Goal: Information Seeking & Learning: Learn about a topic

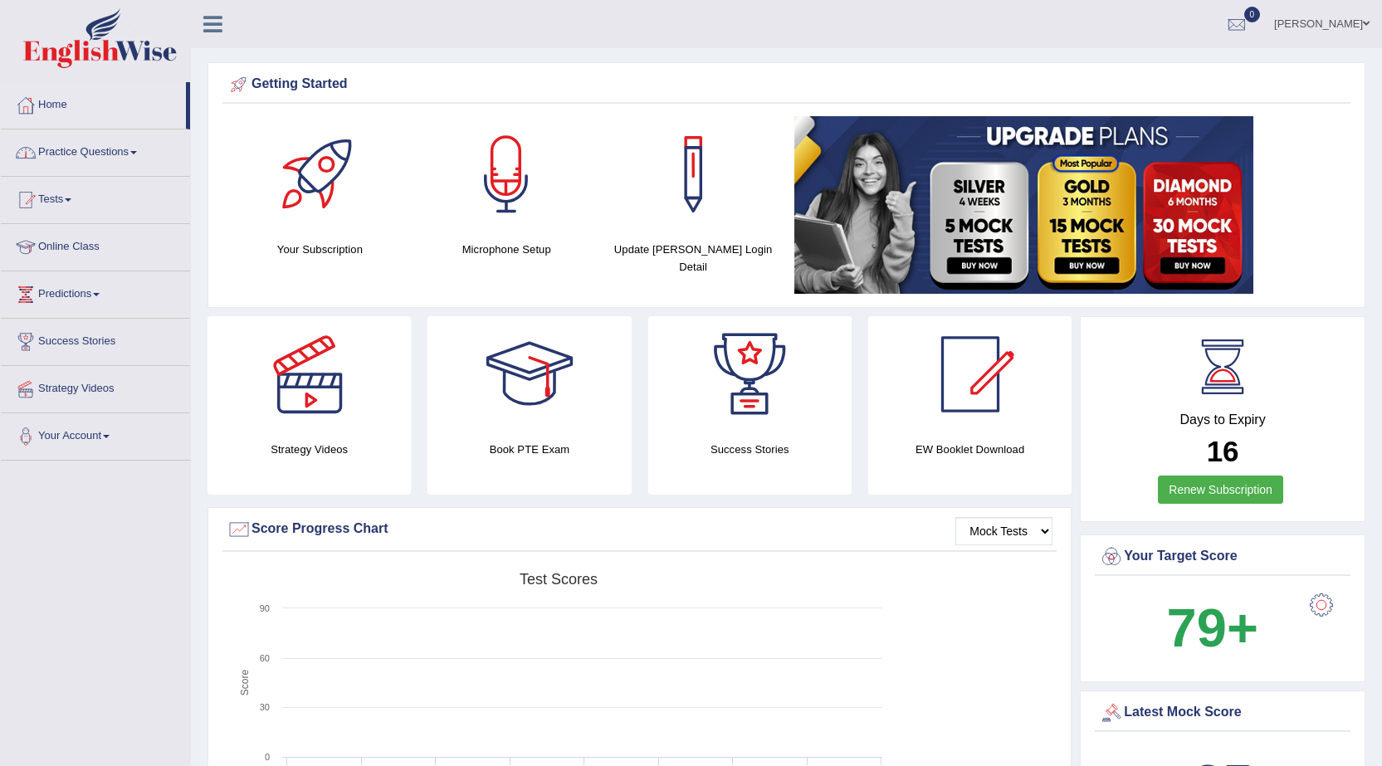
click at [119, 165] on link "Practice Questions" at bounding box center [95, 151] width 189 height 42
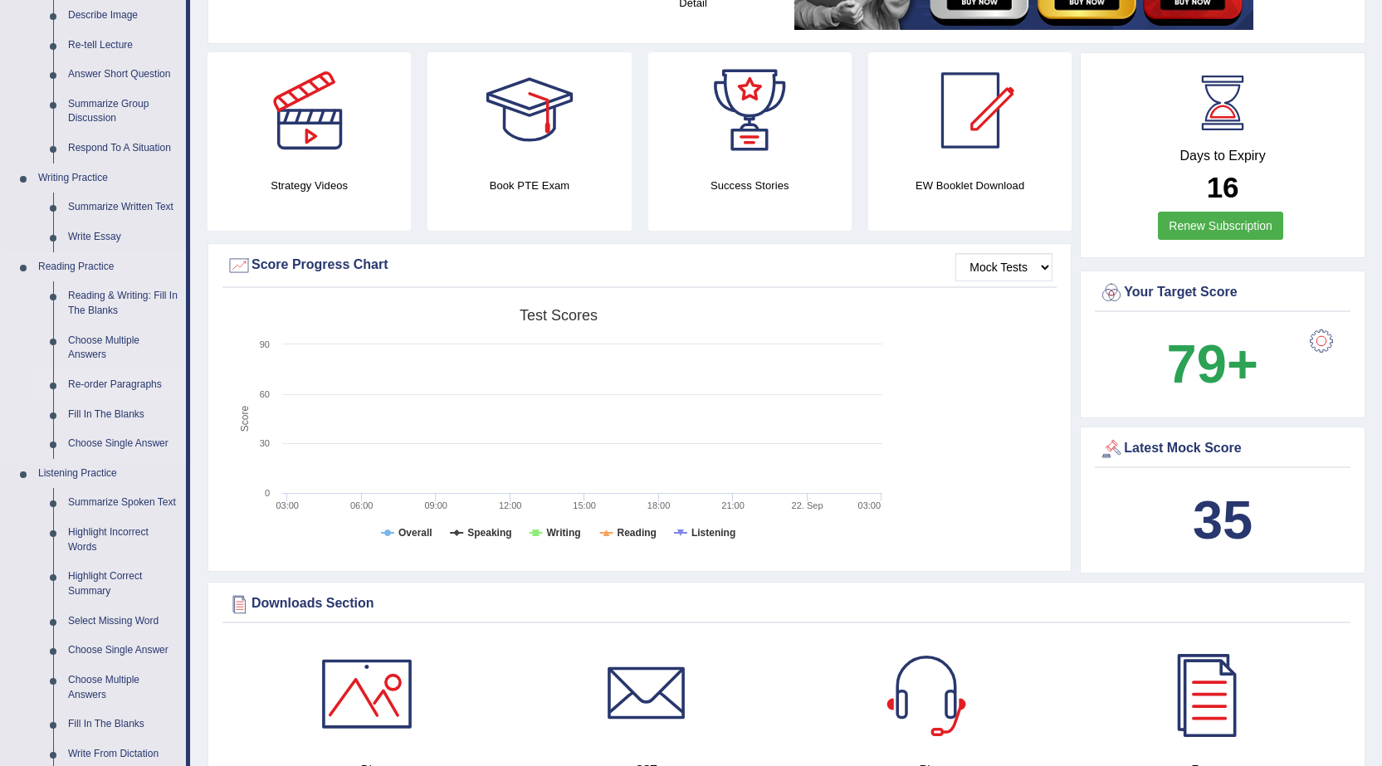
scroll to position [249, 0]
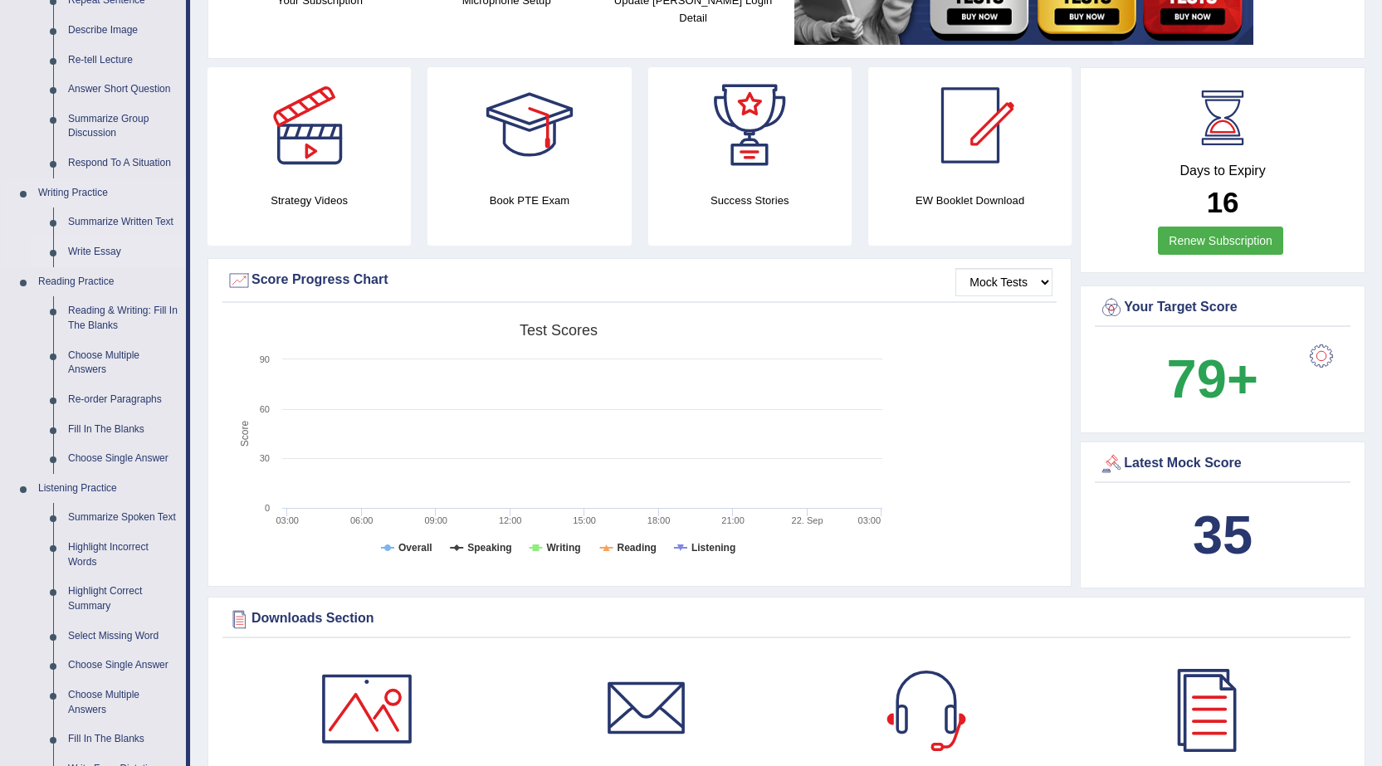
click at [93, 247] on link "Write Essay" at bounding box center [123, 252] width 125 height 30
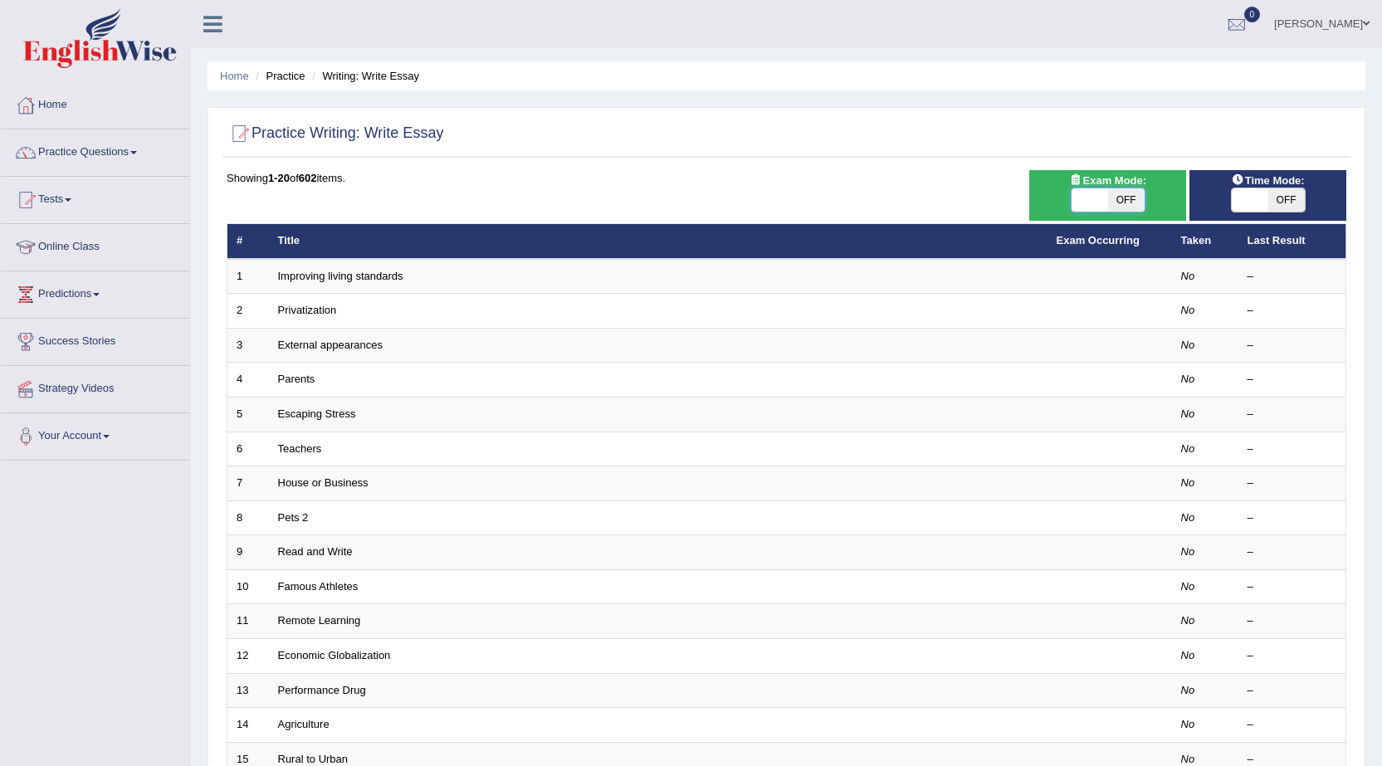
click at [1094, 200] on span at bounding box center [1090, 199] width 37 height 23
checkbox input "true"
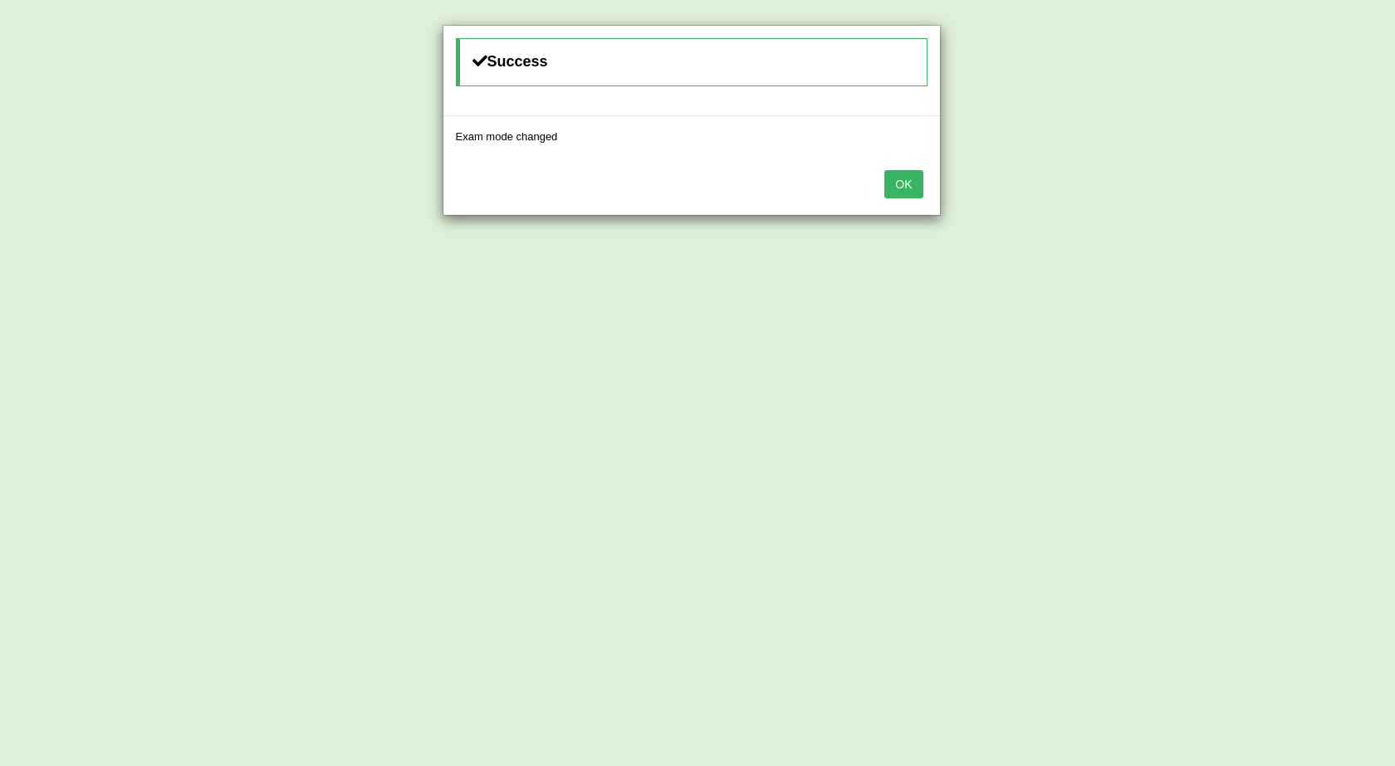
click at [898, 188] on button "OK" at bounding box center [903, 184] width 38 height 28
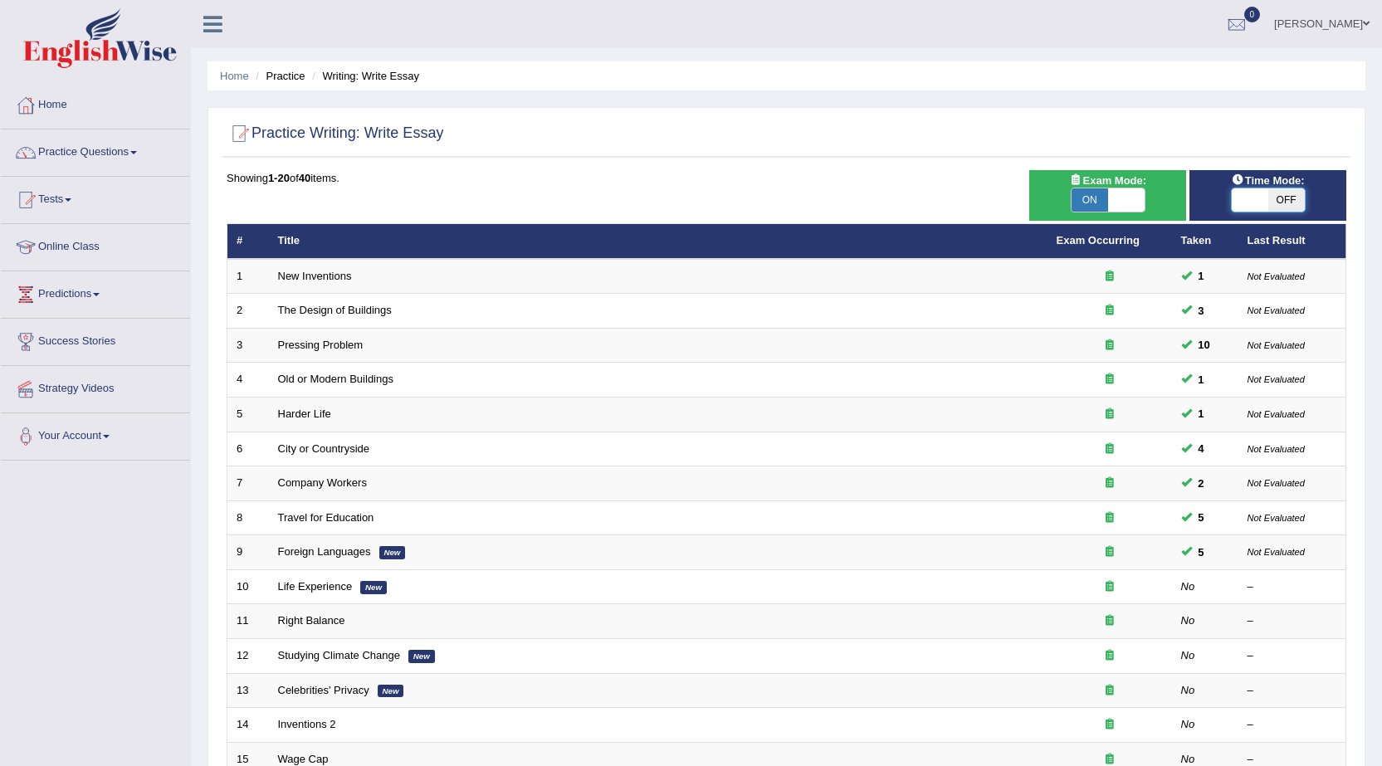
click at [1251, 208] on span at bounding box center [1250, 199] width 37 height 23
checkbox input "true"
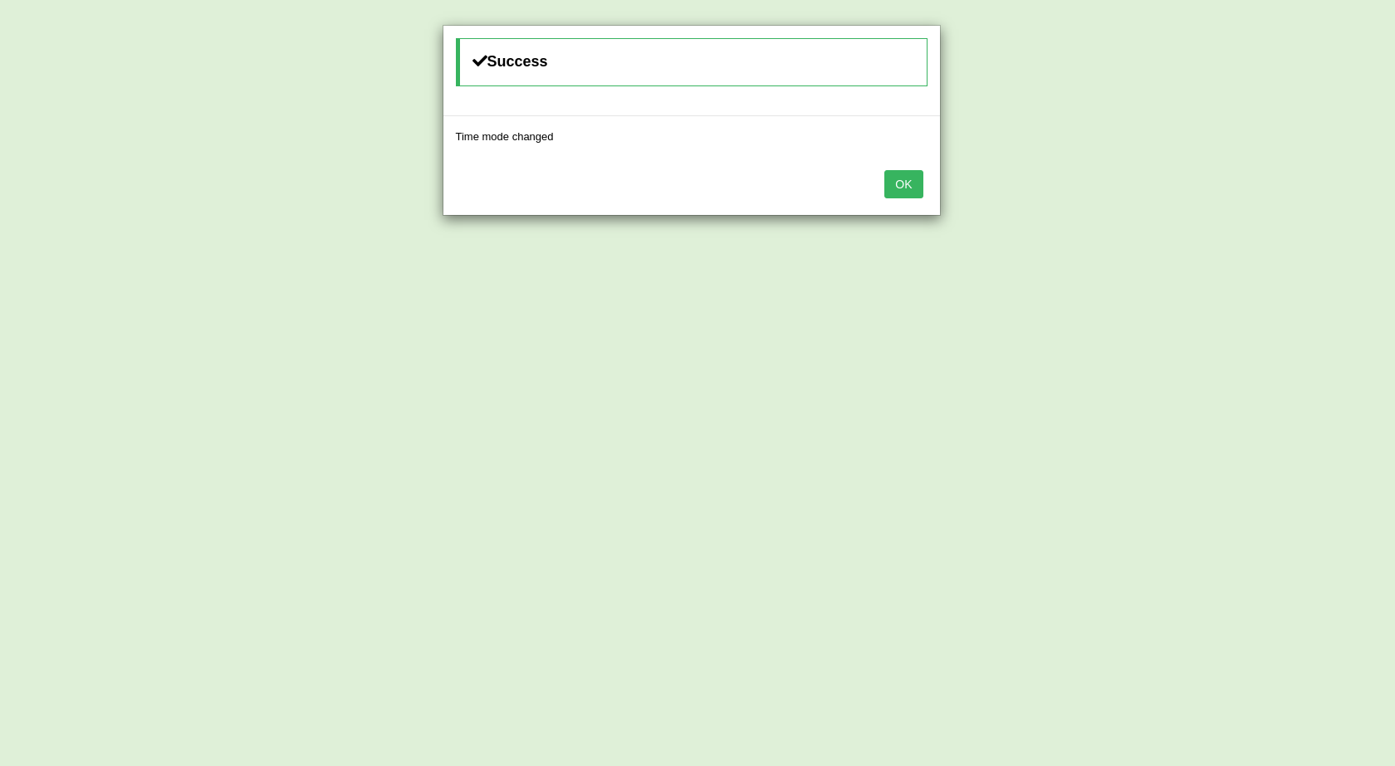
click at [916, 184] on button "OK" at bounding box center [903, 184] width 38 height 28
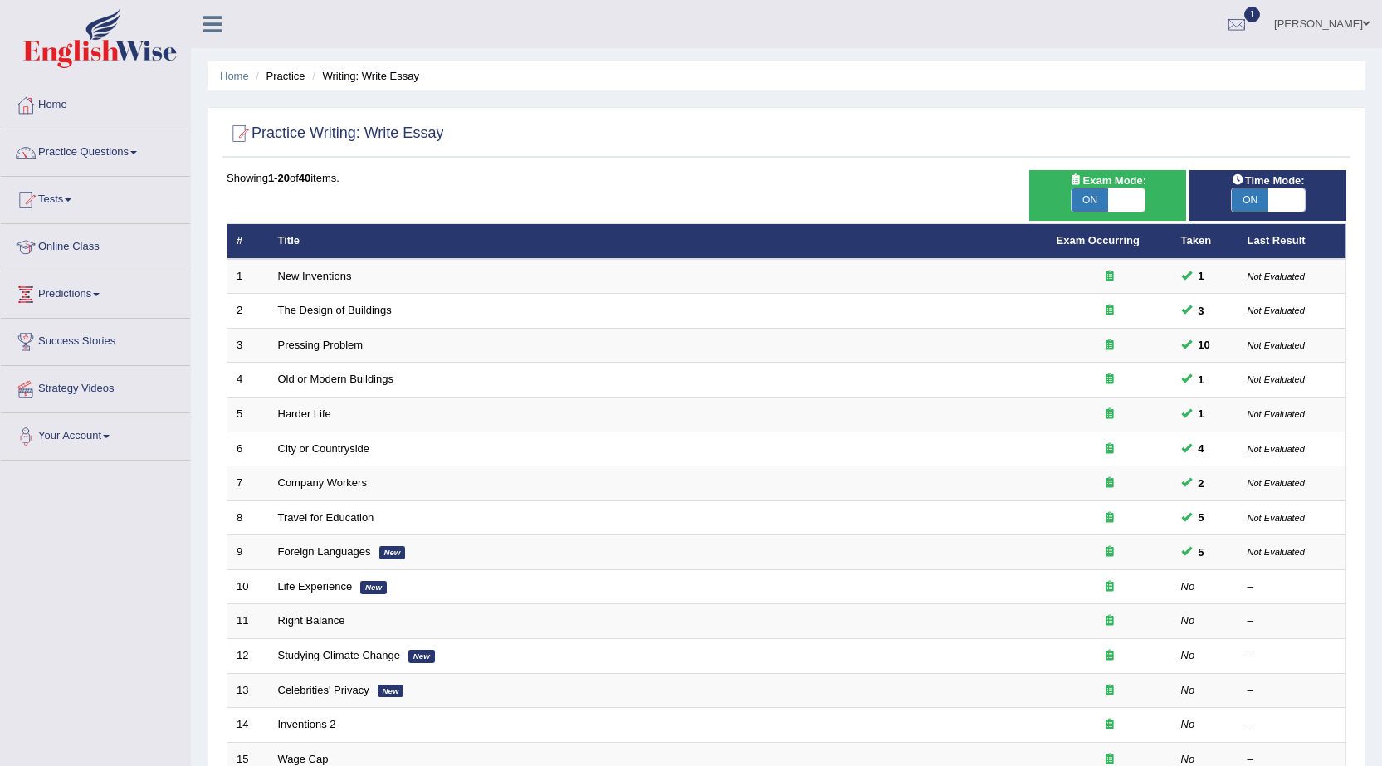
click at [1250, 21] on div at bounding box center [1237, 24] width 25 height 25
click at [1159, 66] on link "EW1 Sep 22, 2025 Exam evaluated" at bounding box center [1137, 74] width 229 height 35
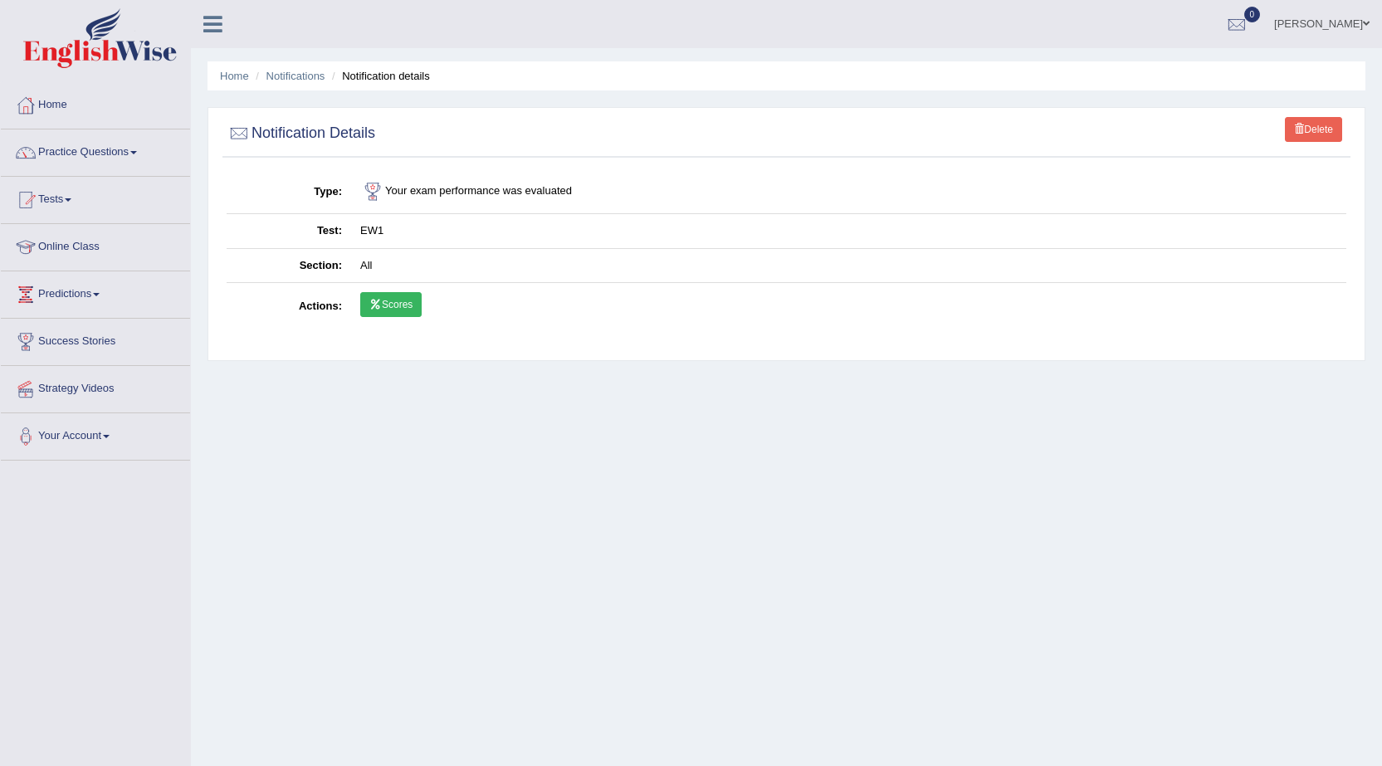
click at [414, 311] on link "Scores" at bounding box center [390, 304] width 61 height 25
click at [123, 144] on link "Practice Questions" at bounding box center [95, 151] width 189 height 42
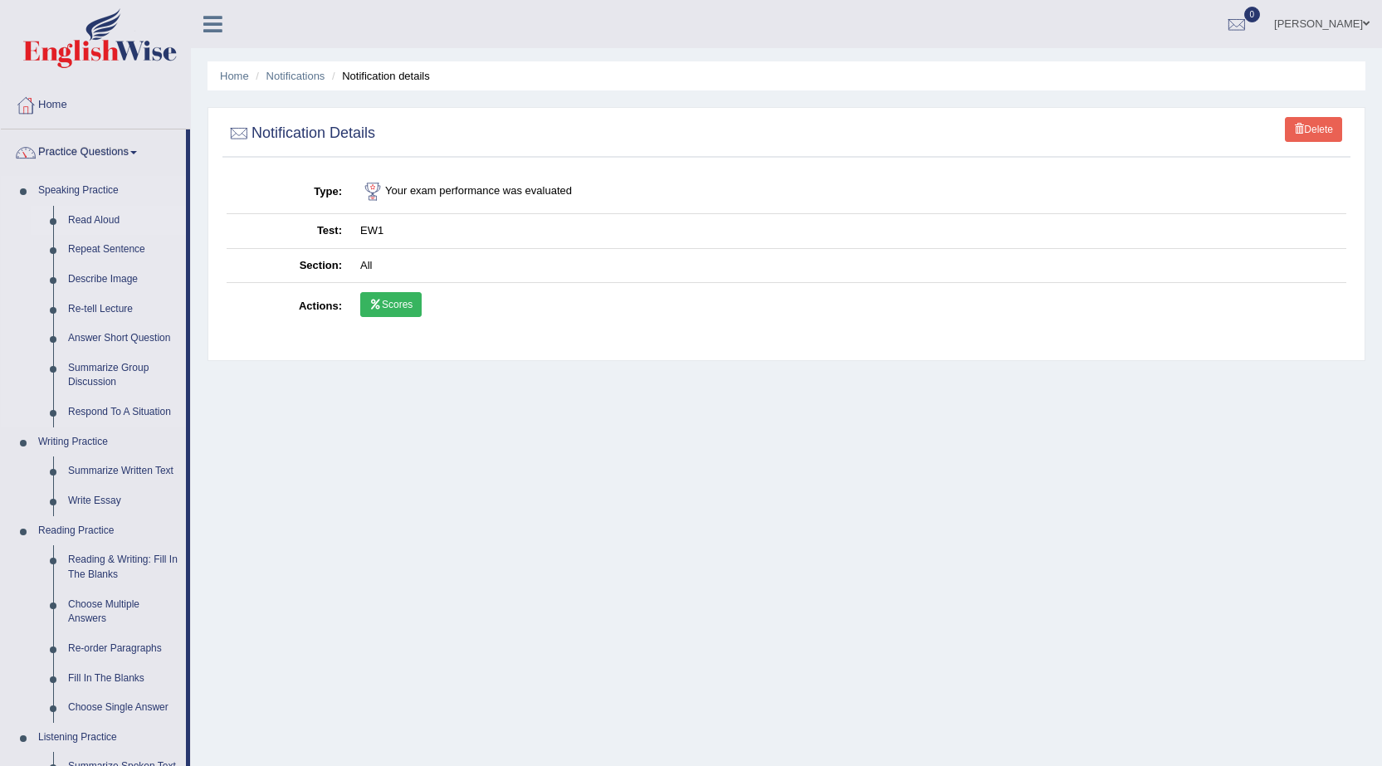
click at [107, 208] on link "Read Aloud" at bounding box center [123, 221] width 125 height 30
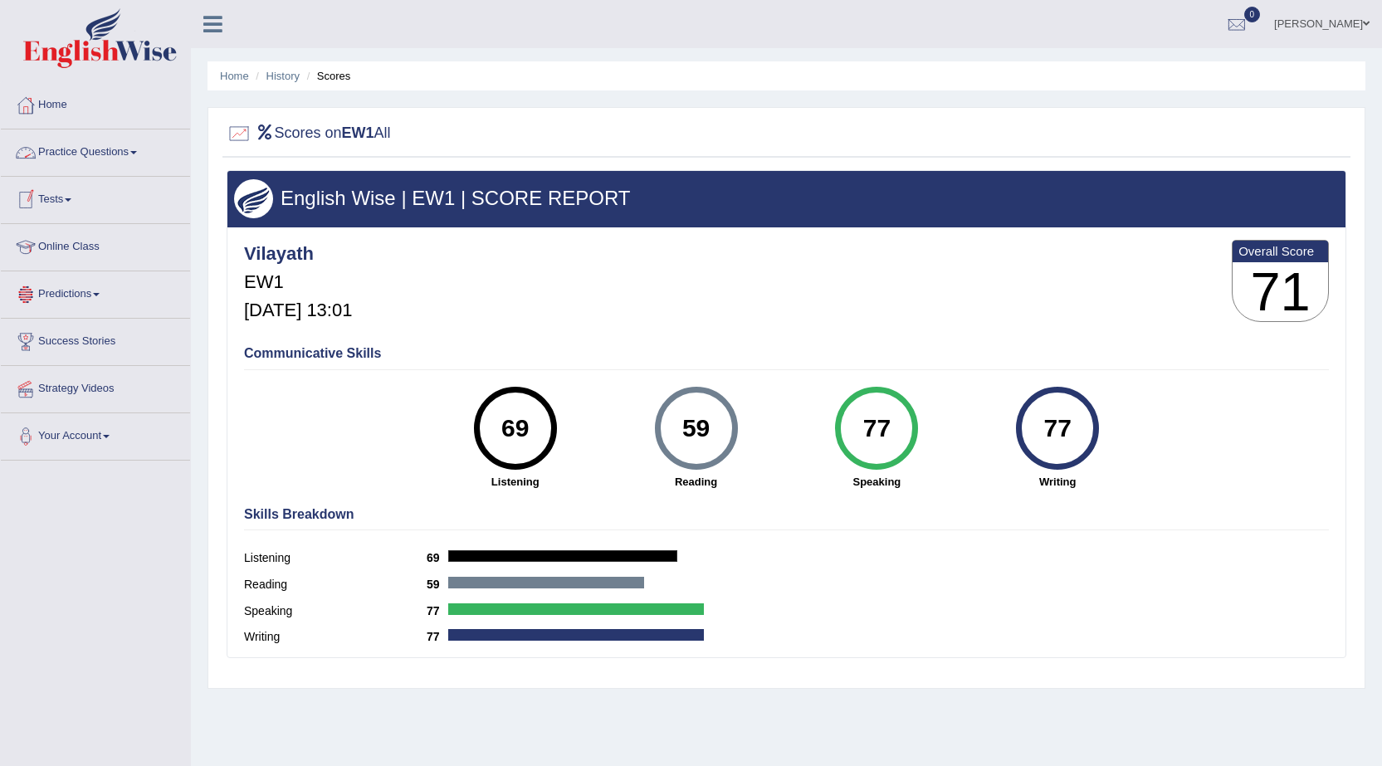
click at [63, 190] on link "Tests" at bounding box center [95, 198] width 189 height 42
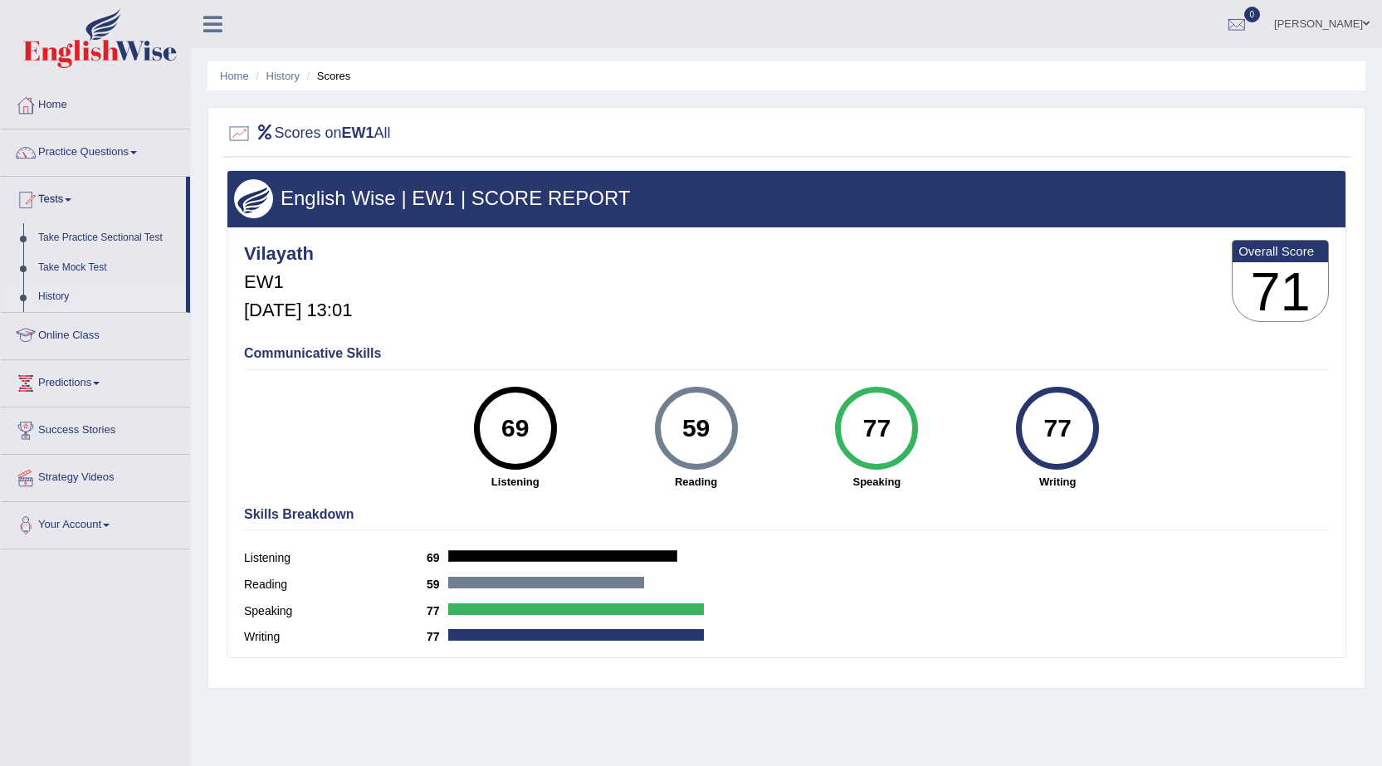
click at [51, 296] on link "History" at bounding box center [108, 297] width 155 height 30
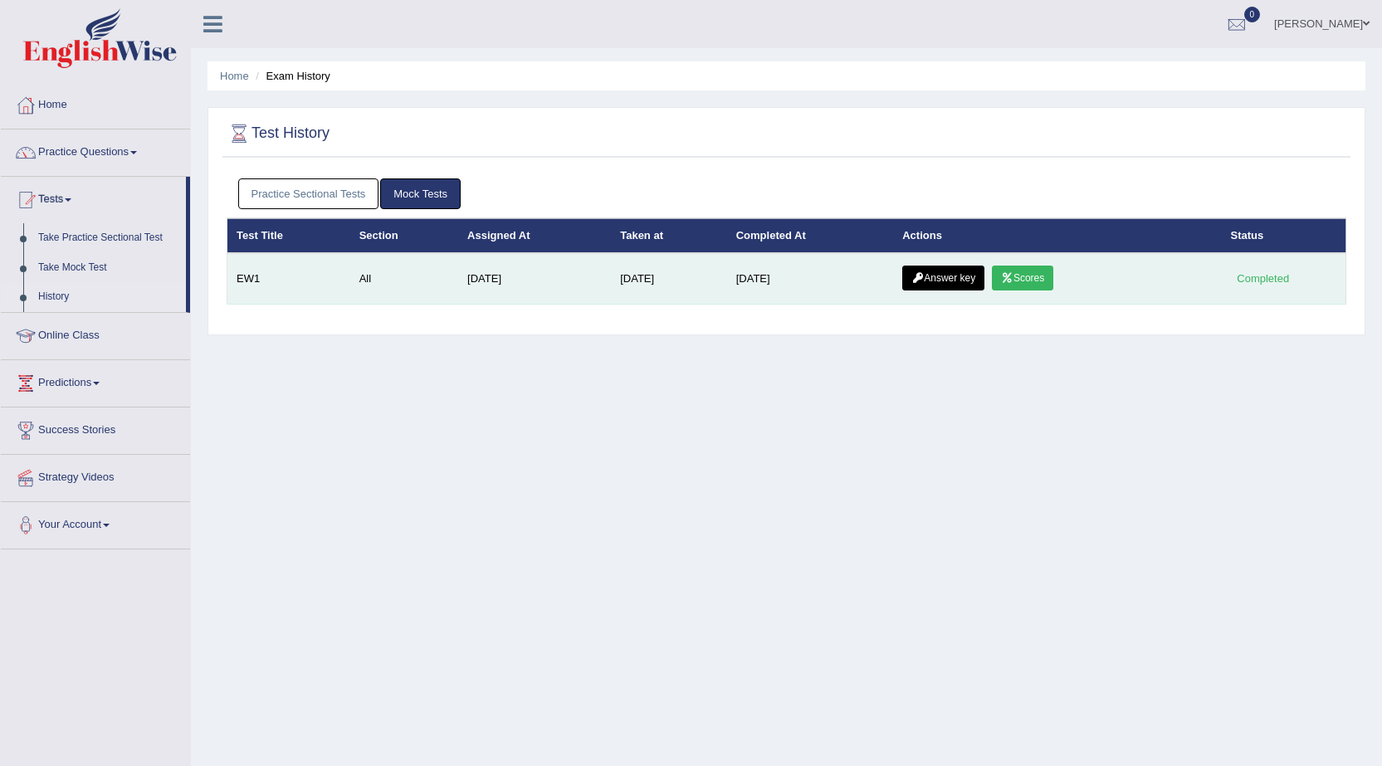
click at [932, 270] on link "Answer key" at bounding box center [943, 278] width 82 height 25
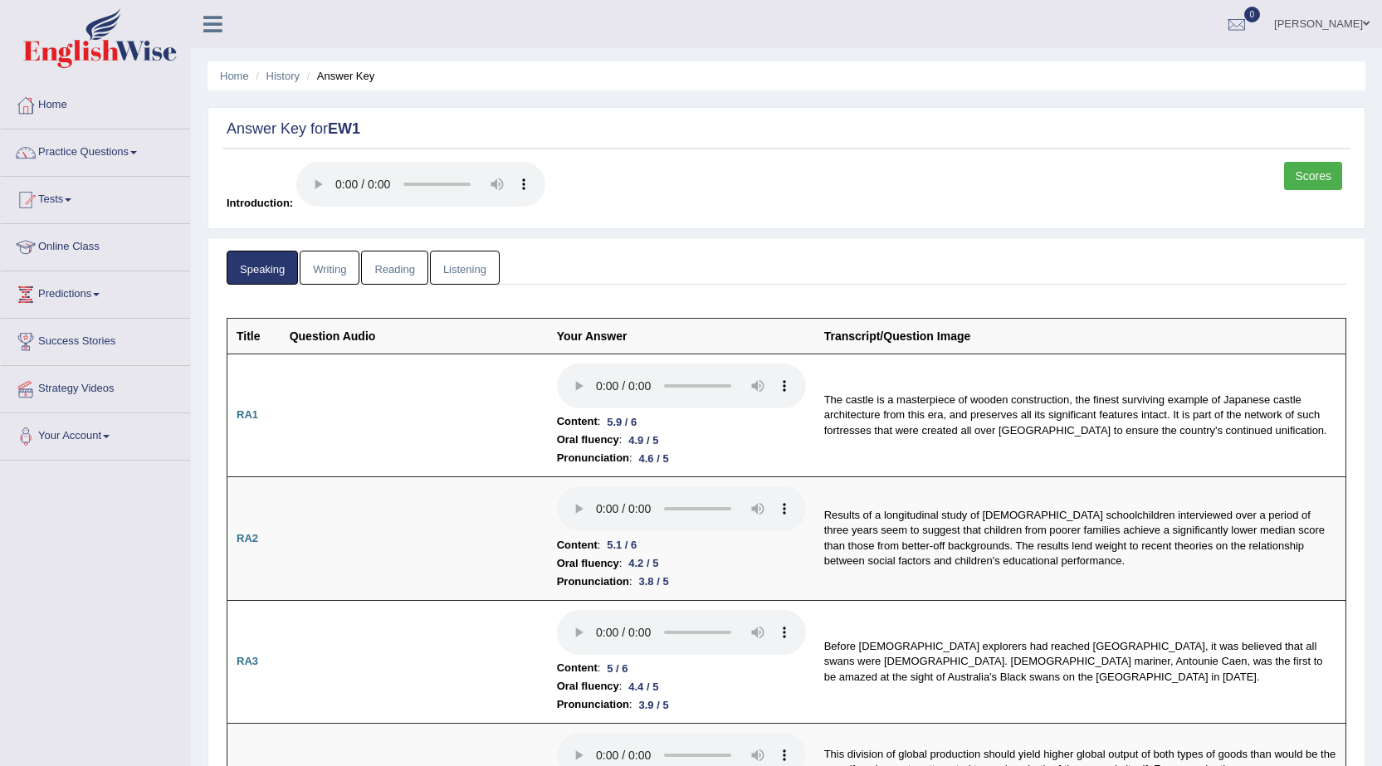
click at [342, 271] on link "Writing" at bounding box center [330, 268] width 60 height 34
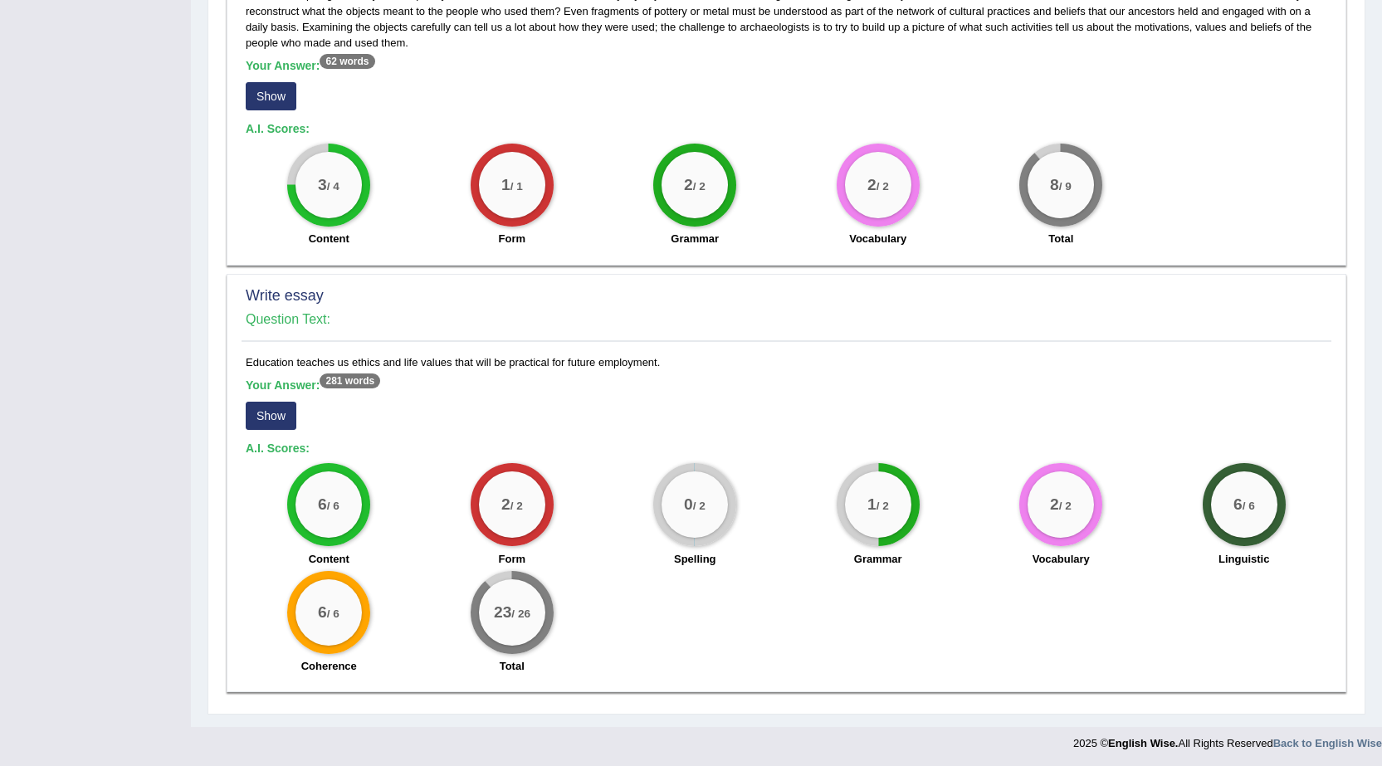
scroll to position [1091, 0]
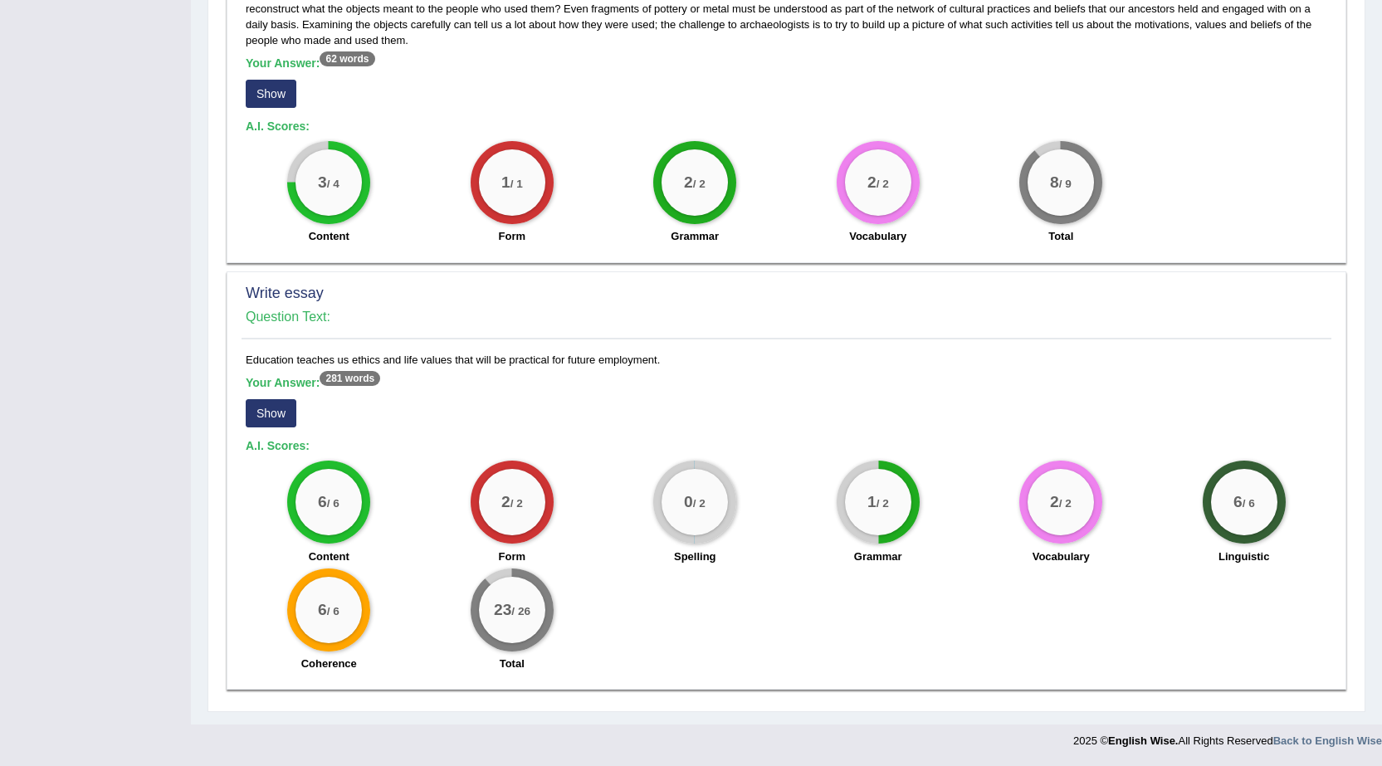
click at [286, 410] on button "Show" at bounding box center [271, 413] width 51 height 28
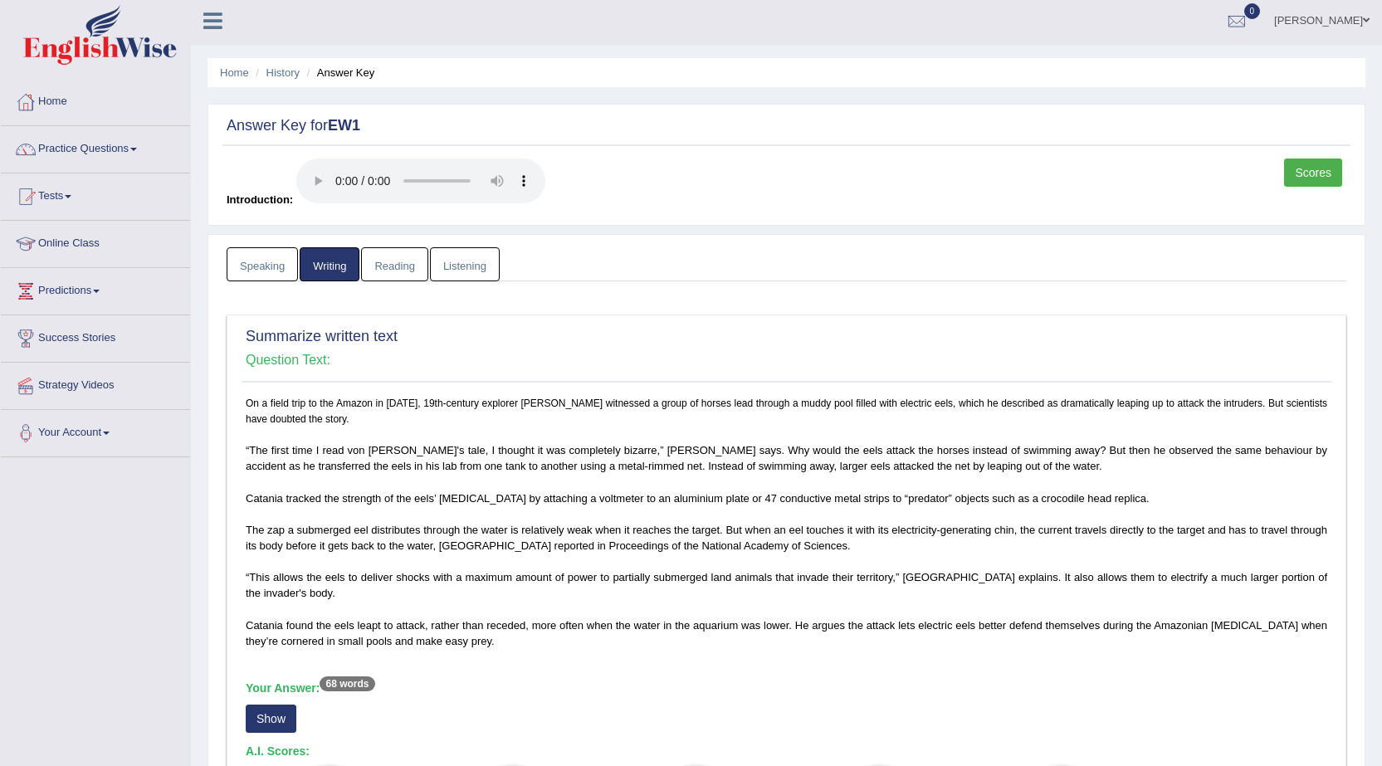
scroll to position [0, 0]
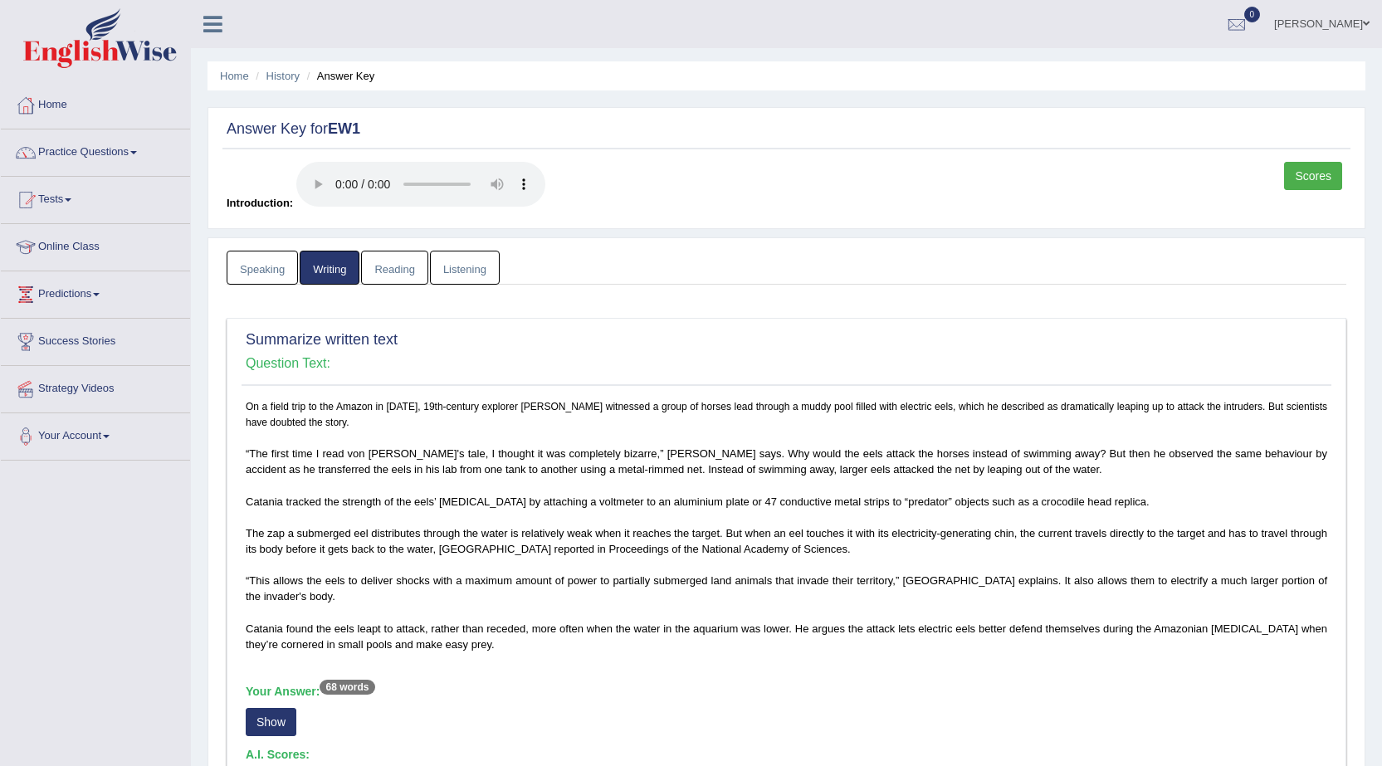
click at [408, 267] on link "Reading" at bounding box center [394, 268] width 66 height 34
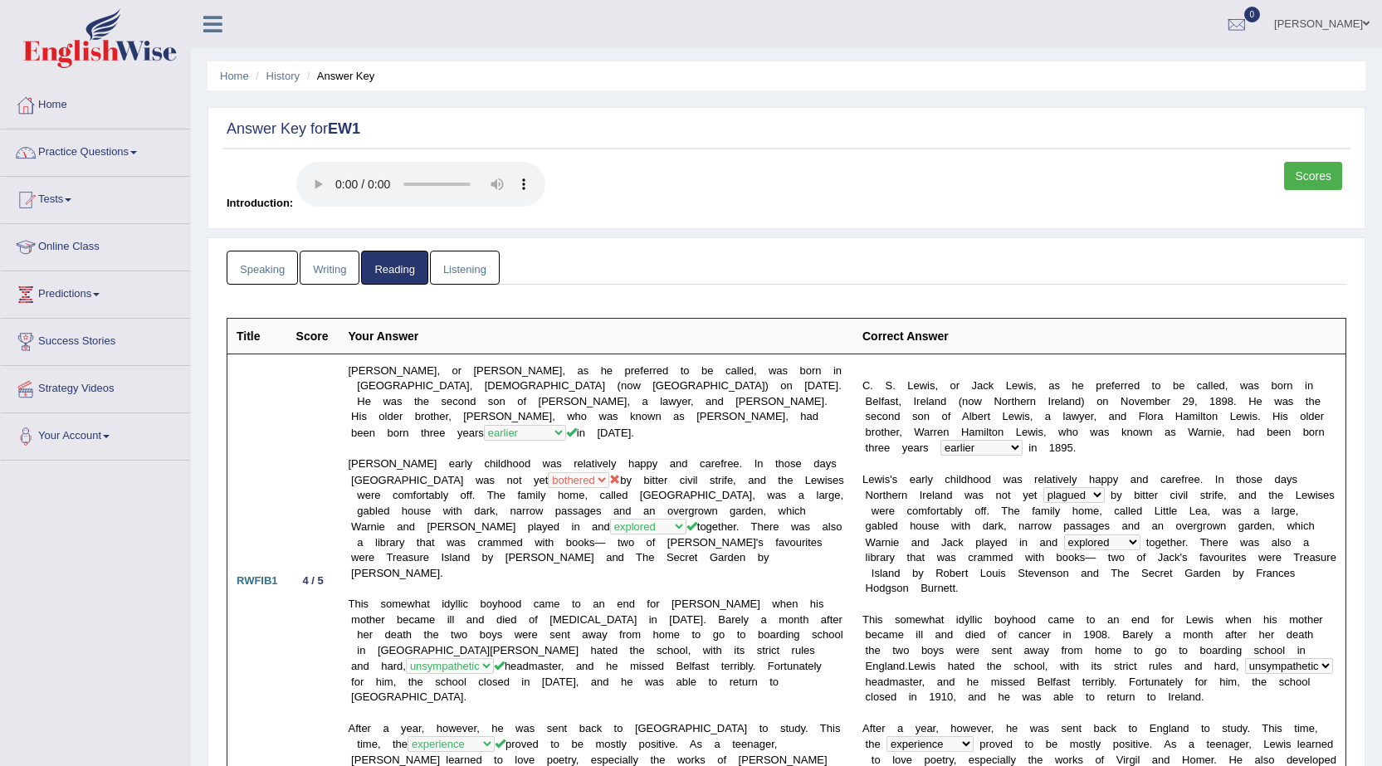
click at [1305, 168] on link "Scores" at bounding box center [1313, 176] width 58 height 28
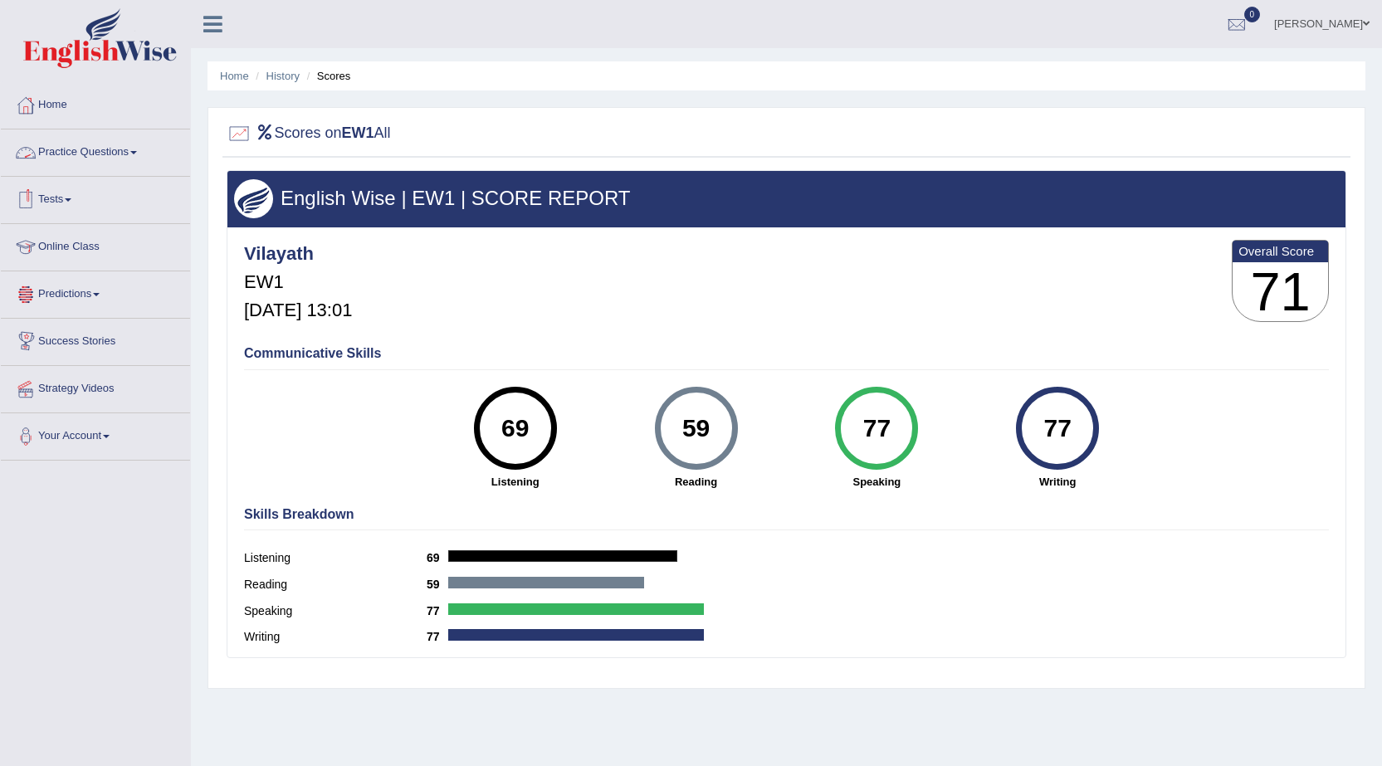
click at [79, 158] on link "Practice Questions" at bounding box center [95, 151] width 189 height 42
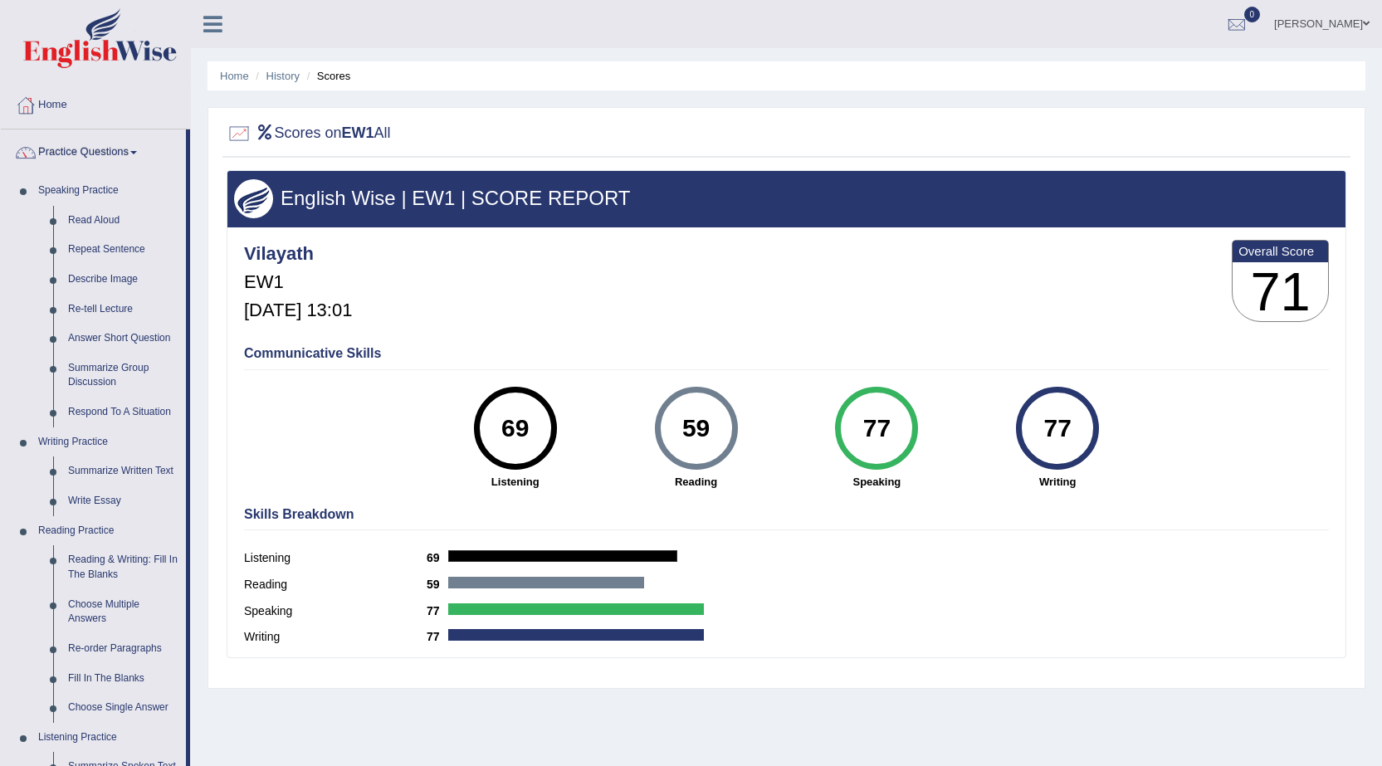
click at [88, 165] on link "Practice Questions" at bounding box center [93, 151] width 185 height 42
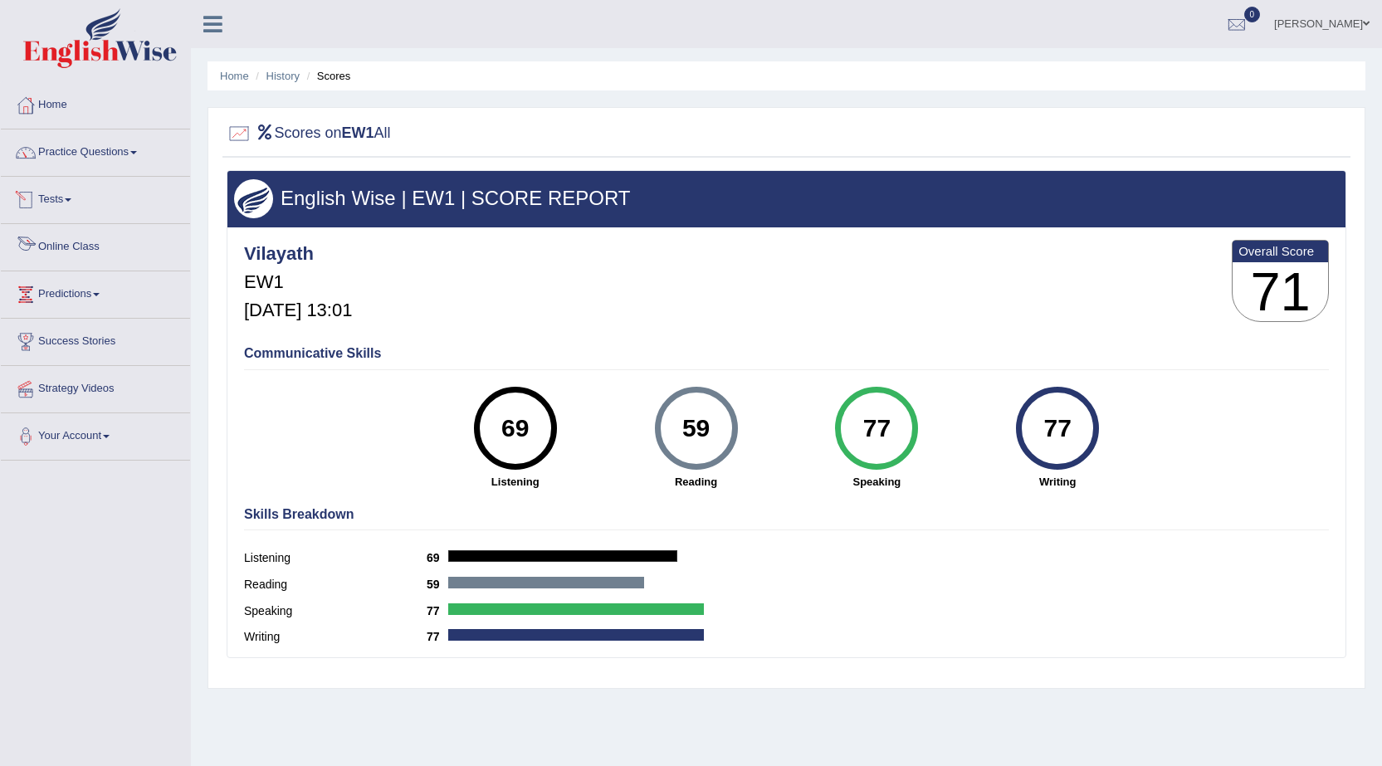
click at [66, 201] on link "Tests" at bounding box center [95, 198] width 189 height 42
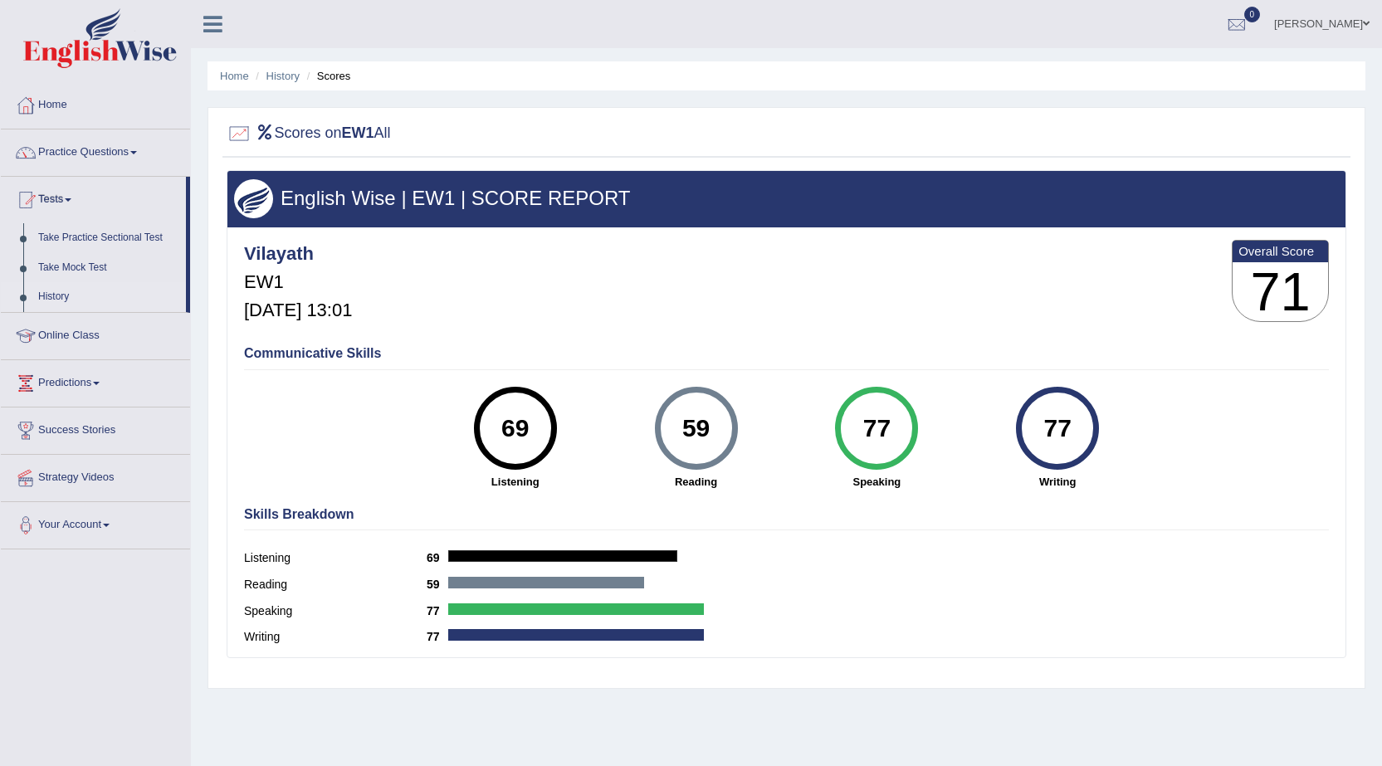
click at [58, 285] on link "History" at bounding box center [108, 297] width 155 height 30
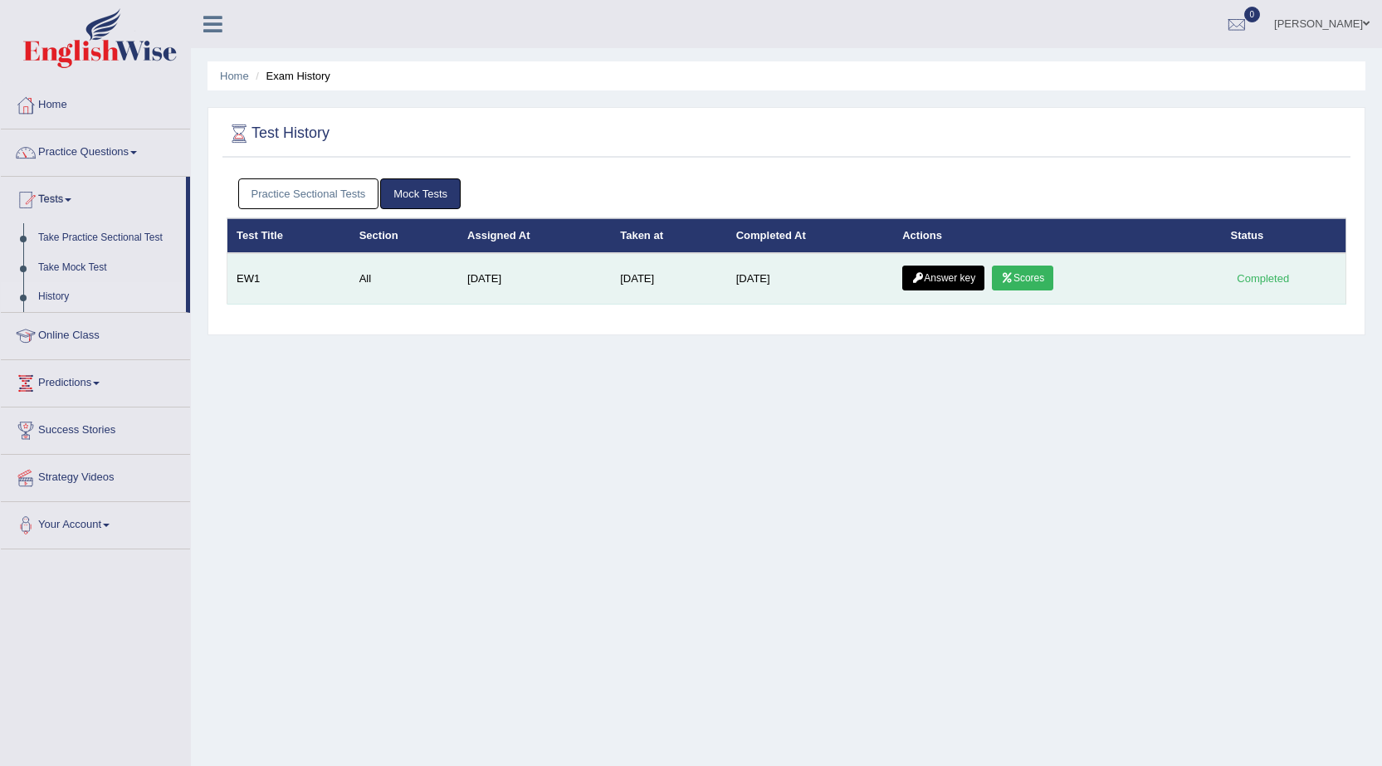
click at [917, 268] on link "Answer key" at bounding box center [943, 278] width 82 height 25
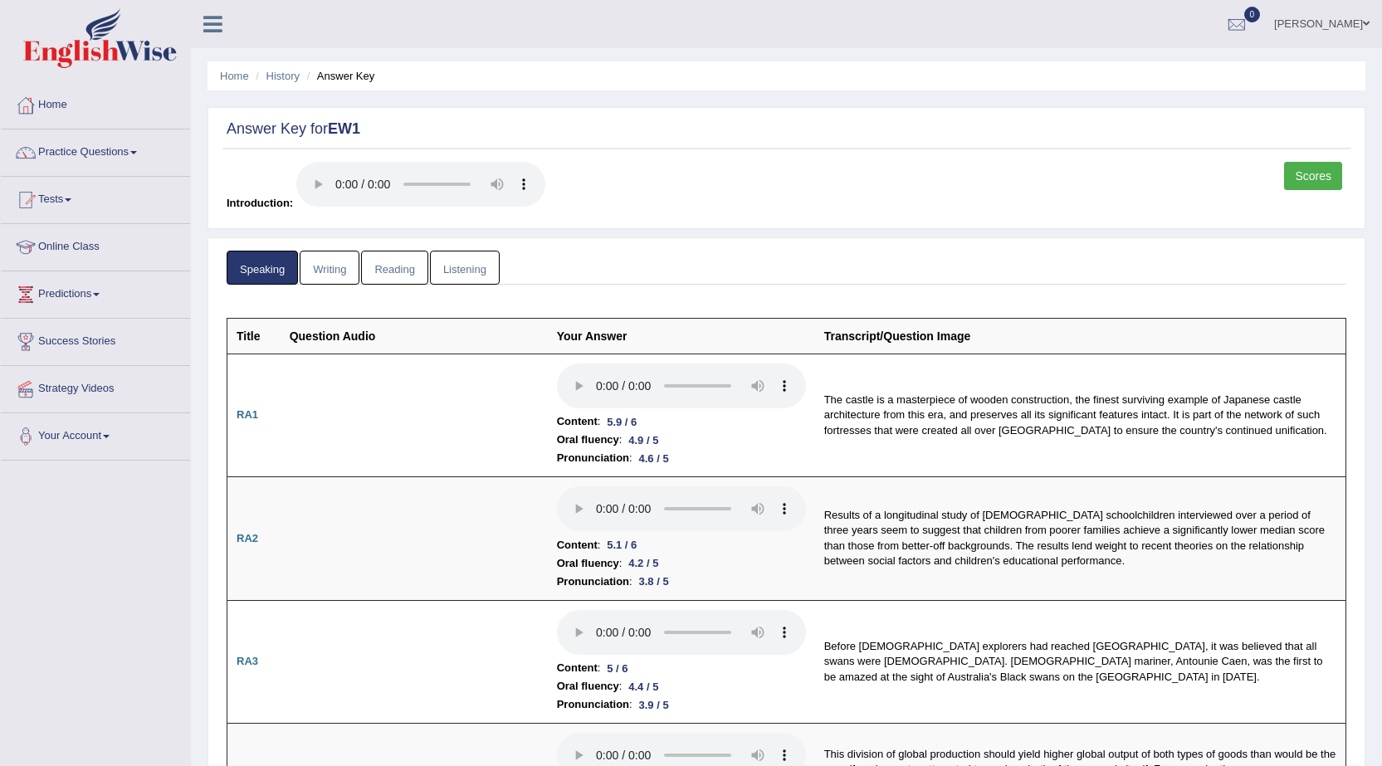
click at [406, 266] on link "Reading" at bounding box center [394, 268] width 66 height 34
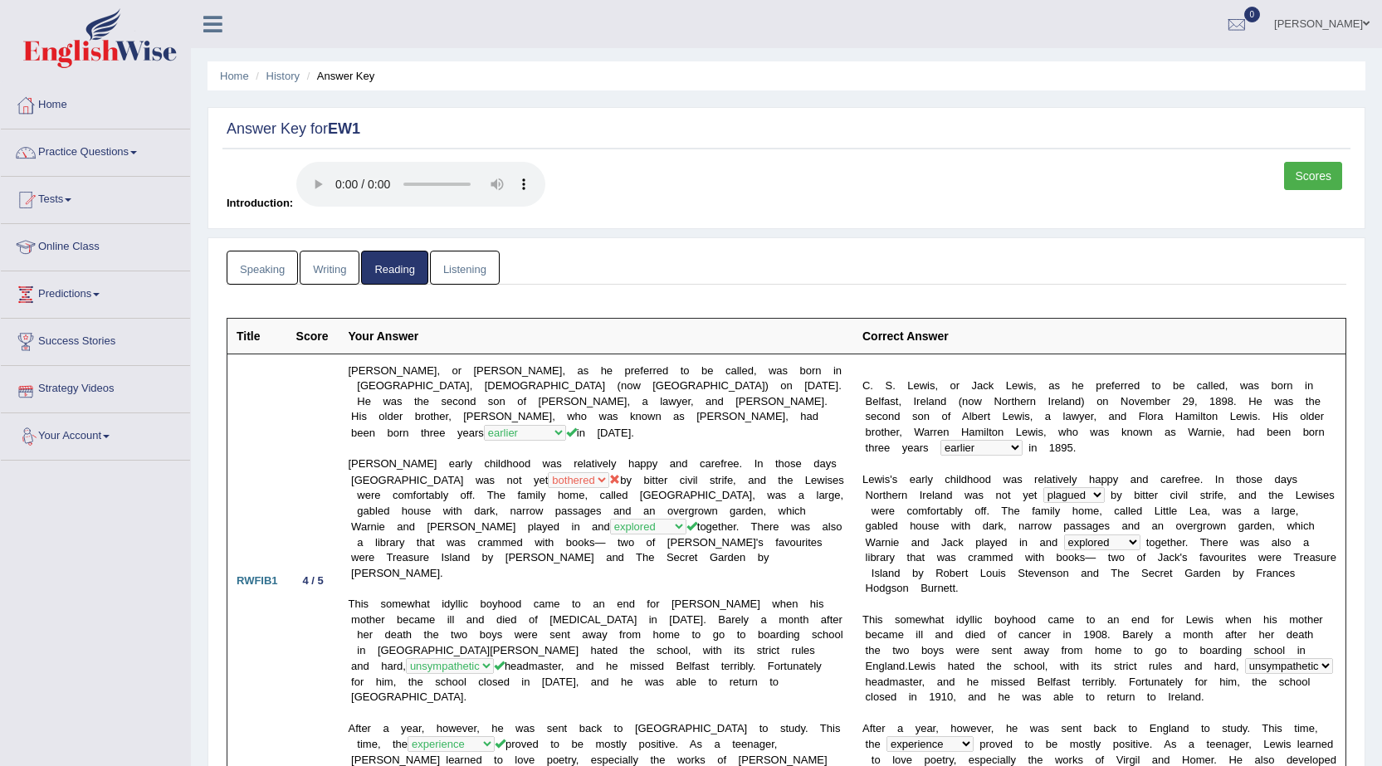
click at [320, 282] on link "Writing" at bounding box center [330, 268] width 60 height 34
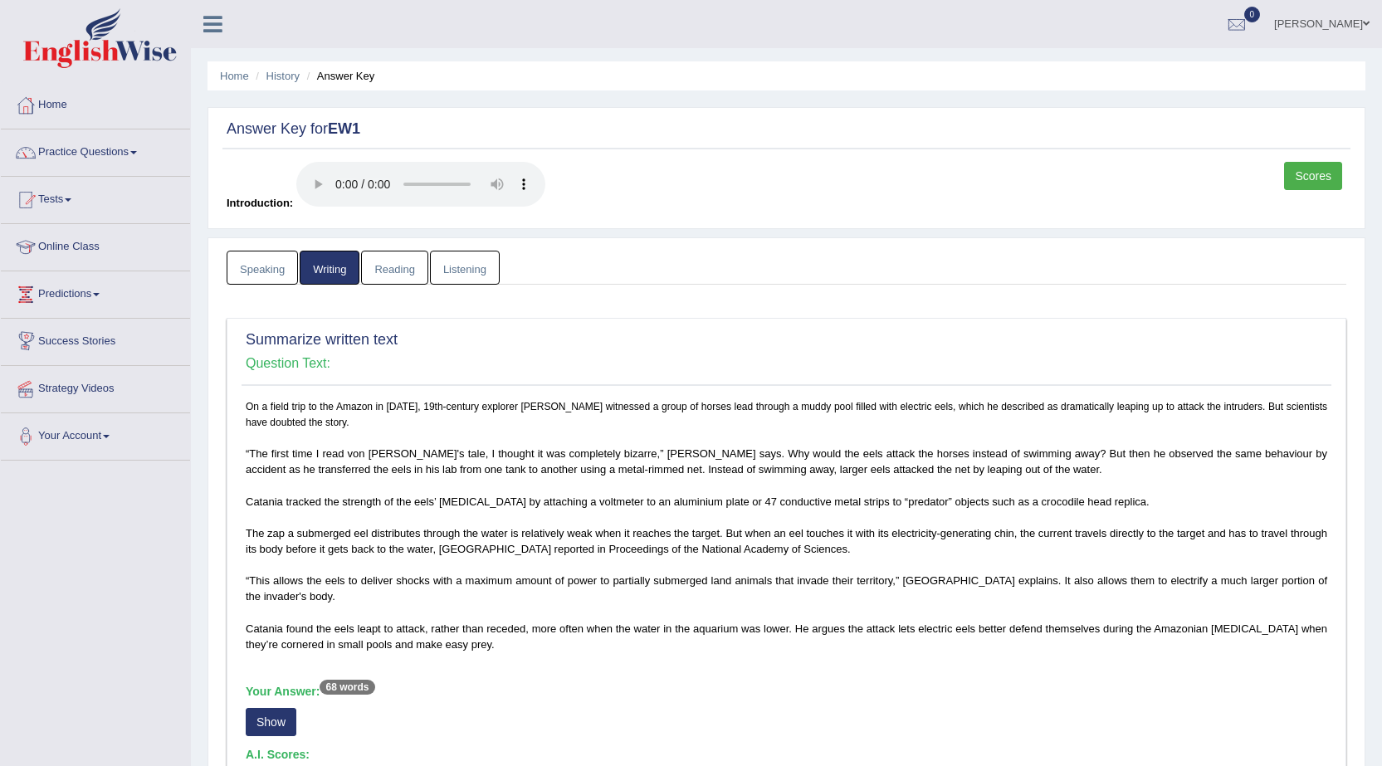
click at [400, 269] on link "Reading" at bounding box center [394, 268] width 66 height 34
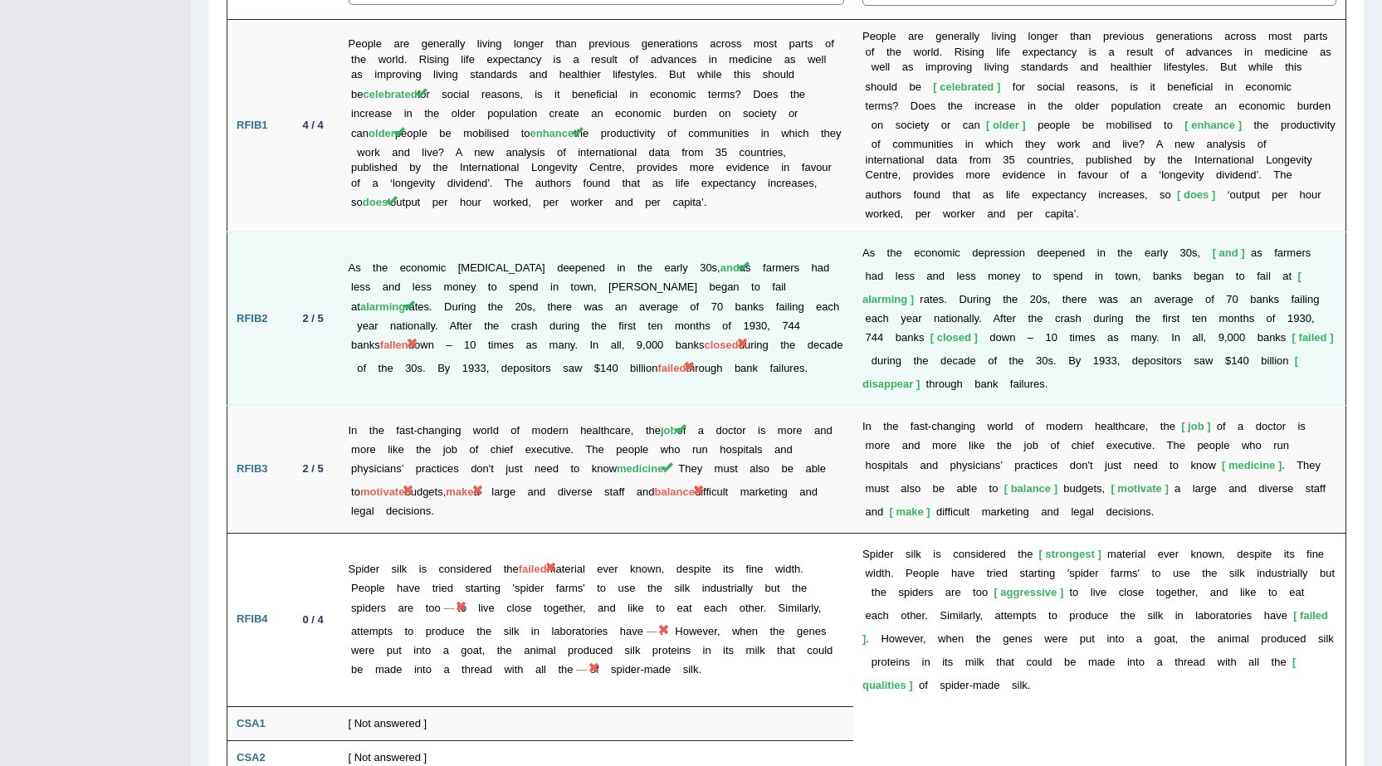
scroll to position [2492, 0]
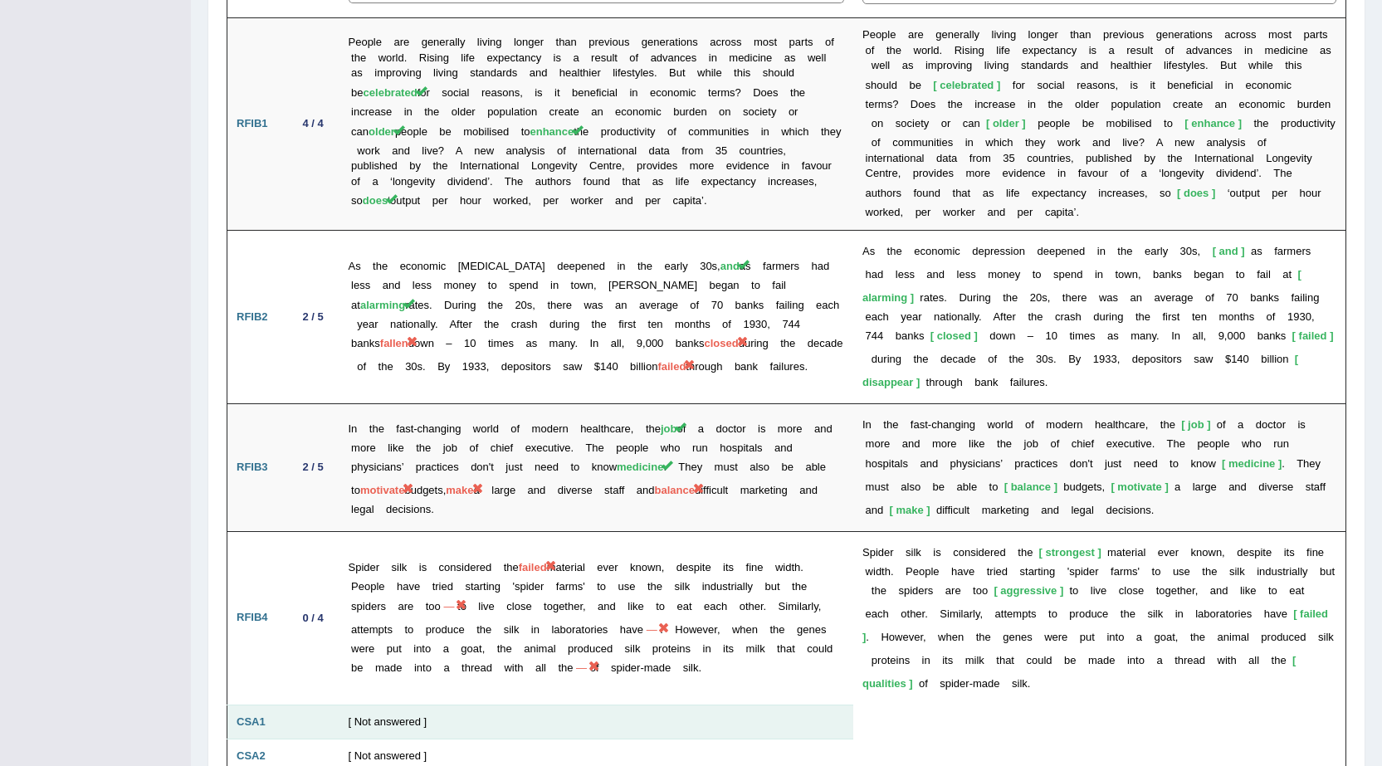
click at [445, 705] on td "[ Not answered ]" at bounding box center [597, 722] width 514 height 35
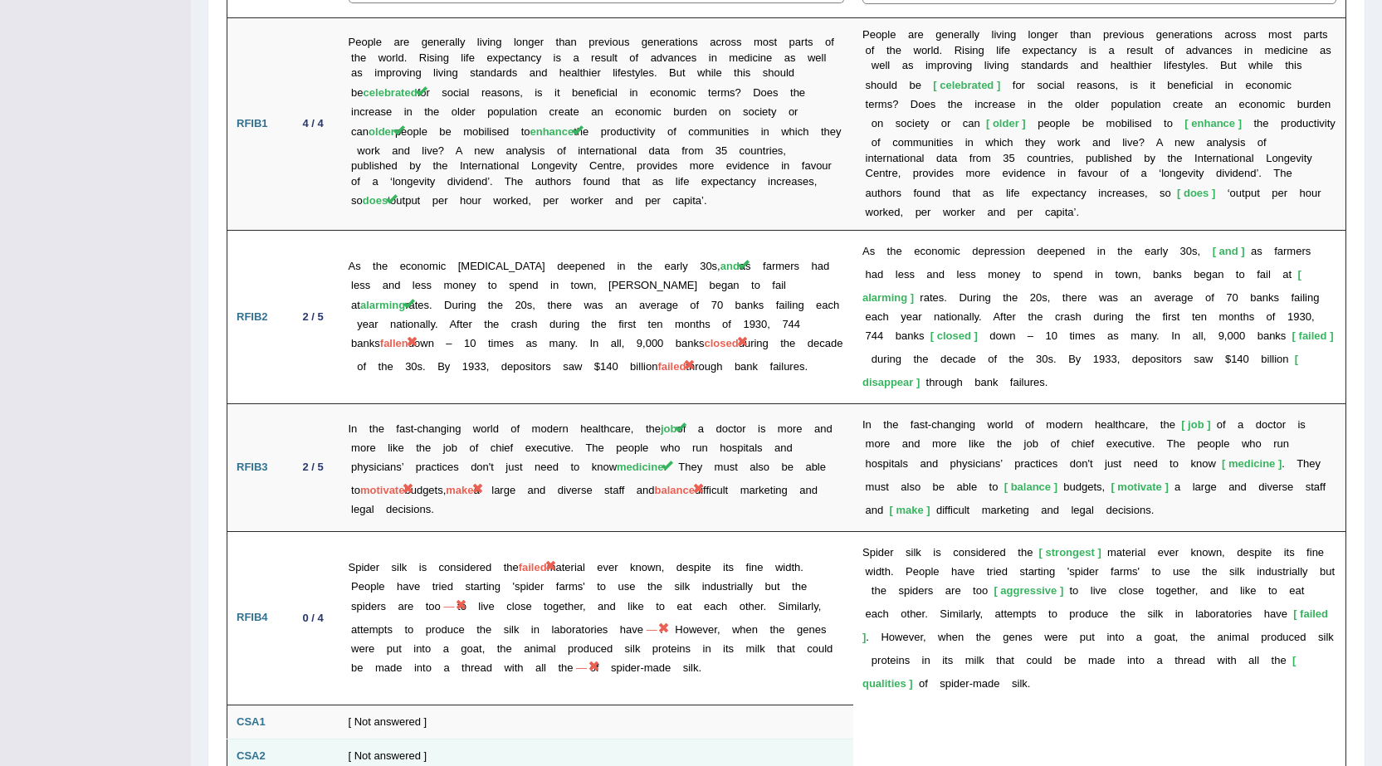
click at [443, 740] on td "[ Not answered ]" at bounding box center [597, 757] width 514 height 35
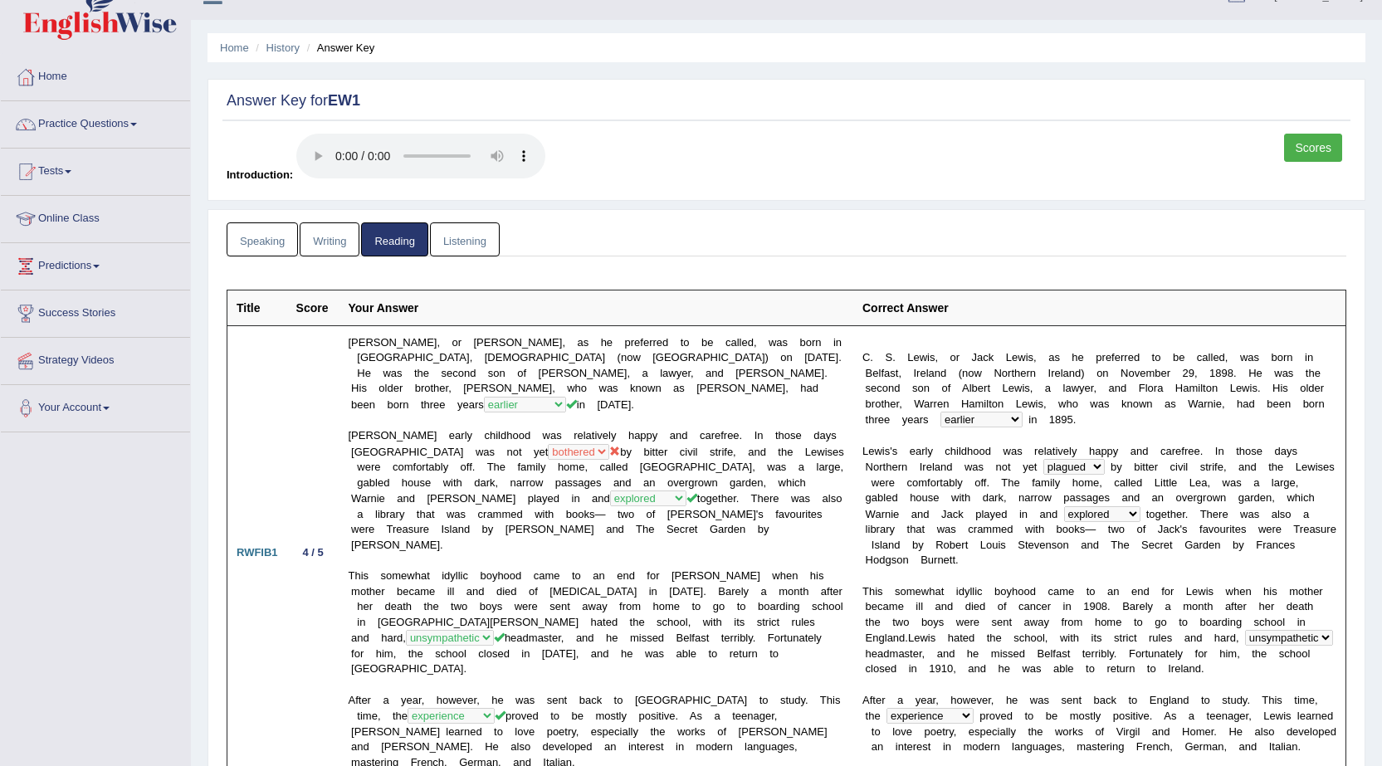
scroll to position [0, 0]
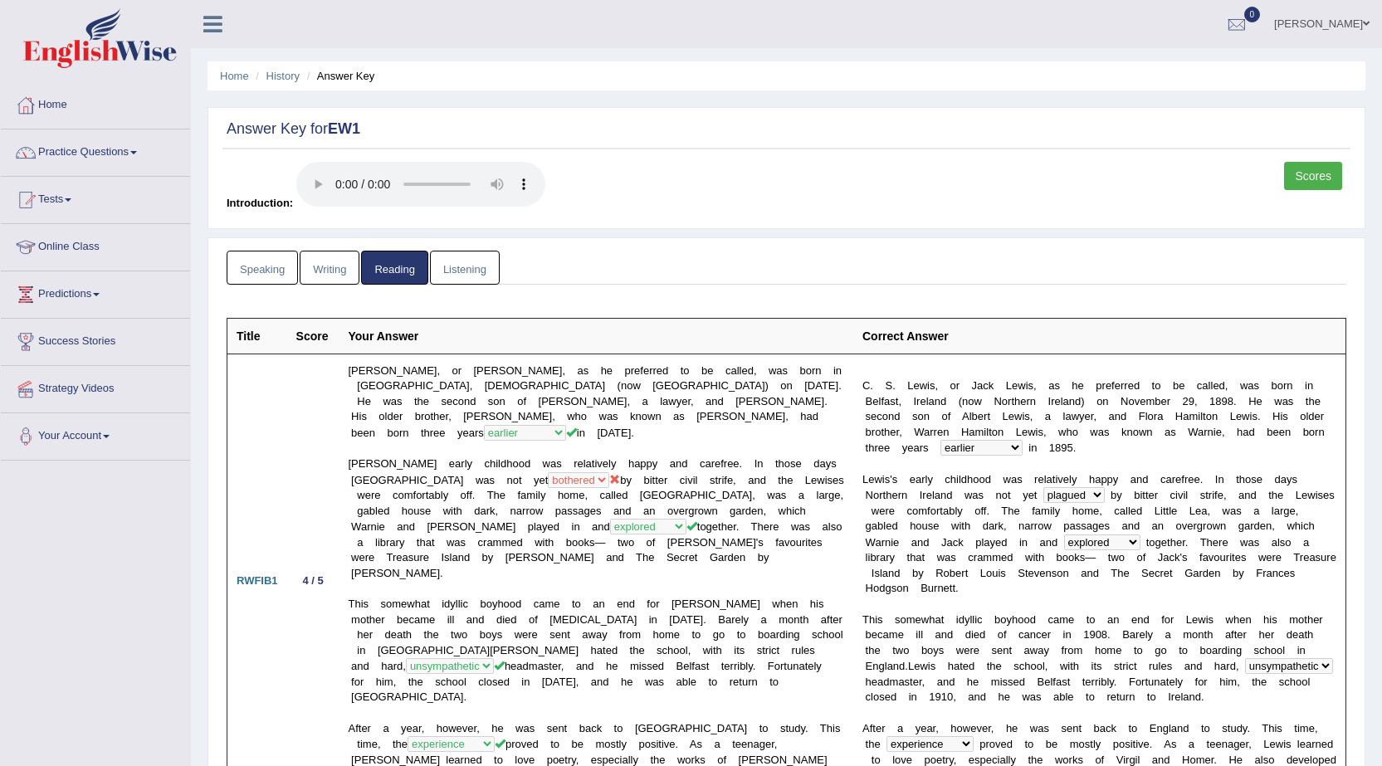
click at [473, 272] on link "Listening" at bounding box center [465, 268] width 70 height 34
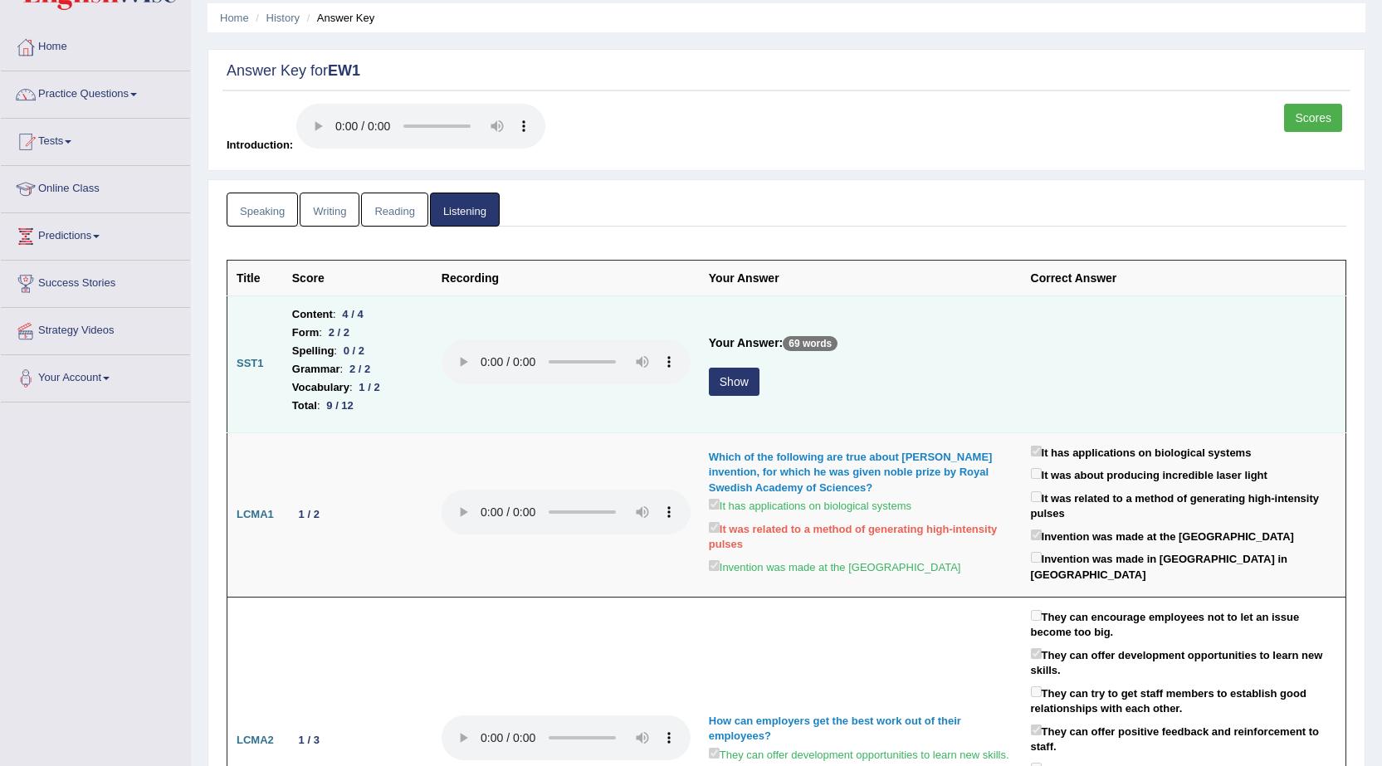
scroll to position [83, 0]
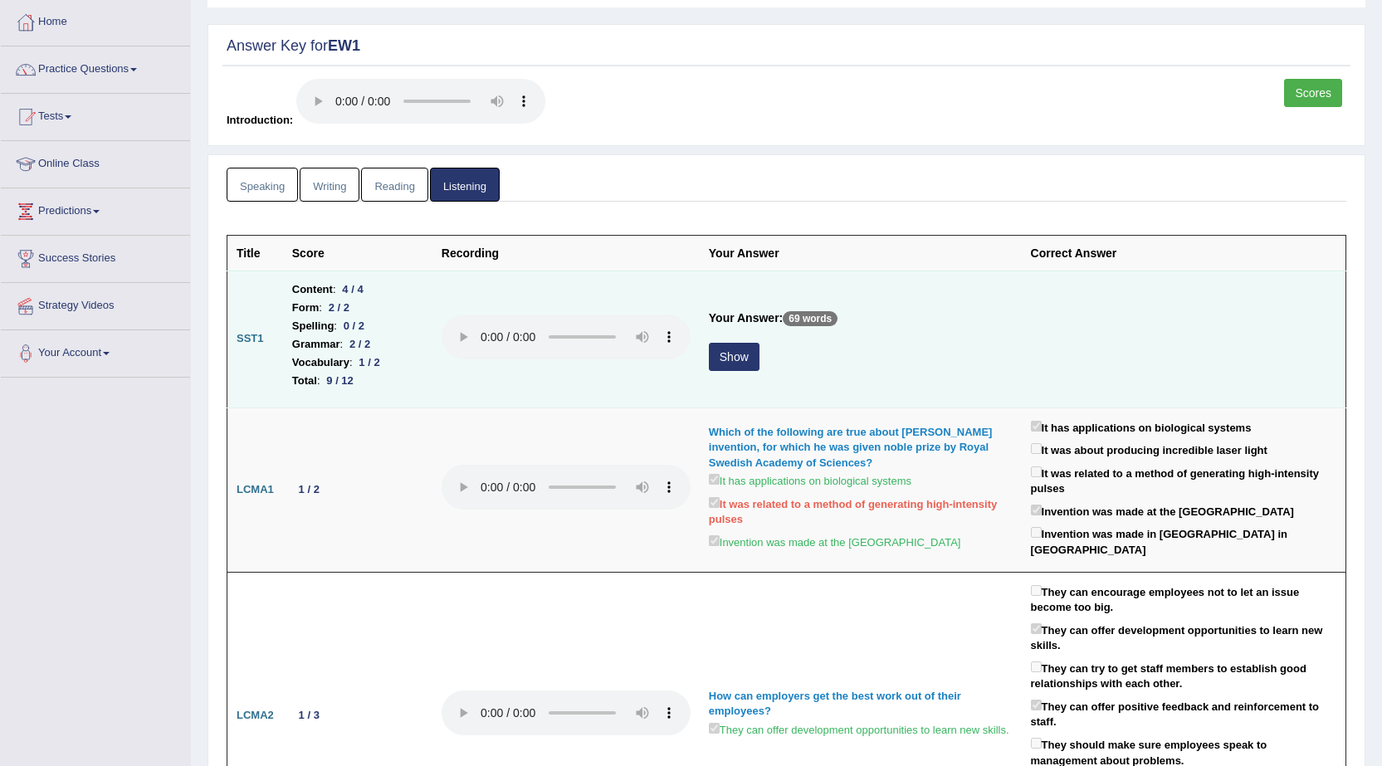
click at [751, 368] on button "Show" at bounding box center [734, 357] width 51 height 28
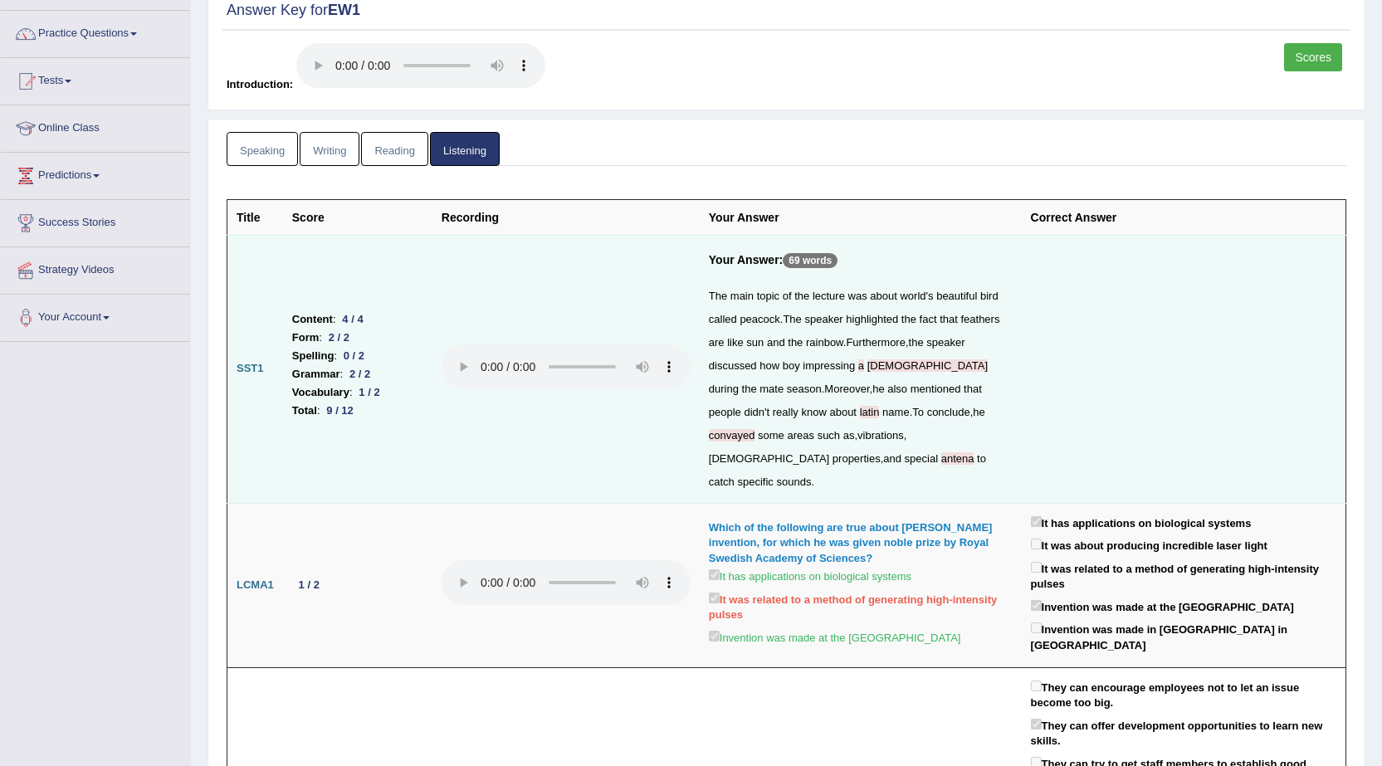
scroll to position [0, 0]
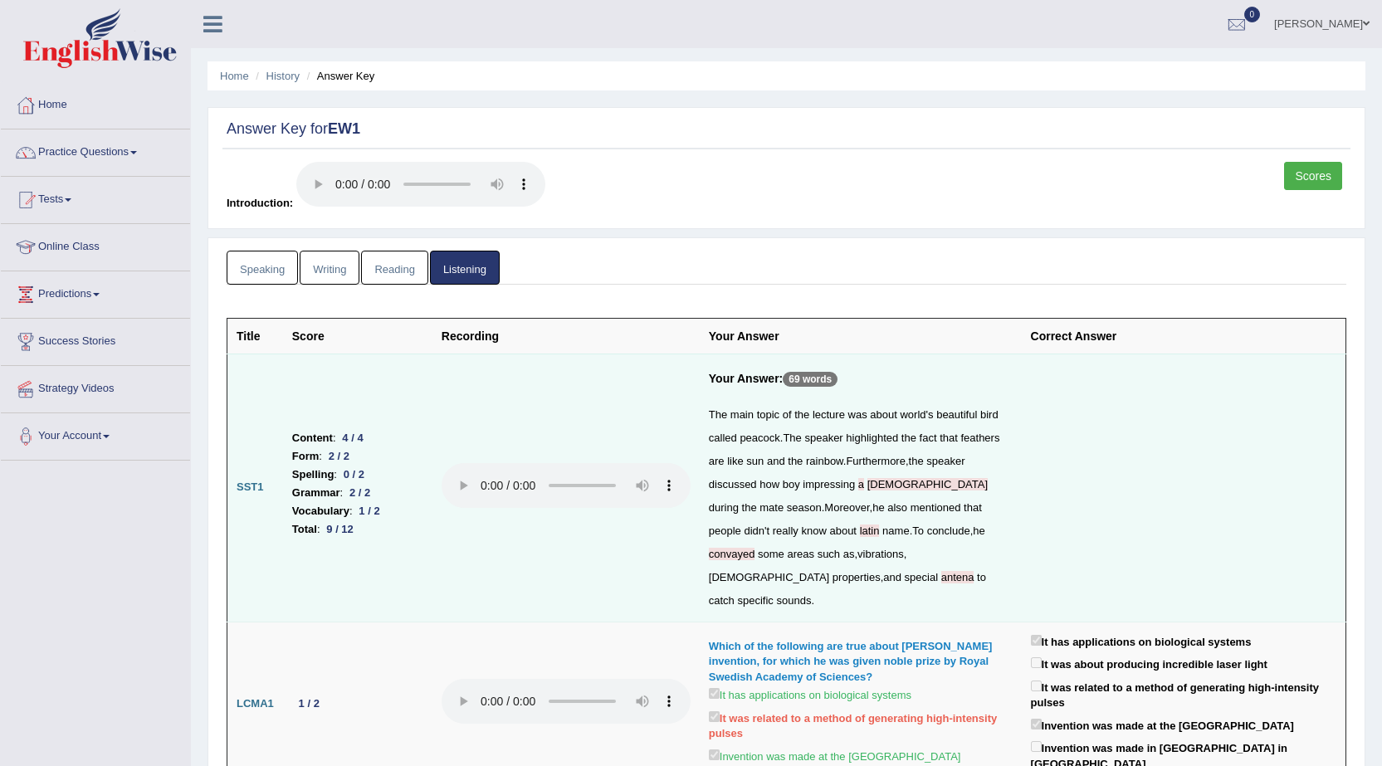
click at [262, 258] on link "Speaking" at bounding box center [262, 268] width 71 height 34
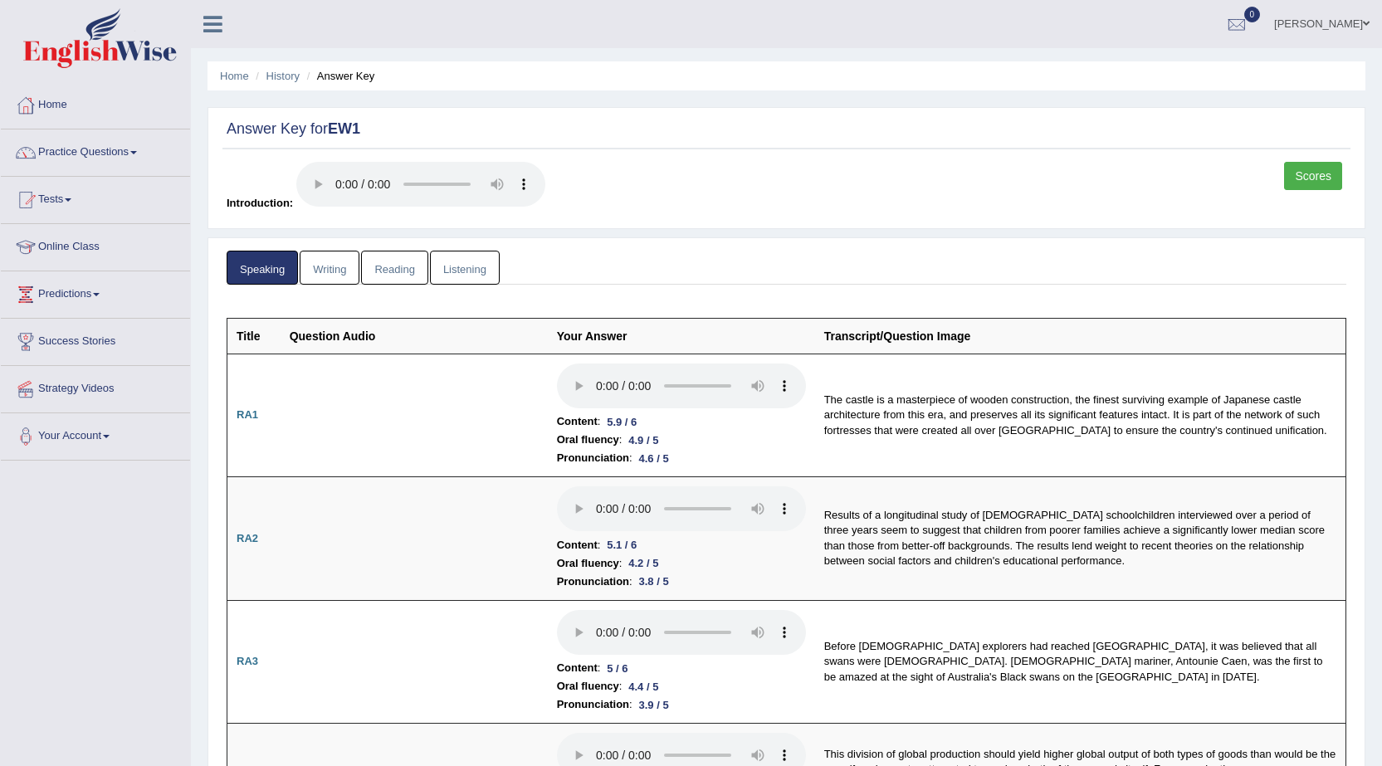
click at [378, 260] on link "Reading" at bounding box center [394, 268] width 66 height 34
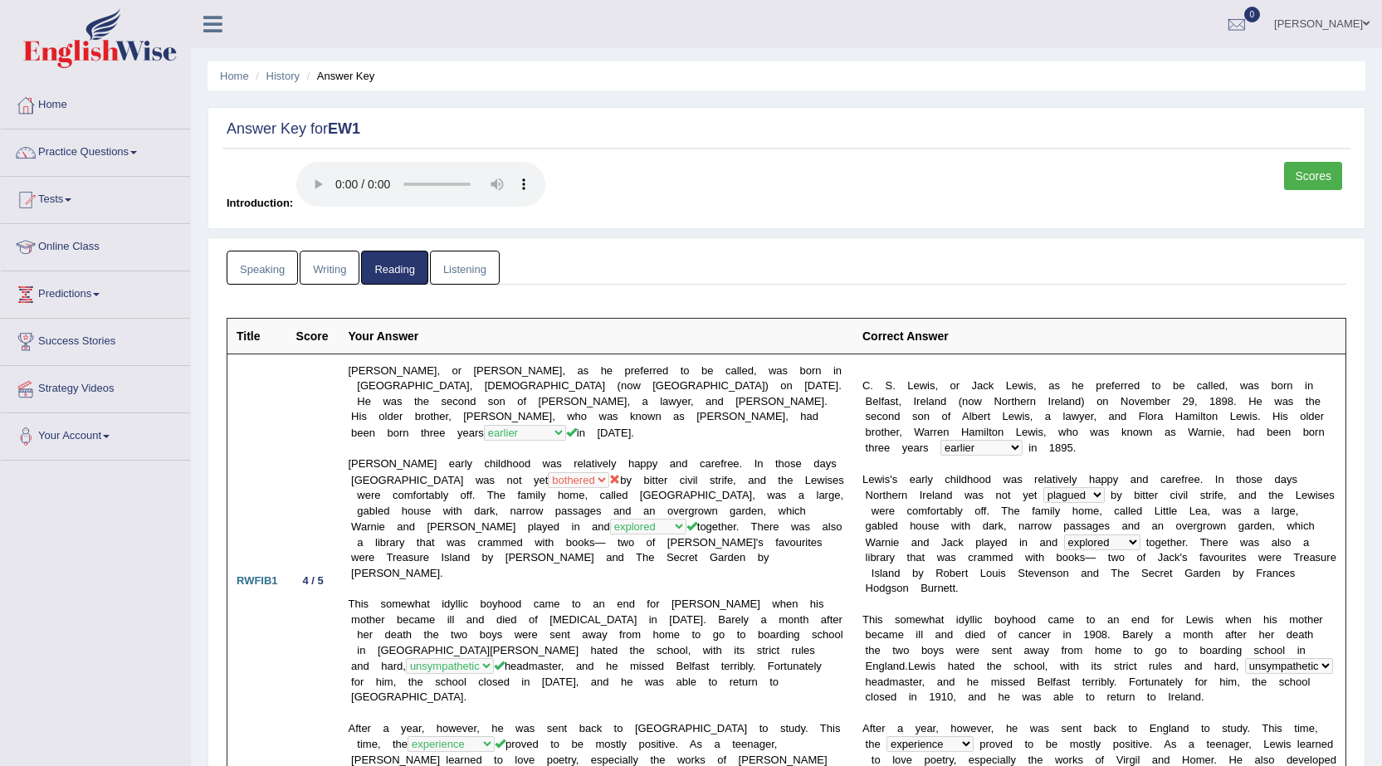
click at [263, 279] on link "Speaking" at bounding box center [262, 268] width 71 height 34
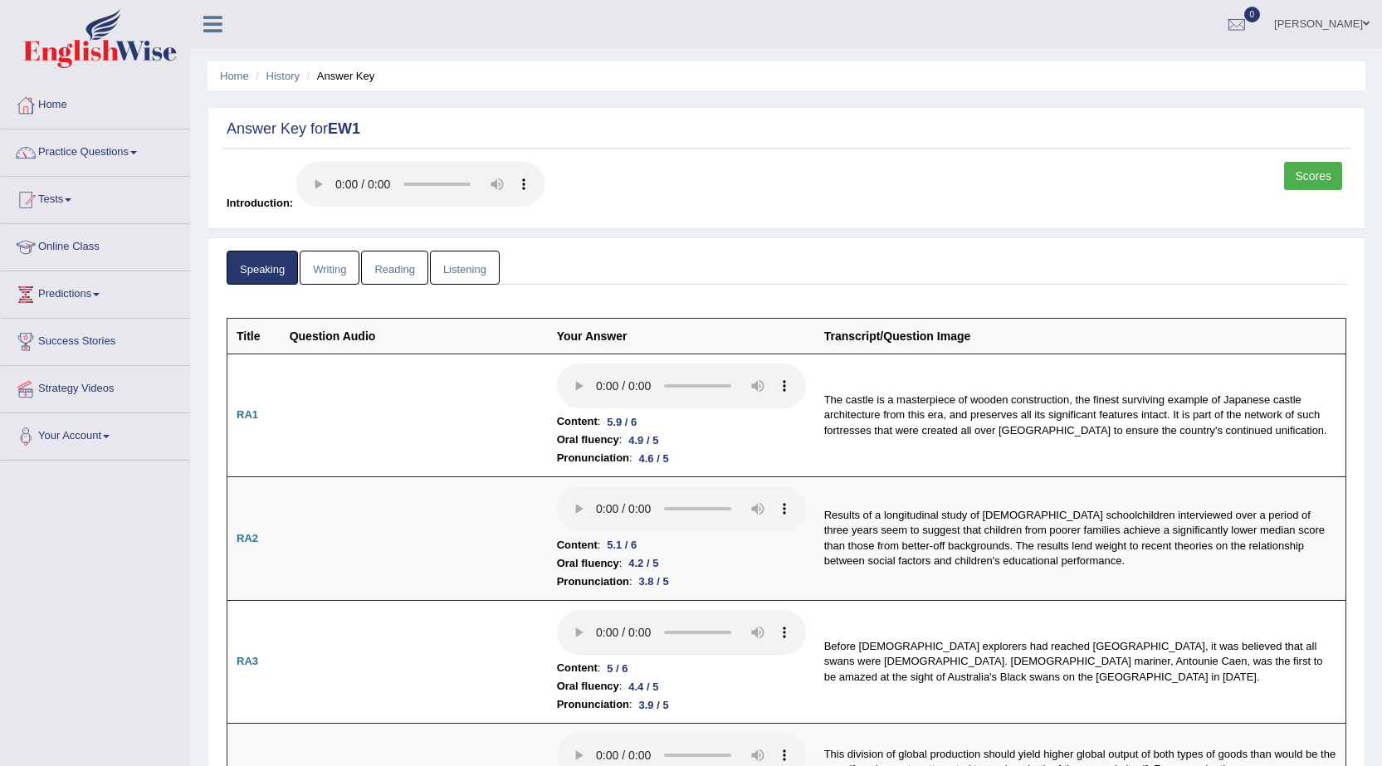
click at [1327, 172] on link "Scores" at bounding box center [1313, 176] width 58 height 28
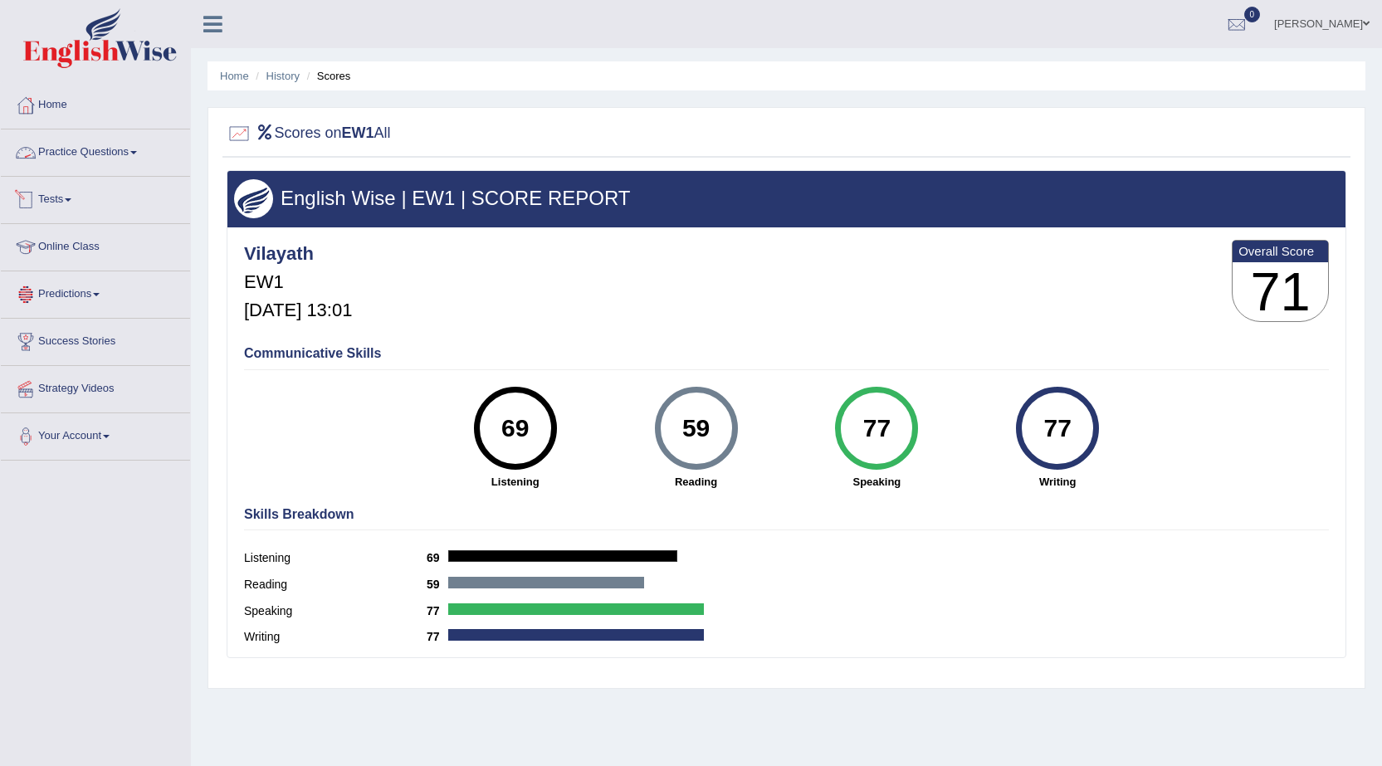
click at [42, 194] on link "Tests" at bounding box center [95, 198] width 189 height 42
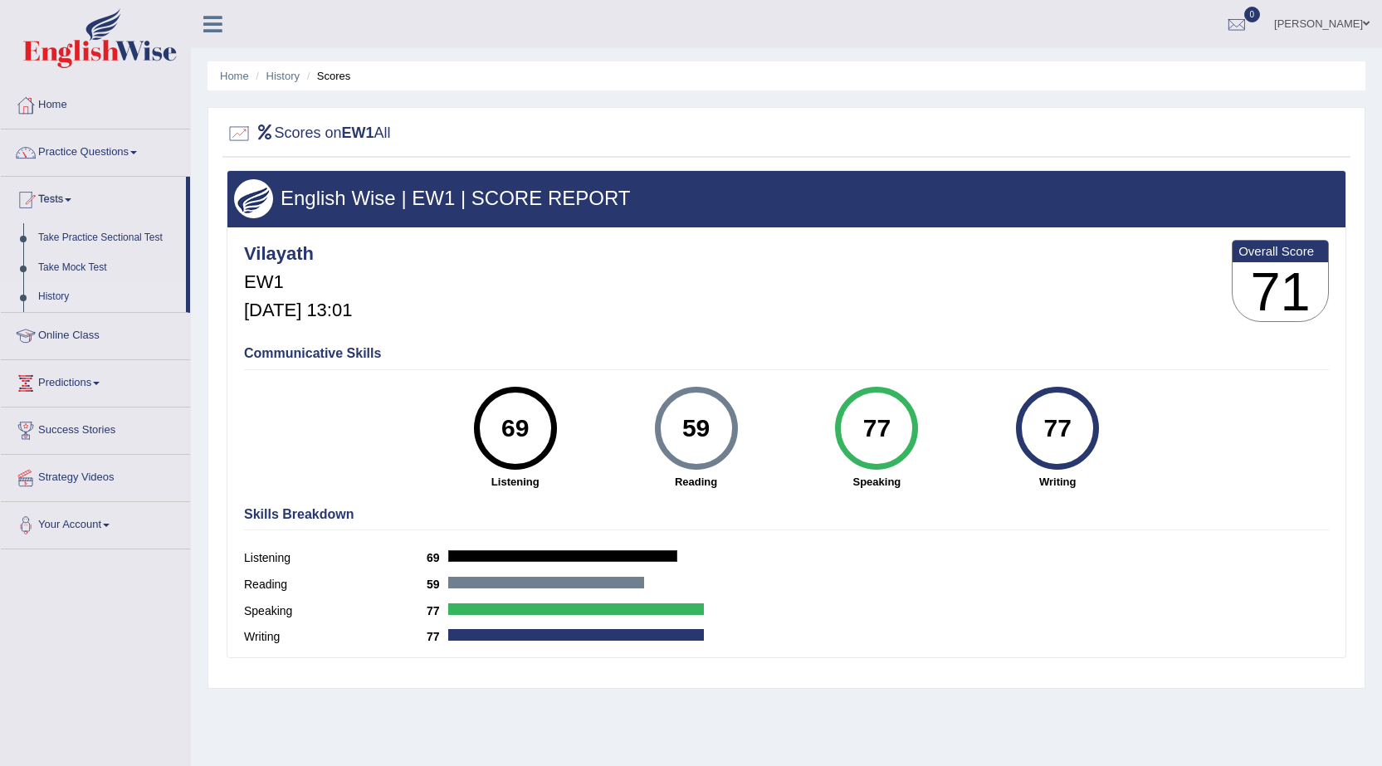
click at [52, 282] on link "History" at bounding box center [108, 297] width 155 height 30
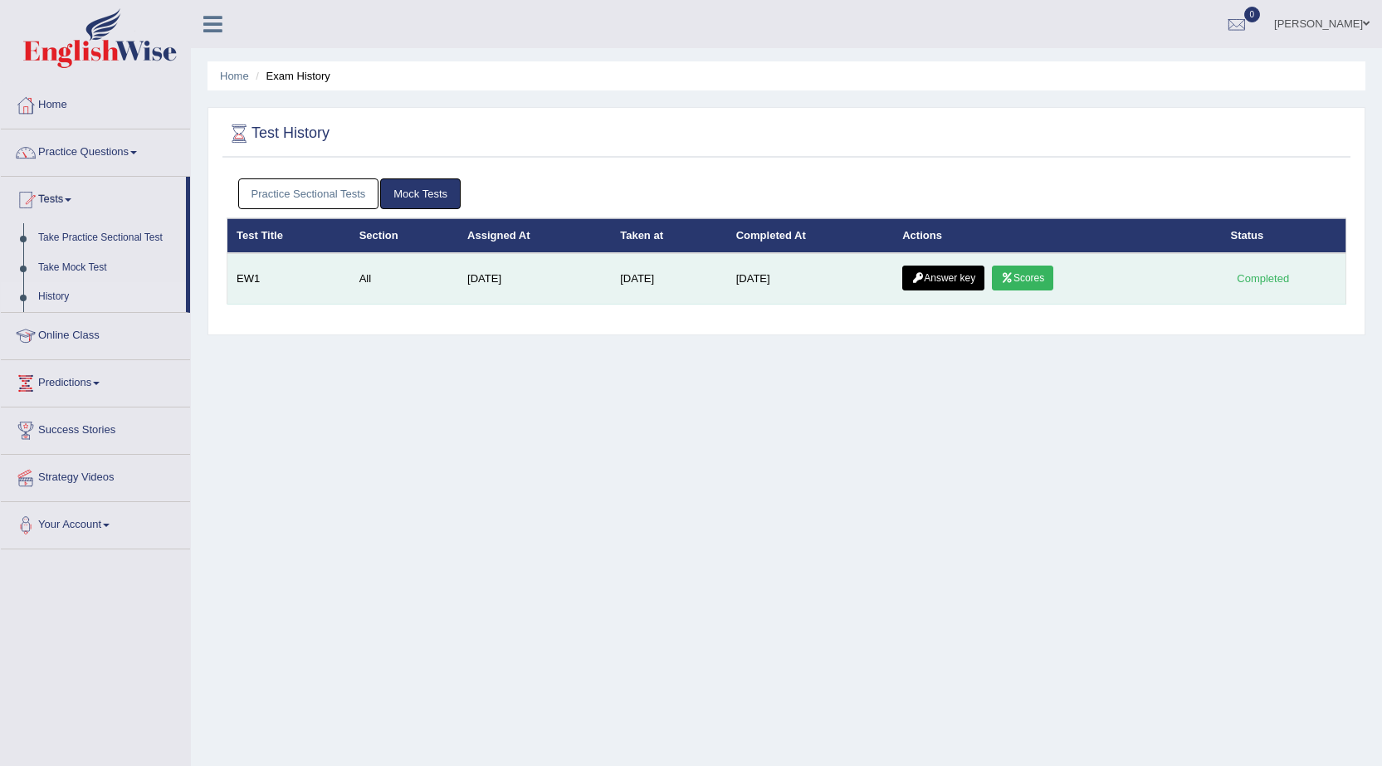
click at [947, 275] on link "Answer key" at bounding box center [943, 278] width 82 height 25
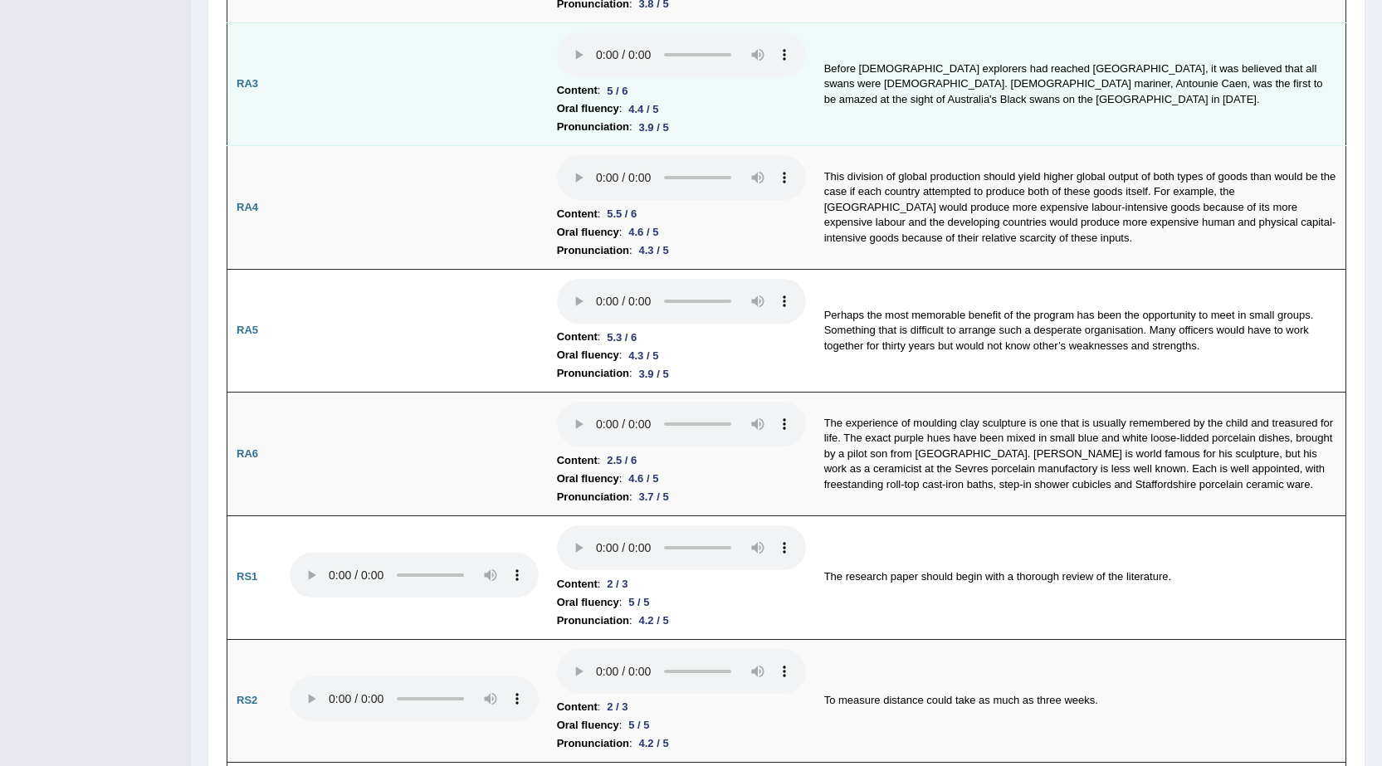
scroll to position [581, 0]
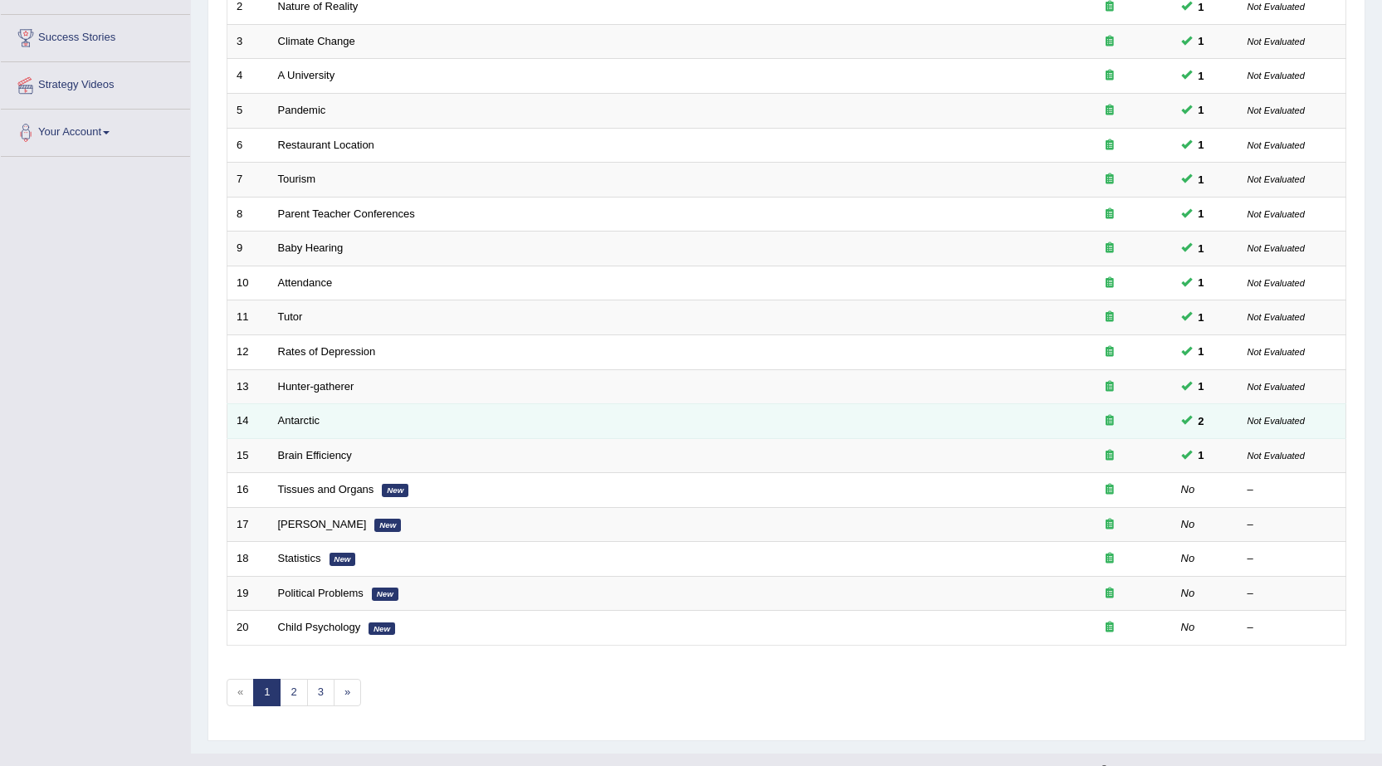
scroll to position [333, 0]
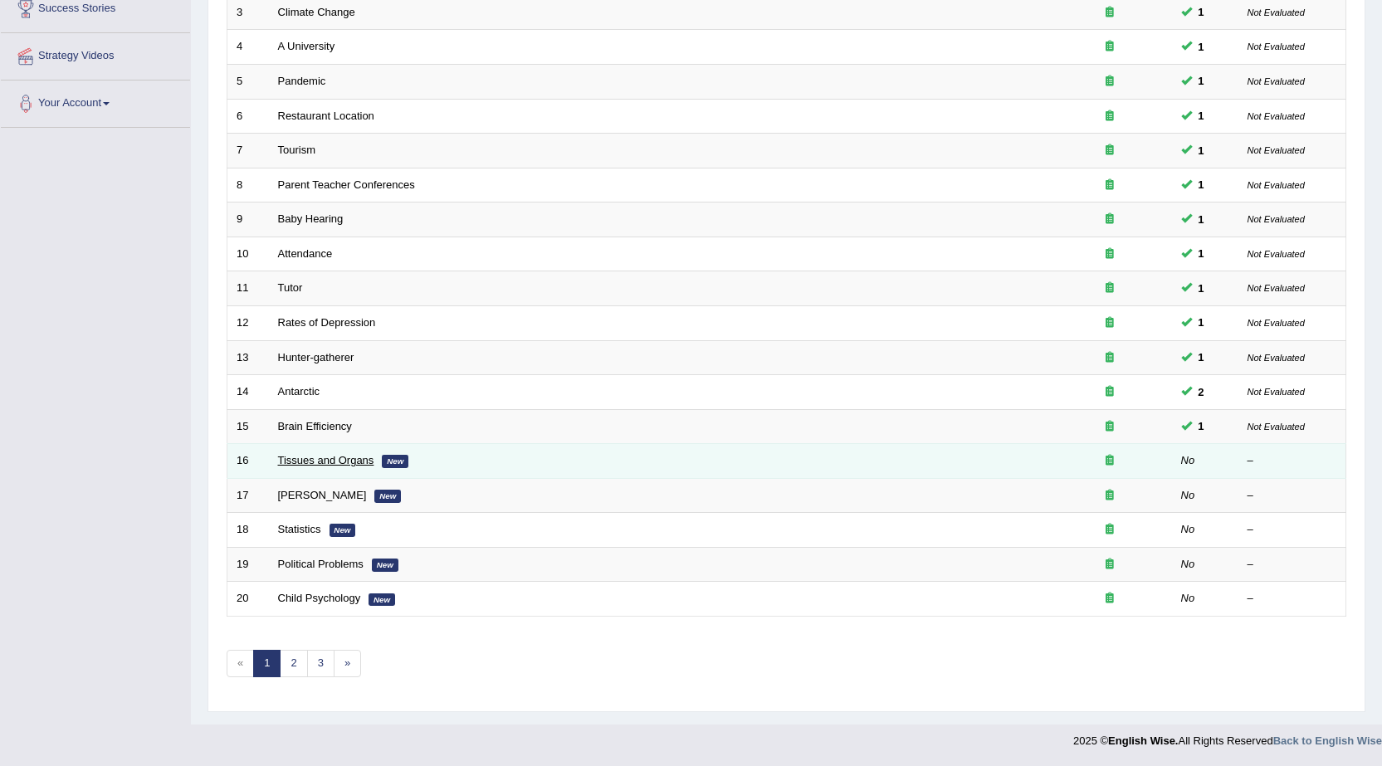
click at [328, 461] on link "Tissues and Organs" at bounding box center [326, 460] width 96 height 12
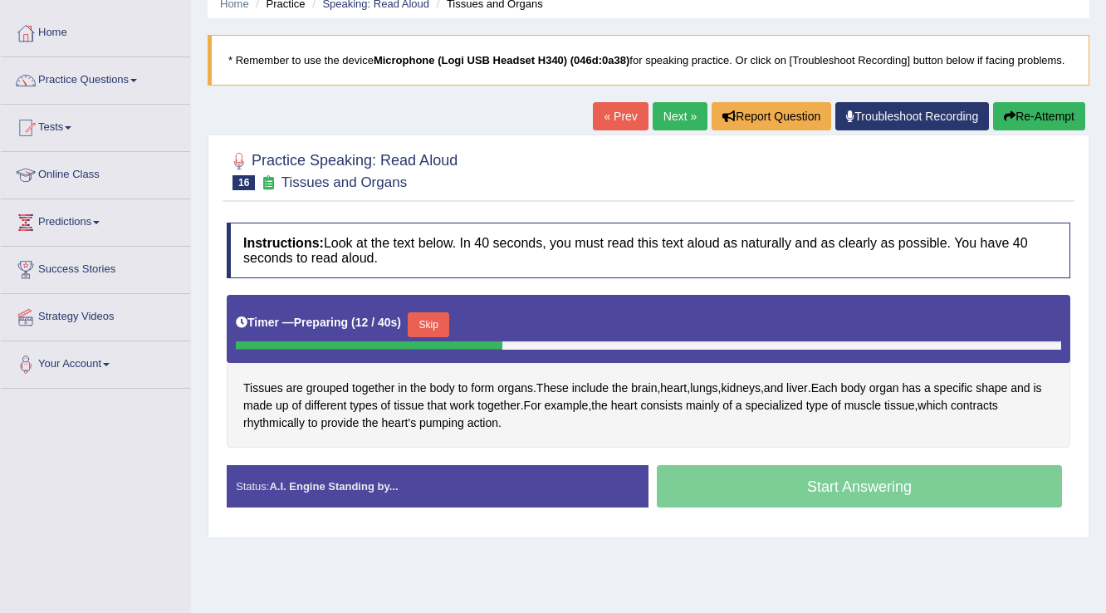
scroll to position [259, 0]
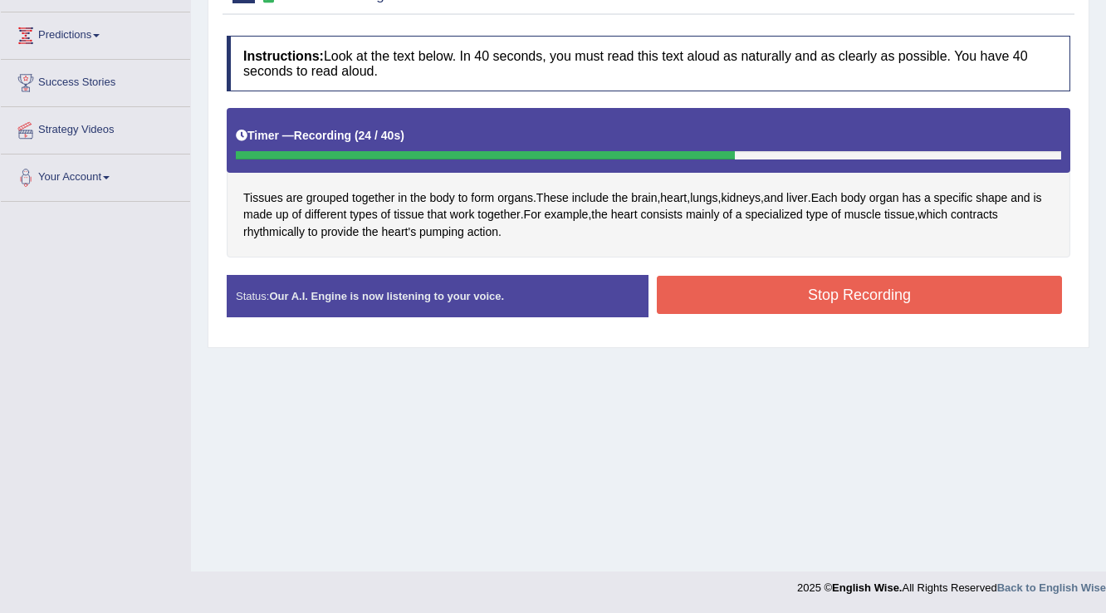
click at [805, 288] on button "Stop Recording" at bounding box center [859, 295] width 405 height 38
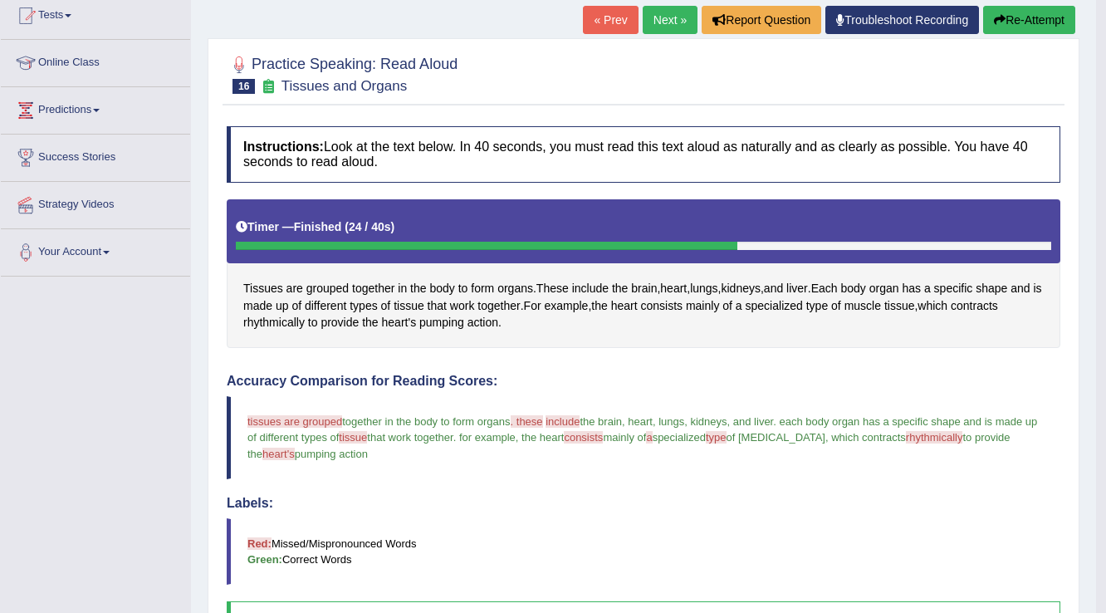
scroll to position [183, 0]
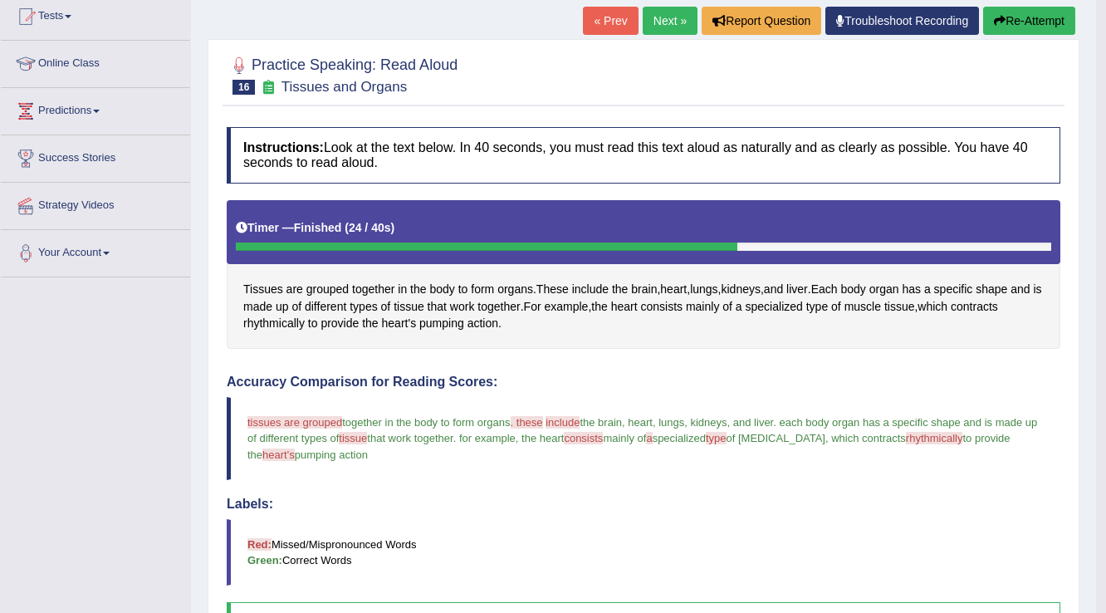
click at [1048, 17] on button "Re-Attempt" at bounding box center [1029, 21] width 92 height 28
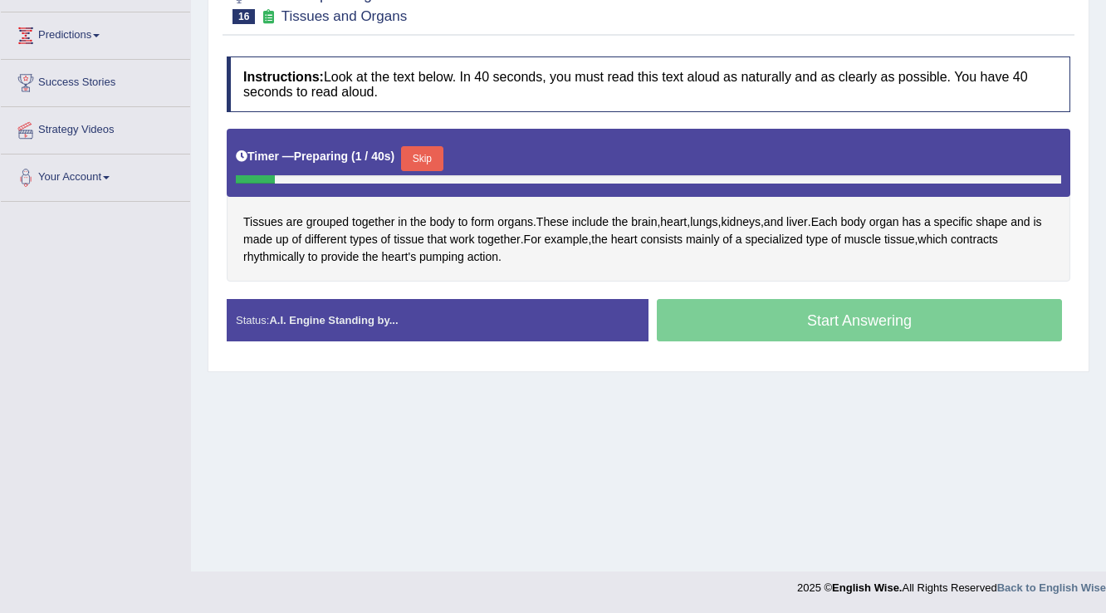
click at [436, 158] on button "Skip" at bounding box center [422, 158] width 42 height 25
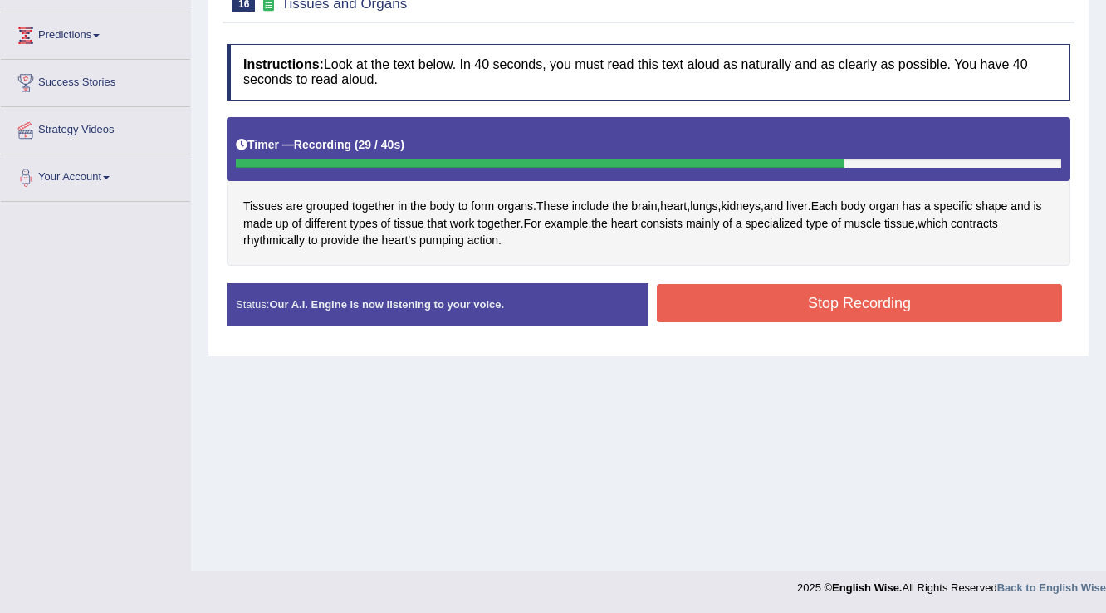
click at [828, 275] on div "Instructions: Look at the text below. In 40 seconds, you must read this text al…" at bounding box center [649, 191] width 852 height 311
click at [826, 292] on button "Stop Recording" at bounding box center [859, 303] width 405 height 38
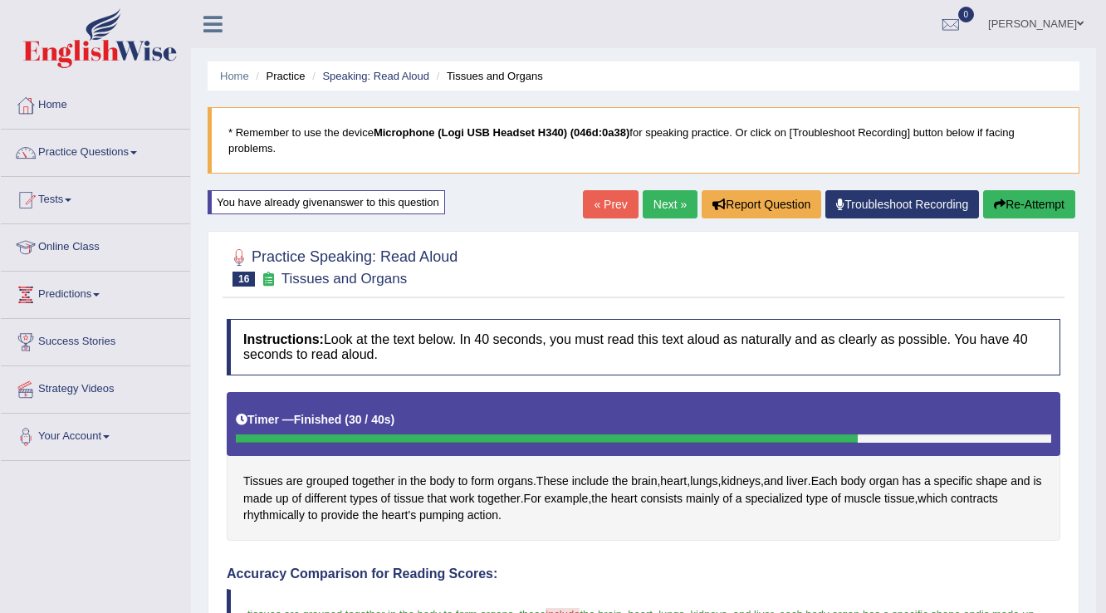
click at [1029, 211] on button "Re-Attempt" at bounding box center [1029, 204] width 92 height 28
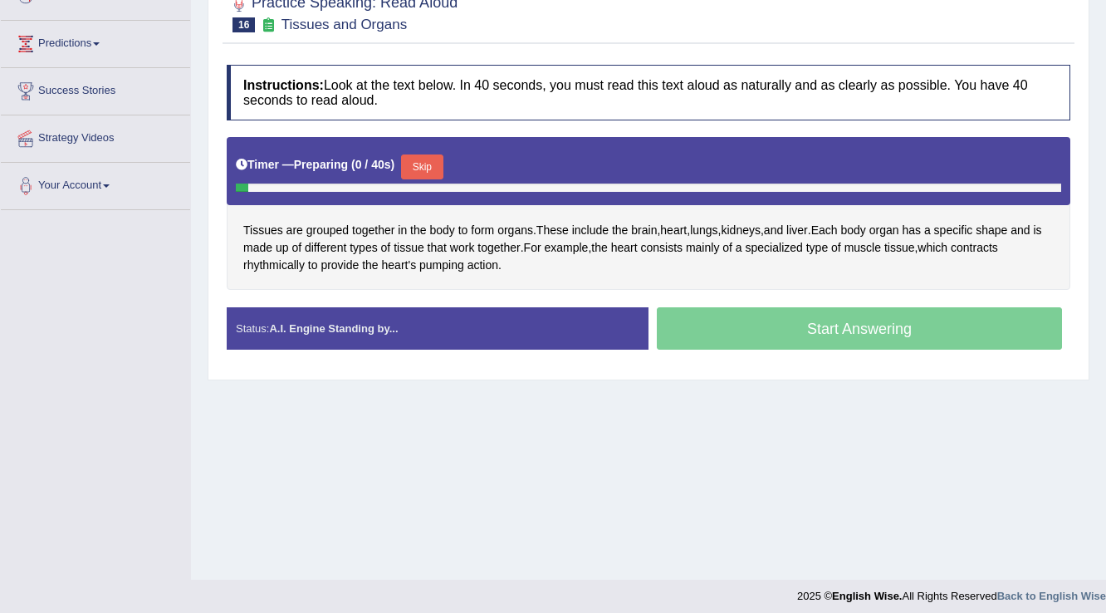
scroll to position [259, 0]
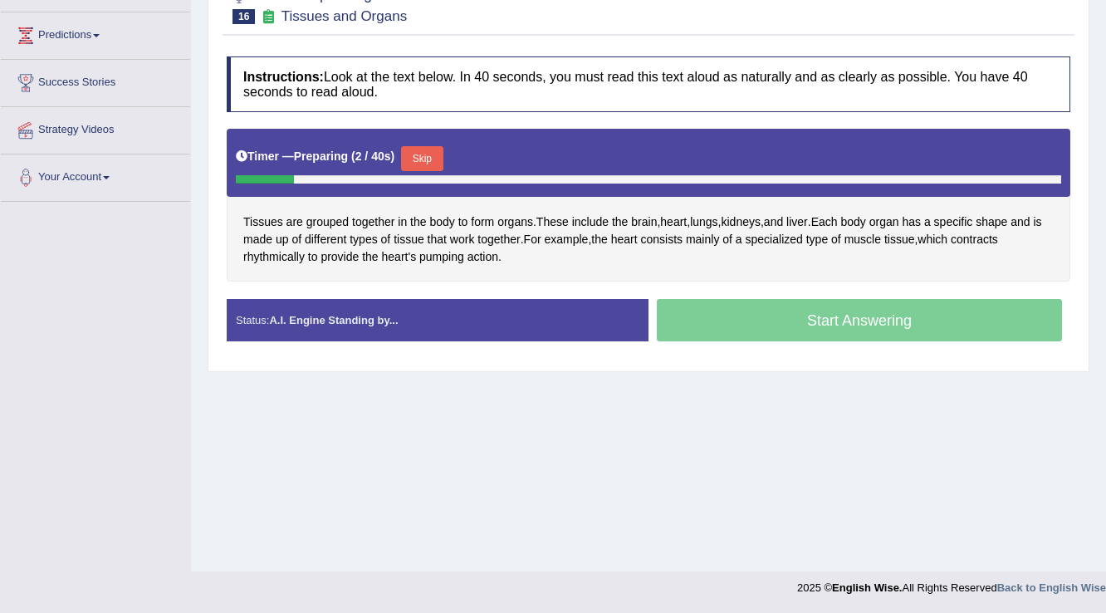
click at [436, 152] on button "Skip" at bounding box center [422, 158] width 42 height 25
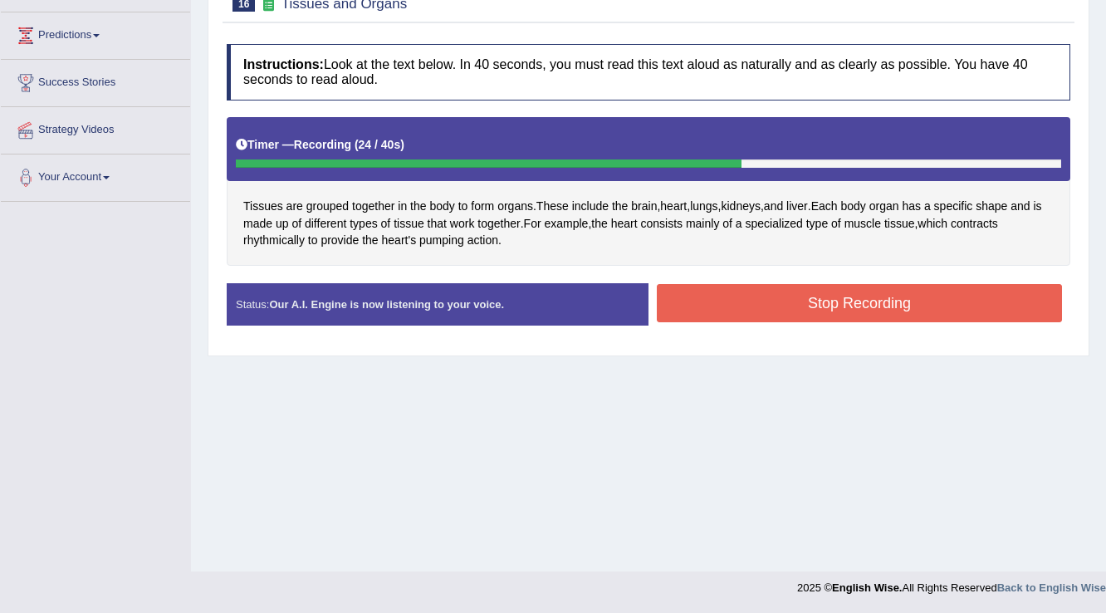
click at [791, 296] on button "Stop Recording" at bounding box center [859, 303] width 405 height 38
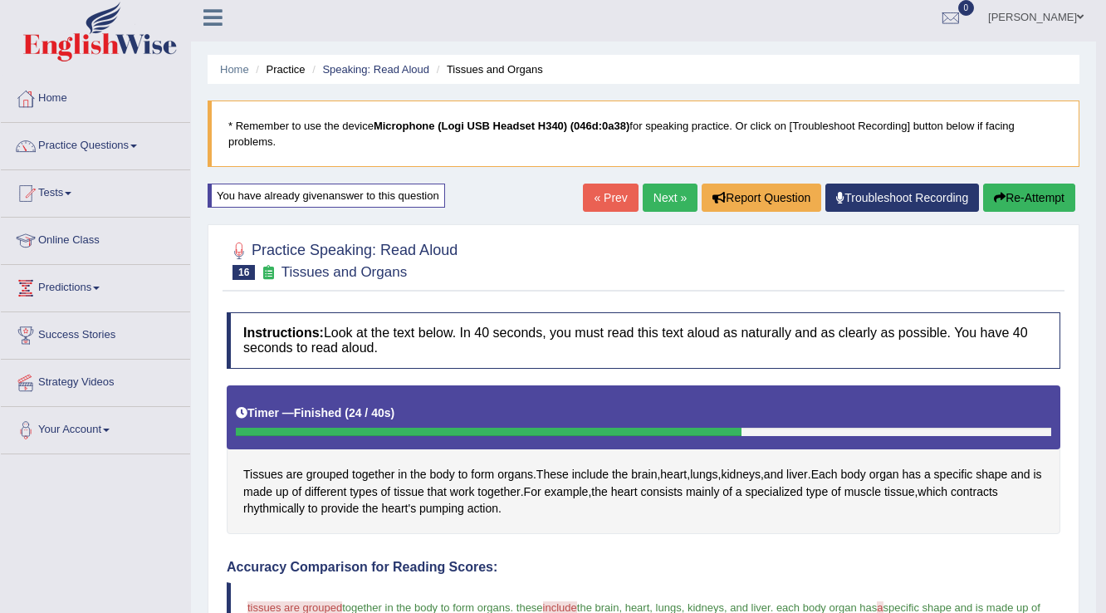
scroll to position [0, 0]
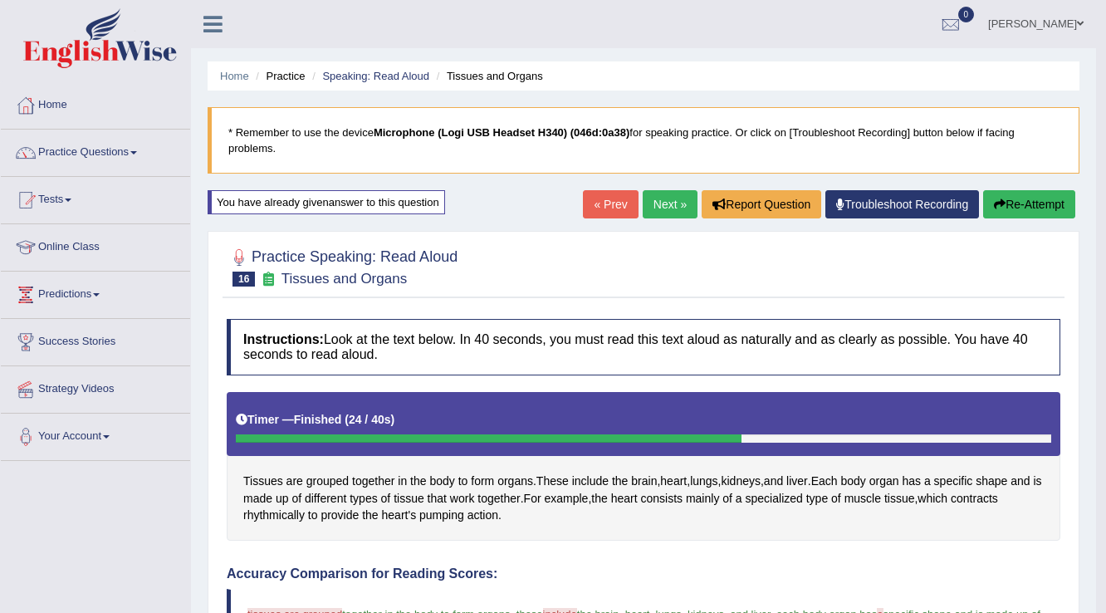
click at [662, 210] on link "Next »" at bounding box center [670, 204] width 55 height 28
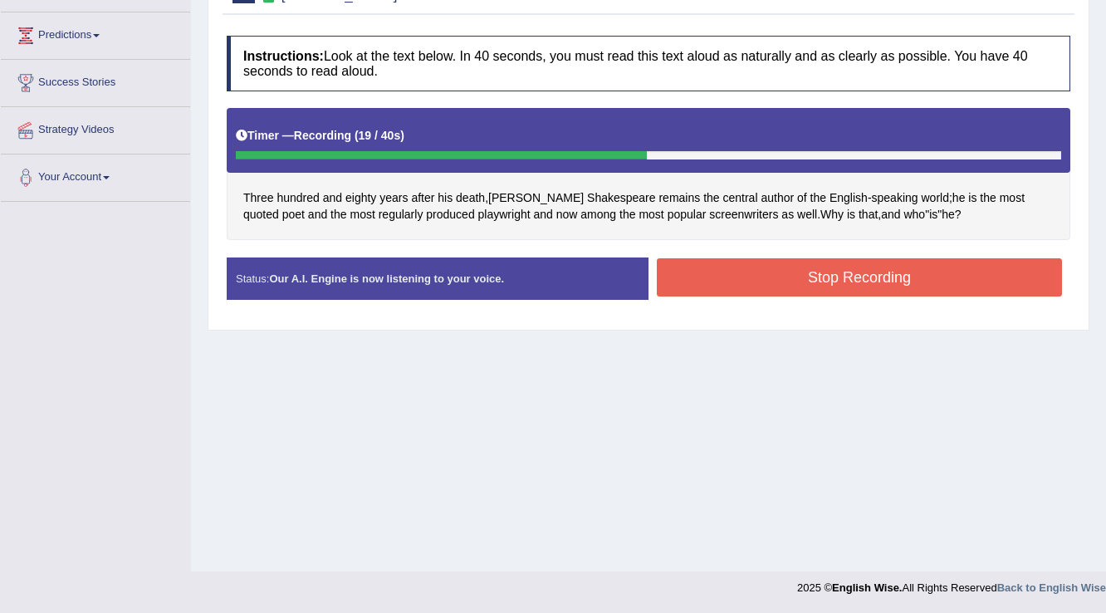
click at [921, 276] on button "Stop Recording" at bounding box center [859, 277] width 405 height 38
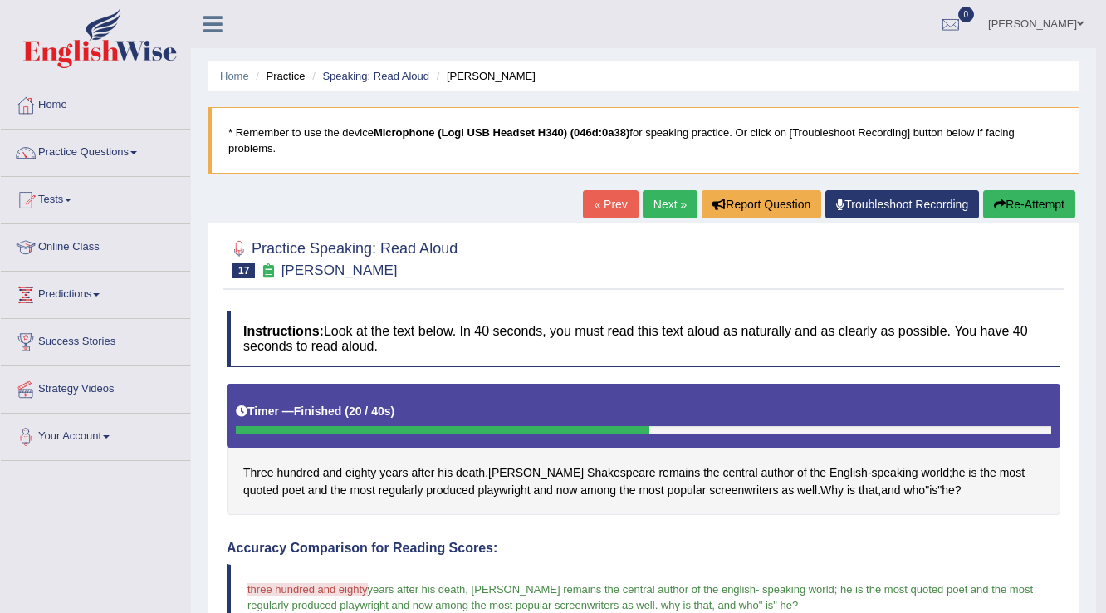
click at [1000, 200] on icon "button" at bounding box center [1000, 204] width 12 height 12
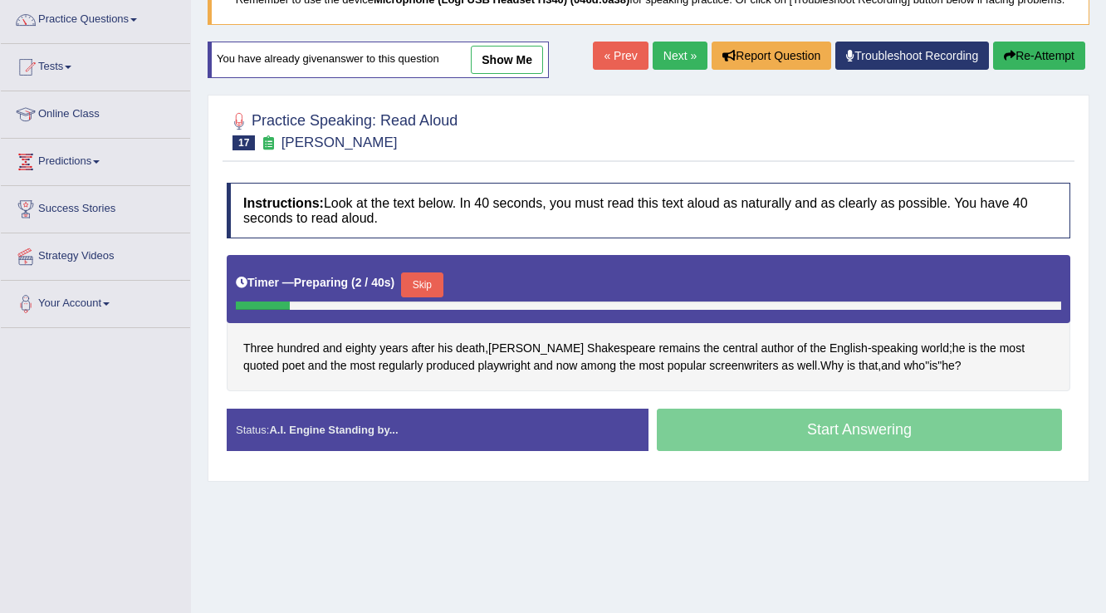
scroll to position [199, 0]
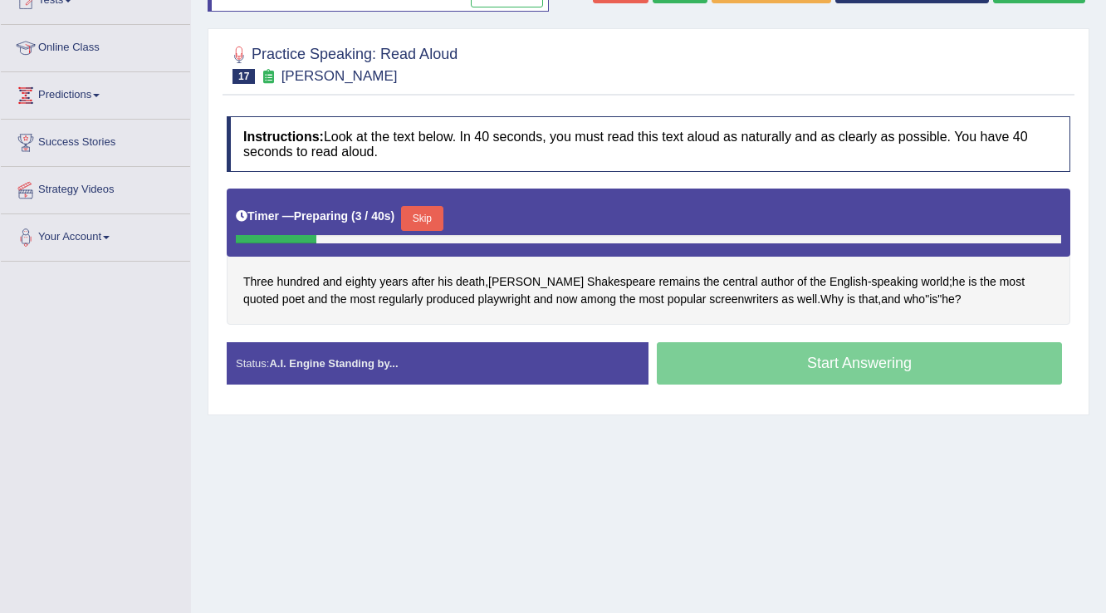
click at [433, 215] on button "Skip" at bounding box center [422, 218] width 42 height 25
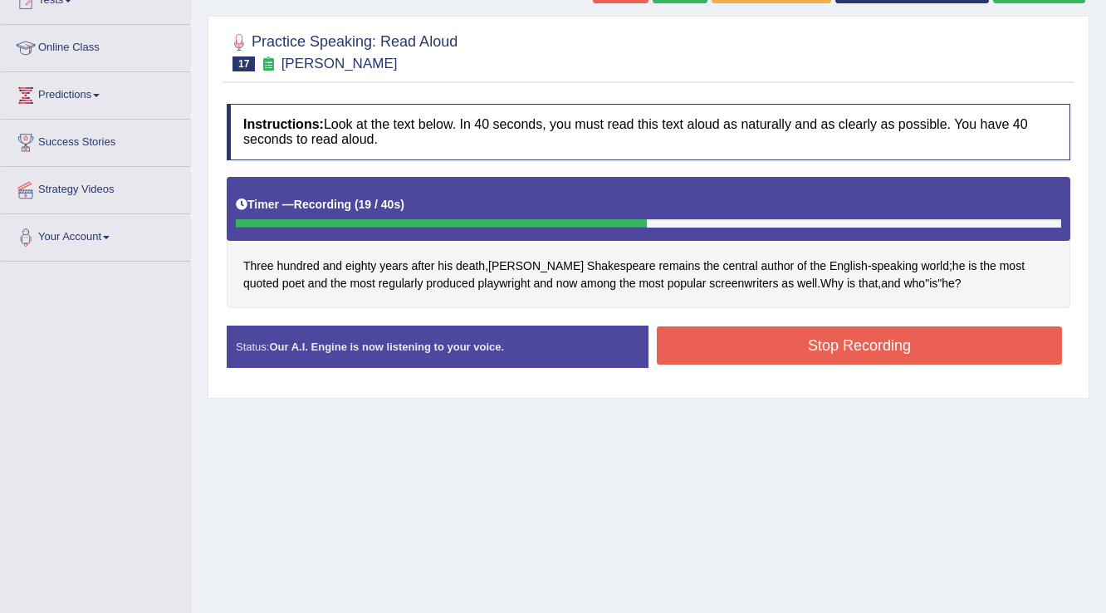
click at [906, 343] on button "Stop Recording" at bounding box center [859, 345] width 405 height 38
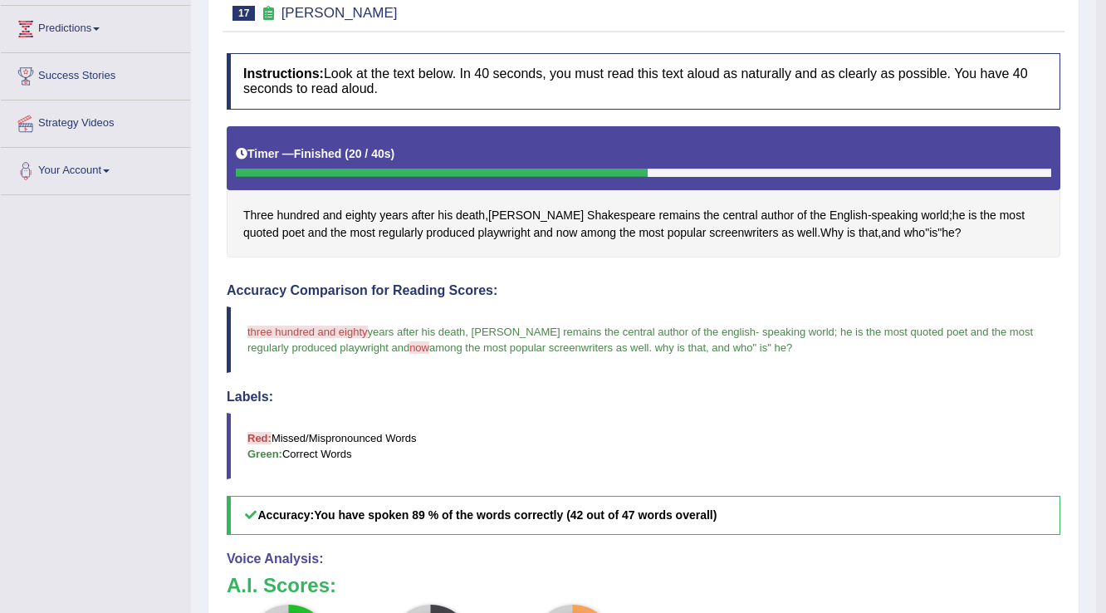
scroll to position [0, 0]
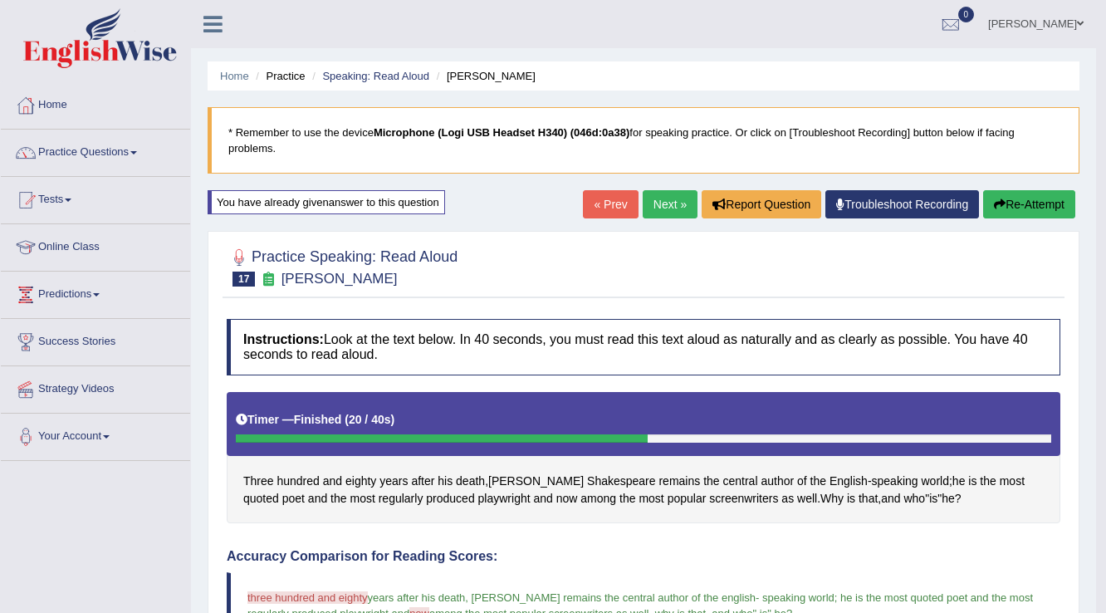
click at [1029, 199] on button "Re-Attempt" at bounding box center [1029, 204] width 92 height 28
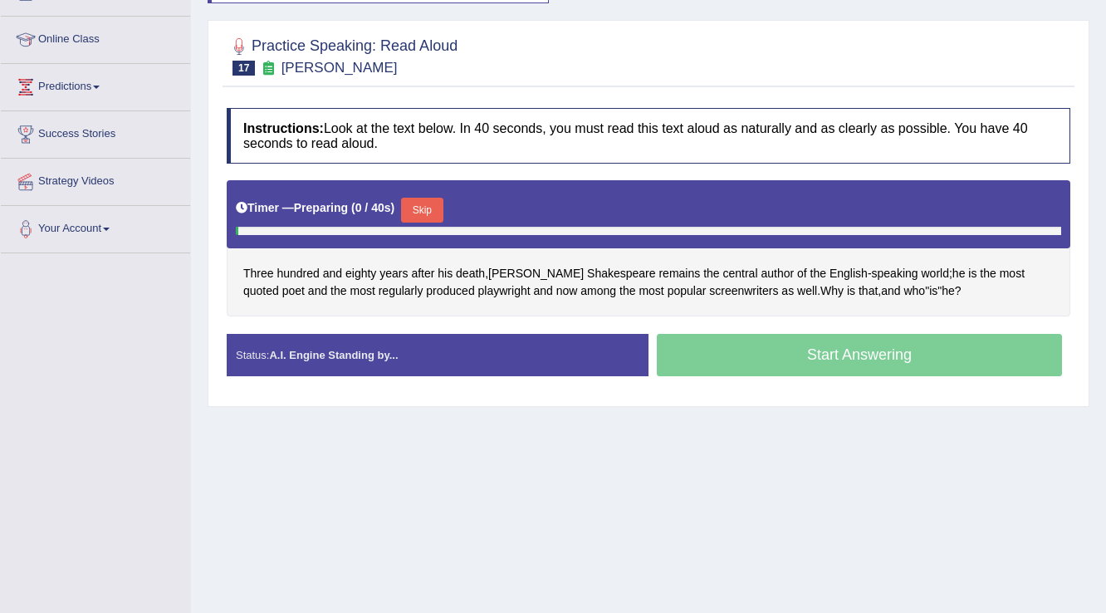
scroll to position [259, 0]
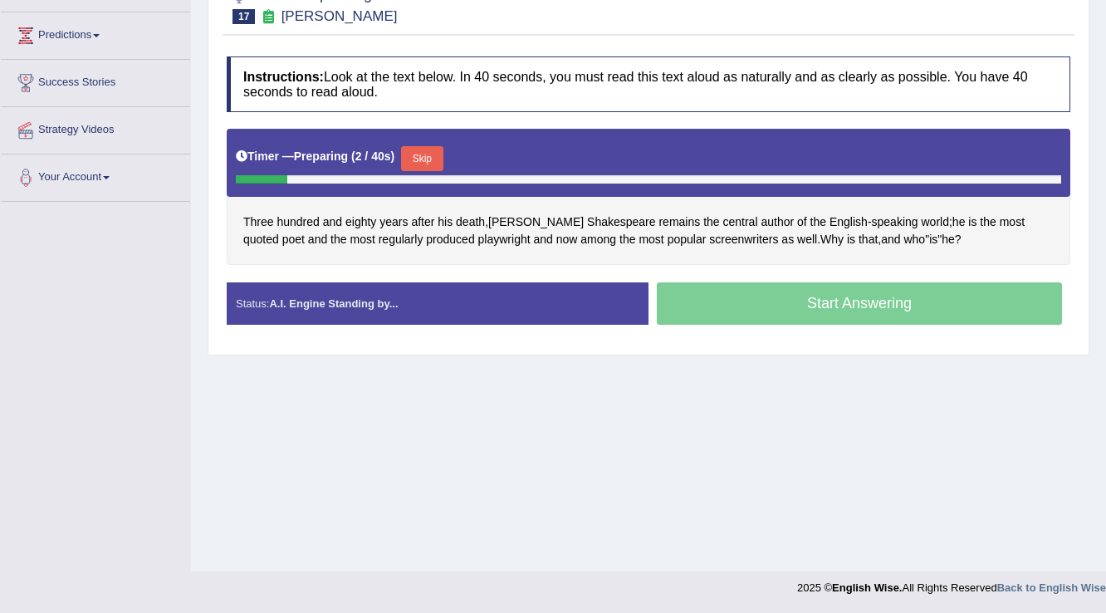
click at [438, 159] on button "Skip" at bounding box center [422, 158] width 42 height 25
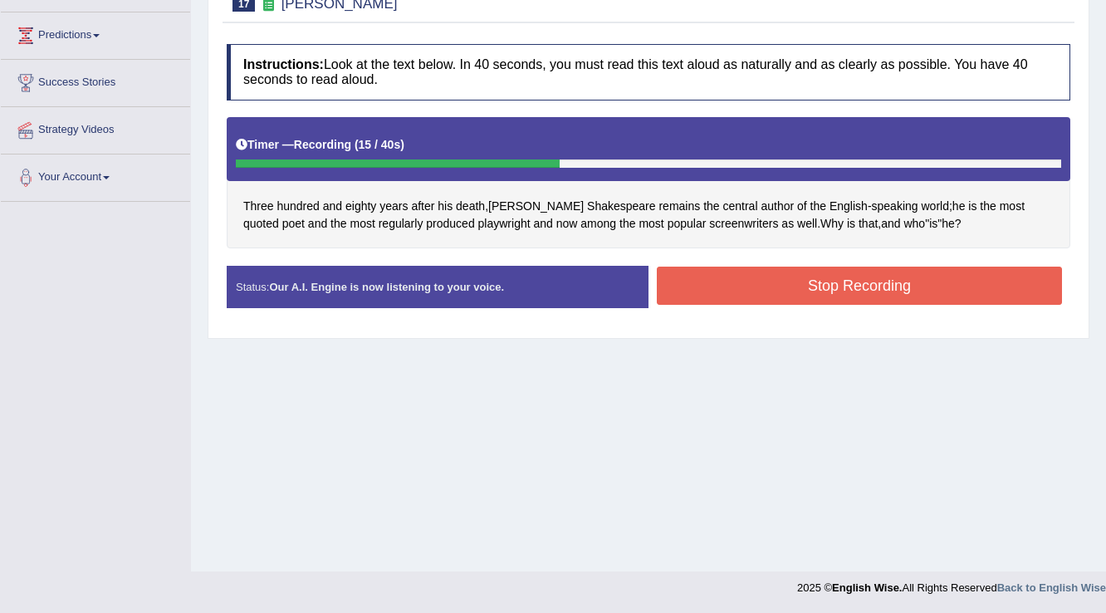
click at [826, 275] on button "Stop Recording" at bounding box center [859, 286] width 405 height 38
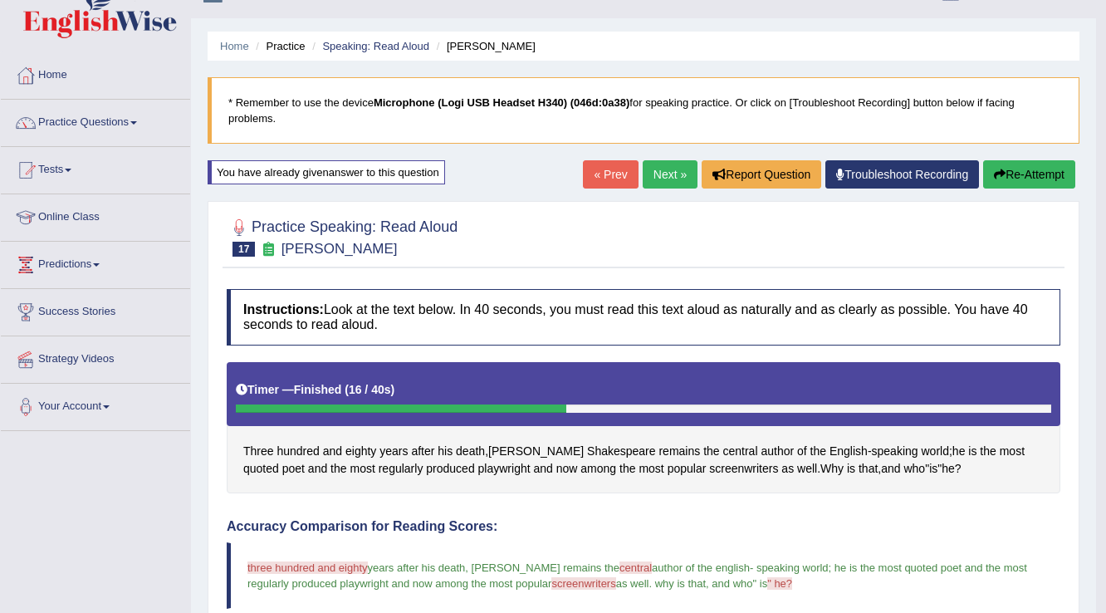
scroll to position [27, 0]
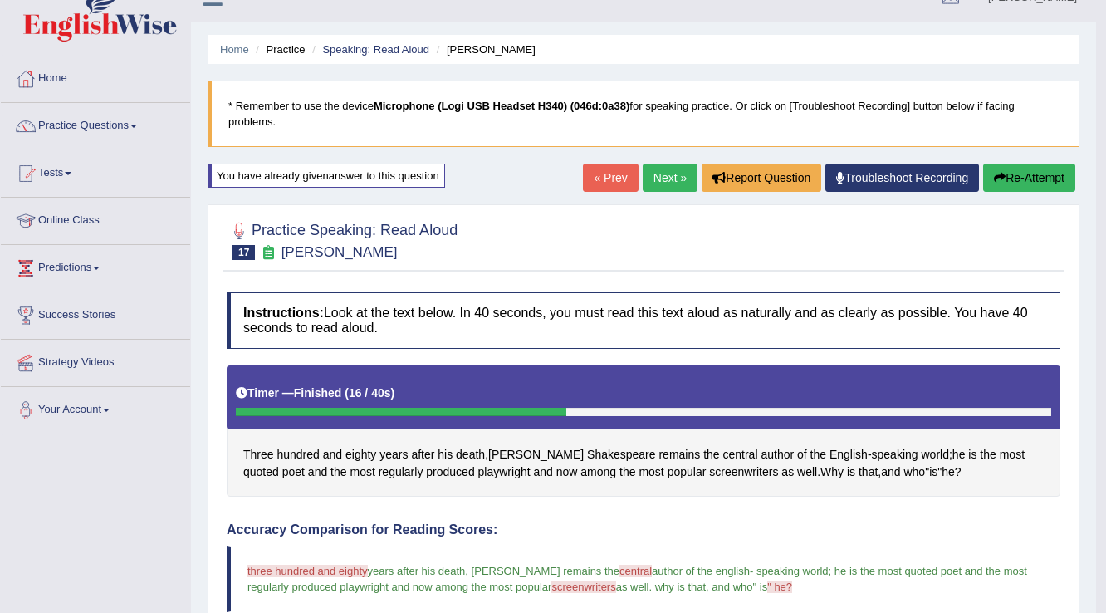
click at [663, 176] on link "Next »" at bounding box center [670, 178] width 55 height 28
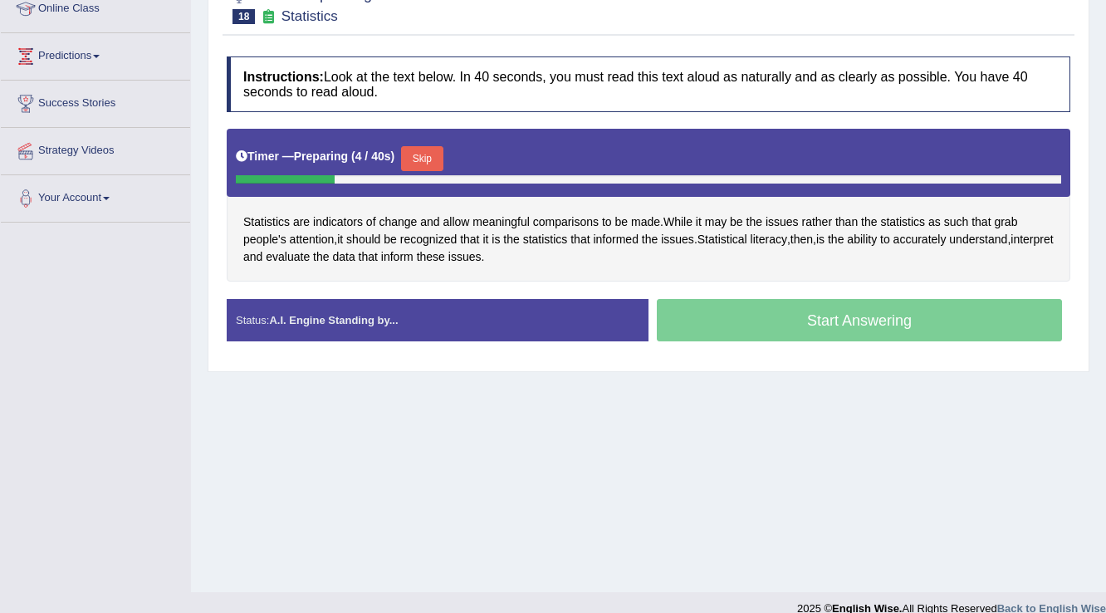
scroll to position [259, 0]
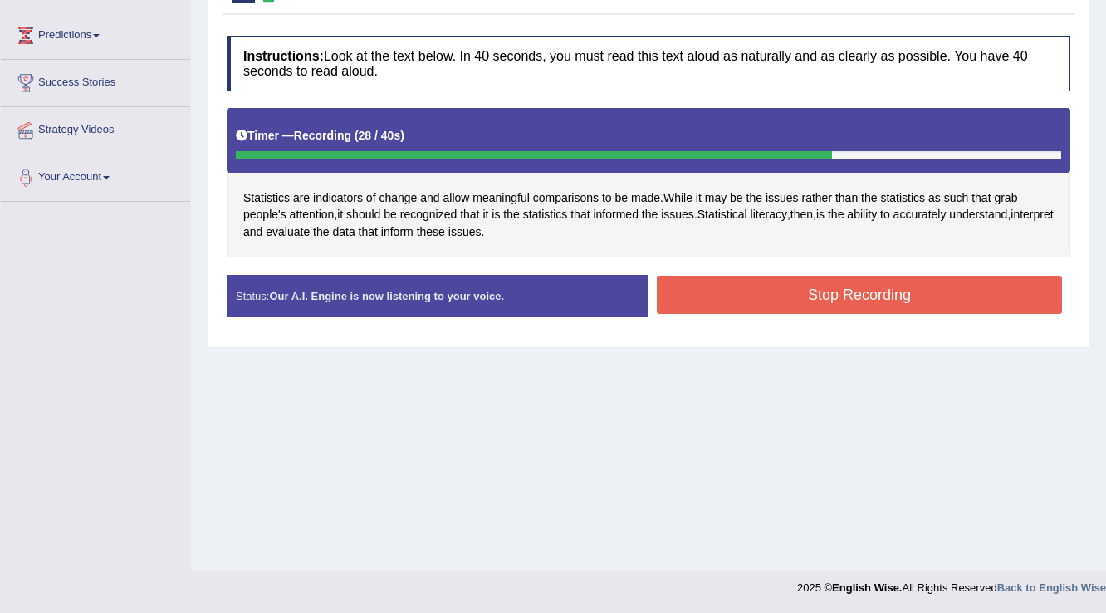
click at [820, 293] on button "Stop Recording" at bounding box center [859, 295] width 405 height 38
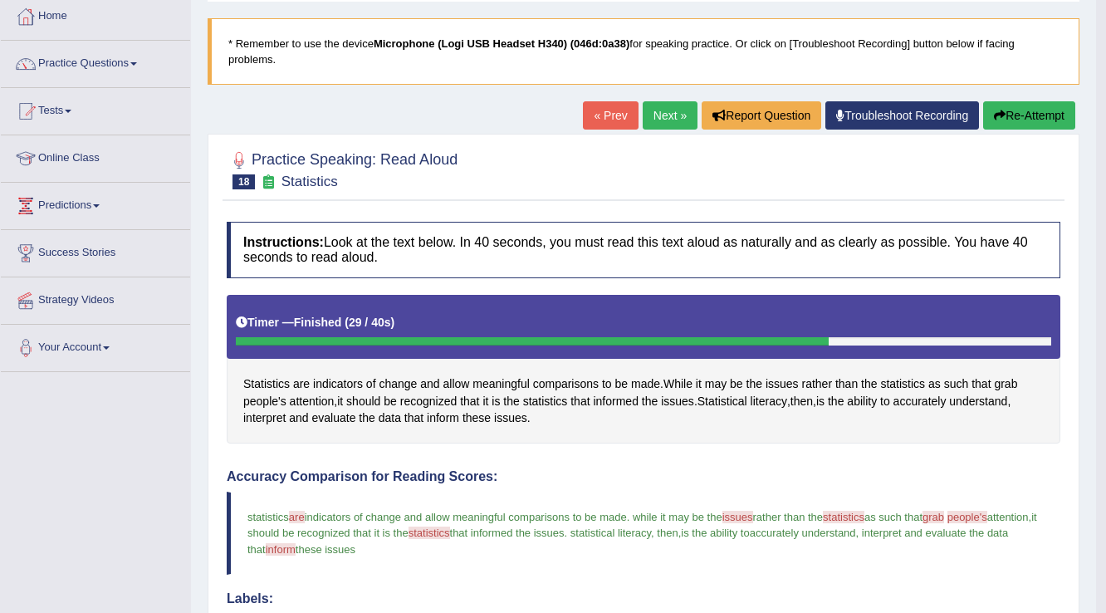
scroll to position [0, 0]
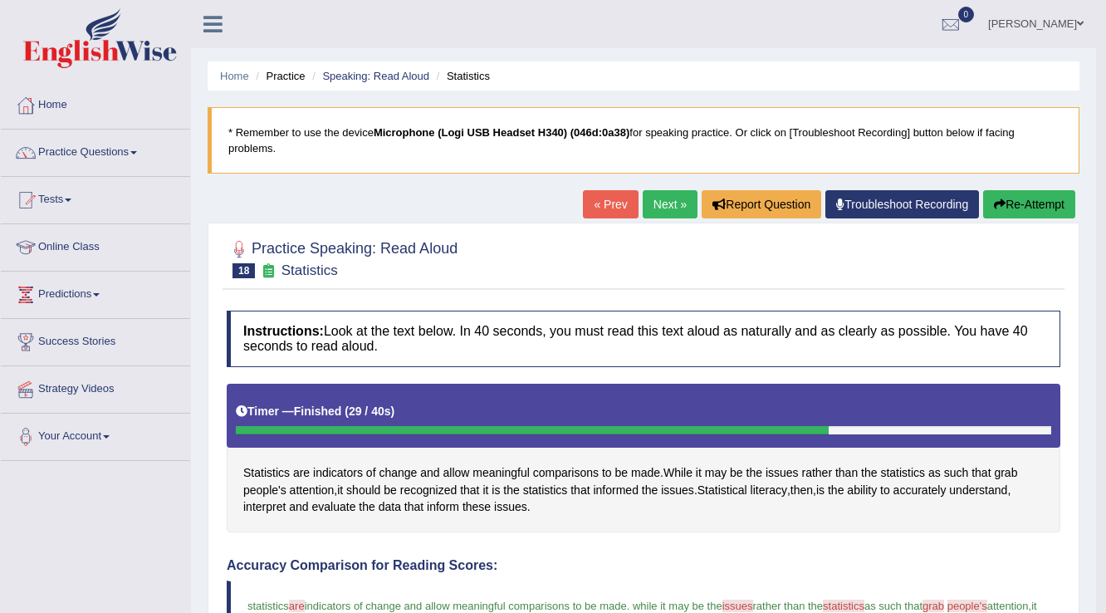
click at [1039, 191] on button "Re-Attempt" at bounding box center [1029, 204] width 92 height 28
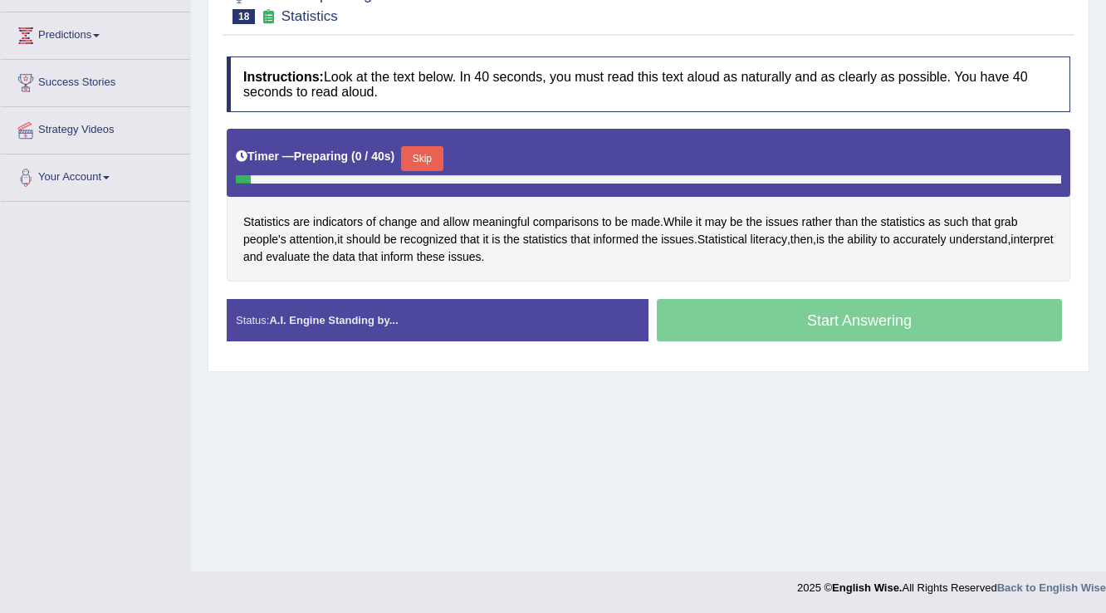
click at [438, 154] on button "Skip" at bounding box center [422, 158] width 42 height 25
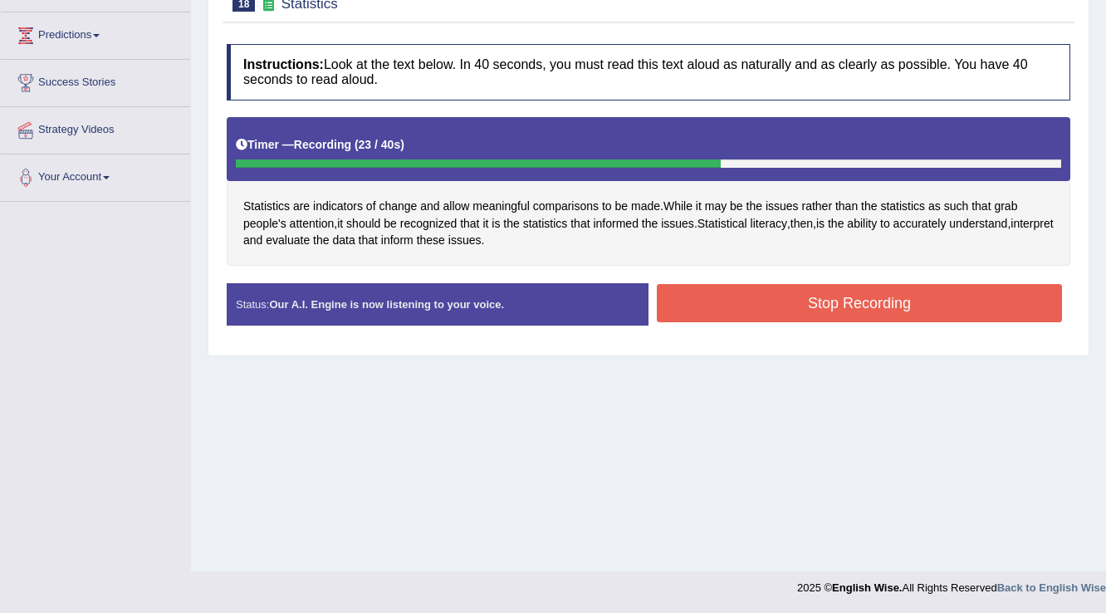
click at [751, 312] on button "Stop Recording" at bounding box center [859, 303] width 405 height 38
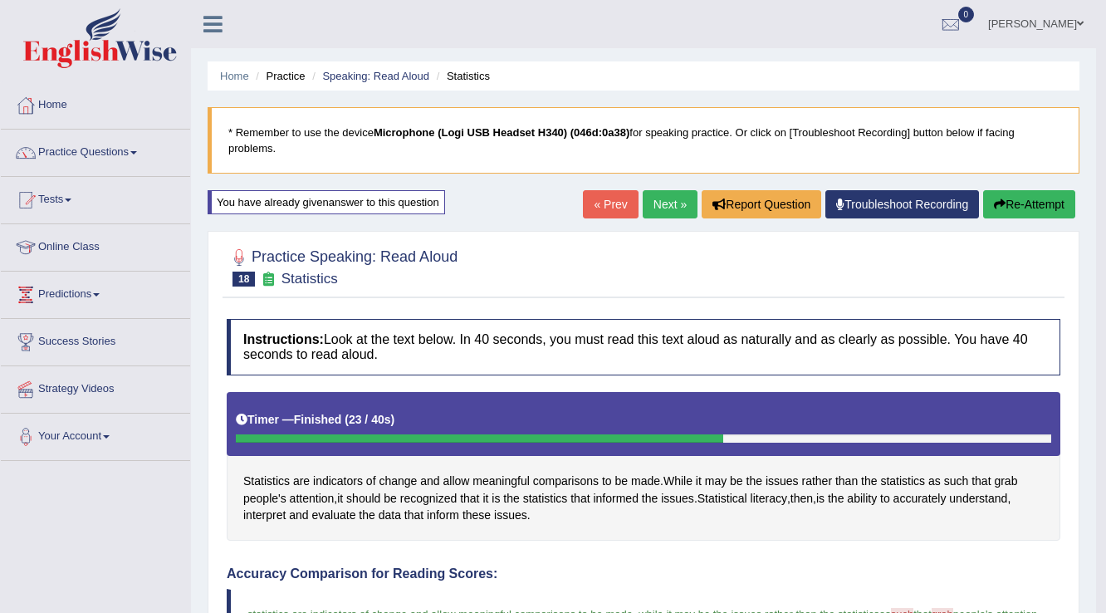
click at [647, 213] on link "Next »" at bounding box center [670, 204] width 55 height 28
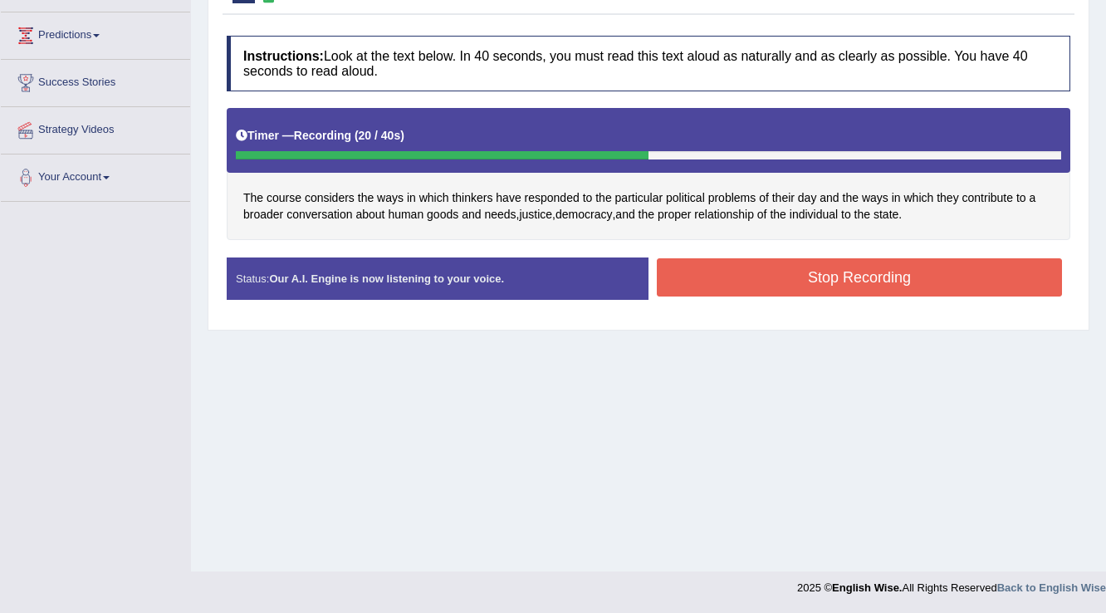
click at [746, 263] on button "Stop Recording" at bounding box center [859, 277] width 405 height 38
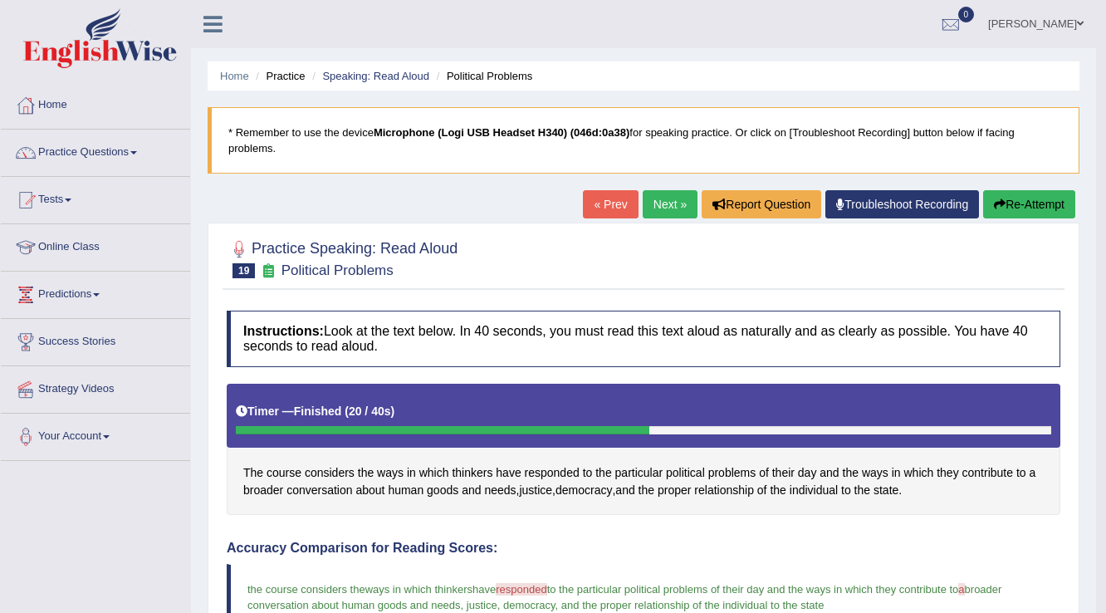
click at [674, 208] on link "Next »" at bounding box center [670, 204] width 55 height 28
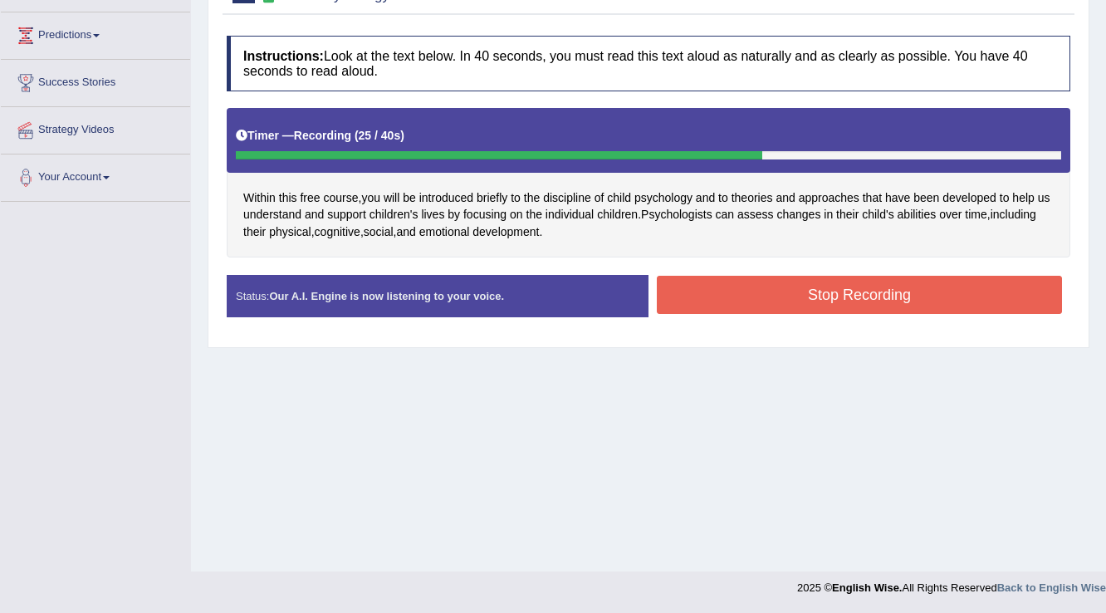
click at [894, 277] on button "Stop Recording" at bounding box center [859, 295] width 405 height 38
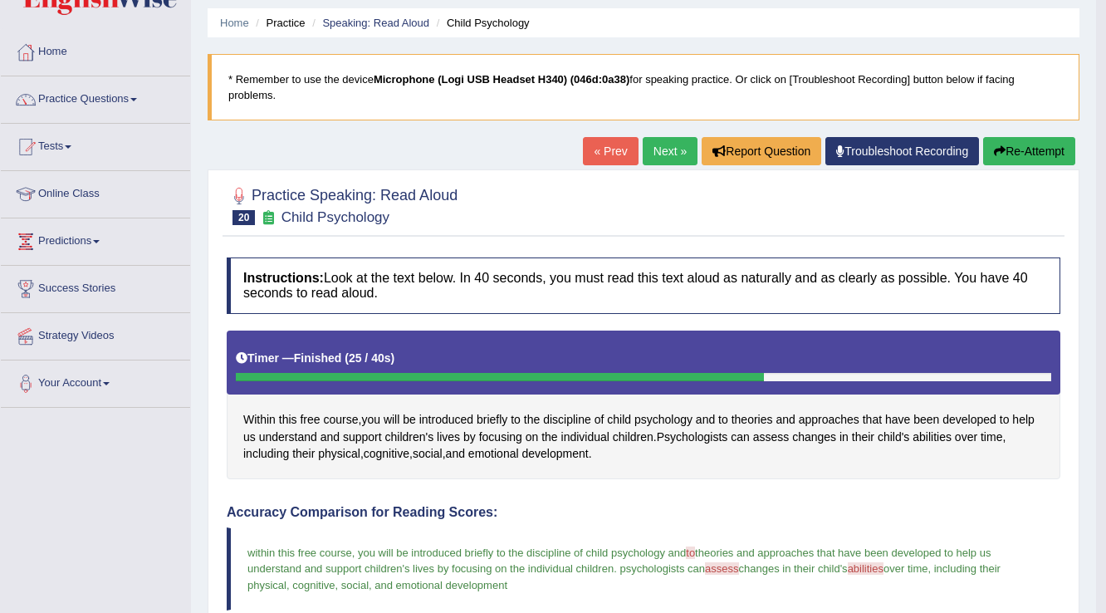
scroll to position [51, 0]
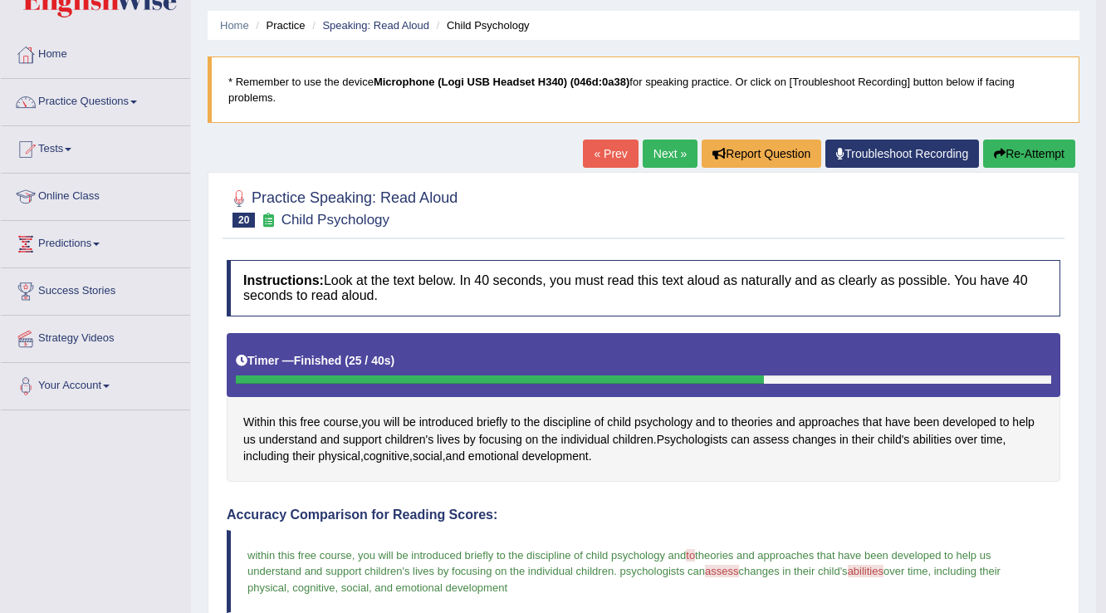
click at [1031, 159] on button "Re-Attempt" at bounding box center [1029, 153] width 92 height 28
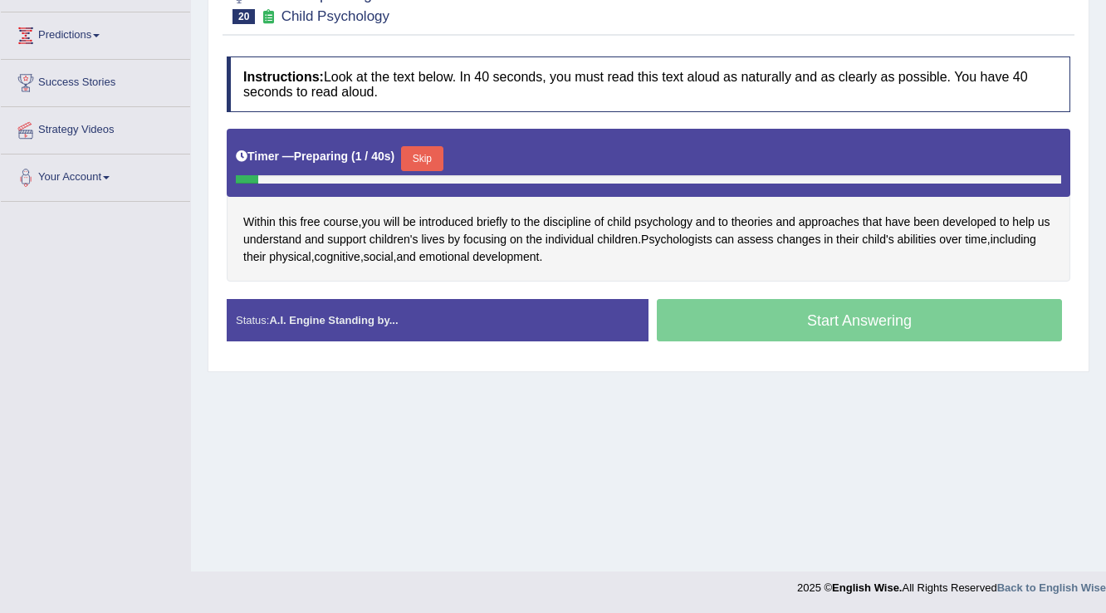
click at [433, 153] on button "Skip" at bounding box center [422, 158] width 42 height 25
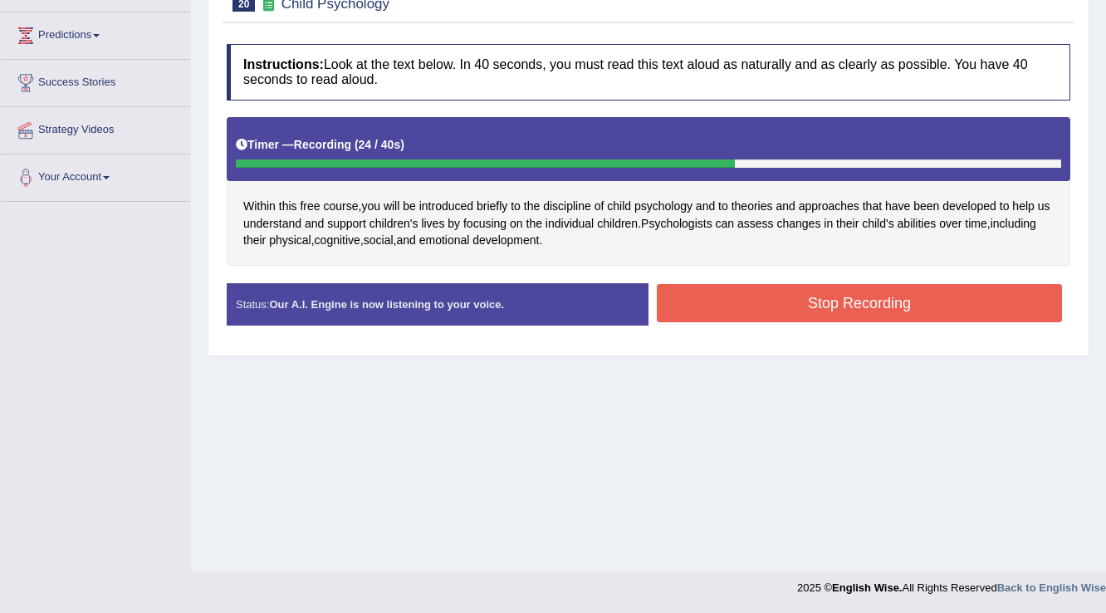
click at [754, 320] on div "Stop Recording" at bounding box center [859, 305] width 422 height 42
click at [753, 318] on button "Stop Recording" at bounding box center [859, 303] width 405 height 38
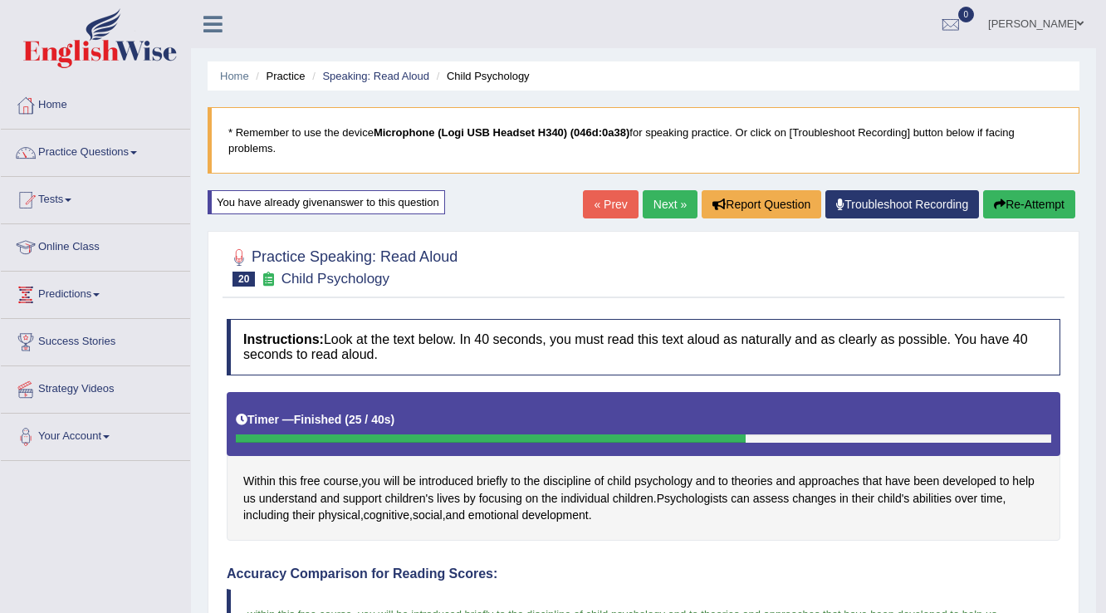
click at [668, 199] on link "Next »" at bounding box center [670, 204] width 55 height 28
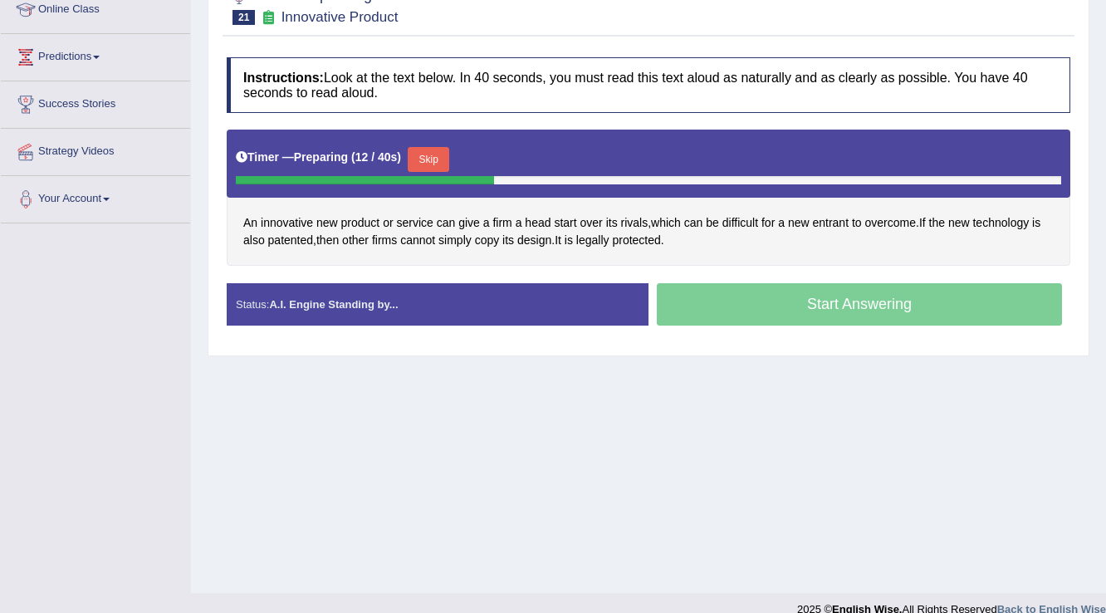
scroll to position [259, 0]
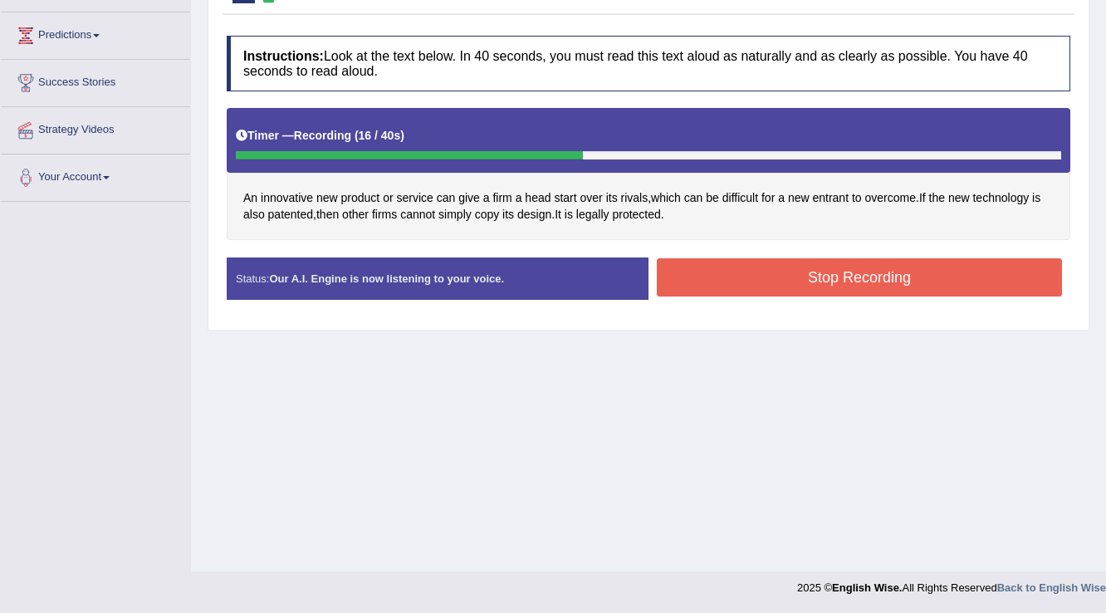
click at [755, 264] on button "Stop Recording" at bounding box center [859, 277] width 405 height 38
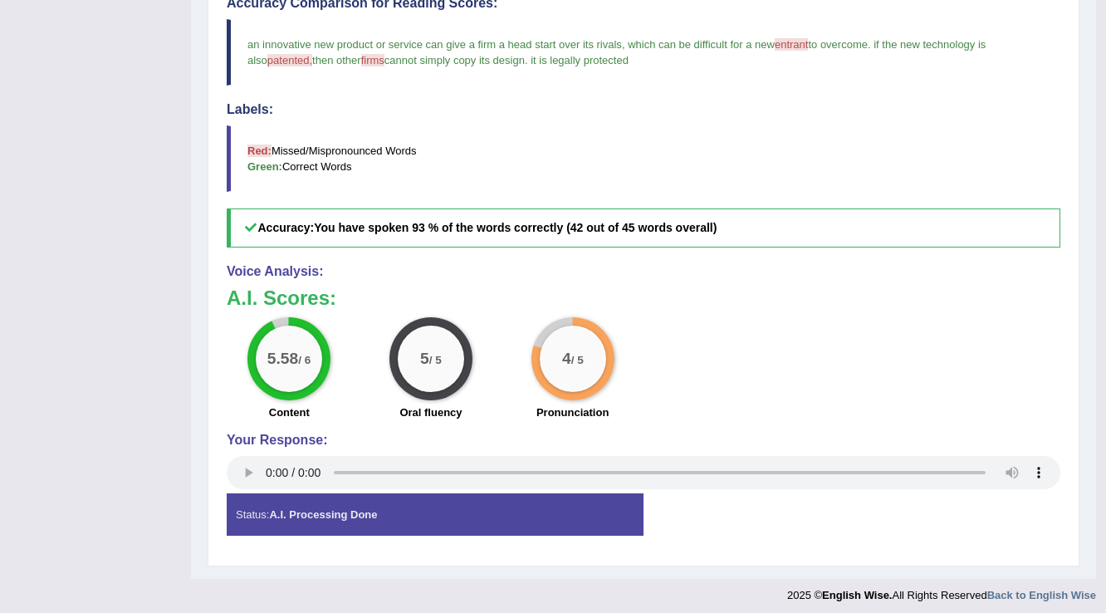
scroll to position [549, 0]
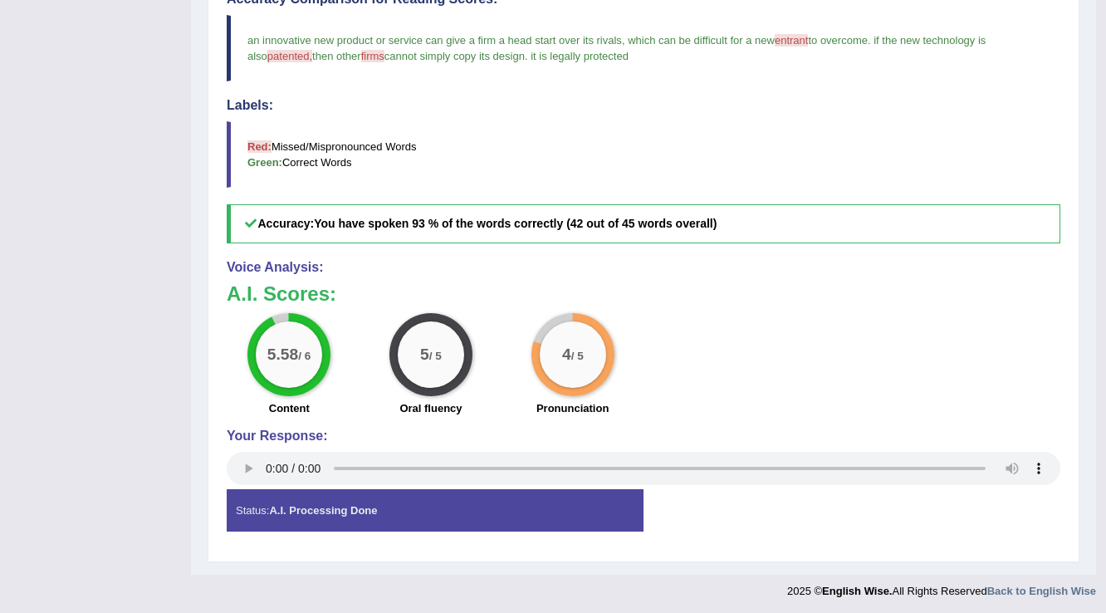
click at [278, 53] on span "patented," at bounding box center [289, 56] width 45 height 12
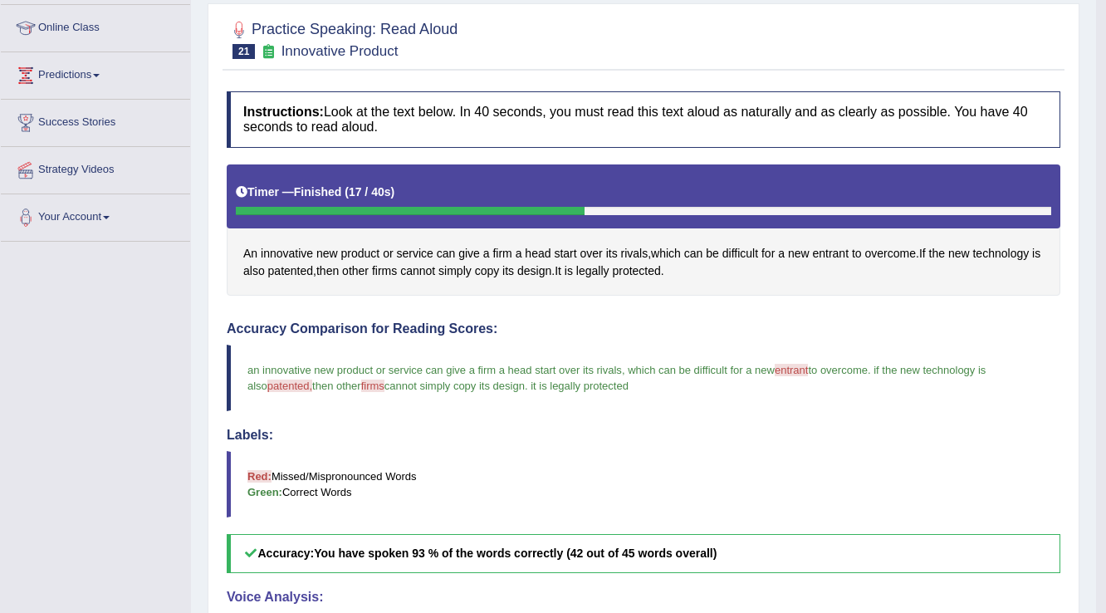
scroll to position [217, 0]
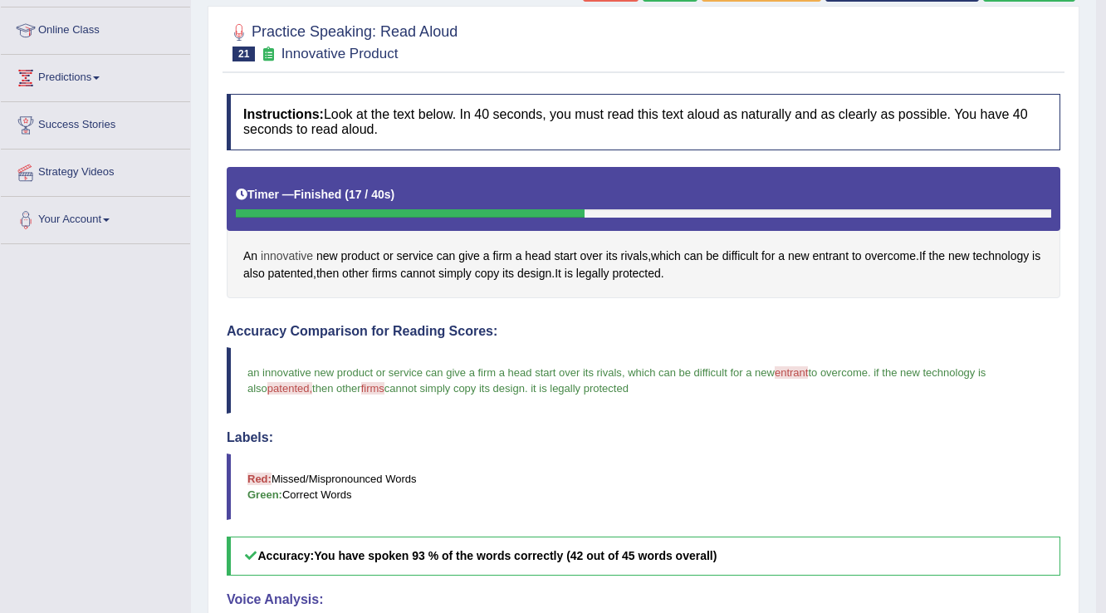
click at [302, 260] on span "innovative" at bounding box center [287, 255] width 52 height 17
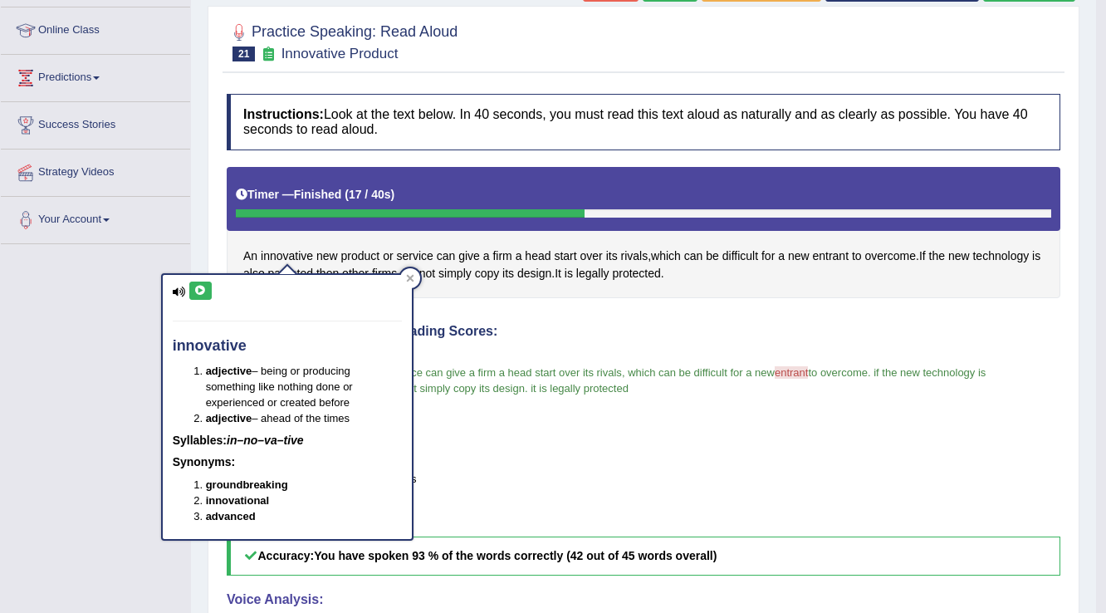
click at [193, 301] on div "innovative adjective – being or producing something like nothing done or experi…" at bounding box center [287, 407] width 249 height 264
click at [195, 290] on icon at bounding box center [200, 291] width 12 height 10
click at [408, 276] on icon at bounding box center [409, 278] width 7 height 7
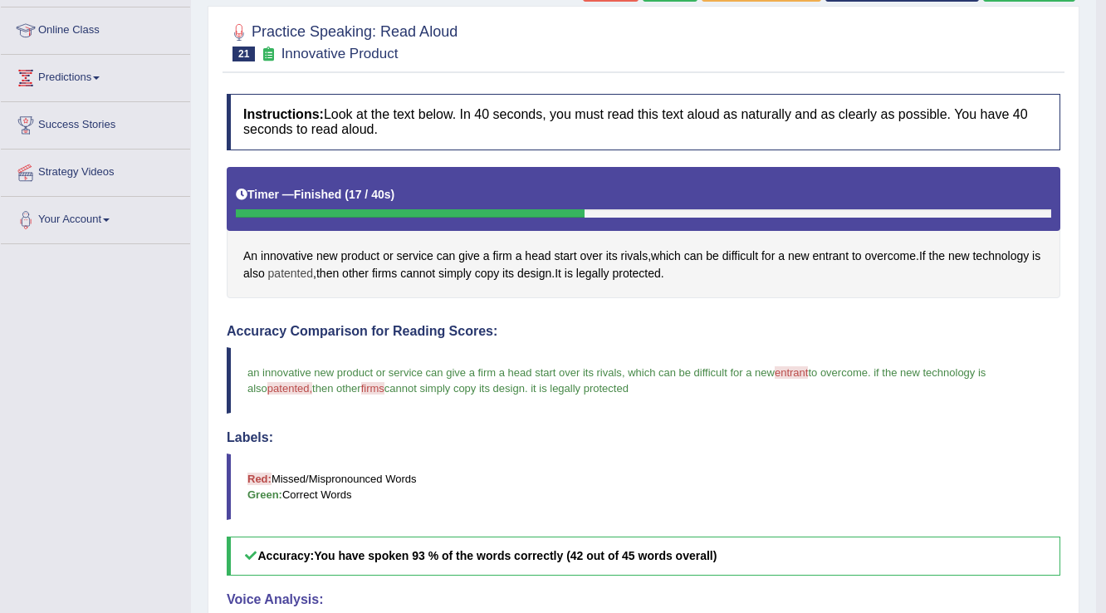
click at [314, 271] on span "patented" at bounding box center [291, 273] width 46 height 17
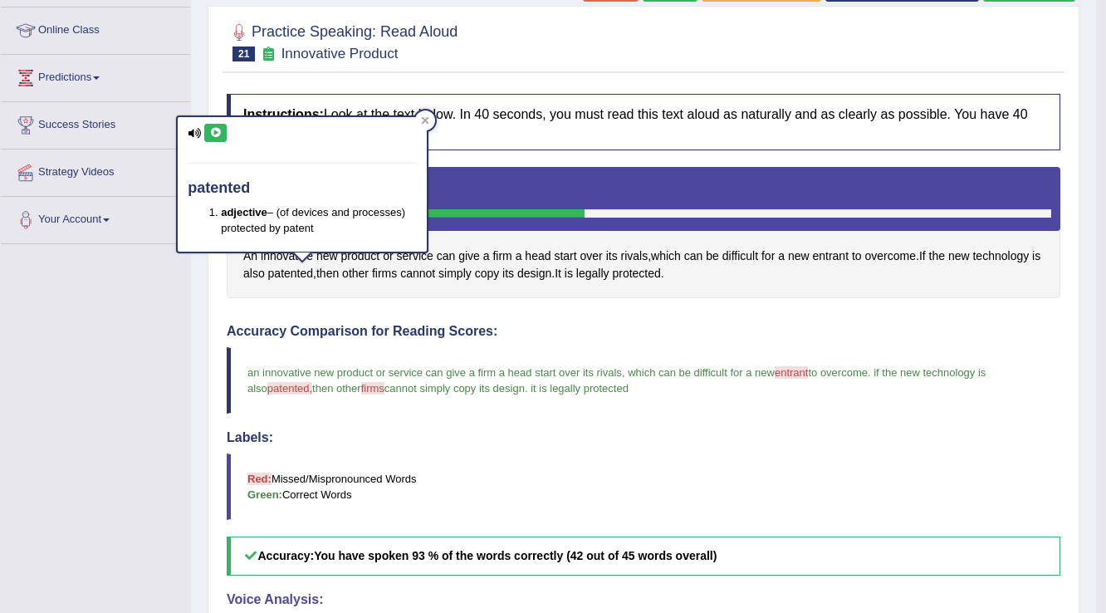
click at [213, 134] on icon at bounding box center [215, 133] width 12 height 10
click at [424, 116] on icon at bounding box center [425, 120] width 8 height 8
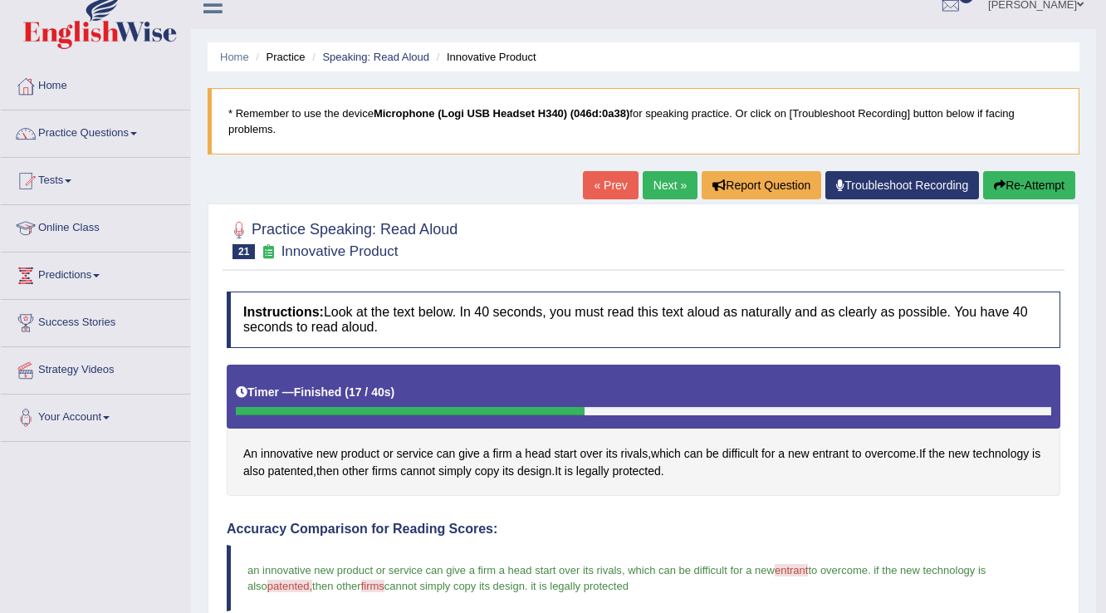
scroll to position [0, 0]
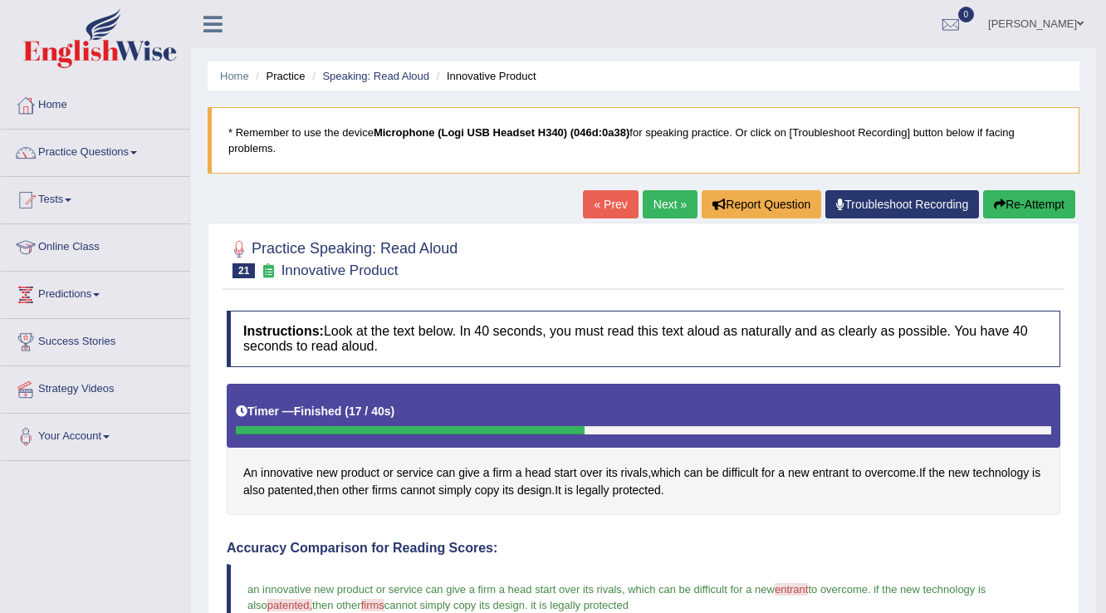
click at [662, 208] on link "Next »" at bounding box center [670, 204] width 55 height 28
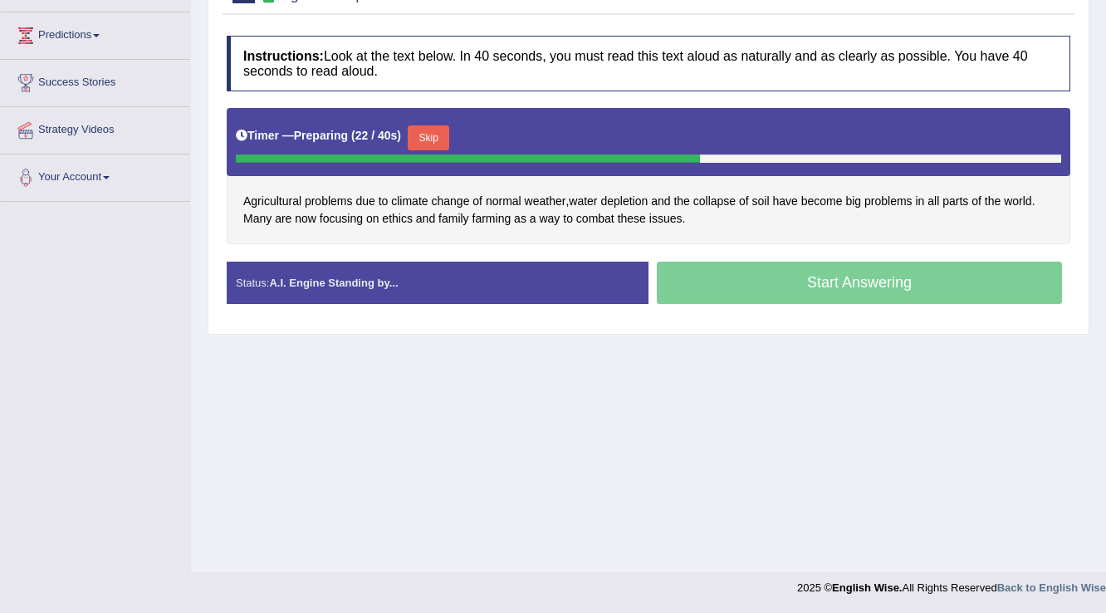
click at [435, 130] on button "Skip" at bounding box center [429, 137] width 42 height 25
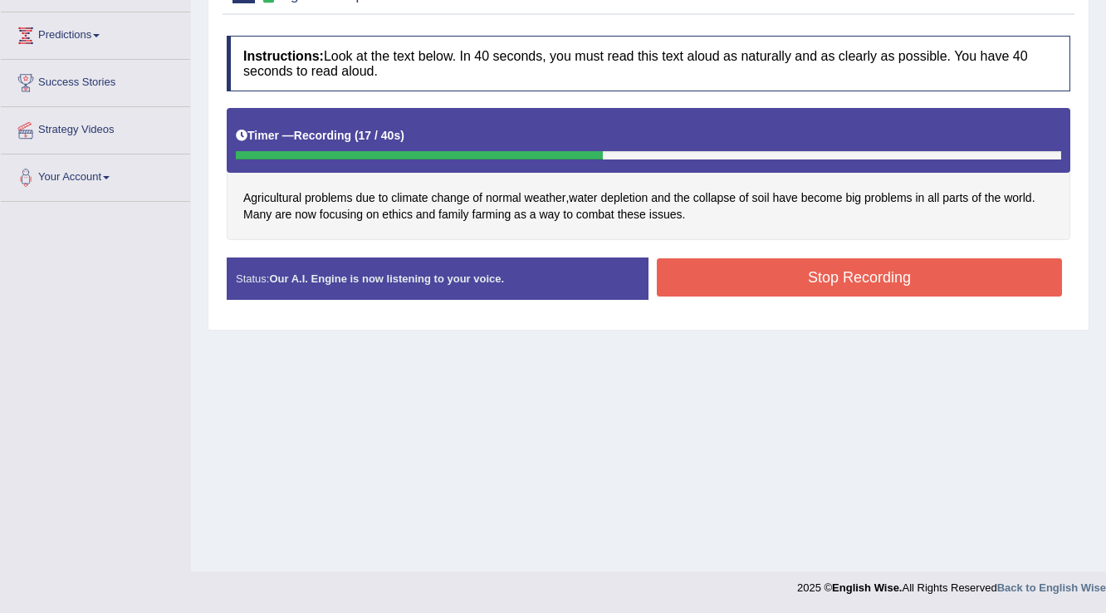
click at [760, 262] on button "Stop Recording" at bounding box center [859, 277] width 405 height 38
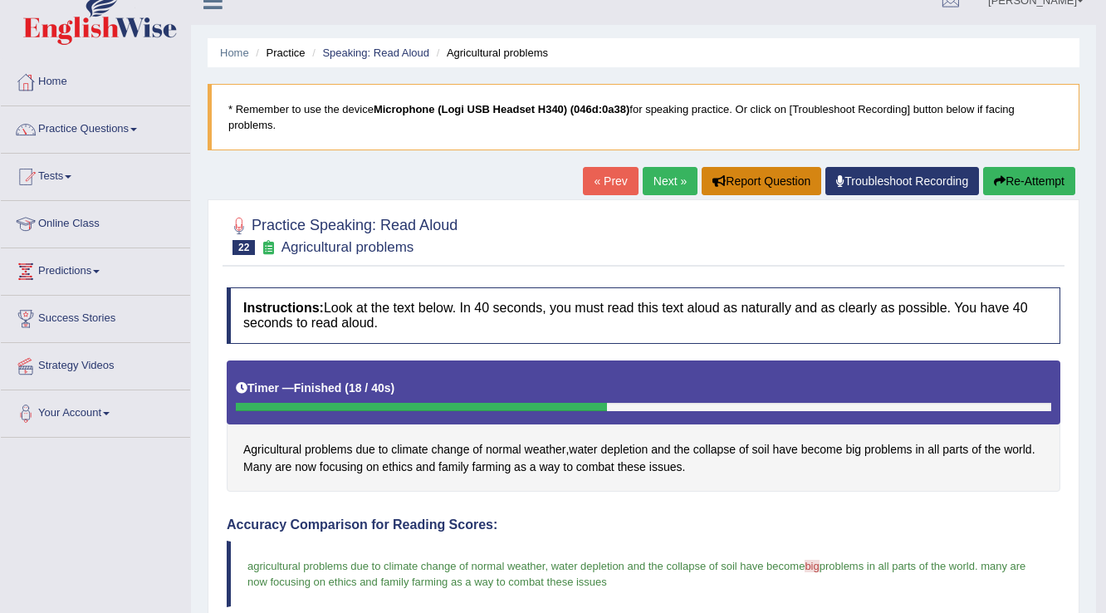
scroll to position [17, 0]
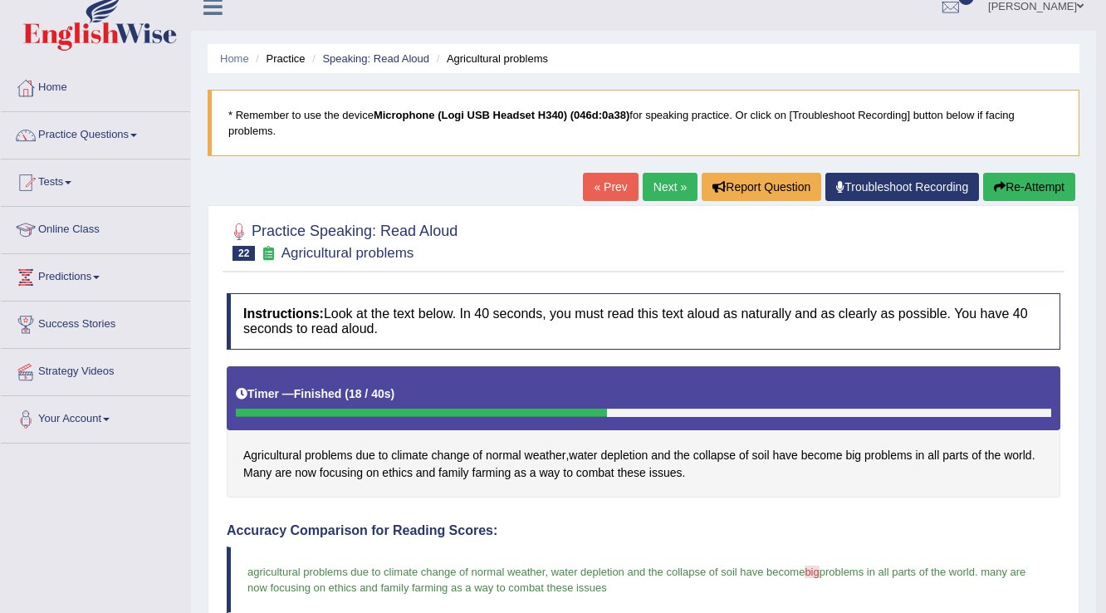
click at [671, 179] on link "Next »" at bounding box center [670, 187] width 55 height 28
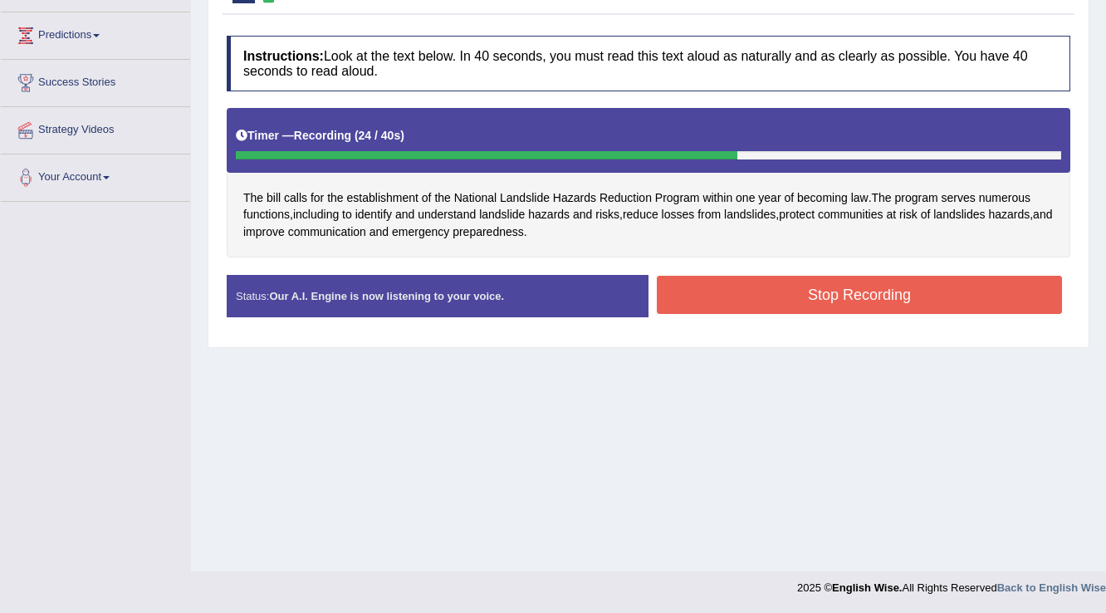
click at [824, 298] on button "Stop Recording" at bounding box center [859, 295] width 405 height 38
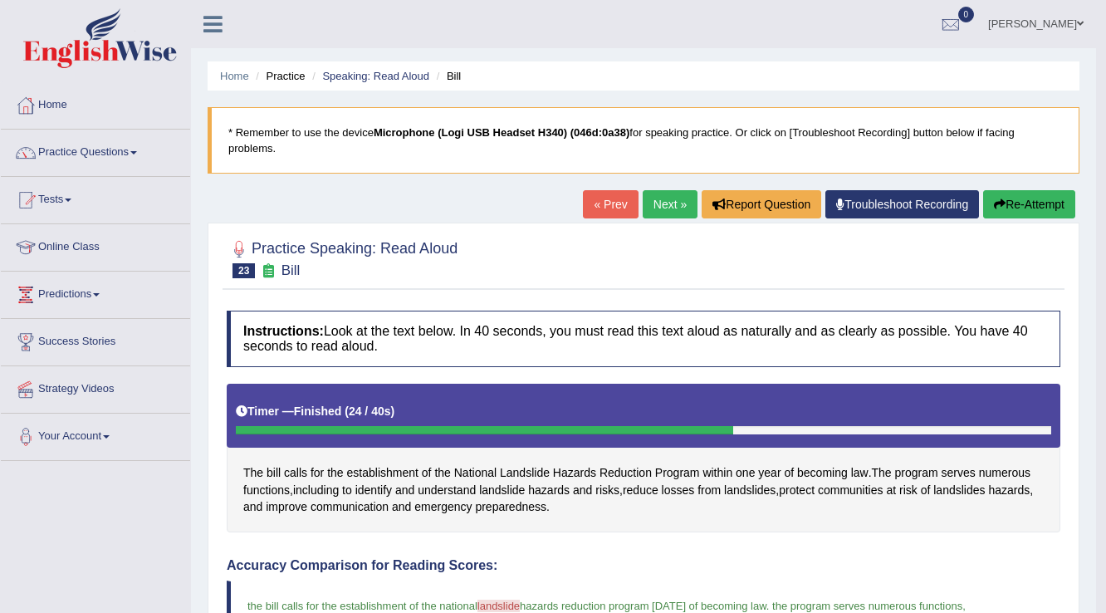
click at [1043, 208] on button "Re-Attempt" at bounding box center [1029, 204] width 92 height 28
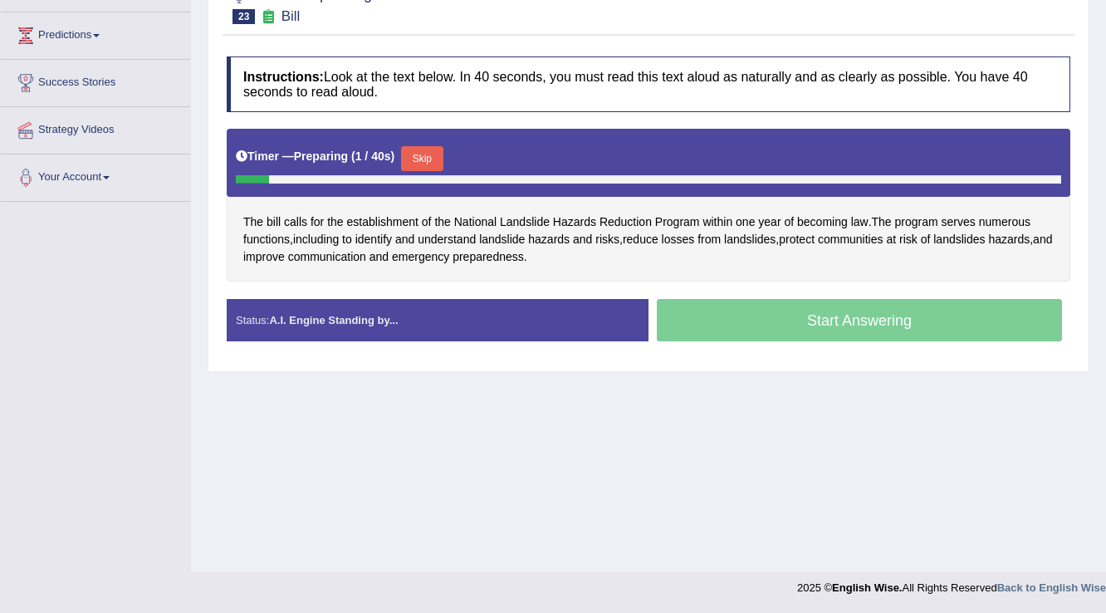
click at [424, 162] on button "Skip" at bounding box center [422, 158] width 42 height 25
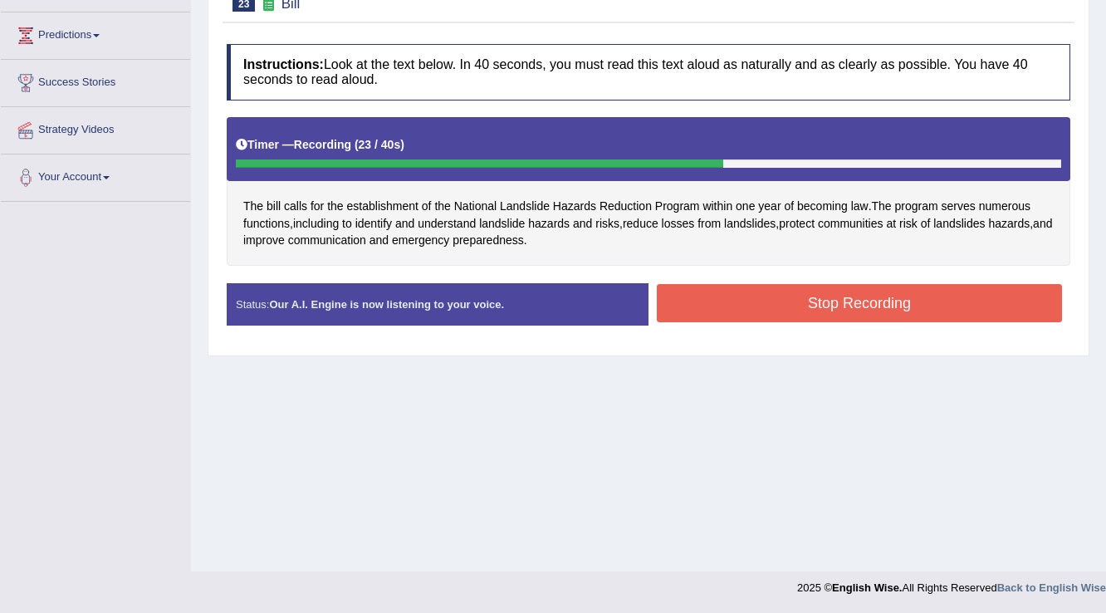
click at [732, 293] on button "Stop Recording" at bounding box center [859, 303] width 405 height 38
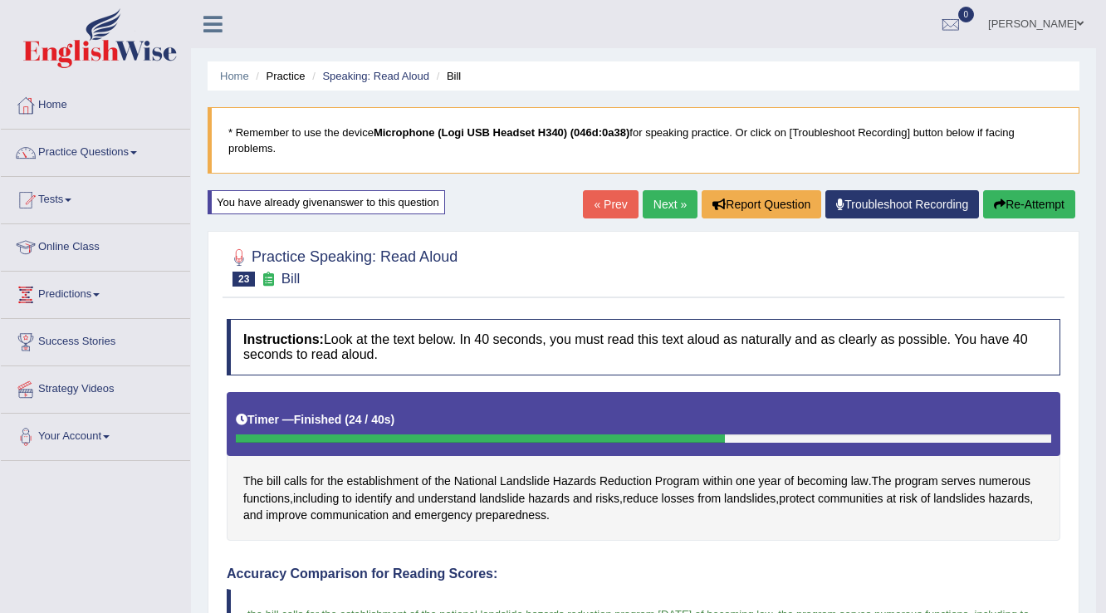
click at [1039, 203] on button "Re-Attempt" at bounding box center [1029, 204] width 92 height 28
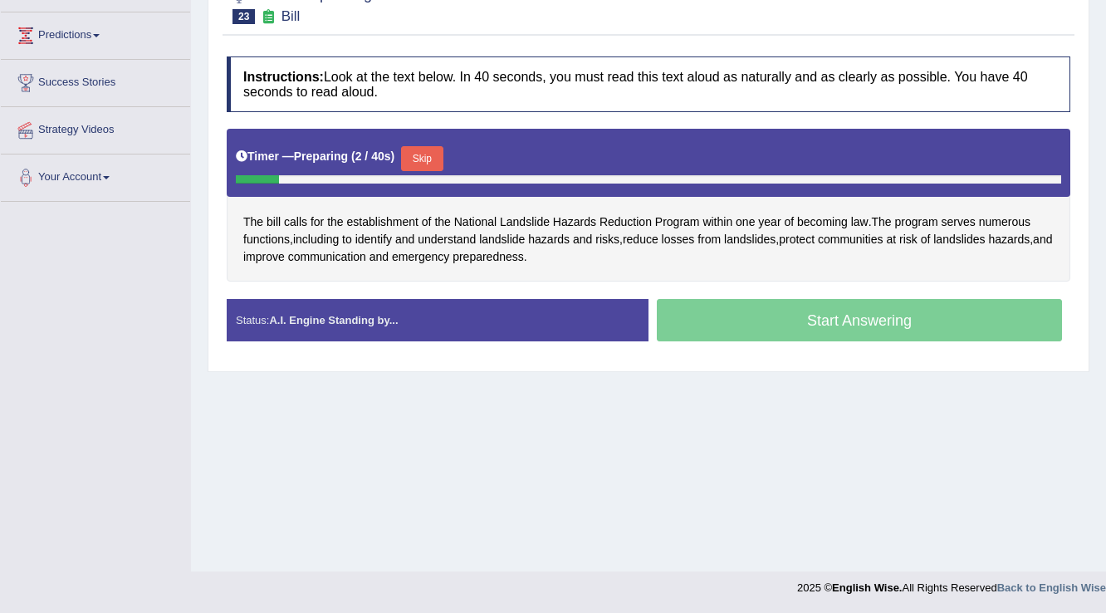
click at [443, 153] on button "Skip" at bounding box center [422, 158] width 42 height 25
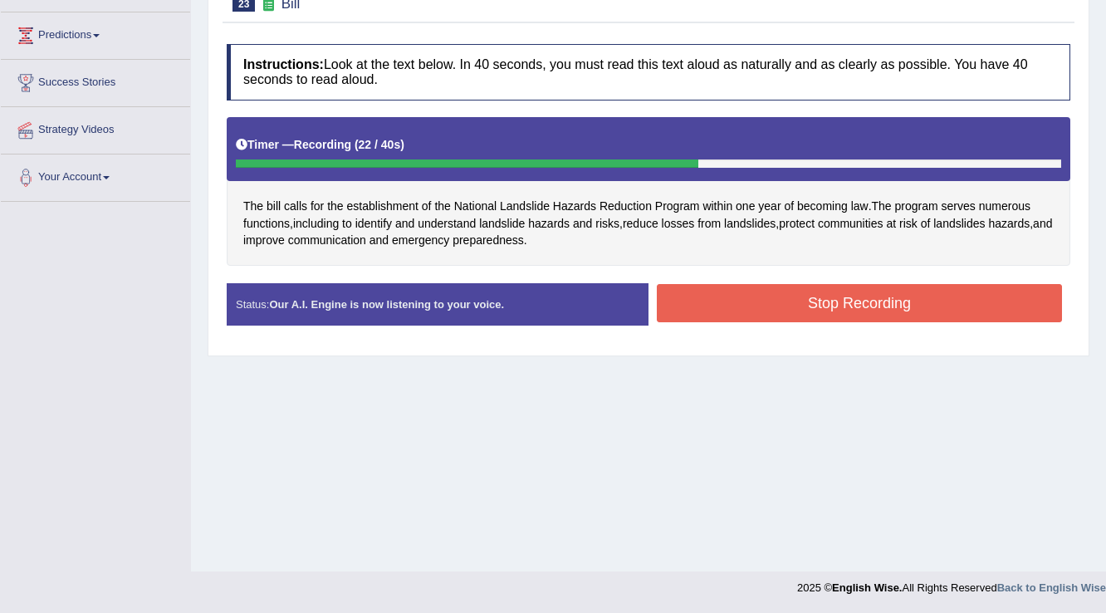
click at [891, 293] on button "Stop Recording" at bounding box center [859, 303] width 405 height 38
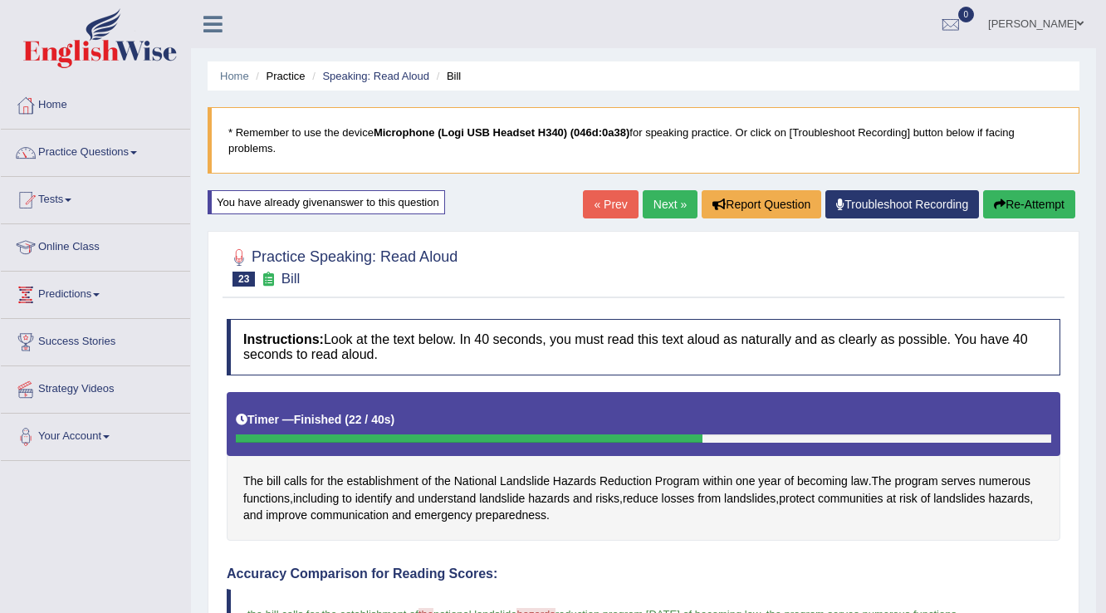
click at [662, 195] on link "Next »" at bounding box center [670, 204] width 55 height 28
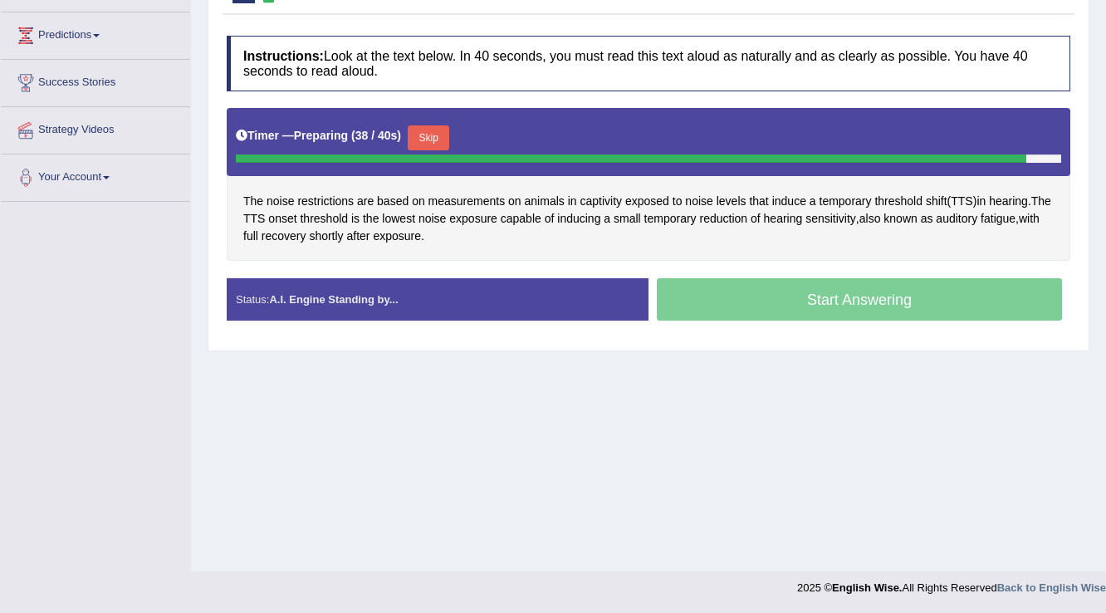
click at [440, 125] on button "Skip" at bounding box center [429, 137] width 42 height 25
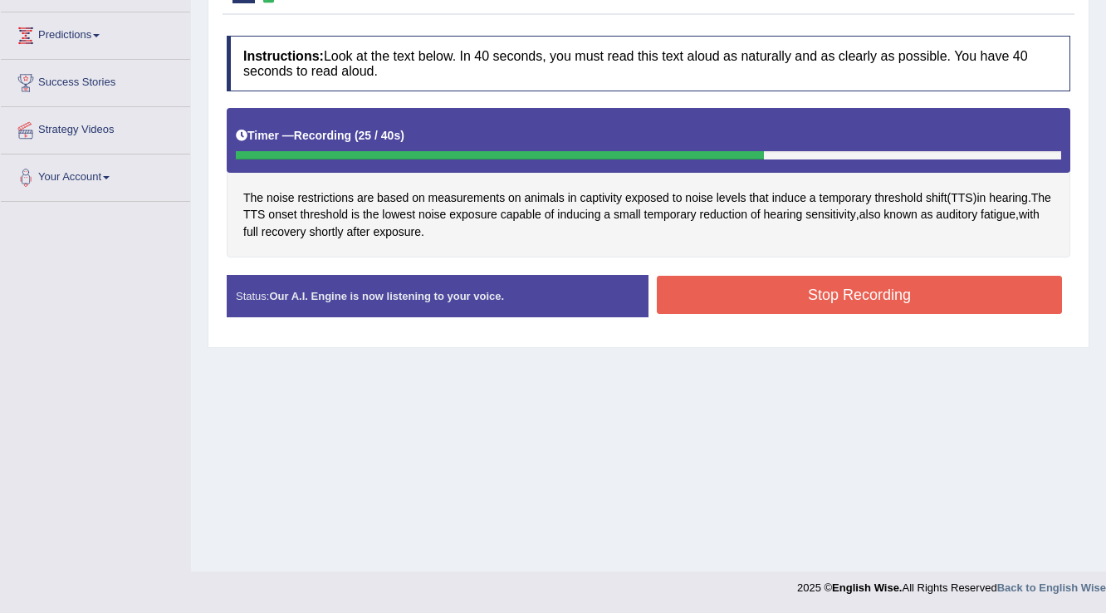
click at [737, 299] on button "Stop Recording" at bounding box center [859, 295] width 405 height 38
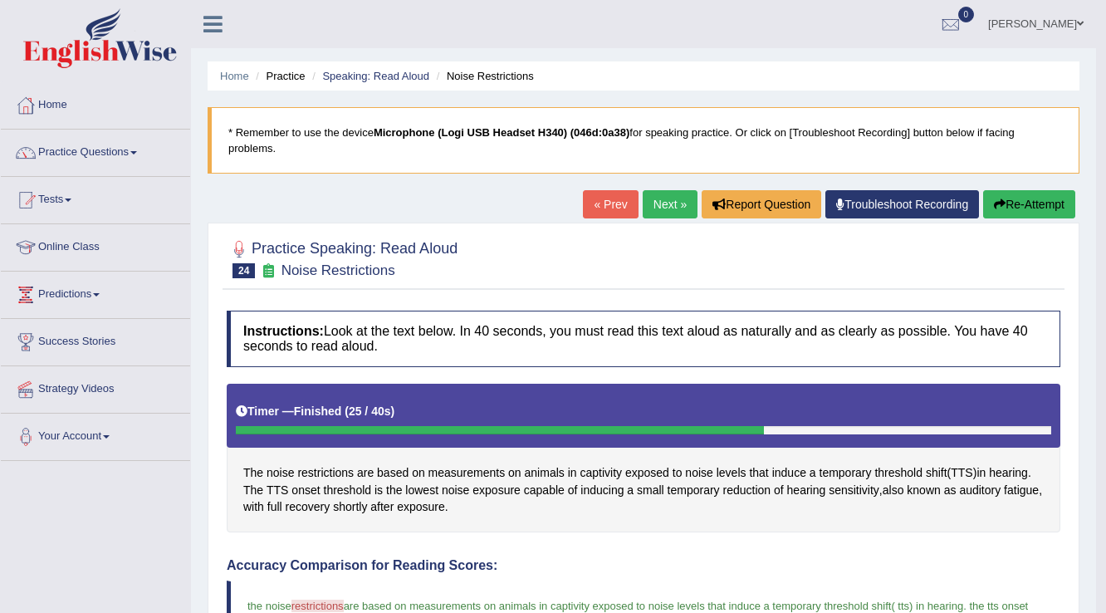
click at [1020, 209] on button "Re-Attempt" at bounding box center [1029, 204] width 92 height 28
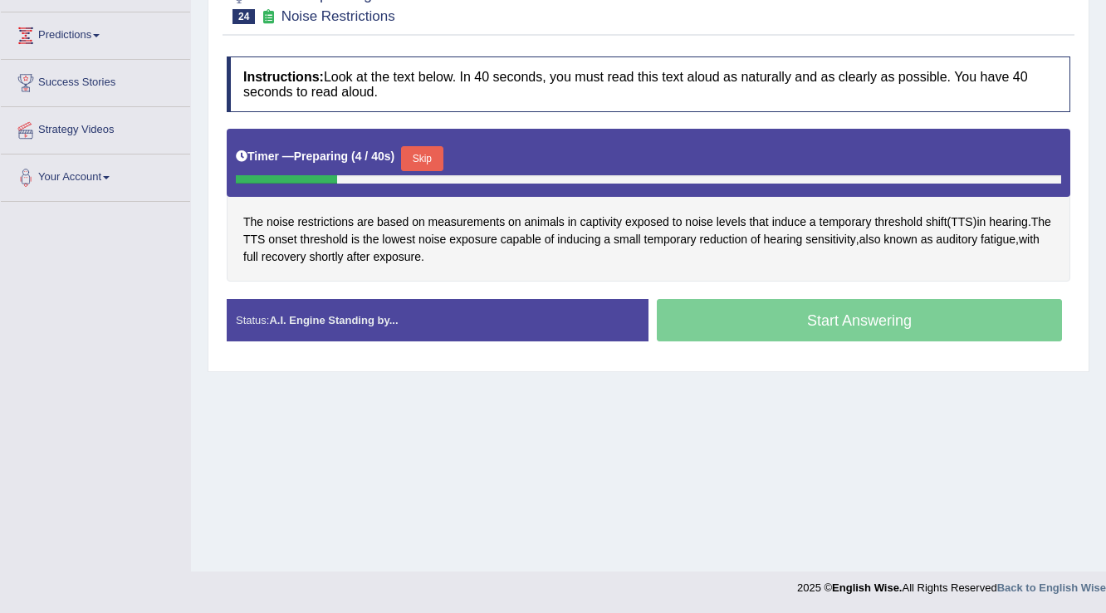
click at [437, 150] on button "Skip" at bounding box center [422, 158] width 42 height 25
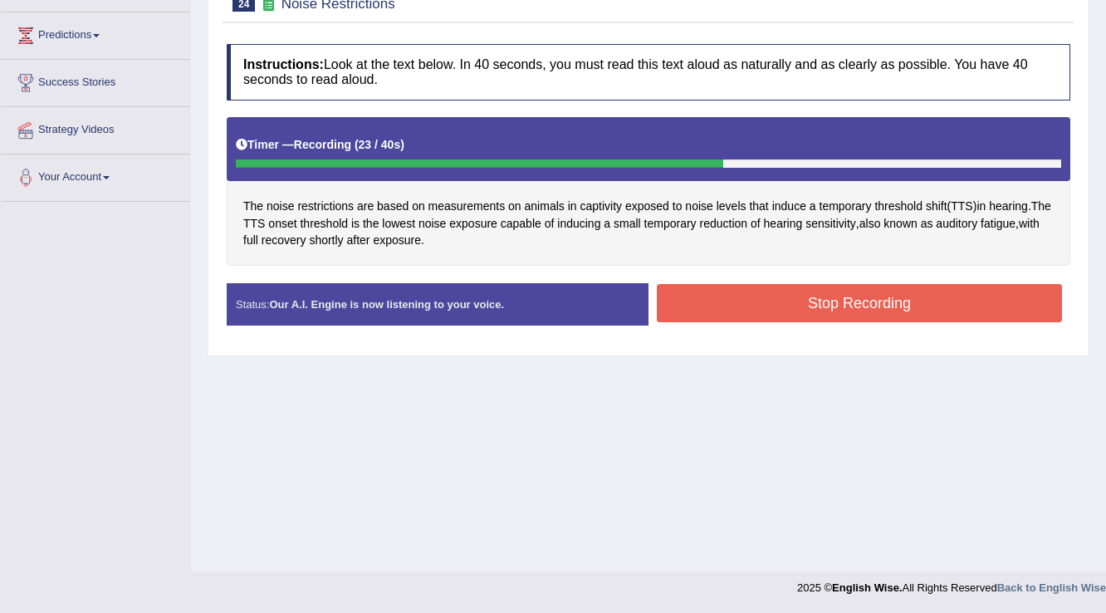
click at [724, 287] on button "Stop Recording" at bounding box center [859, 303] width 405 height 38
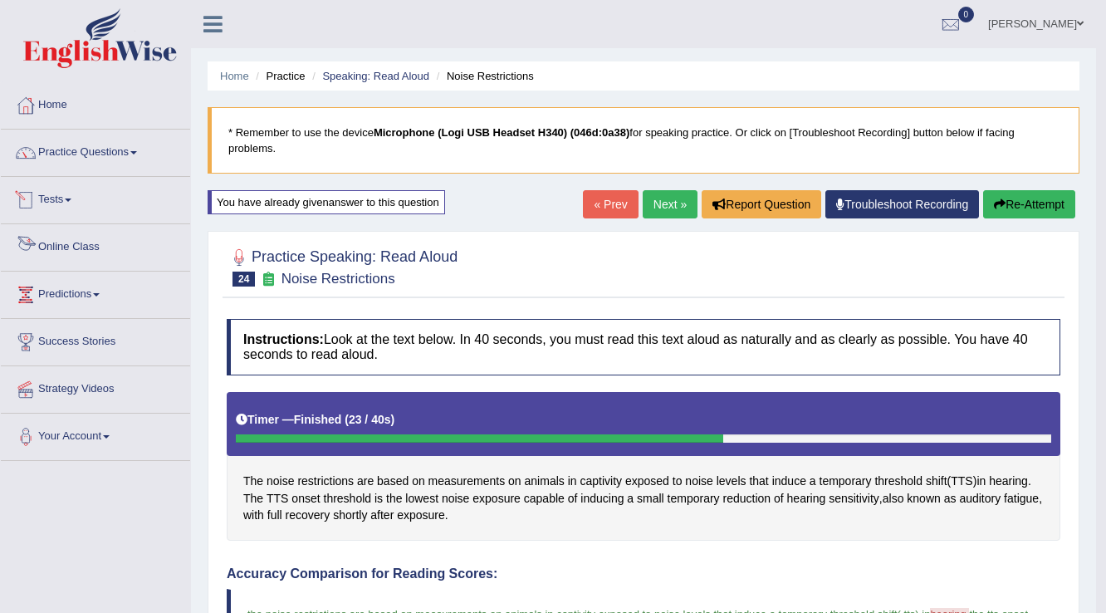
click at [63, 187] on link "Tests" at bounding box center [95, 198] width 189 height 42
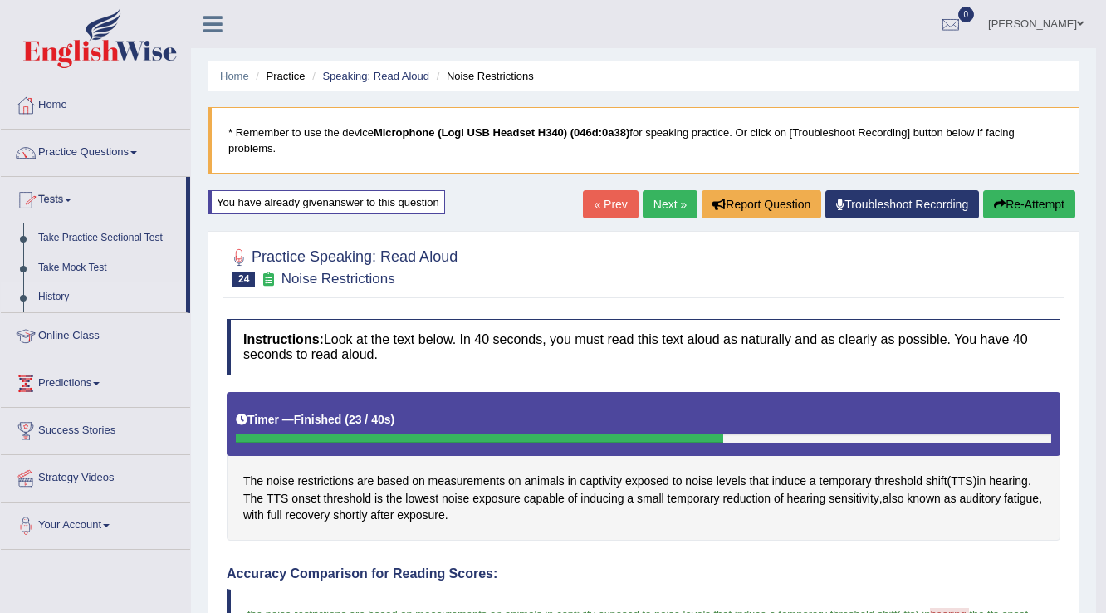
click at [51, 302] on link "History" at bounding box center [108, 297] width 155 height 30
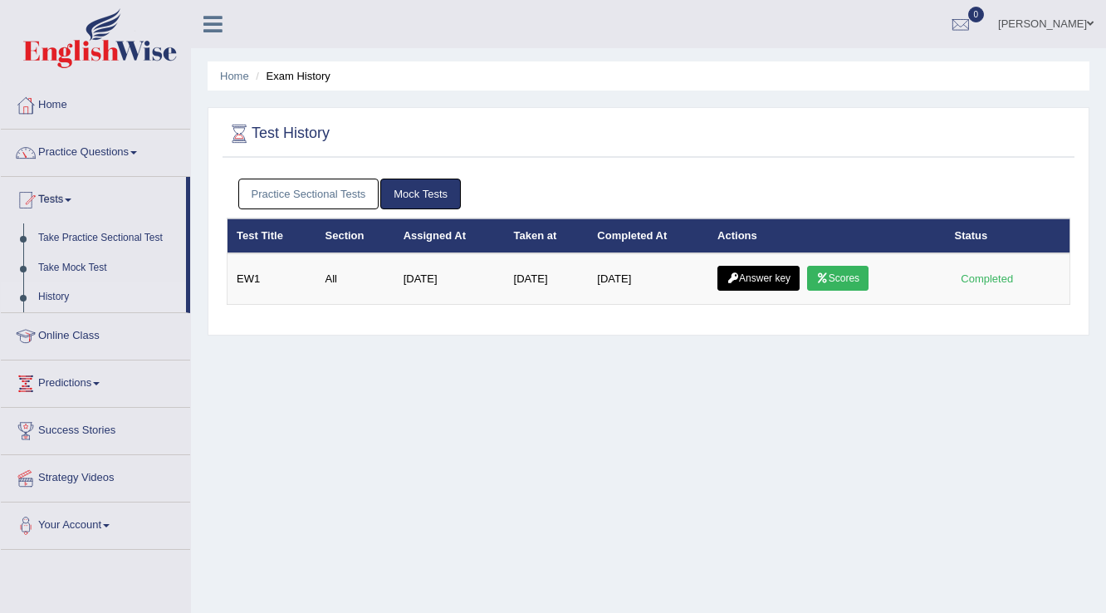
click at [854, 269] on link "Scores" at bounding box center [837, 278] width 61 height 25
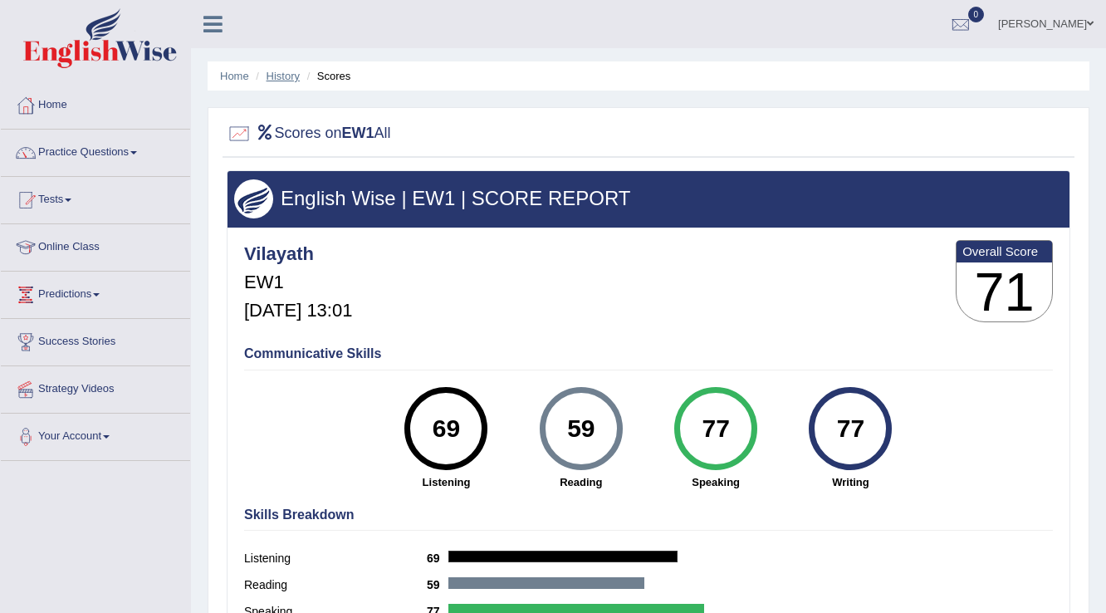
click link "History"
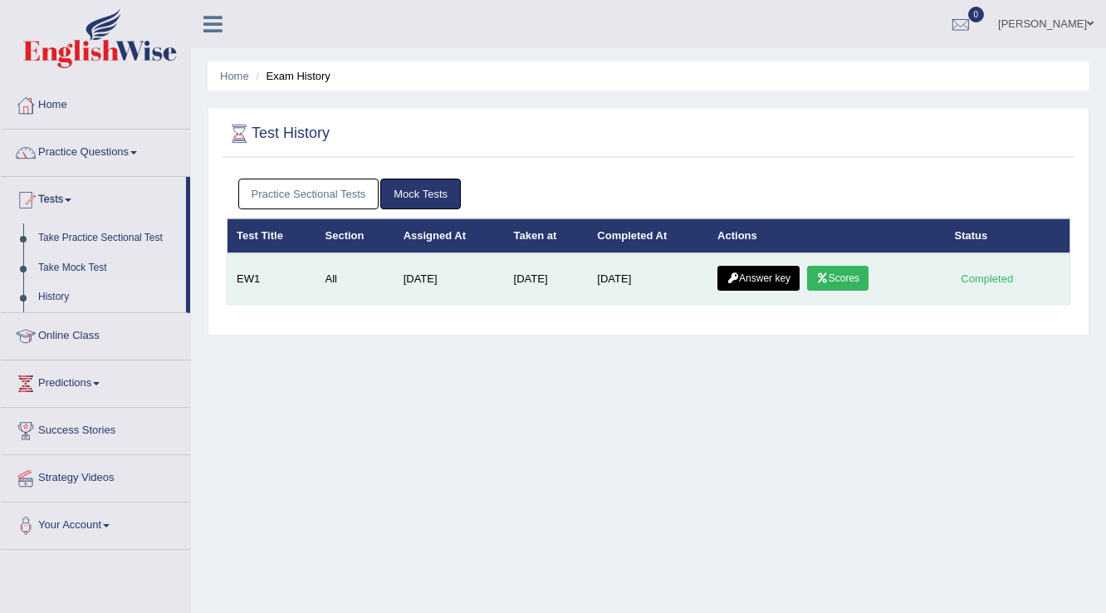
click at [784, 276] on link "Answer key" at bounding box center [758, 278] width 82 height 25
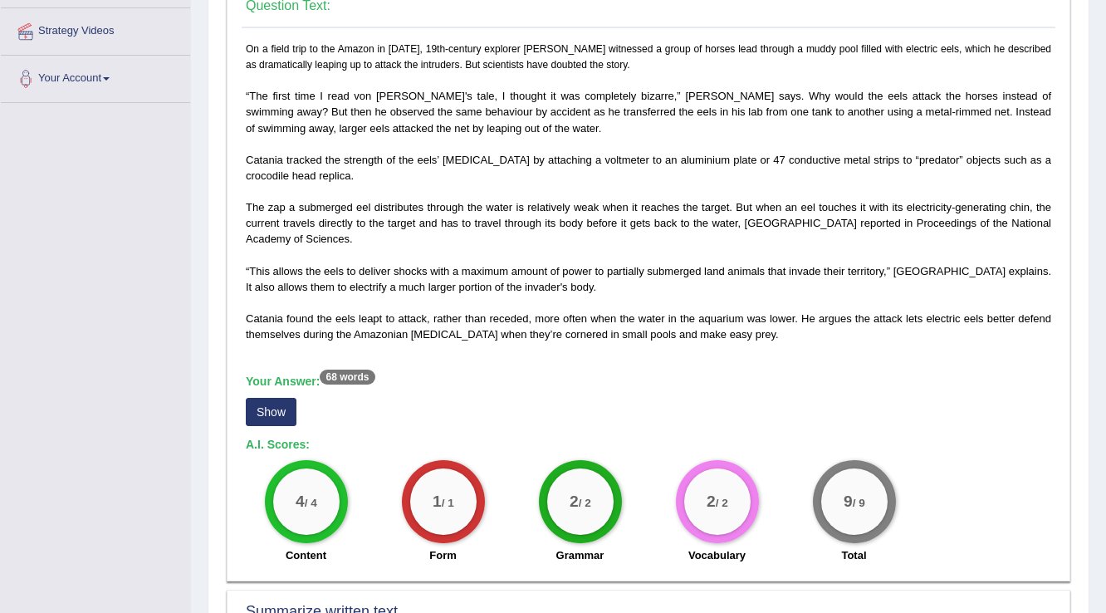
scroll to position [531, 0]
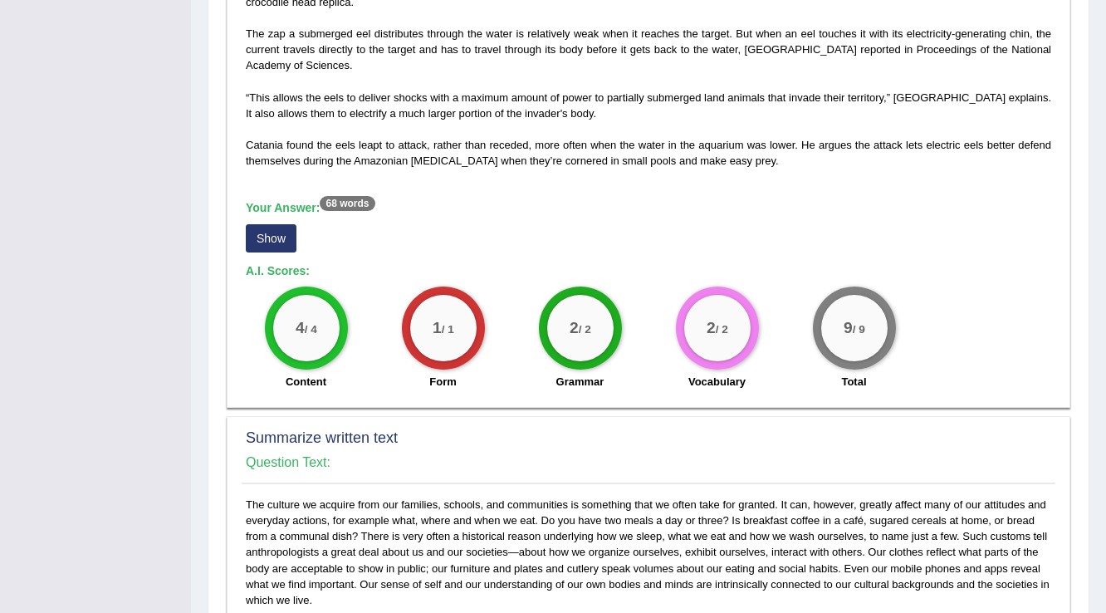
click at [274, 232] on button "Show" at bounding box center [271, 238] width 51 height 28
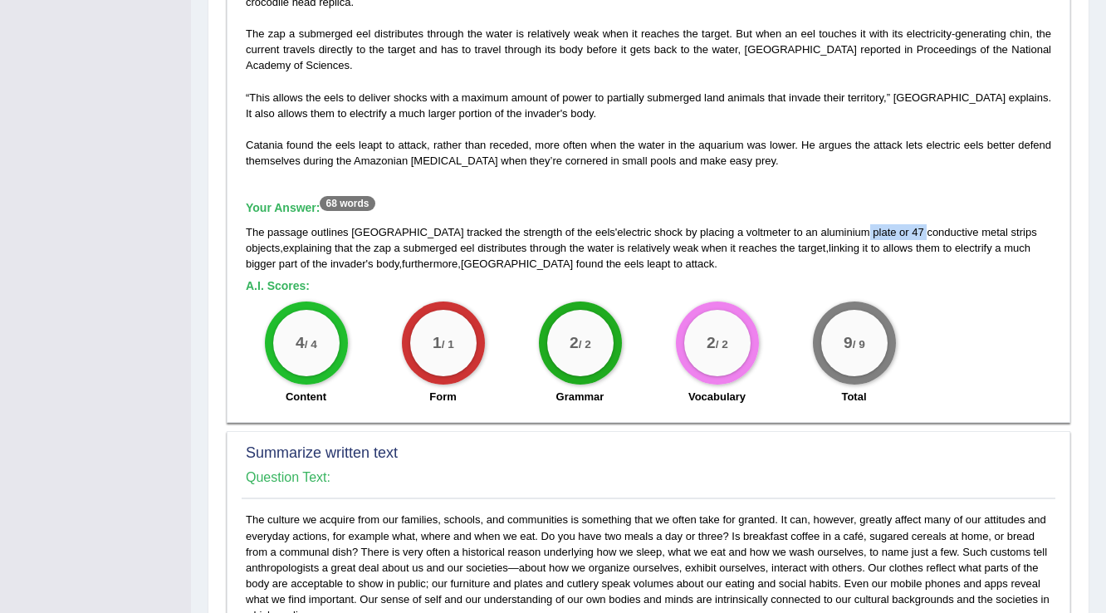
drag, startPoint x: 855, startPoint y: 232, endPoint x: 797, endPoint y: 216, distance: 60.2
click at [797, 216] on div "Your Answer: 68 words The passage outlines Catania tracked the strength of the …" at bounding box center [648, 236] width 805 height 71
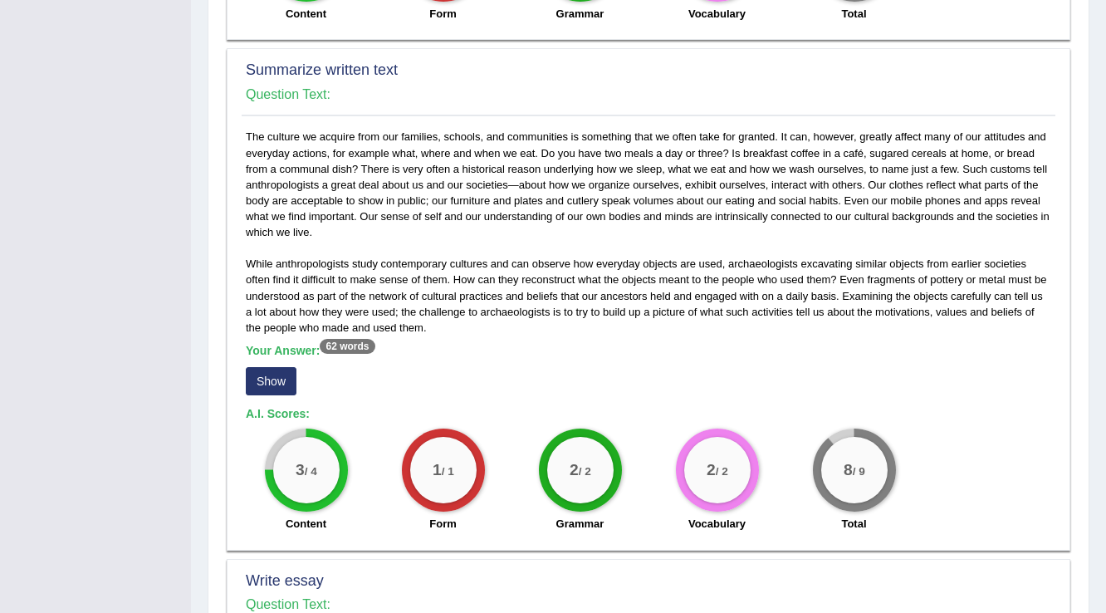
scroll to position [930, 0]
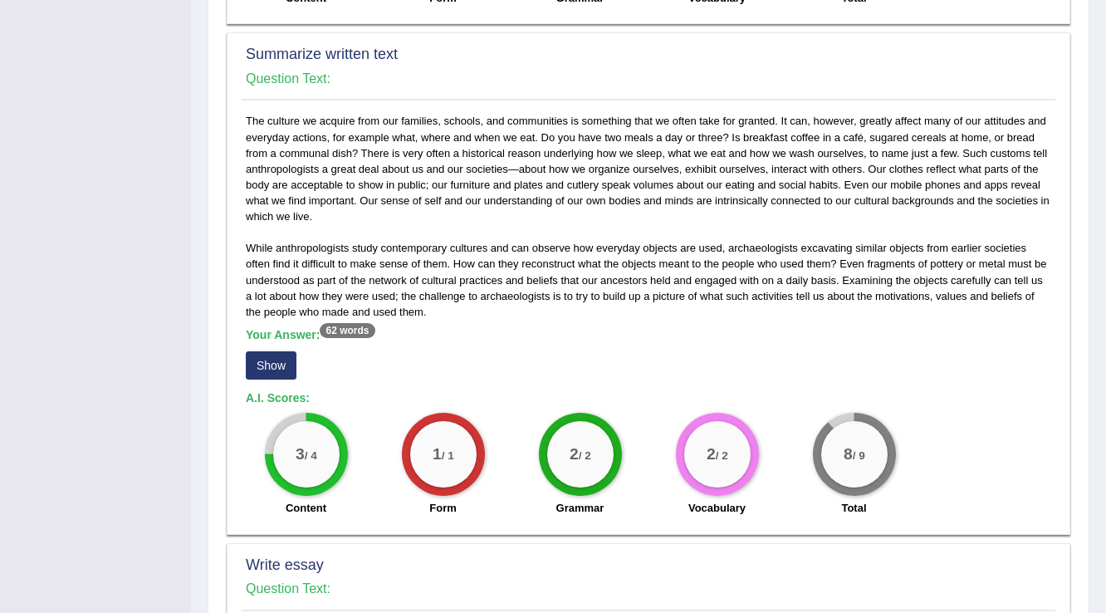
click at [282, 369] on button "Show" at bounding box center [271, 365] width 51 height 28
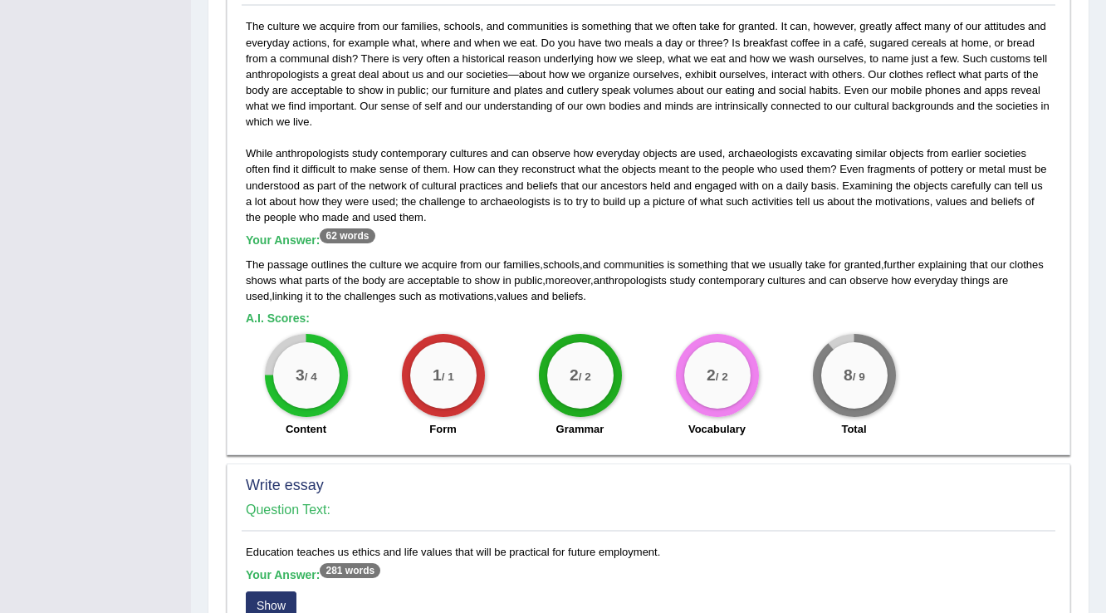
scroll to position [1368, 0]
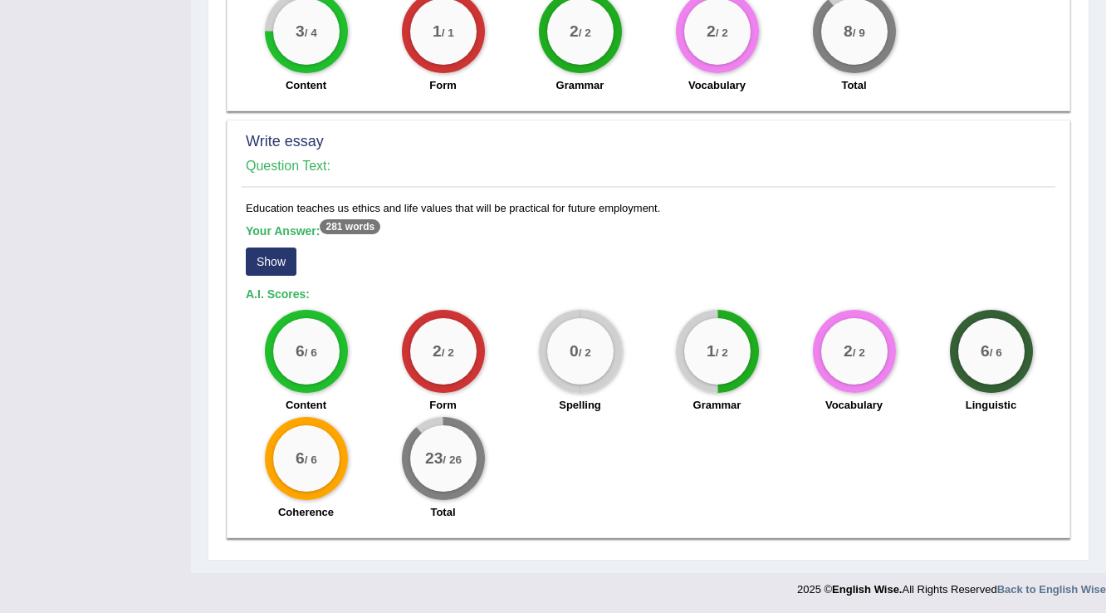
click at [269, 258] on button "Show" at bounding box center [271, 261] width 51 height 28
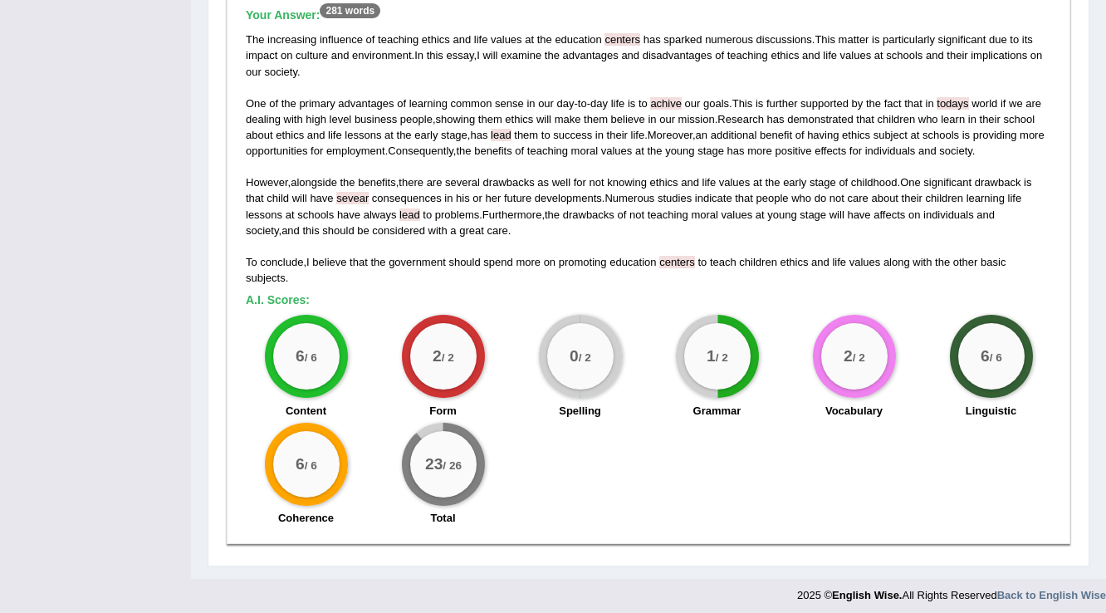
scroll to position [1590, 0]
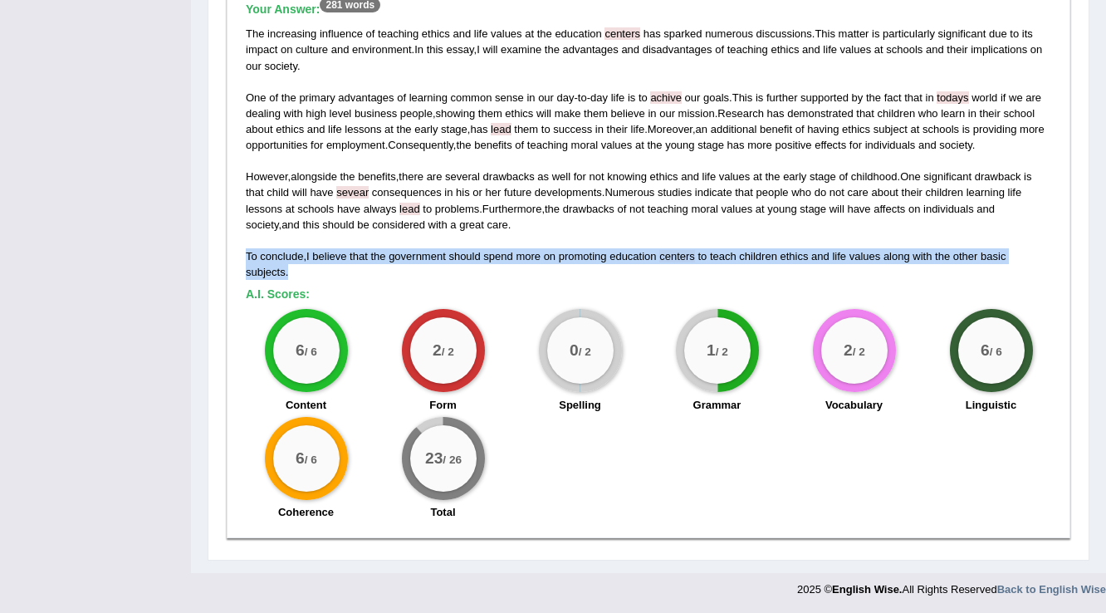
drag, startPoint x: 246, startPoint y: 249, endPoint x: 458, endPoint y: 267, distance: 213.3
click at [458, 267] on div "Education teaches us ethics and life values that will be practical for future e…" at bounding box center [649, 253] width 814 height 550
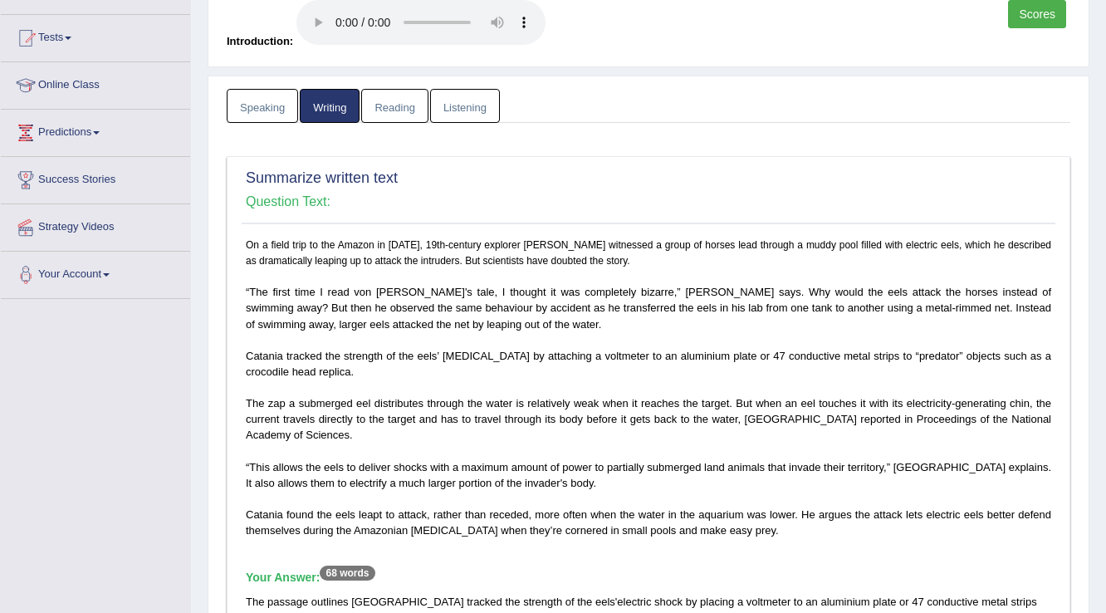
scroll to position [0, 0]
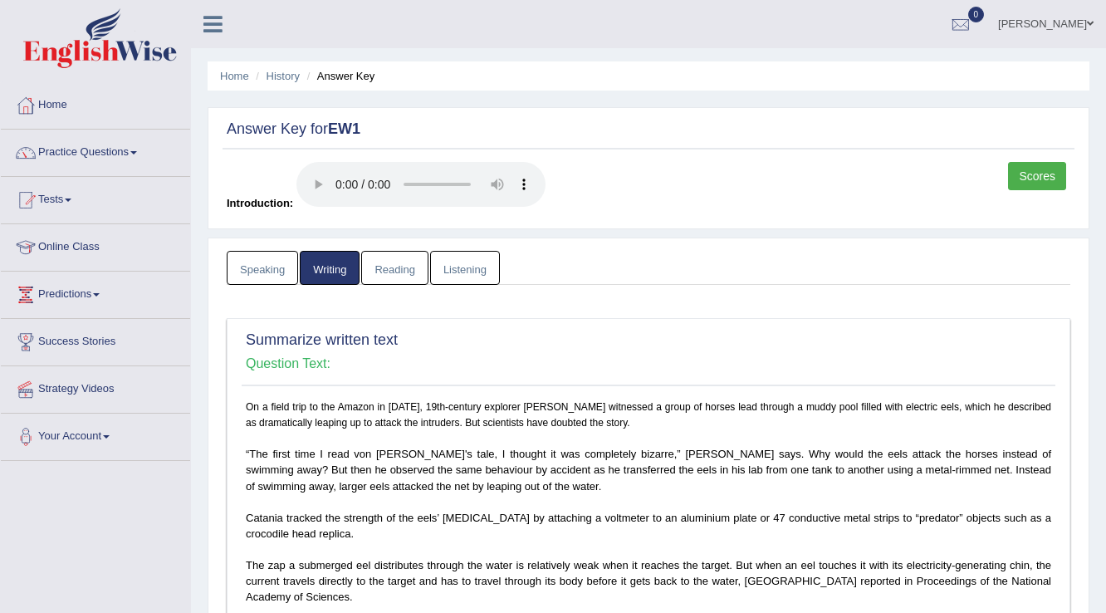
click at [458, 266] on link "Listening" at bounding box center [465, 268] width 70 height 34
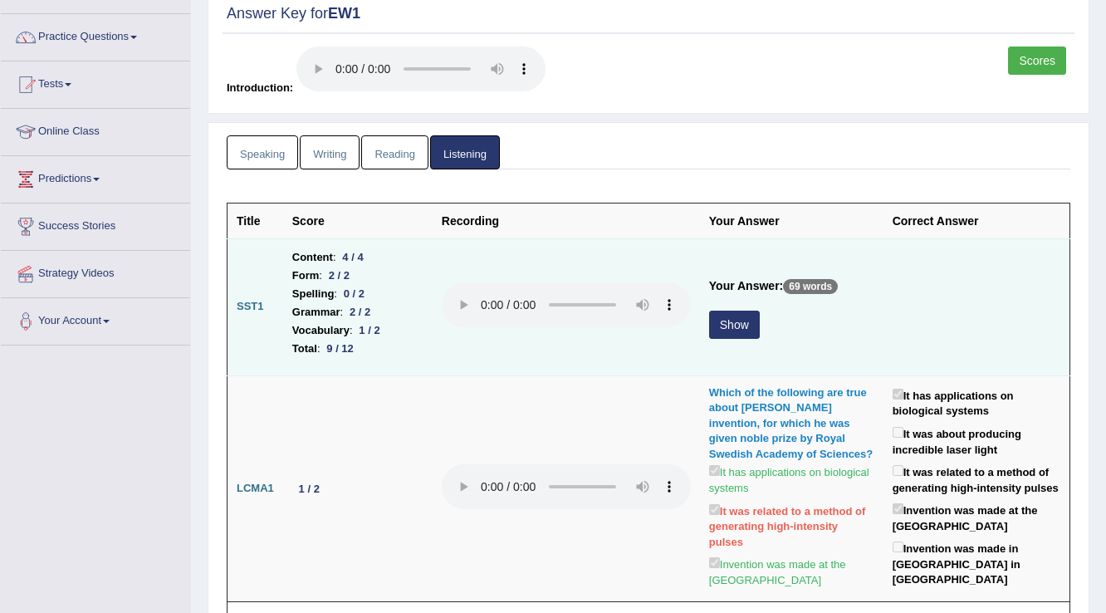
scroll to position [133, 0]
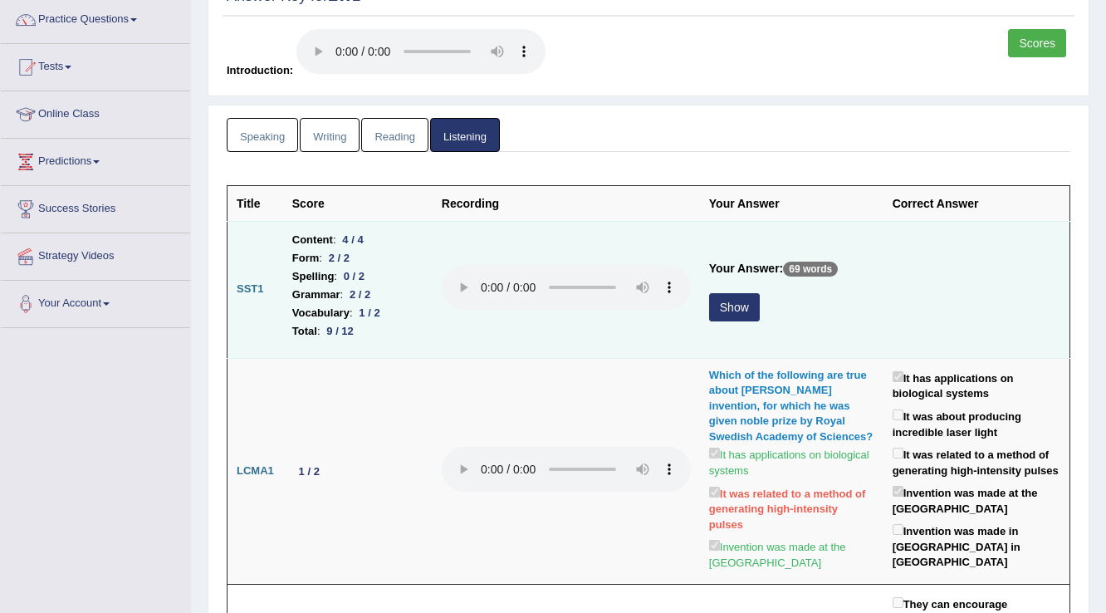
click at [746, 315] on button "Show" at bounding box center [734, 307] width 51 height 28
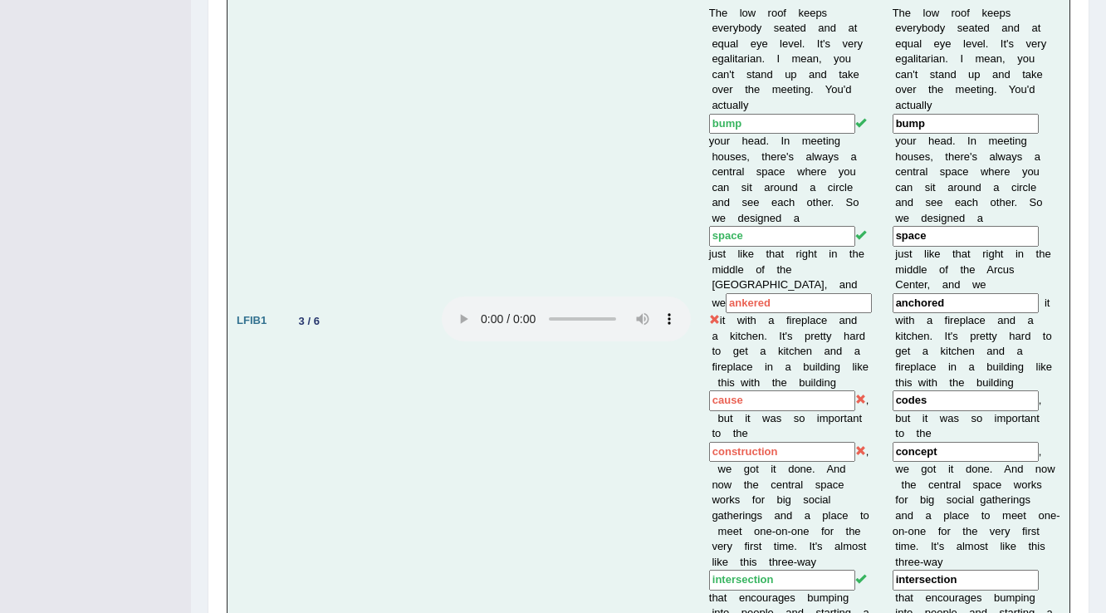
scroll to position [1417, 0]
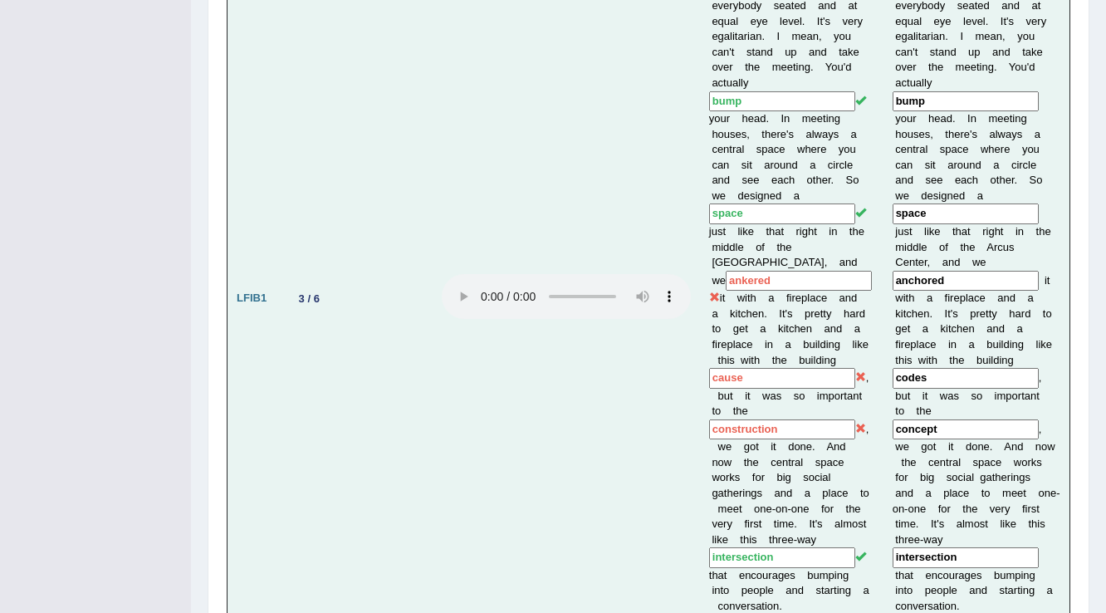
drag, startPoint x: 768, startPoint y: 372, endPoint x: 660, endPoint y: 362, distance: 108.4
click at [660, 362] on tr "LFIB1 3 / 6 The low roof keeps everybody seated and at equal eye level. It's ve…" at bounding box center [648, 298] width 843 height 650
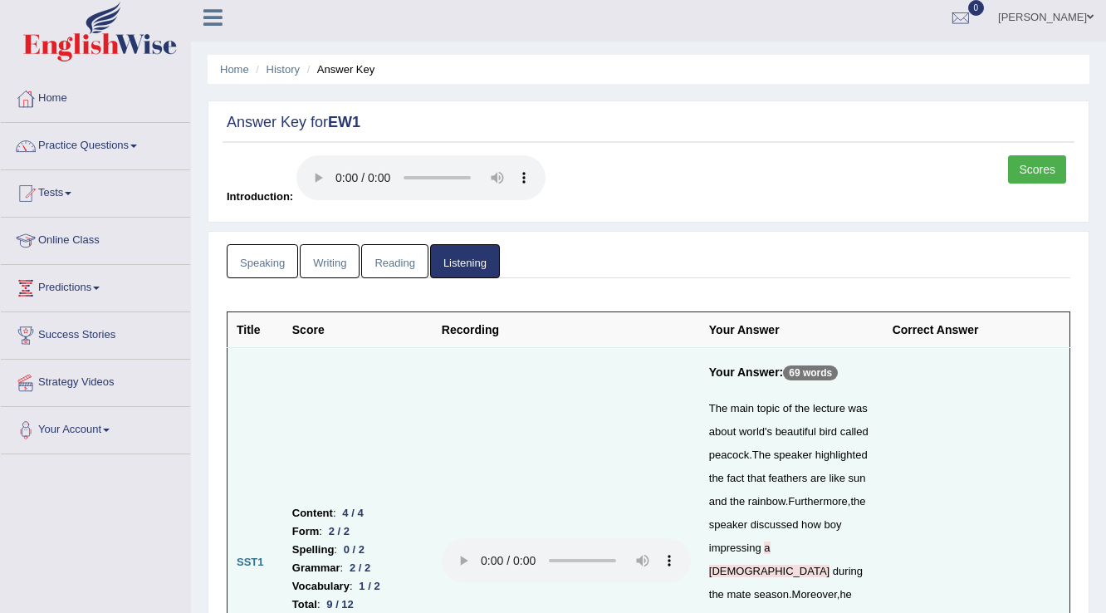
scroll to position [0, 0]
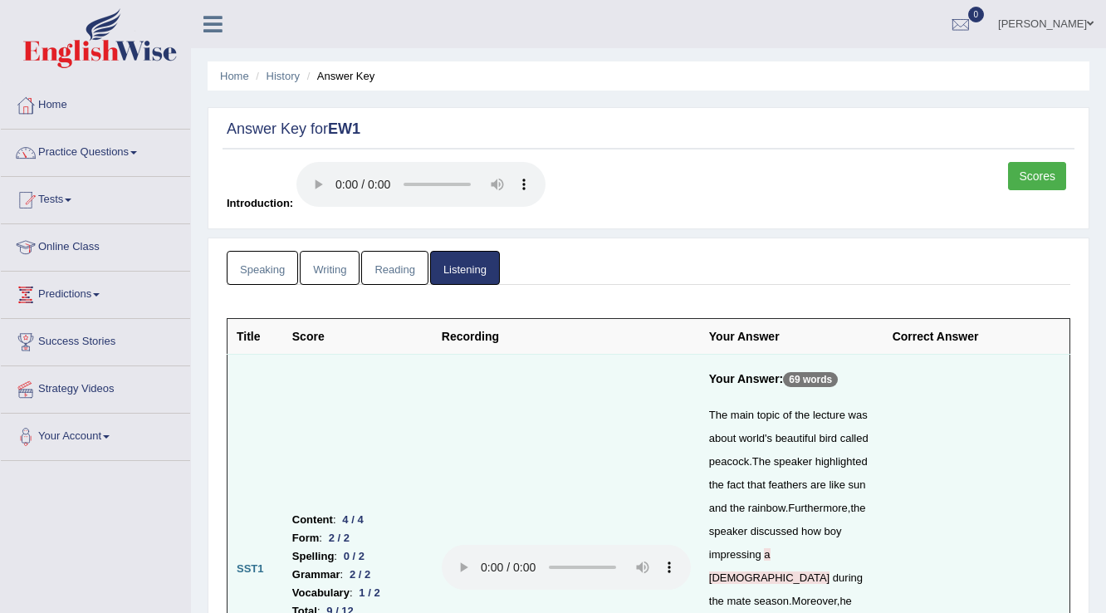
click at [385, 268] on link "Reading" at bounding box center [394, 268] width 66 height 34
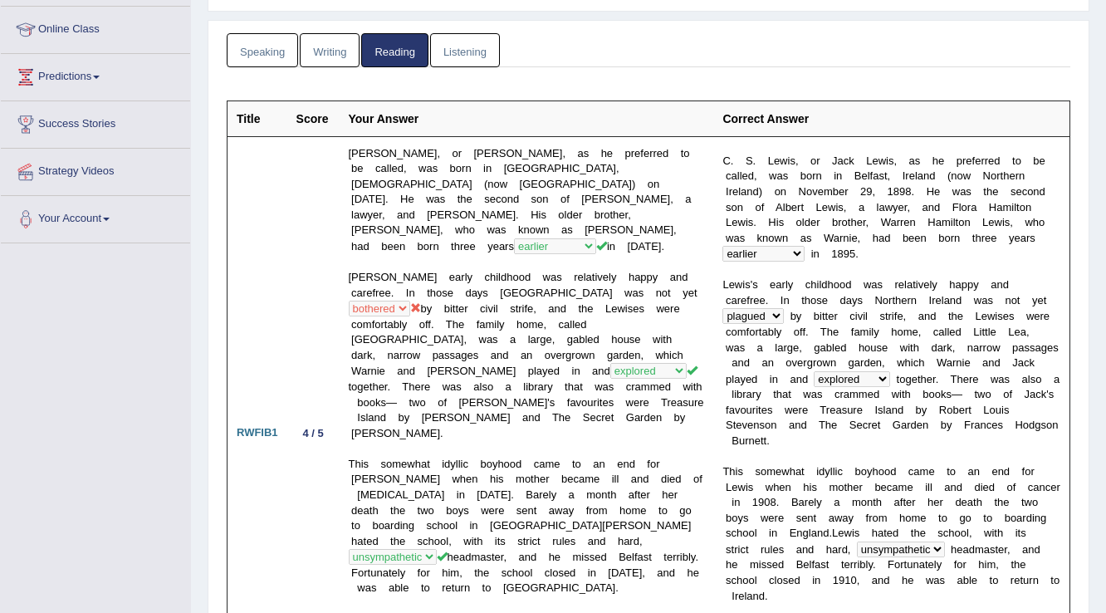
scroll to position [266, 0]
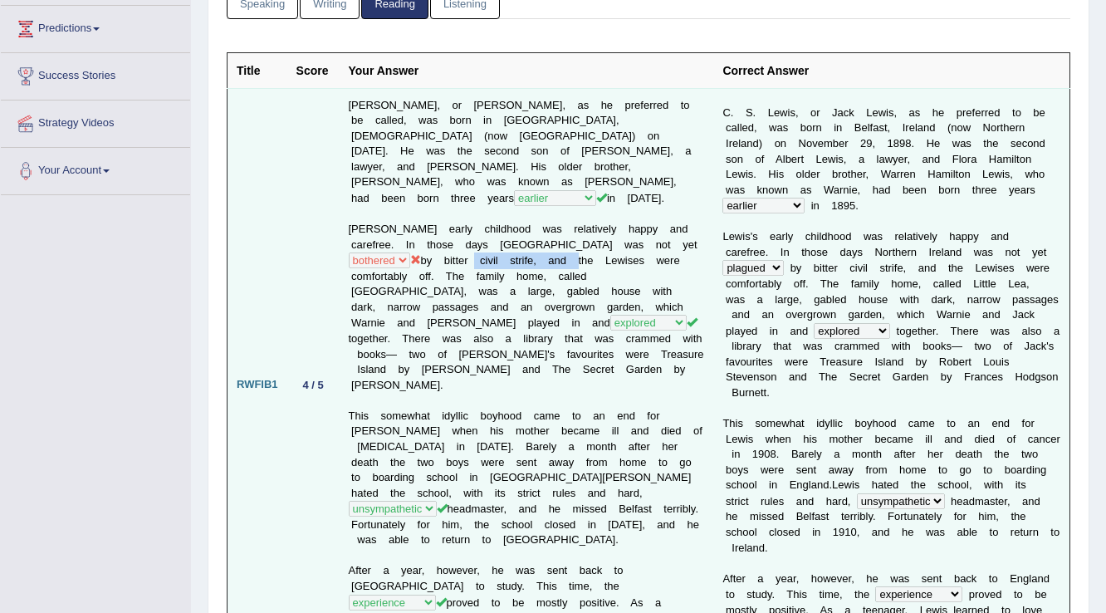
drag, startPoint x: 399, startPoint y: 259, endPoint x: 503, endPoint y: 257, distance: 104.6
click at [503, 257] on td "C. S. Lewis, or Jack Lewis, as he preferred to be called, was born in Belfast, …" at bounding box center [527, 385] width 374 height 594
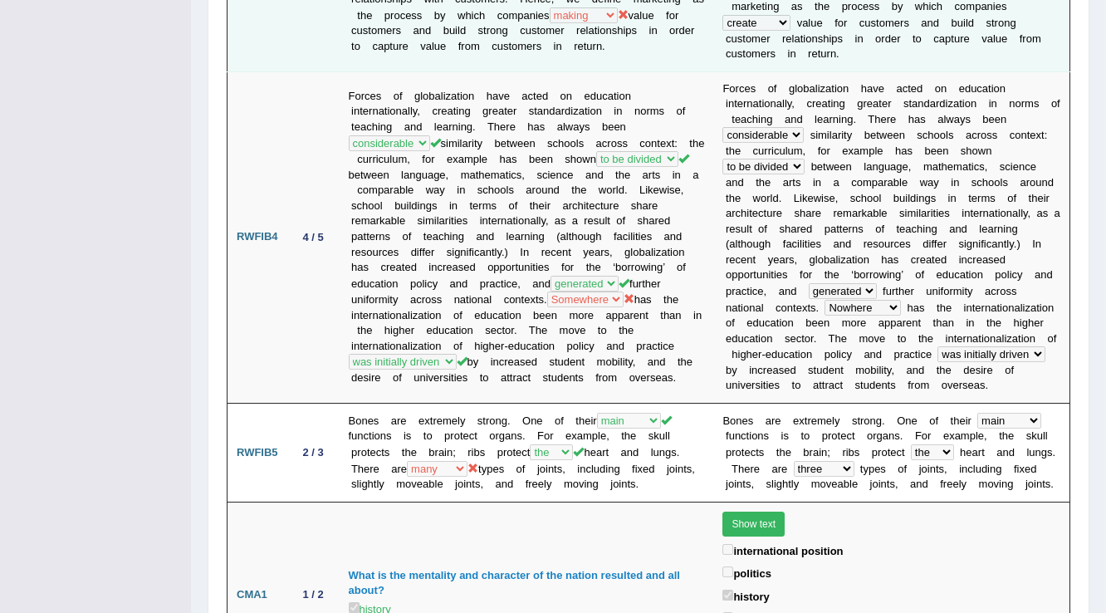
scroll to position [1727, 0]
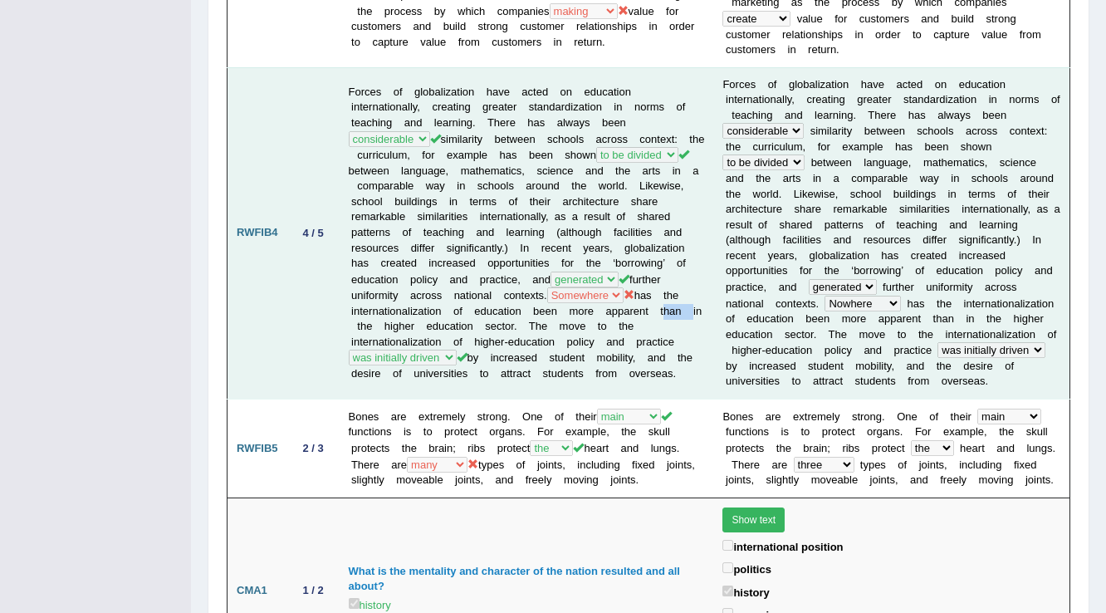
drag, startPoint x: 555, startPoint y: 240, endPoint x: 584, endPoint y: 246, distance: 30.4
click at [584, 246] on td "Forces of globalization have acted on education internationally, creating great…" at bounding box center [527, 232] width 374 height 331
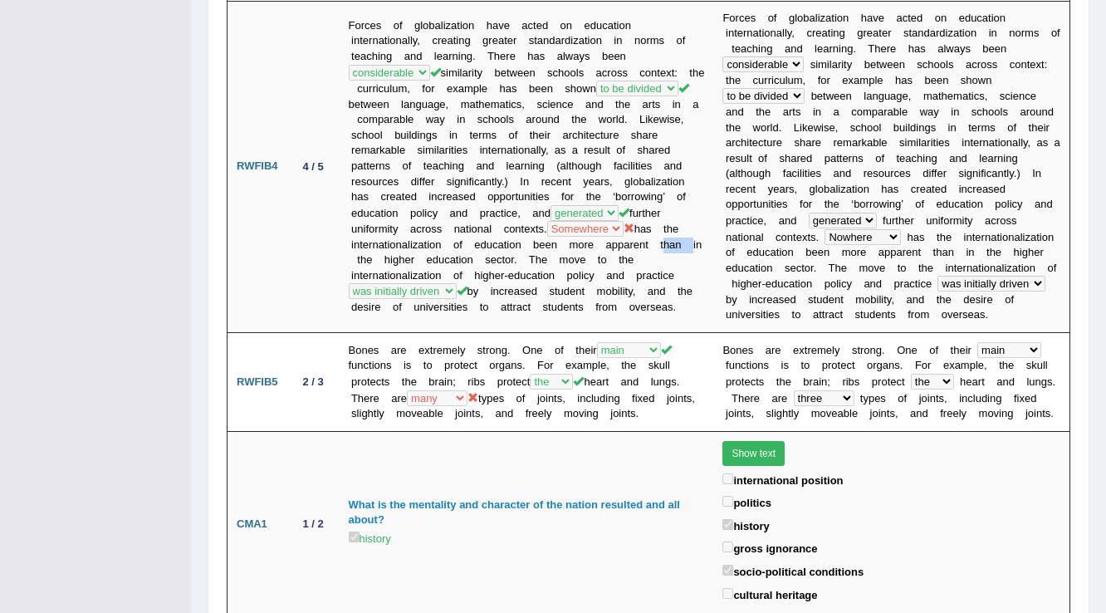
click at [180, 322] on div "Toggle navigation Home Practice Questions Speaking Practice Read Aloud Repeat S…" at bounding box center [553, 272] width 1106 height 4130
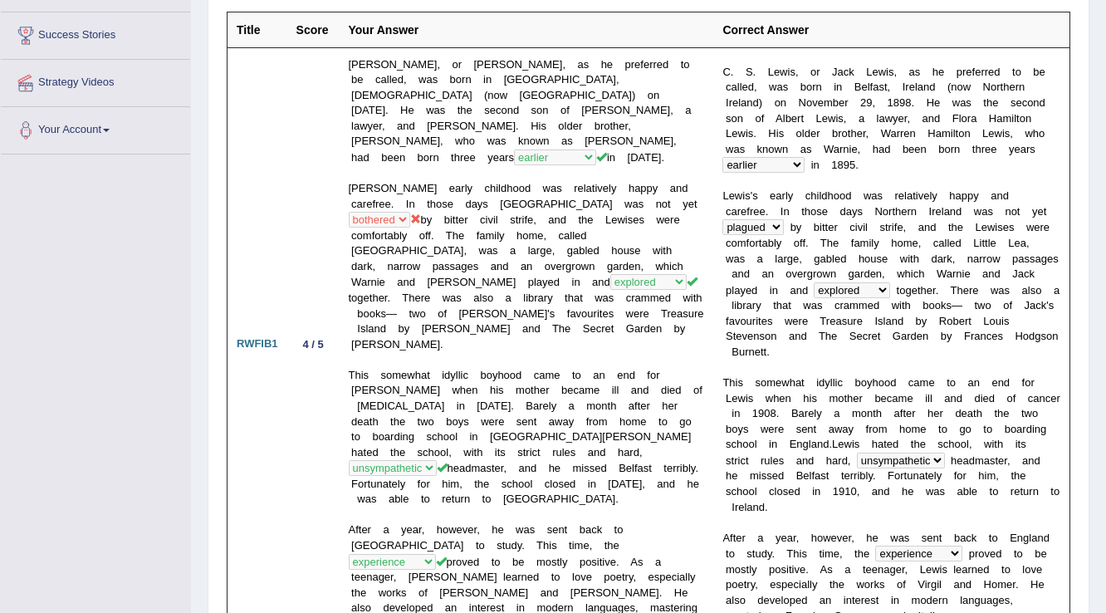
scroll to position [0, 0]
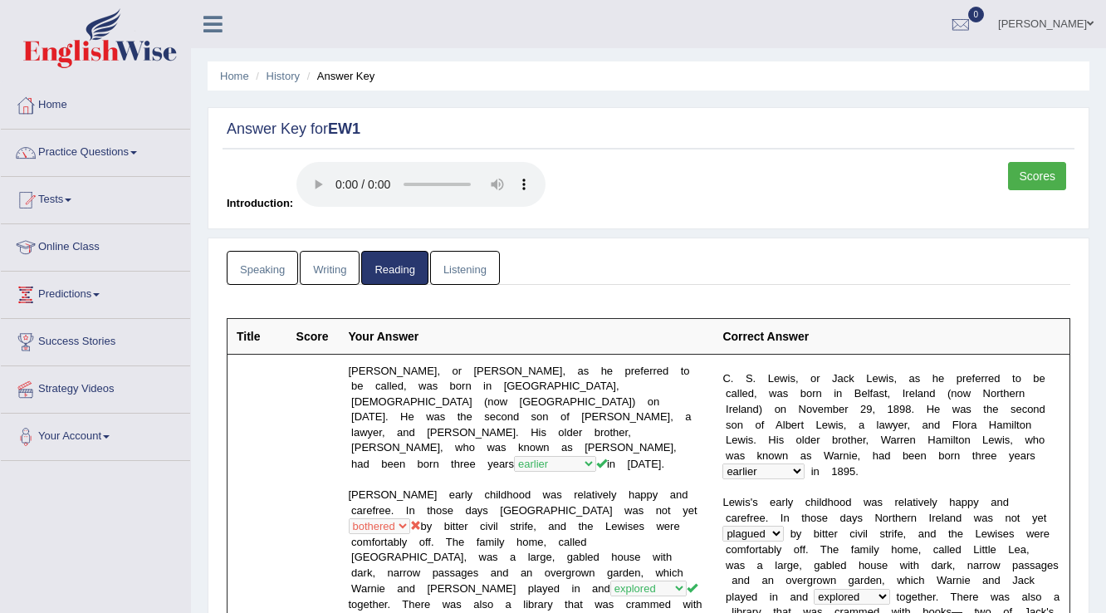
click at [278, 265] on link "Speaking" at bounding box center [262, 268] width 71 height 34
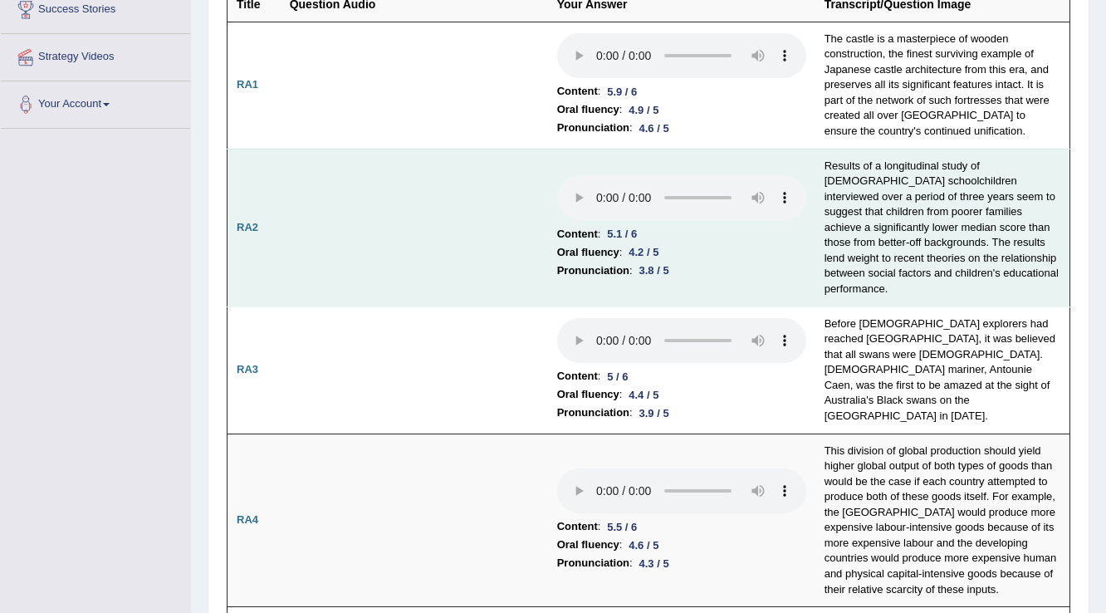
scroll to position [266, 0]
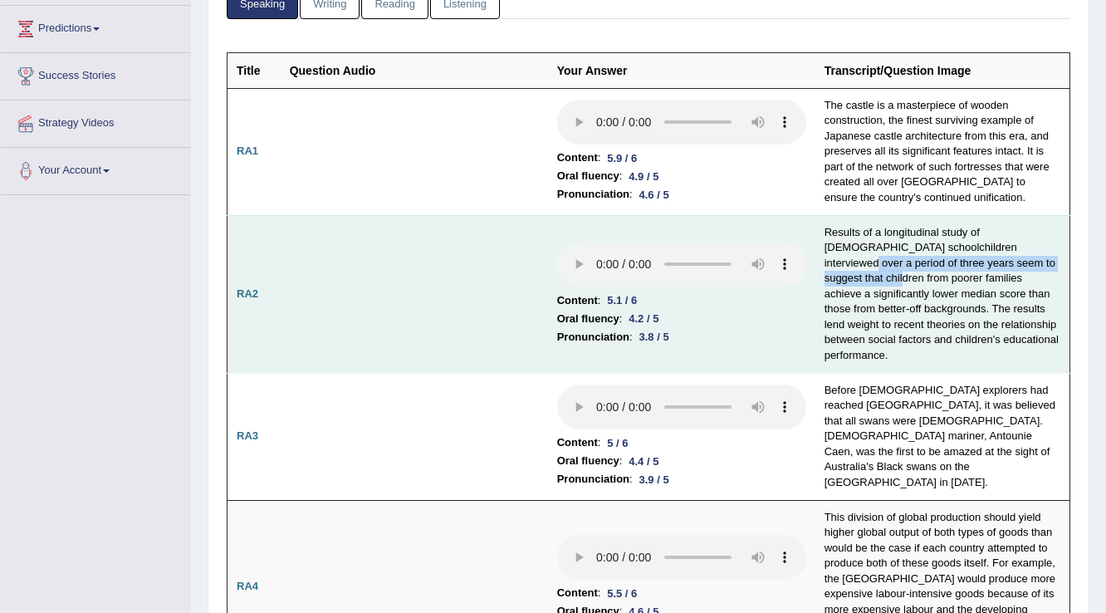
drag, startPoint x: 1023, startPoint y: 252, endPoint x: 1053, endPoint y: 267, distance: 33.4
click at [1053, 267] on td "Results of a longitudinal study of UK schoolchildren interviewed over a period …" at bounding box center [942, 294] width 255 height 158
click at [1053, 279] on td "Results of a longitudinal study of UK schoolchildren interviewed over a period …" at bounding box center [942, 294] width 255 height 158
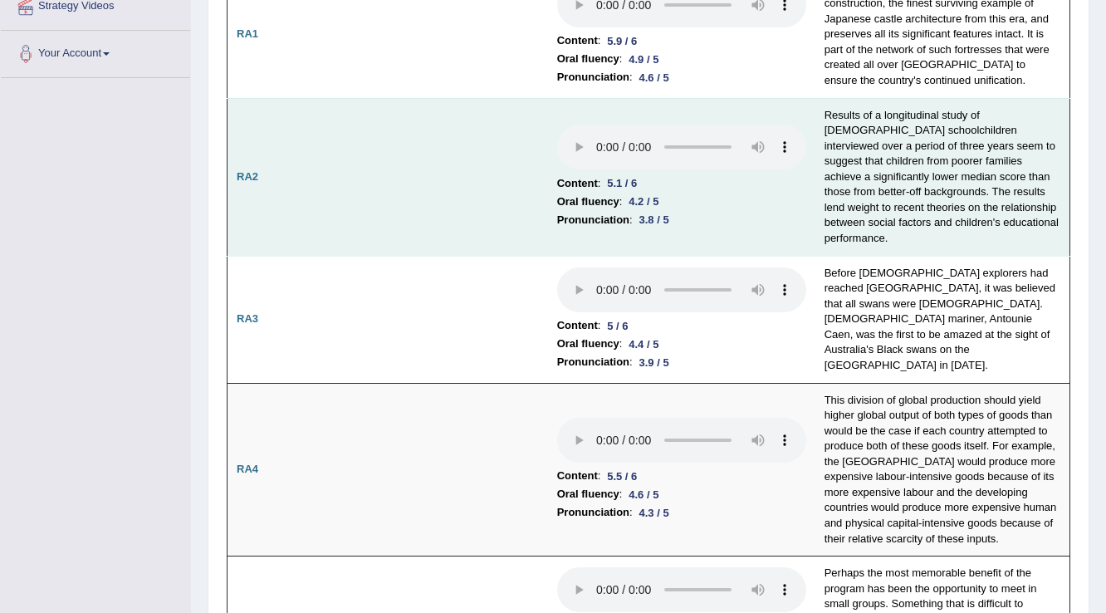
scroll to position [399, 0]
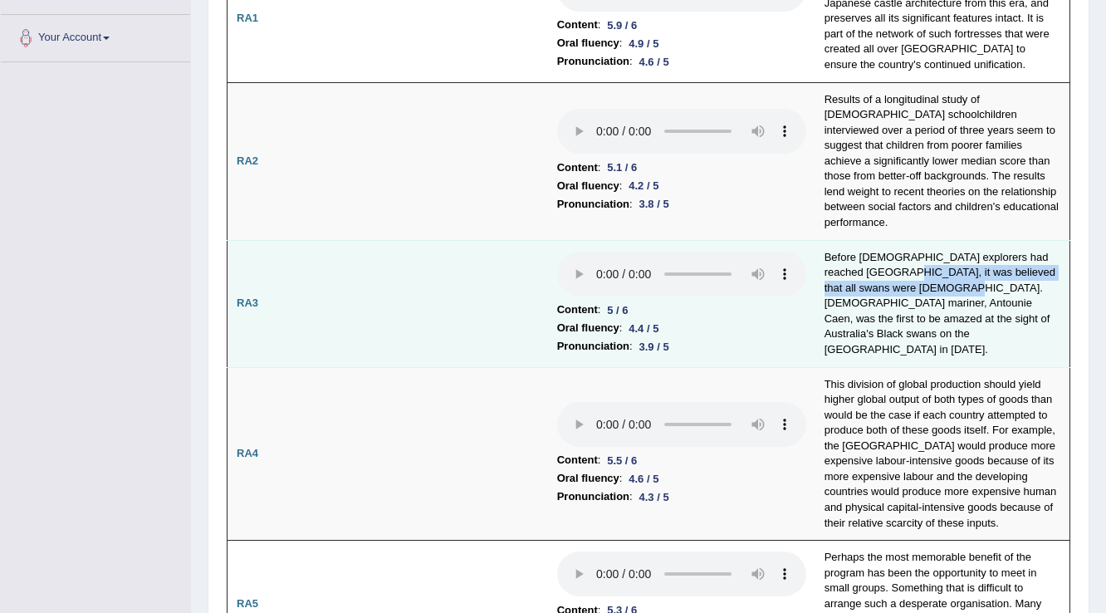
drag, startPoint x: 956, startPoint y: 282, endPoint x: 913, endPoint y: 285, distance: 43.2
click at [910, 281] on td "Before European explorers had reached Australia, it was believed that all swans…" at bounding box center [942, 303] width 255 height 127
click at [981, 343] on td "Before European explorers had reached Australia, it was believed that all swans…" at bounding box center [942, 303] width 255 height 127
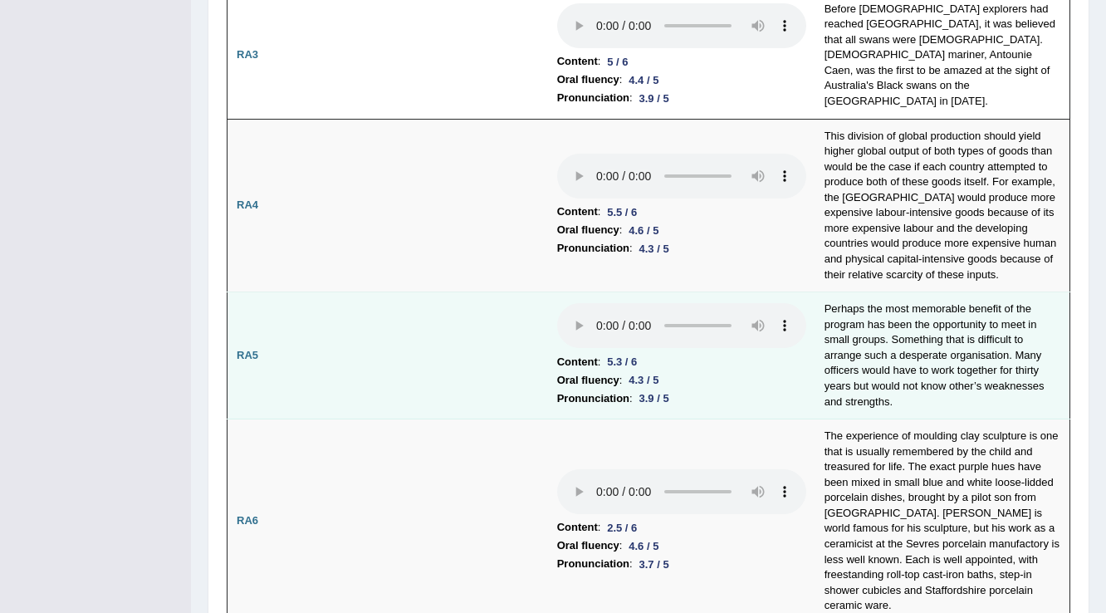
scroll to position [664, 0]
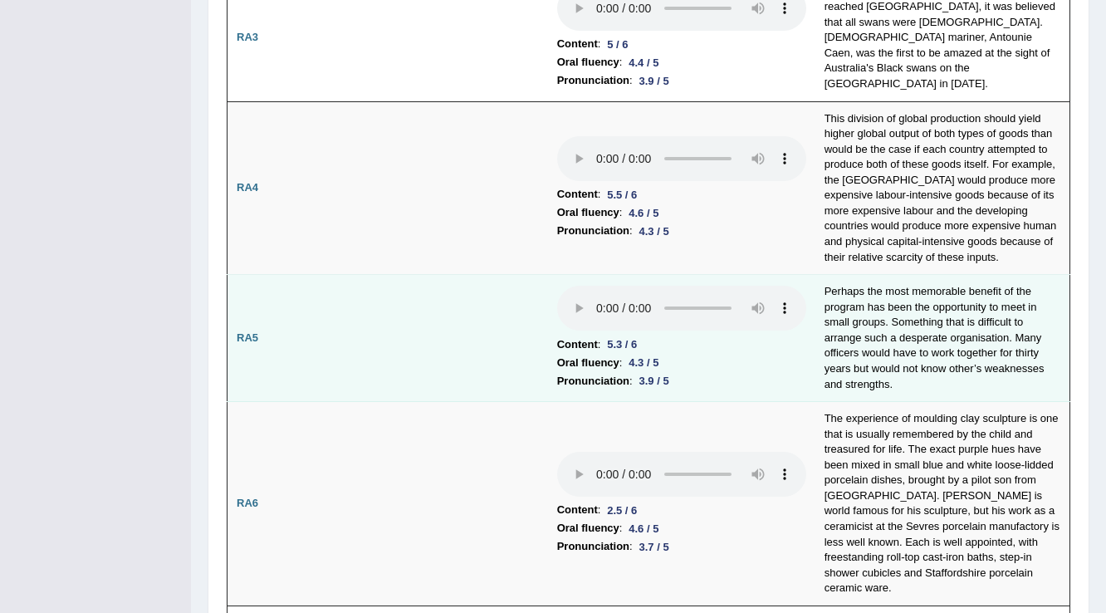
click at [588, 415] on td "Content : 2.5 / 6 Oral fluency : 4.6 / 5 Pronunciation : 3.7 / 5" at bounding box center [681, 504] width 267 height 204
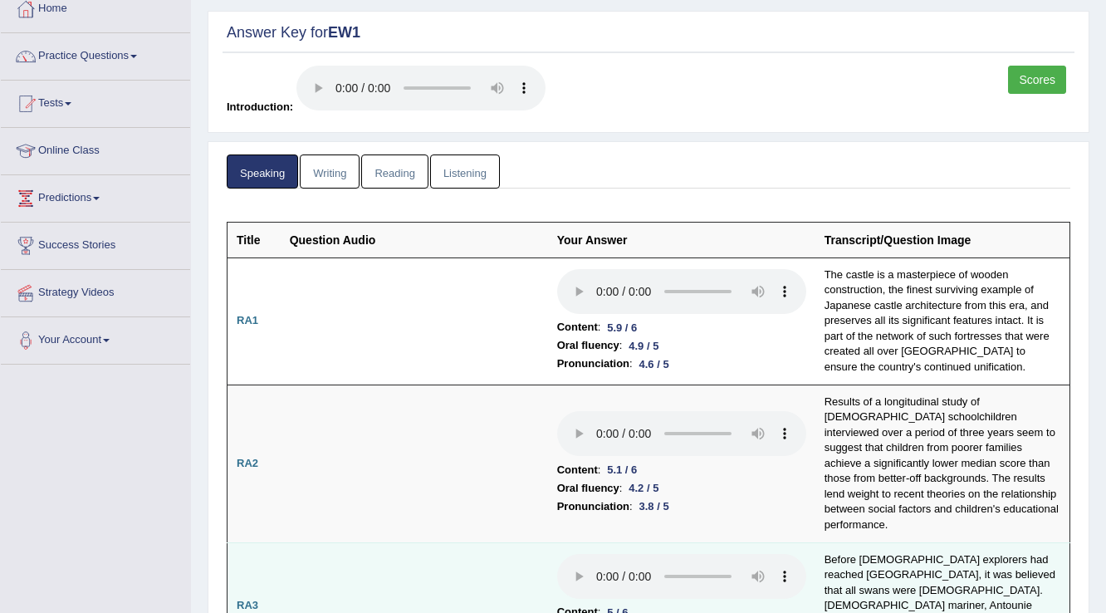
scroll to position [0, 0]
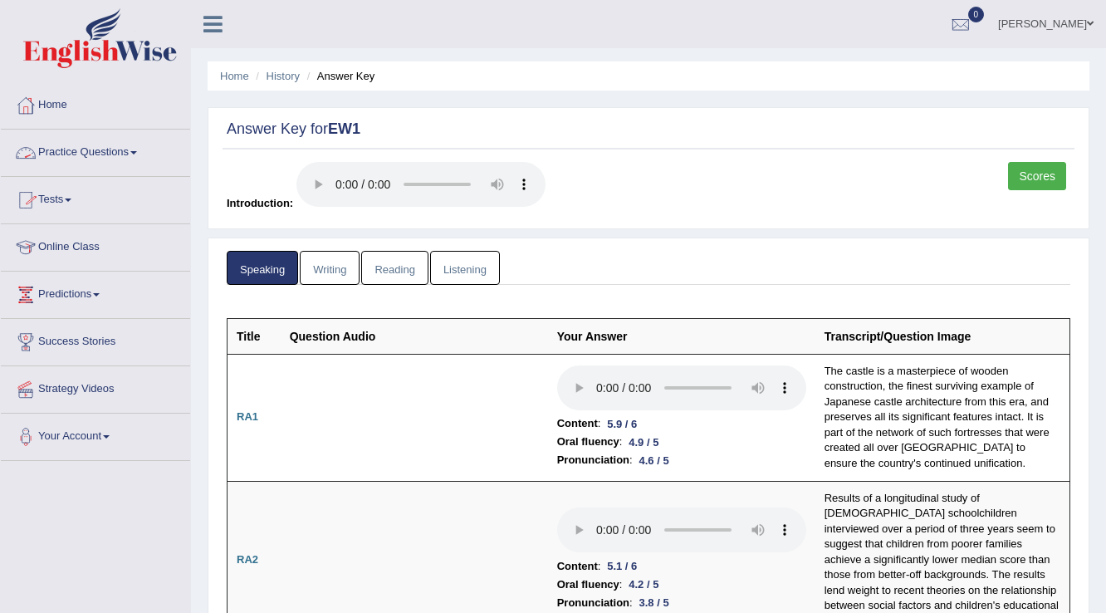
click at [66, 193] on link "Tests" at bounding box center [95, 198] width 189 height 42
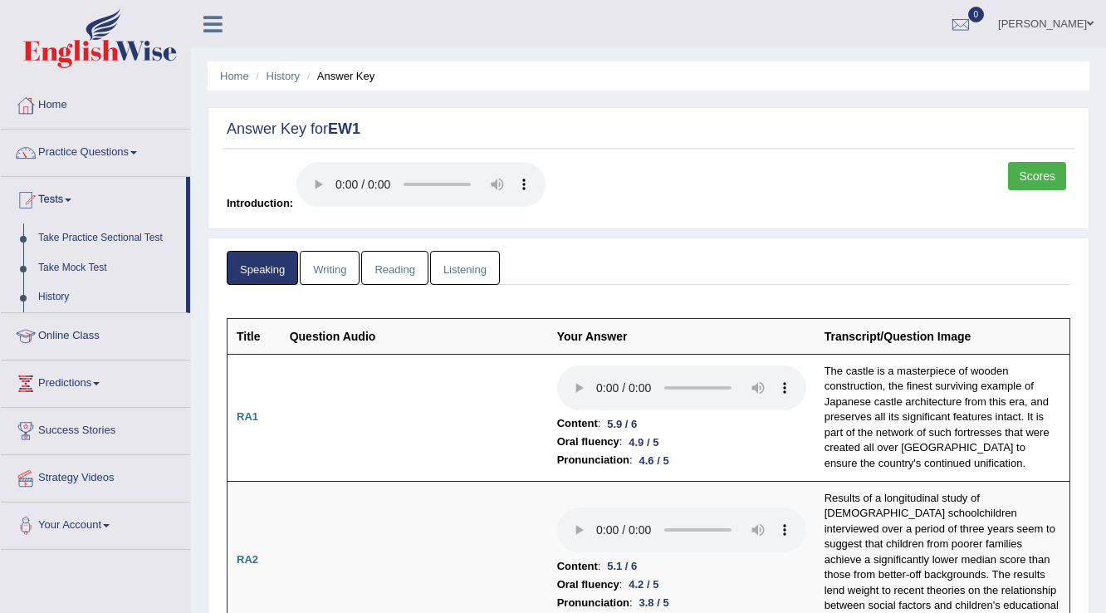
click at [66, 193] on link "Tests" at bounding box center [93, 198] width 185 height 42
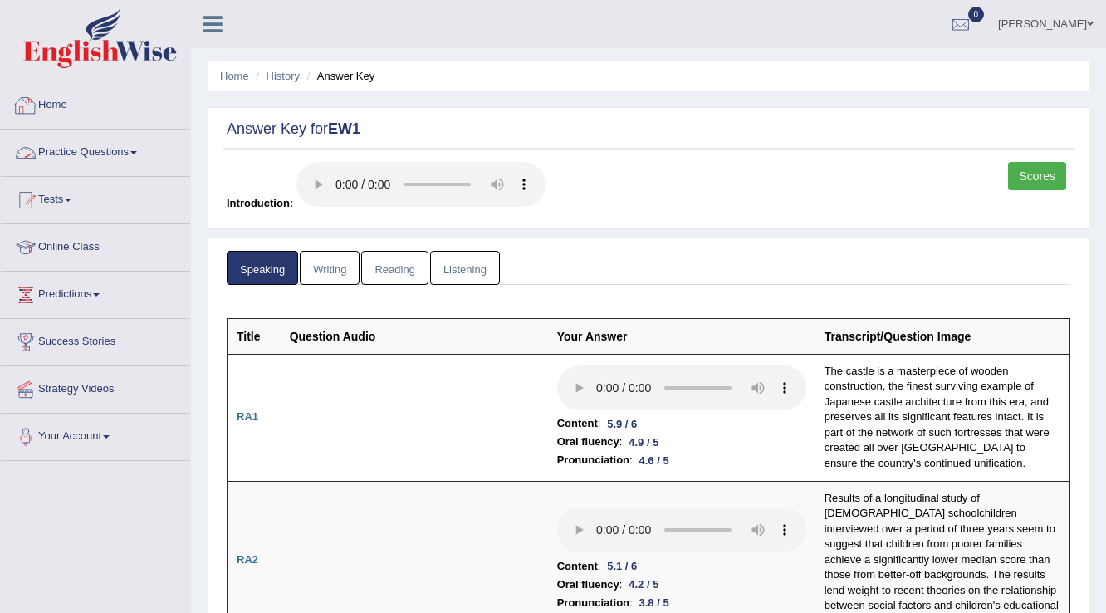
click at [110, 144] on link "Practice Questions" at bounding box center [95, 151] width 189 height 42
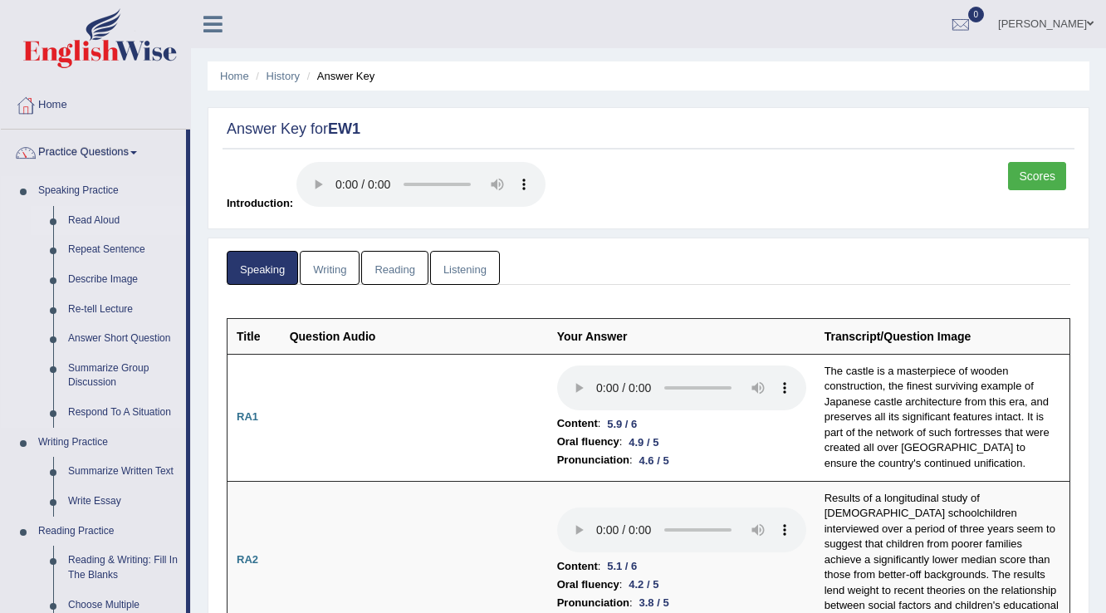
click at [110, 218] on link "Read Aloud" at bounding box center [123, 221] width 125 height 30
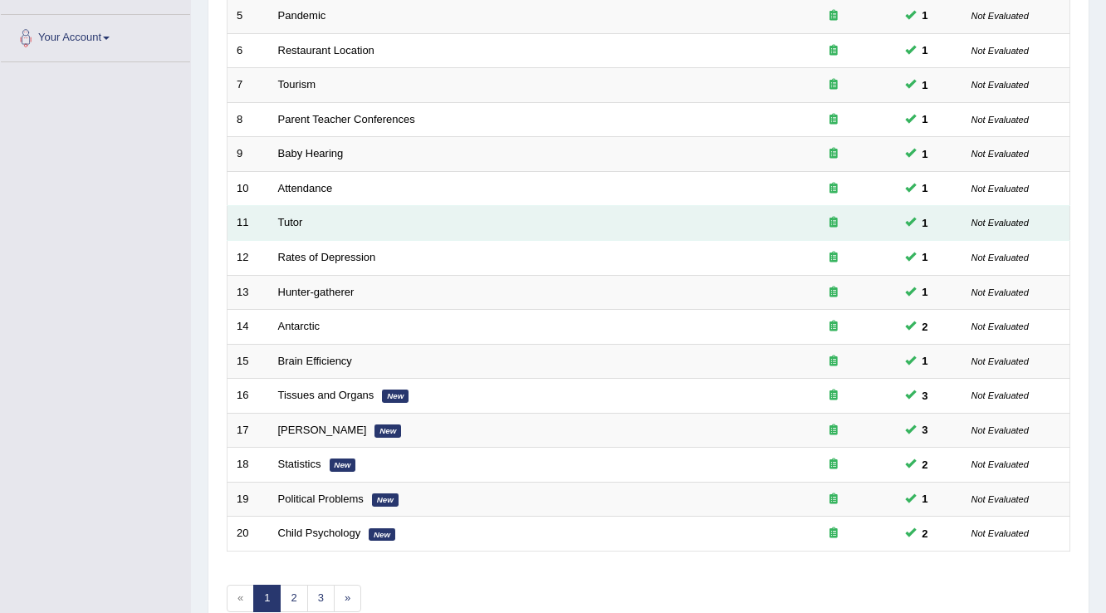
scroll to position [482, 0]
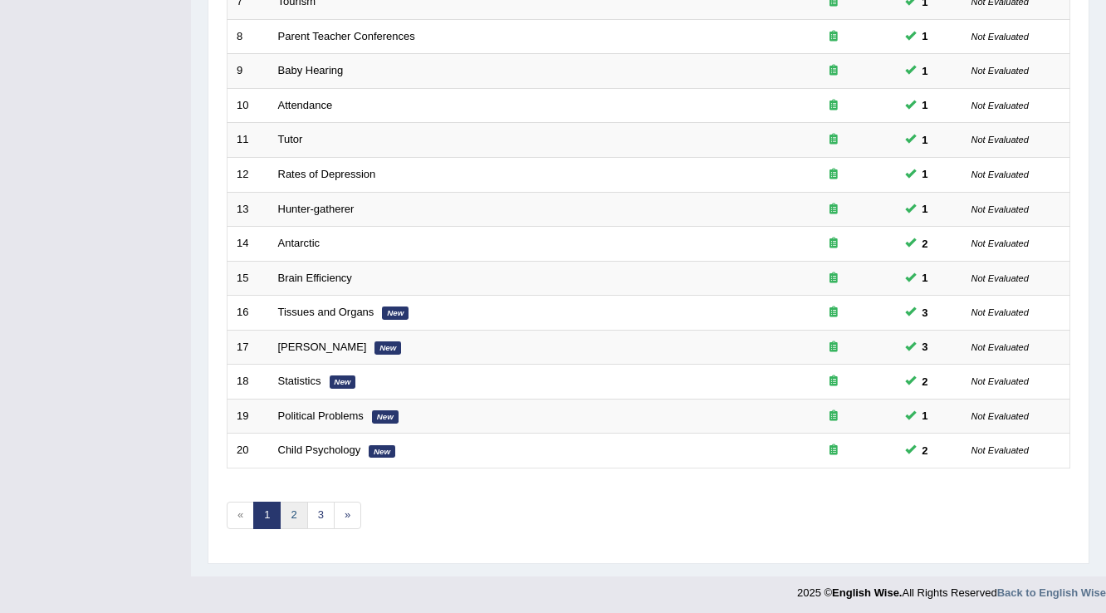
click at [295, 507] on link "2" at bounding box center [293, 514] width 27 height 27
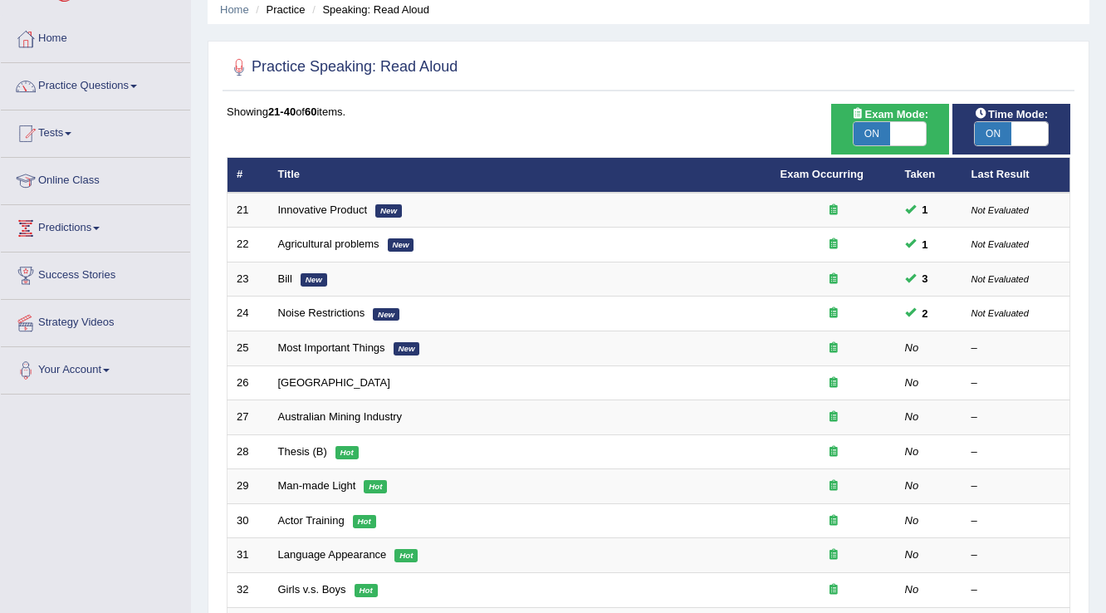
scroll to position [133, 0]
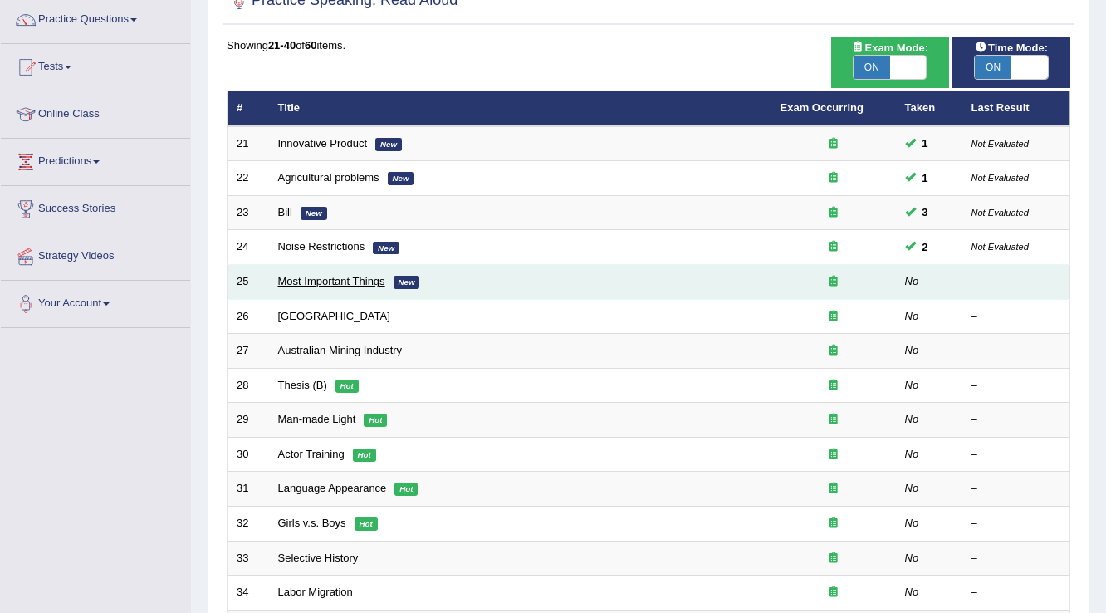
click at [321, 282] on link "Most Important Things" at bounding box center [331, 281] width 107 height 12
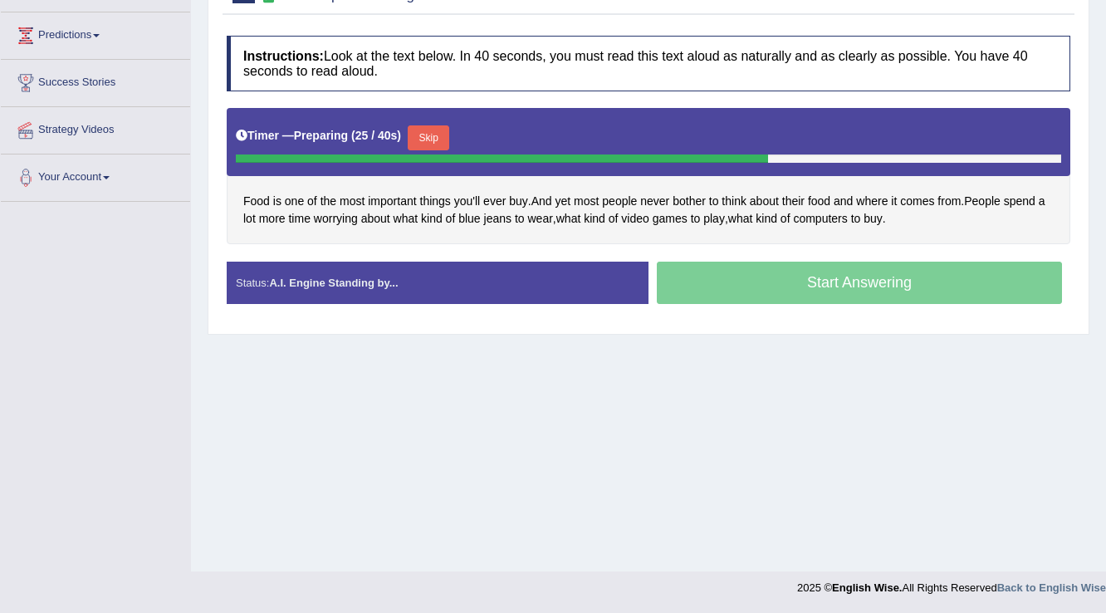
click at [443, 135] on button "Skip" at bounding box center [429, 137] width 42 height 25
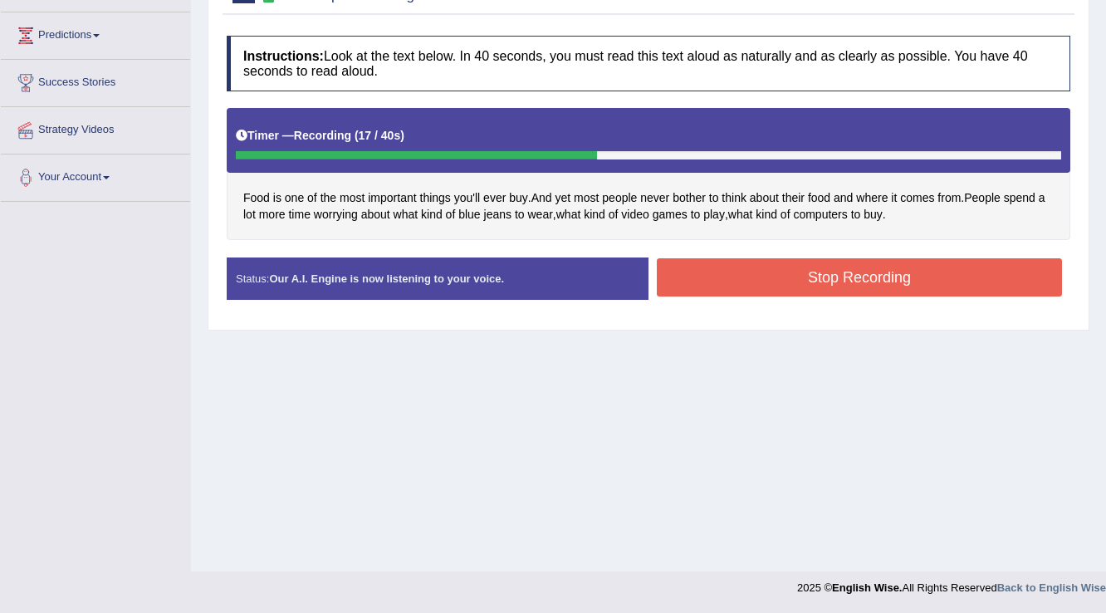
click at [873, 288] on button "Stop Recording" at bounding box center [859, 277] width 405 height 38
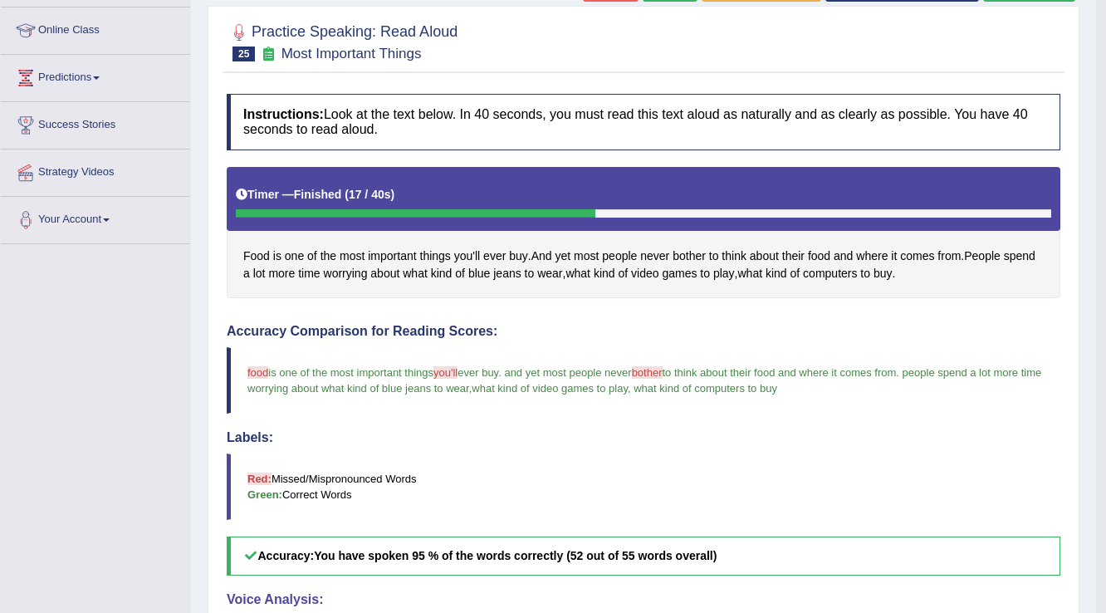
scroll to position [17, 0]
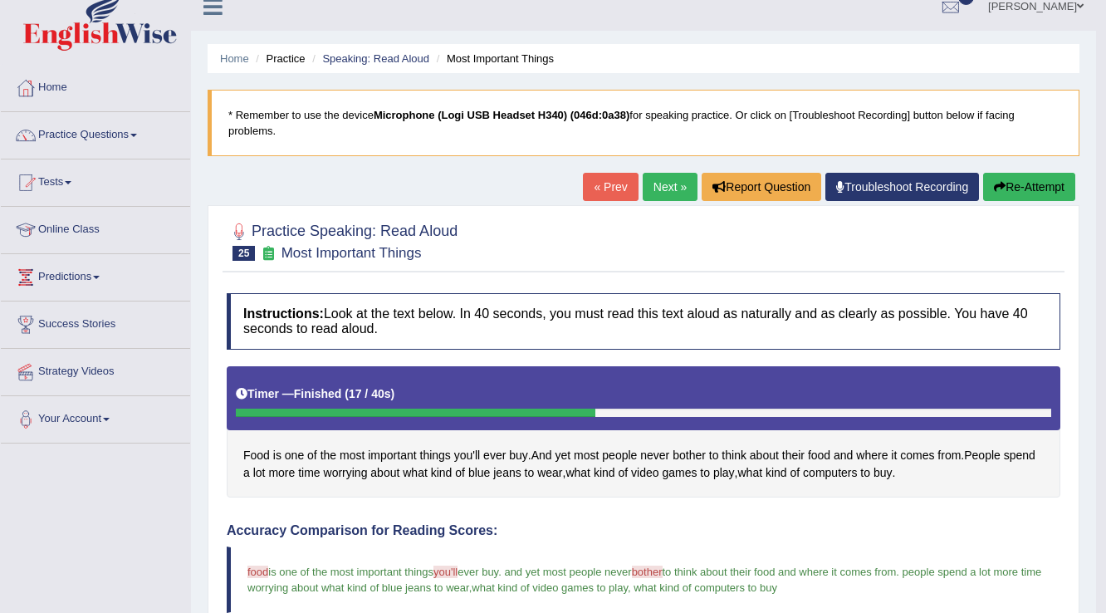
click at [650, 193] on link "Next »" at bounding box center [670, 187] width 55 height 28
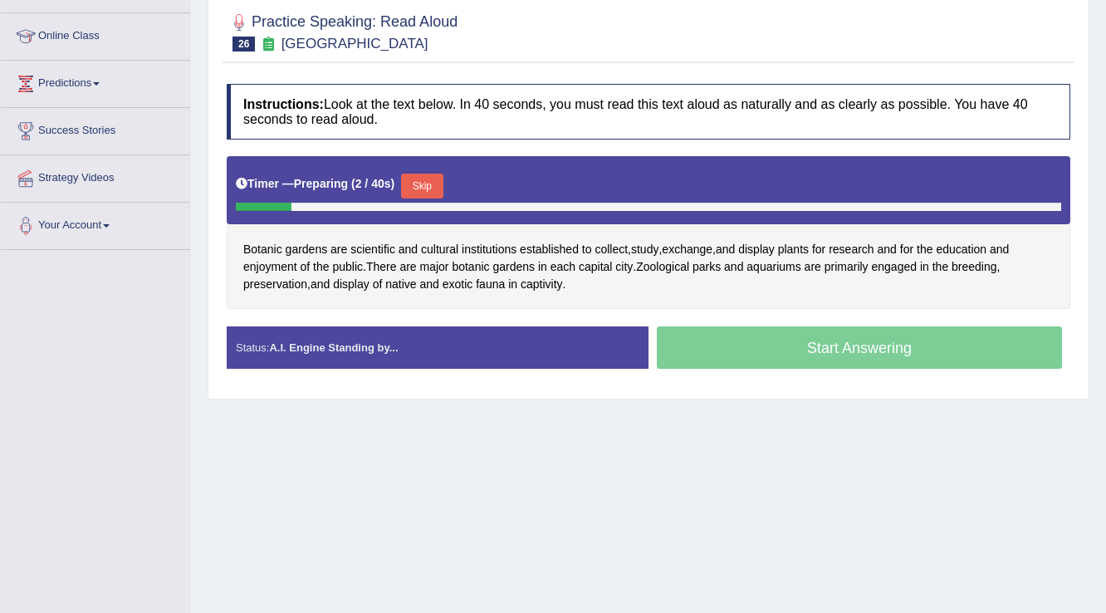
scroll to position [259, 0]
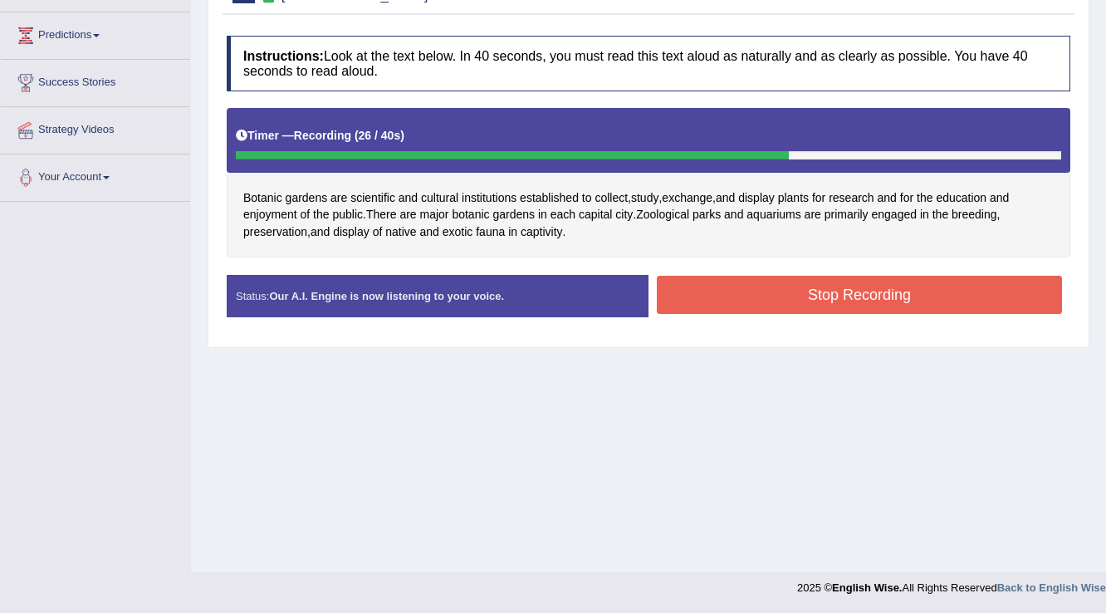
click at [774, 276] on button "Stop Recording" at bounding box center [859, 295] width 405 height 38
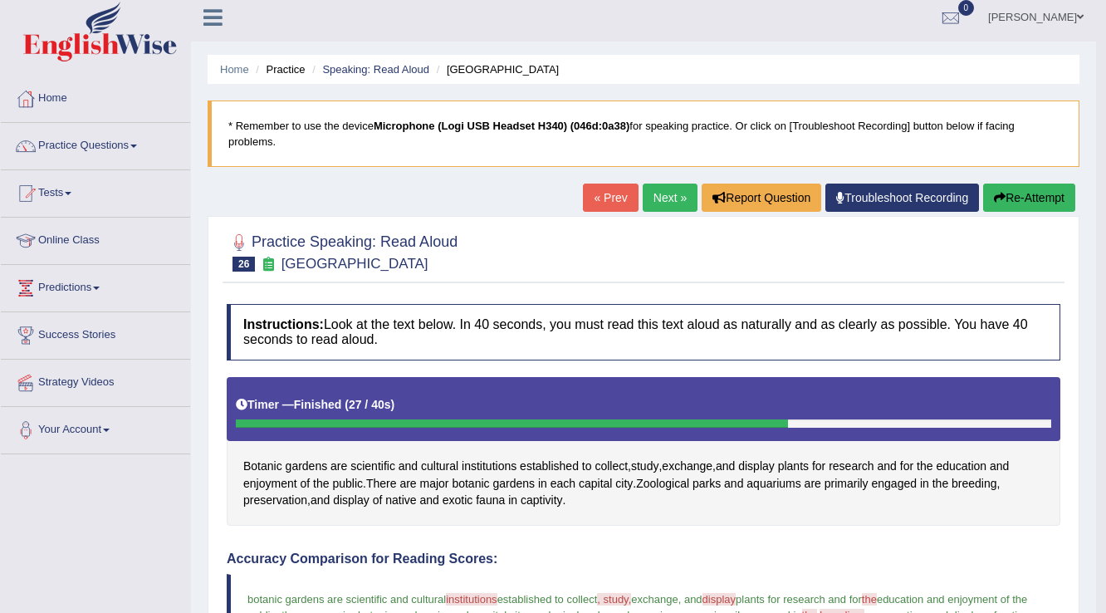
scroll to position [0, 0]
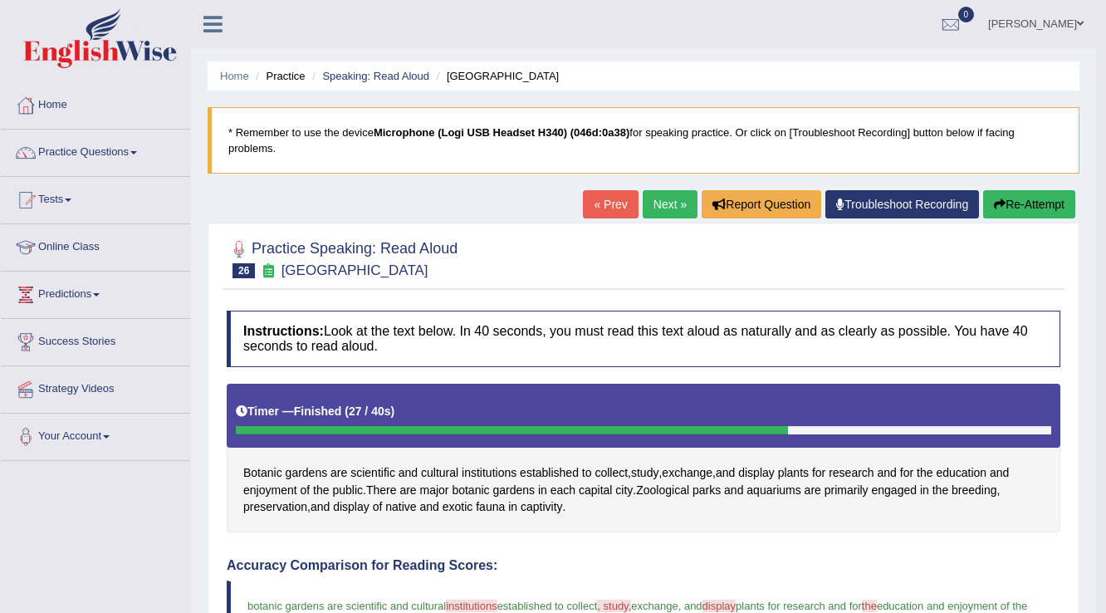
click at [1054, 193] on button "Re-Attempt" at bounding box center [1029, 204] width 92 height 28
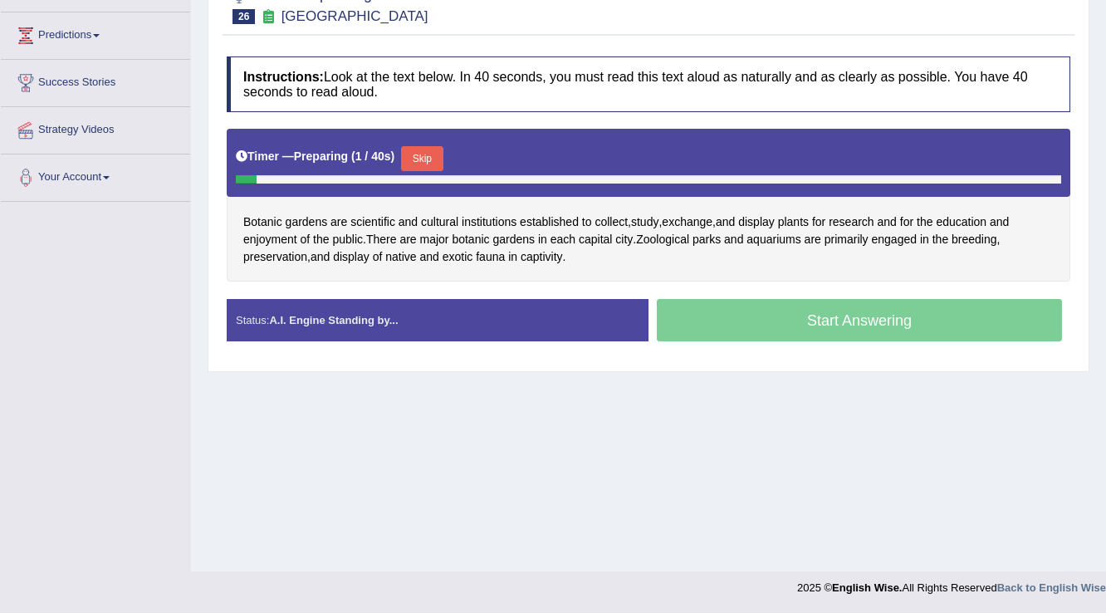
click at [435, 163] on button "Skip" at bounding box center [422, 158] width 42 height 25
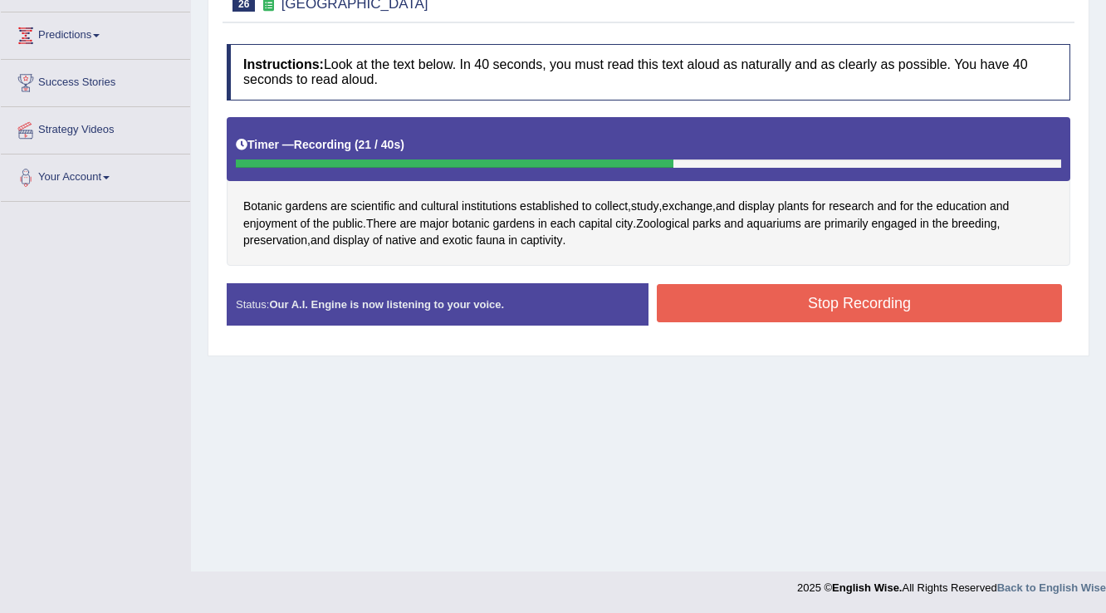
click at [741, 288] on button "Stop Recording" at bounding box center [859, 303] width 405 height 38
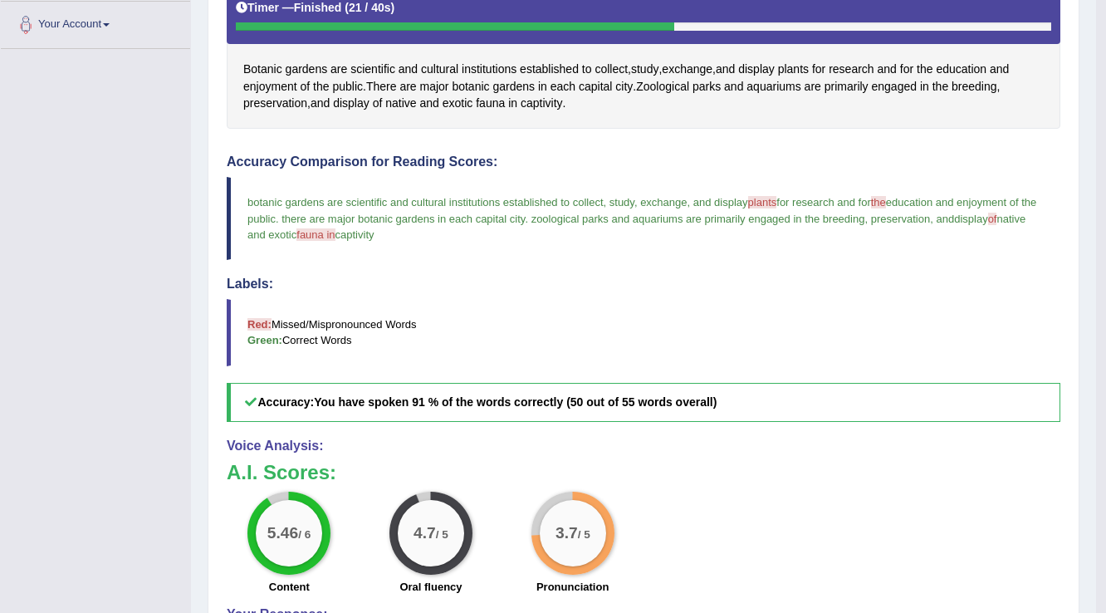
scroll to position [80, 0]
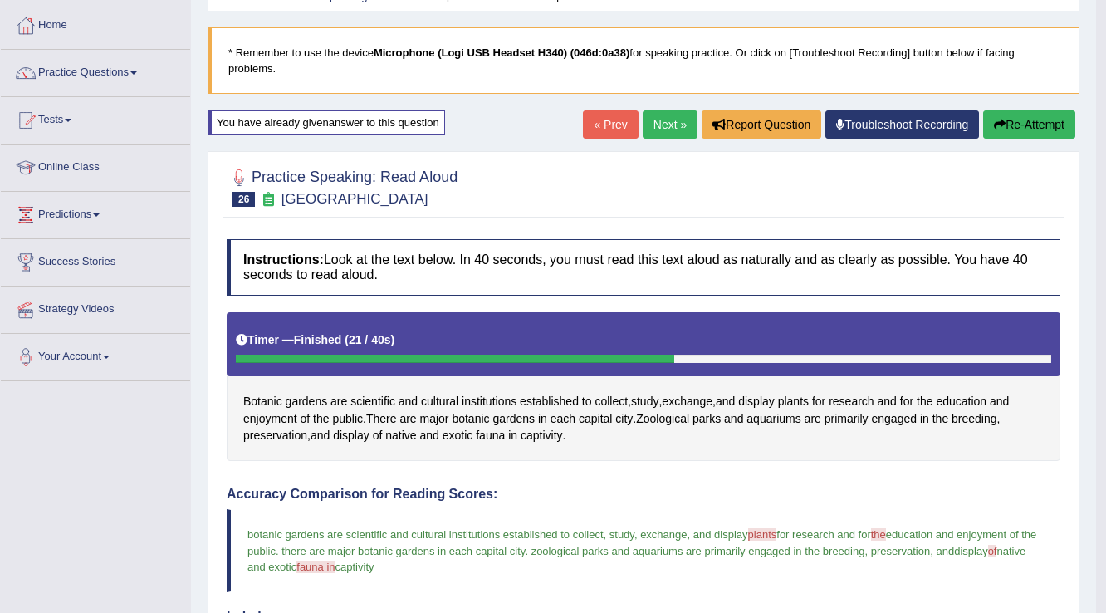
click at [671, 122] on link "Next »" at bounding box center [670, 124] width 55 height 28
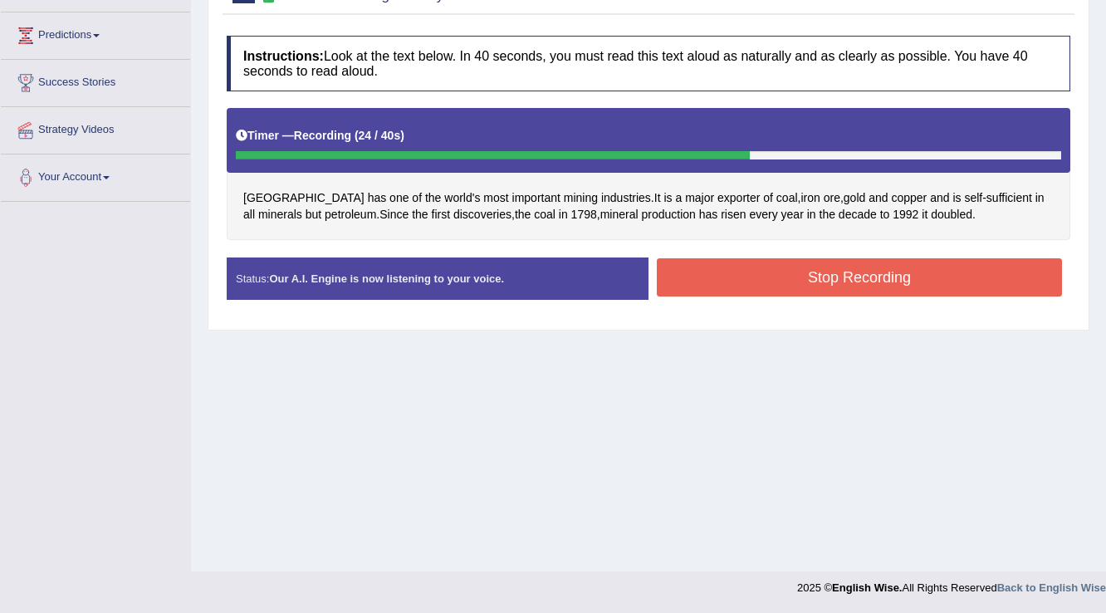
click at [987, 282] on button "Stop Recording" at bounding box center [859, 277] width 405 height 38
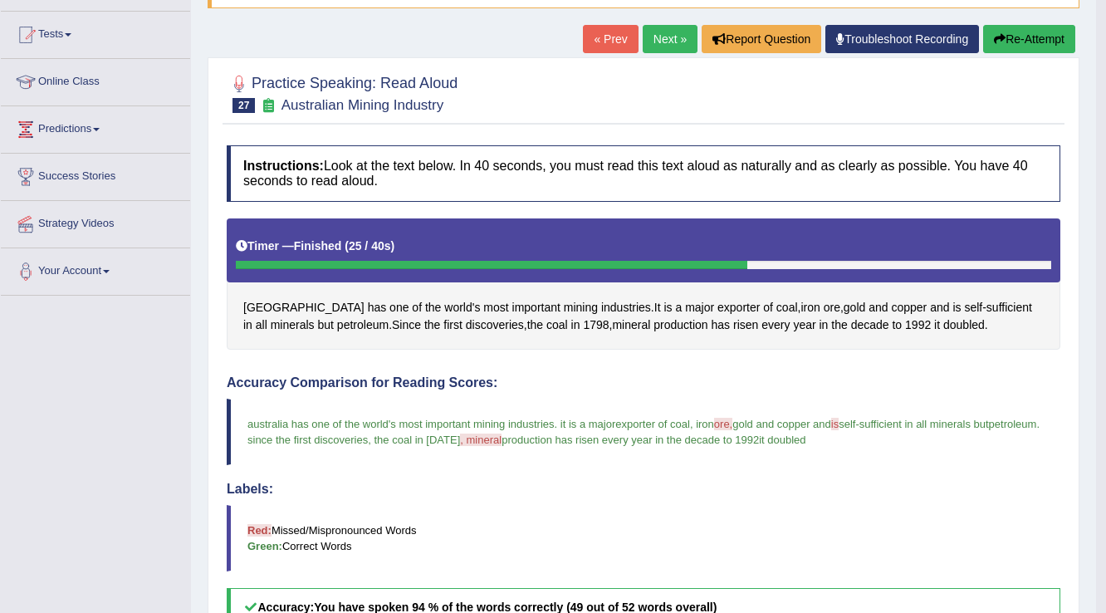
scroll to position [90, 0]
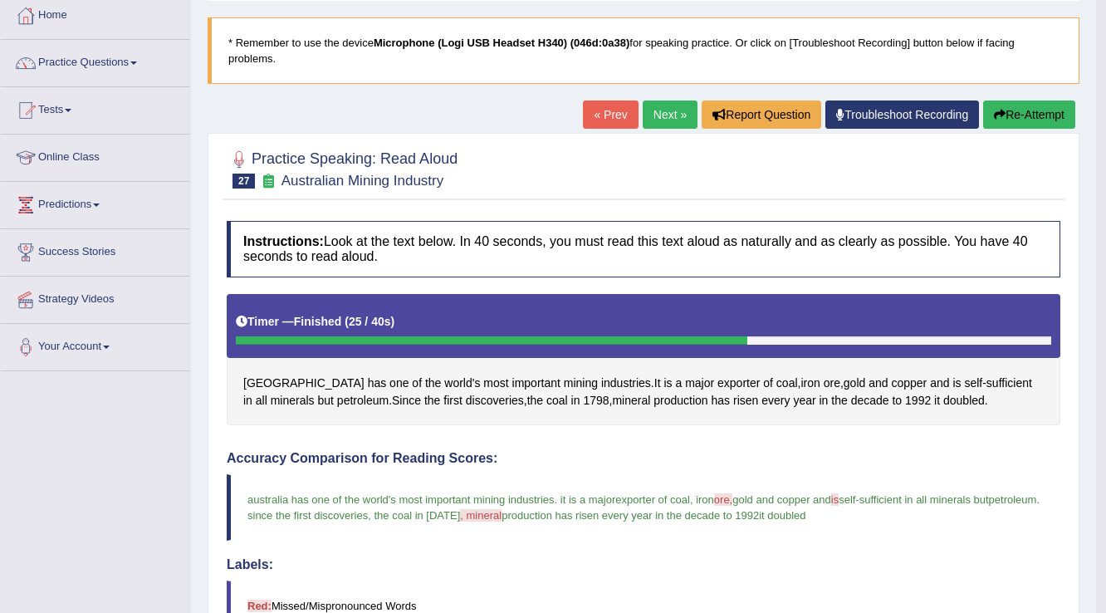
click at [1011, 120] on button "Re-Attempt" at bounding box center [1029, 114] width 92 height 28
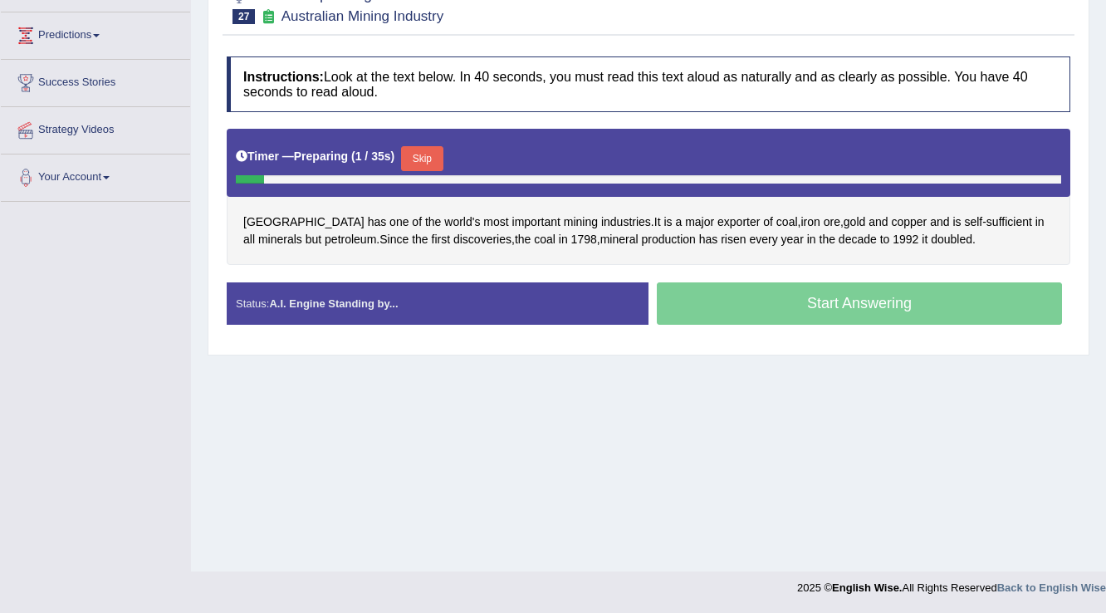
click at [434, 151] on button "Skip" at bounding box center [422, 158] width 42 height 25
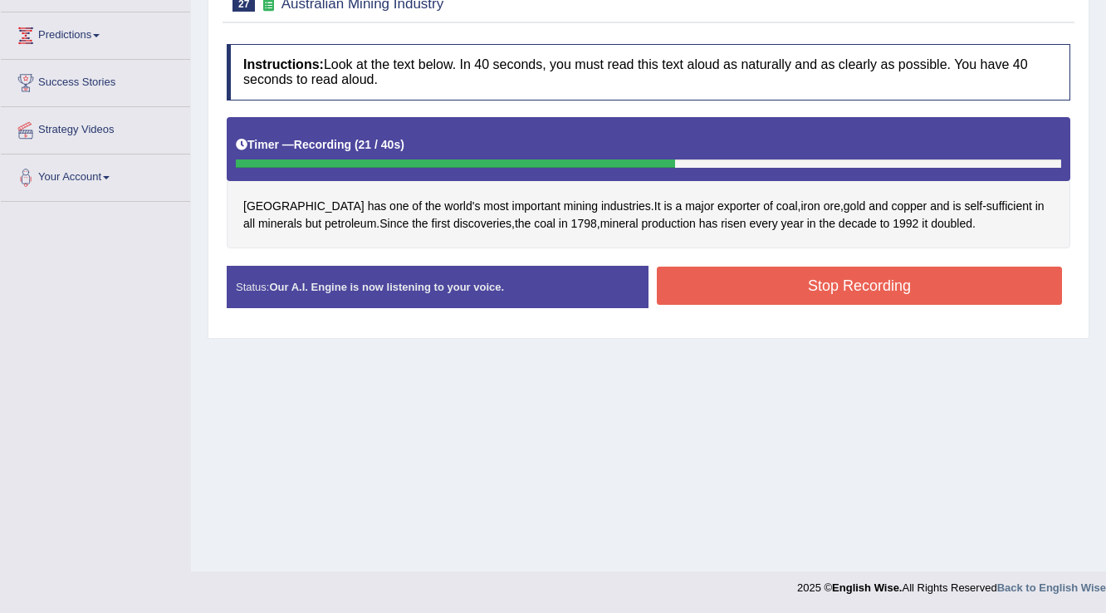
click at [863, 286] on button "Stop Recording" at bounding box center [859, 286] width 405 height 38
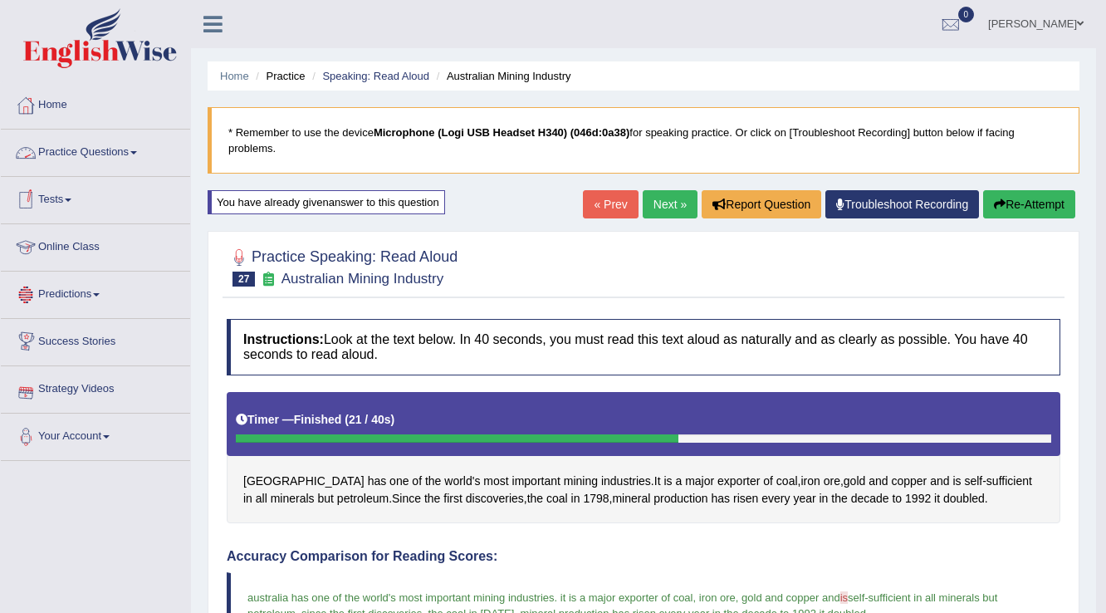
click at [109, 150] on link "Practice Questions" at bounding box center [95, 151] width 189 height 42
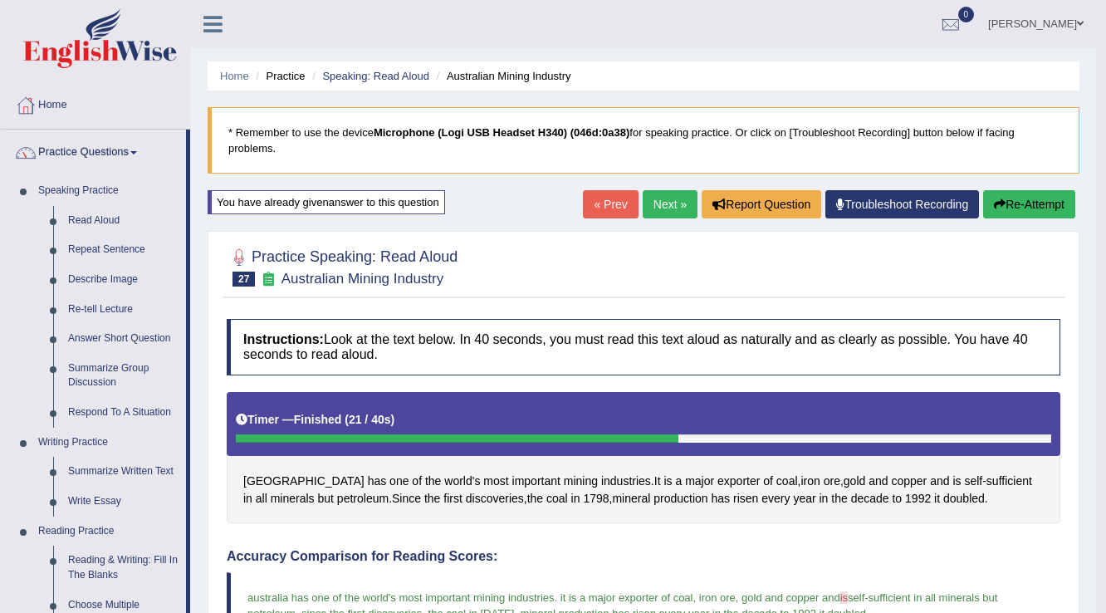
click at [109, 150] on link "Practice Questions" at bounding box center [93, 151] width 185 height 42
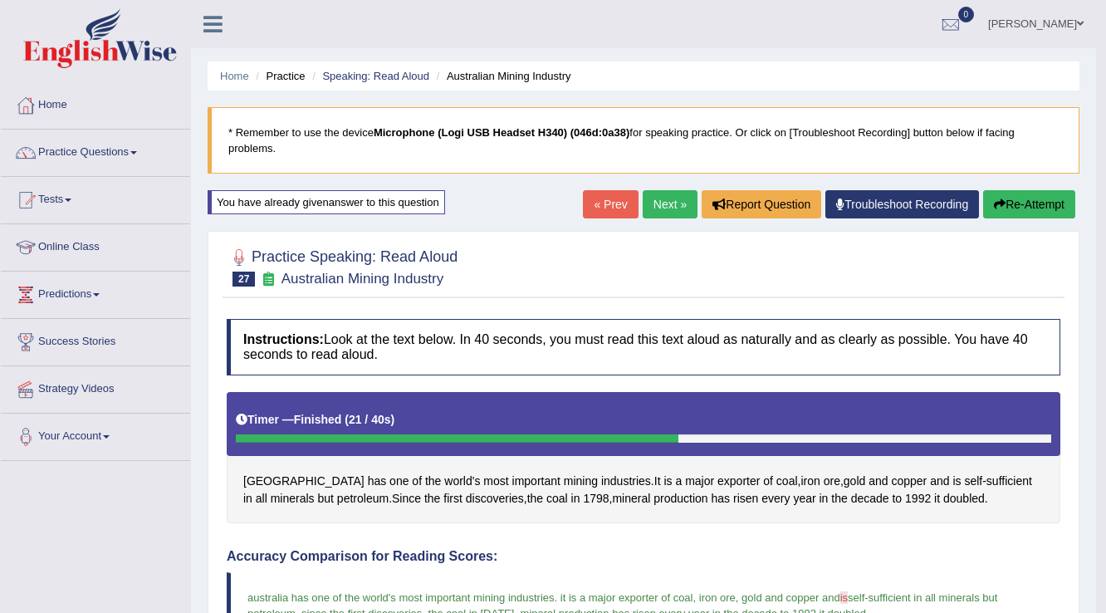
click at [109, 150] on link "Practice Questions" at bounding box center [95, 151] width 189 height 42
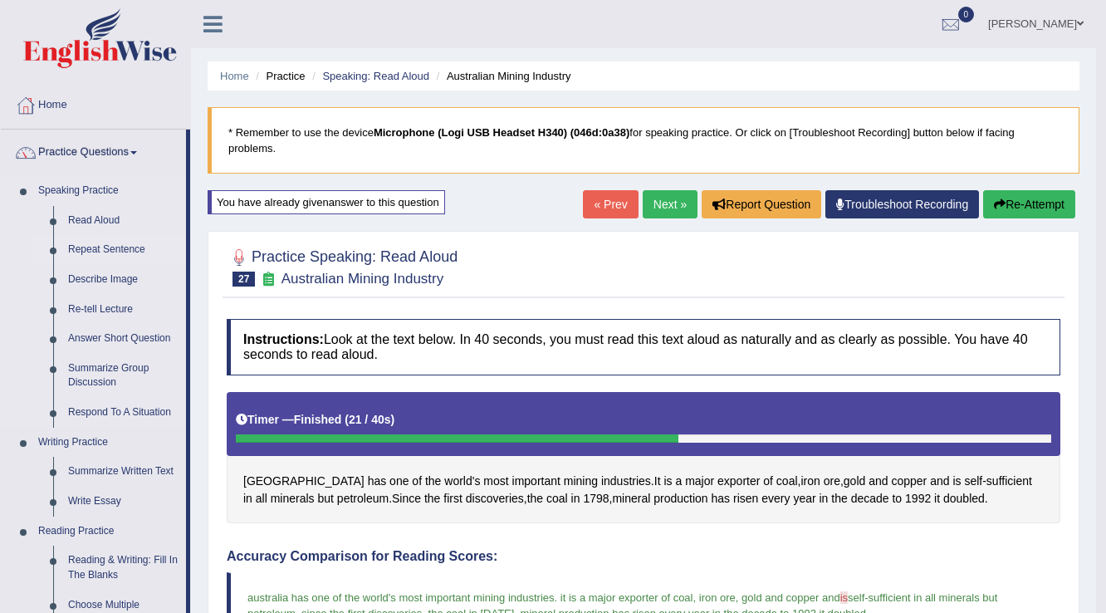
click at [103, 256] on link "Repeat Sentence" at bounding box center [123, 250] width 125 height 30
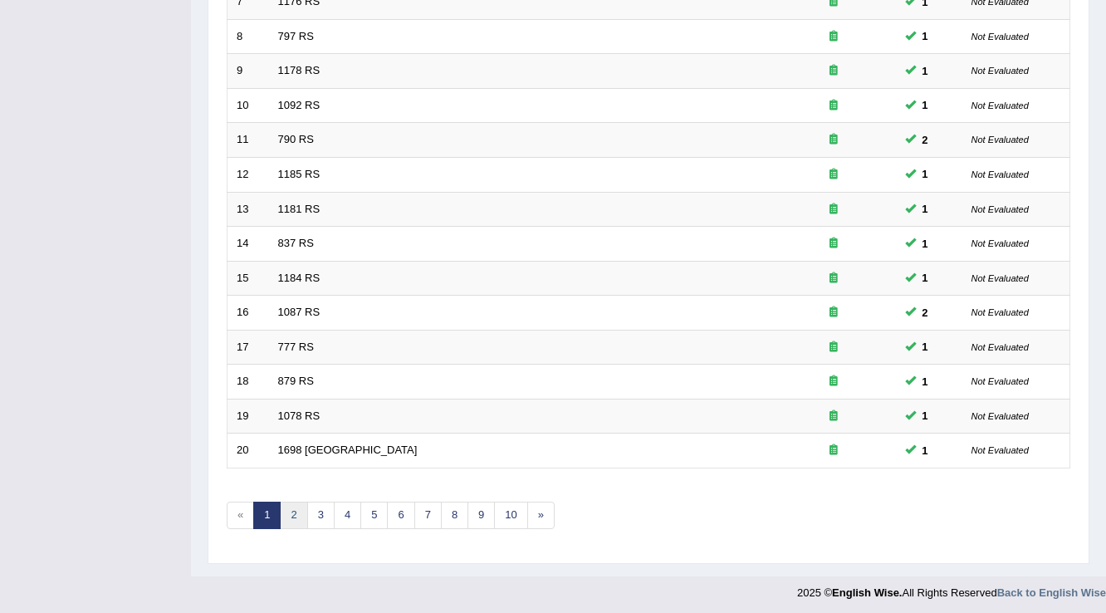
click at [290, 503] on link "2" at bounding box center [293, 514] width 27 height 27
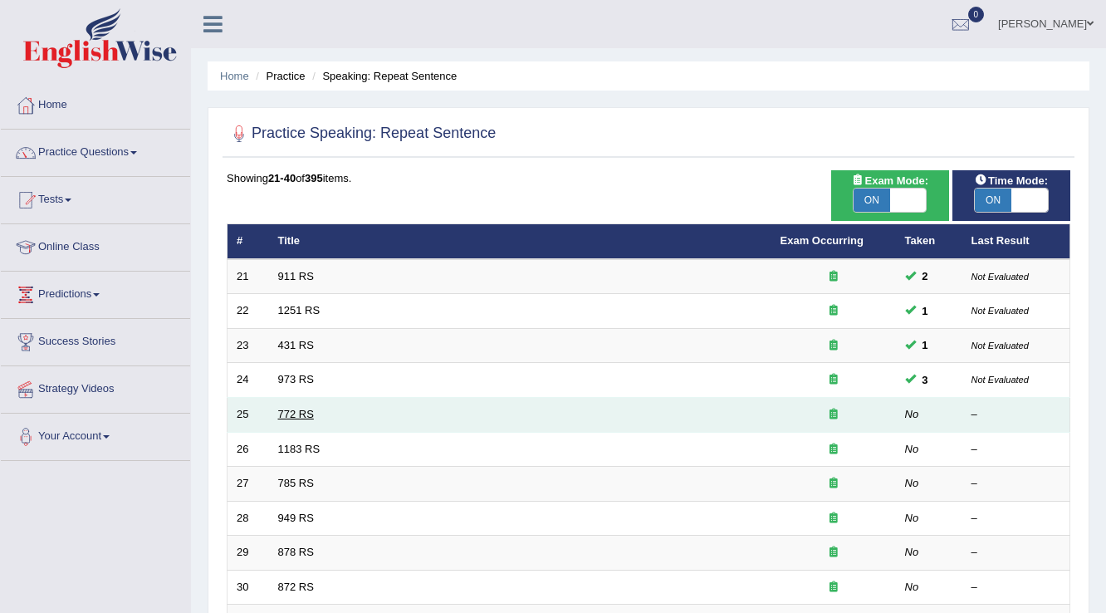
click at [296, 409] on link "772 RS" at bounding box center [296, 414] width 36 height 12
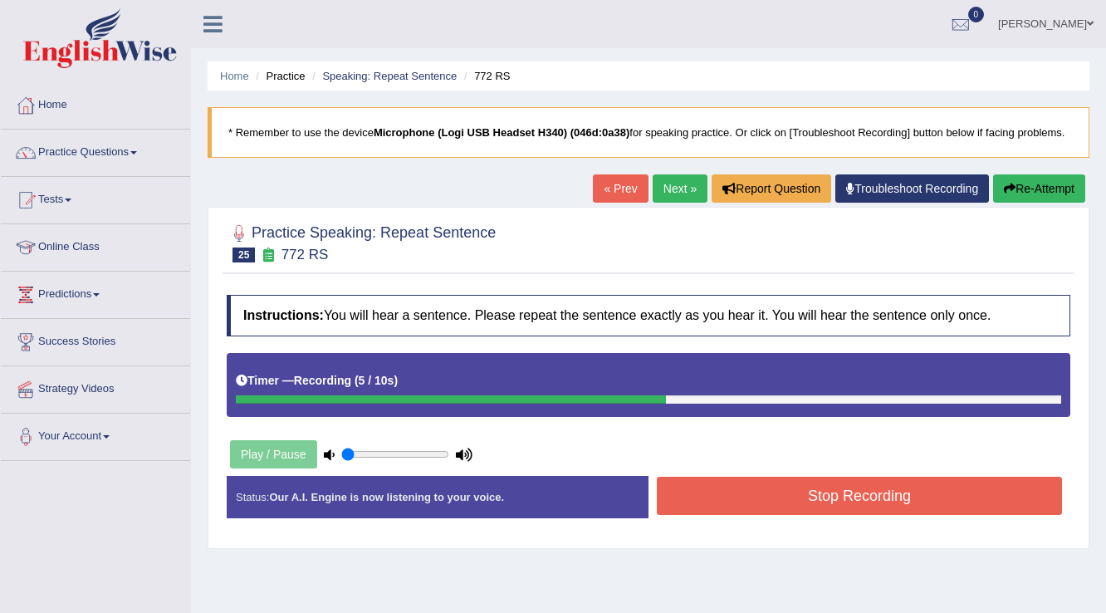
click at [803, 491] on button "Stop Recording" at bounding box center [859, 496] width 405 height 38
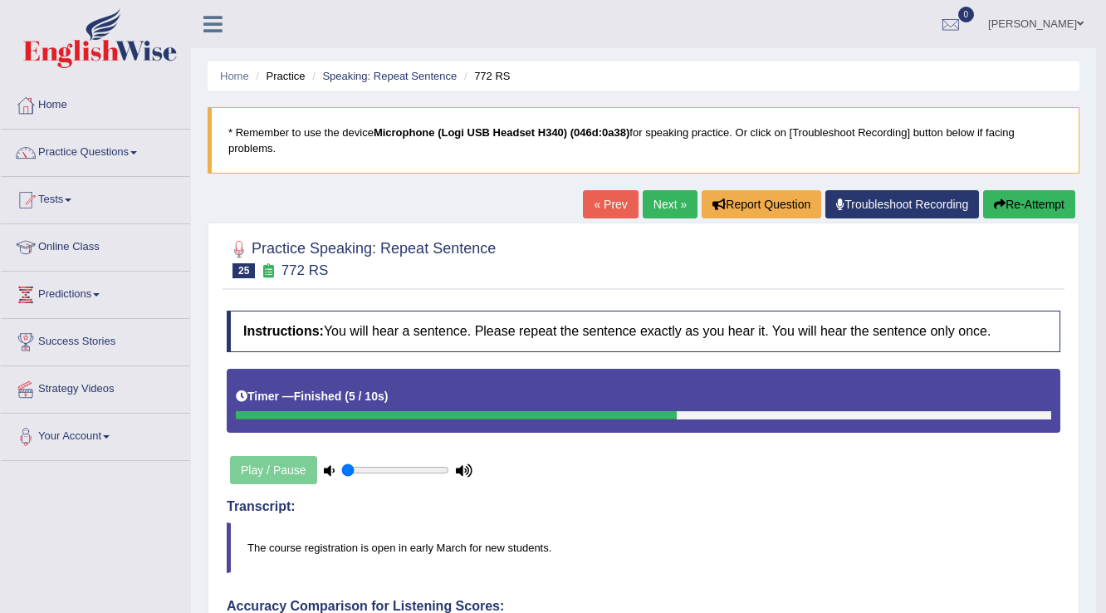
click at [643, 198] on link "Next »" at bounding box center [670, 204] width 55 height 28
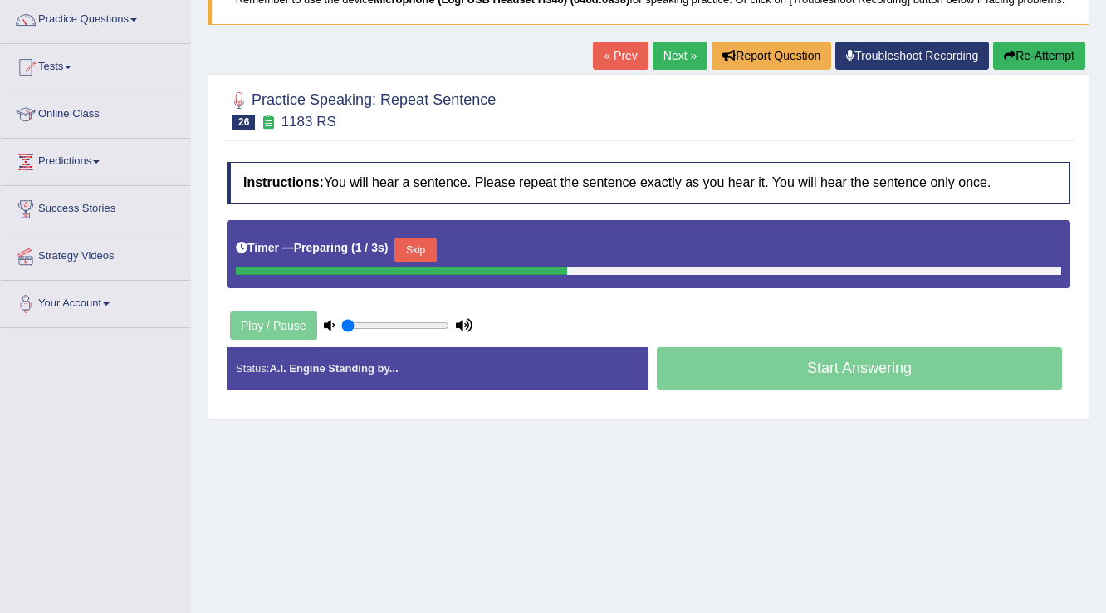
click at [418, 244] on button "Skip" at bounding box center [415, 249] width 42 height 25
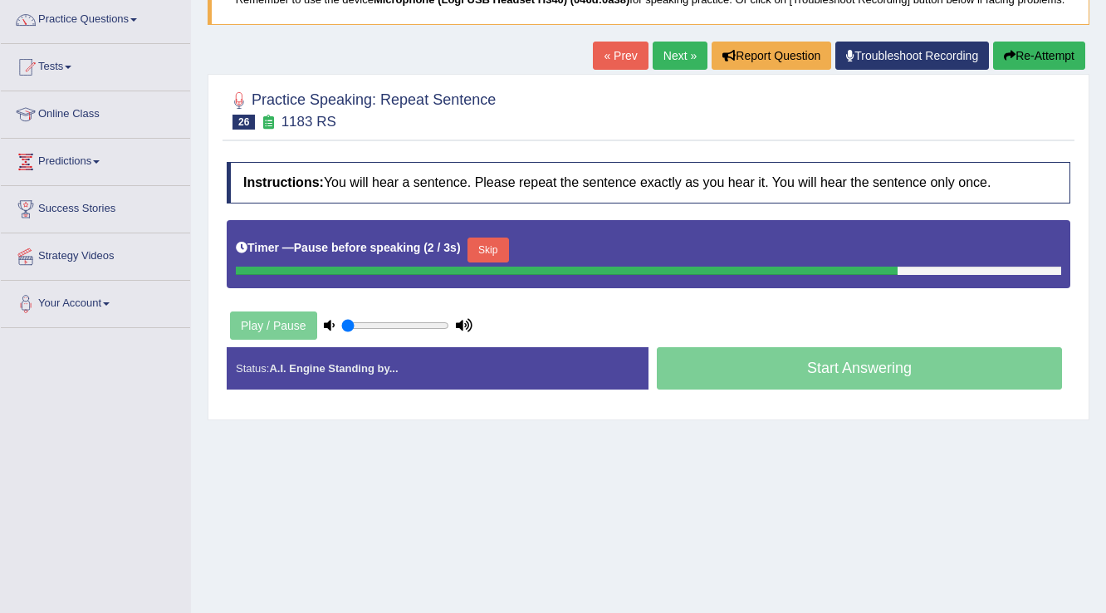
click at [505, 237] on button "Skip" at bounding box center [488, 249] width 42 height 25
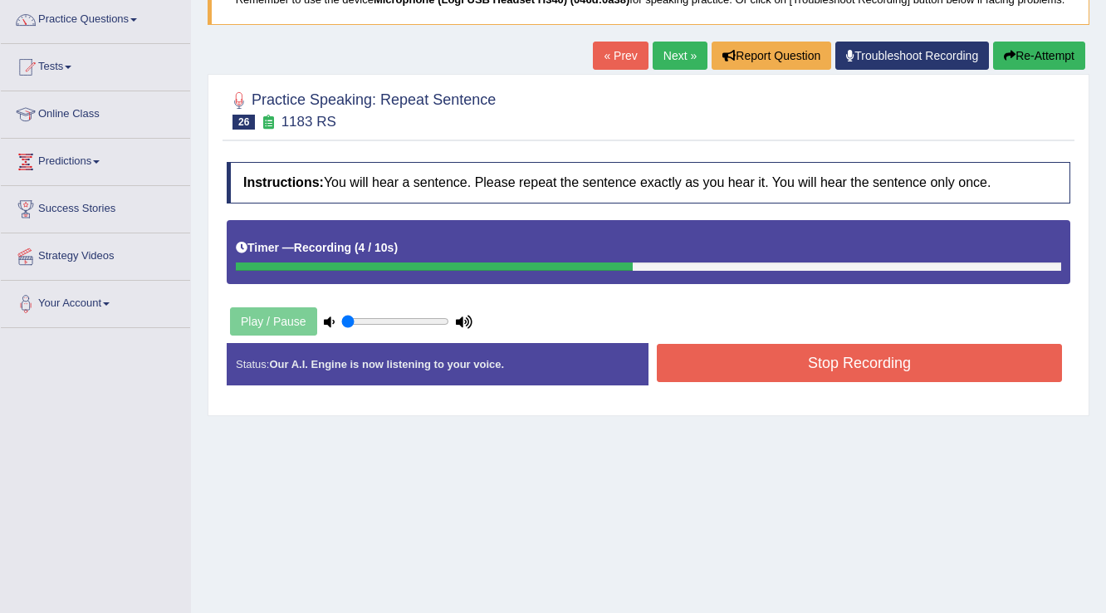
click at [741, 344] on button "Stop Recording" at bounding box center [859, 363] width 405 height 38
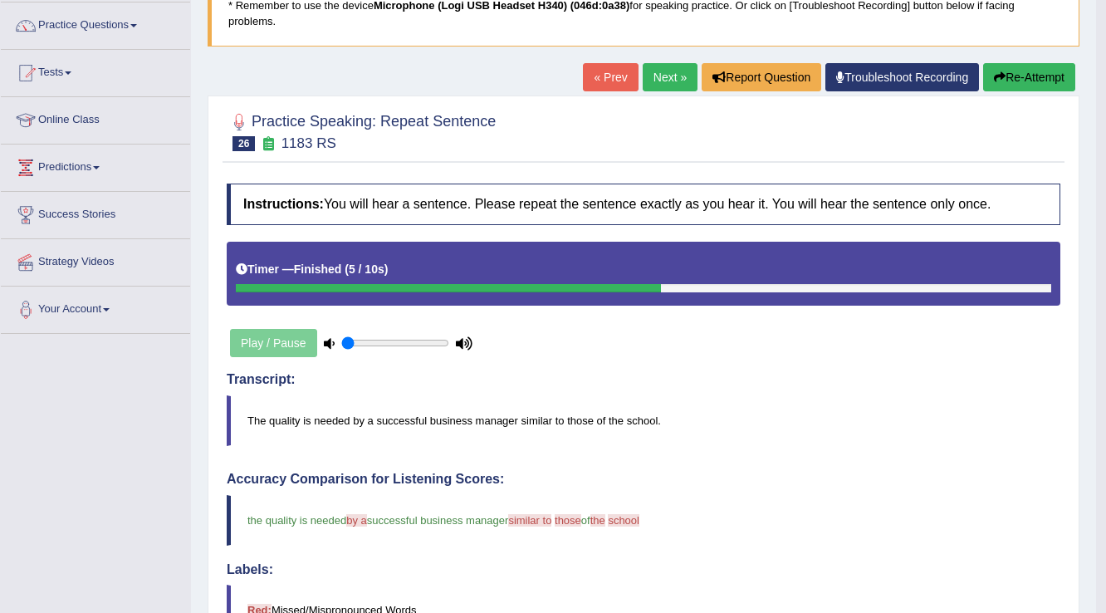
scroll to position [126, 0]
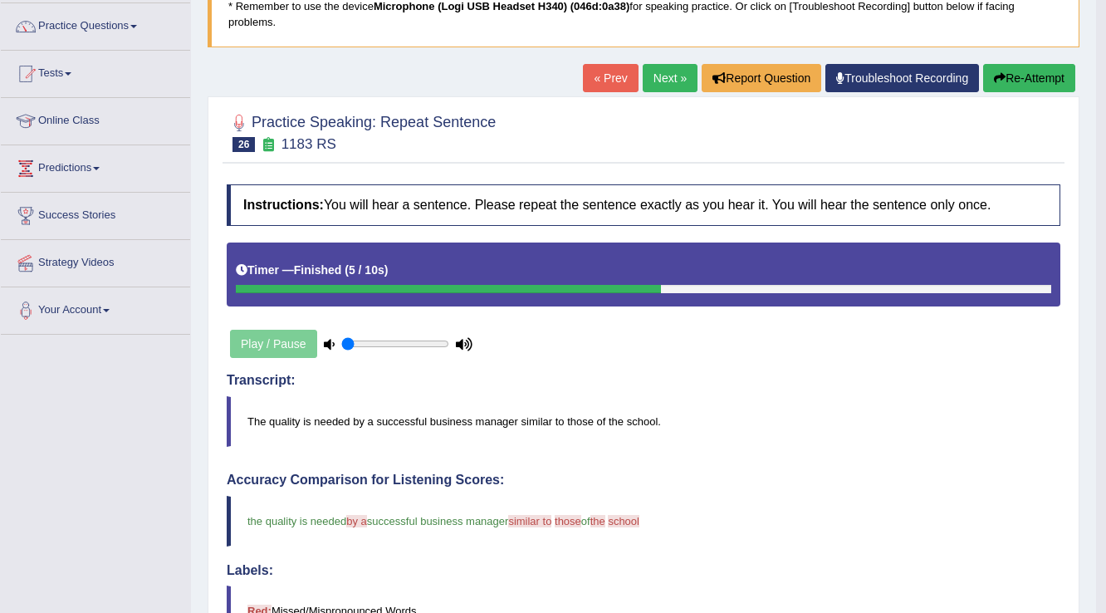
click at [658, 75] on link "Next »" at bounding box center [670, 78] width 55 height 28
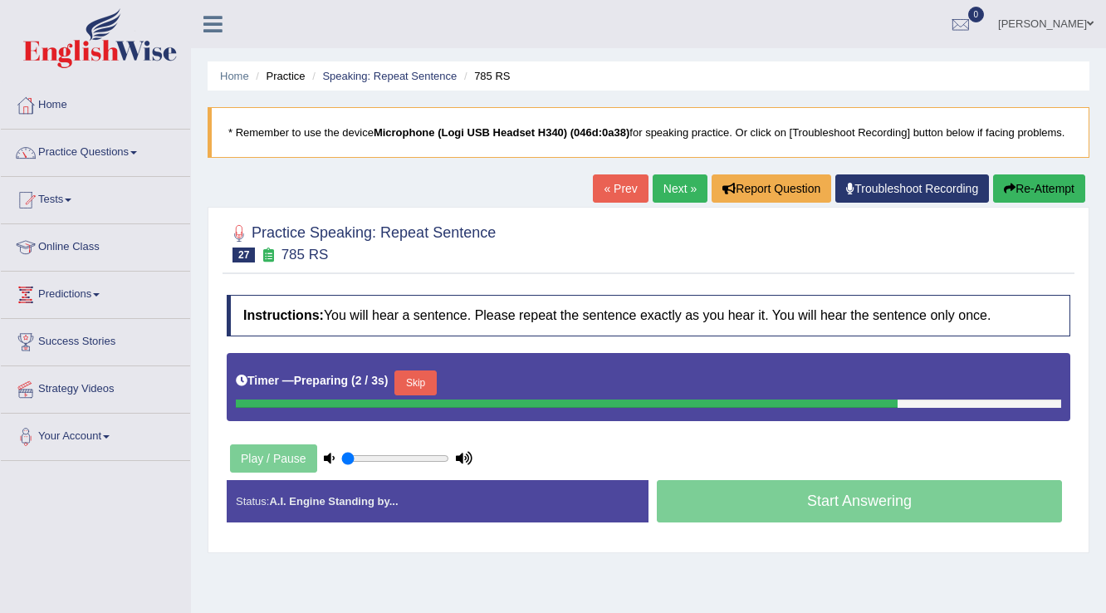
click at [429, 366] on div "Timer — Preparing ( 2 / 3s ) Skip" at bounding box center [648, 382] width 825 height 33
click at [480, 380] on button "Skip" at bounding box center [488, 382] width 42 height 25
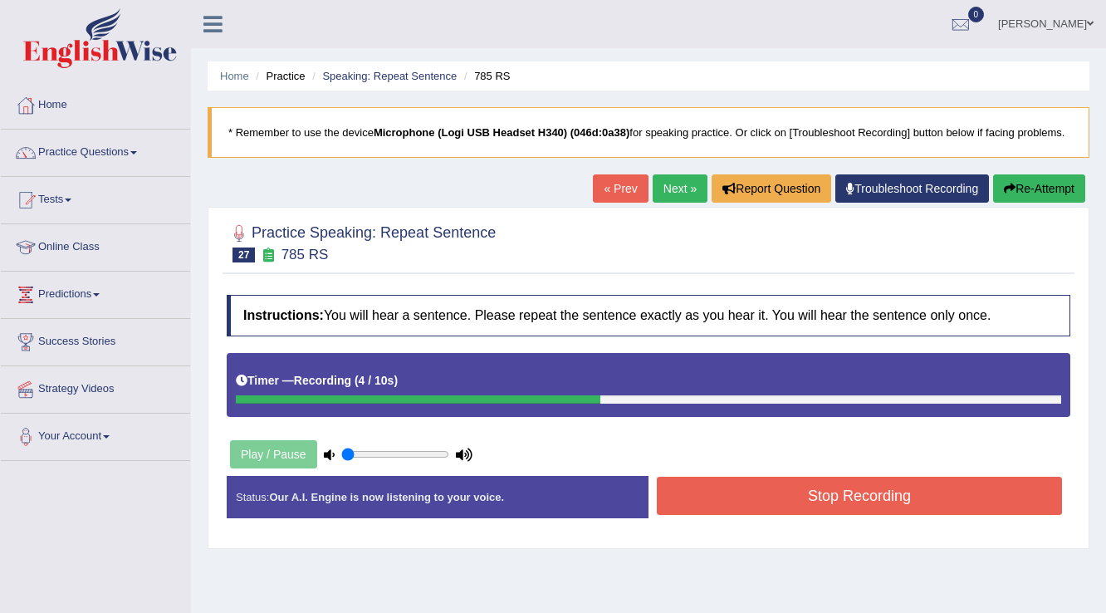
click at [933, 485] on button "Stop Recording" at bounding box center [859, 496] width 405 height 38
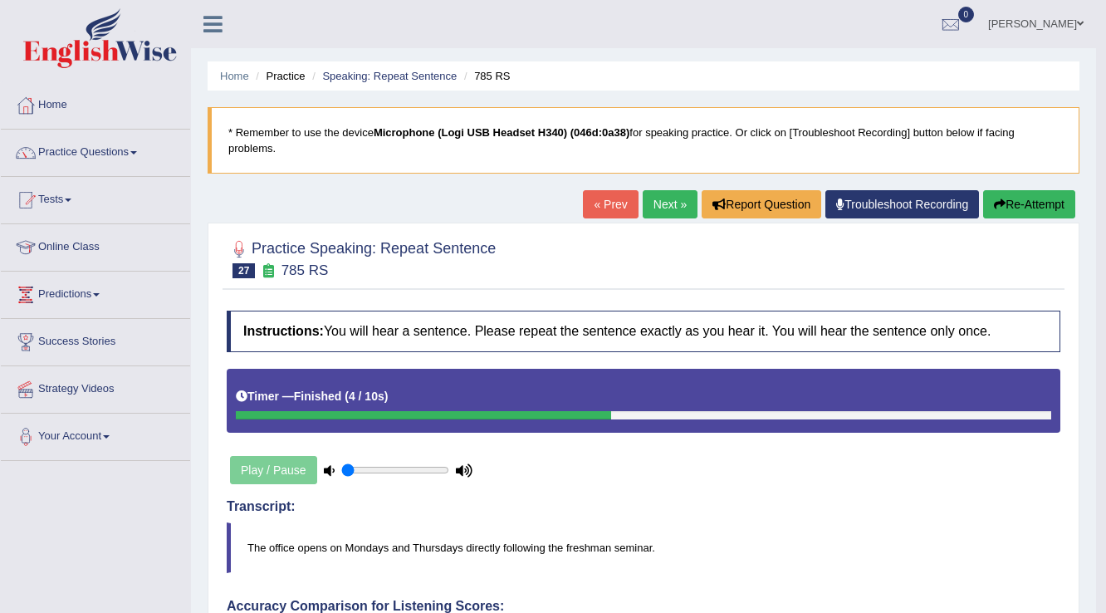
click at [670, 209] on link "Next »" at bounding box center [670, 204] width 55 height 28
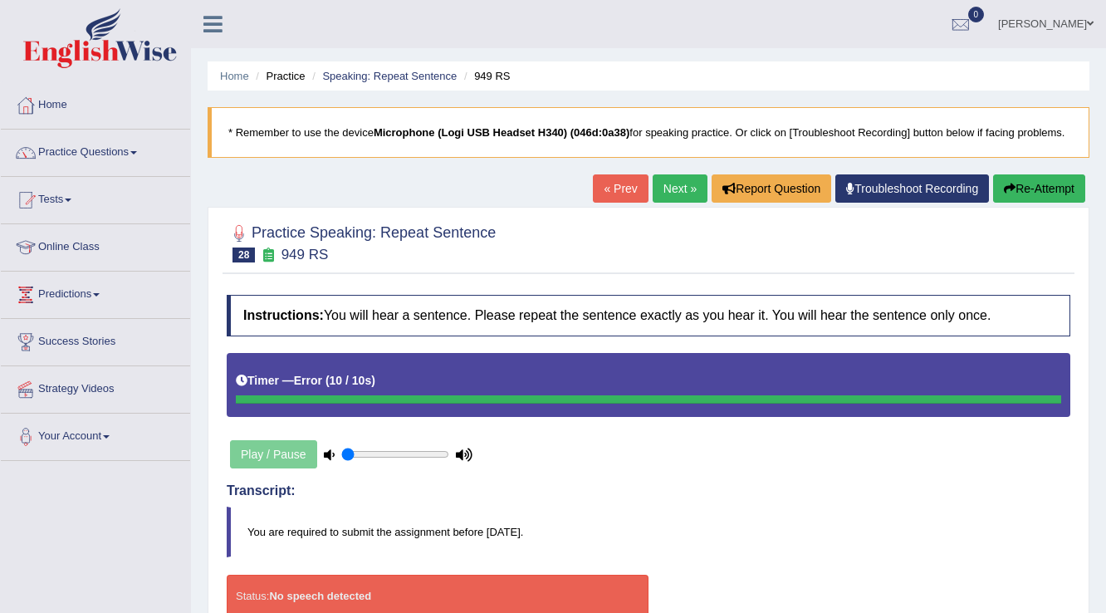
click at [1040, 178] on button "Re-Attempt" at bounding box center [1039, 188] width 92 height 28
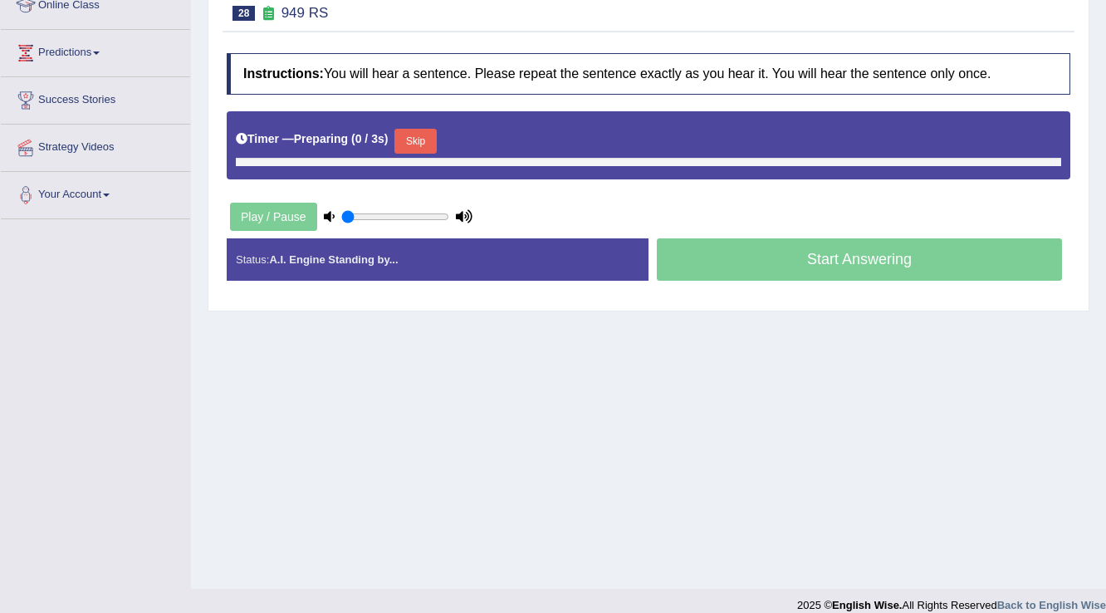
scroll to position [259, 0]
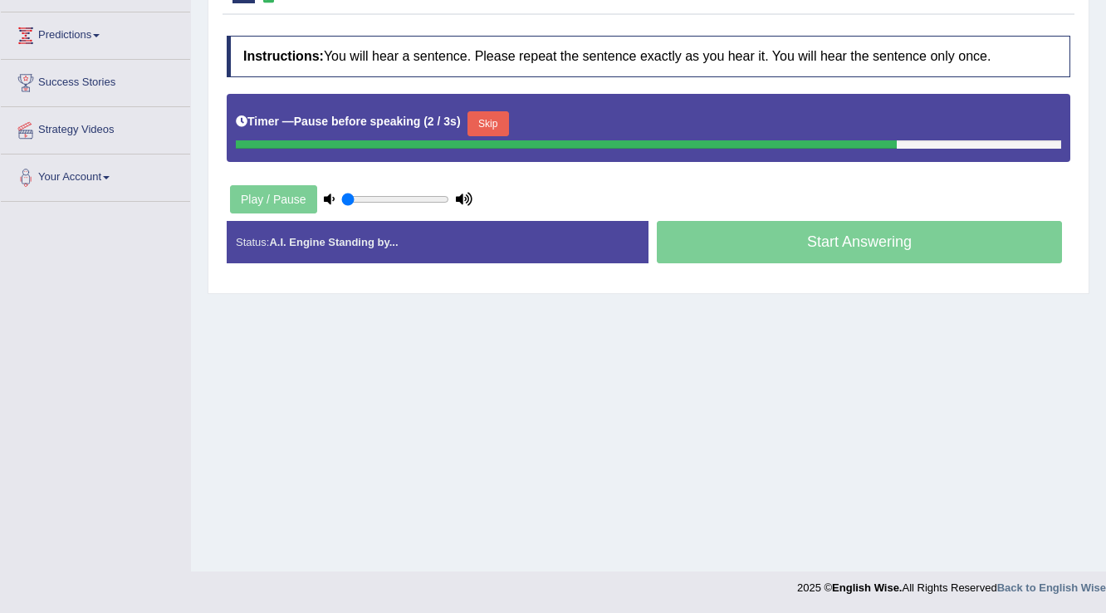
click at [496, 111] on button "Skip" at bounding box center [488, 123] width 42 height 25
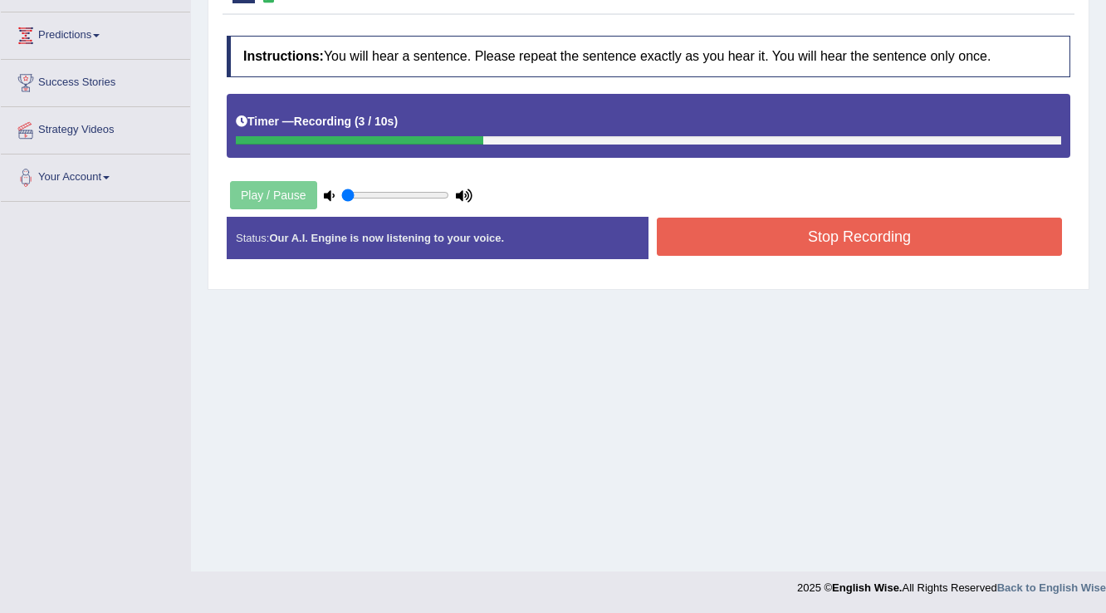
click at [701, 232] on button "Stop Recording" at bounding box center [859, 237] width 405 height 38
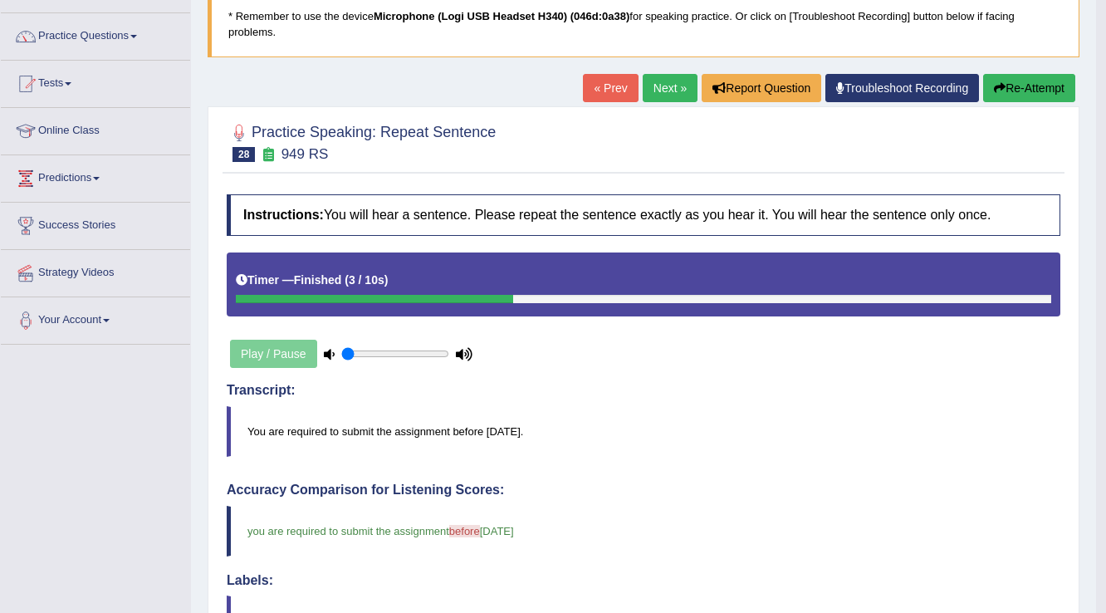
scroll to position [60, 0]
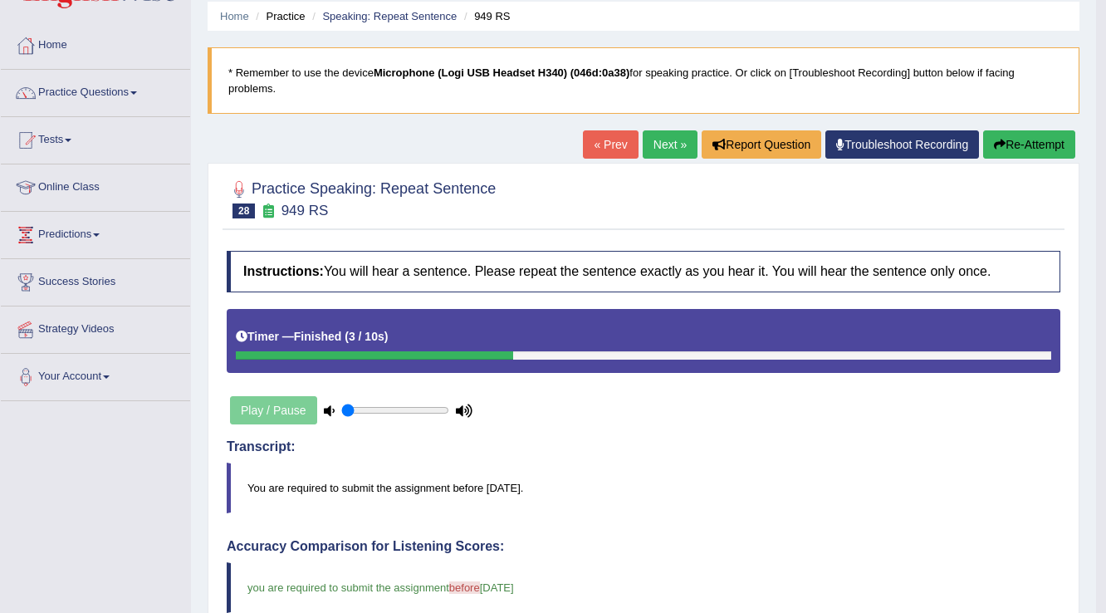
click at [679, 142] on link "Next »" at bounding box center [670, 144] width 55 height 28
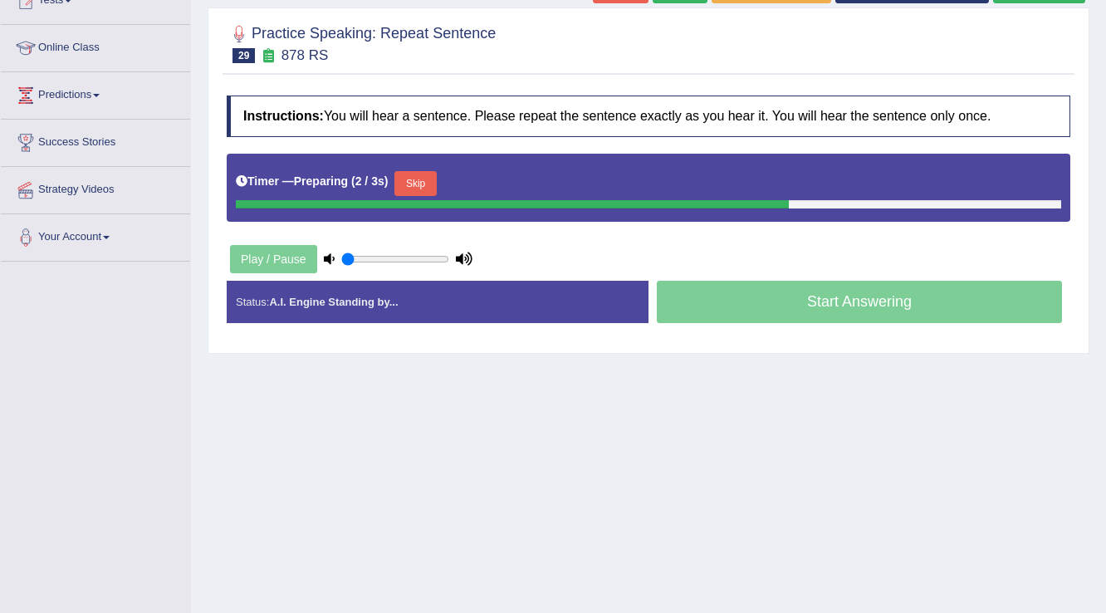
click at [427, 173] on button "Skip" at bounding box center [415, 183] width 42 height 25
click at [491, 180] on button "Skip" at bounding box center [488, 183] width 42 height 25
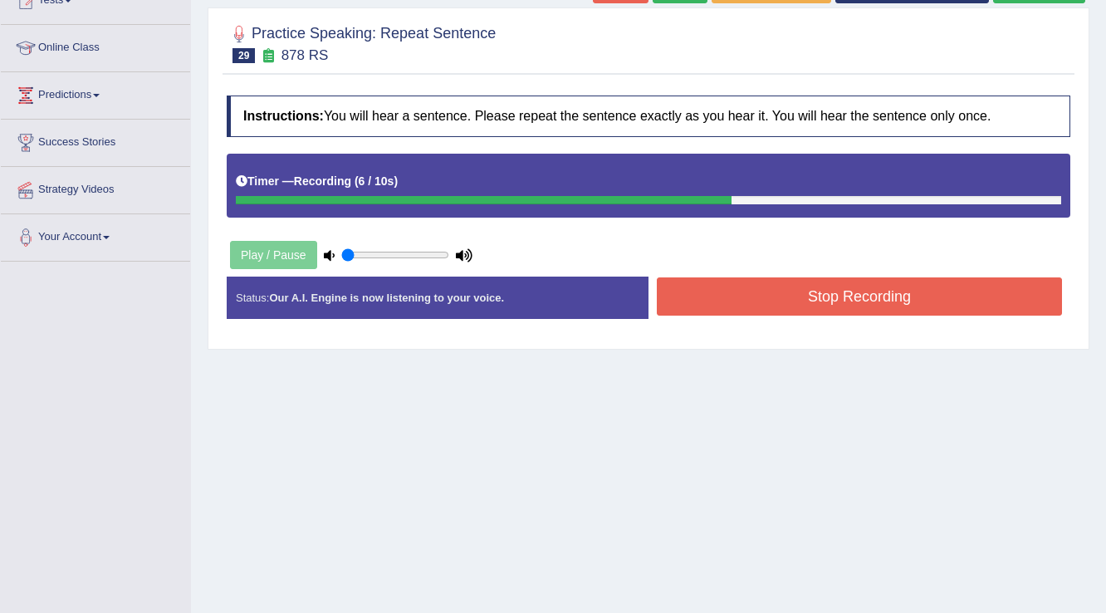
click at [757, 282] on button "Stop Recording" at bounding box center [859, 296] width 405 height 38
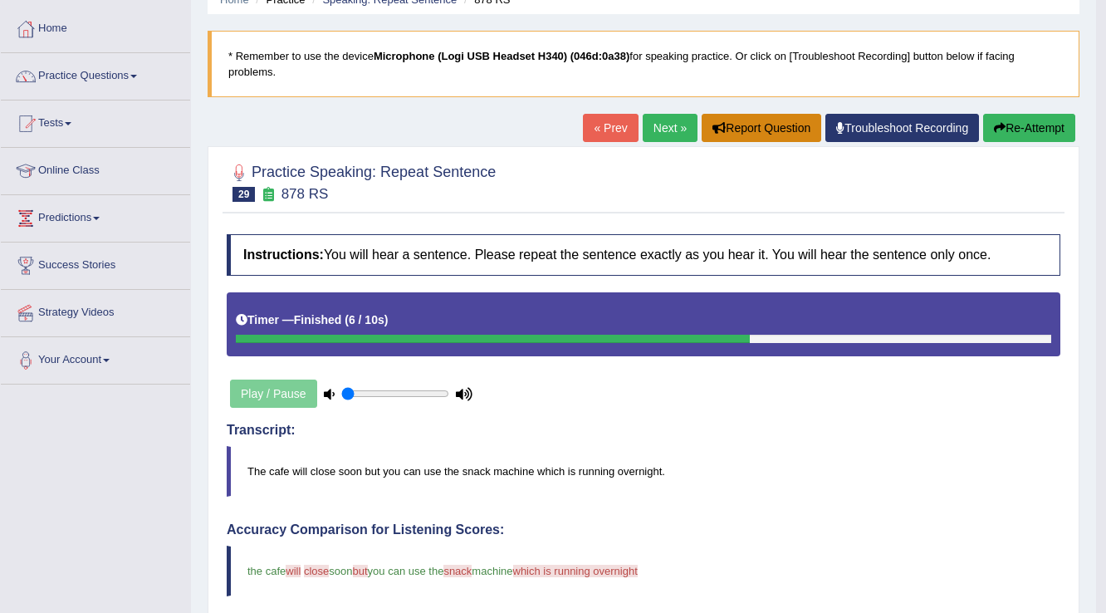
scroll to position [66, 0]
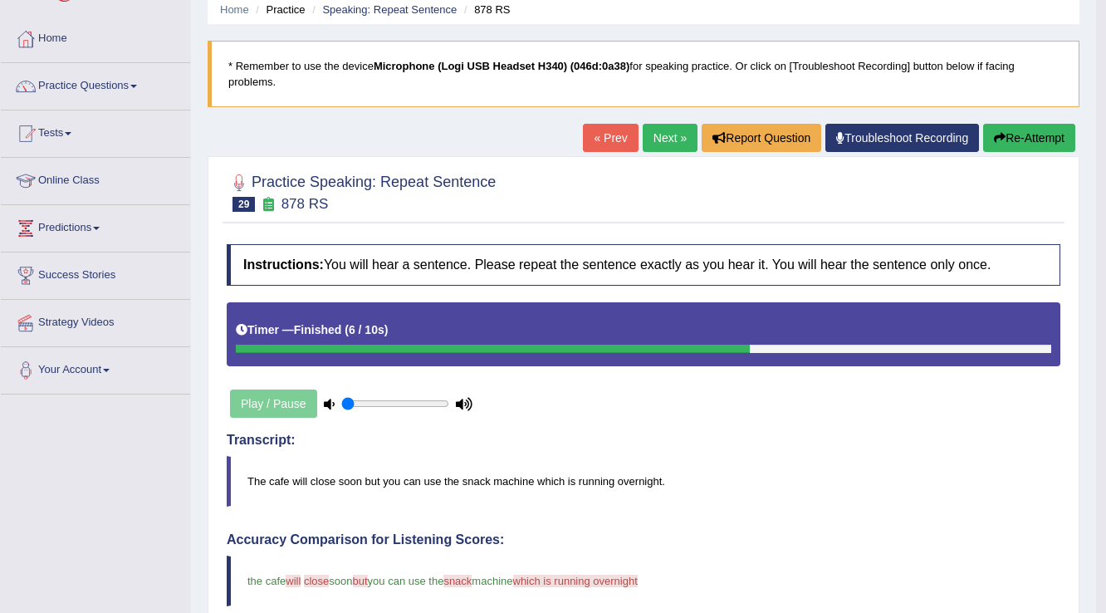
click at [1005, 132] on button "Re-Attempt" at bounding box center [1029, 138] width 92 height 28
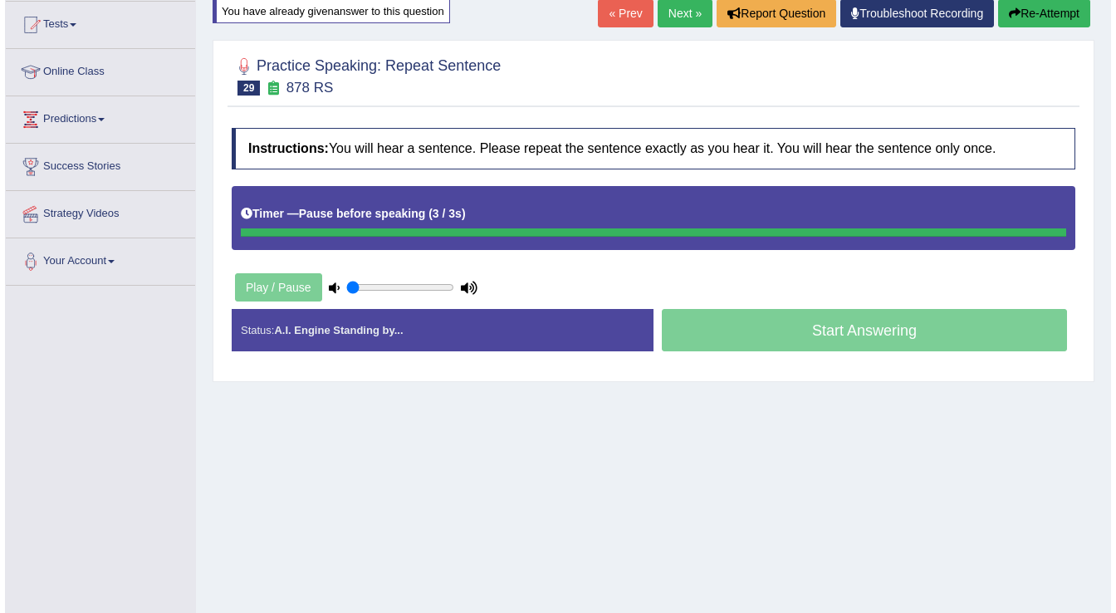
scroll to position [199, 0]
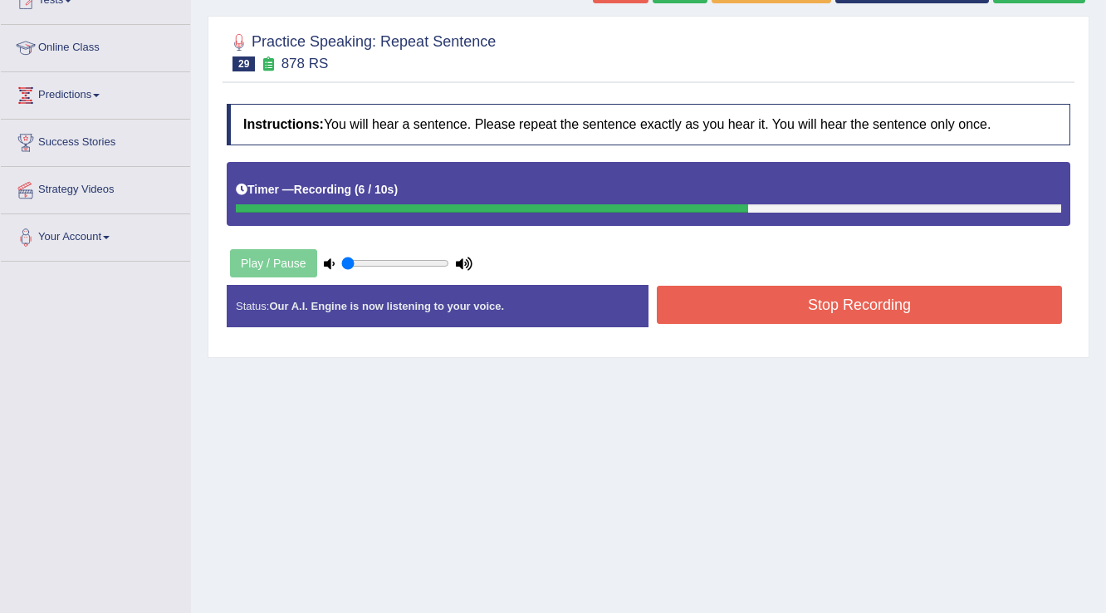
click at [800, 288] on button "Stop Recording" at bounding box center [859, 305] width 405 height 38
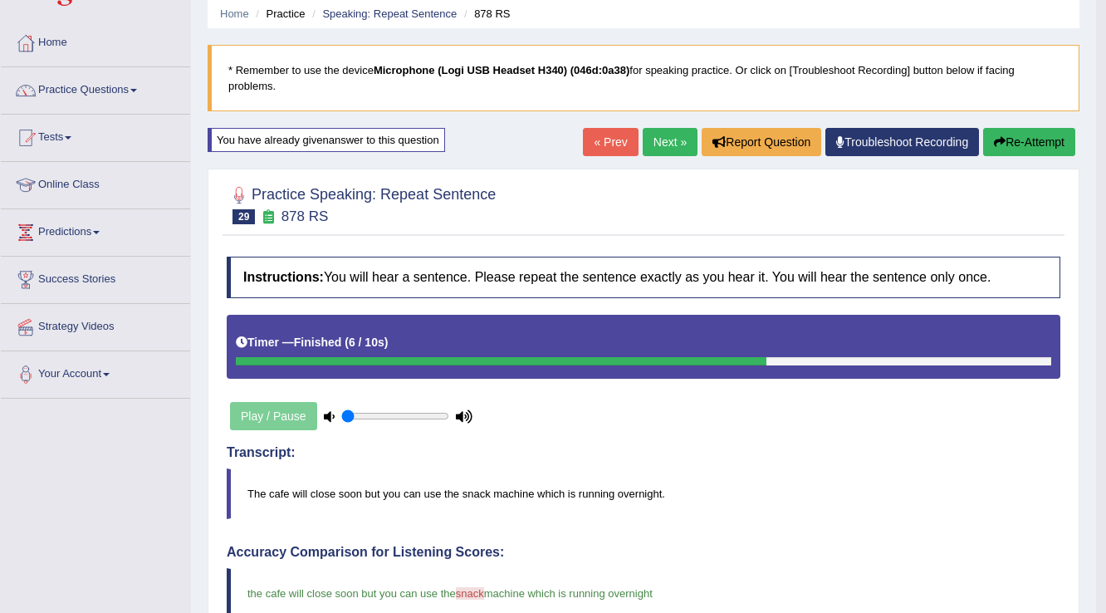
scroll to position [0, 0]
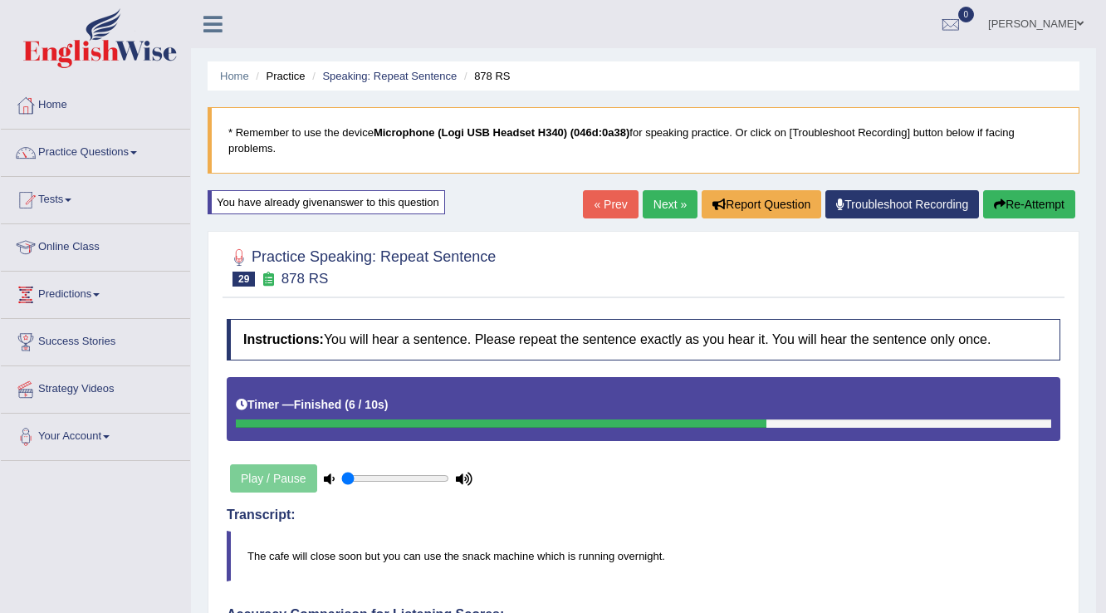
click at [672, 200] on link "Next »" at bounding box center [670, 204] width 55 height 28
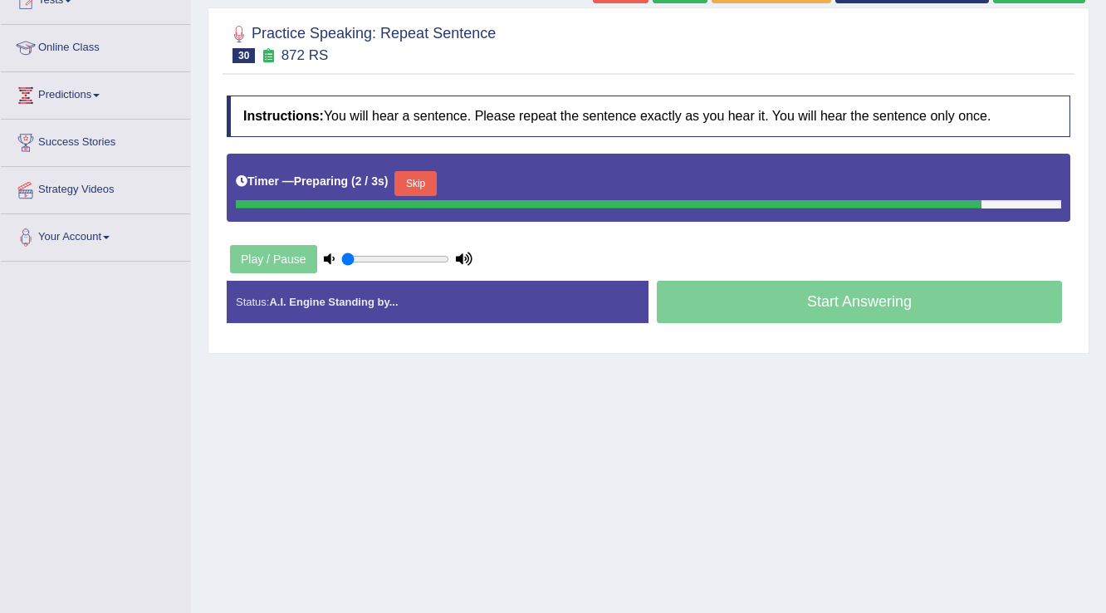
click at [422, 177] on div "Timer — Preparing ( 2 / 3s ) Skip" at bounding box center [648, 183] width 825 height 33
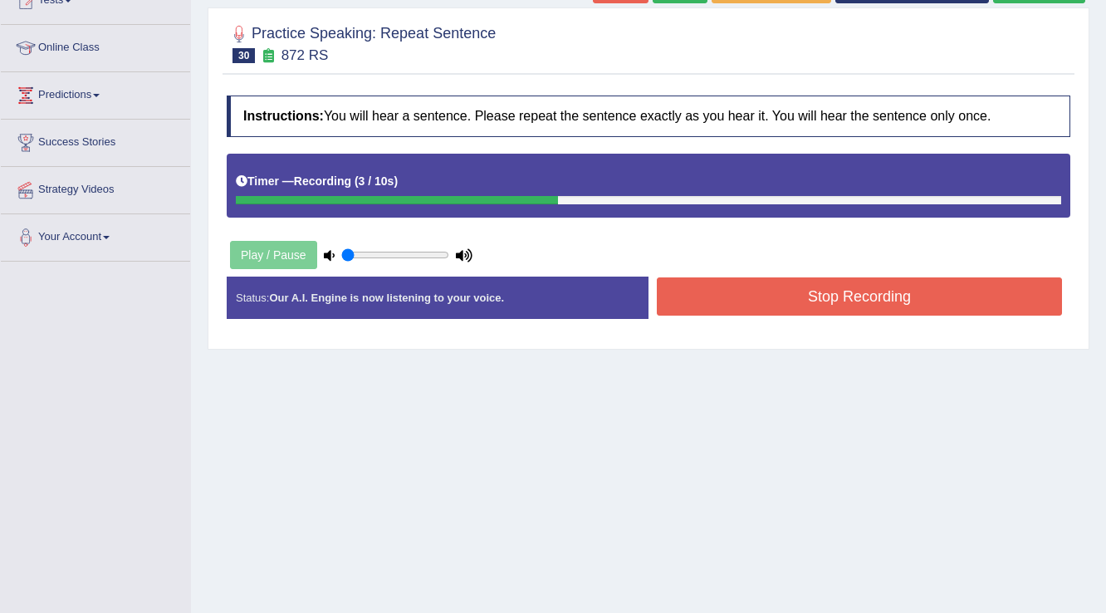
click at [727, 296] on button "Stop Recording" at bounding box center [859, 296] width 405 height 38
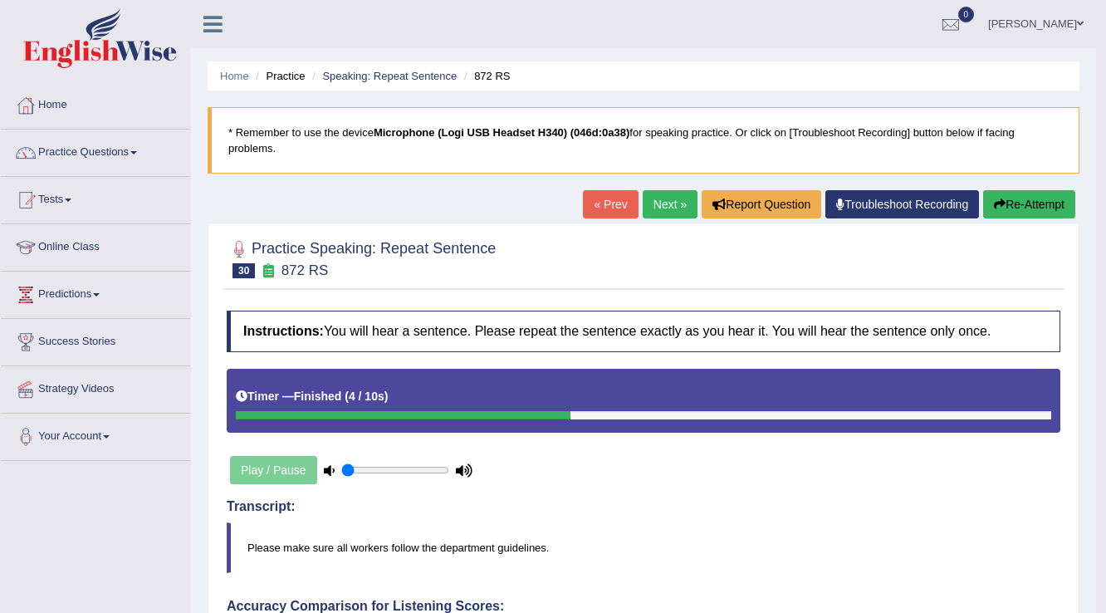
click at [666, 193] on link "Next »" at bounding box center [670, 204] width 55 height 28
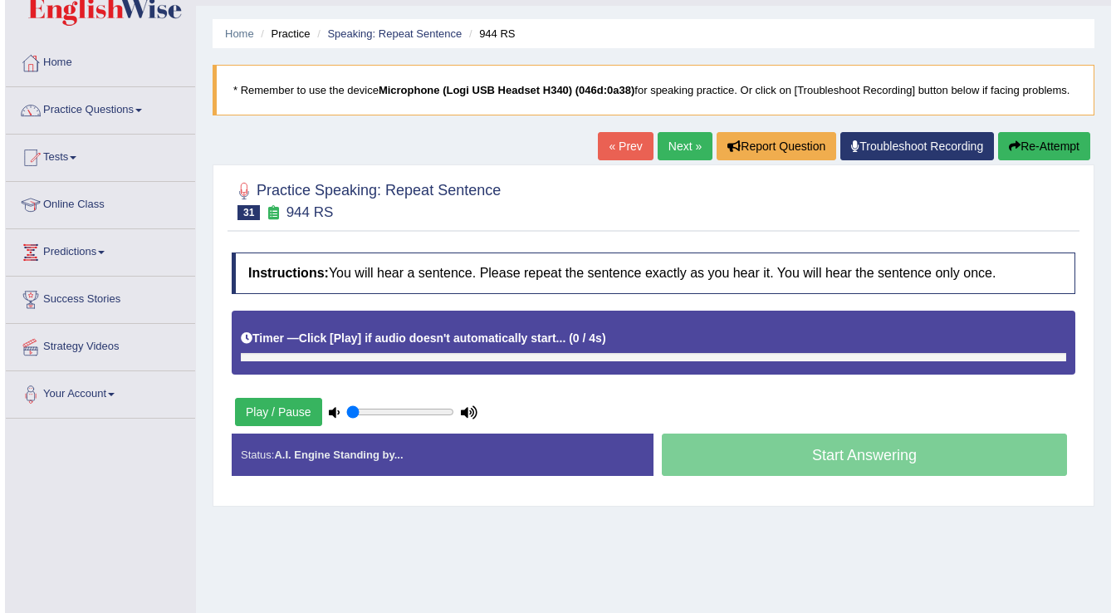
scroll to position [66, 0]
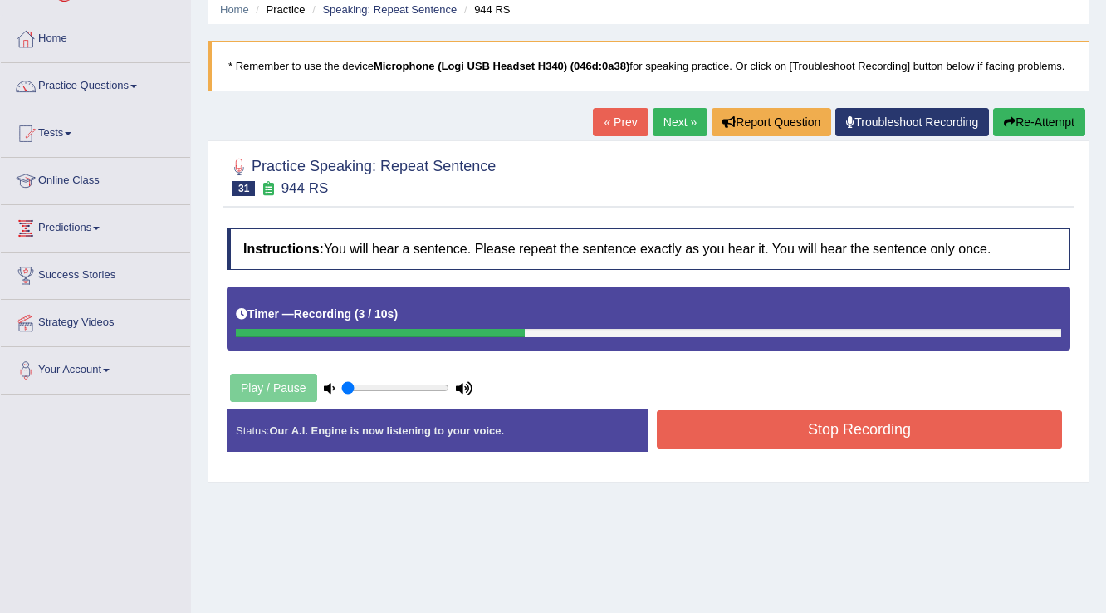
click at [739, 452] on div "Status: Our A.I. Engine is now listening to your voice. Start Answering Stop Re…" at bounding box center [649, 438] width 844 height 59
click at [742, 424] on button "Stop Recording" at bounding box center [859, 429] width 405 height 38
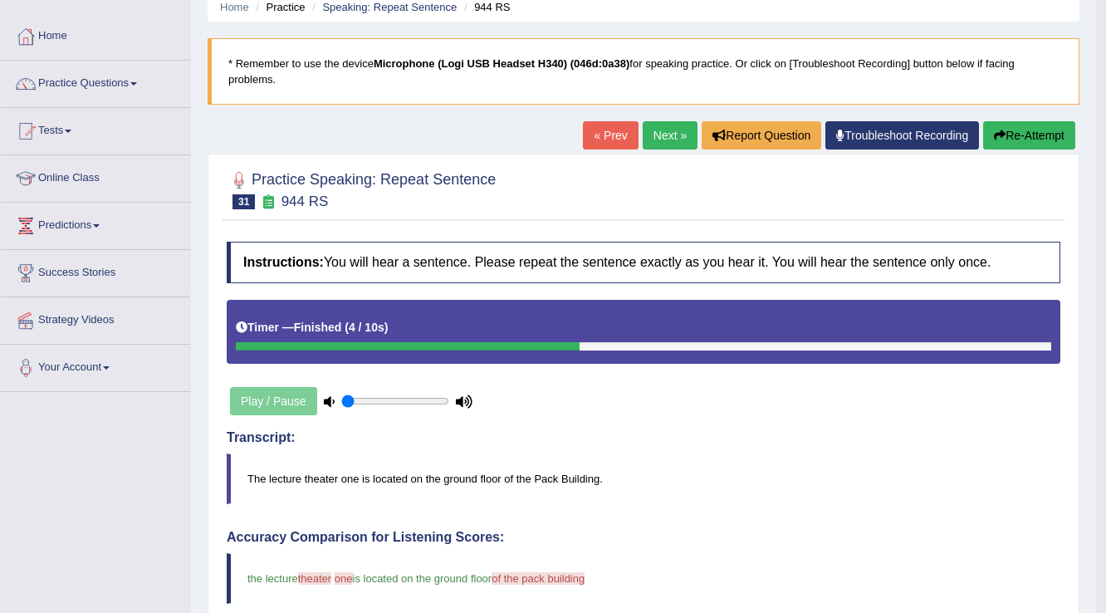
scroll to position [0, 0]
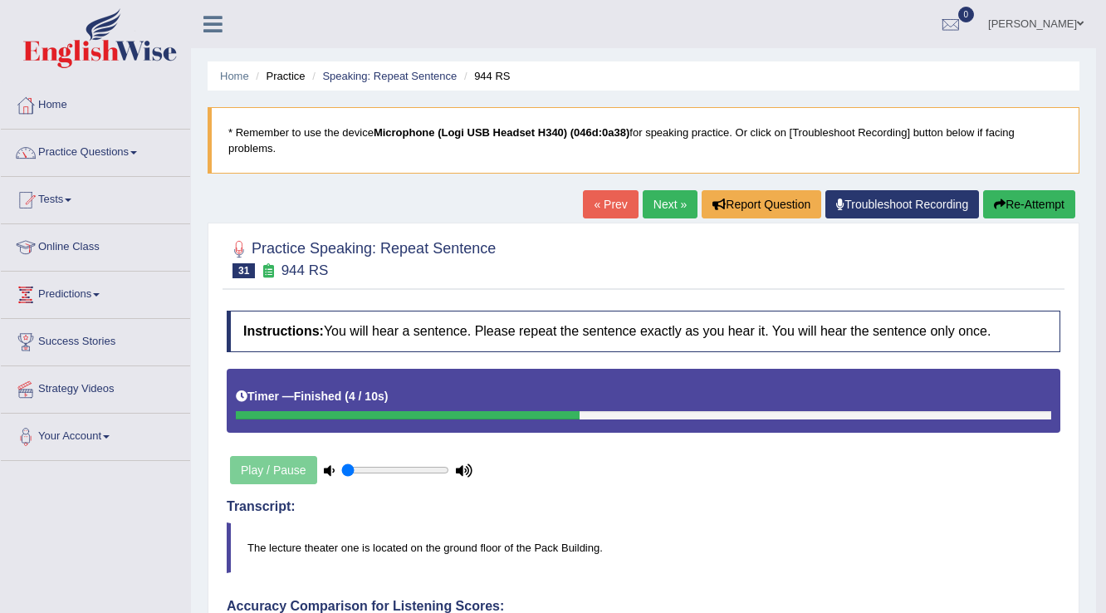
click at [677, 198] on link "Next »" at bounding box center [670, 204] width 55 height 28
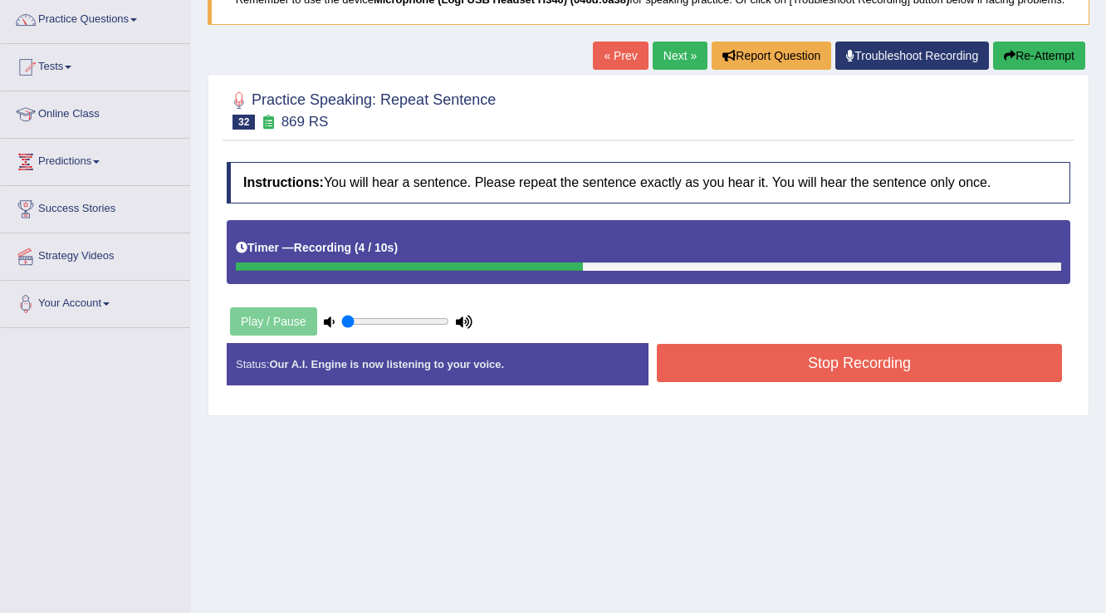
click at [713, 346] on button "Stop Recording" at bounding box center [859, 363] width 405 height 38
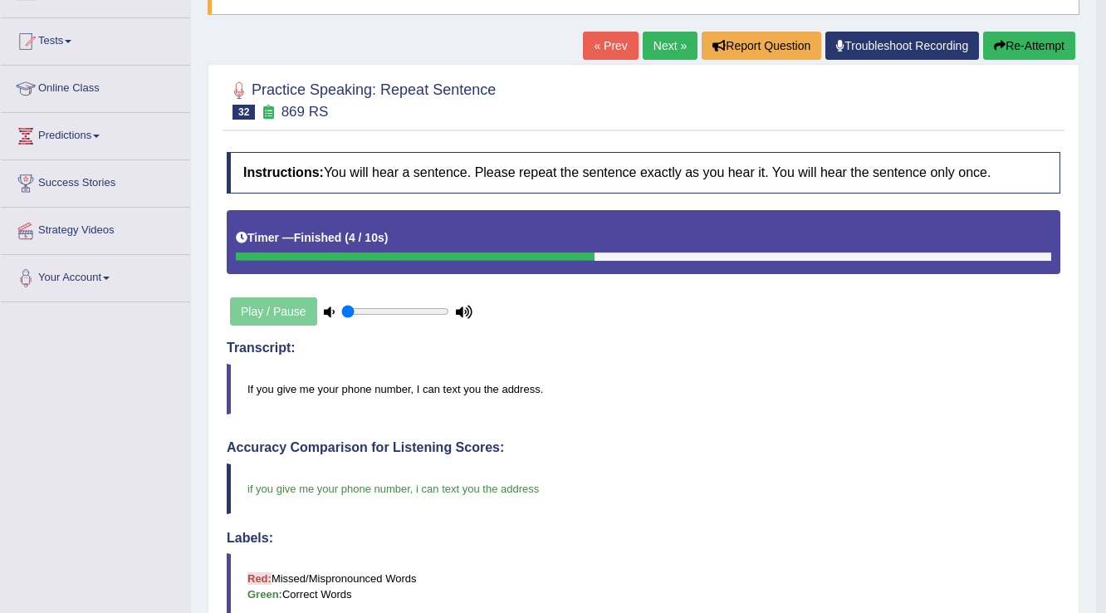
scroll to position [133, 0]
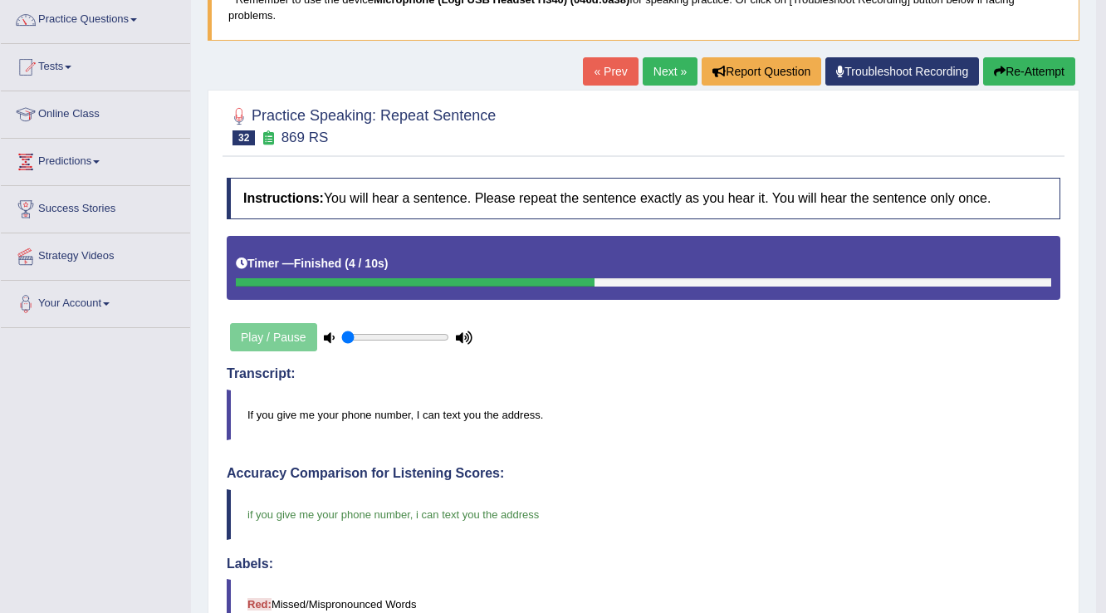
click at [679, 70] on link "Next »" at bounding box center [670, 71] width 55 height 28
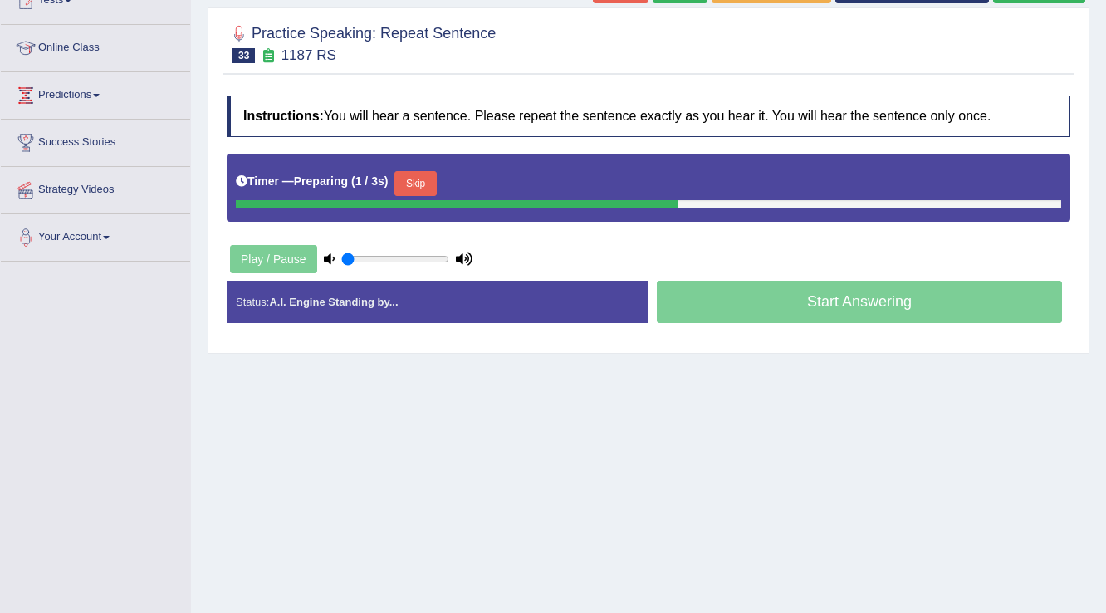
click at [429, 179] on button "Skip" at bounding box center [415, 183] width 42 height 25
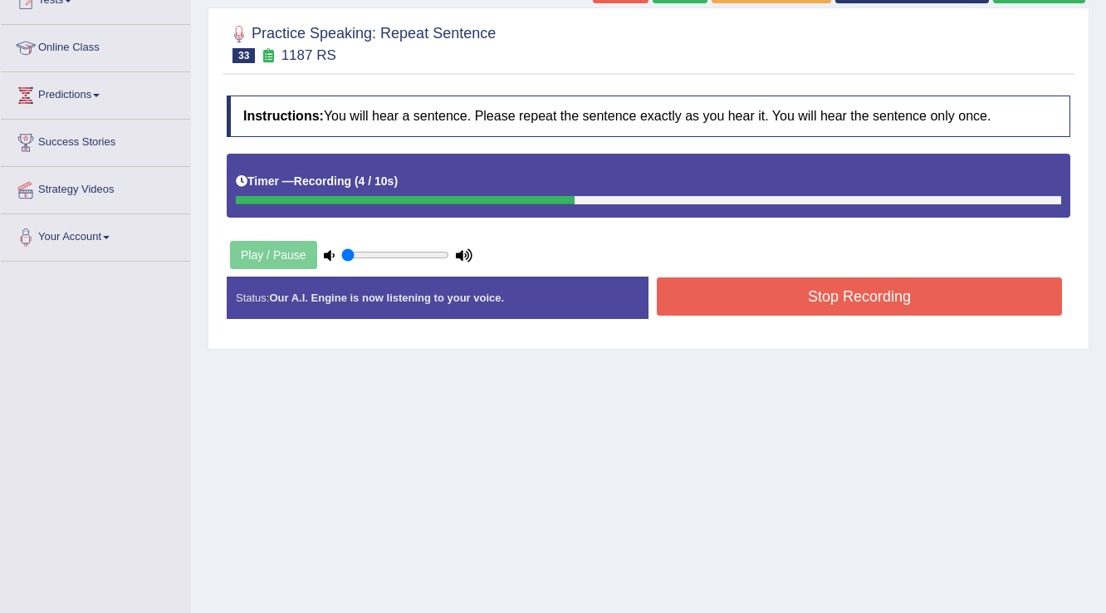
click at [784, 296] on button "Stop Recording" at bounding box center [859, 296] width 405 height 38
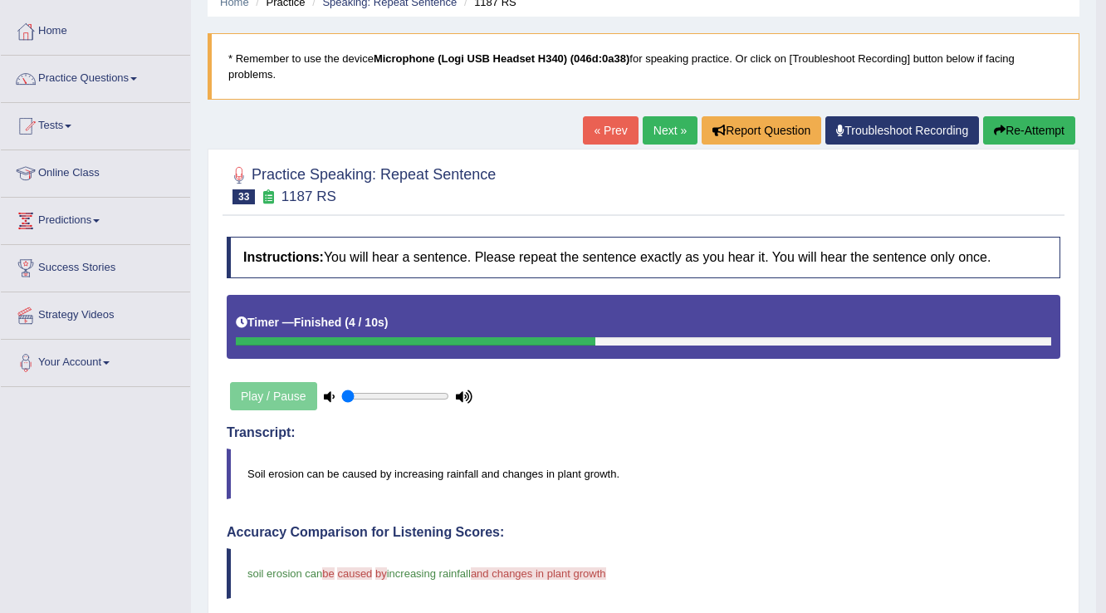
scroll to position [66, 0]
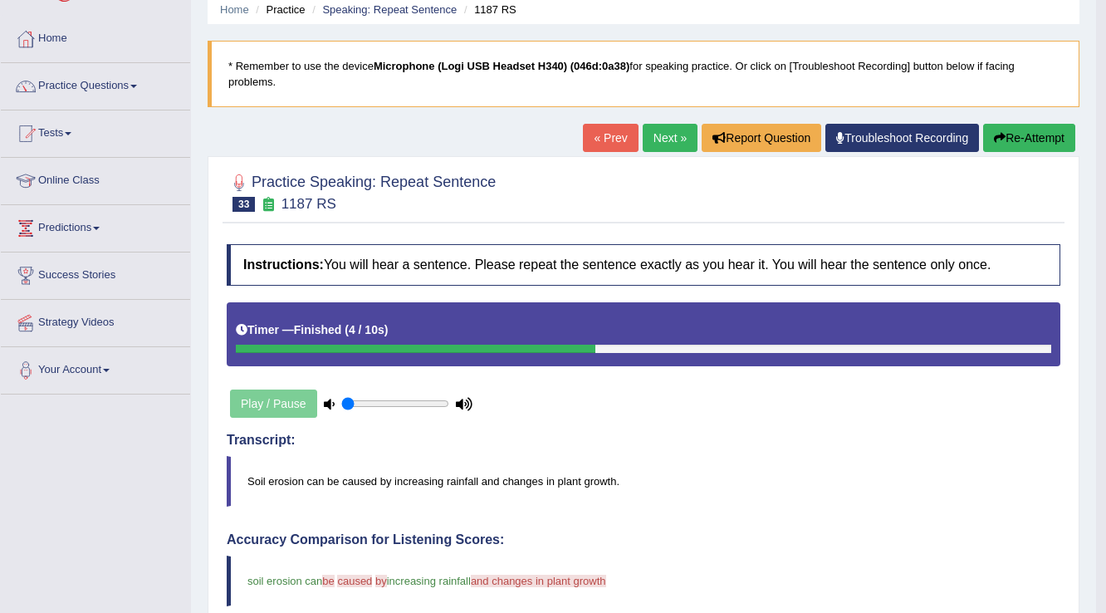
click at [1039, 144] on button "Re-Attempt" at bounding box center [1029, 138] width 92 height 28
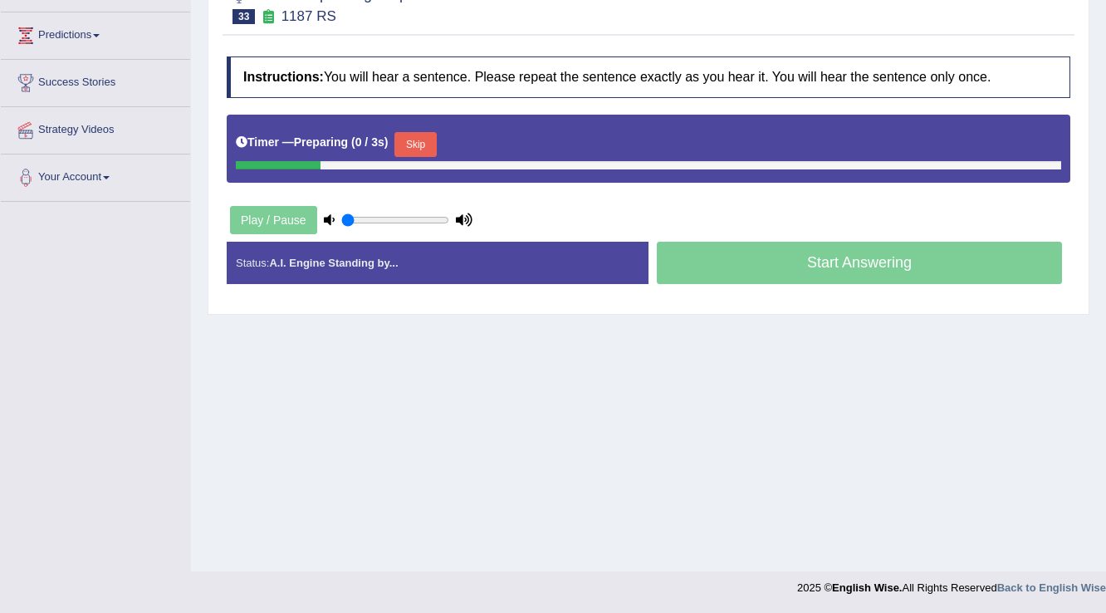
scroll to position [259, 0]
click at [415, 133] on button "Skip" at bounding box center [415, 144] width 42 height 25
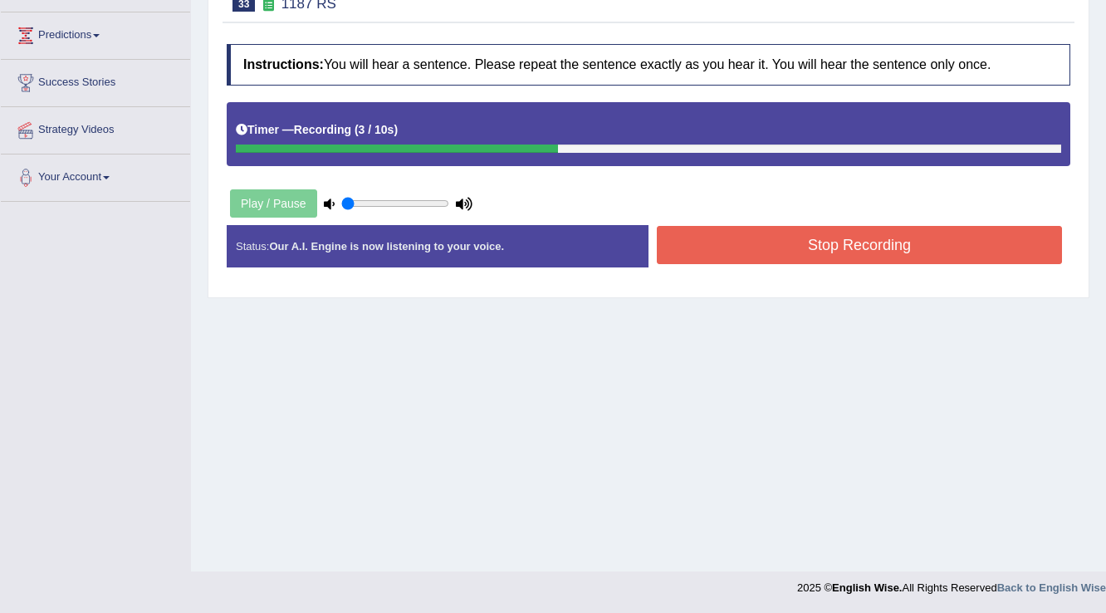
click at [784, 218] on div "Instructions: You will hear a sentence. Please repeat the sentence exactly as y…" at bounding box center [649, 162] width 852 height 253
click at [788, 234] on button "Stop Recording" at bounding box center [859, 245] width 405 height 38
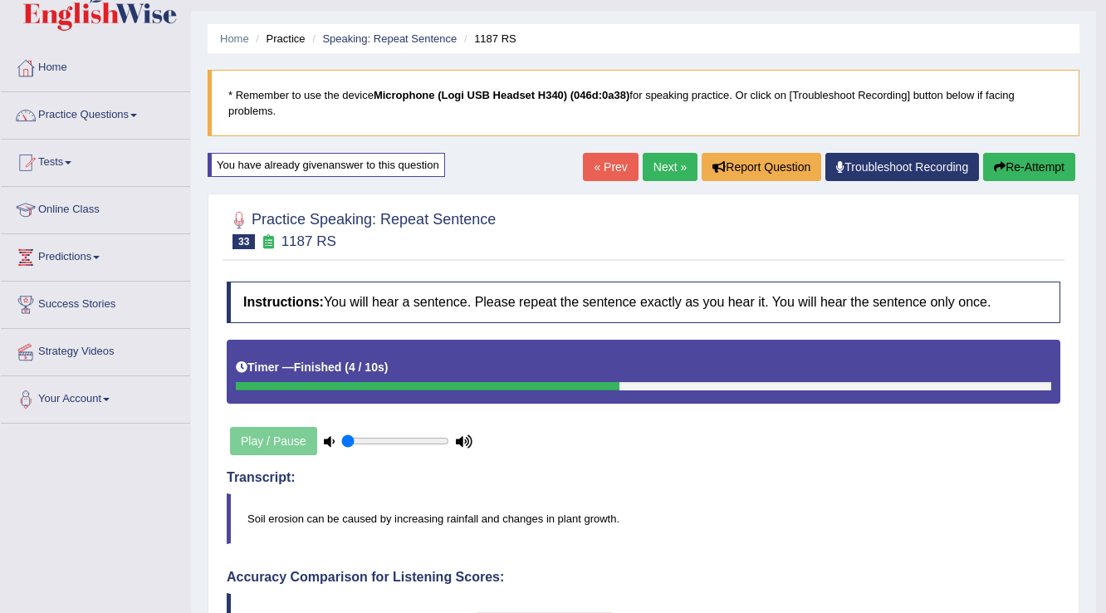
scroll to position [0, 0]
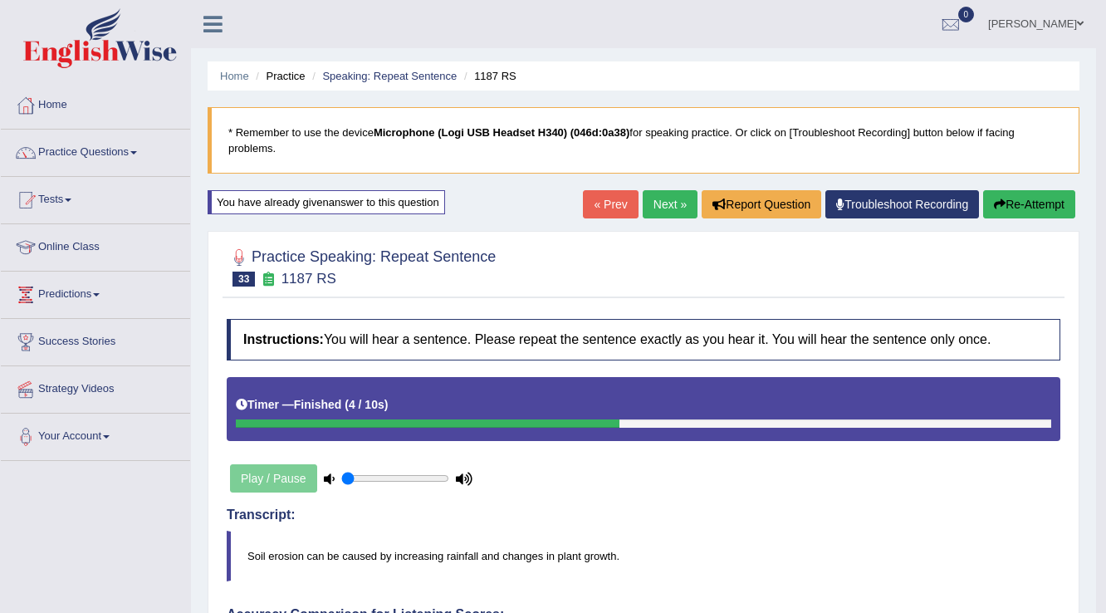
click at [657, 208] on link "Next »" at bounding box center [670, 204] width 55 height 28
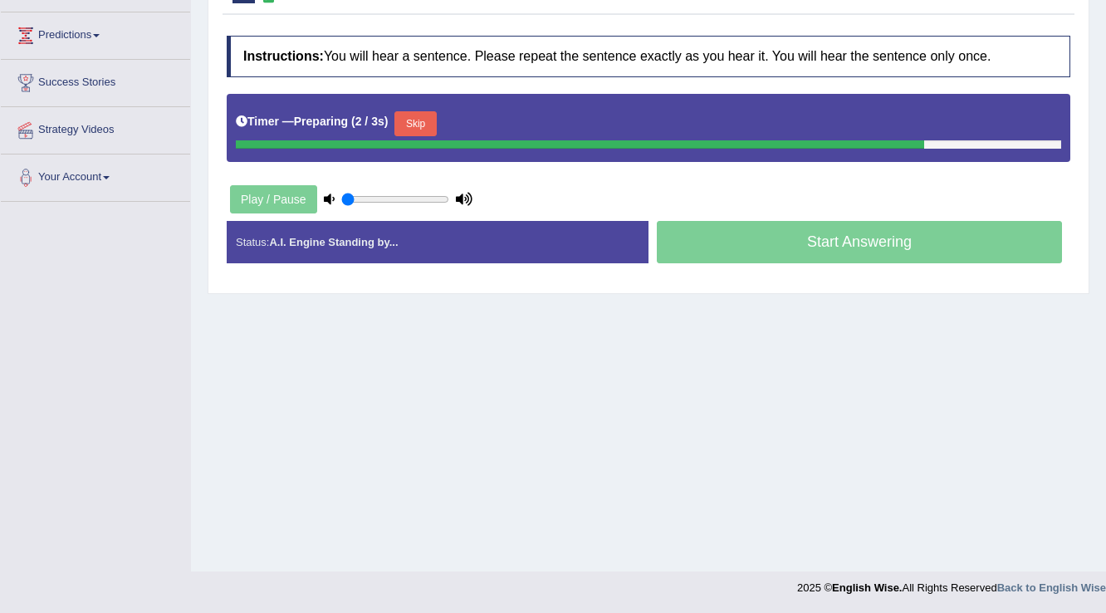
click at [428, 130] on button "Skip" at bounding box center [415, 123] width 42 height 25
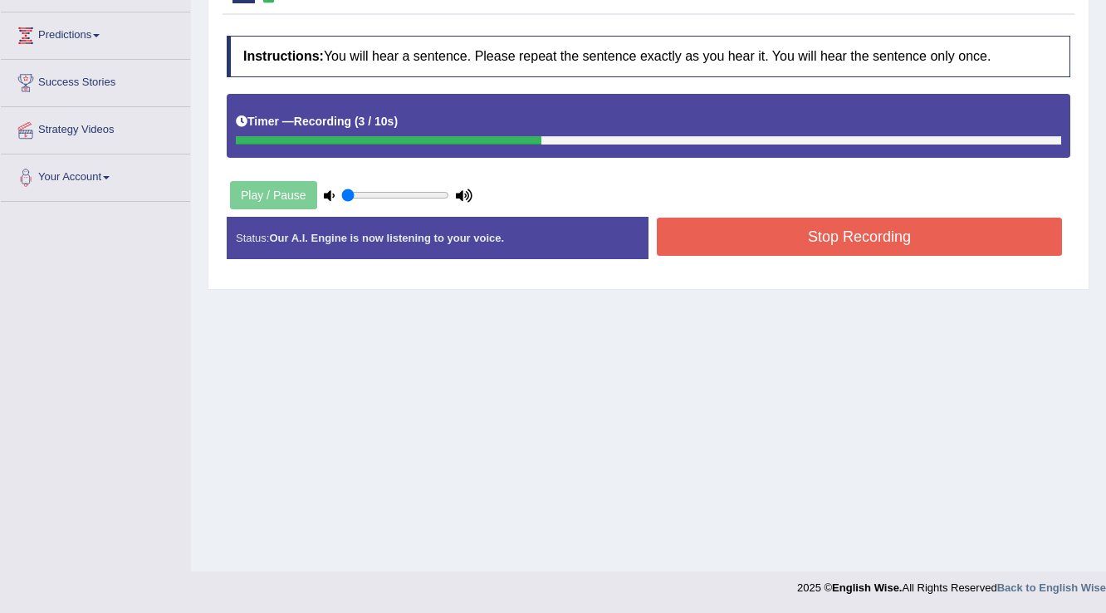
click at [736, 221] on button "Stop Recording" at bounding box center [859, 237] width 405 height 38
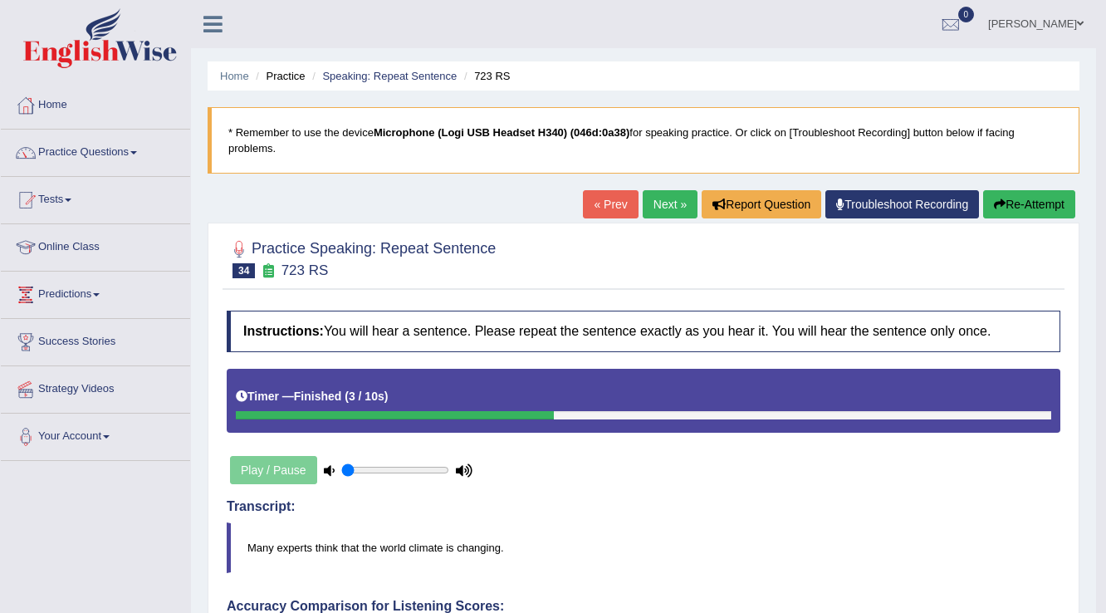
click at [668, 200] on link "Next »" at bounding box center [670, 204] width 55 height 28
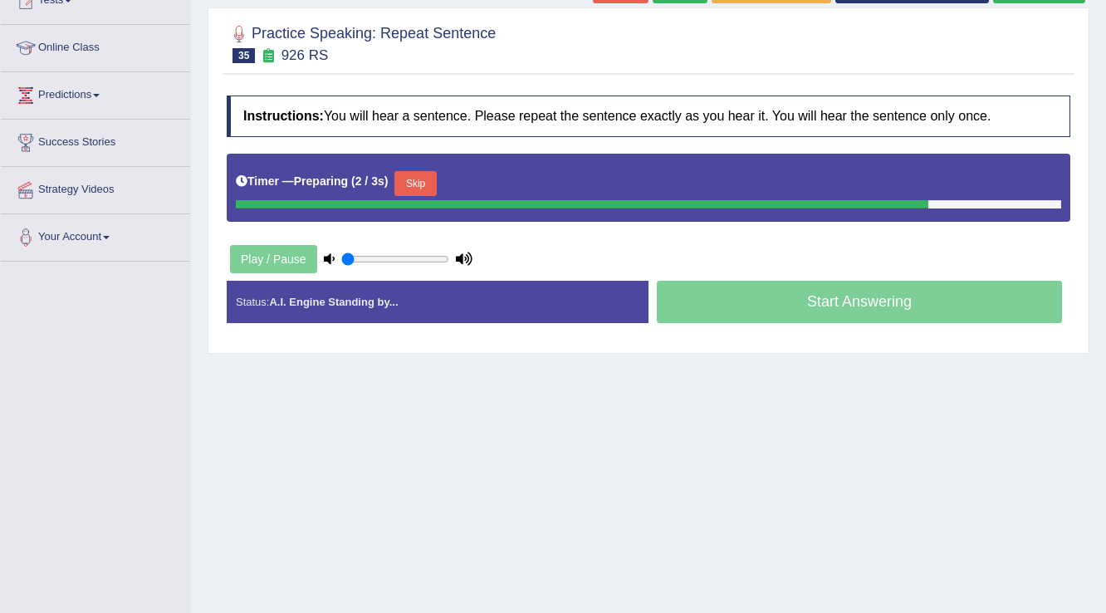
click at [433, 181] on button "Skip" at bounding box center [415, 183] width 42 height 25
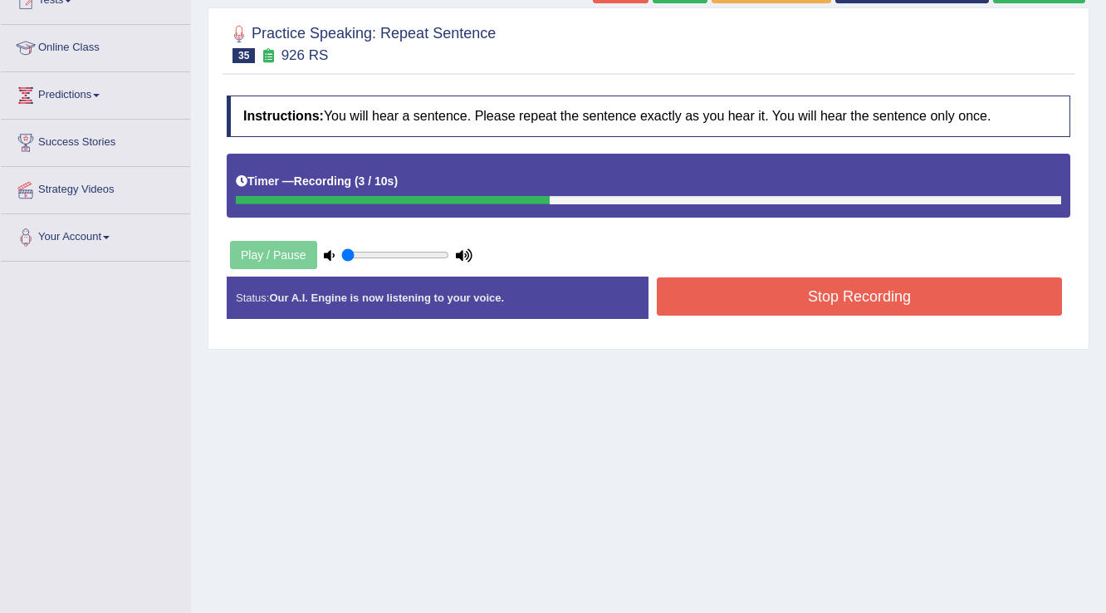
click at [767, 286] on button "Stop Recording" at bounding box center [859, 296] width 405 height 38
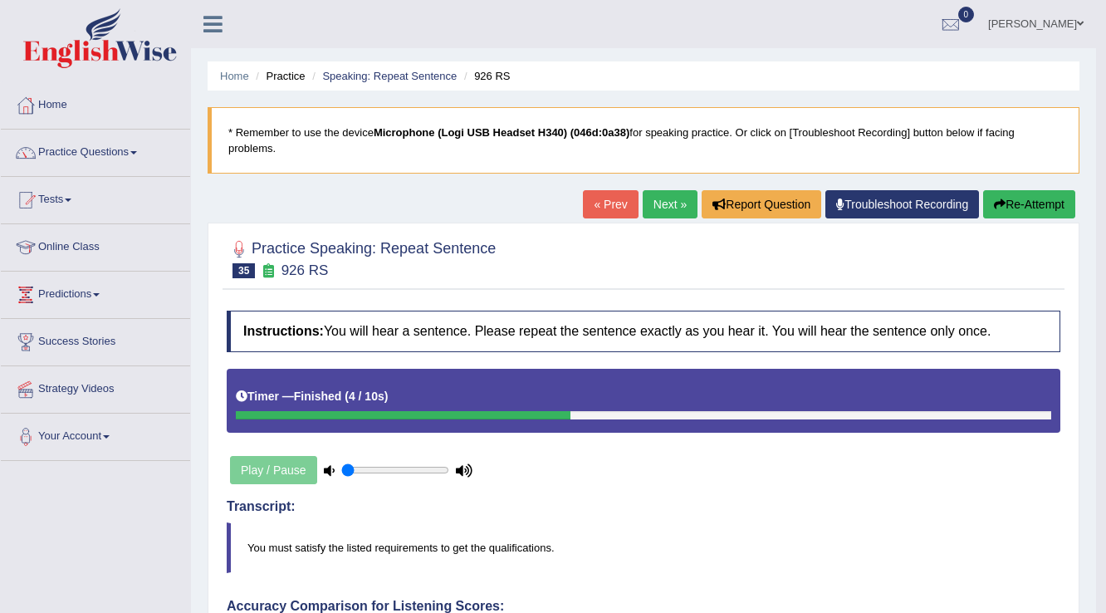
click at [669, 208] on link "Next »" at bounding box center [670, 204] width 55 height 28
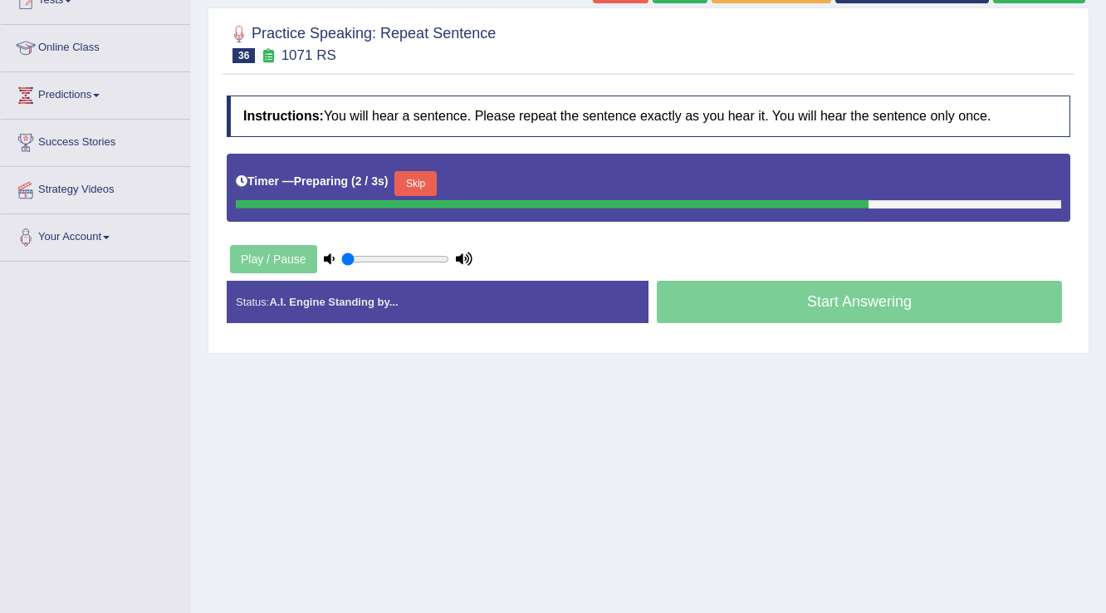
click at [428, 178] on button "Skip" at bounding box center [415, 183] width 42 height 25
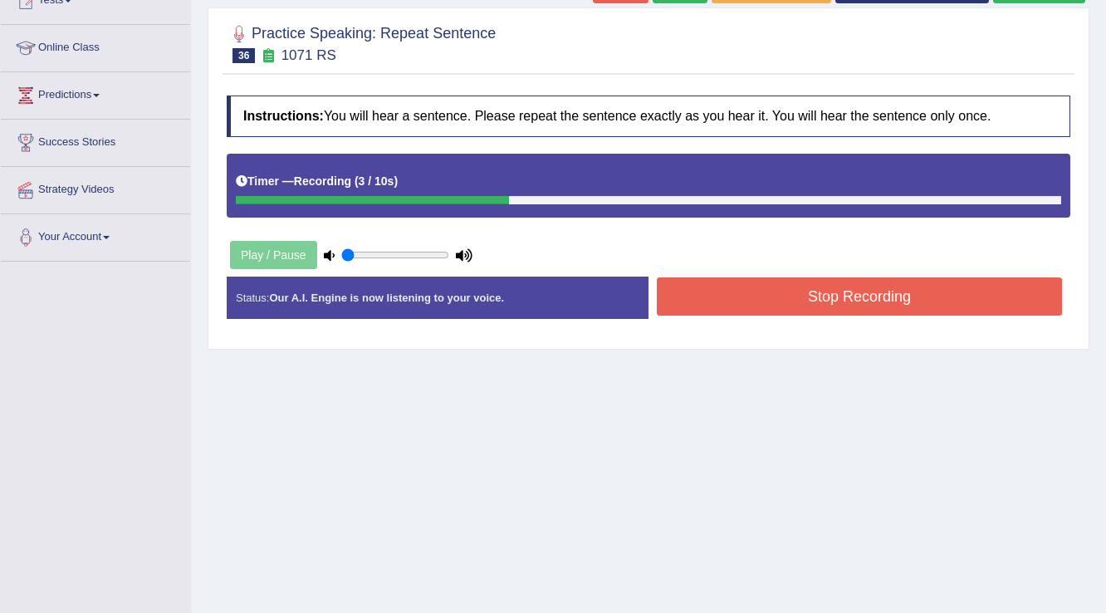
click at [782, 289] on button "Stop Recording" at bounding box center [859, 296] width 405 height 38
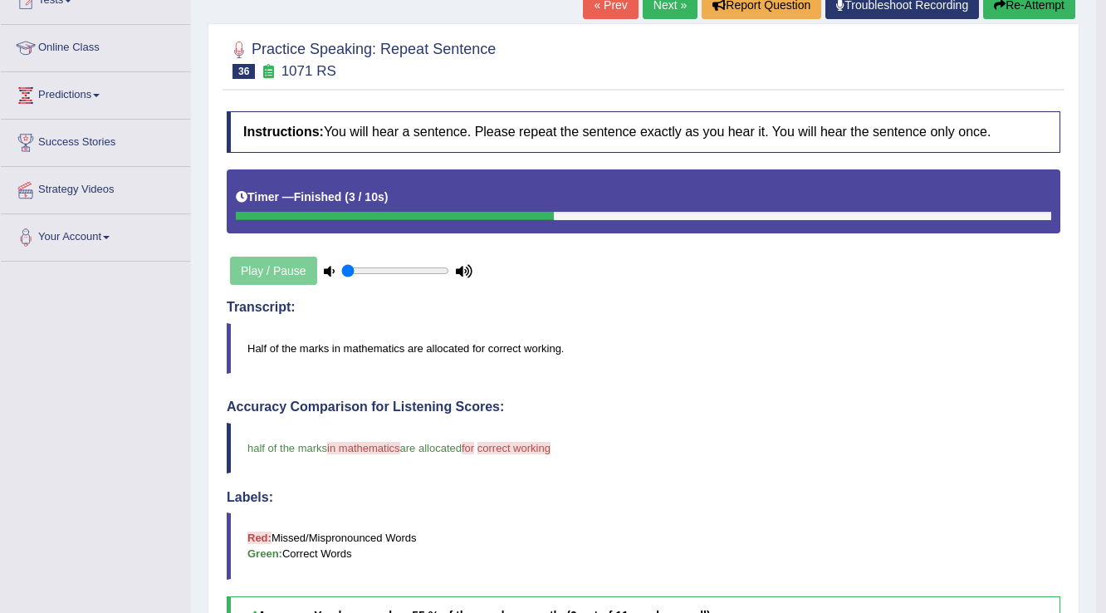
scroll to position [133, 0]
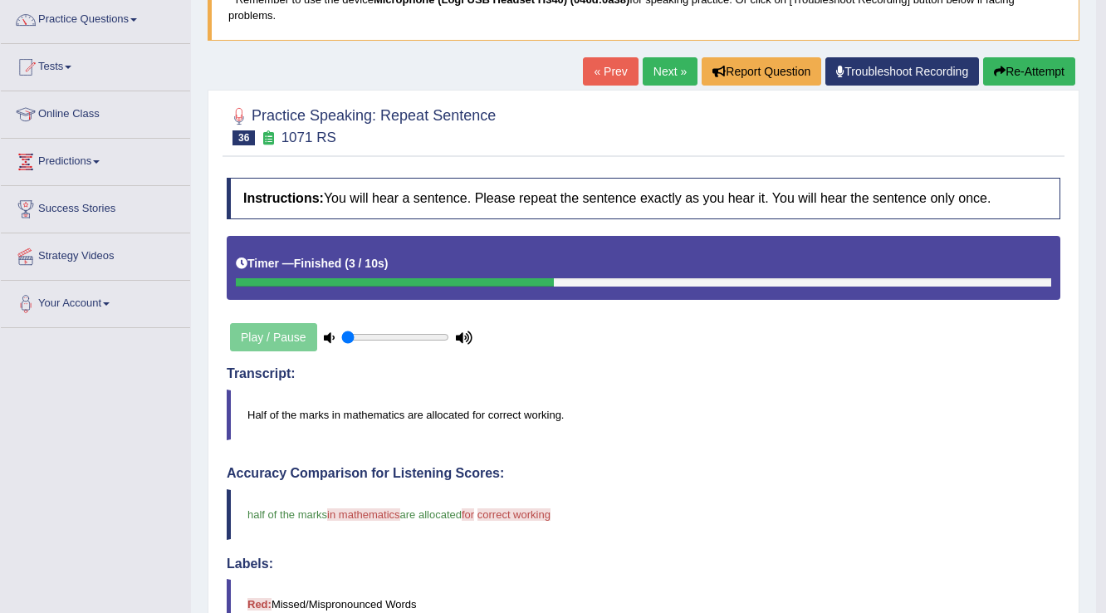
click at [662, 57] on link "Next »" at bounding box center [670, 71] width 55 height 28
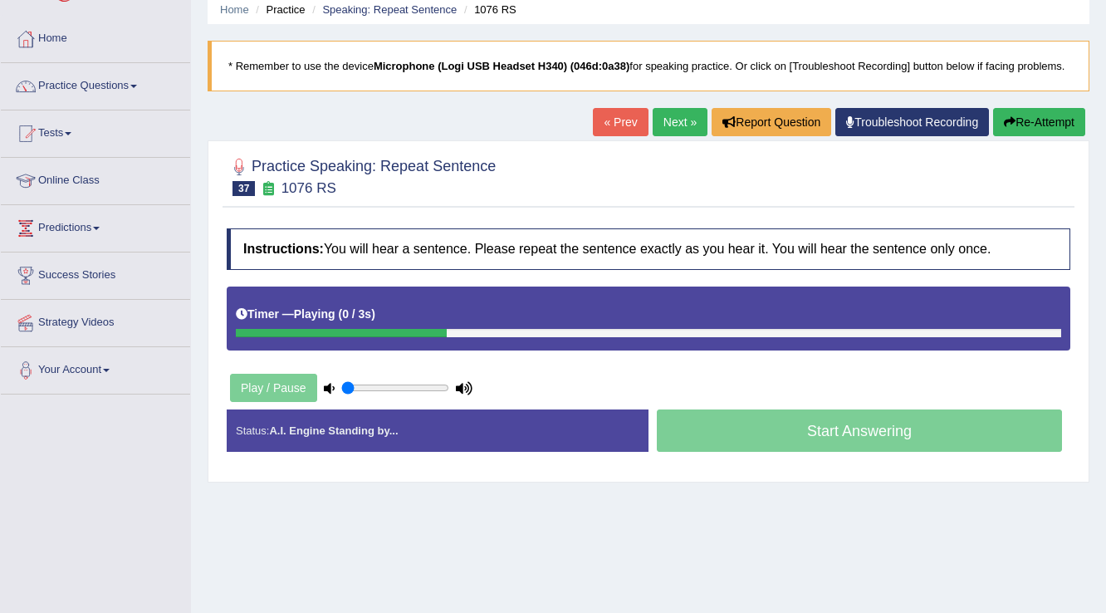
scroll to position [133, 0]
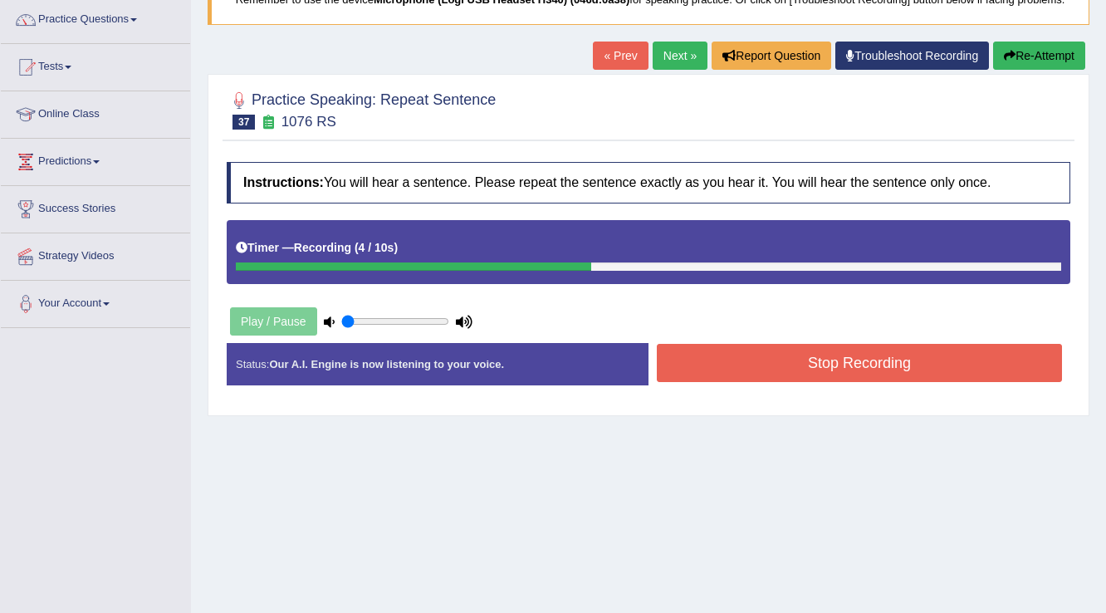
click at [726, 349] on button "Stop Recording" at bounding box center [859, 363] width 405 height 38
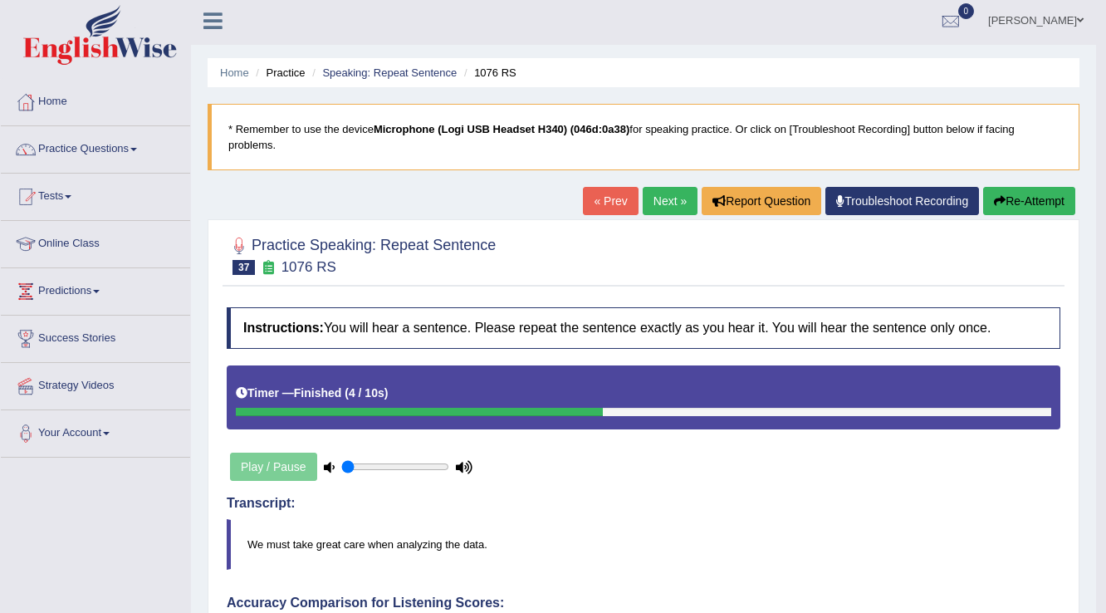
scroll to position [0, 0]
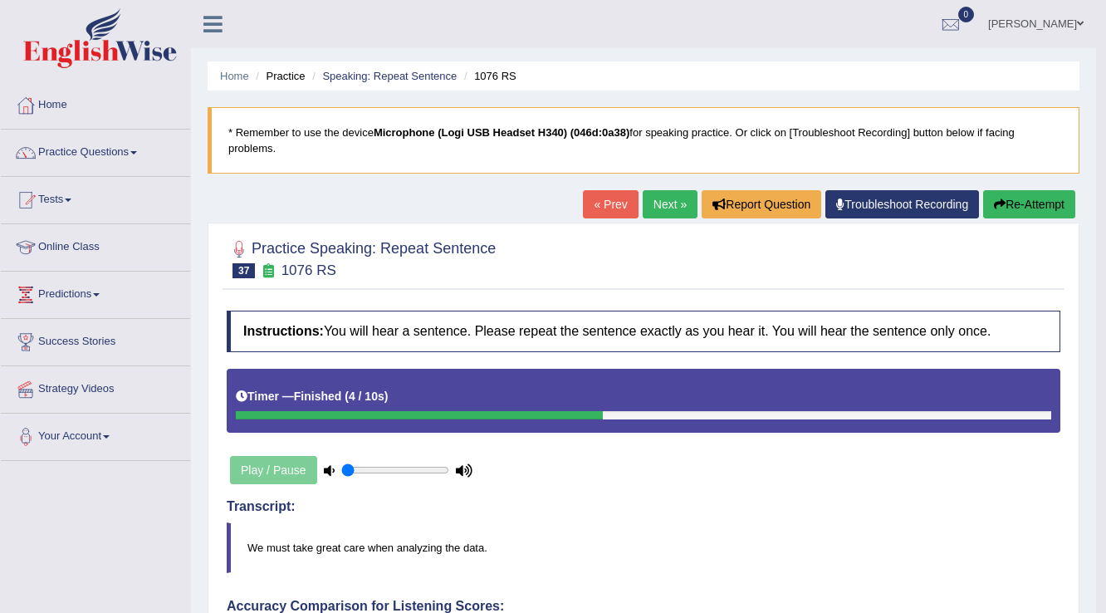
click at [666, 203] on link "Next »" at bounding box center [670, 204] width 55 height 28
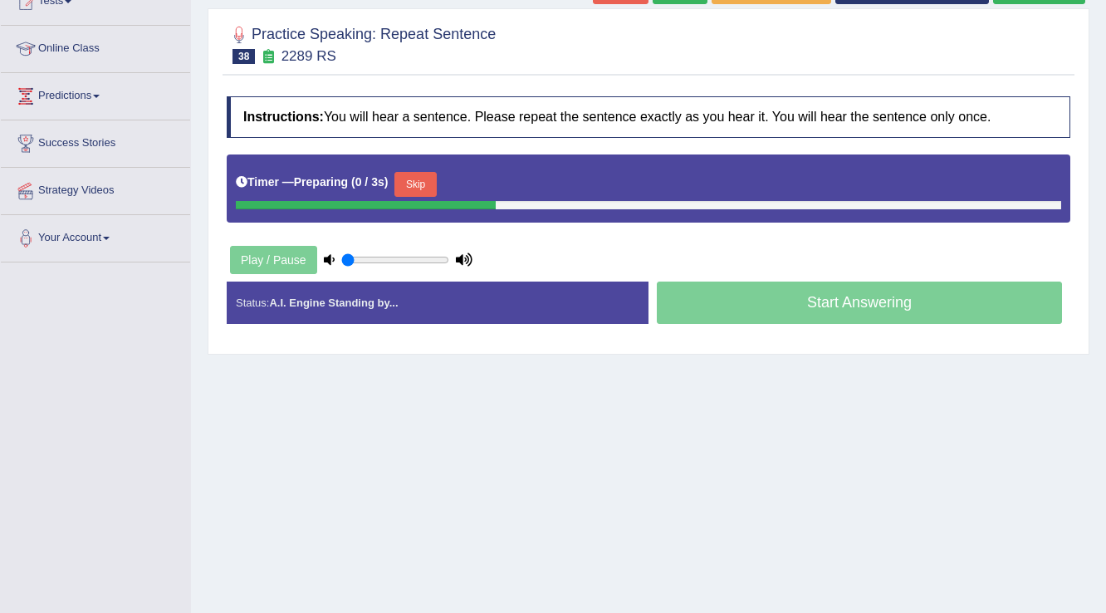
scroll to position [259, 0]
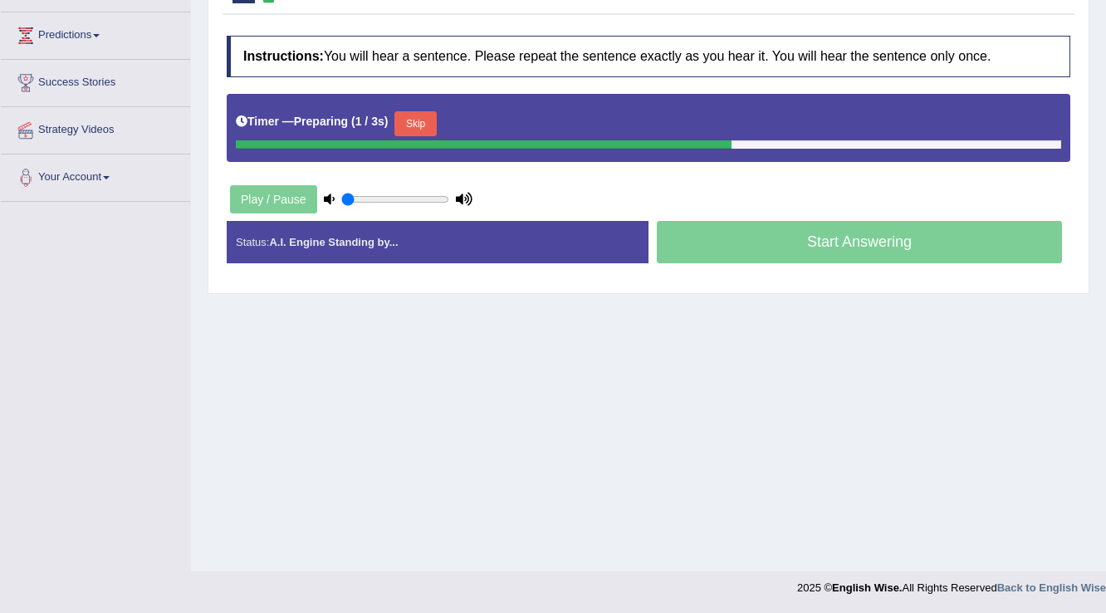
click at [430, 129] on button "Skip" at bounding box center [415, 123] width 42 height 25
click at [494, 121] on button "Skip" at bounding box center [488, 123] width 42 height 25
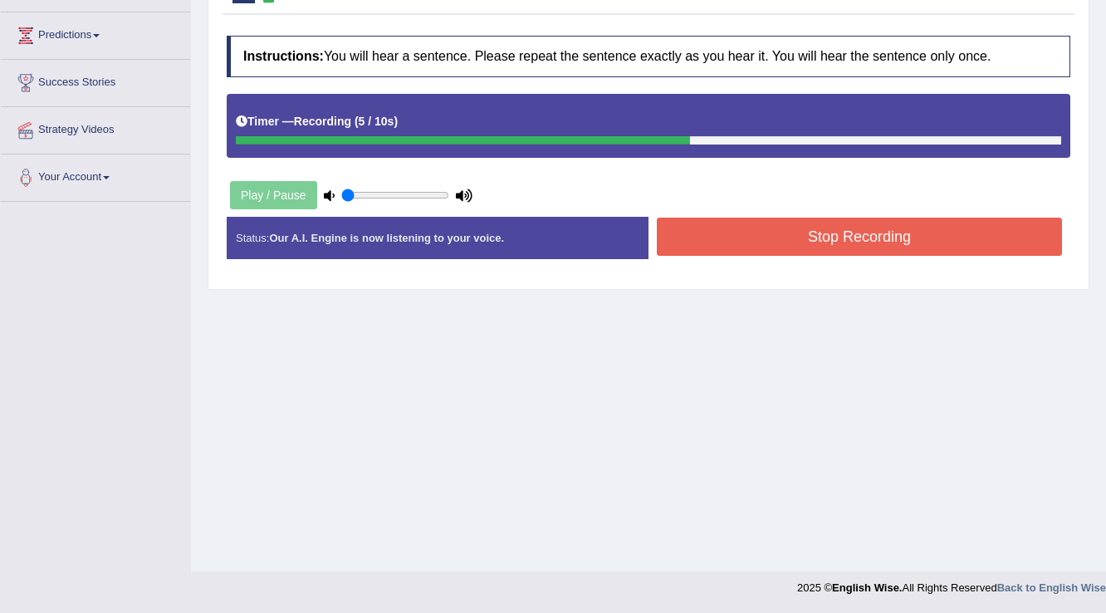
click at [818, 229] on button "Stop Recording" at bounding box center [859, 237] width 405 height 38
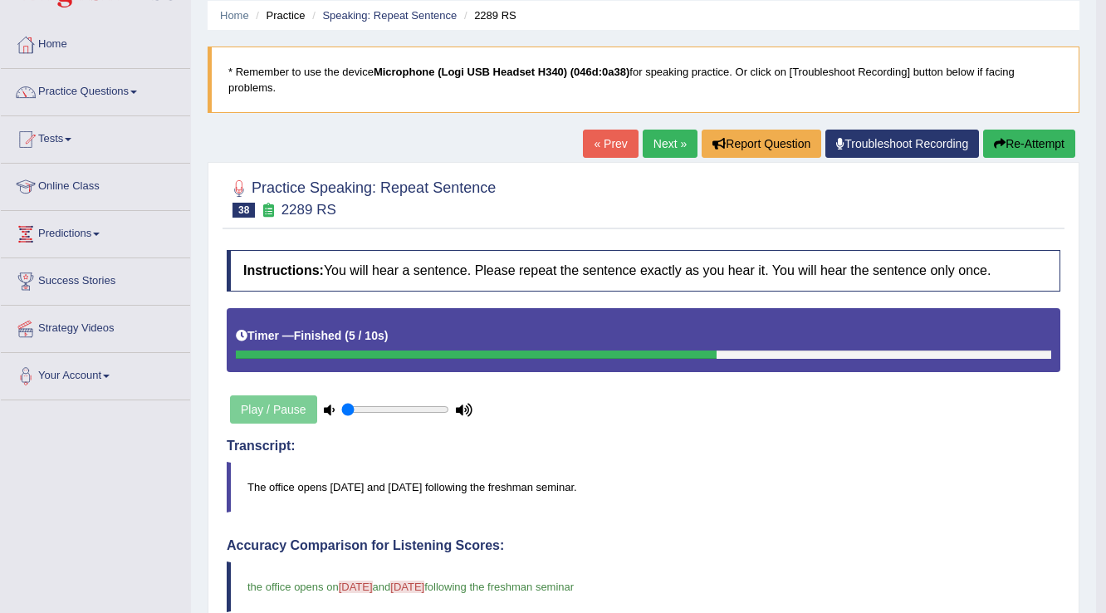
scroll to position [60, 0]
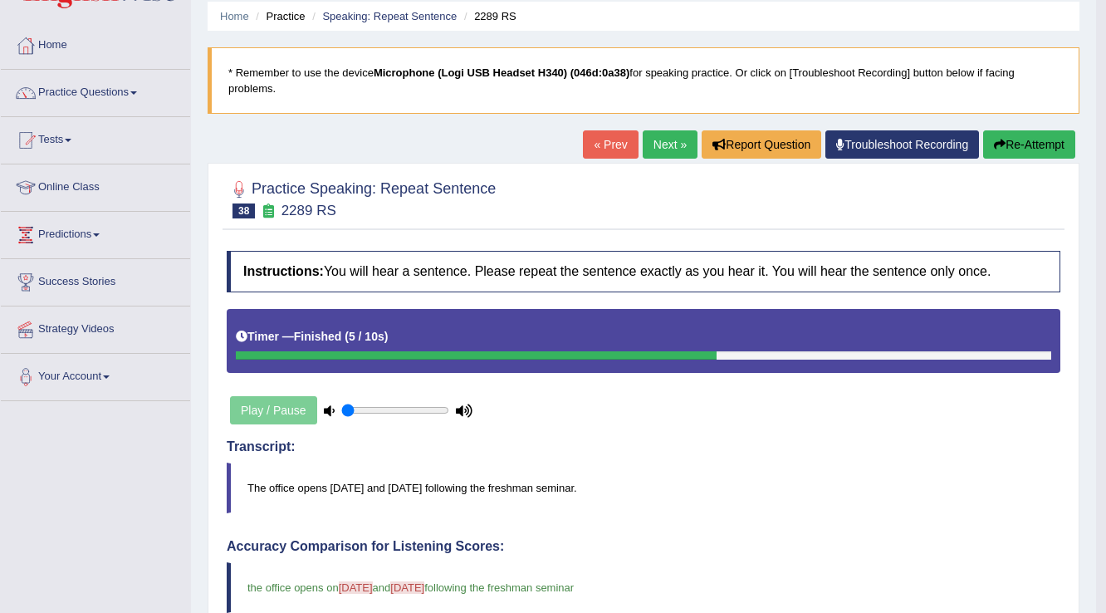
click at [656, 138] on link "Next »" at bounding box center [670, 144] width 55 height 28
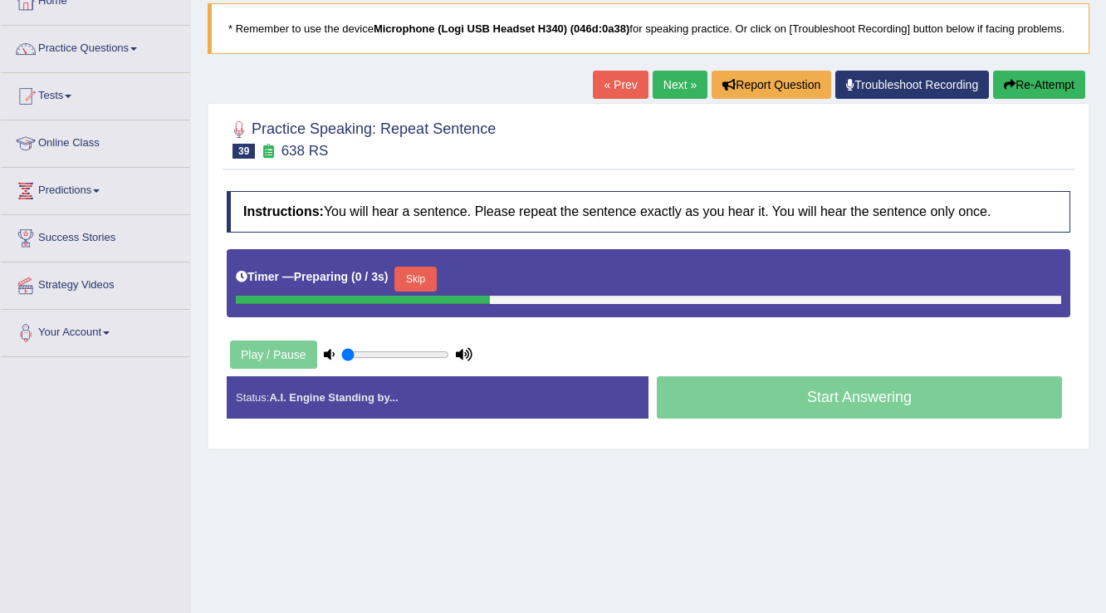
scroll to position [133, 0]
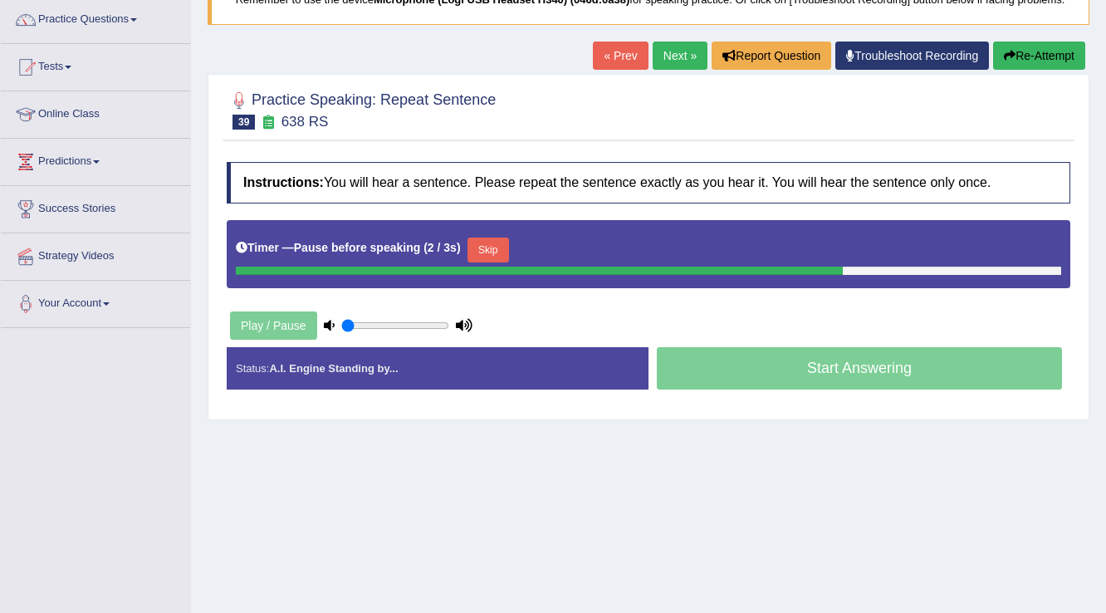
click at [501, 247] on button "Skip" at bounding box center [488, 249] width 42 height 25
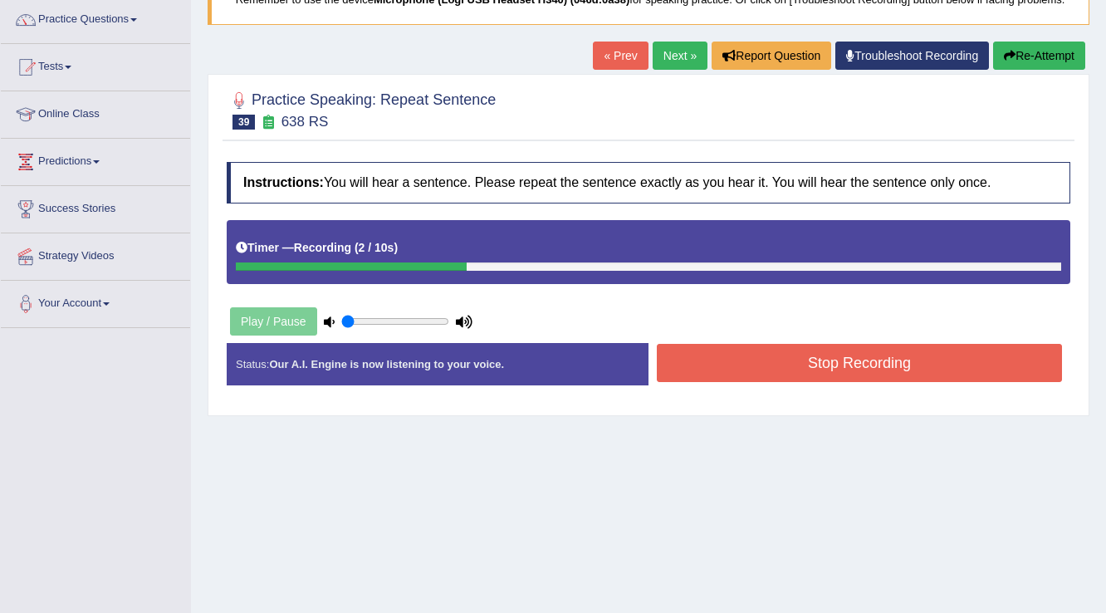
click at [708, 351] on button "Stop Recording" at bounding box center [859, 363] width 405 height 38
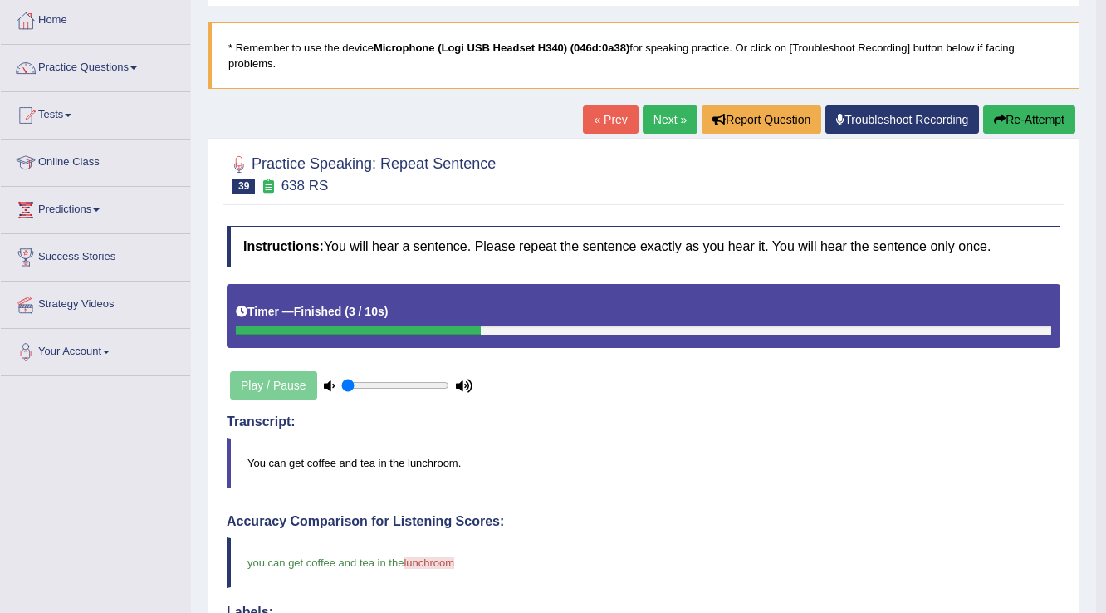
scroll to position [0, 0]
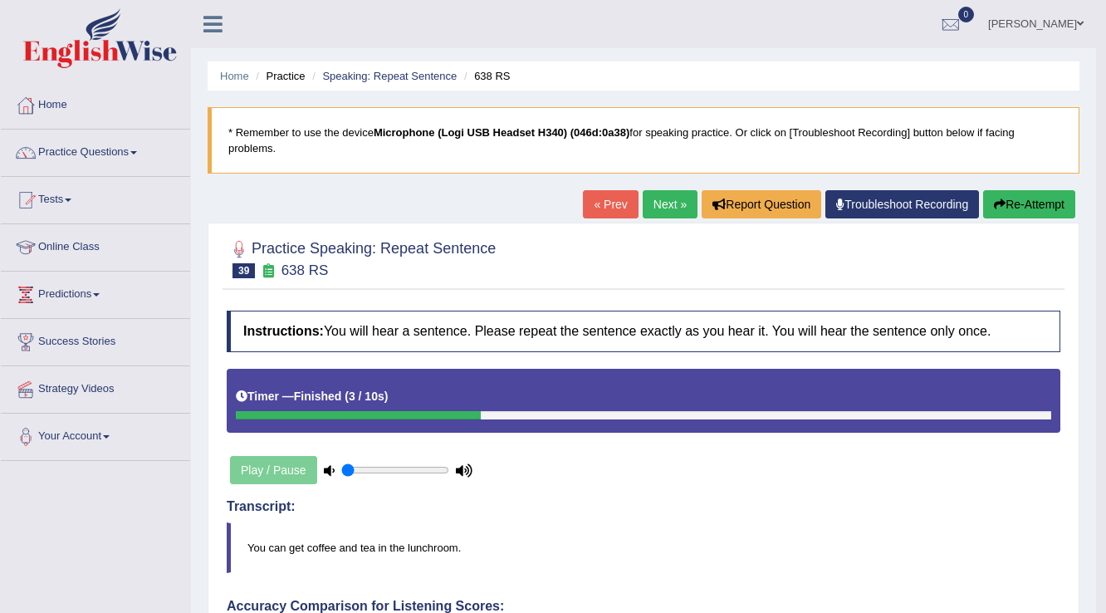
click at [672, 203] on link "Next »" at bounding box center [670, 204] width 55 height 28
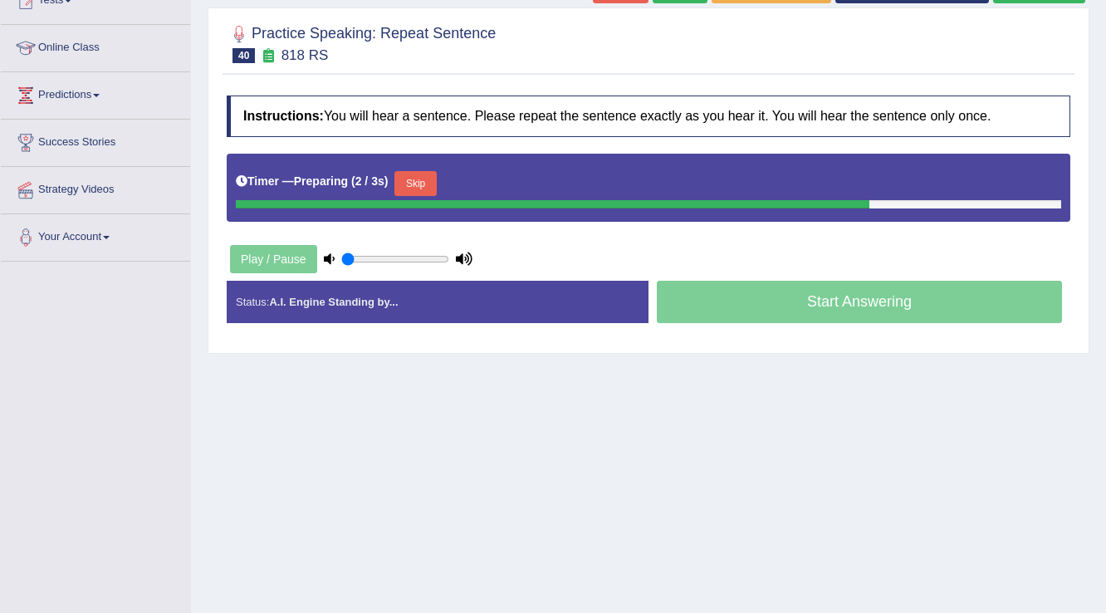
click at [421, 183] on button "Skip" at bounding box center [415, 183] width 42 height 25
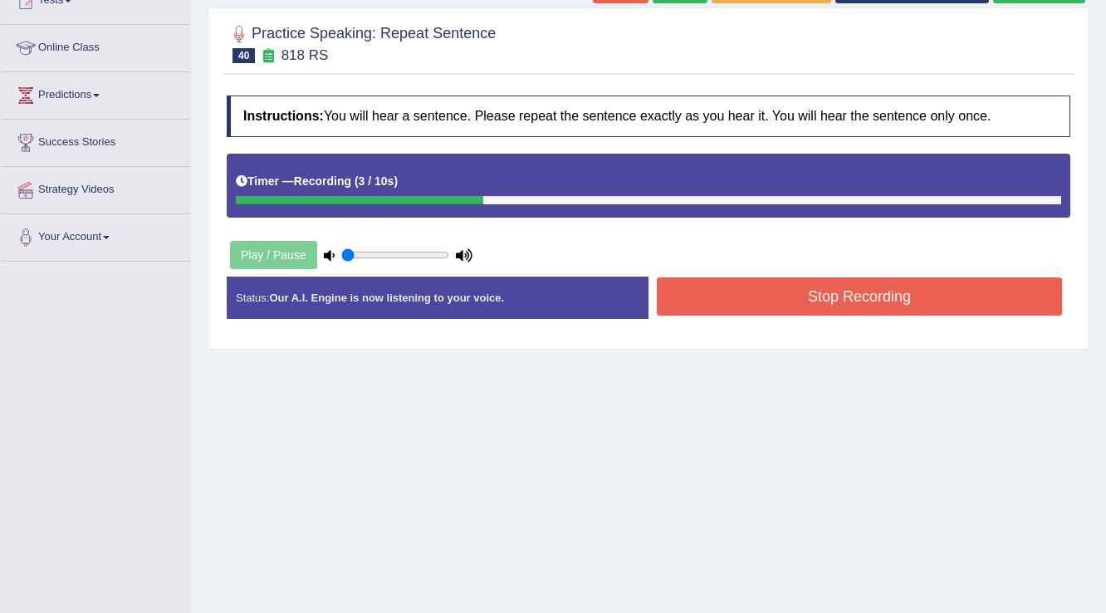
click at [694, 281] on button "Stop Recording" at bounding box center [859, 296] width 405 height 38
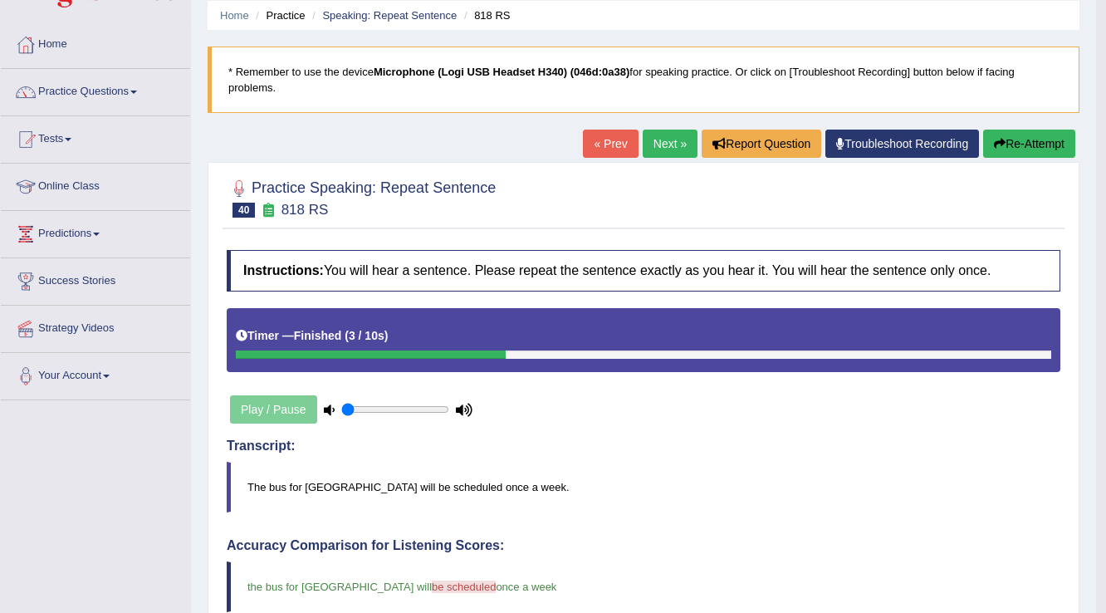
scroll to position [60, 0]
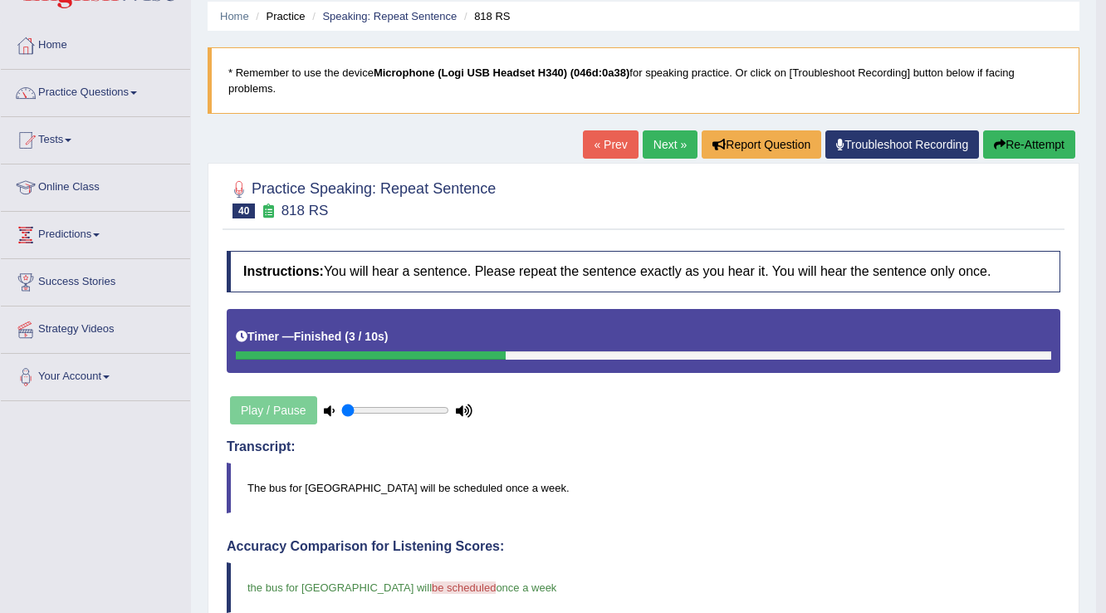
click at [664, 146] on link "Next »" at bounding box center [670, 144] width 55 height 28
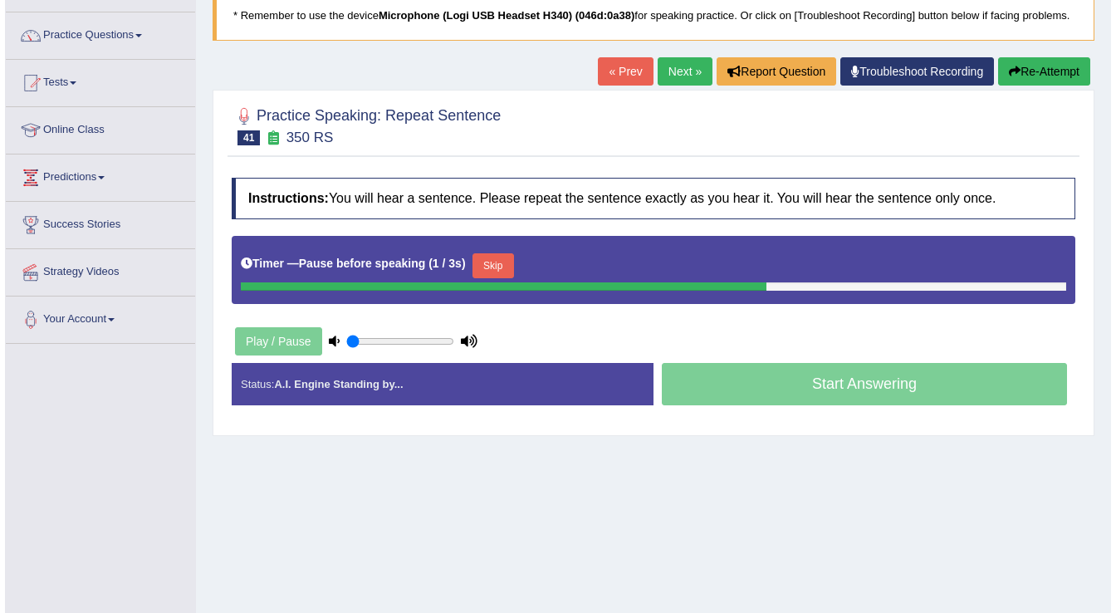
scroll to position [133, 0]
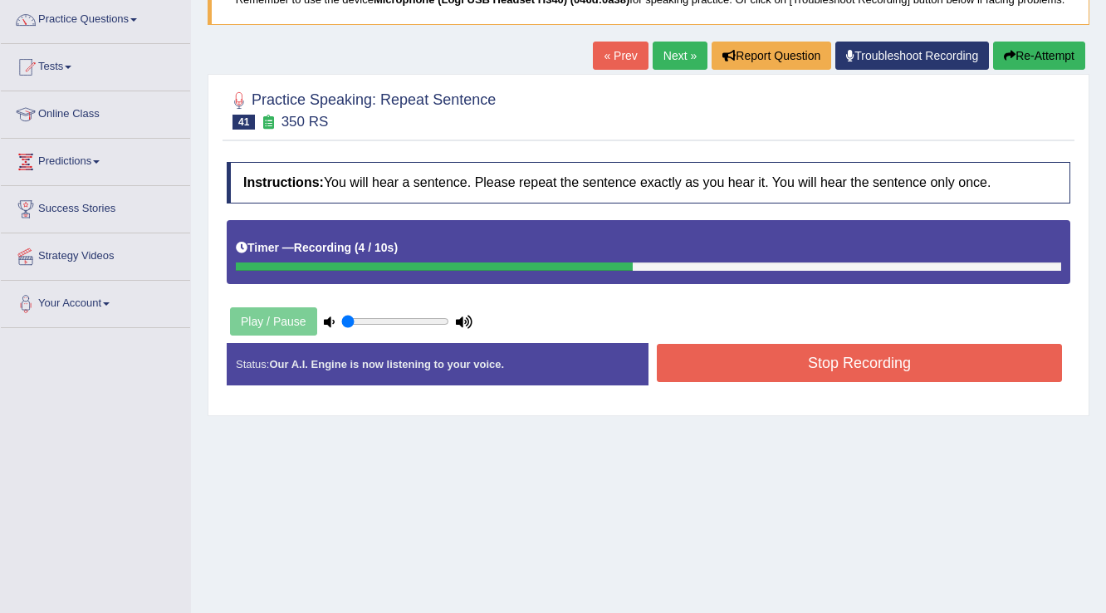
click at [756, 365] on button "Stop Recording" at bounding box center [859, 363] width 405 height 38
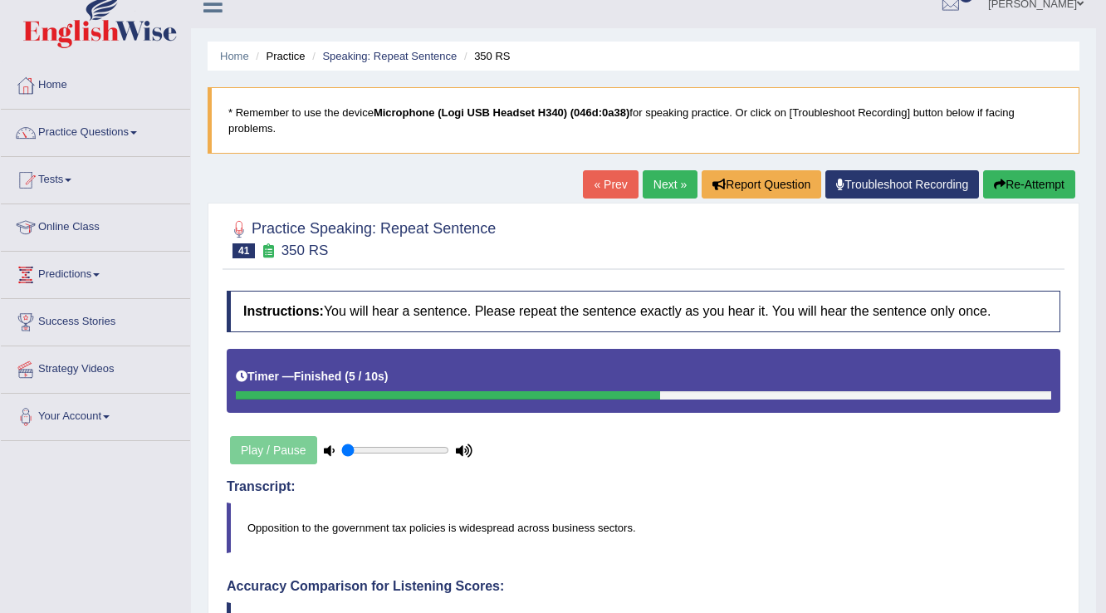
scroll to position [0, 0]
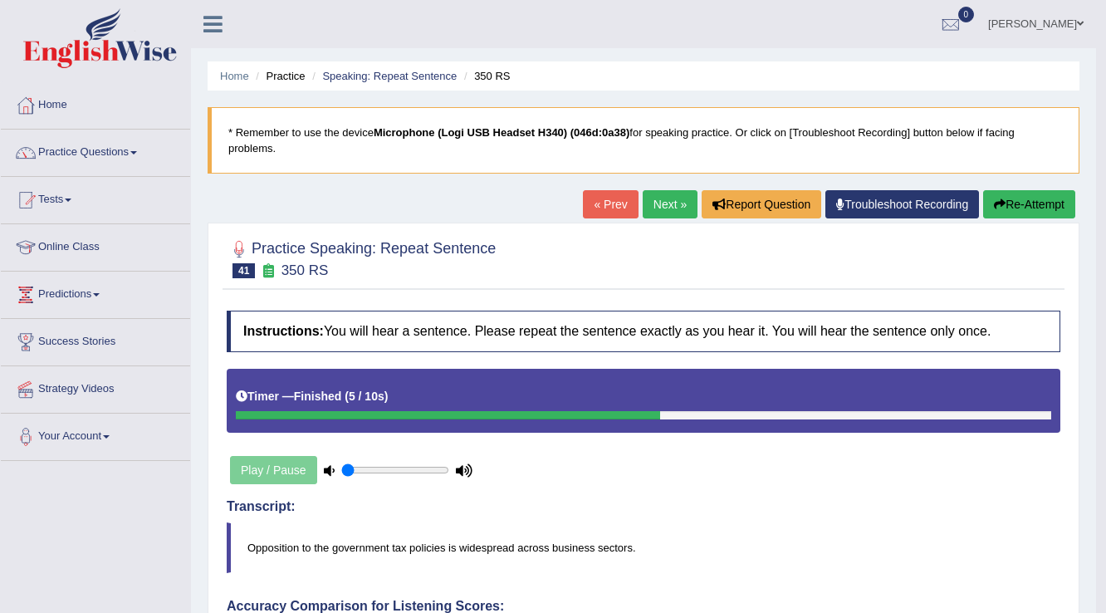
click at [1019, 198] on button "Re-Attempt" at bounding box center [1029, 204] width 92 height 28
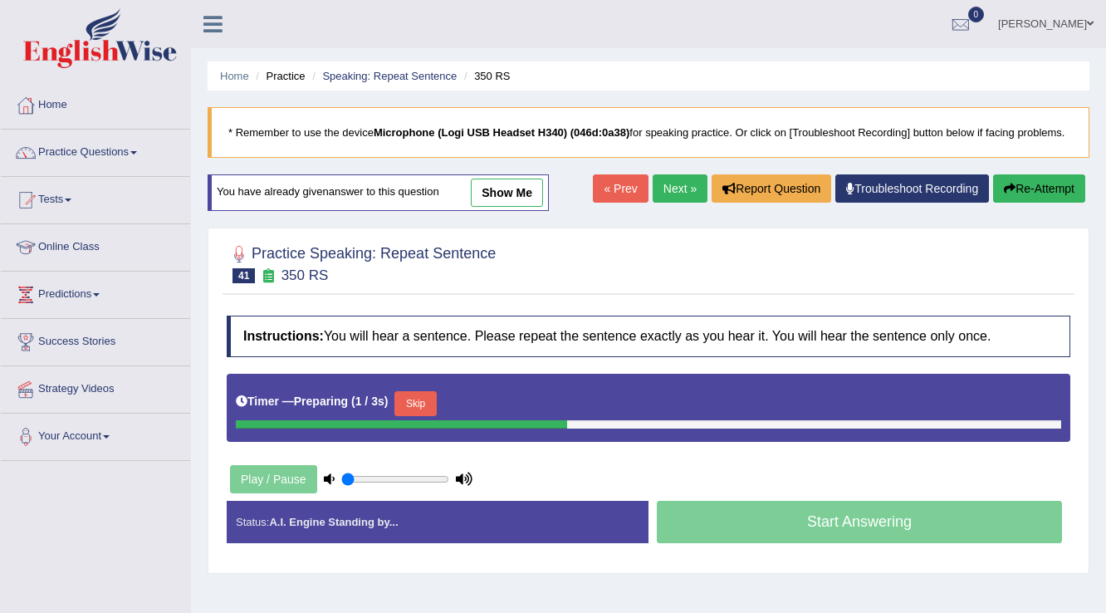
click at [418, 396] on button "Skip" at bounding box center [415, 403] width 42 height 25
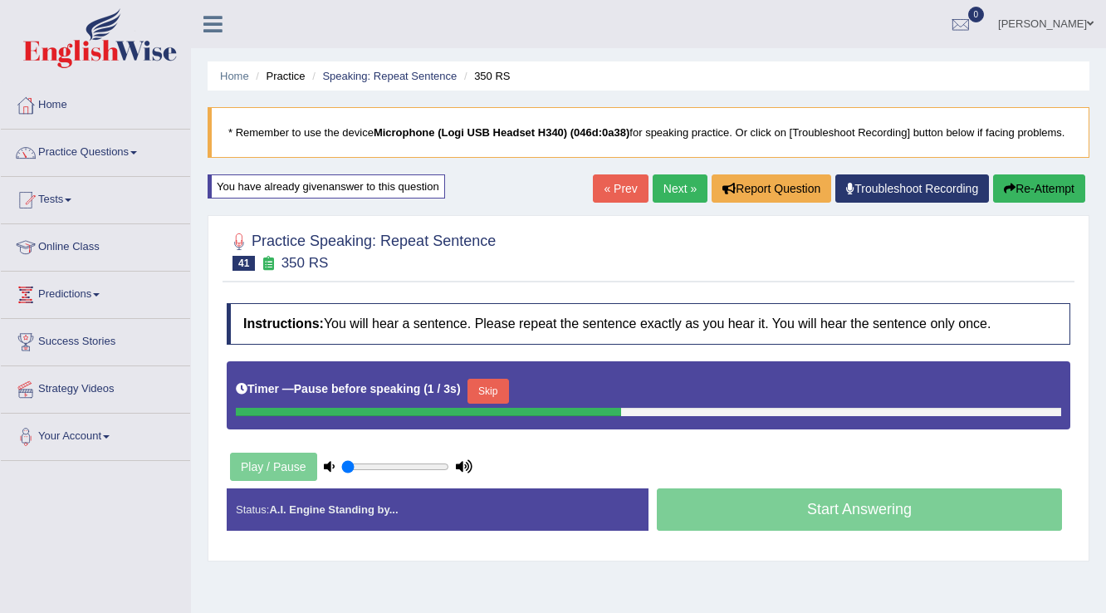
click at [501, 394] on button "Skip" at bounding box center [488, 391] width 42 height 25
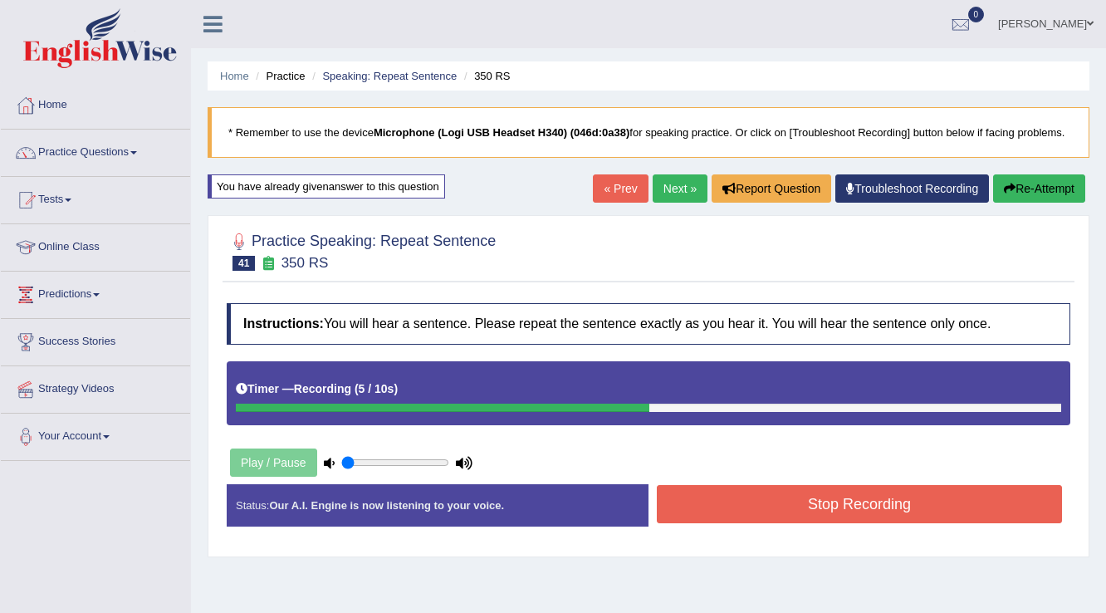
click at [732, 506] on button "Stop Recording" at bounding box center [859, 504] width 405 height 38
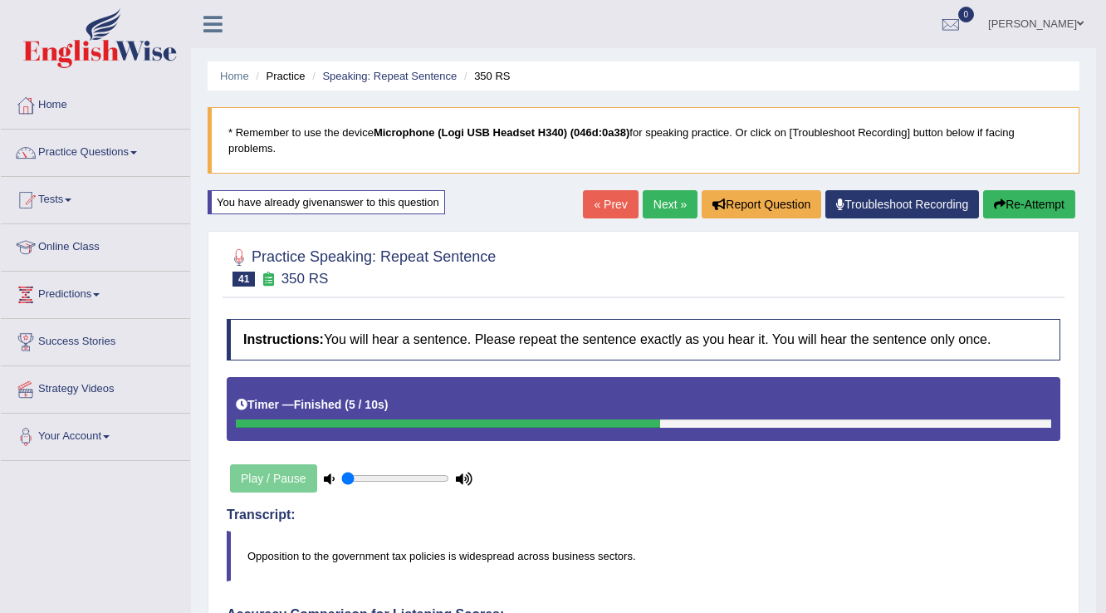
click at [1026, 208] on button "Re-Attempt" at bounding box center [1029, 204] width 92 height 28
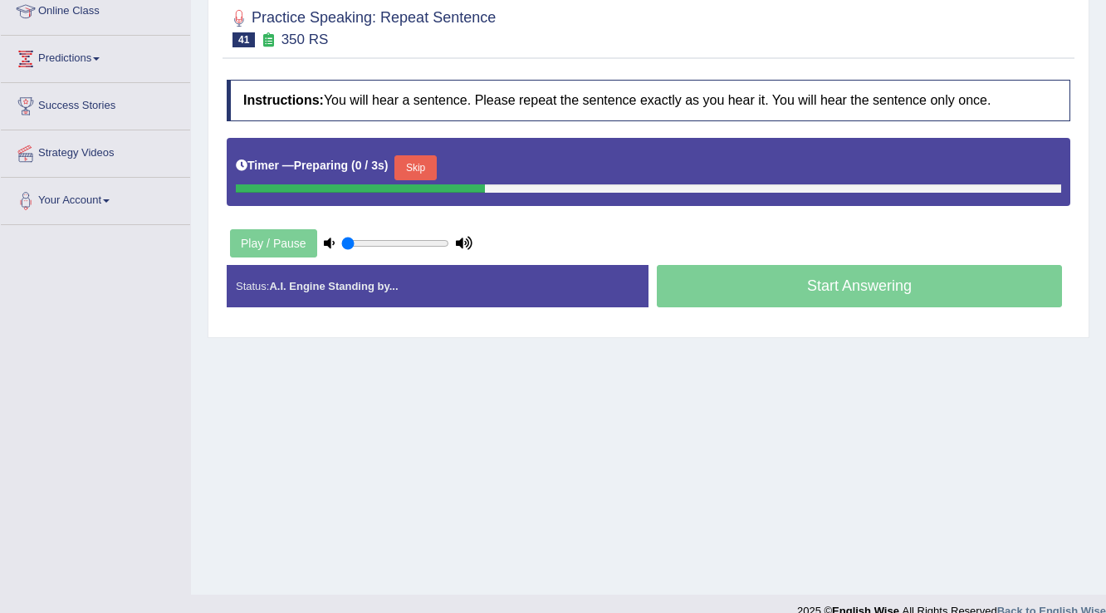
scroll to position [259, 0]
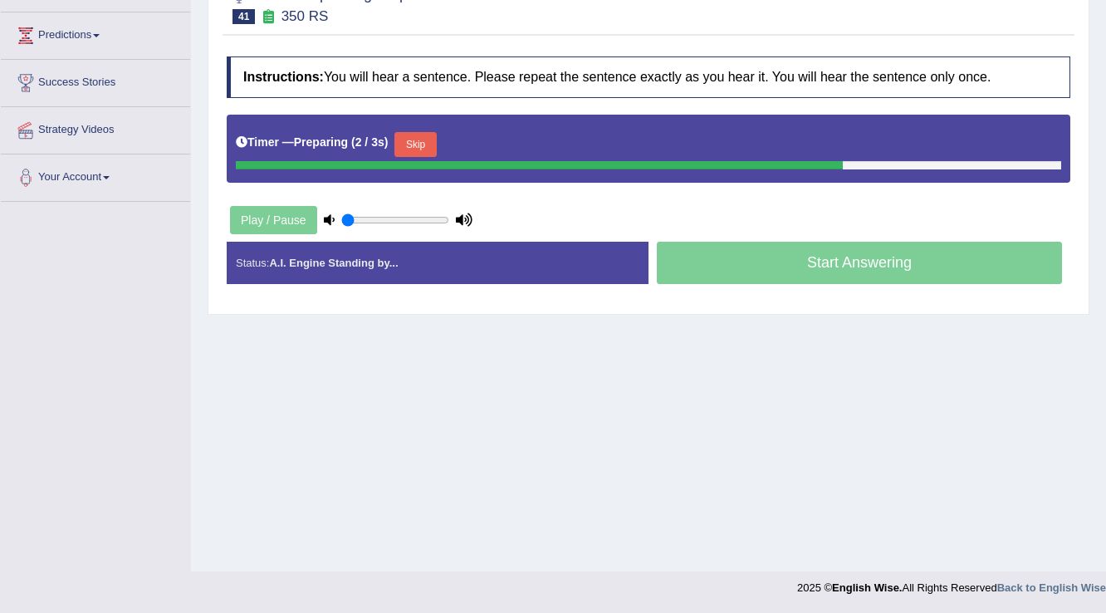
click at [429, 142] on button "Skip" at bounding box center [415, 144] width 42 height 25
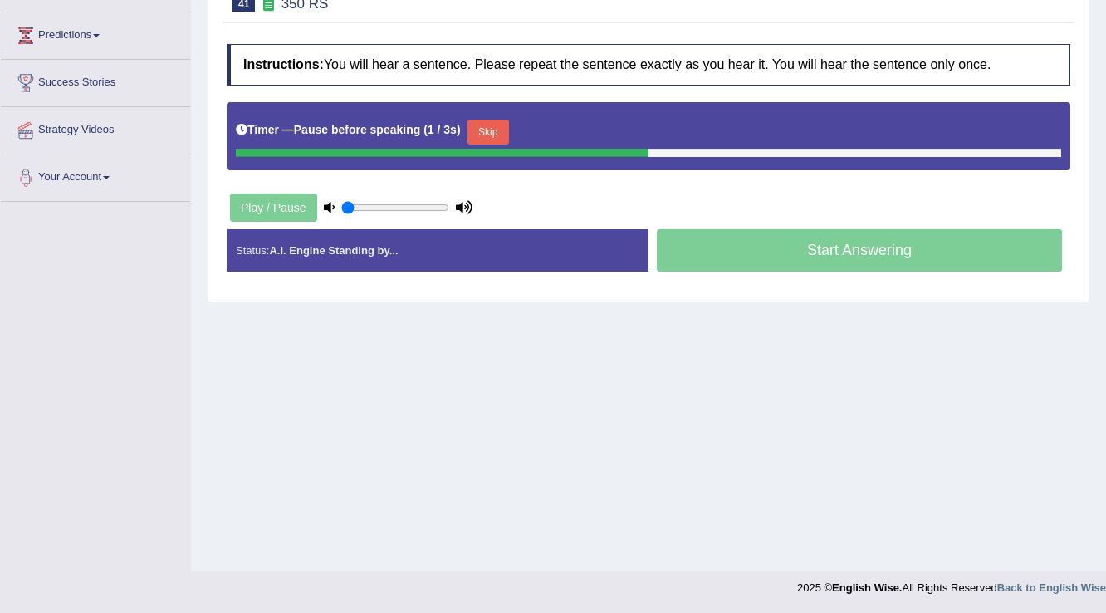
click at [489, 120] on button "Skip" at bounding box center [488, 132] width 42 height 25
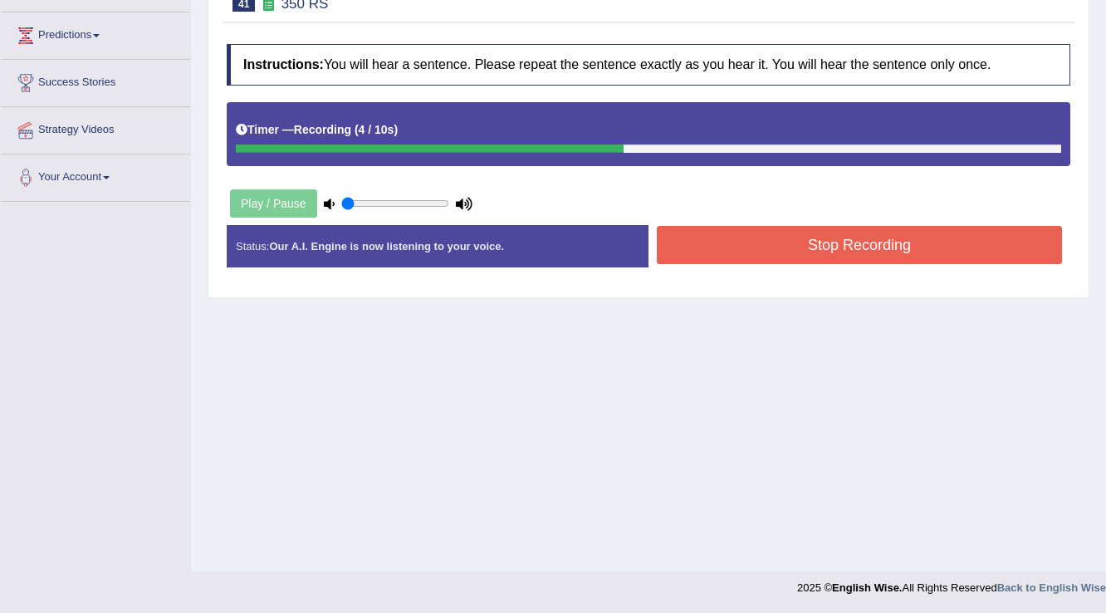
click at [737, 230] on button "Stop Recording" at bounding box center [859, 245] width 405 height 38
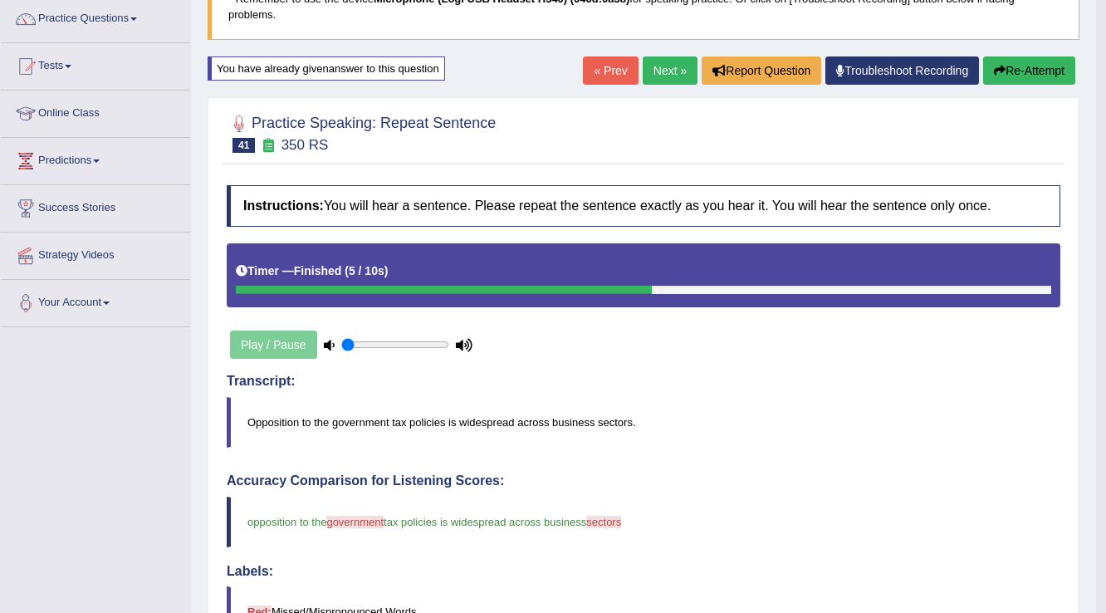
scroll to position [0, 0]
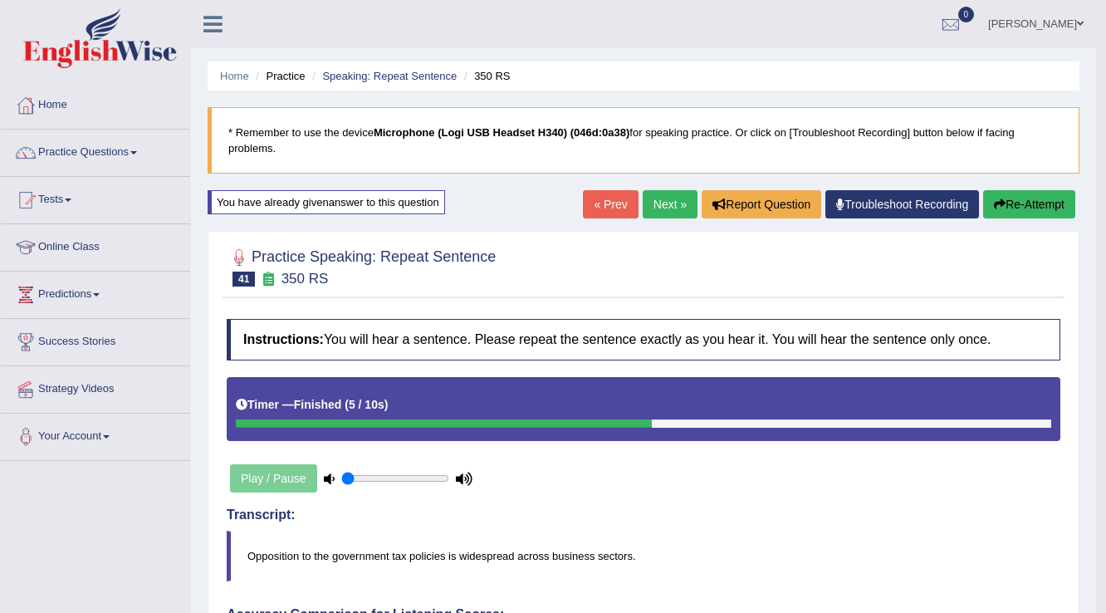
click at [679, 206] on link "Next »" at bounding box center [670, 204] width 55 height 28
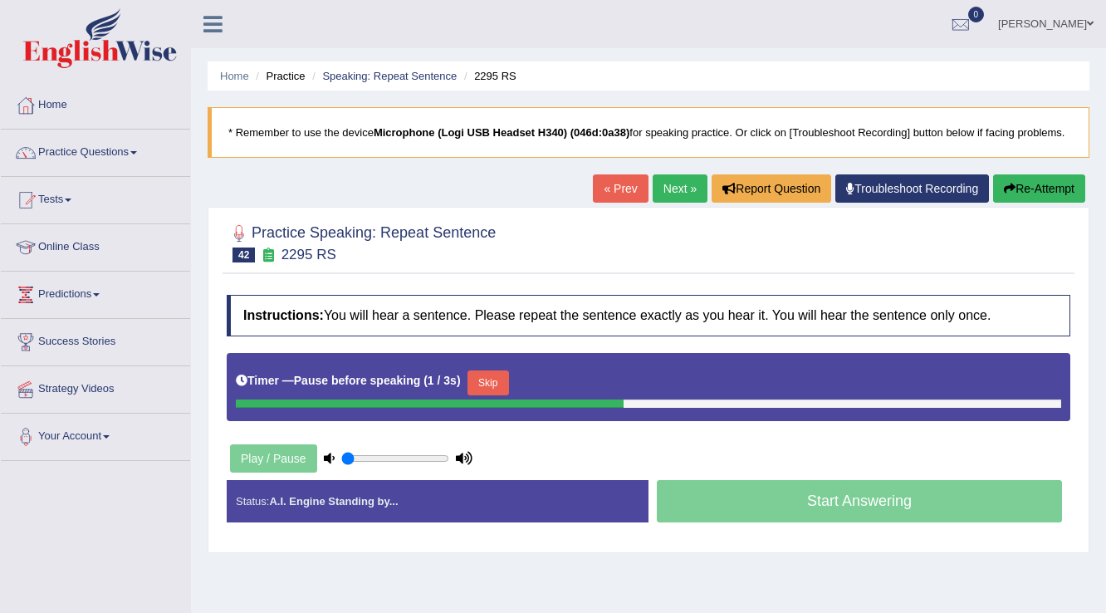
click at [487, 378] on button "Skip" at bounding box center [488, 382] width 42 height 25
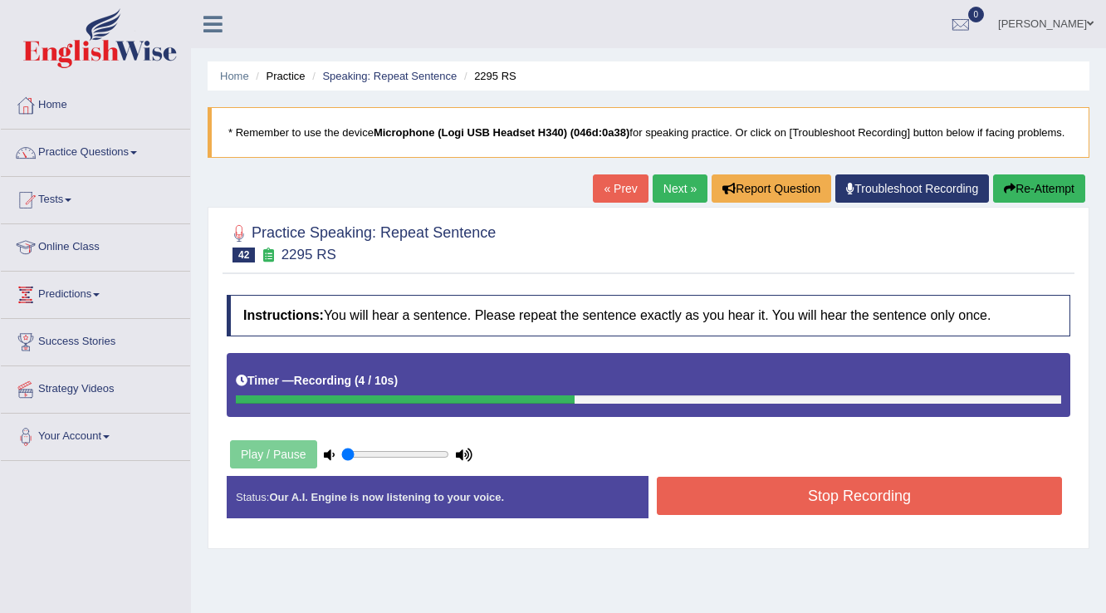
click at [706, 495] on button "Stop Recording" at bounding box center [859, 496] width 405 height 38
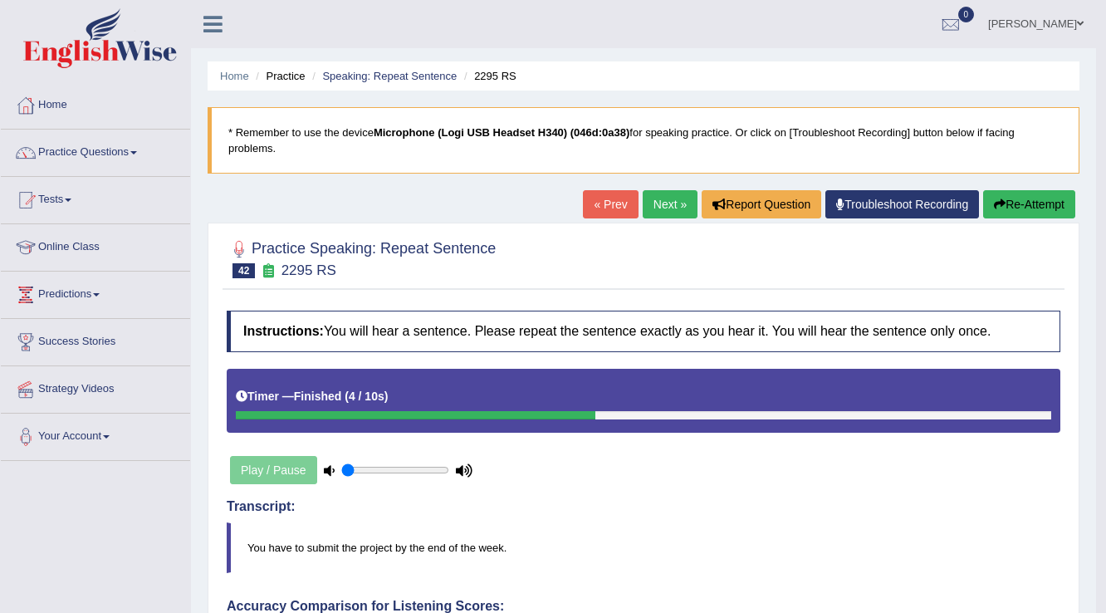
click at [672, 210] on link "Next »" at bounding box center [670, 204] width 55 height 28
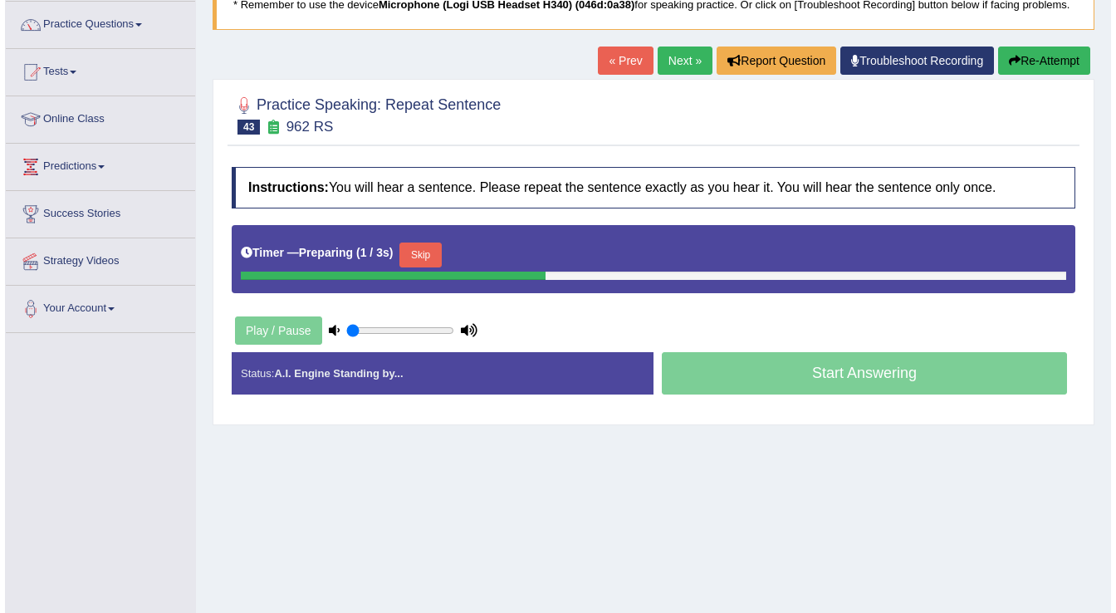
scroll to position [259, 0]
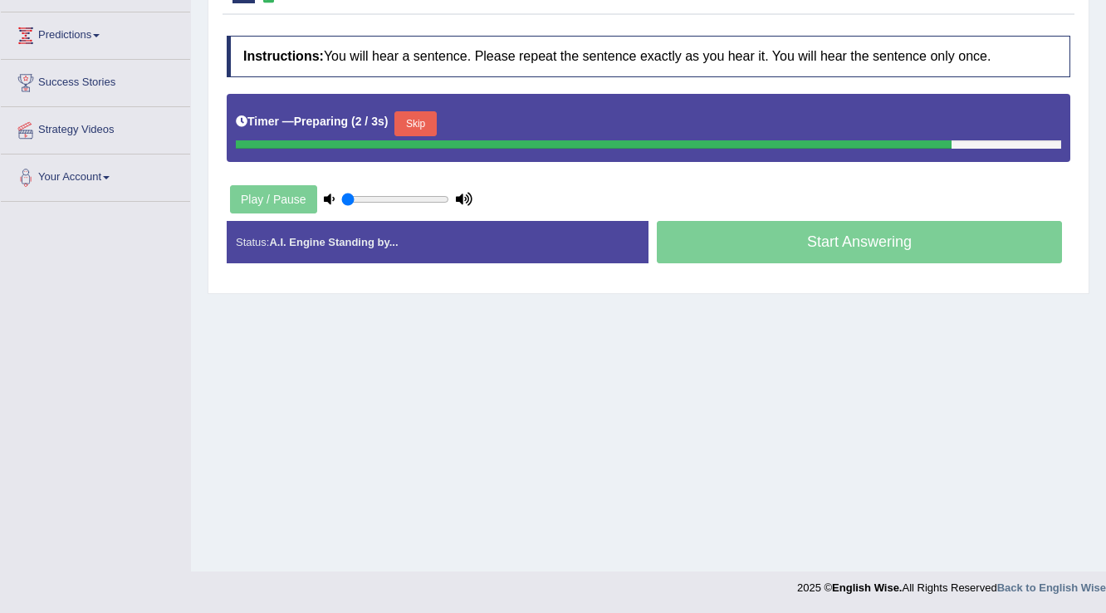
click at [429, 120] on button "Skip" at bounding box center [415, 123] width 42 height 25
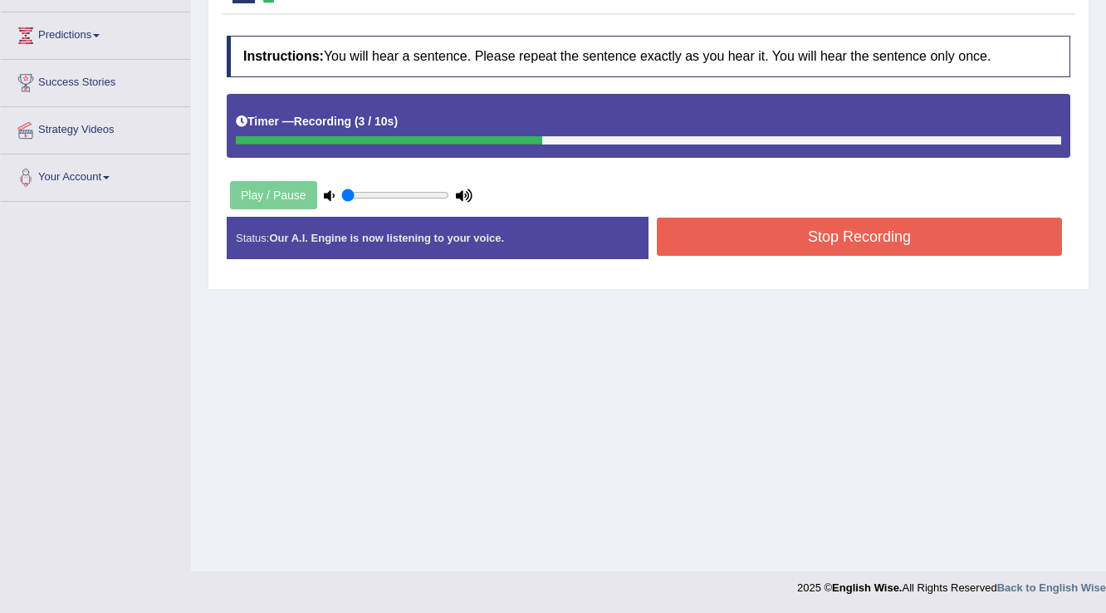
click at [855, 242] on button "Stop Recording" at bounding box center [859, 237] width 405 height 38
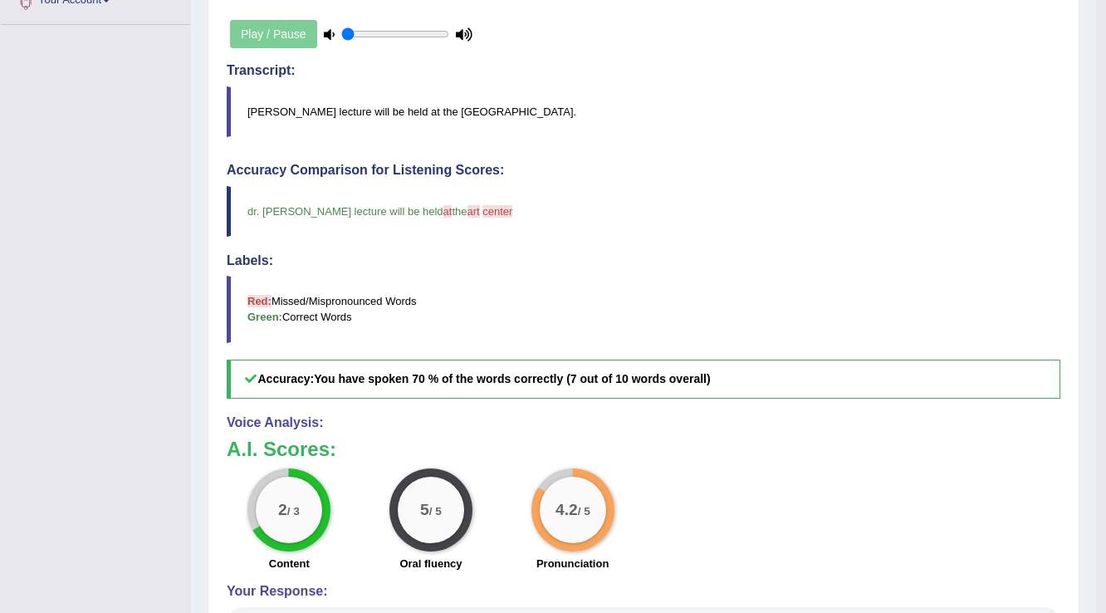
scroll to position [133, 0]
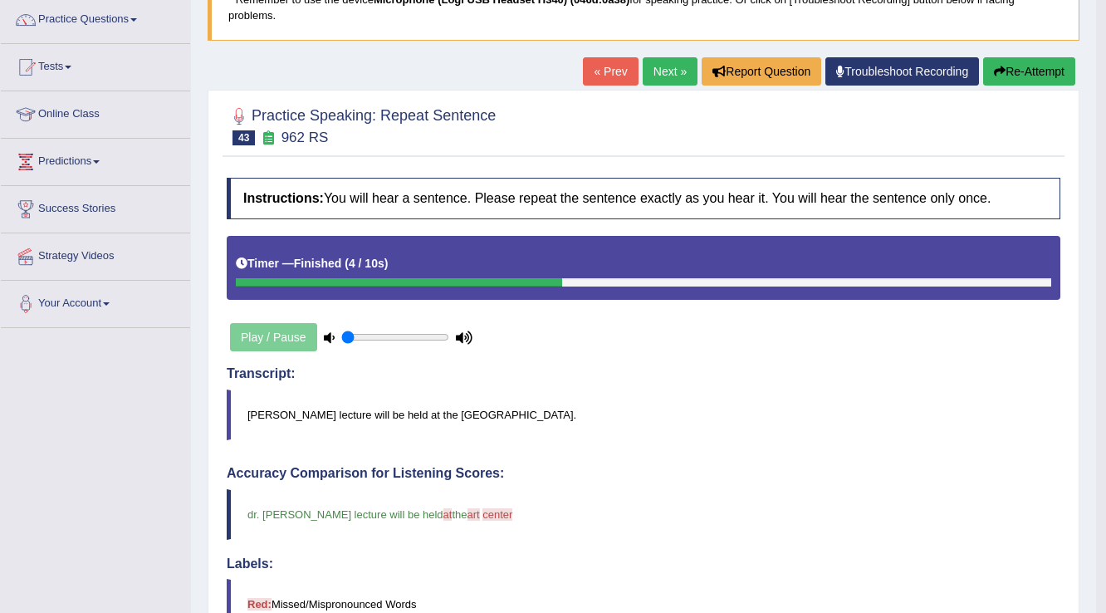
click at [673, 71] on link "Next »" at bounding box center [670, 71] width 55 height 28
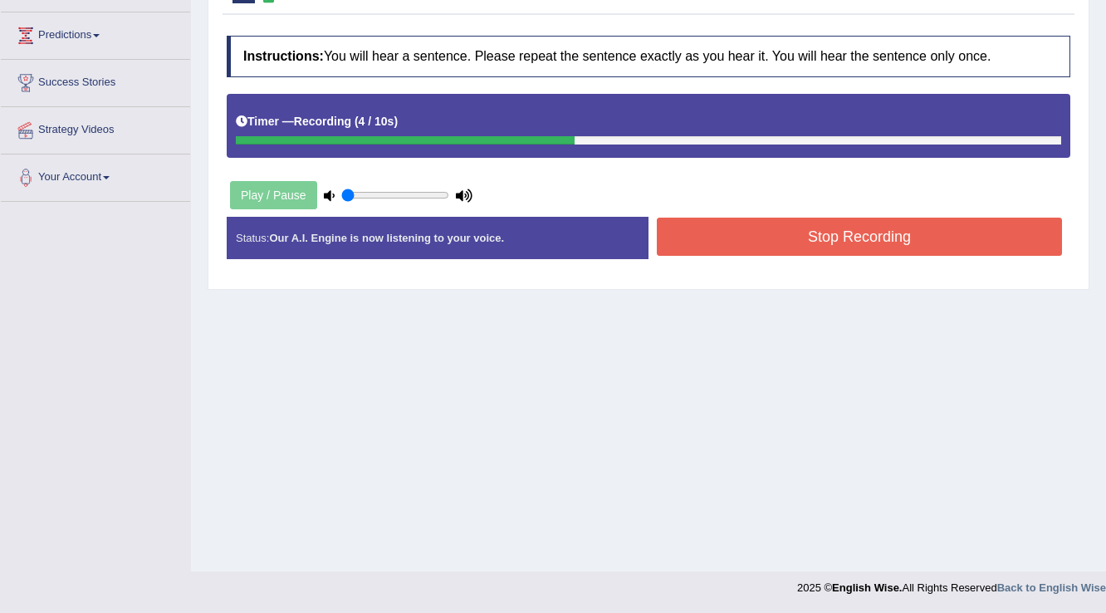
click at [687, 246] on button "Stop Recording" at bounding box center [859, 237] width 405 height 38
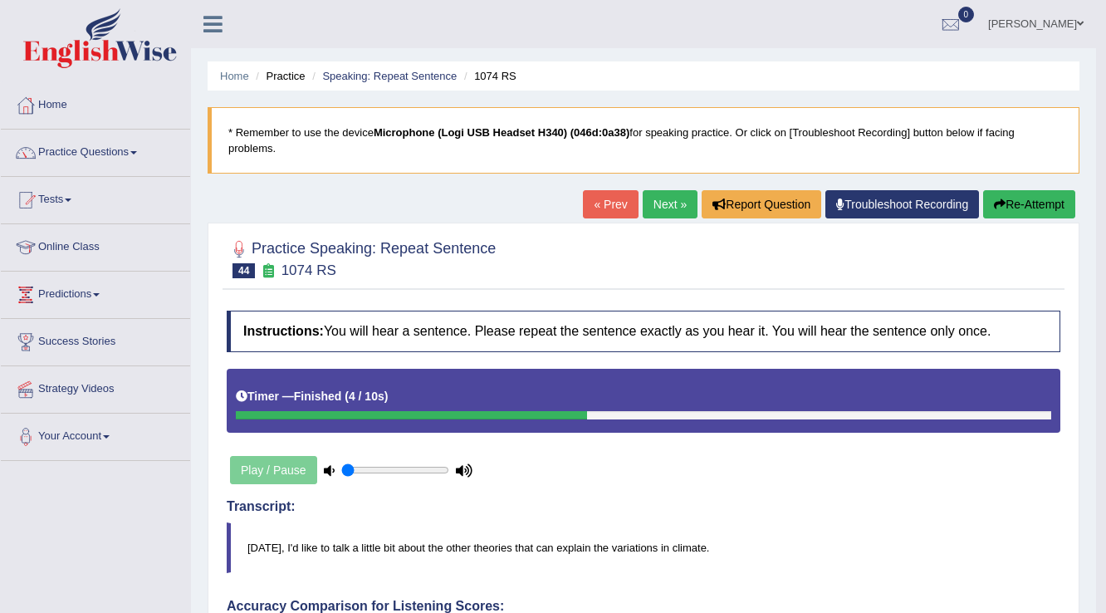
click at [995, 203] on icon "button" at bounding box center [1000, 204] width 12 height 12
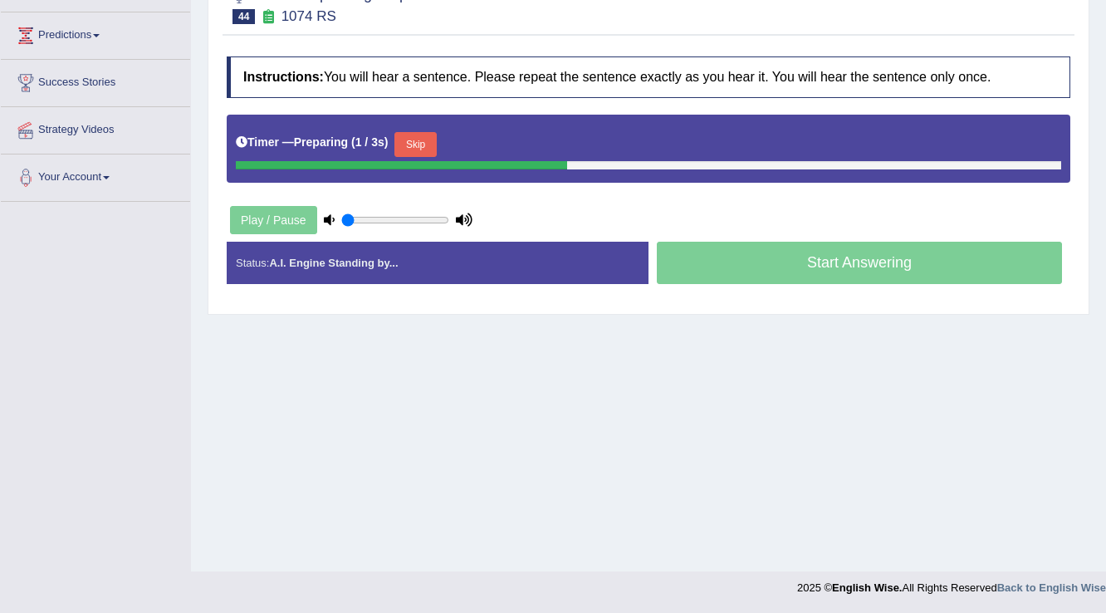
click at [414, 148] on button "Skip" at bounding box center [415, 144] width 42 height 25
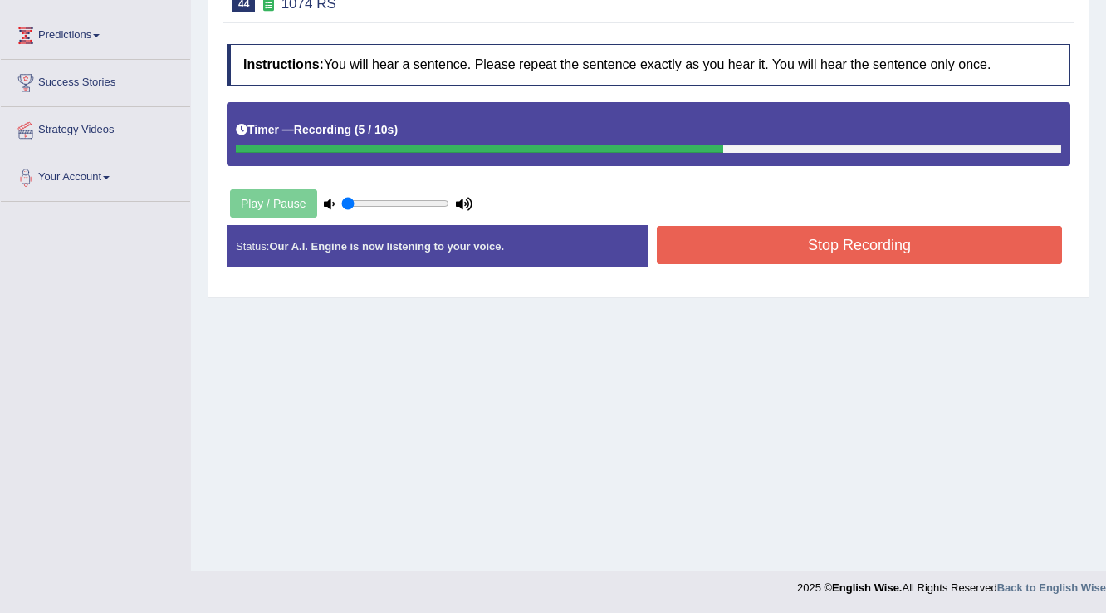
click at [735, 239] on button "Stop Recording" at bounding box center [859, 245] width 405 height 38
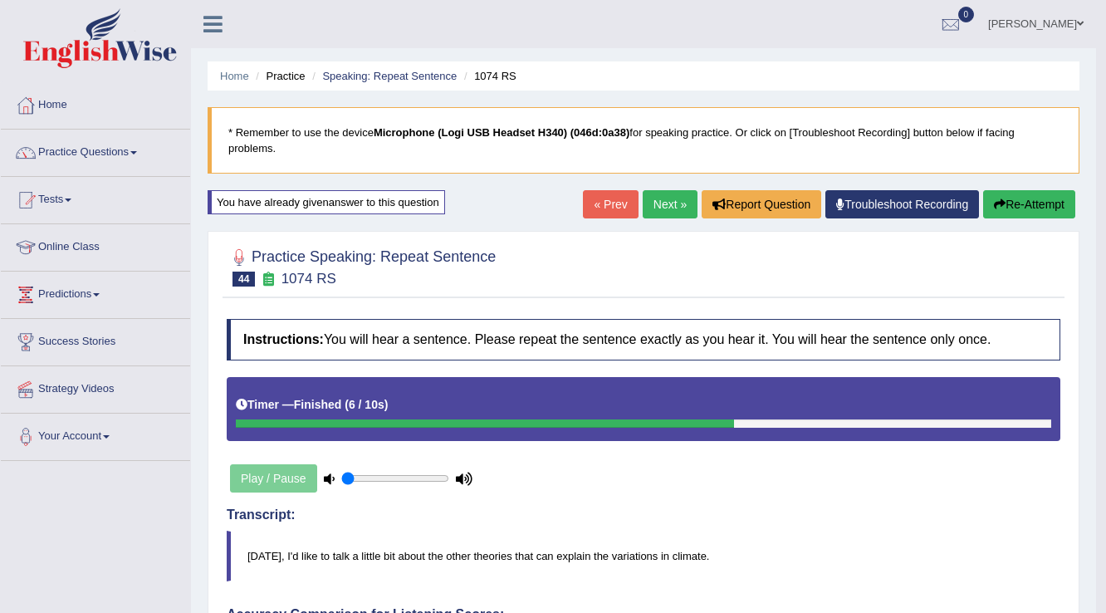
click at [672, 201] on link "Next »" at bounding box center [670, 204] width 55 height 28
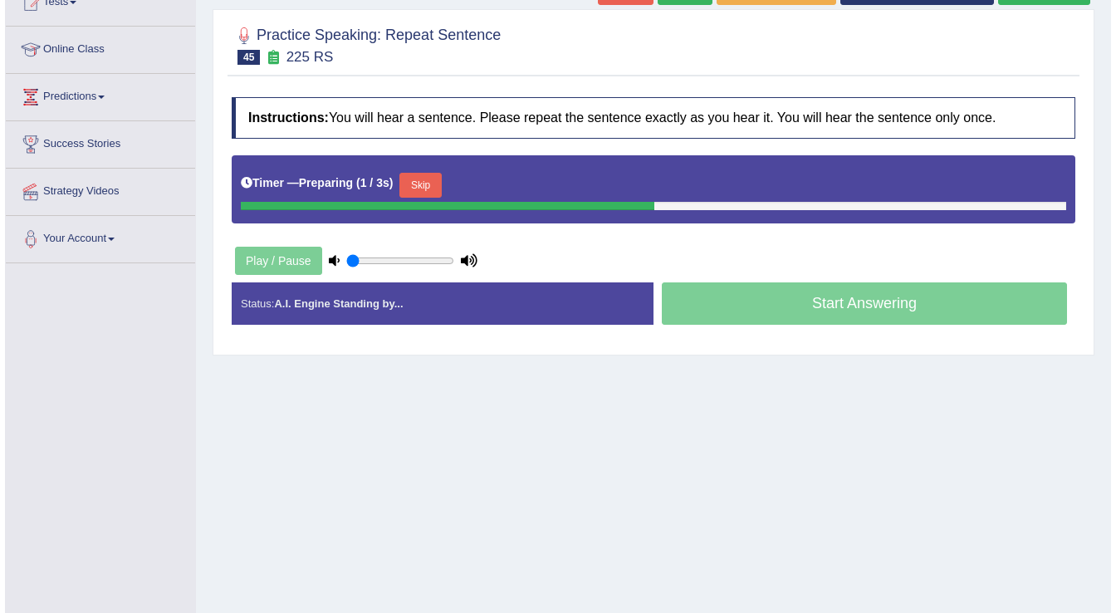
scroll to position [199, 0]
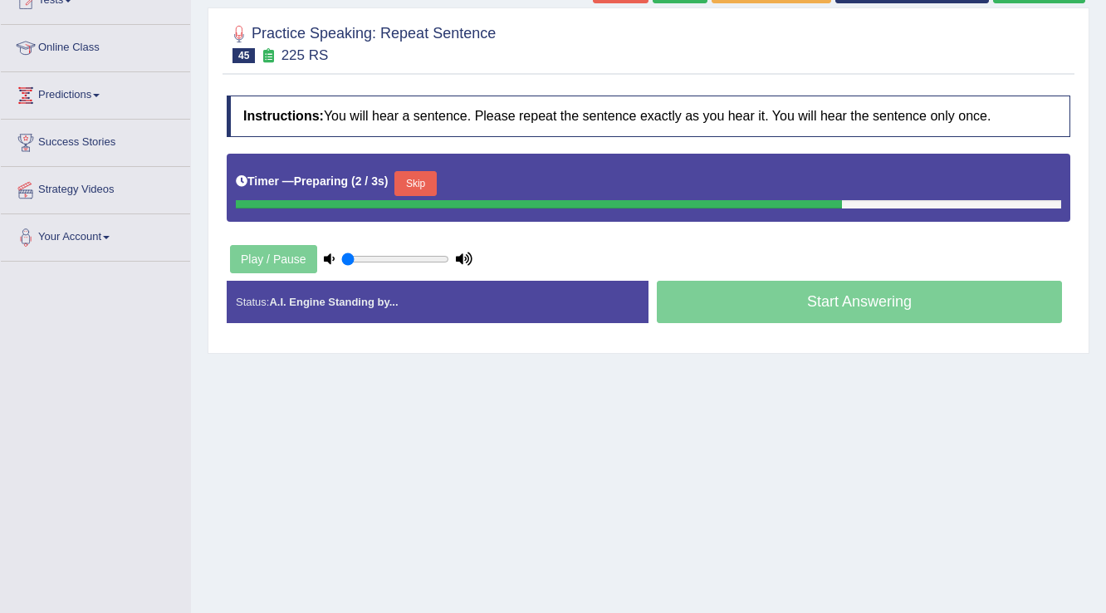
click at [414, 176] on button "Skip" at bounding box center [415, 183] width 42 height 25
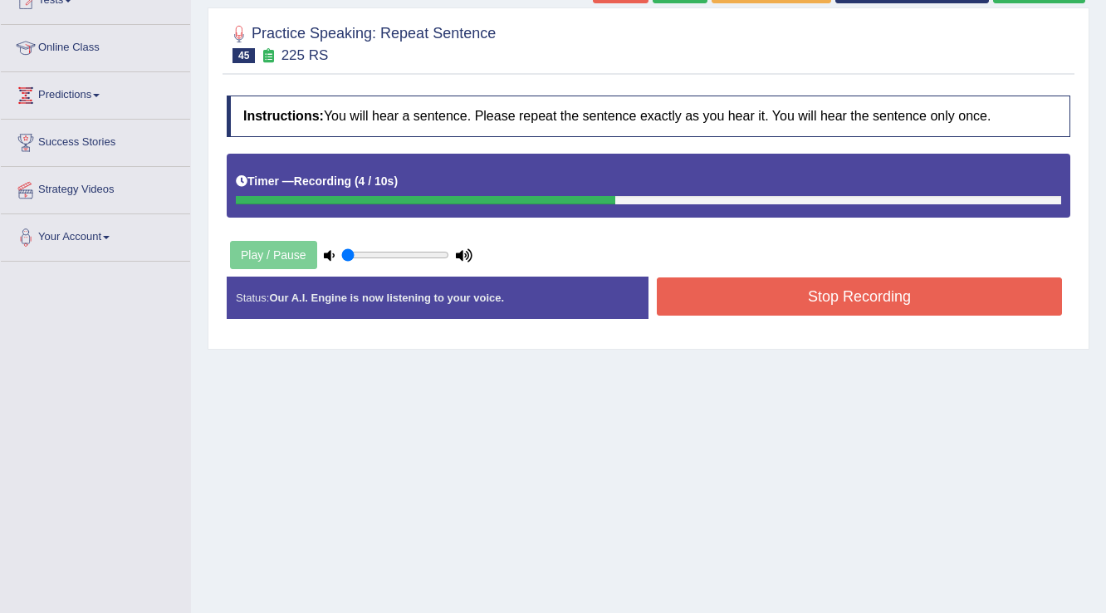
click at [758, 285] on button "Stop Recording" at bounding box center [859, 296] width 405 height 38
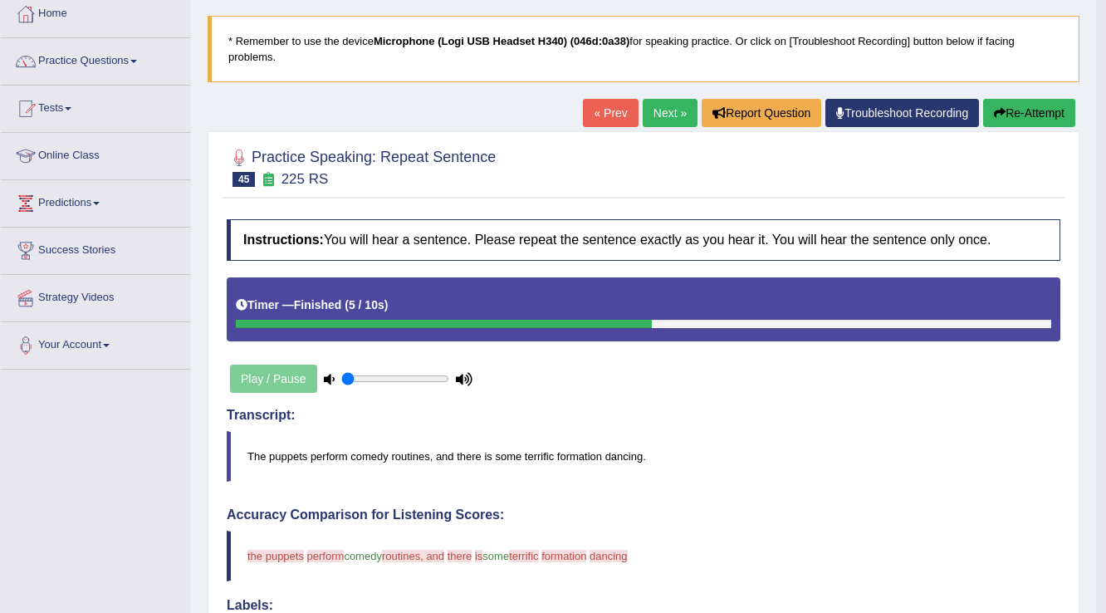
scroll to position [60, 0]
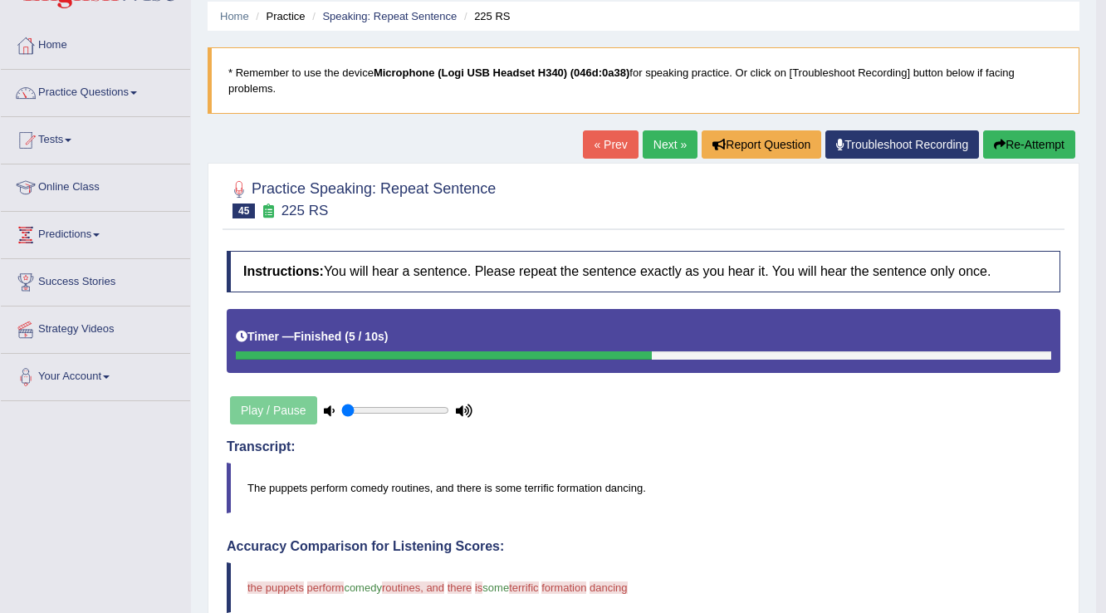
click at [1009, 139] on button "Re-Attempt" at bounding box center [1029, 144] width 92 height 28
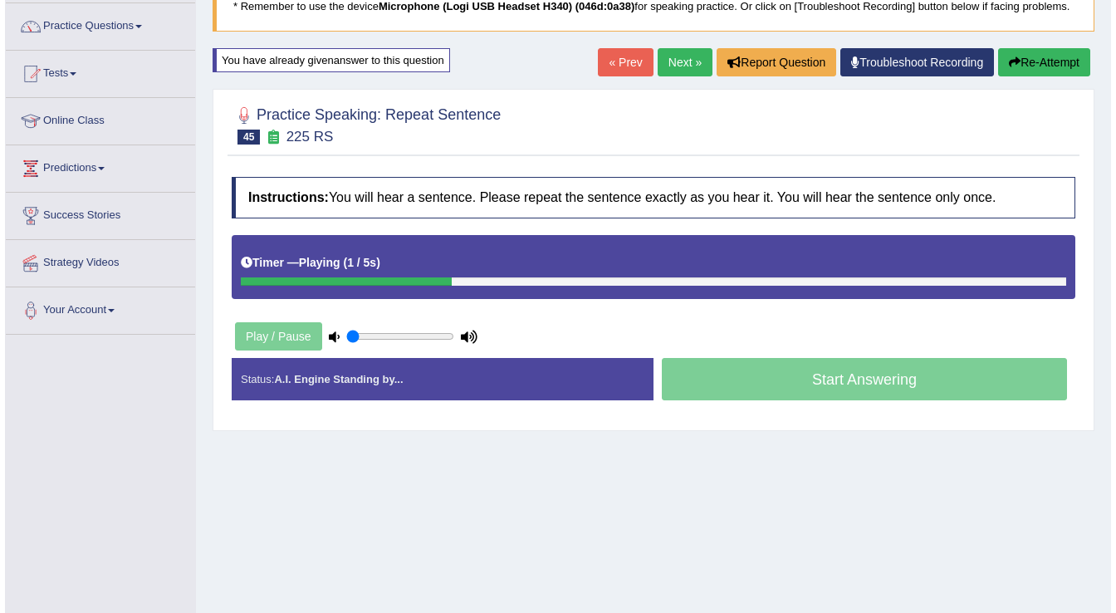
scroll to position [193, 0]
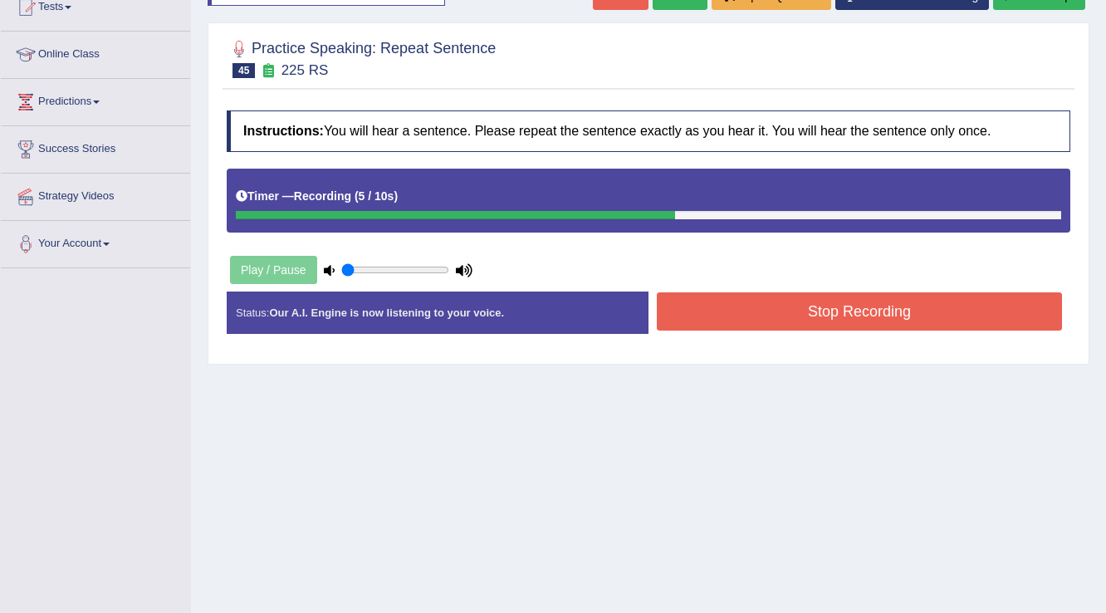
click at [741, 315] on button "Stop Recording" at bounding box center [859, 311] width 405 height 38
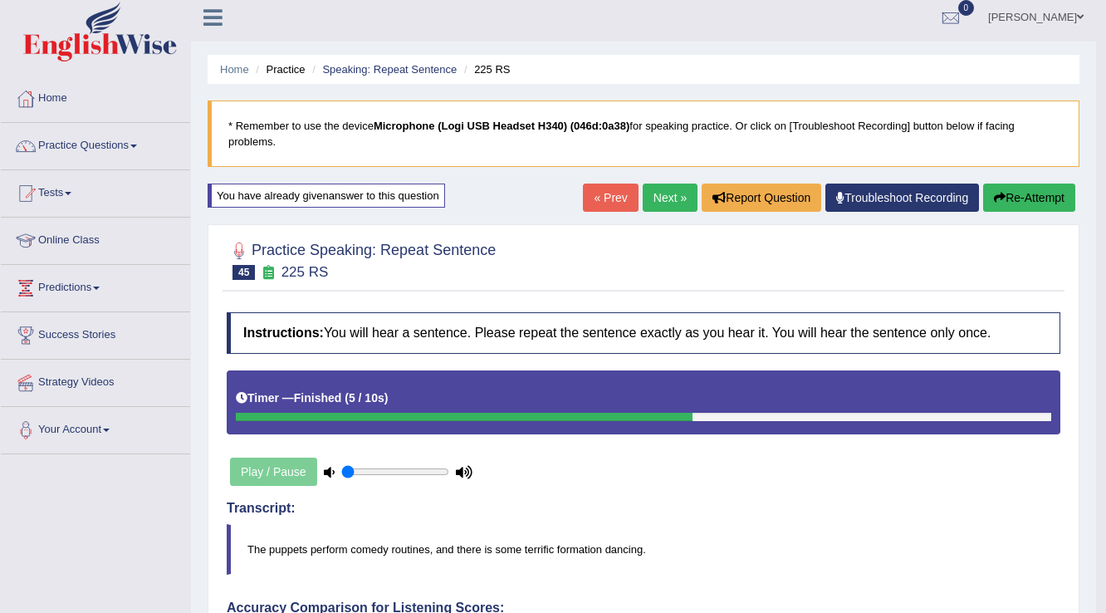
scroll to position [0, 0]
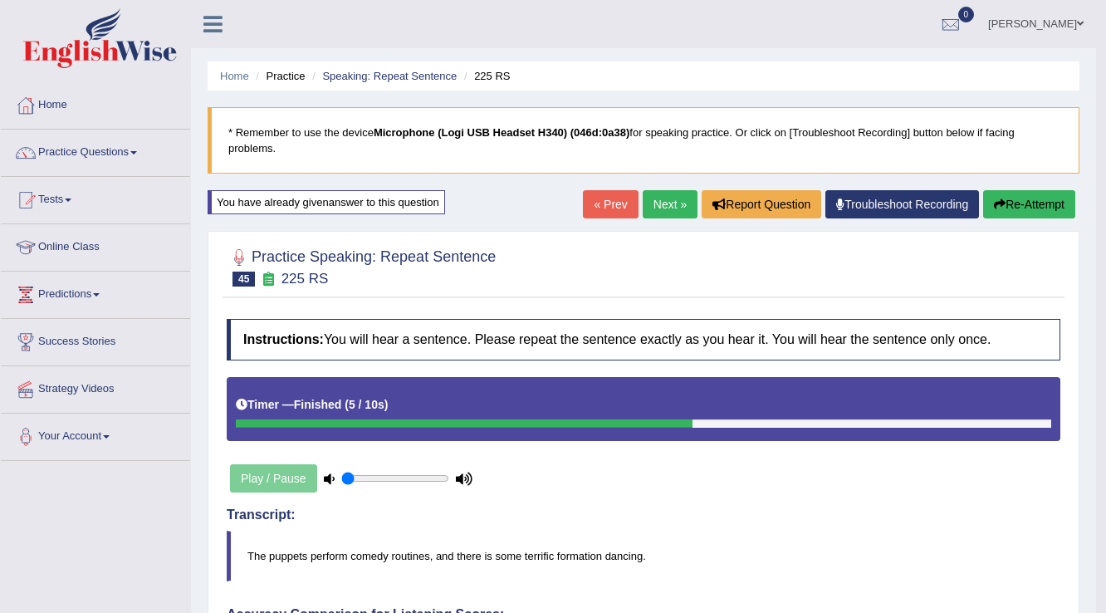
click at [1001, 193] on button "Re-Attempt" at bounding box center [1029, 204] width 92 height 28
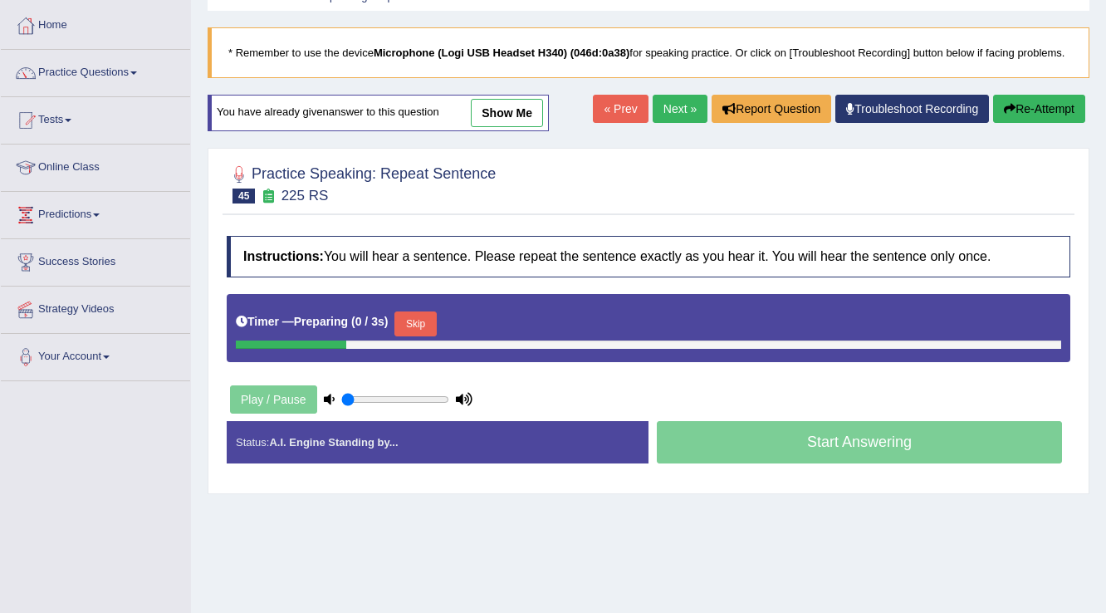
scroll to position [199, 0]
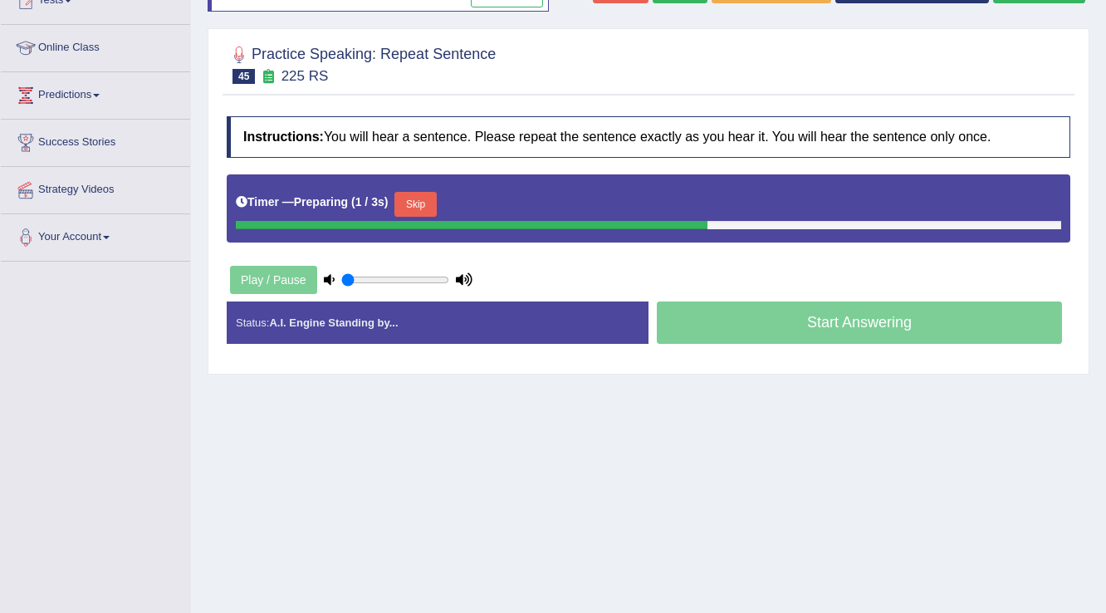
click at [429, 199] on button "Skip" at bounding box center [415, 204] width 42 height 25
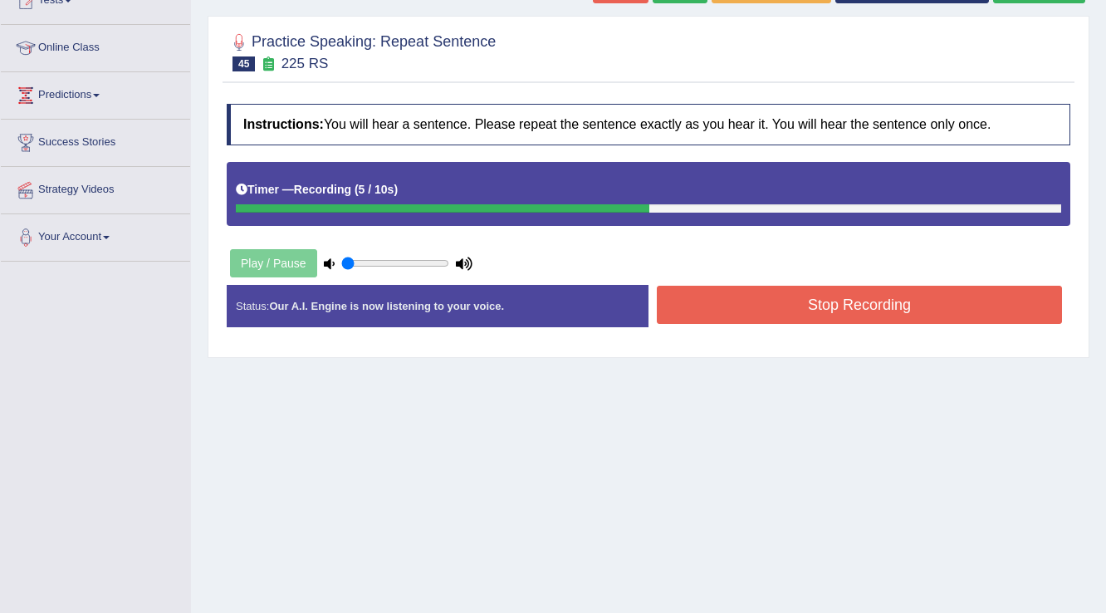
click at [801, 286] on button "Stop Recording" at bounding box center [859, 305] width 405 height 38
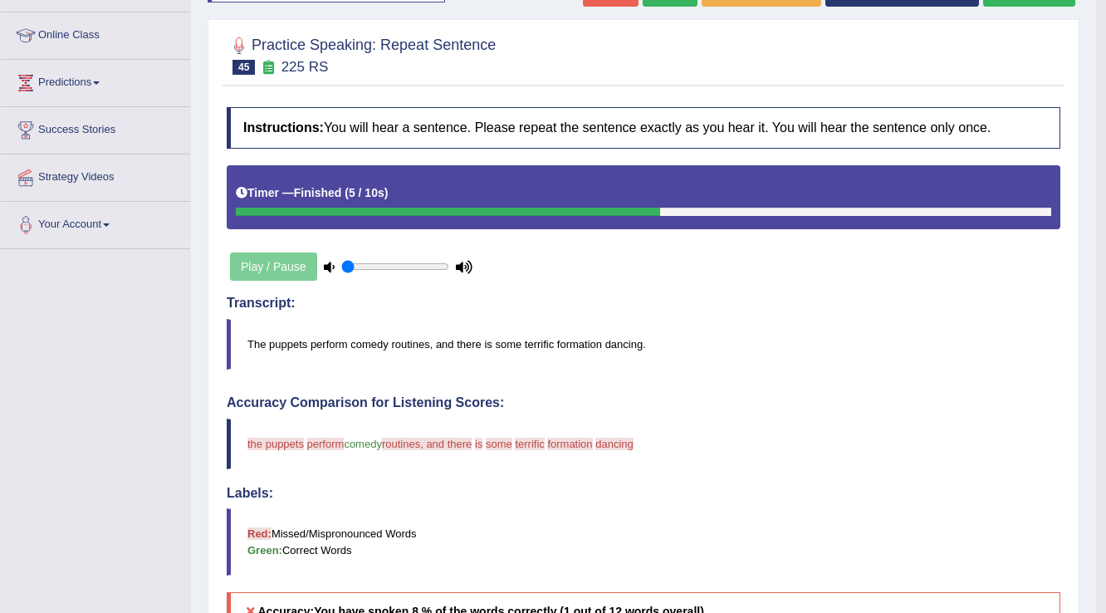
scroll to position [134, 0]
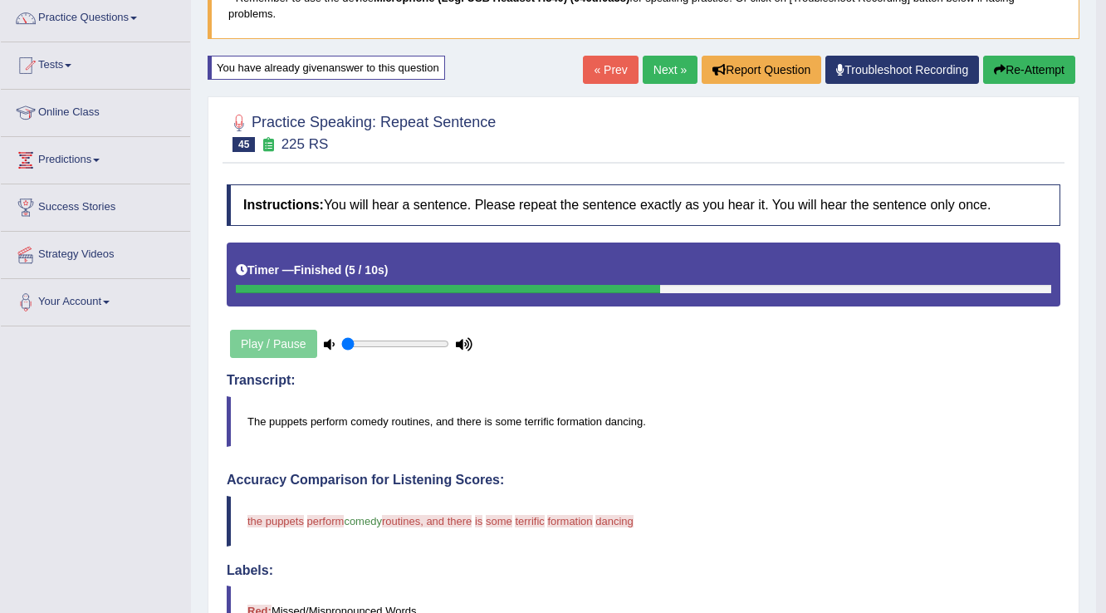
click at [1033, 58] on button "Re-Attempt" at bounding box center [1029, 70] width 92 height 28
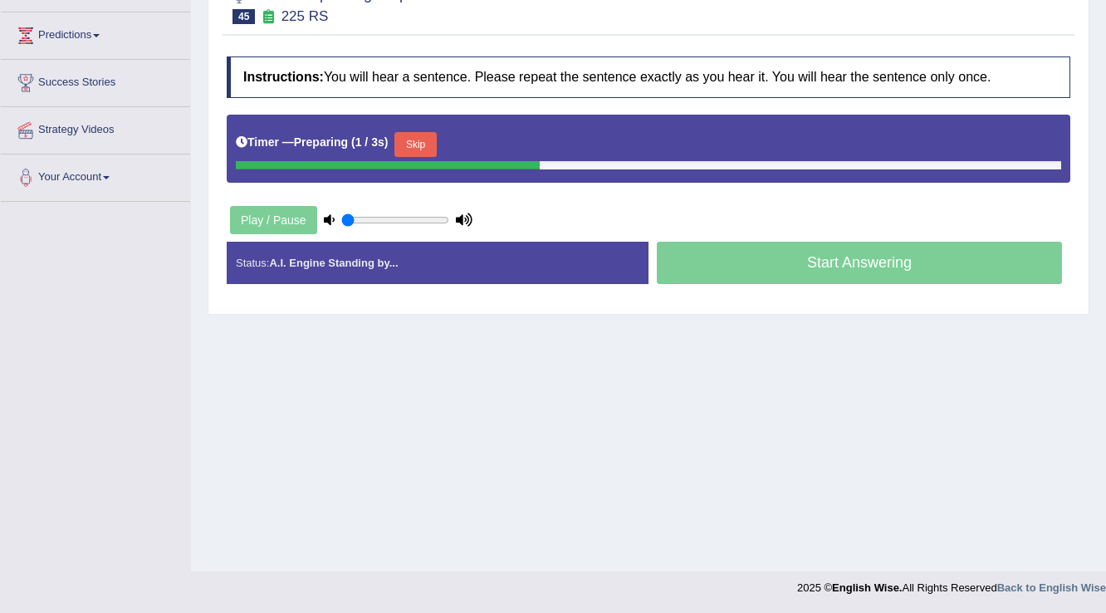
click at [421, 142] on button "Skip" at bounding box center [415, 144] width 42 height 25
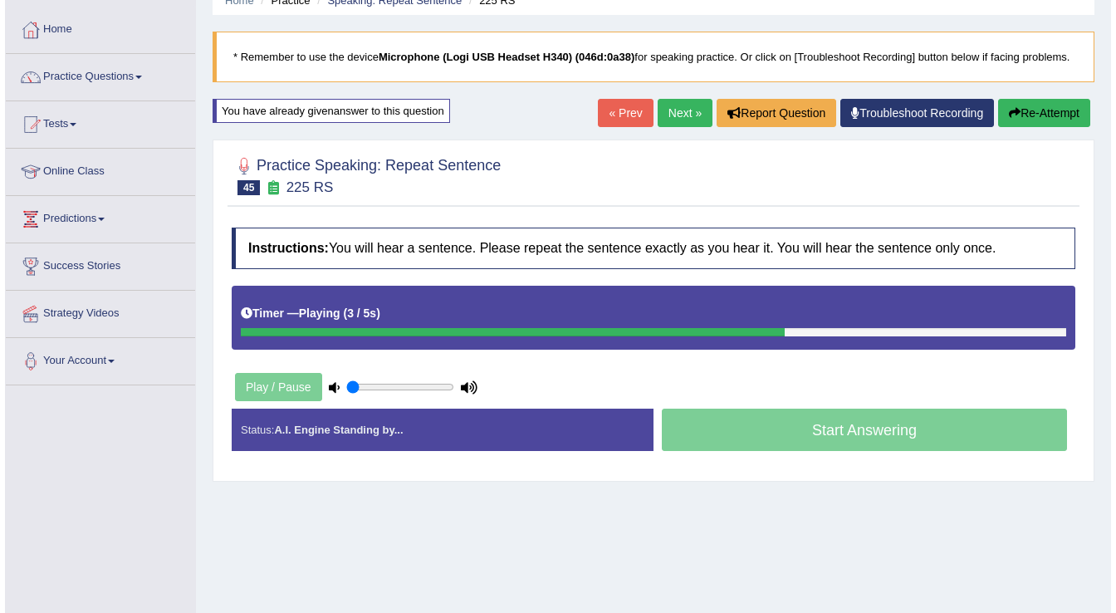
scroll to position [60, 0]
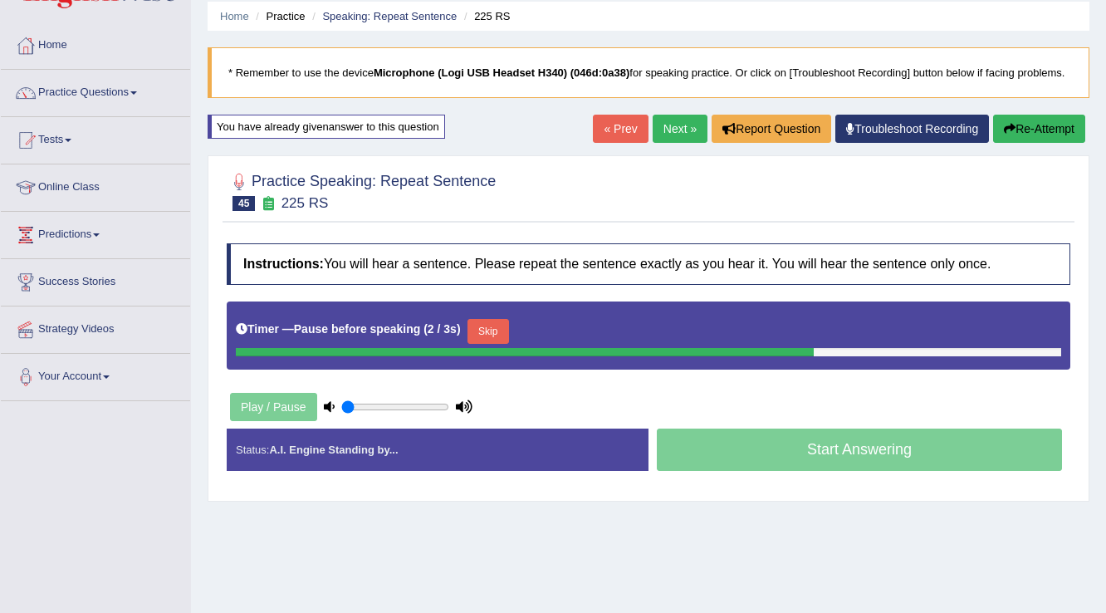
click at [498, 325] on button "Skip" at bounding box center [488, 331] width 42 height 25
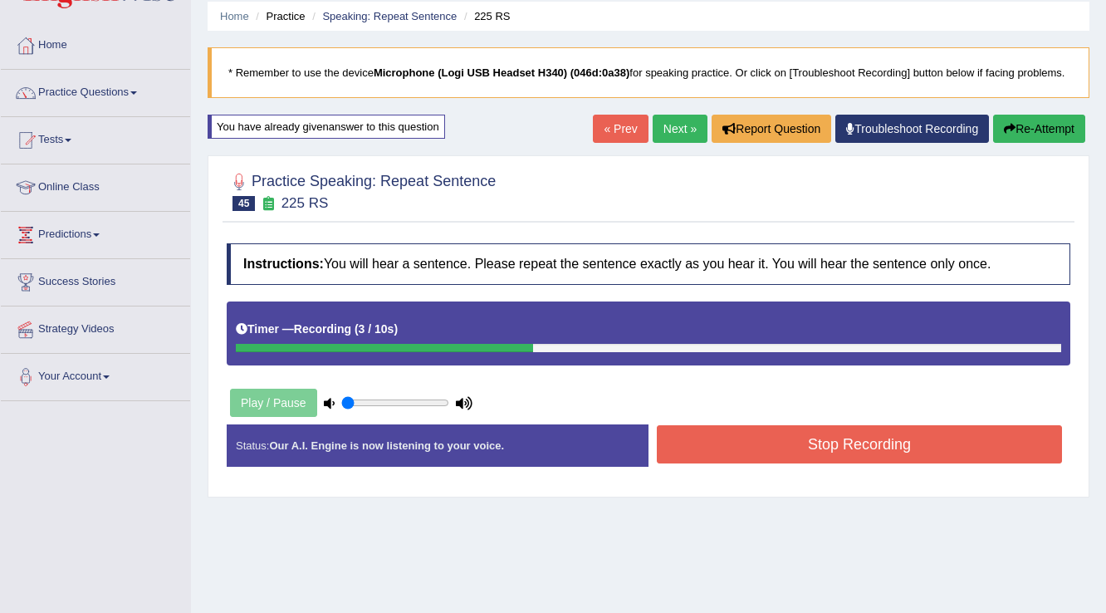
click at [732, 425] on button "Stop Recording" at bounding box center [859, 444] width 405 height 38
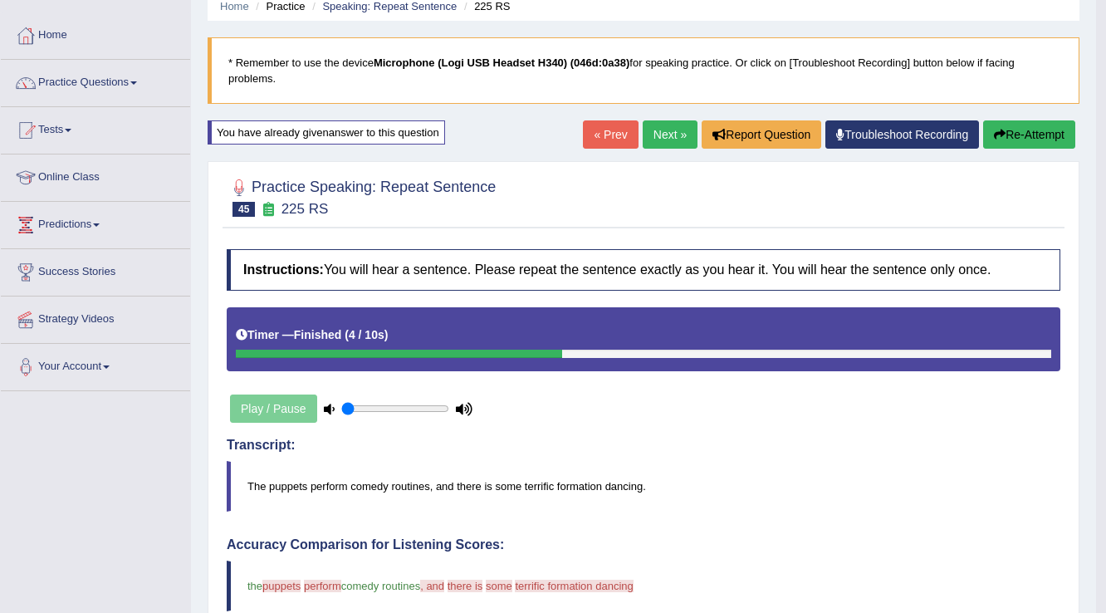
scroll to position [37, 0]
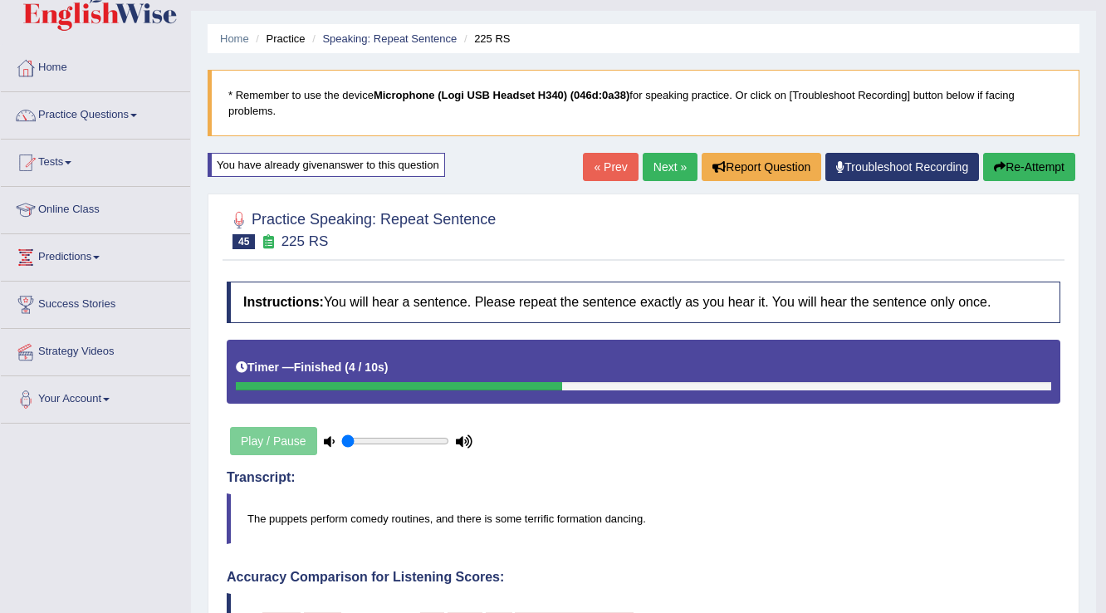
click at [664, 173] on link "Next »" at bounding box center [670, 167] width 55 height 28
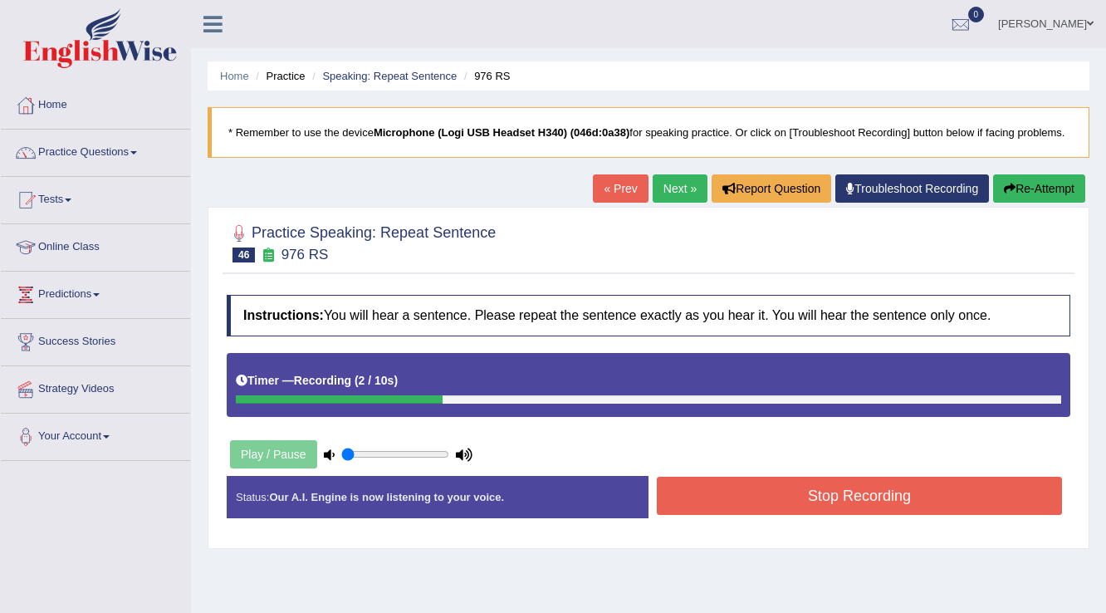
click at [887, 492] on button "Stop Recording" at bounding box center [859, 496] width 405 height 38
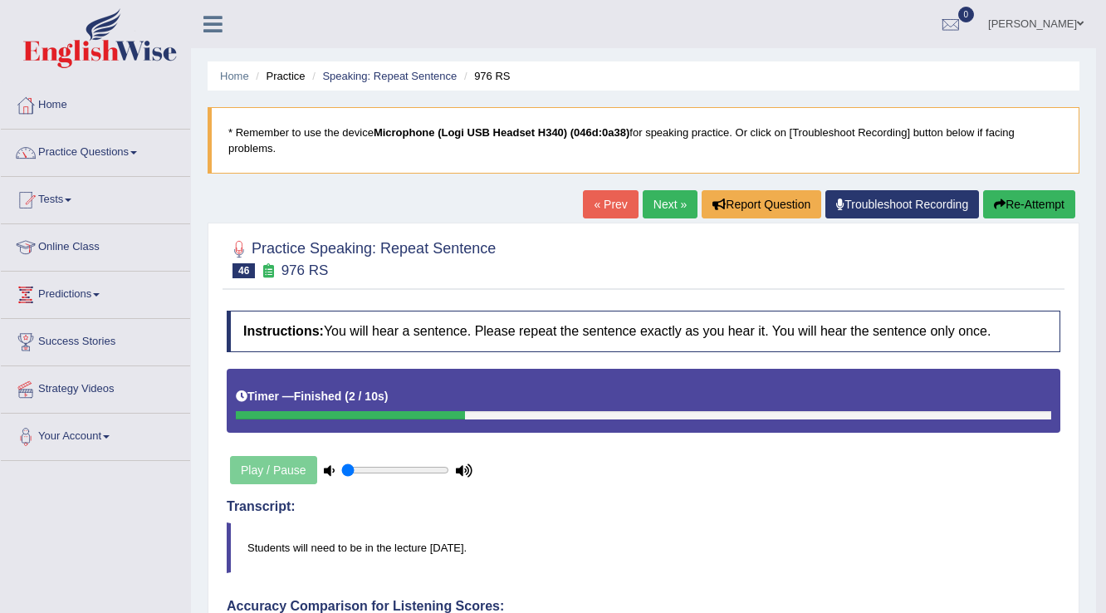
click at [667, 210] on link "Next »" at bounding box center [670, 204] width 55 height 28
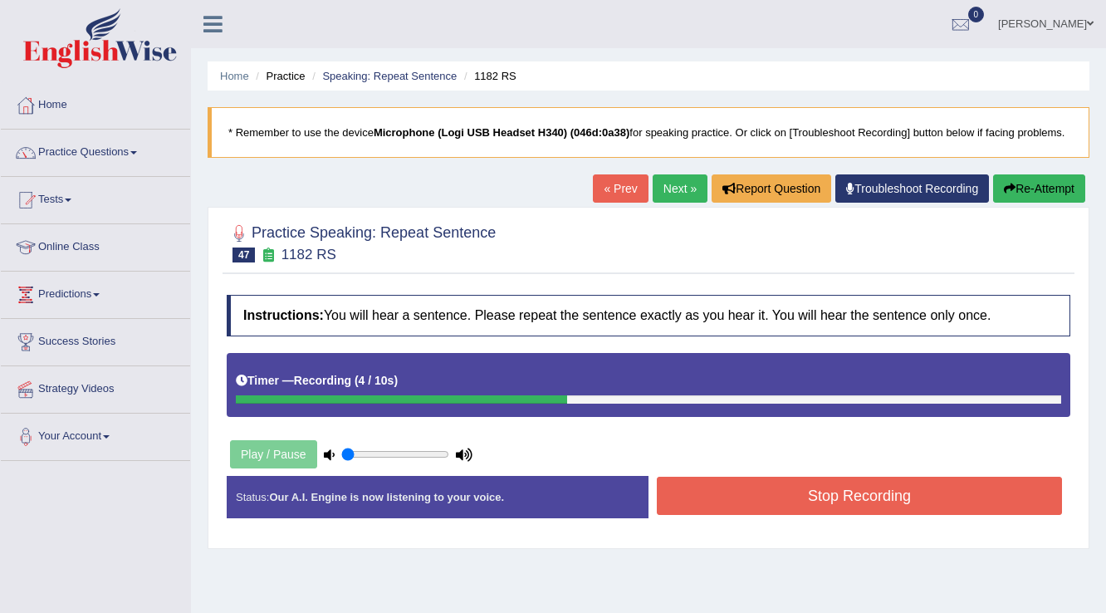
click at [741, 495] on button "Stop Recording" at bounding box center [859, 496] width 405 height 38
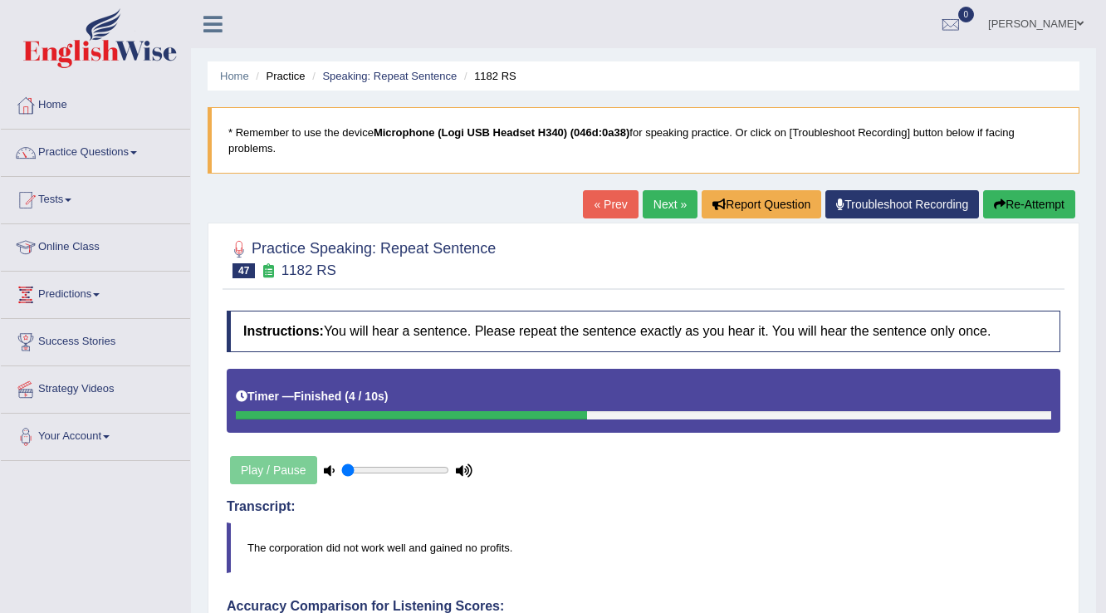
click at [664, 203] on link "Next »" at bounding box center [670, 204] width 55 height 28
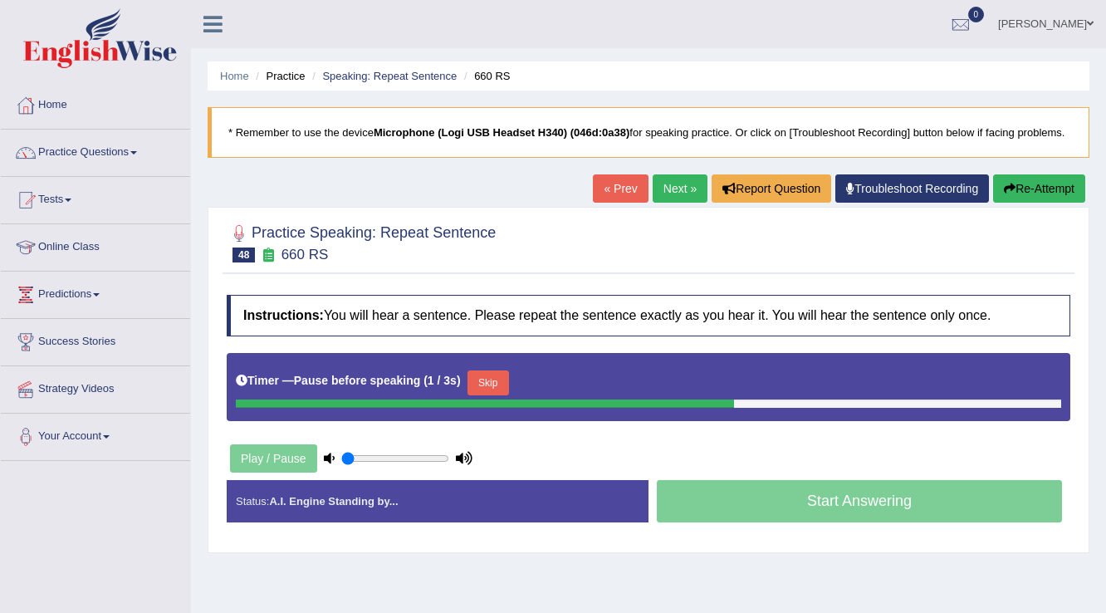
click at [498, 380] on button "Skip" at bounding box center [488, 382] width 42 height 25
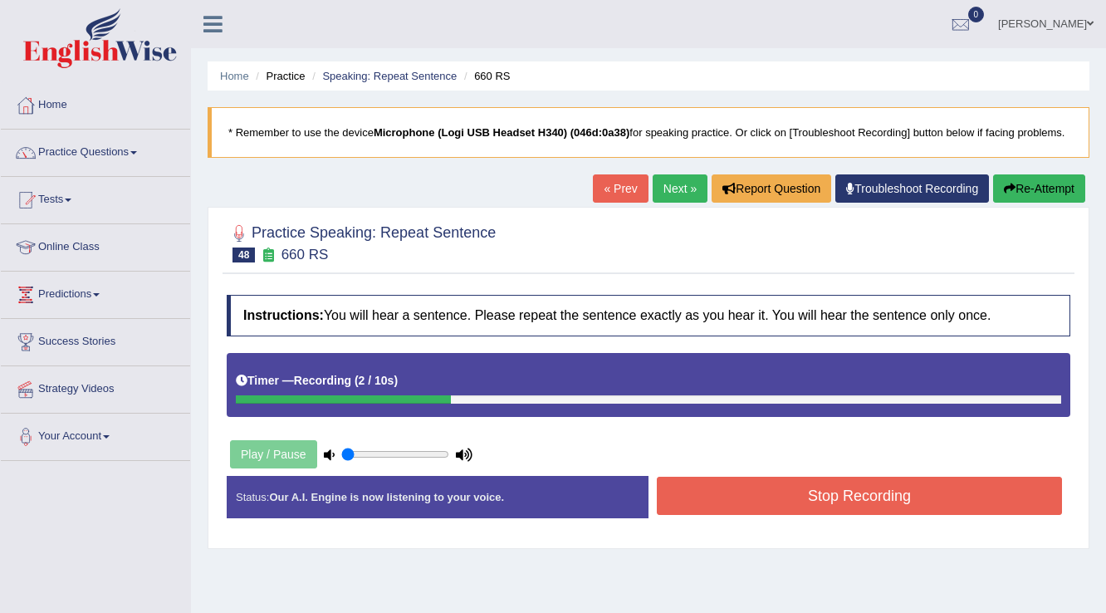
click at [787, 478] on button "Stop Recording" at bounding box center [859, 496] width 405 height 38
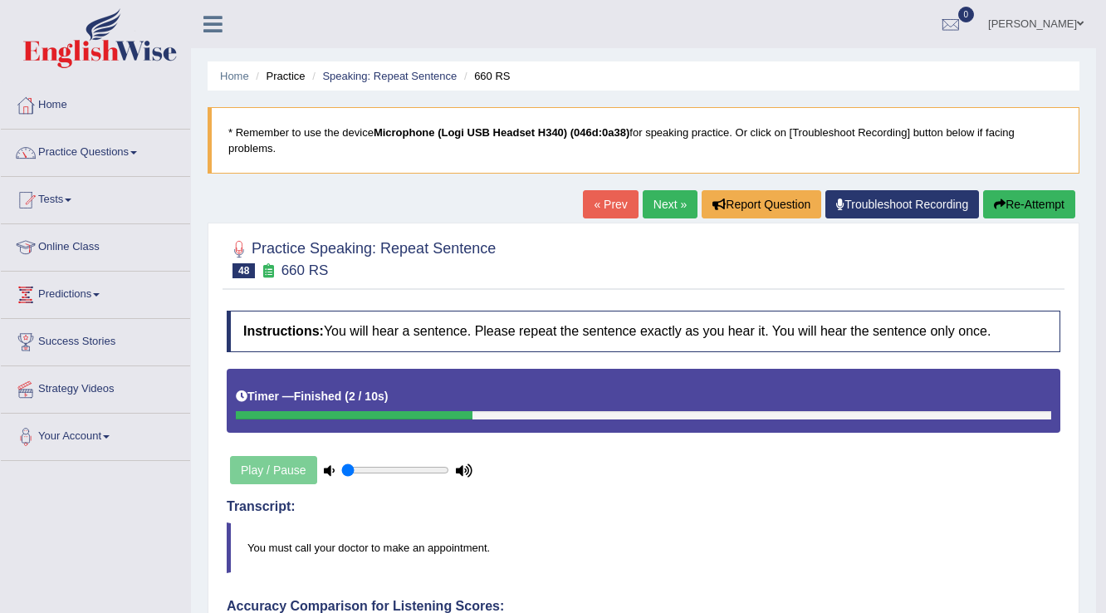
click at [668, 198] on link "Next »" at bounding box center [670, 204] width 55 height 28
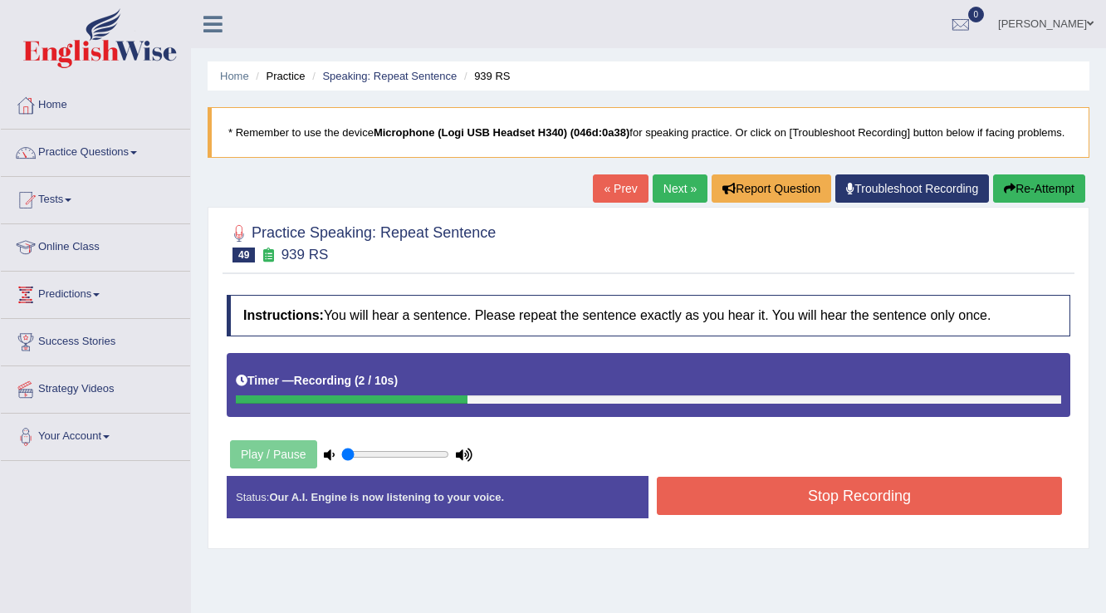
click at [756, 484] on button "Stop Recording" at bounding box center [859, 496] width 405 height 38
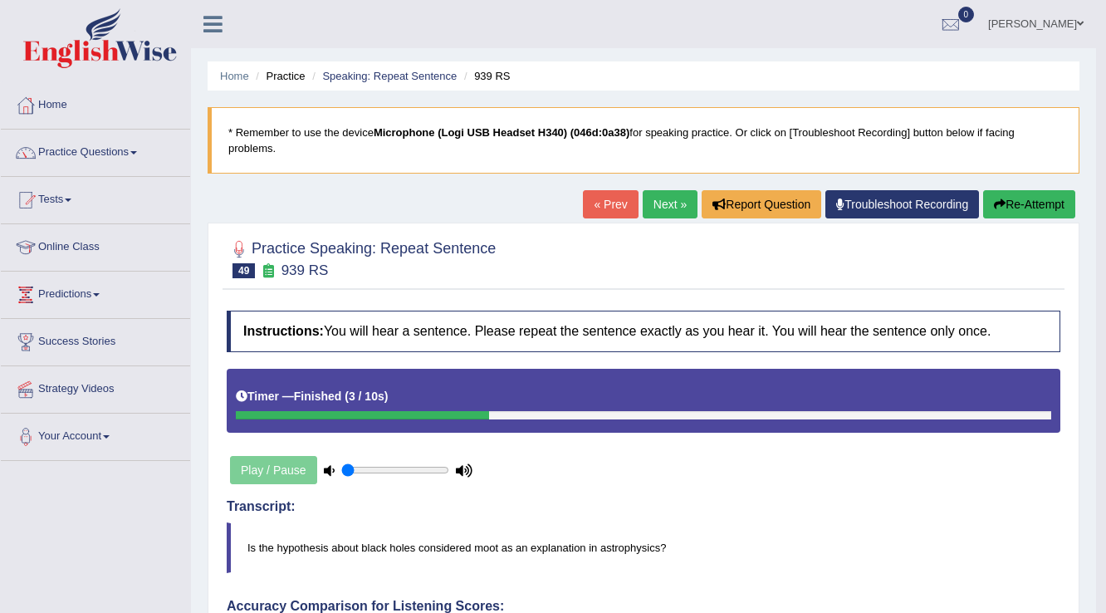
click at [654, 203] on link "Next »" at bounding box center [670, 204] width 55 height 28
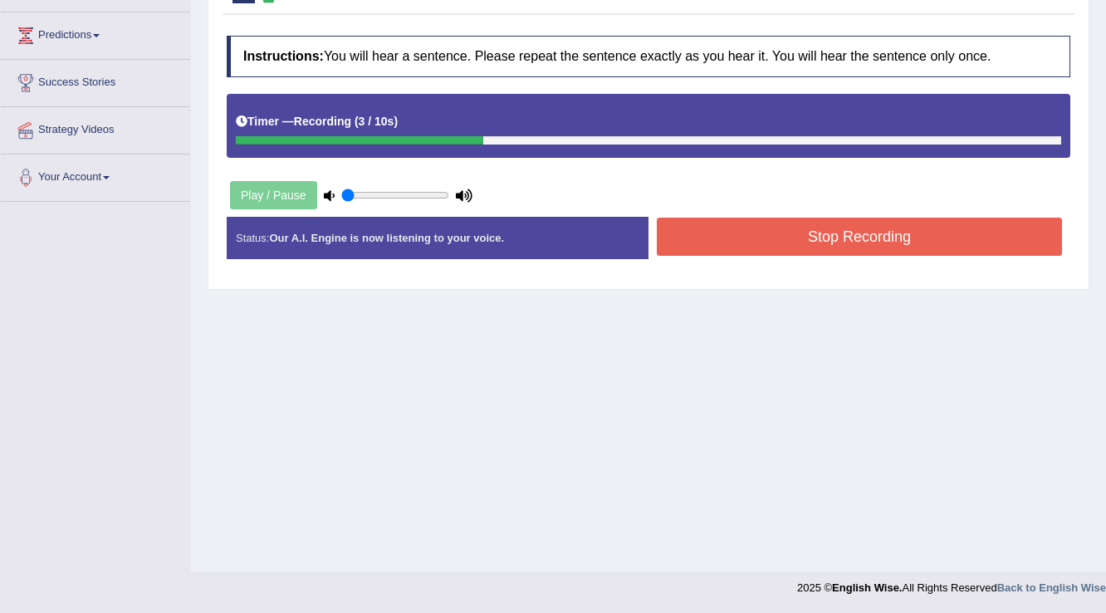
click at [727, 223] on button "Stop Recording" at bounding box center [859, 237] width 405 height 38
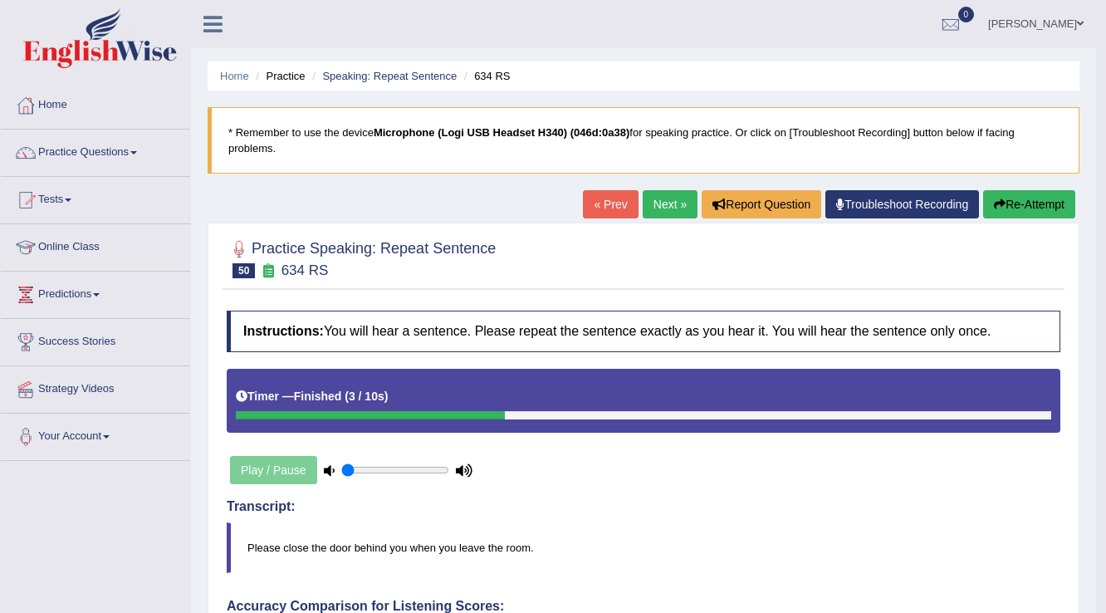
click at [1062, 27] on link "[PERSON_NAME]" at bounding box center [1036, 21] width 120 height 43
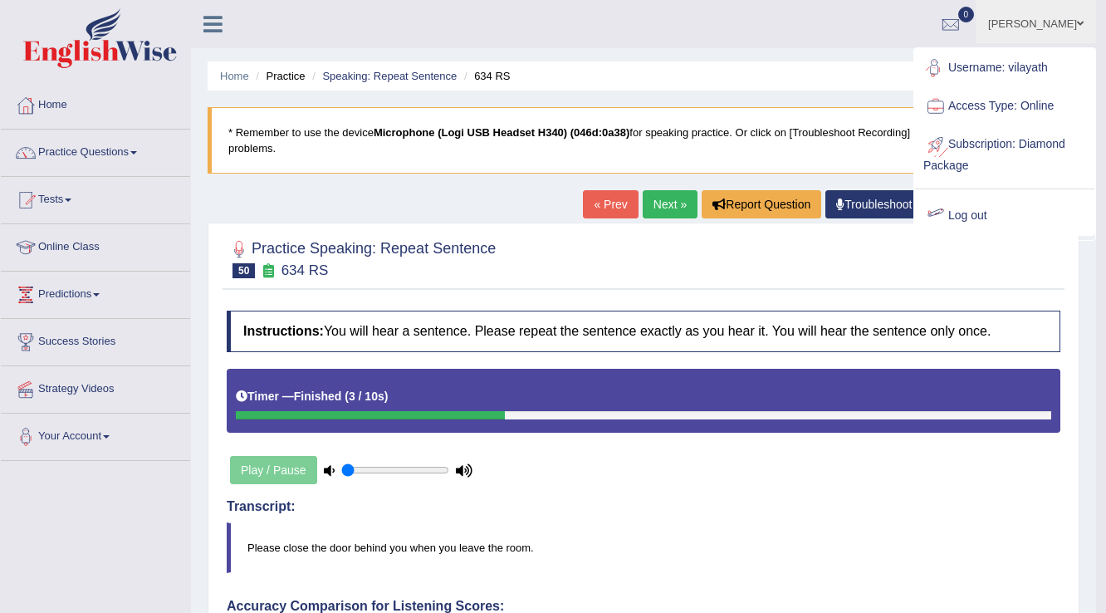
click at [983, 205] on link "Log out" at bounding box center [1004, 216] width 179 height 38
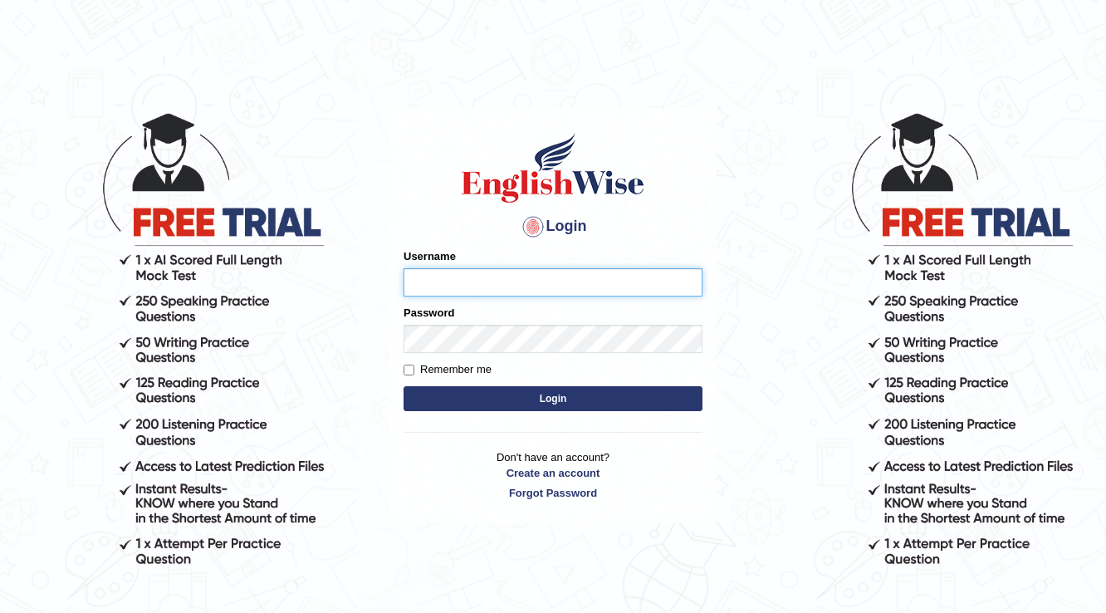
click at [403, 386] on button "Login" at bounding box center [552, 398] width 299 height 25
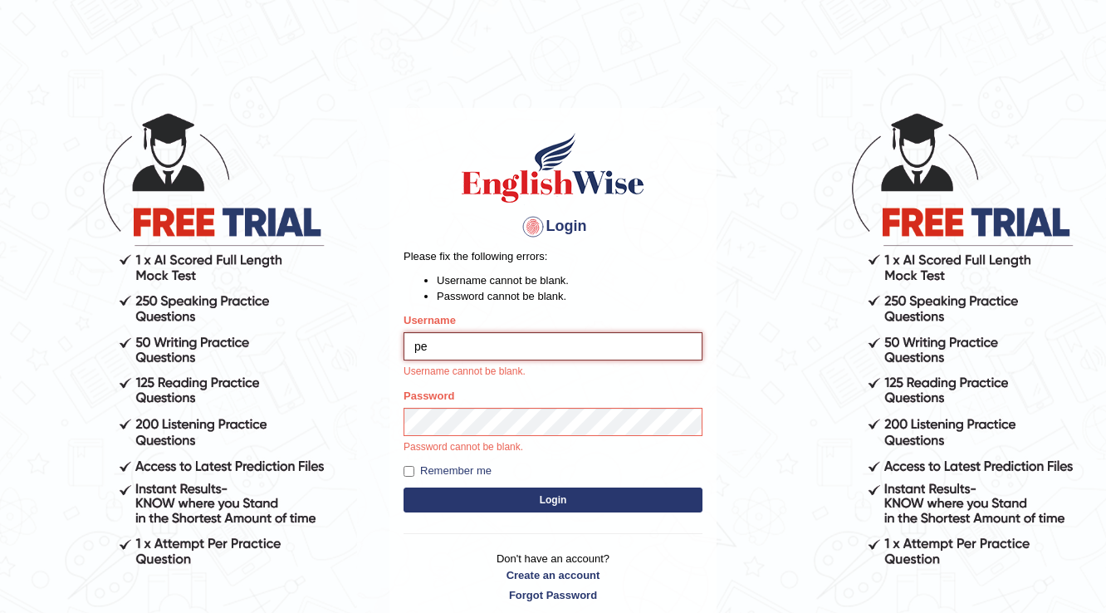
type input "Pernegul"
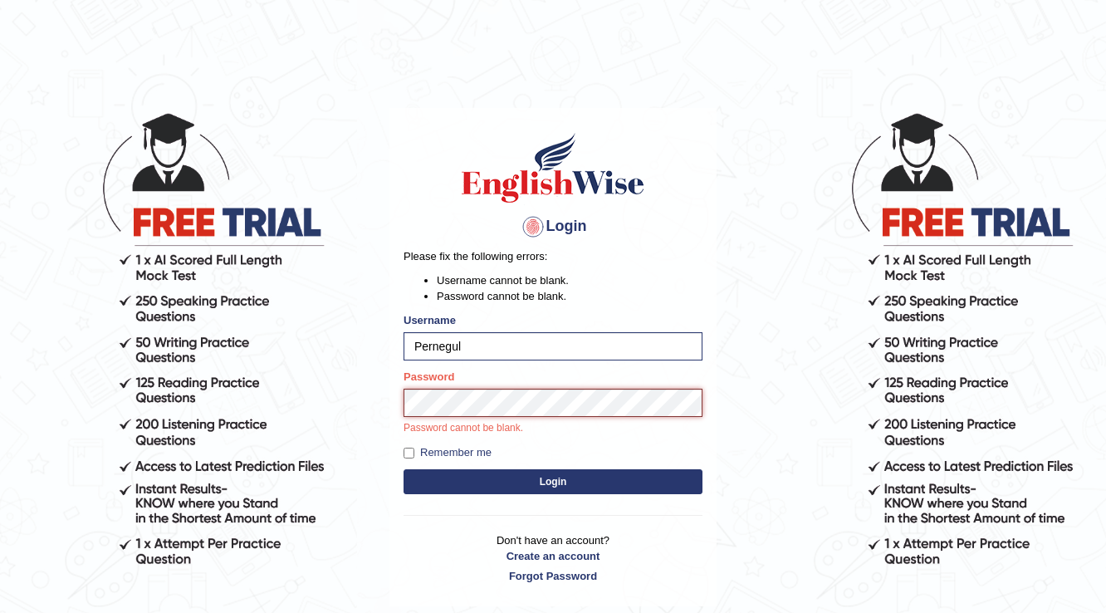
click at [403, 469] on button "Login" at bounding box center [552, 481] width 299 height 25
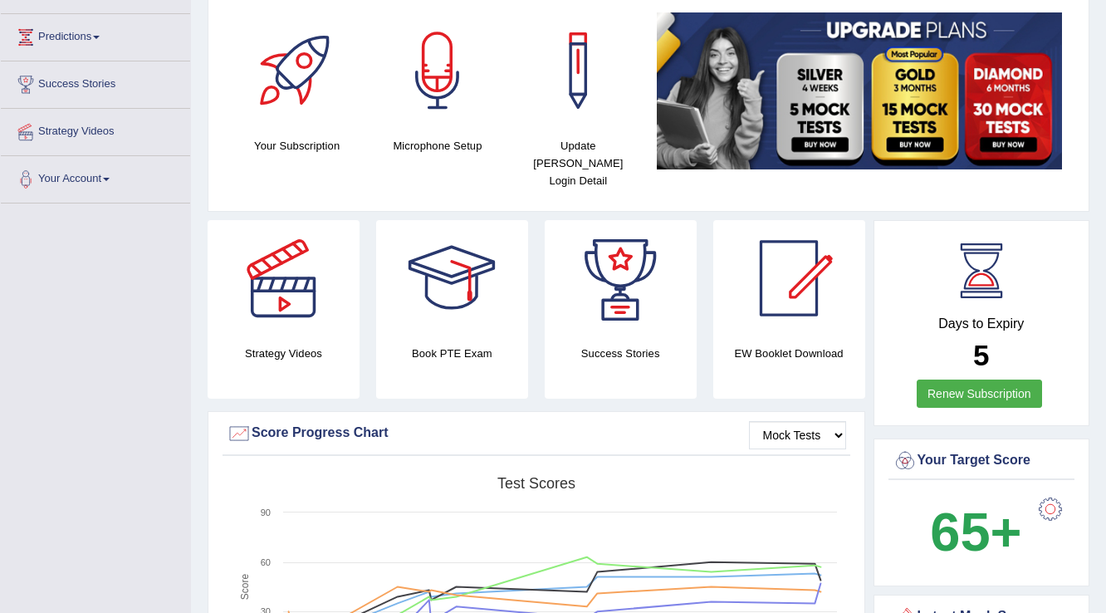
scroll to position [66, 0]
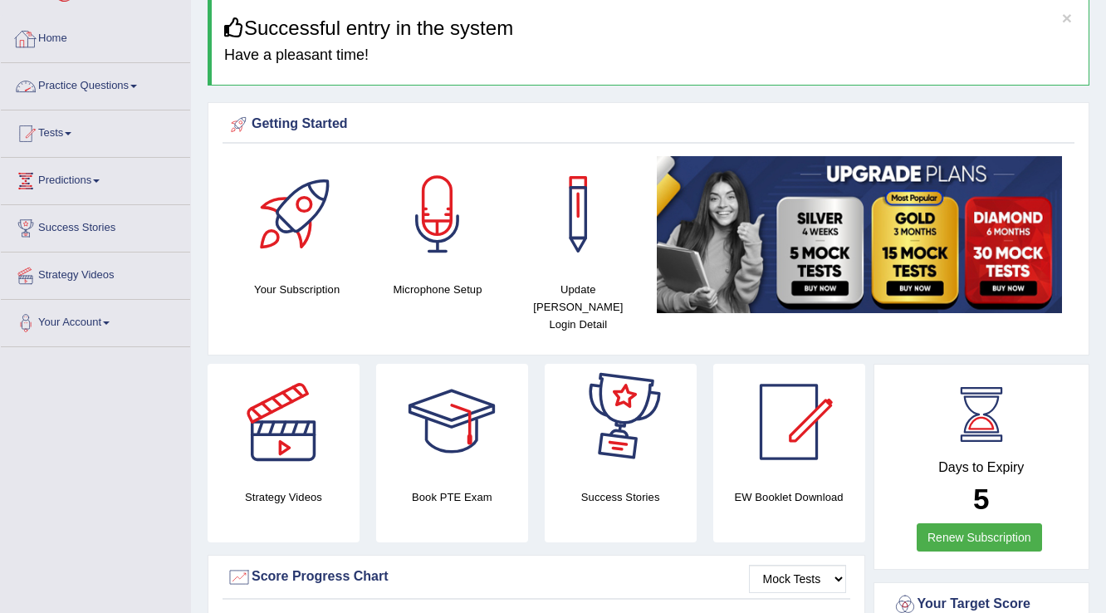
click at [58, 86] on link "Practice Questions" at bounding box center [95, 84] width 189 height 42
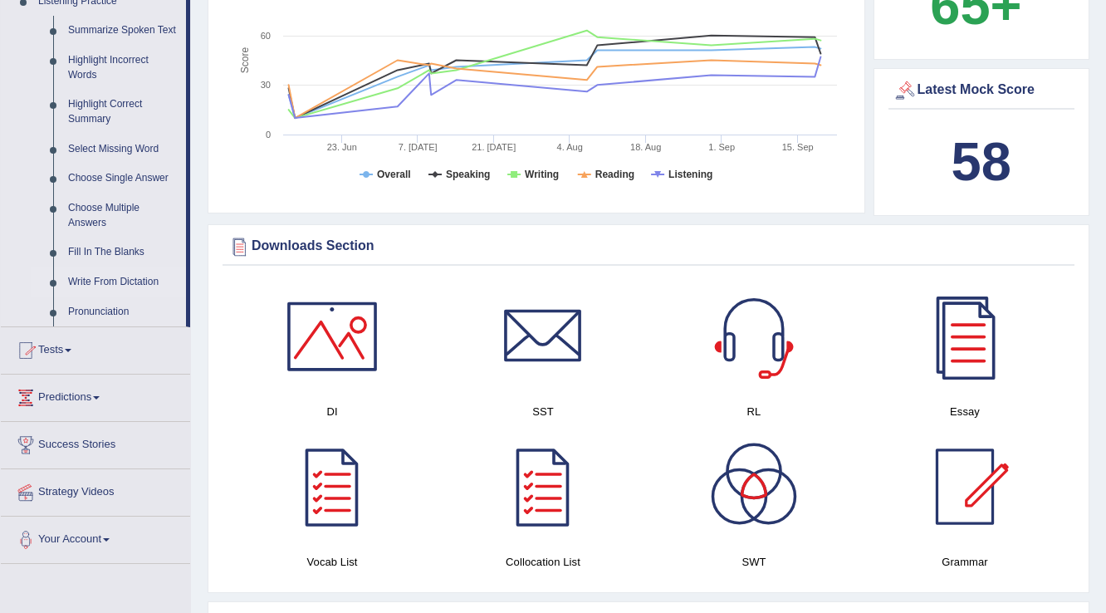
scroll to position [598, 0]
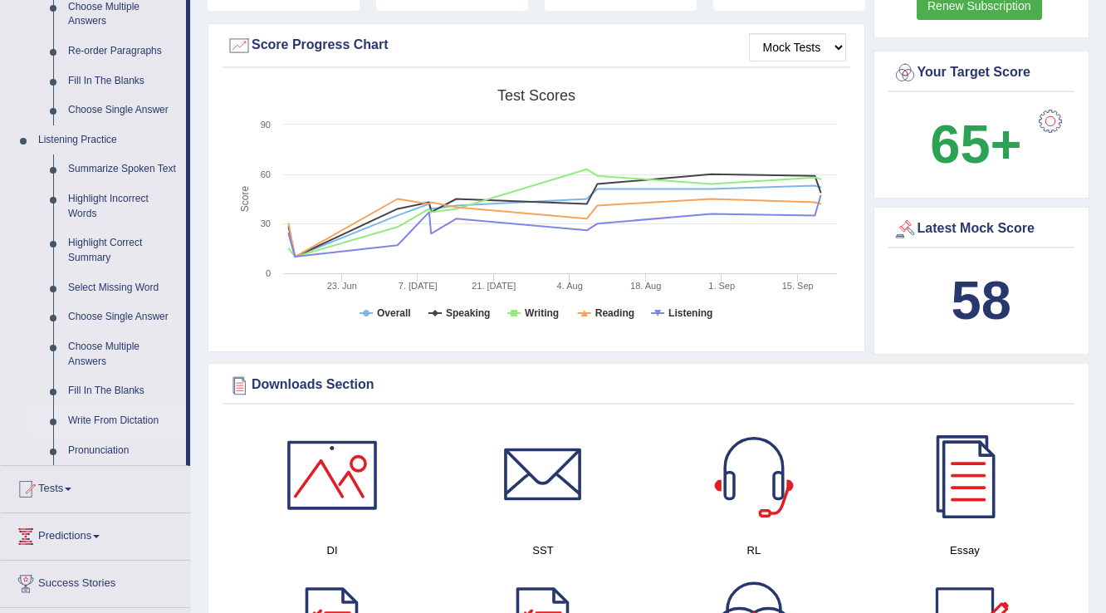
click at [110, 417] on link "Write From Dictation" at bounding box center [123, 421] width 125 height 30
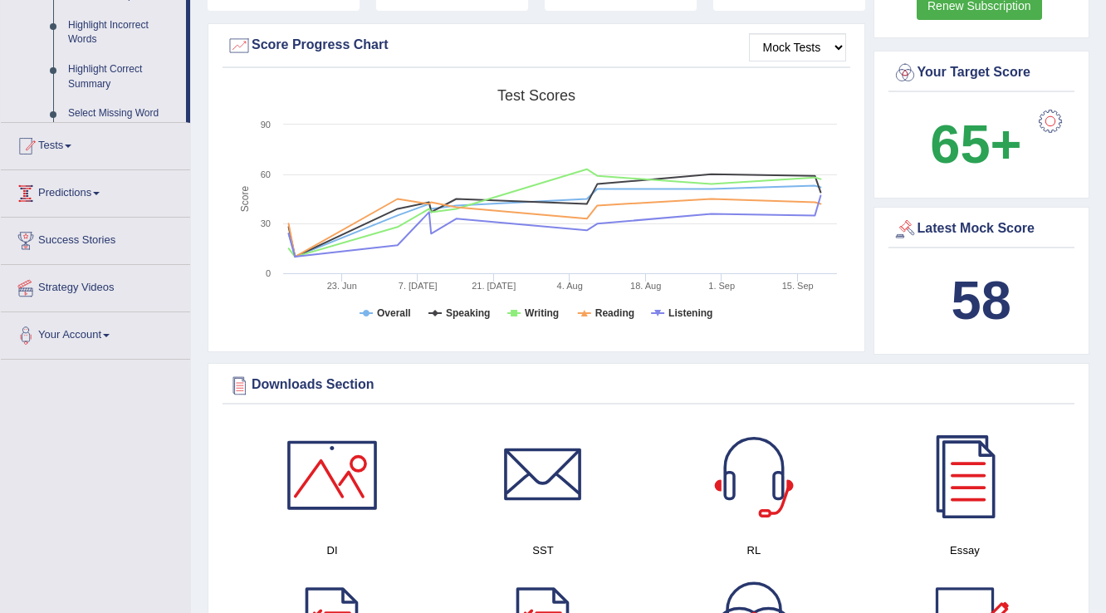
scroll to position [231, 0]
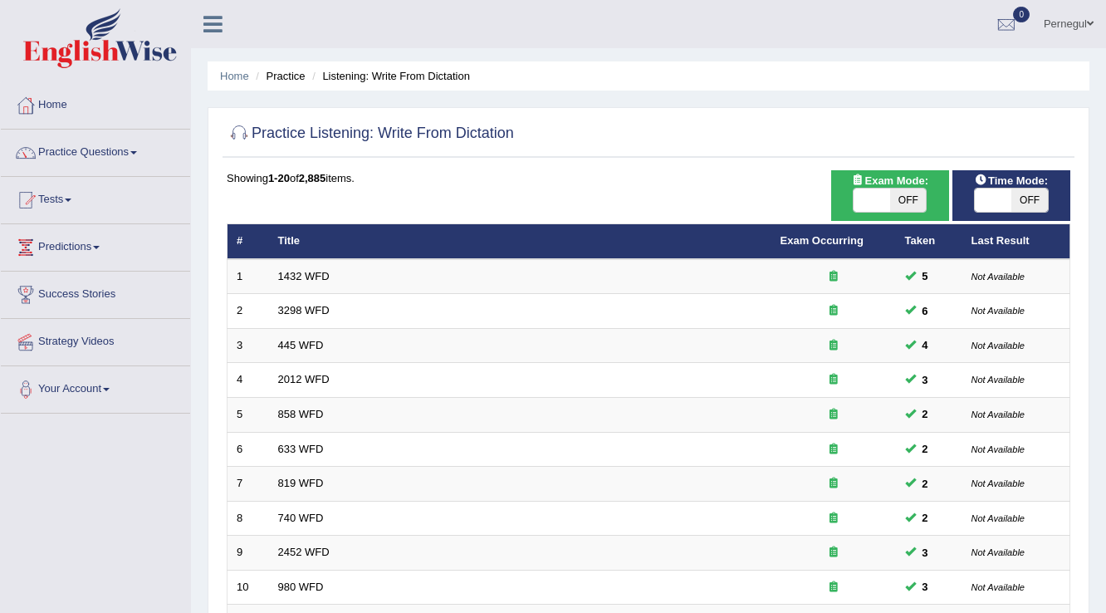
click at [854, 209] on span at bounding box center [871, 199] width 37 height 23
checkbox input "true"
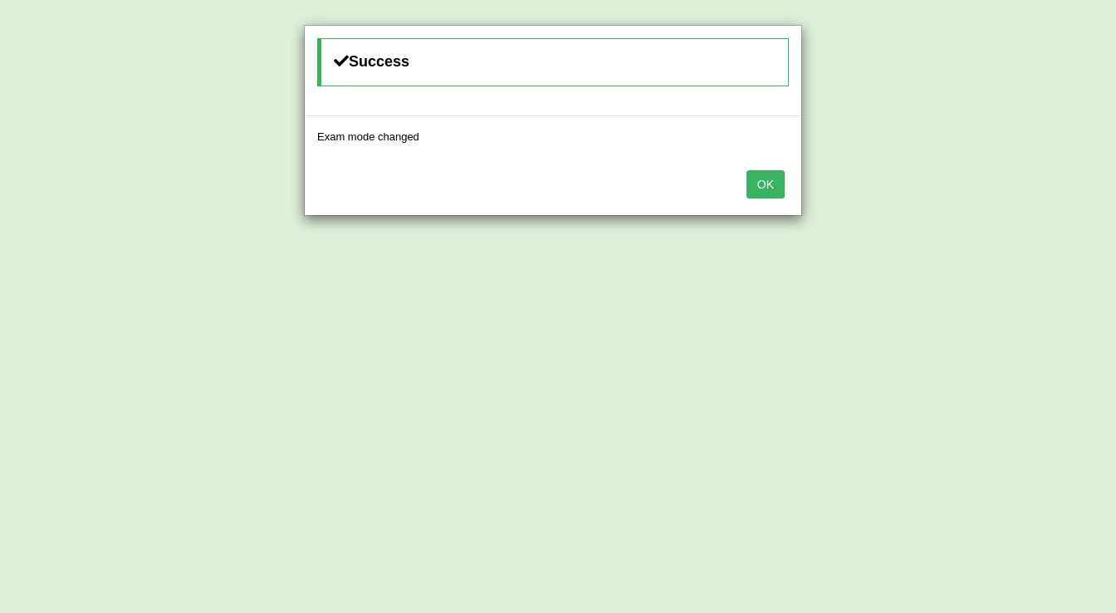
click at [768, 184] on button "OK" at bounding box center [765, 184] width 38 height 28
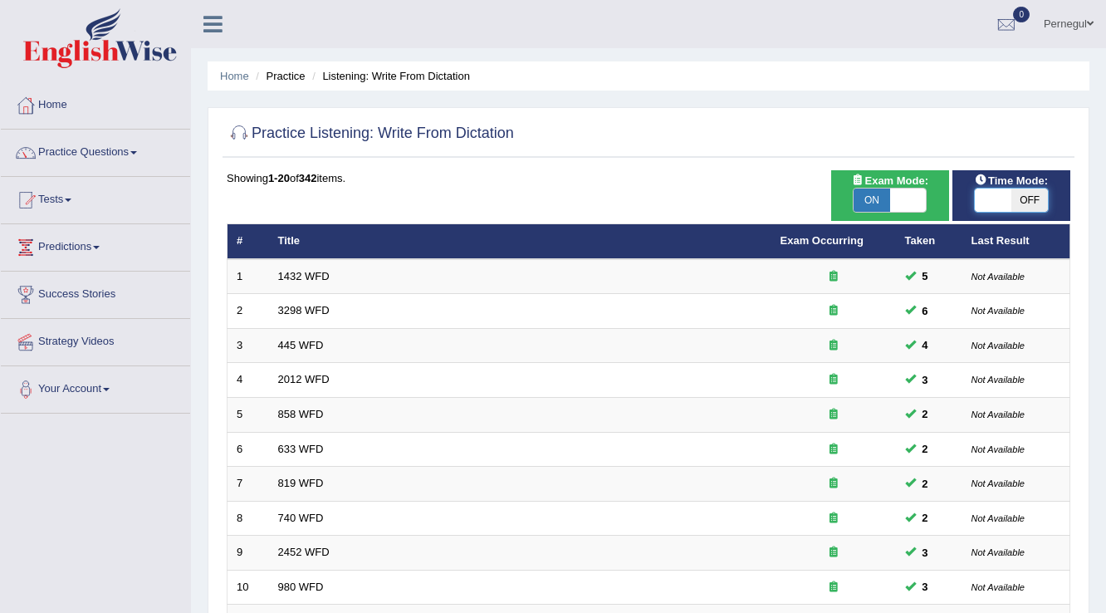
click at [981, 203] on span at bounding box center [993, 199] width 37 height 23
checkbox input "true"
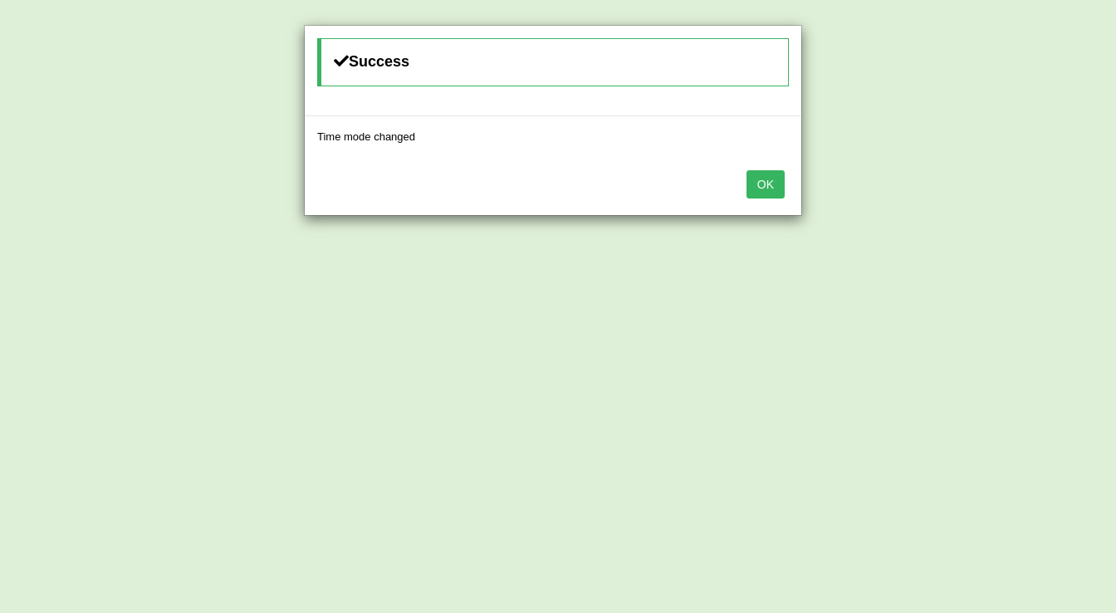
click at [774, 182] on button "OK" at bounding box center [765, 184] width 38 height 28
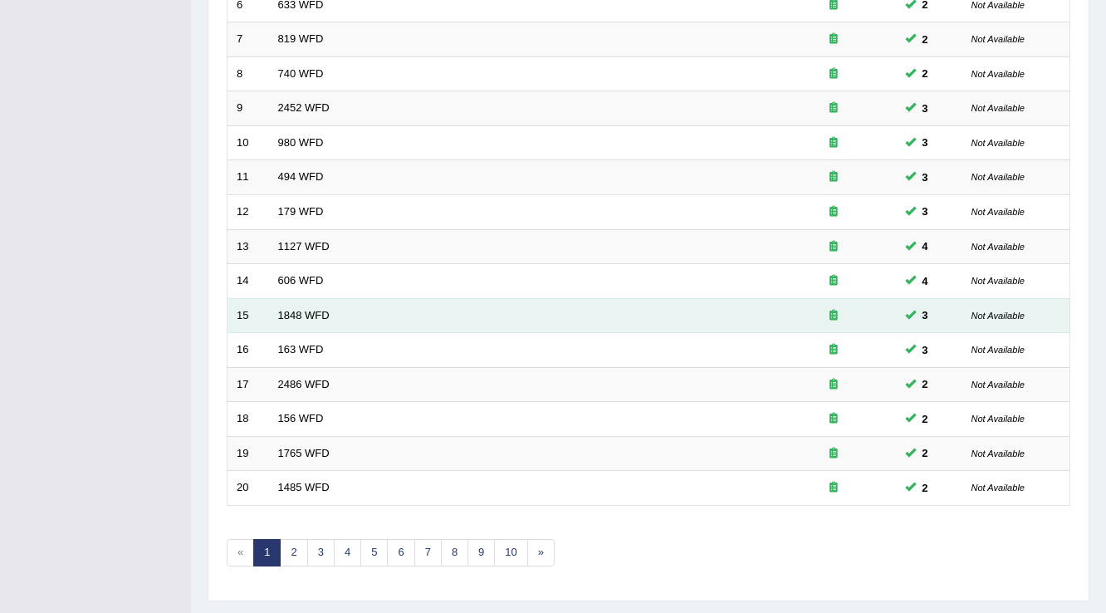
scroll to position [482, 0]
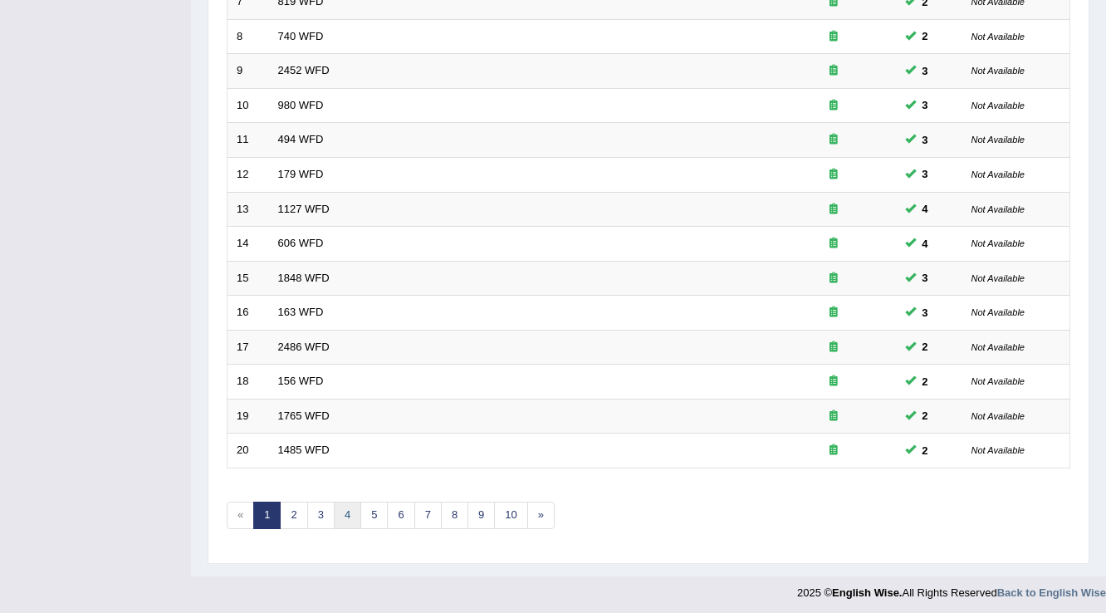
click at [345, 515] on link "4" at bounding box center [347, 514] width 27 height 27
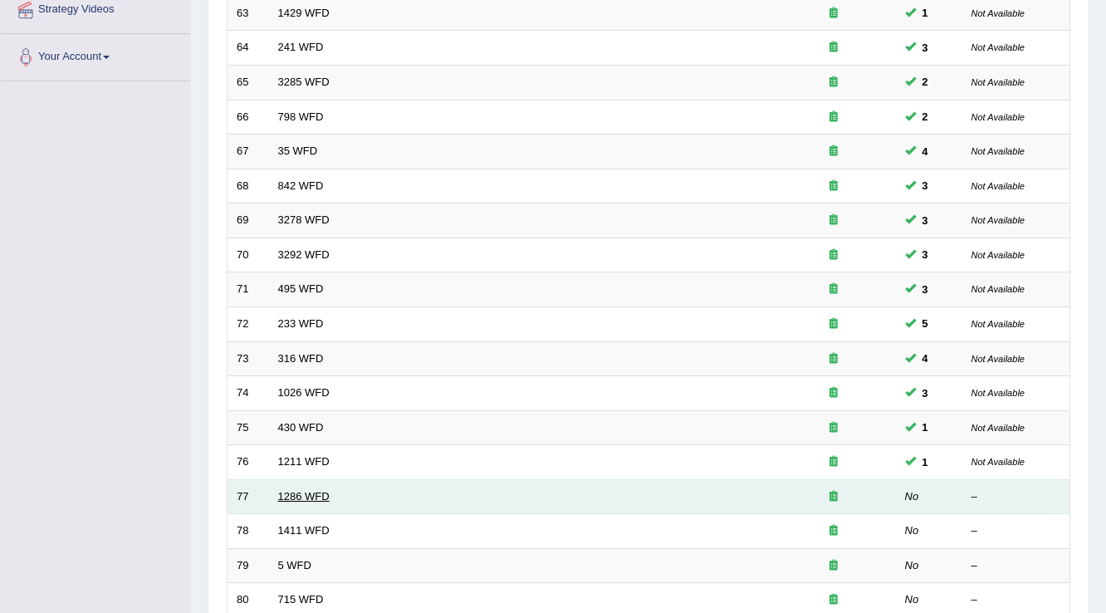
click at [296, 492] on link "1286 WFD" at bounding box center [303, 496] width 51 height 12
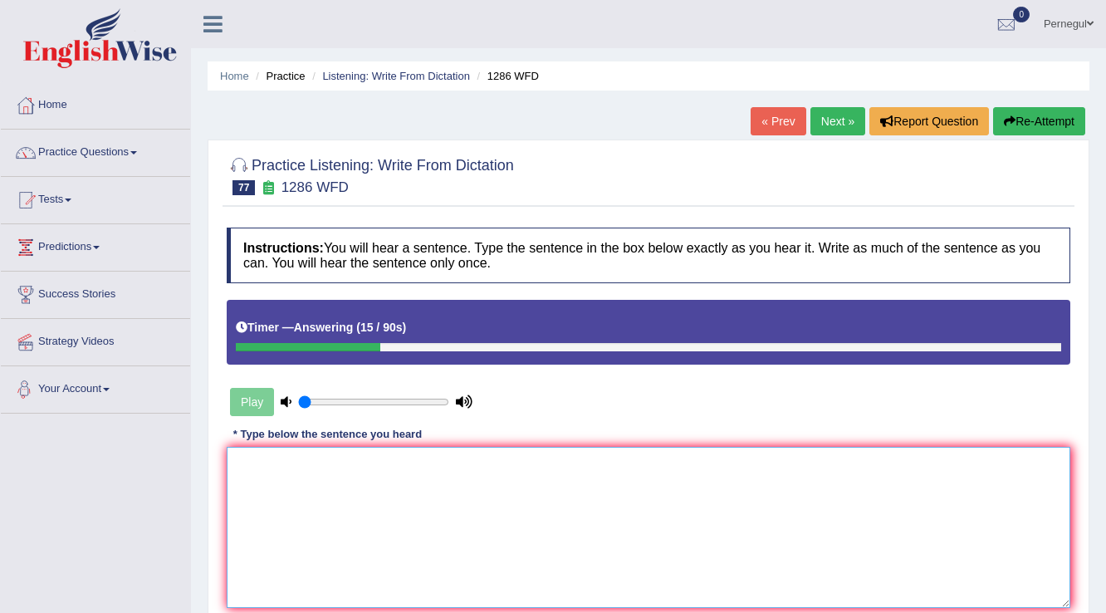
click at [394, 511] on textarea at bounding box center [649, 527] width 844 height 161
type textarea "t"
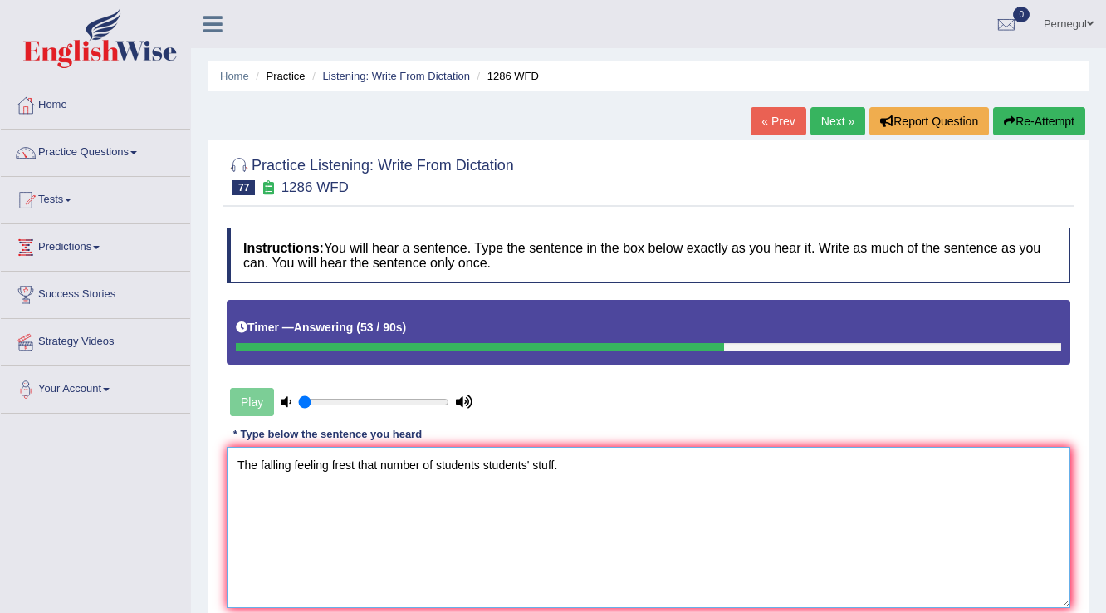
click at [354, 462] on textarea "The falling feeling frest that number of students students' stuff." at bounding box center [649, 527] width 844 height 161
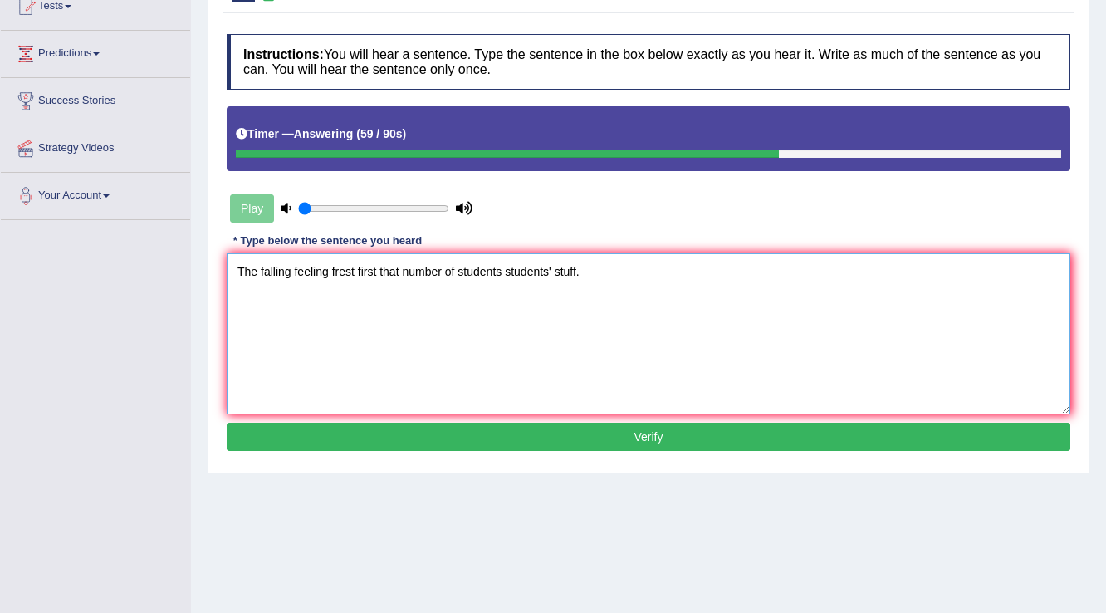
scroll to position [199, 0]
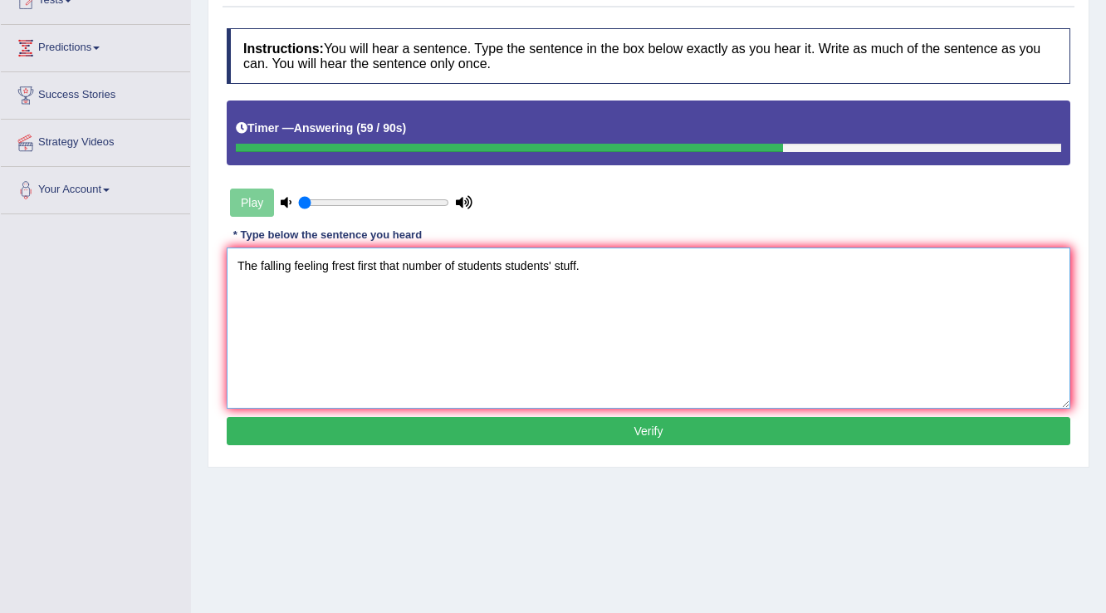
type textarea "The falling feeling frest first that number of students students' stuff."
click at [354, 438] on button "Verify" at bounding box center [649, 431] width 844 height 28
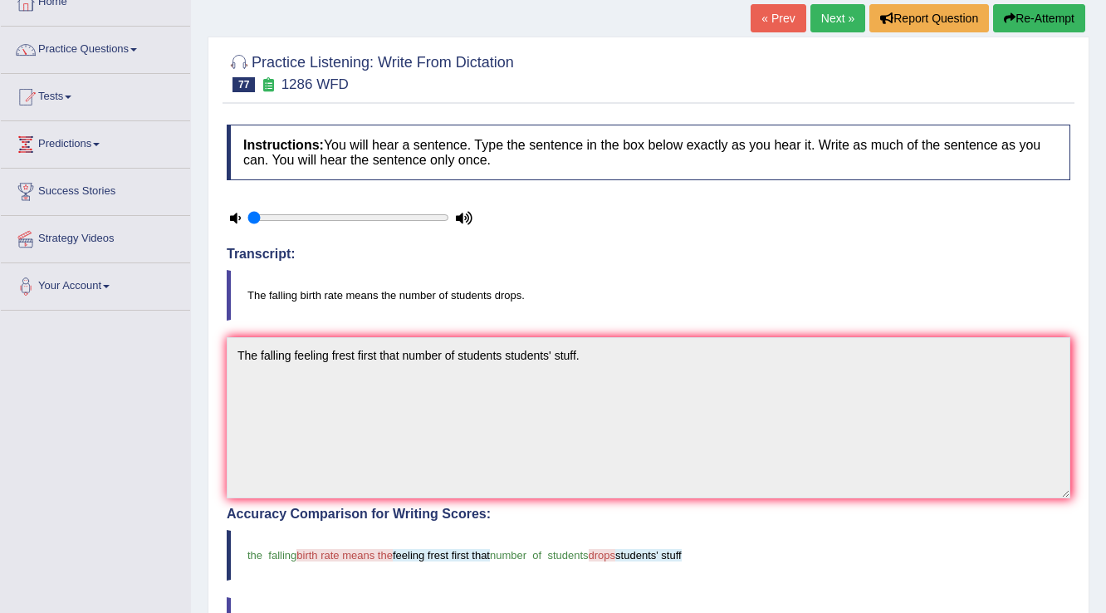
scroll to position [66, 0]
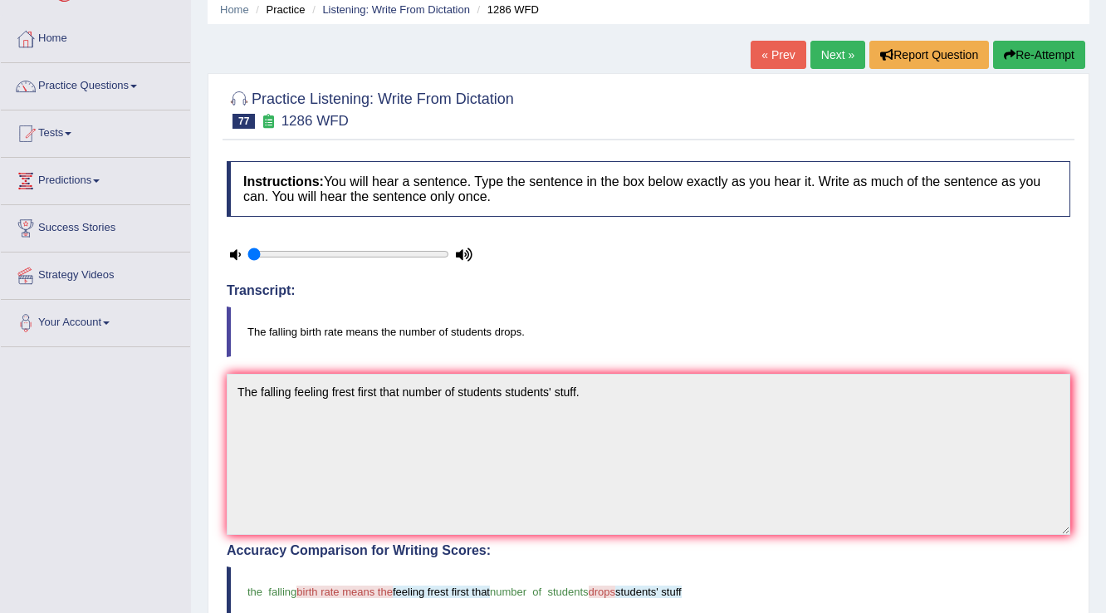
click at [1046, 51] on button "Re-Attempt" at bounding box center [1039, 55] width 92 height 28
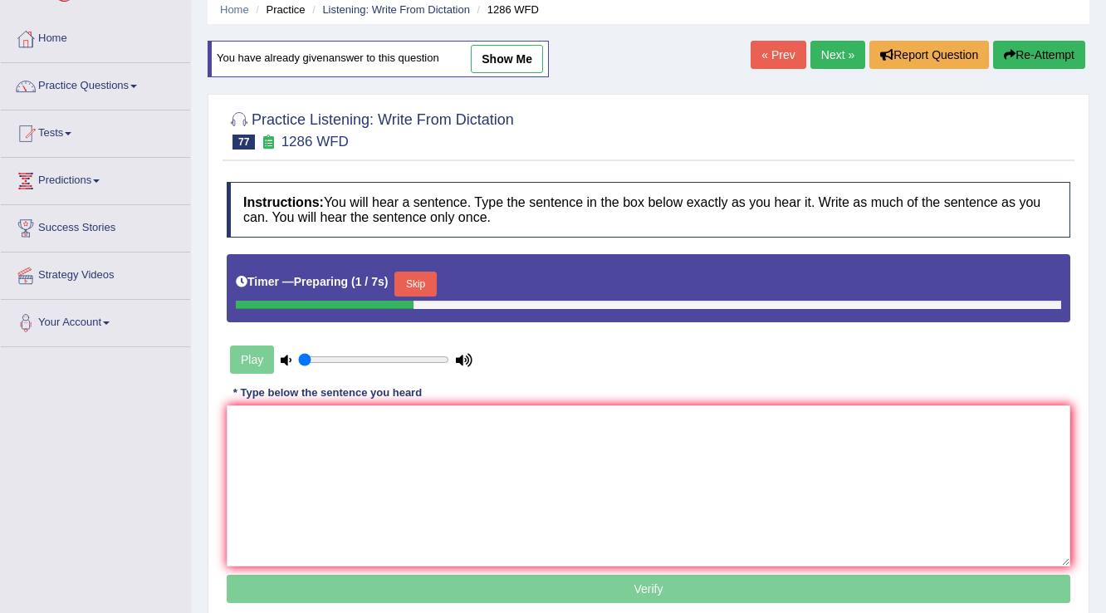
click at [419, 276] on button "Skip" at bounding box center [415, 283] width 42 height 25
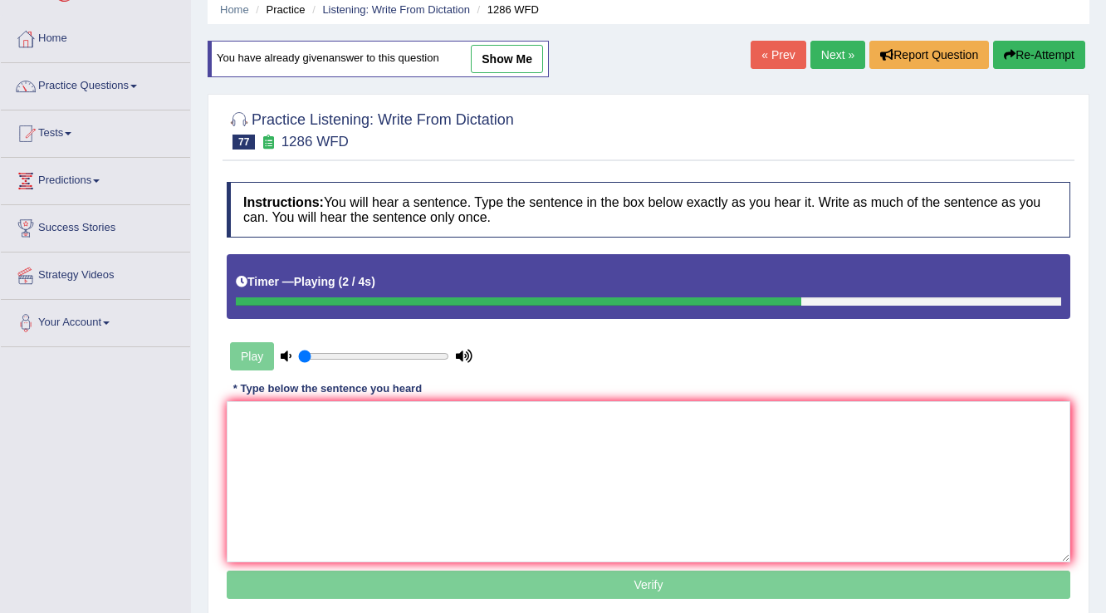
click at [829, 60] on link "Next »" at bounding box center [837, 55] width 55 height 28
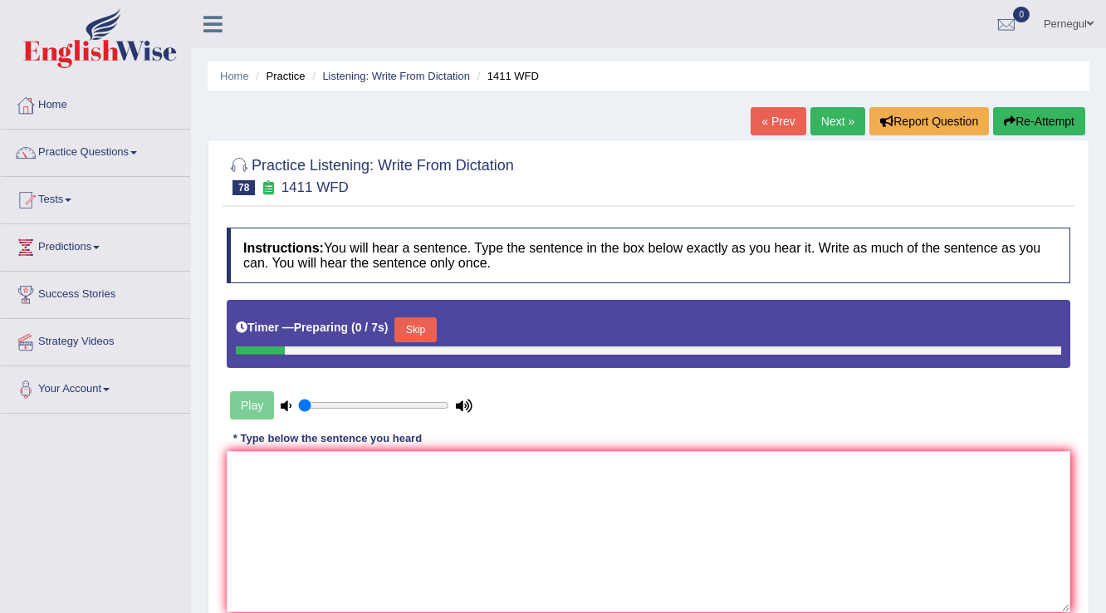
click at [274, 505] on textarea at bounding box center [649, 531] width 844 height 161
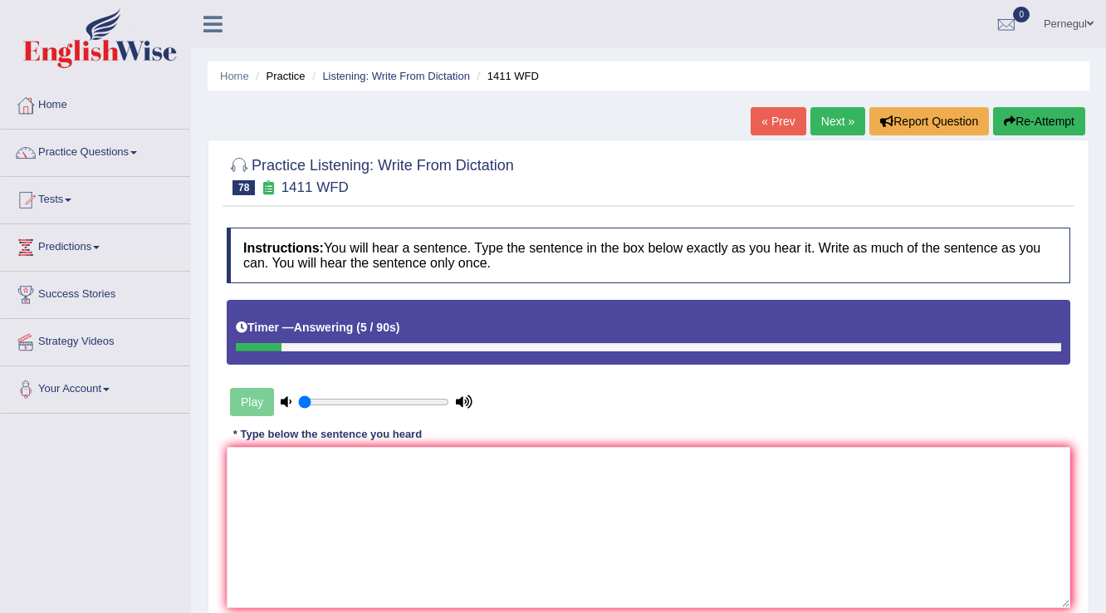
click at [1058, 133] on button "Re-Attempt" at bounding box center [1039, 121] width 92 height 28
click at [362, 525] on textarea at bounding box center [649, 527] width 844 height 161
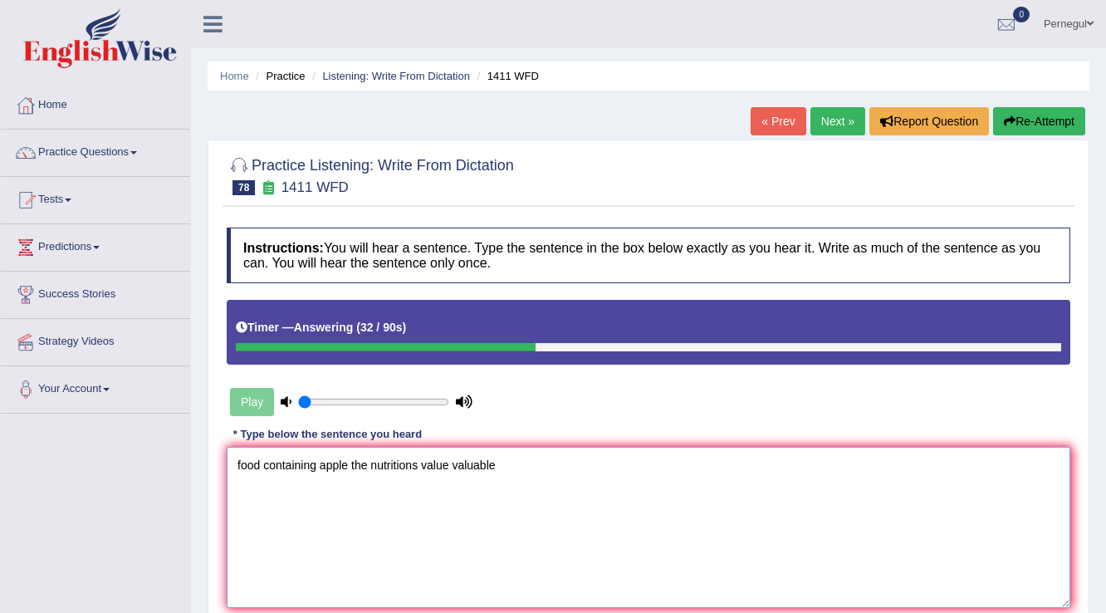
type textarea "food containing apple the nutritions value valuable"
click at [1041, 129] on button "Re-Attempt" at bounding box center [1039, 121] width 92 height 28
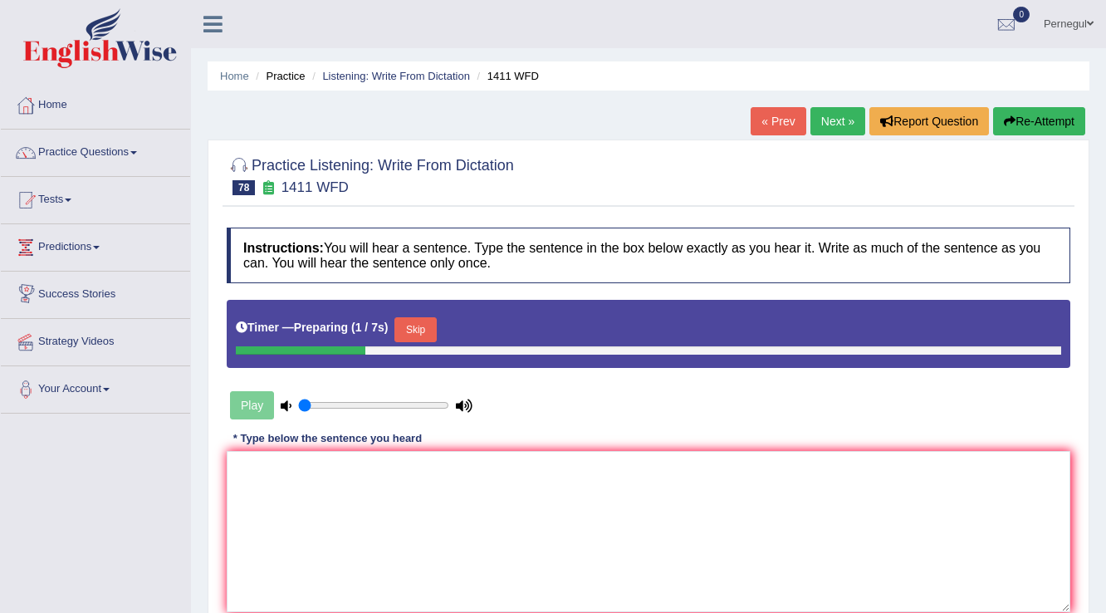
click at [415, 325] on button "Skip" at bounding box center [415, 329] width 42 height 25
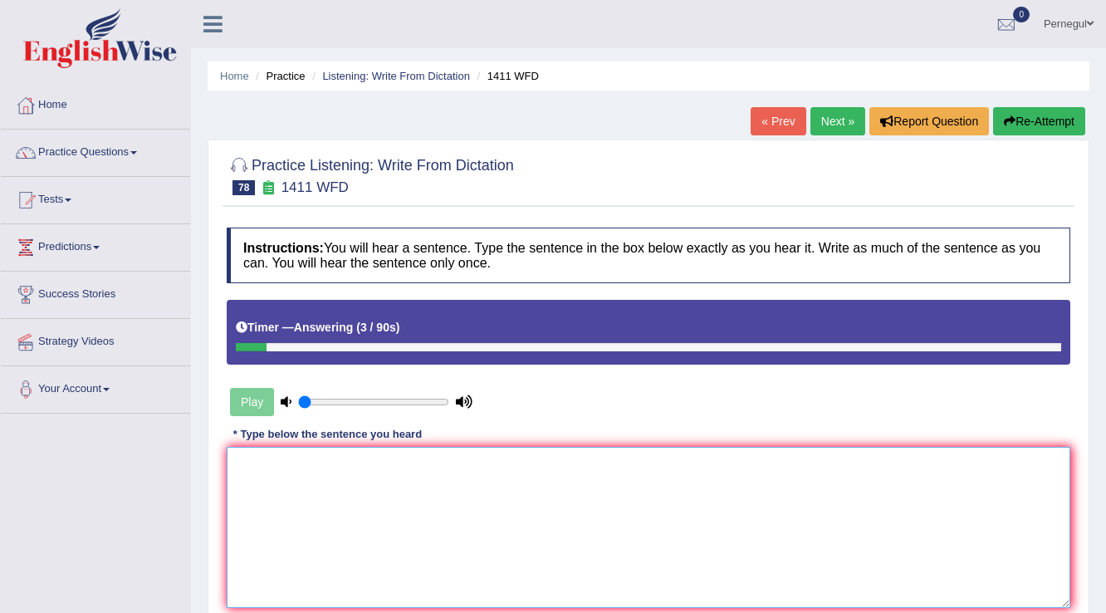
click at [369, 515] on textarea at bounding box center [649, 527] width 844 height 161
paste textarea "food containing apple the nutritions value valuable"
click at [349, 463] on textarea "food containing apple the nutritions value valuable" at bounding box center [649, 527] width 844 height 161
click at [349, 465] on textarea "food containing applecolorios the nutritions value valuable" at bounding box center [649, 527] width 844 height 161
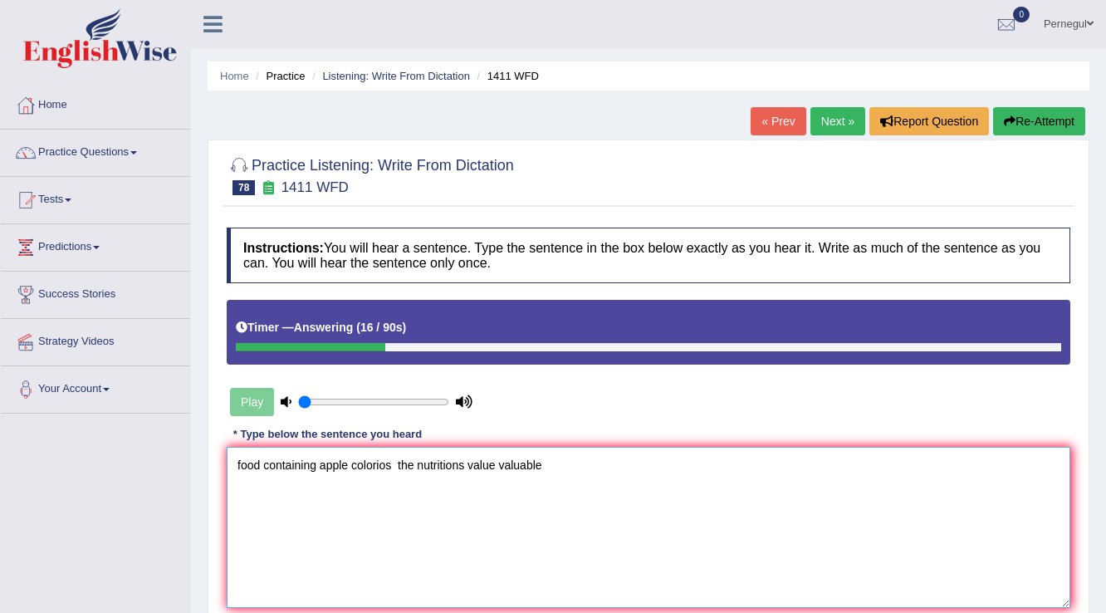
scroll to position [199, 0]
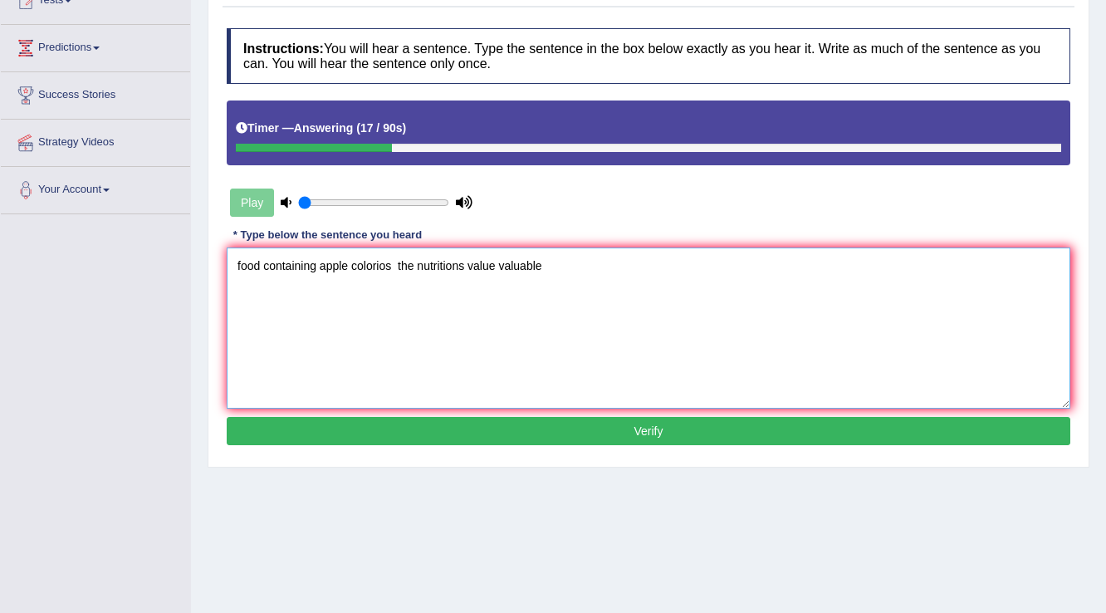
type textarea "food containing apple colorios the nutritions value valuable"
click at [483, 428] on button "Verify" at bounding box center [649, 431] width 844 height 28
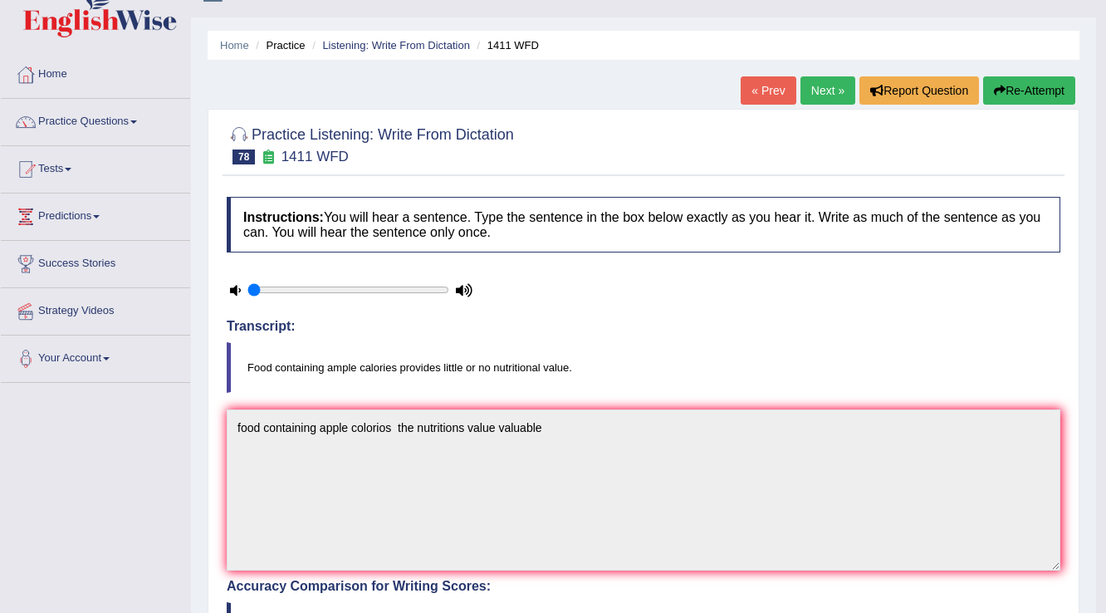
scroll to position [0, 0]
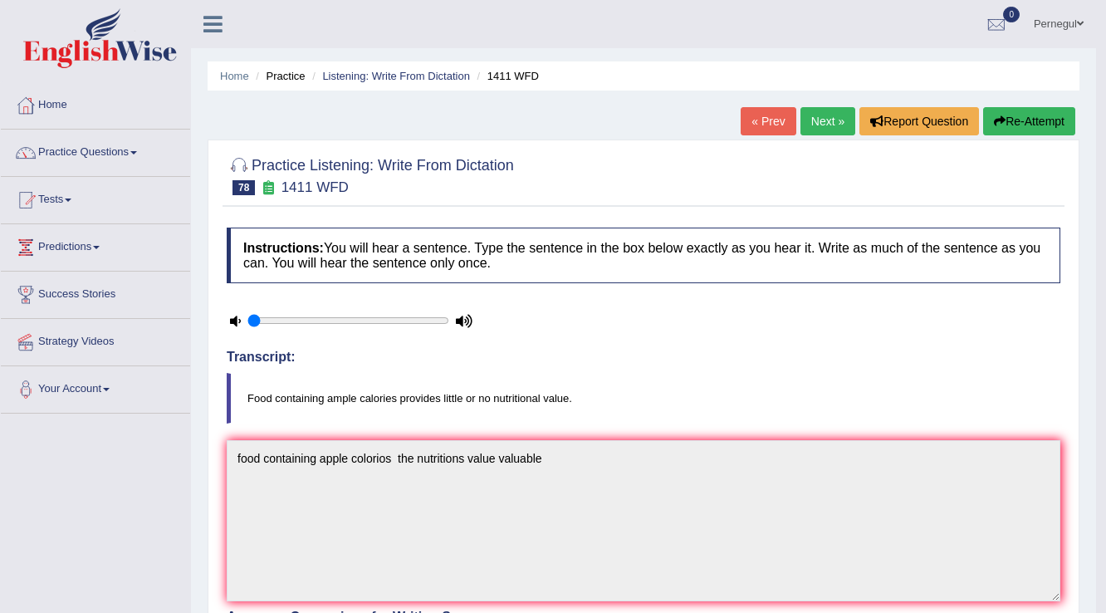
click at [829, 120] on link "Next »" at bounding box center [827, 121] width 55 height 28
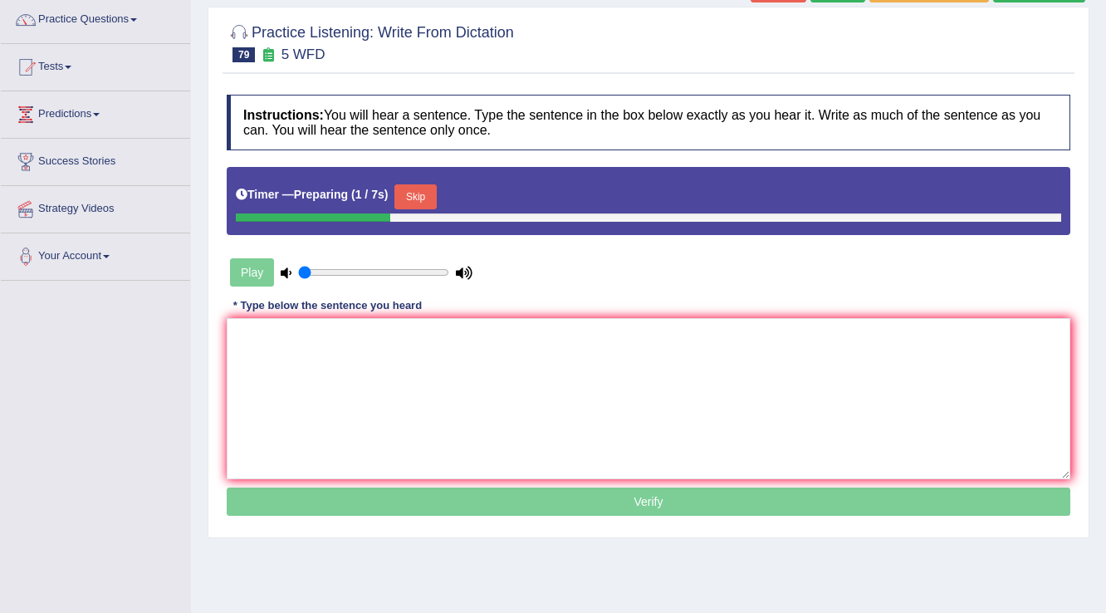
click at [418, 187] on button "Skip" at bounding box center [415, 196] width 42 height 25
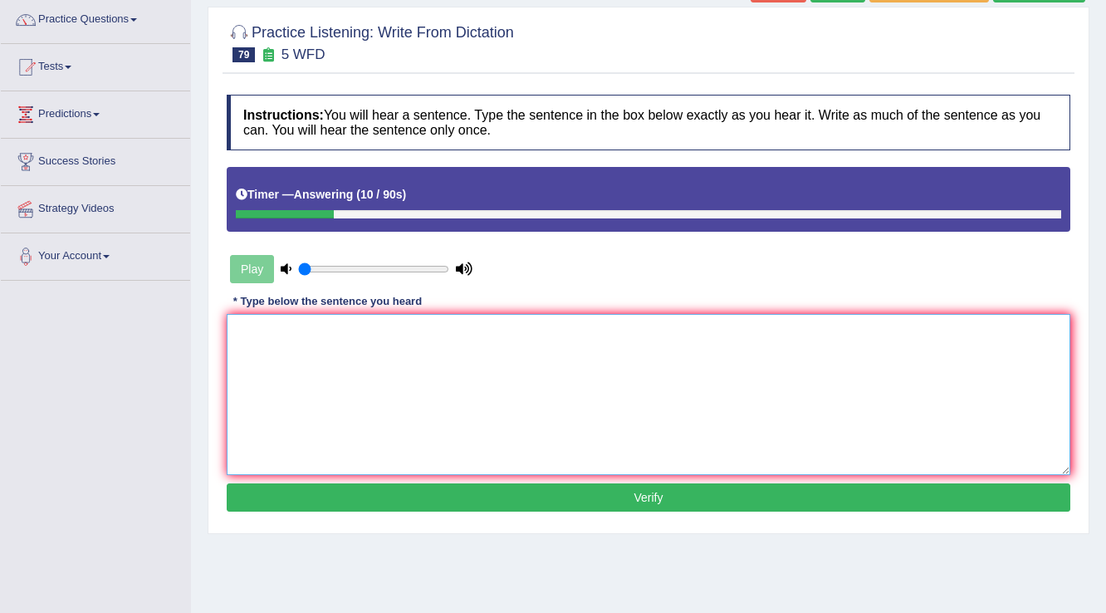
click at [338, 345] on textarea at bounding box center [649, 394] width 844 height 161
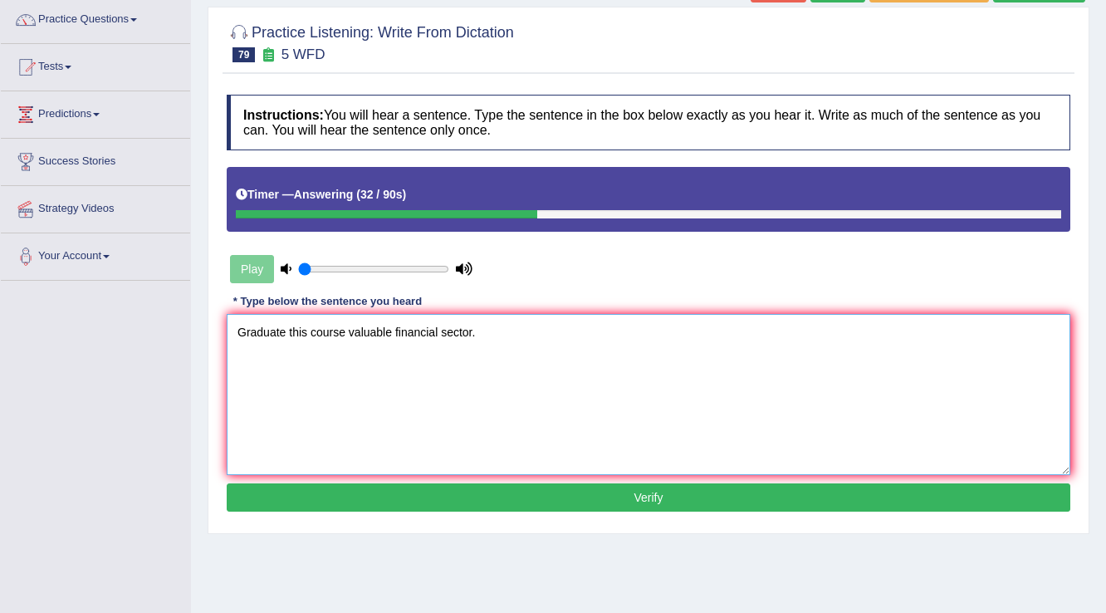
type textarea "Graduate this course valuable financial sector."
click at [466, 500] on button "Verify" at bounding box center [649, 497] width 844 height 28
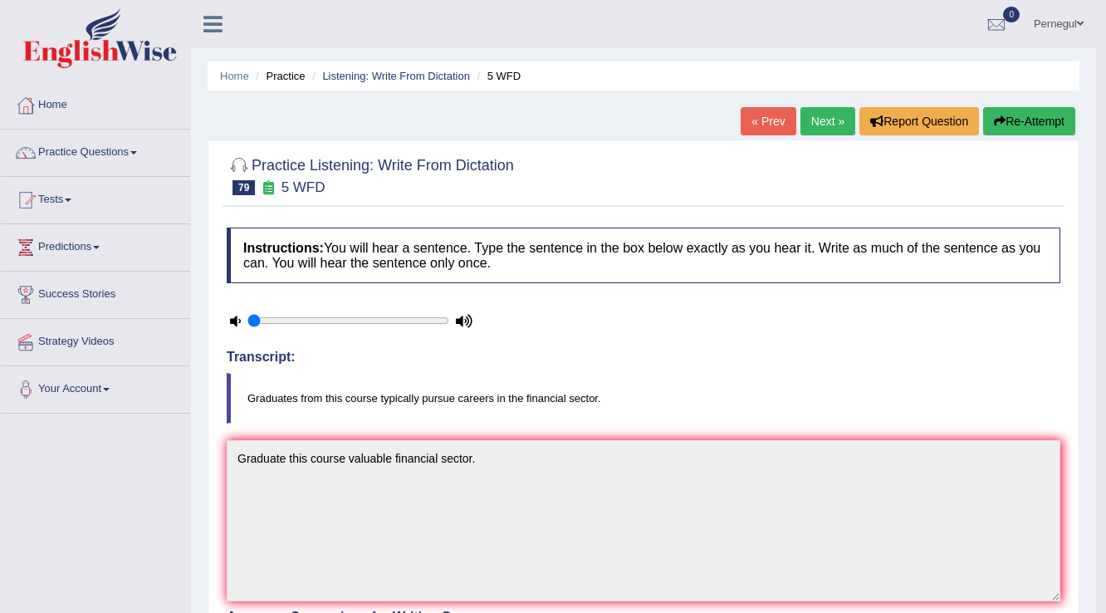
click at [790, 130] on link "« Prev" at bounding box center [768, 121] width 55 height 28
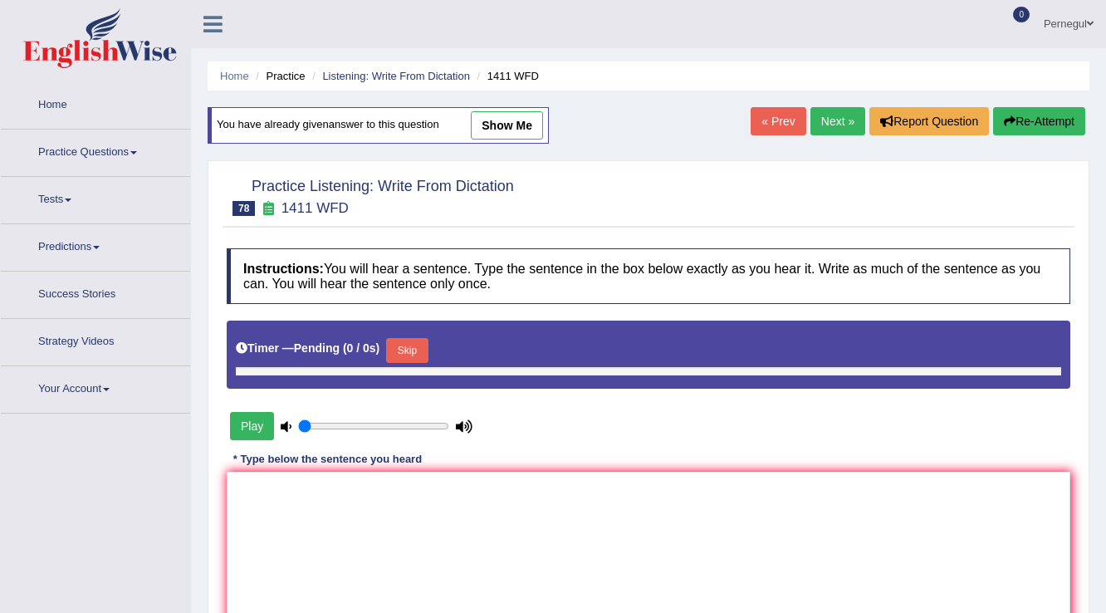
click at [819, 125] on link "Next »" at bounding box center [837, 121] width 55 height 28
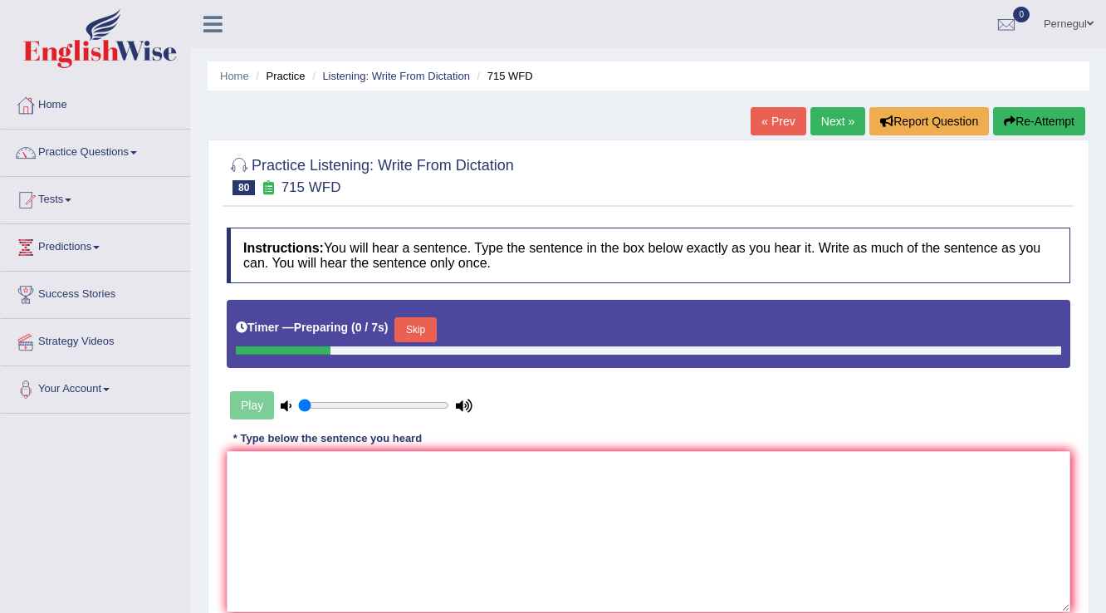
click at [422, 322] on button "Skip" at bounding box center [415, 329] width 42 height 25
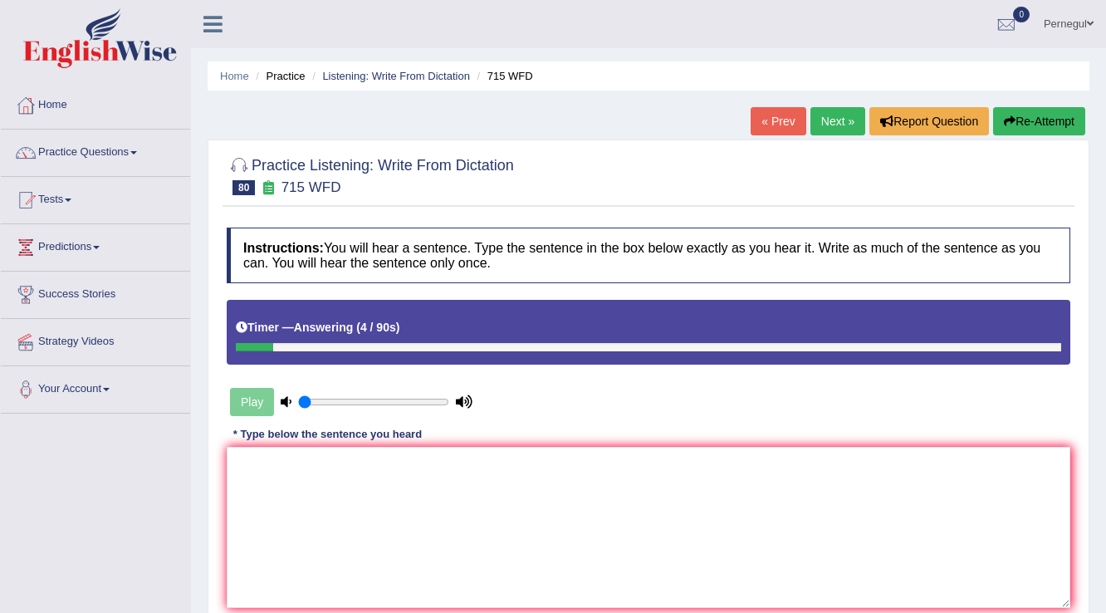
click at [1033, 120] on button "Re-Attempt" at bounding box center [1039, 121] width 92 height 28
click at [377, 497] on textarea at bounding box center [649, 527] width 844 height 161
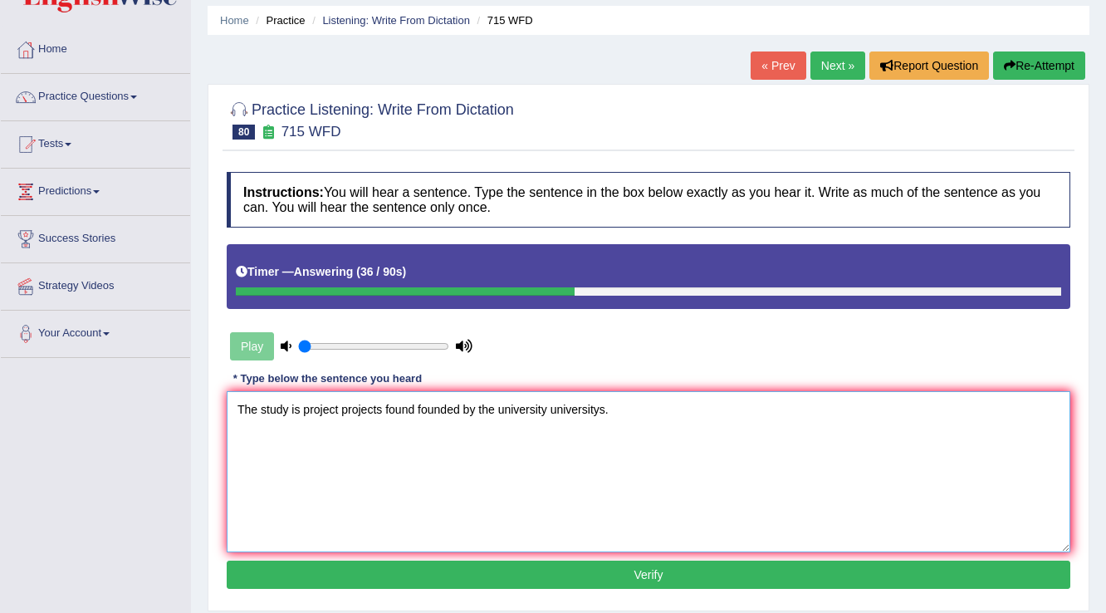
scroll to position [199, 0]
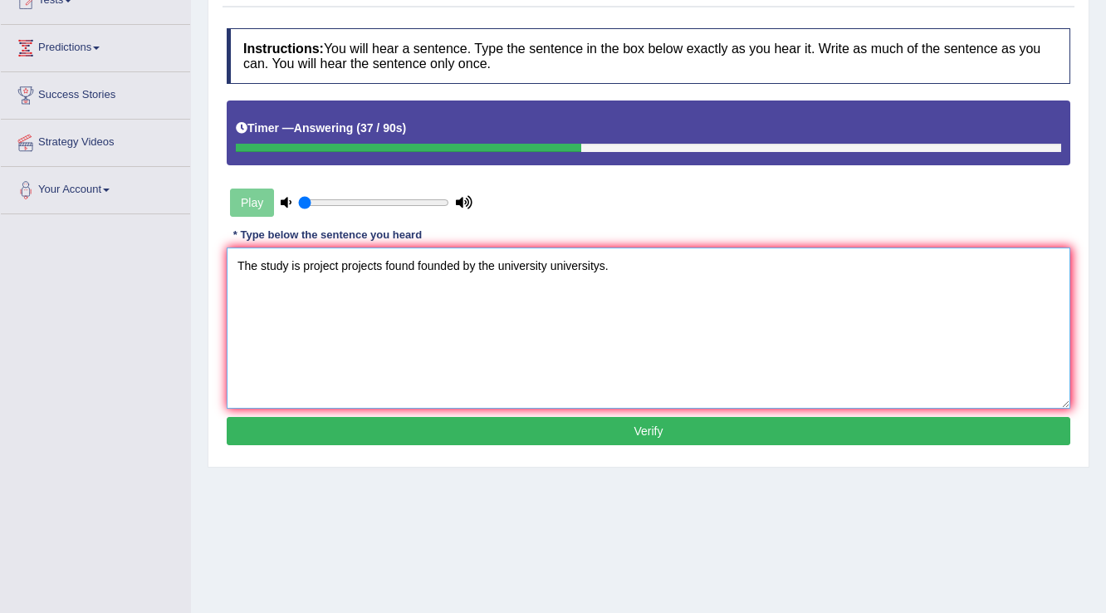
type textarea "The study is project projects found founded by the university universitys."
click at [402, 418] on button "Verify" at bounding box center [649, 431] width 844 height 28
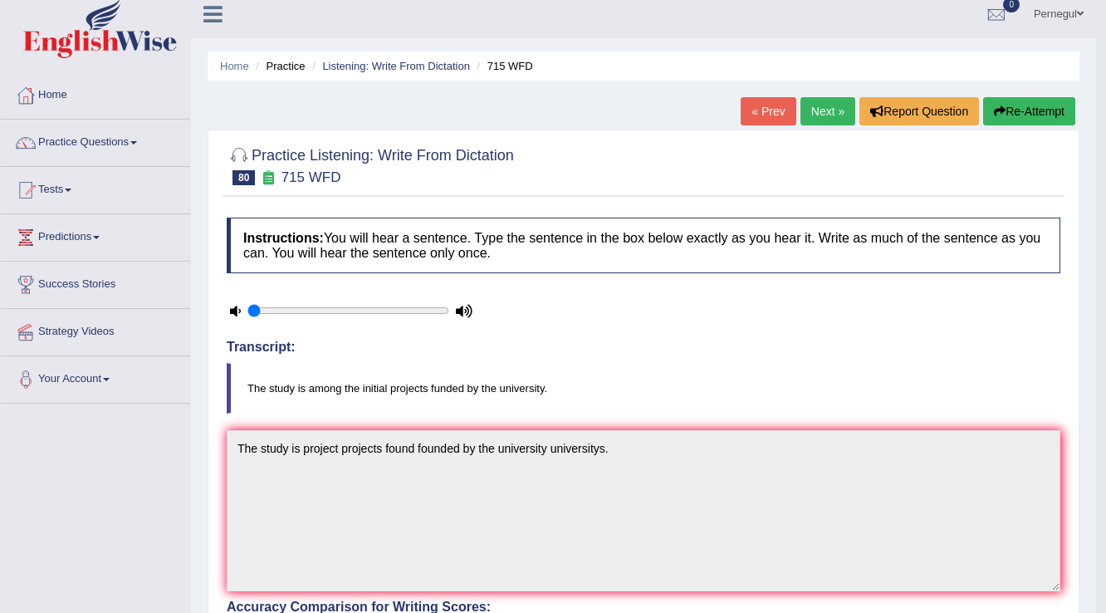
scroll to position [0, 0]
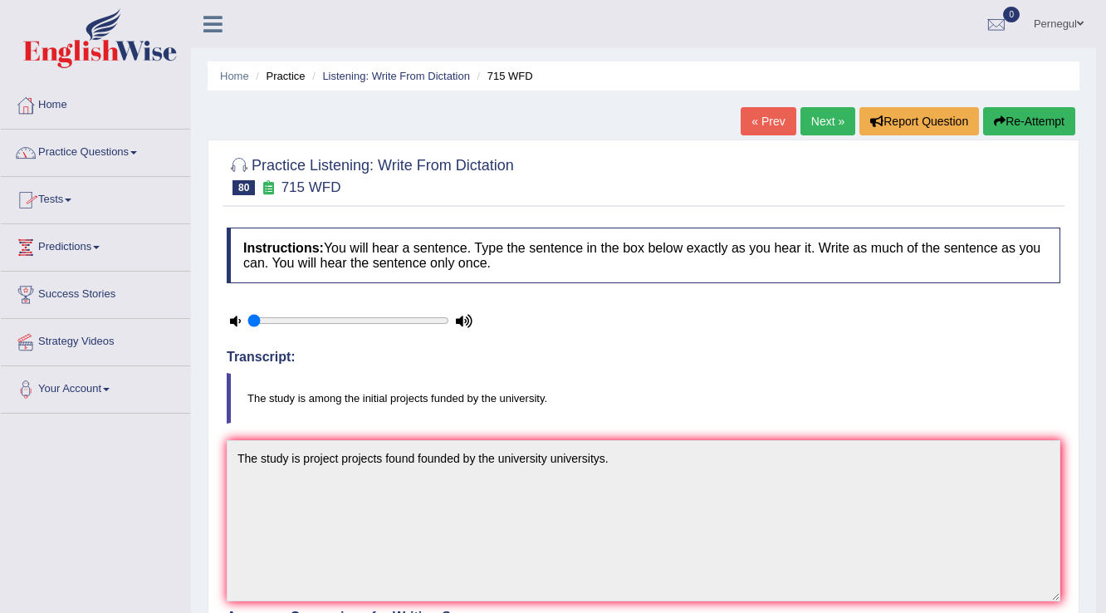
click at [819, 115] on link "Next »" at bounding box center [827, 121] width 55 height 28
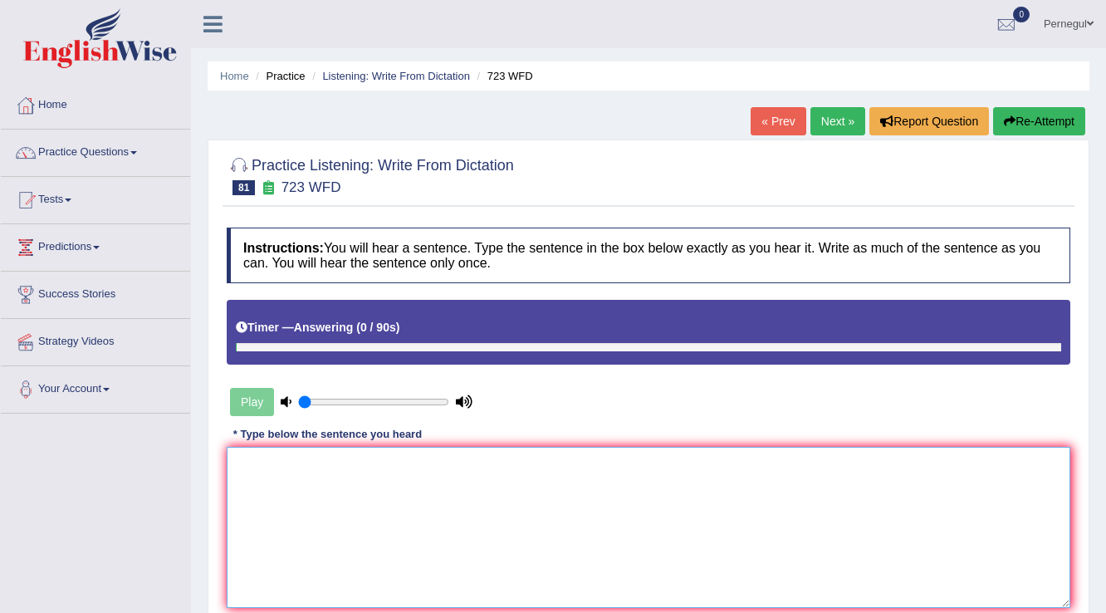
click at [362, 509] on textarea at bounding box center [649, 527] width 844 height 161
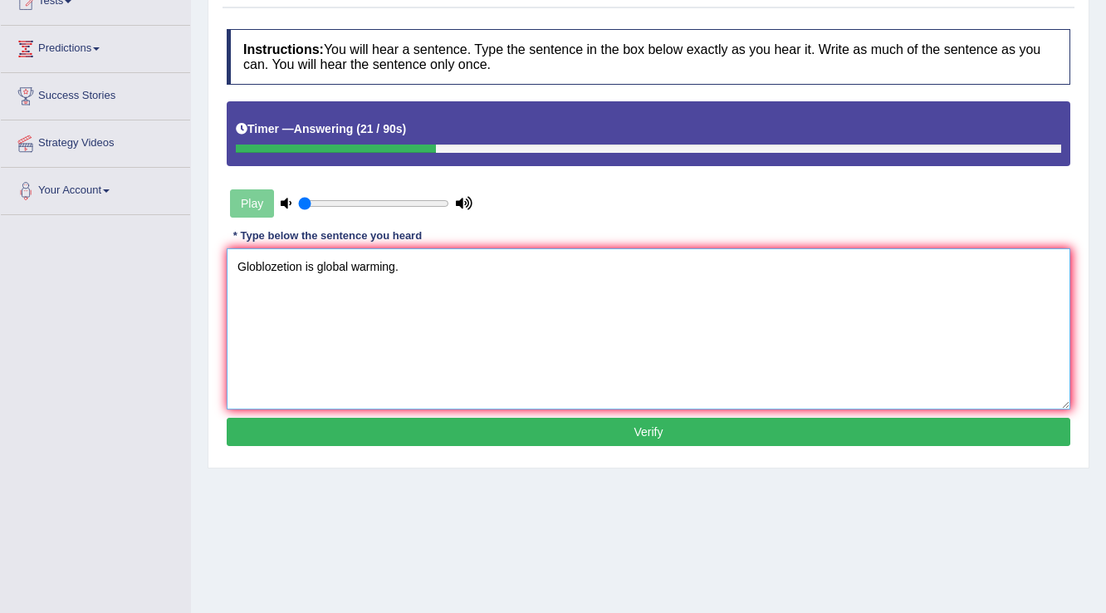
scroll to position [199, 0]
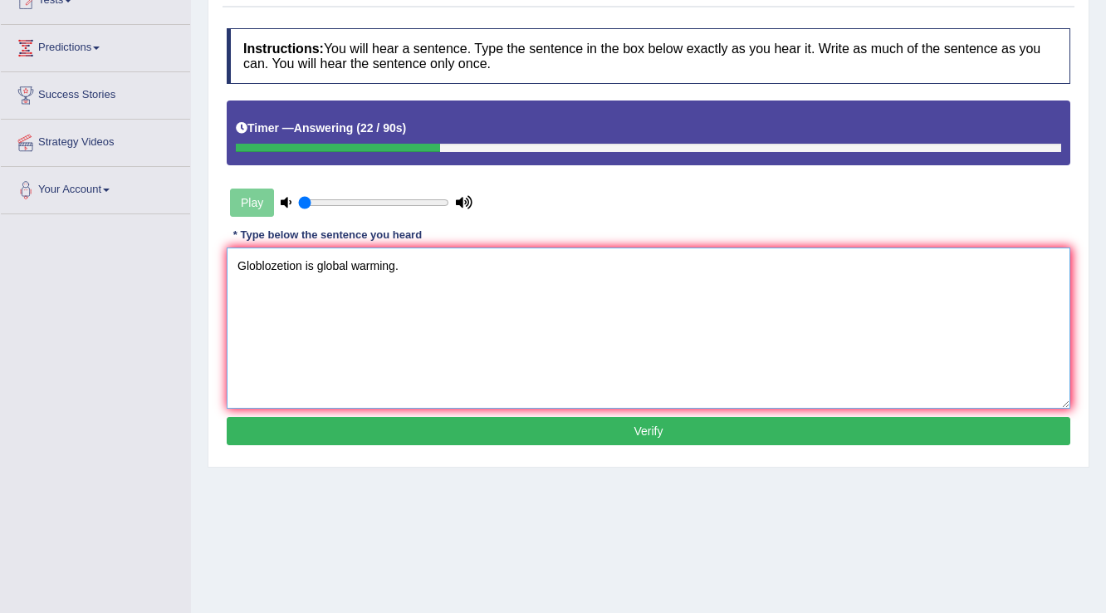
type textarea "Globlozetion is global warming."
click at [435, 413] on div "Instructions: You will hear a sentence. Type the sentence in the box below exac…" at bounding box center [649, 239] width 852 height 438
click at [430, 429] on button "Verify" at bounding box center [649, 431] width 844 height 28
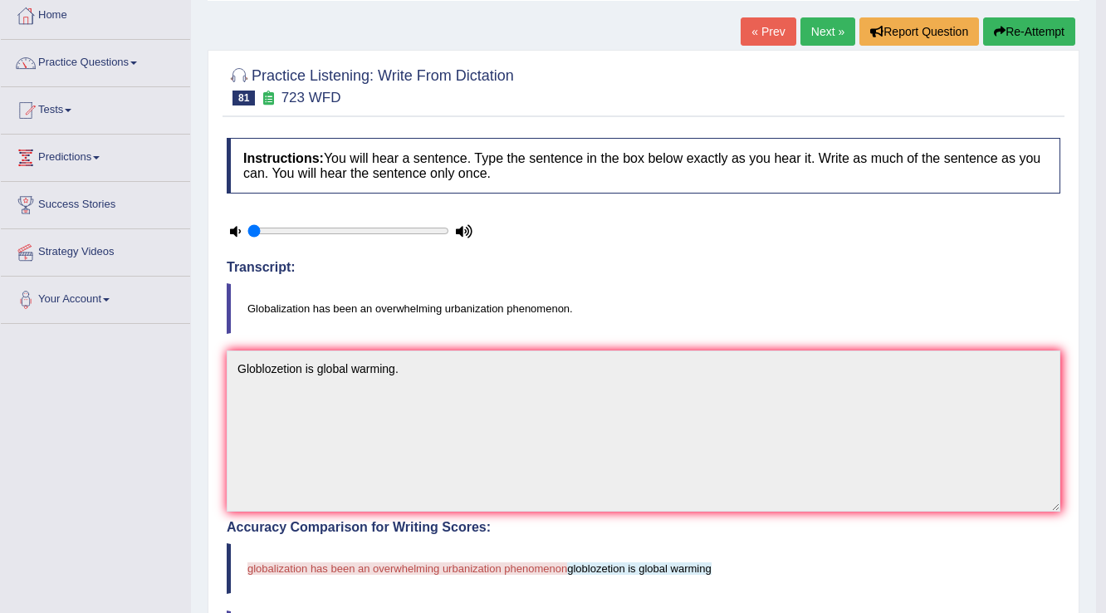
scroll to position [43, 0]
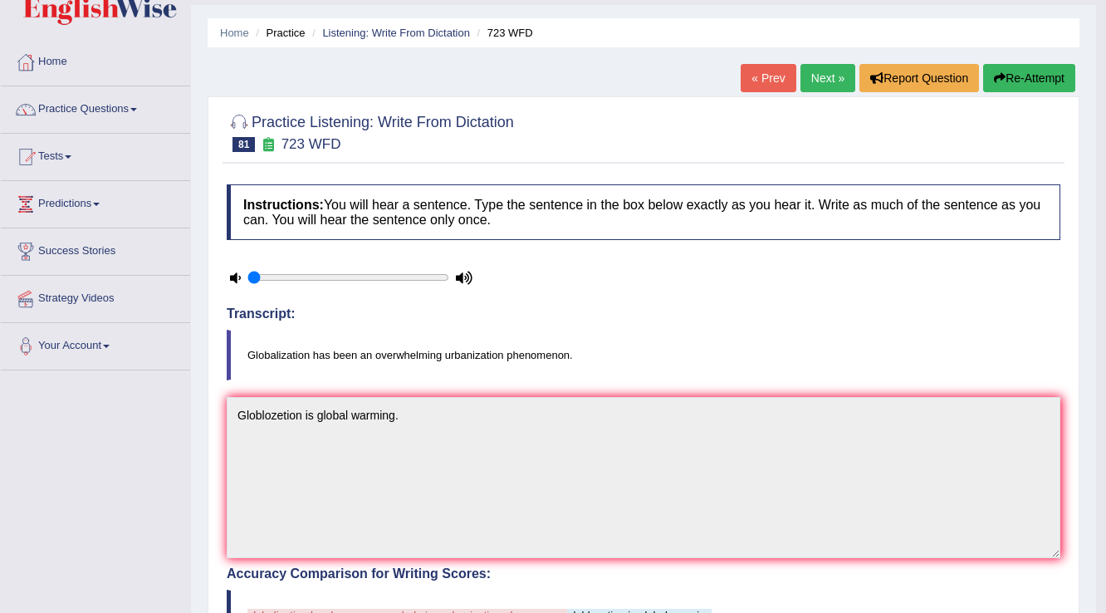
click at [819, 75] on link "Next »" at bounding box center [827, 78] width 55 height 28
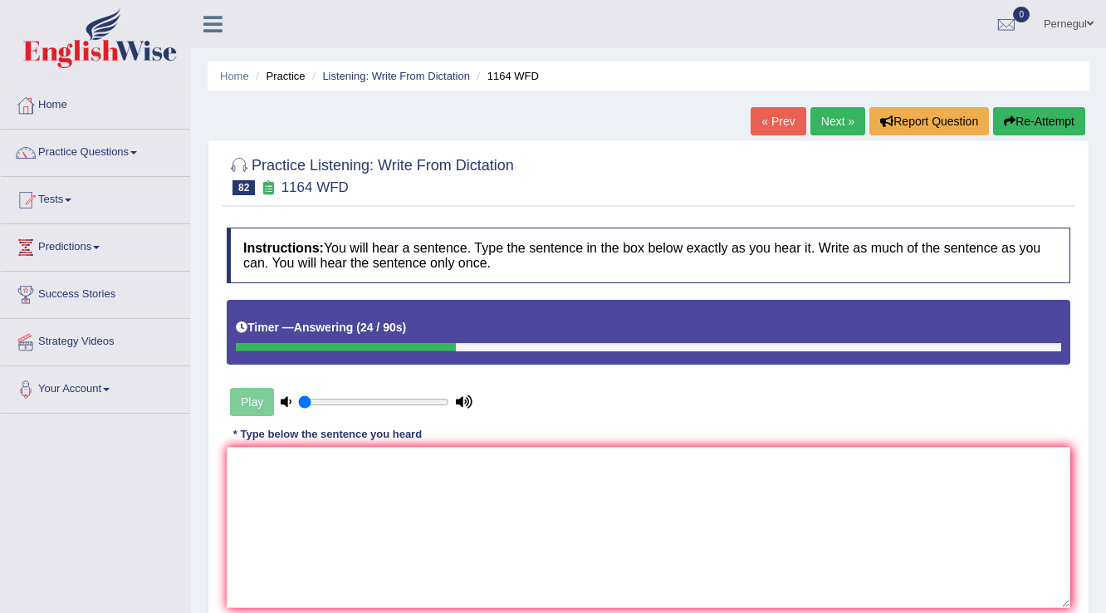
click at [1059, 123] on button "Re-Attempt" at bounding box center [1039, 121] width 92 height 28
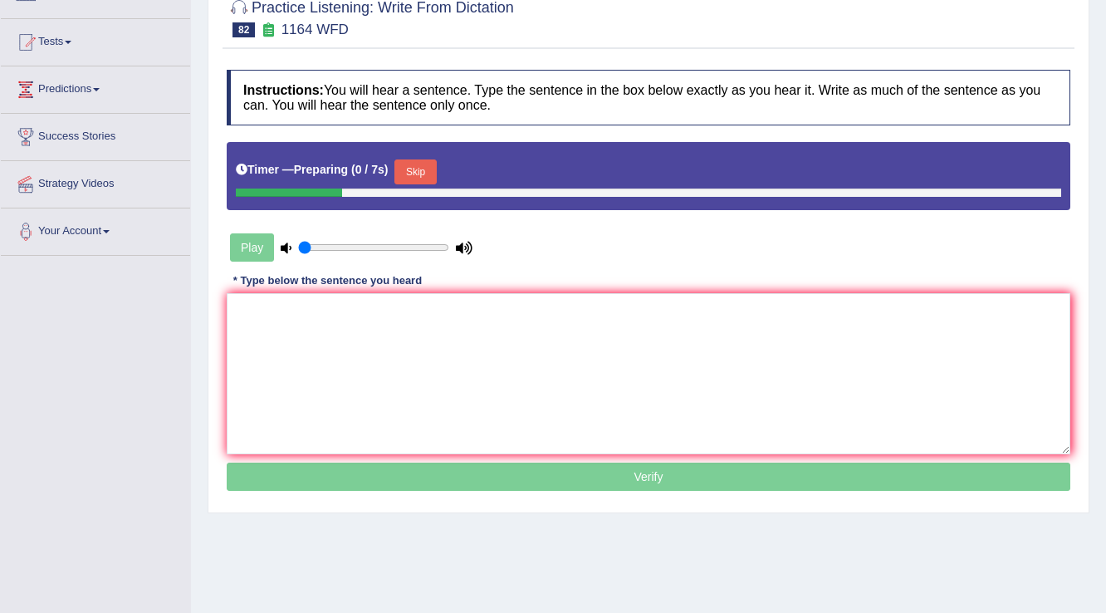
scroll to position [199, 0]
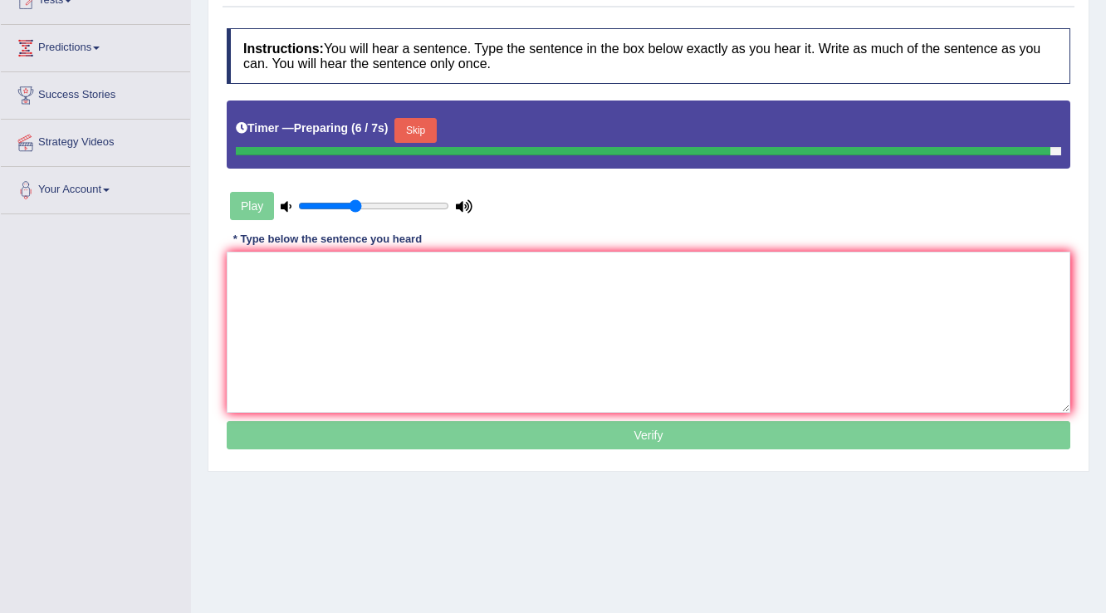
type input "0.4"
click at [356, 206] on input "range" at bounding box center [373, 205] width 151 height 13
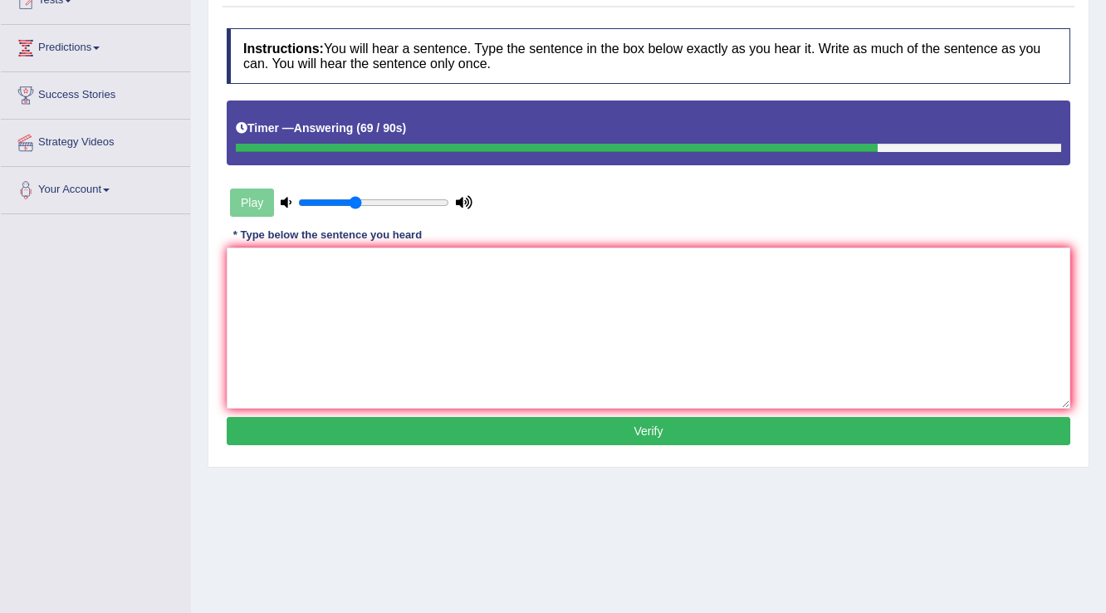
scroll to position [0, 0]
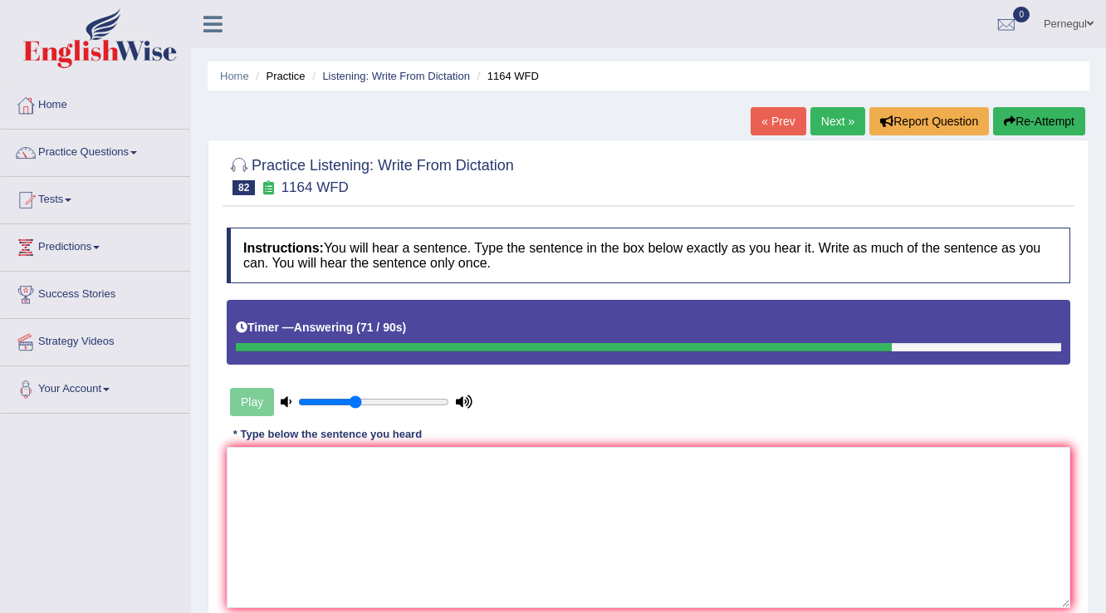
click at [831, 113] on link "Next »" at bounding box center [837, 121] width 55 height 28
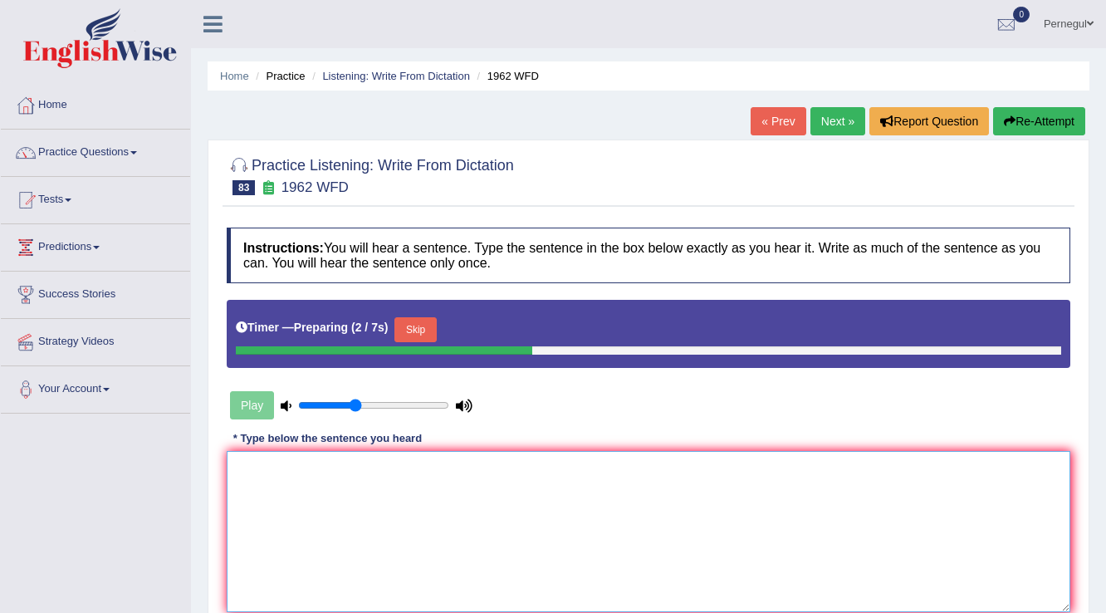
click at [472, 604] on textarea at bounding box center [649, 531] width 844 height 161
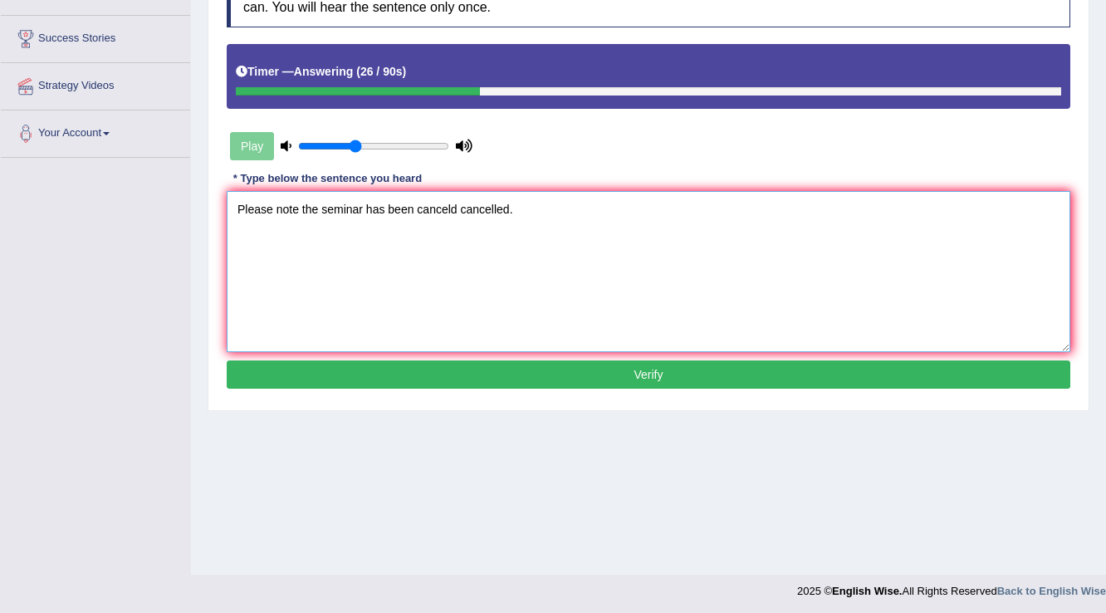
scroll to position [259, 0]
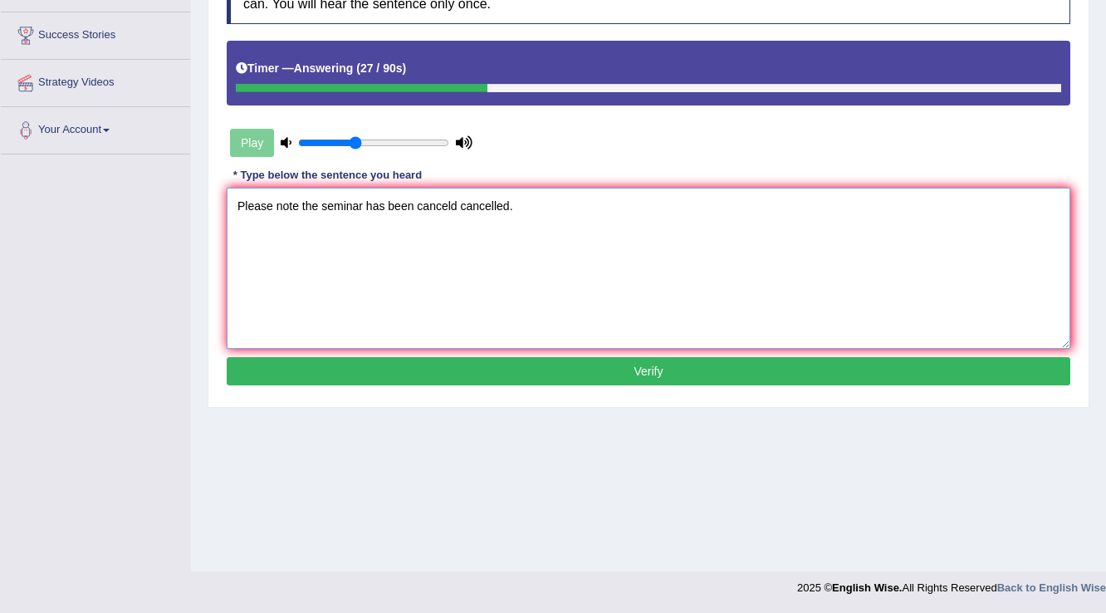
type textarea "Please note the seminar has been canceld cancelled."
click at [528, 369] on button "Verify" at bounding box center [649, 371] width 844 height 28
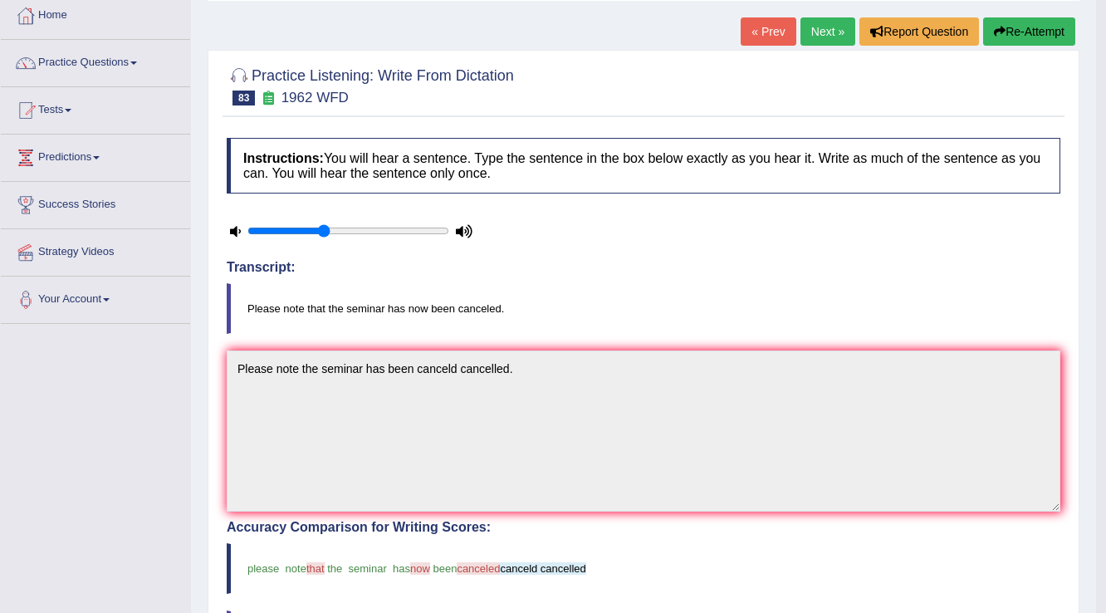
scroll to position [43, 0]
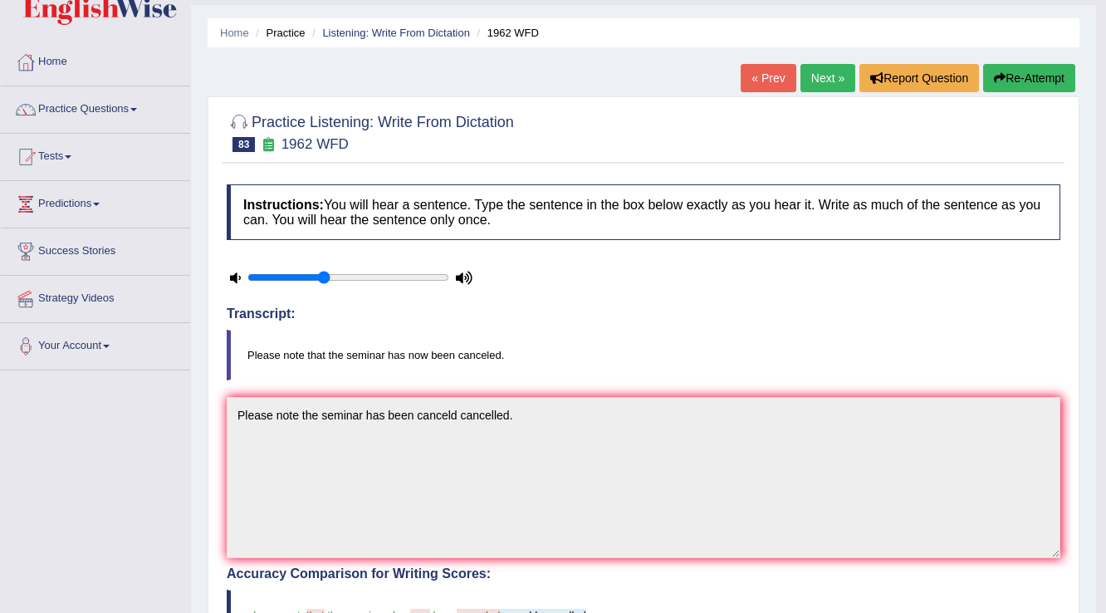
click at [830, 81] on link "Next »" at bounding box center [827, 78] width 55 height 28
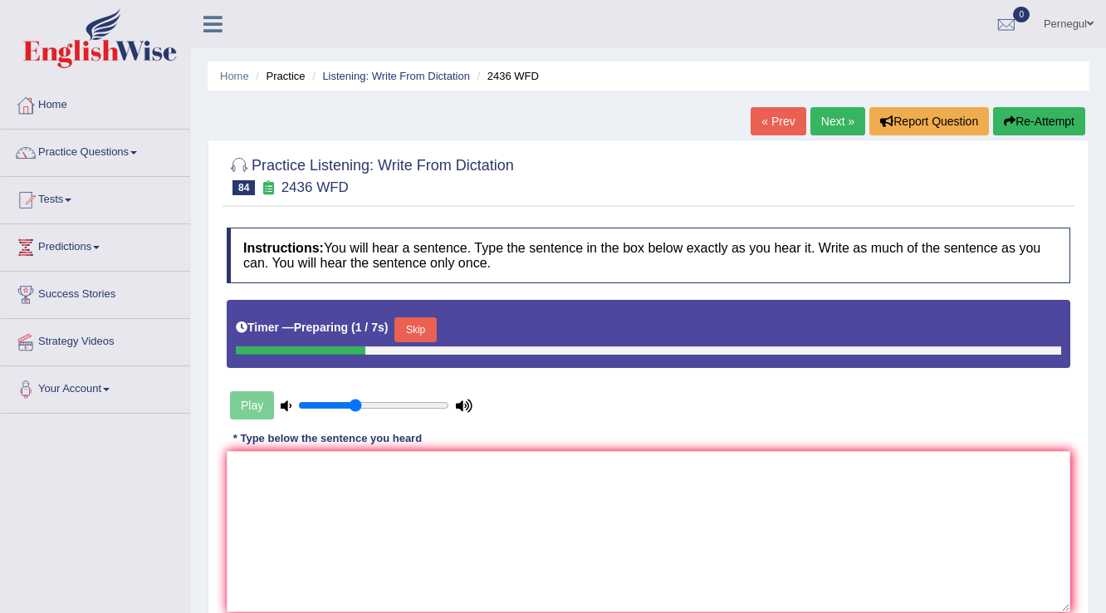
click at [430, 321] on button "Skip" at bounding box center [415, 329] width 42 height 25
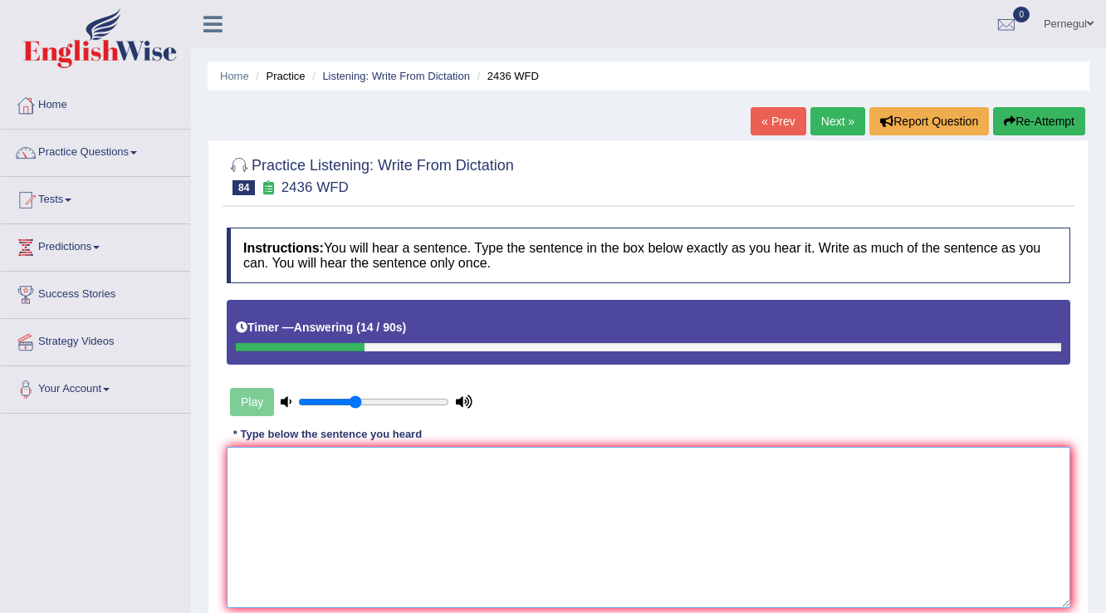
click at [541, 501] on textarea at bounding box center [649, 527] width 844 height 161
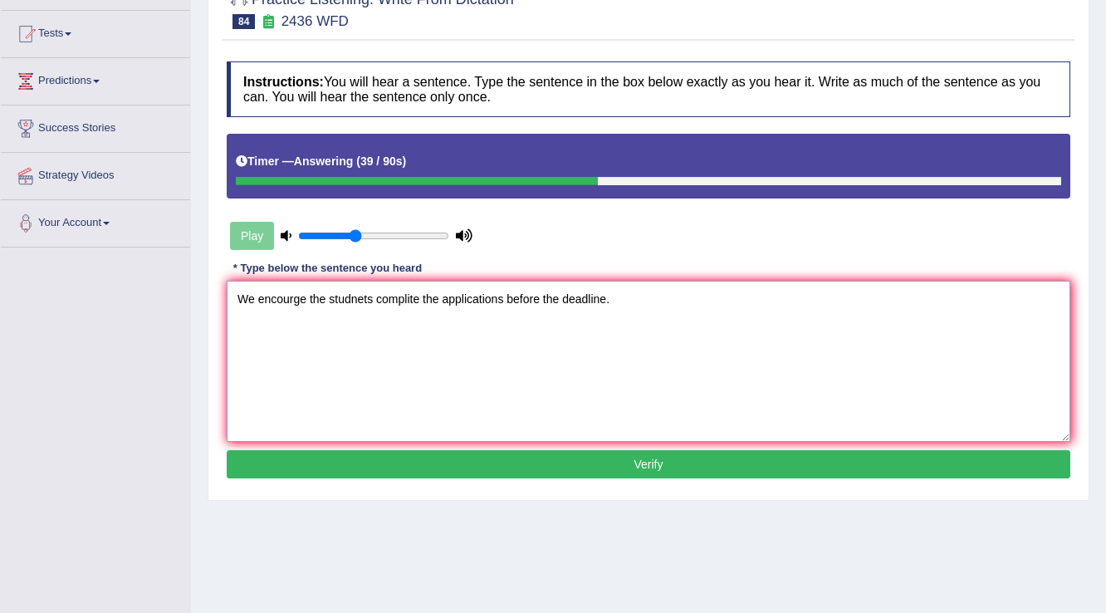
scroll to position [199, 0]
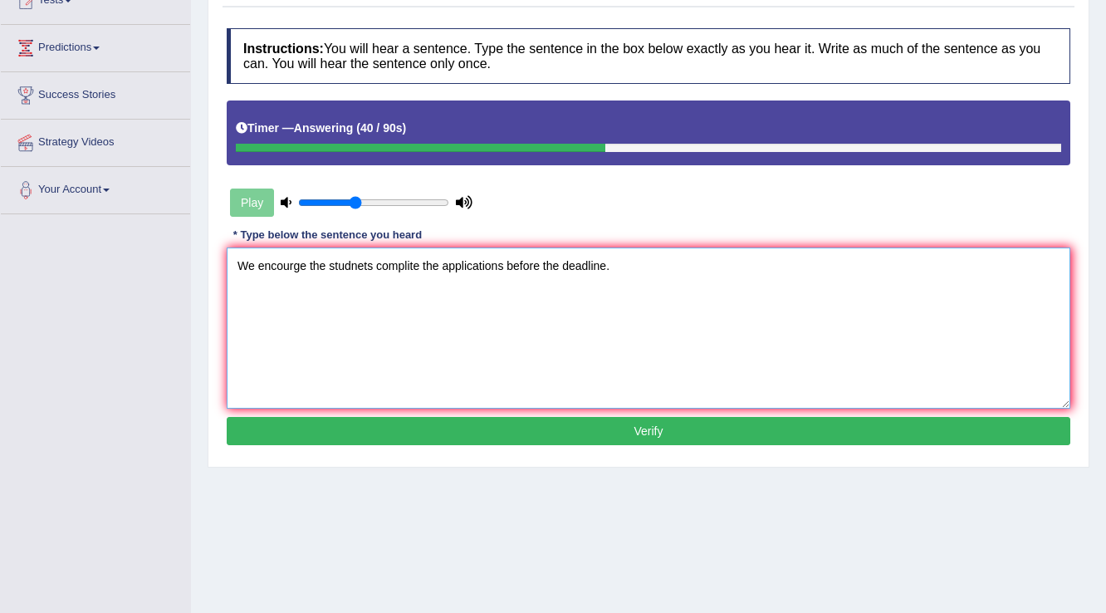
type textarea "We encourge the studnets complite the applications before the deadline."
click at [577, 431] on button "Verify" at bounding box center [649, 431] width 844 height 28
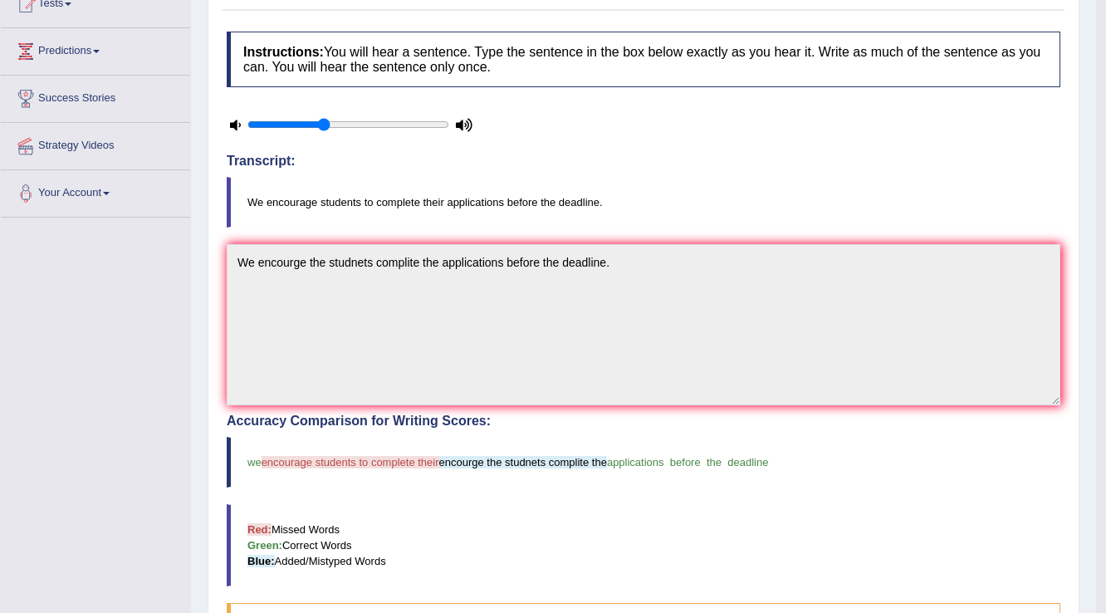
scroll to position [0, 0]
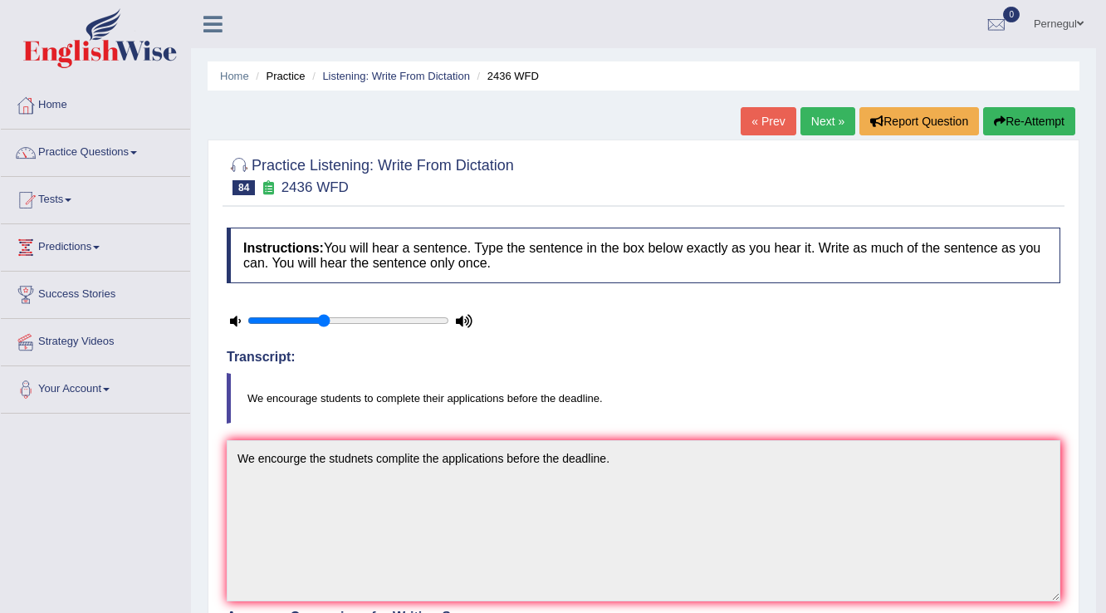
click at [804, 123] on link "Next »" at bounding box center [827, 121] width 55 height 28
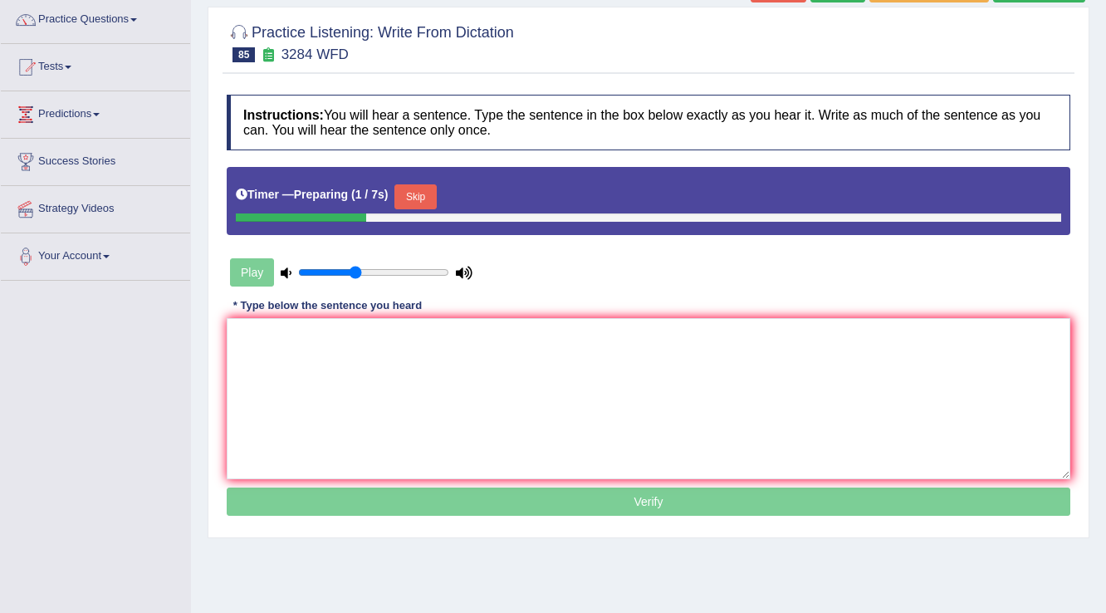
click at [412, 197] on button "Skip" at bounding box center [415, 196] width 42 height 25
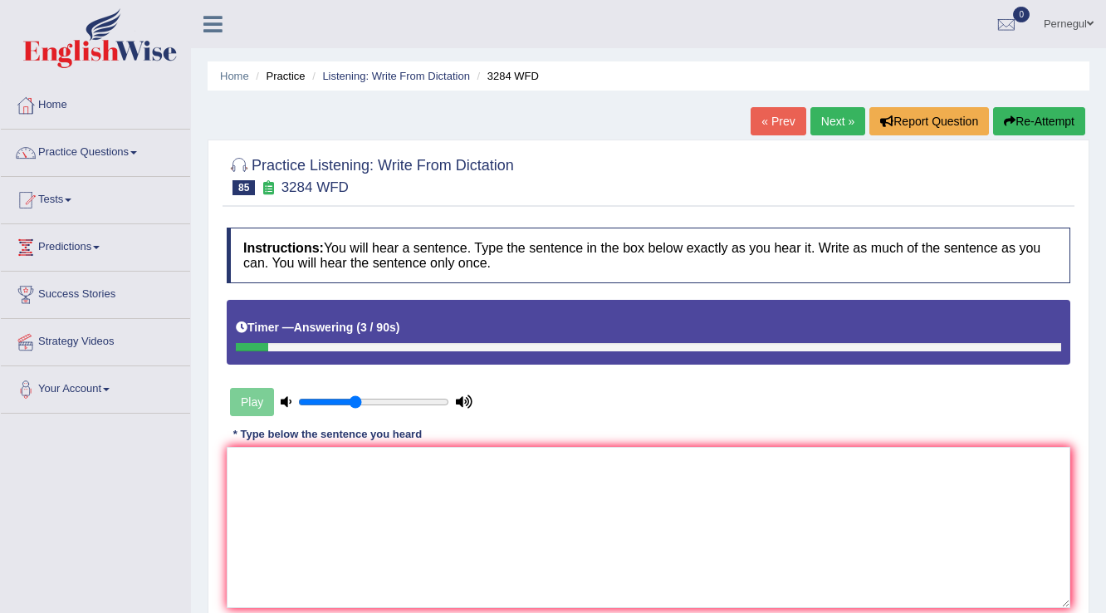
click at [1028, 110] on button "Re-Attempt" at bounding box center [1039, 121] width 92 height 28
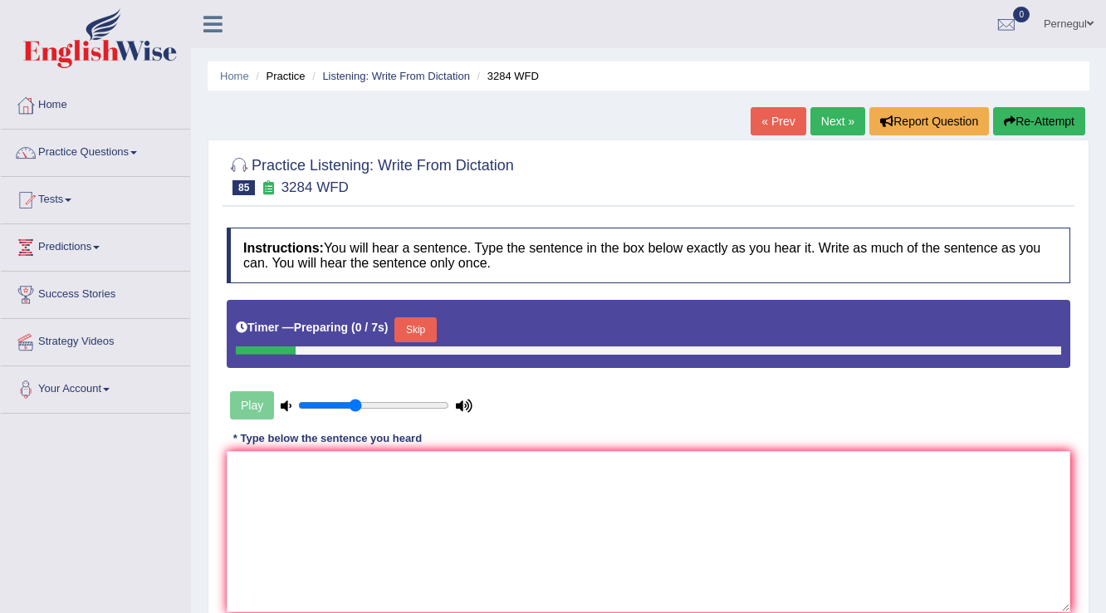
click at [415, 334] on button "Skip" at bounding box center [415, 329] width 42 height 25
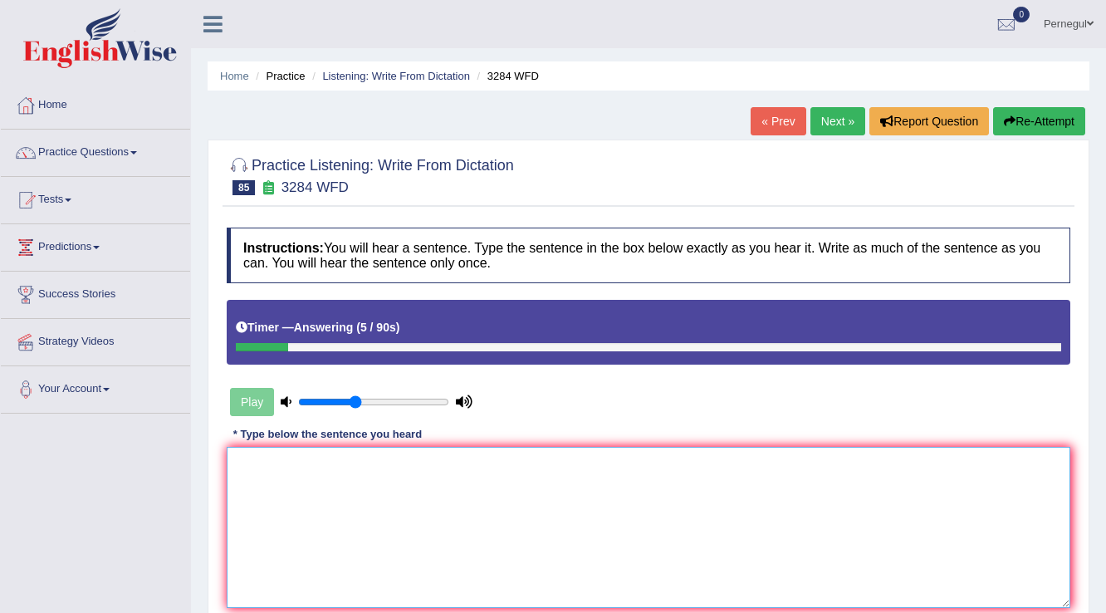
click at [275, 519] on textarea at bounding box center [649, 527] width 844 height 161
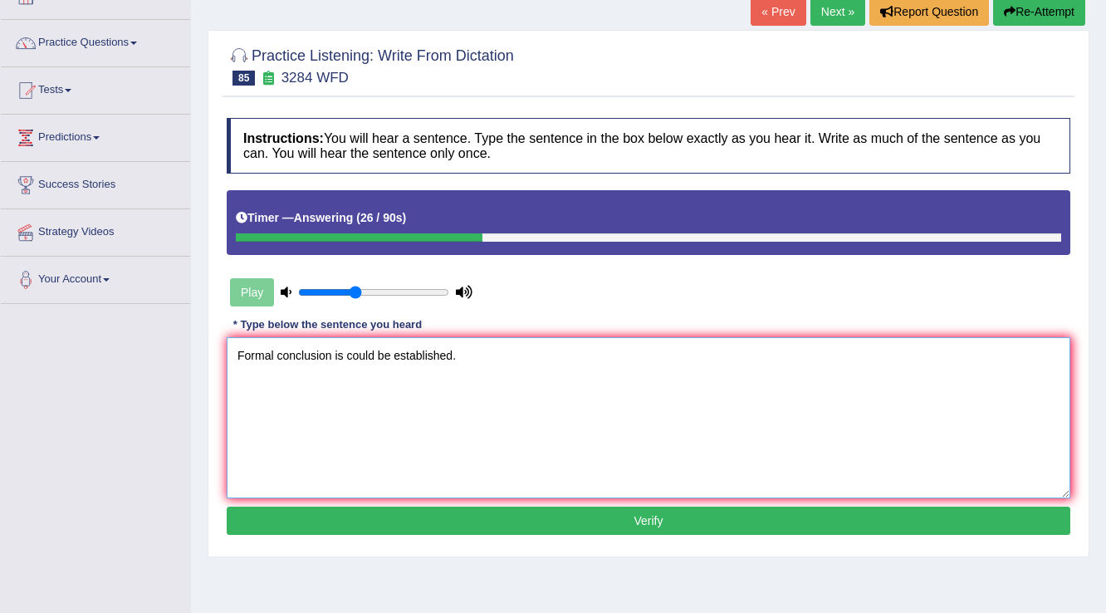
scroll to position [133, 0]
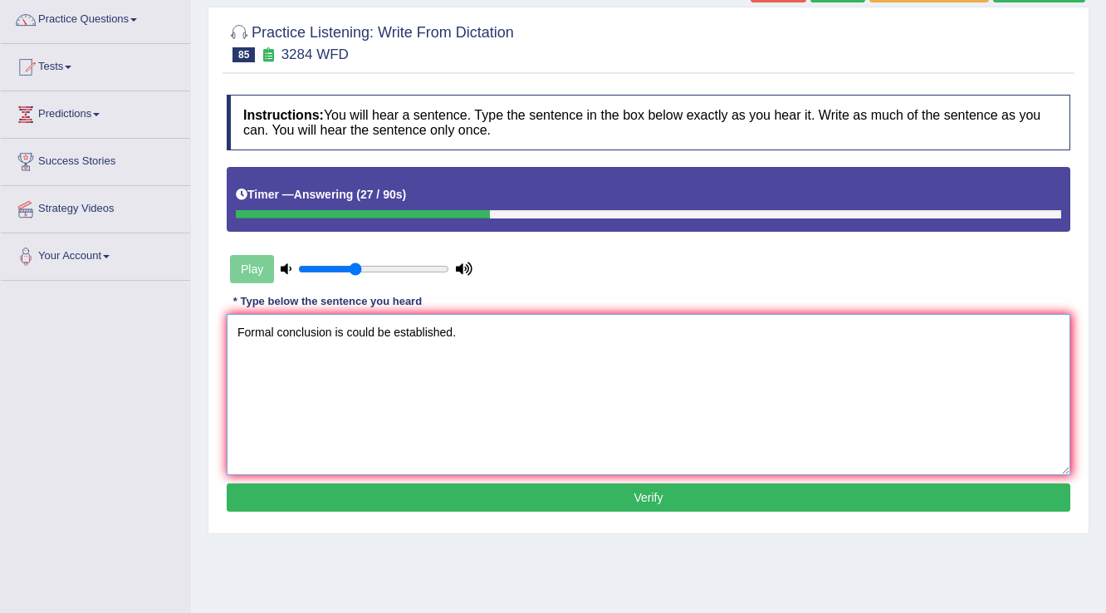
type textarea "Formal conclusion is could be established."
click at [618, 494] on button "Verify" at bounding box center [649, 497] width 844 height 28
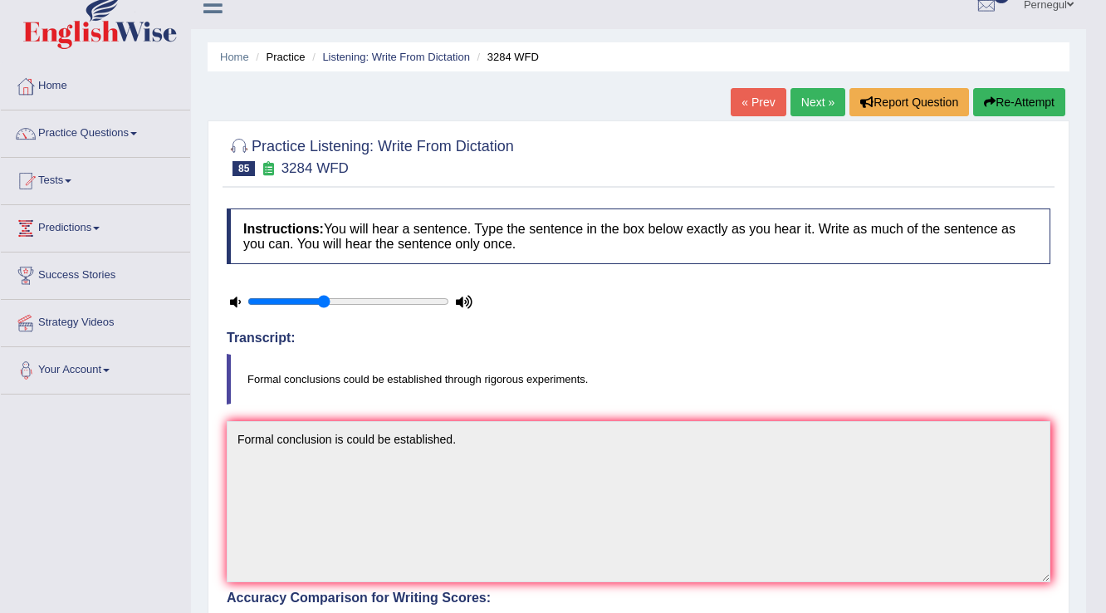
scroll to position [0, 0]
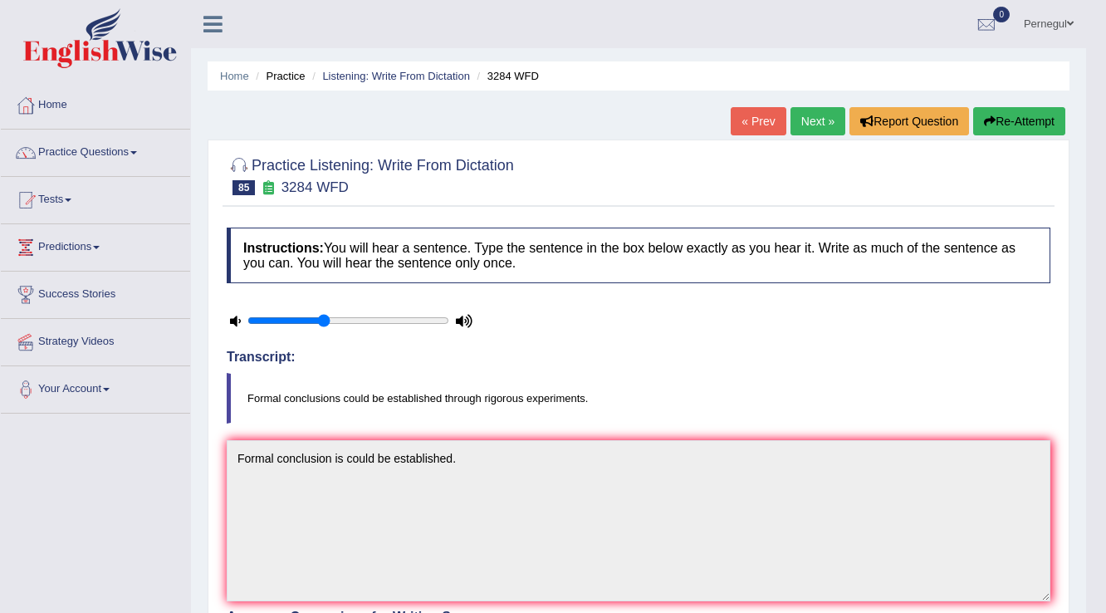
click at [813, 118] on link "Next »" at bounding box center [817, 121] width 55 height 28
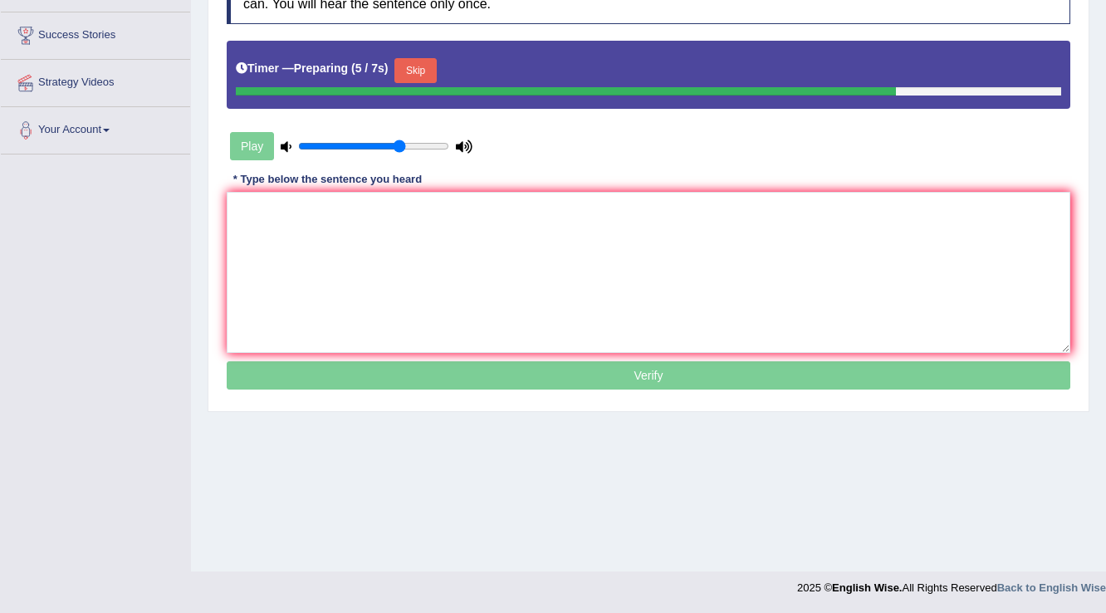
type input "0.7"
click at [397, 141] on input "range" at bounding box center [373, 145] width 151 height 13
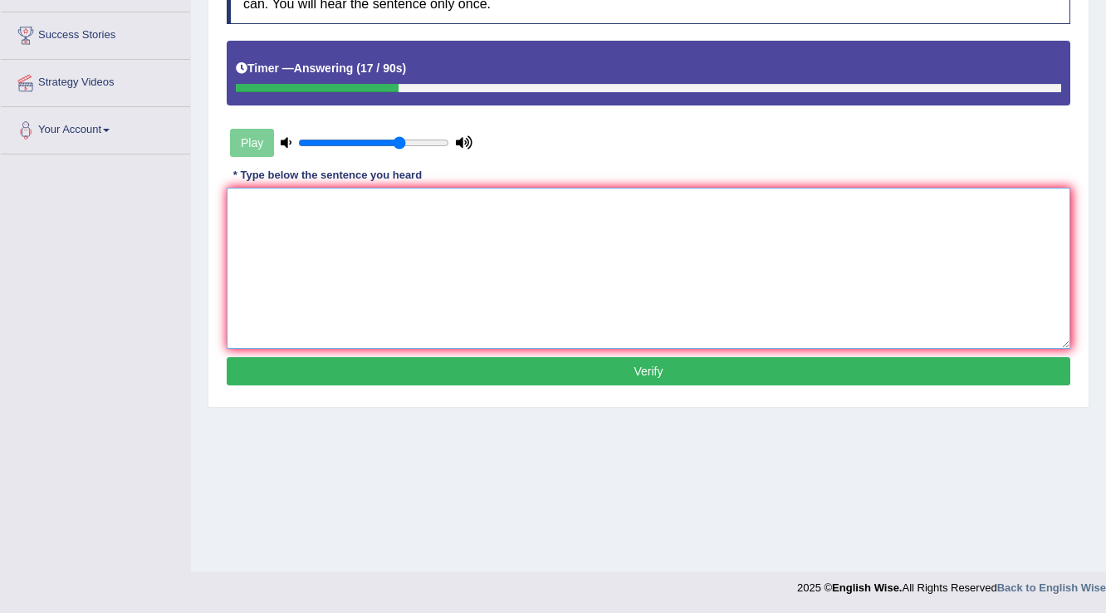
click at [372, 208] on textarea at bounding box center [649, 268] width 844 height 161
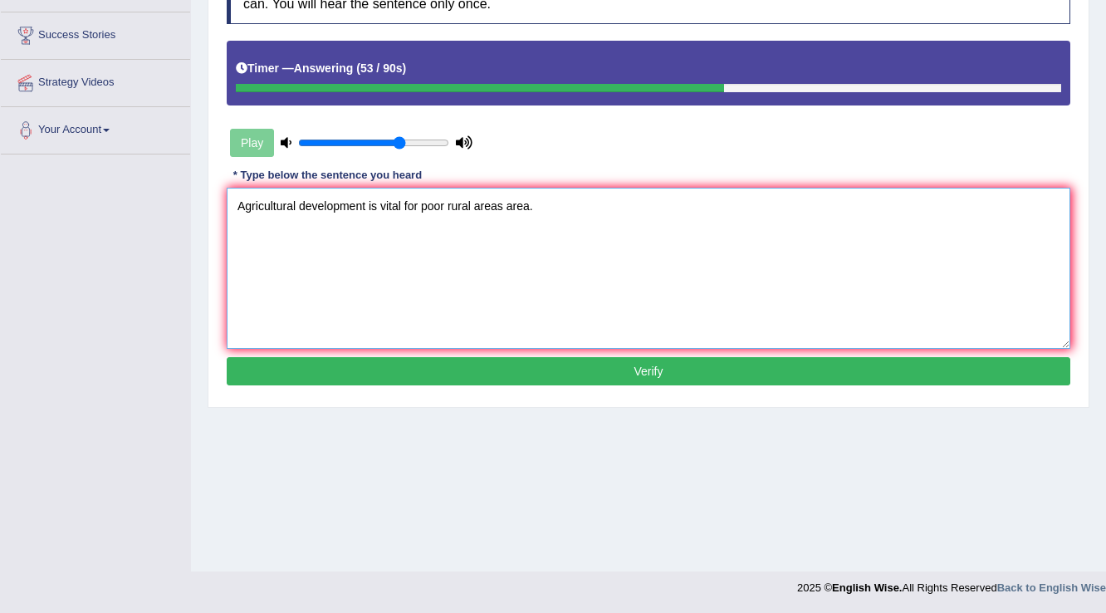
type textarea "Agricultural development is vital for poor rural areas area."
click at [476, 375] on button "Verify" at bounding box center [649, 371] width 844 height 28
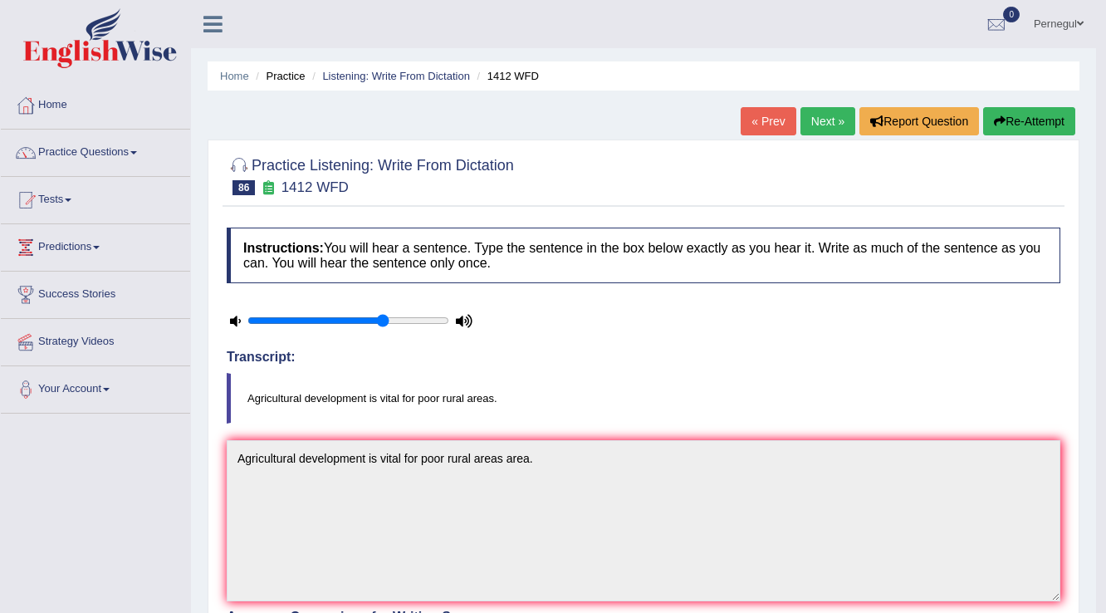
click at [822, 115] on link "Next »" at bounding box center [827, 121] width 55 height 28
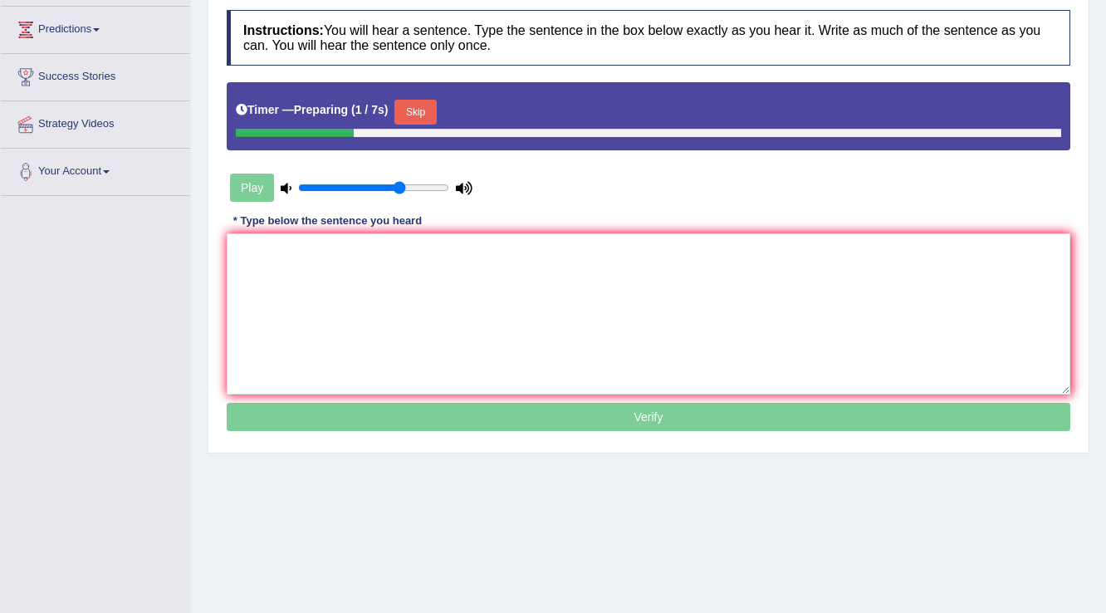
click at [415, 118] on button "Skip" at bounding box center [415, 112] width 42 height 25
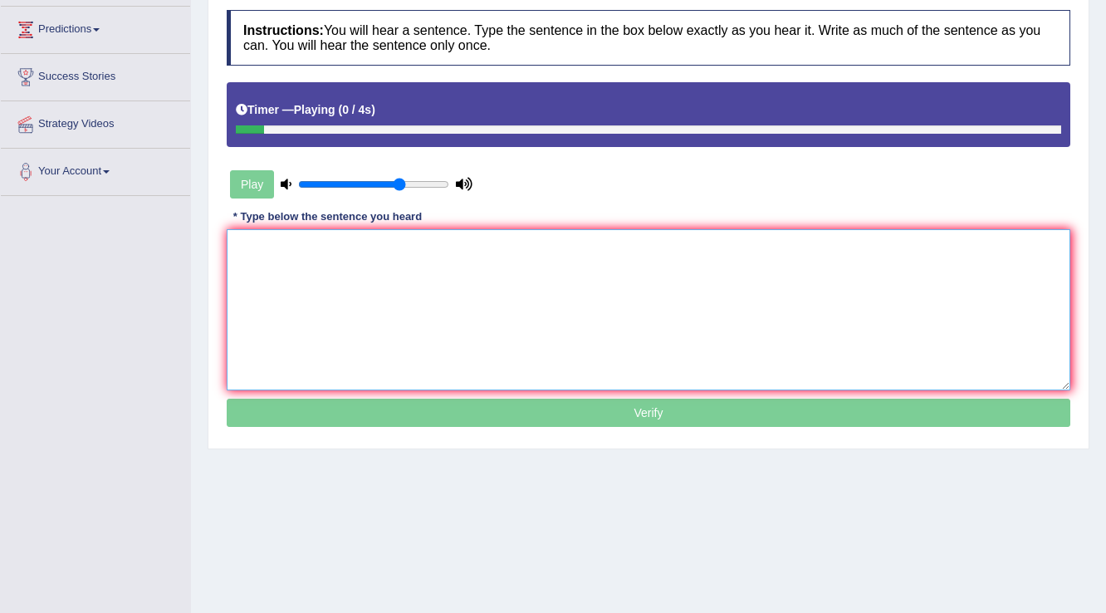
click at [473, 315] on textarea at bounding box center [649, 309] width 844 height 161
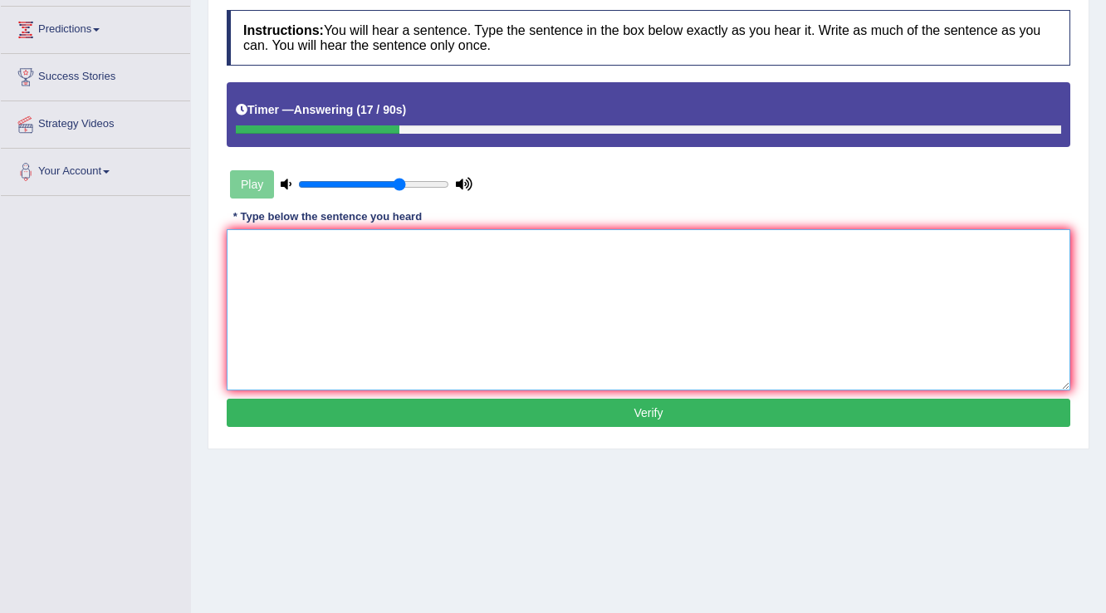
scroll to position [151, 0]
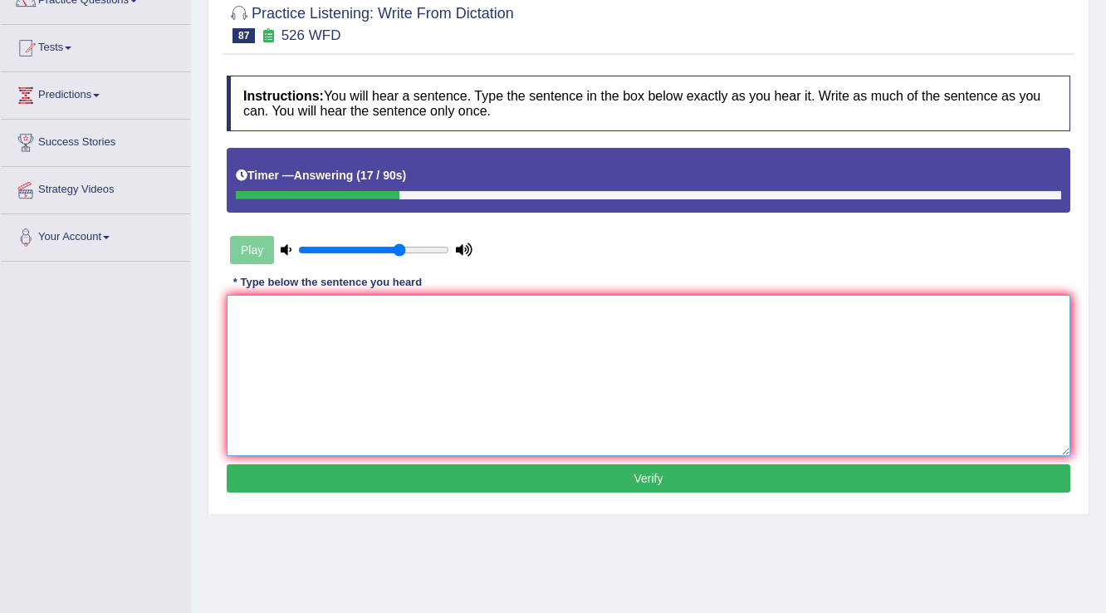
click at [473, 315] on textarea at bounding box center [649, 375] width 844 height 161
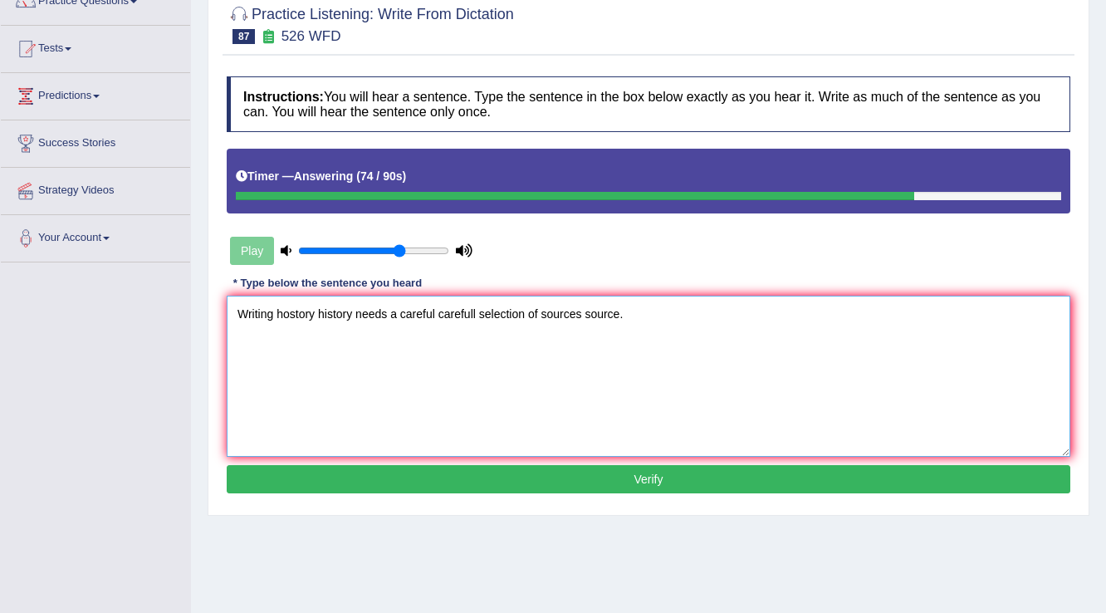
type textarea "Writing hostory history needs a careful carefull selection of sources source."
click at [627, 481] on button "Verify" at bounding box center [649, 479] width 844 height 28
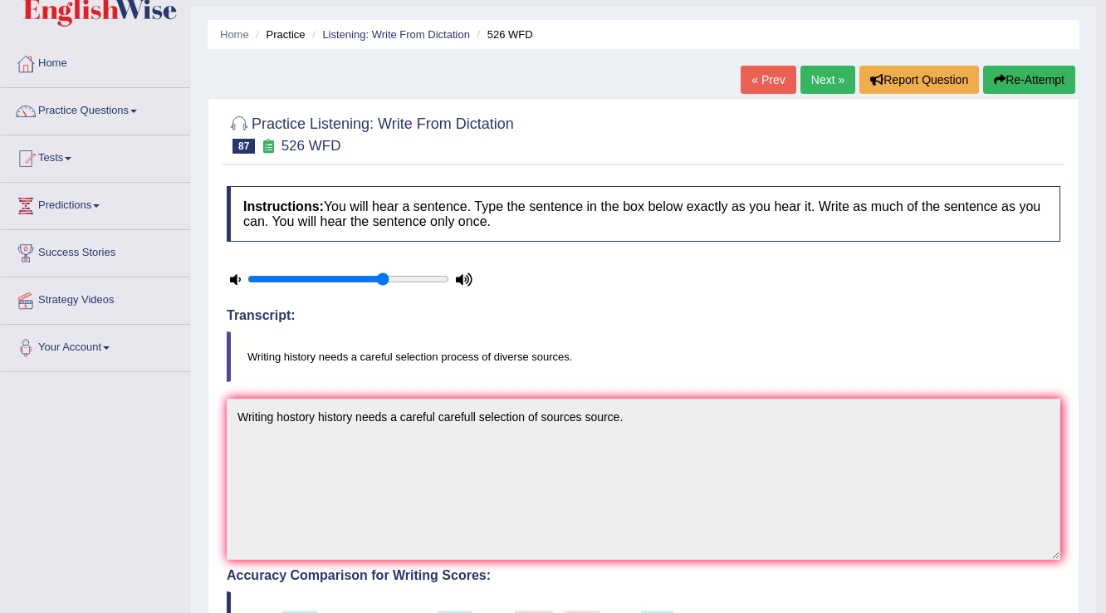
scroll to position [0, 0]
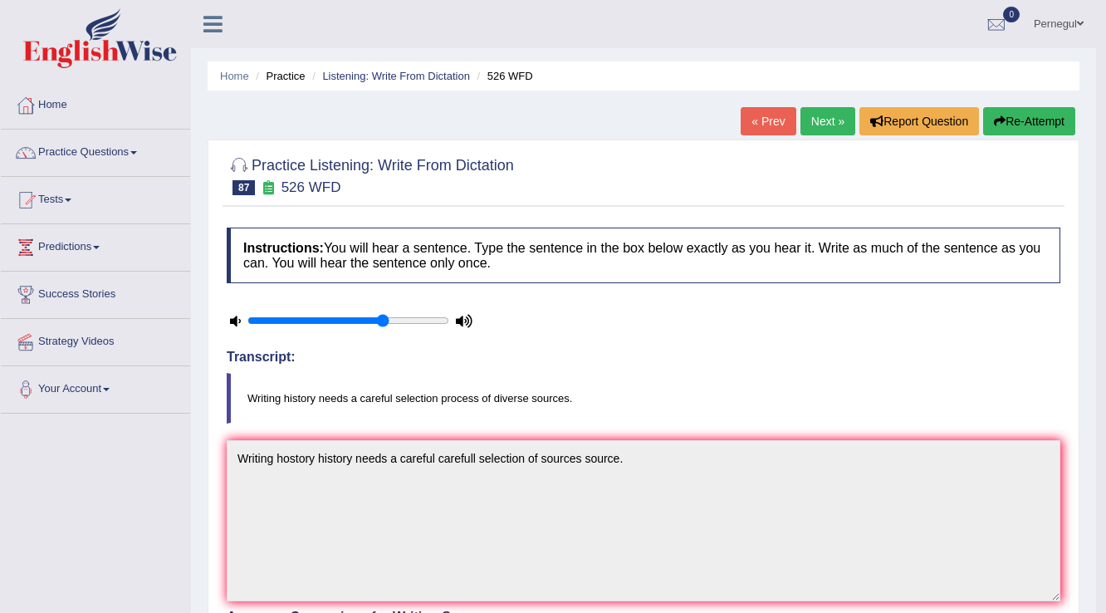
click at [833, 118] on link "Next »" at bounding box center [827, 121] width 55 height 28
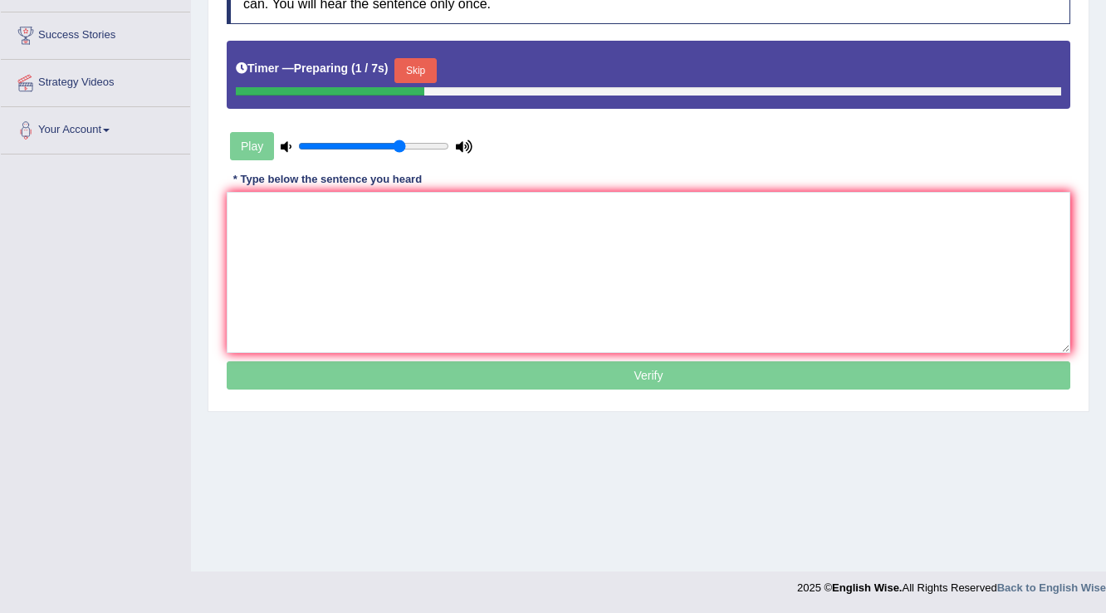
click at [402, 70] on button "Skip" at bounding box center [415, 70] width 42 height 25
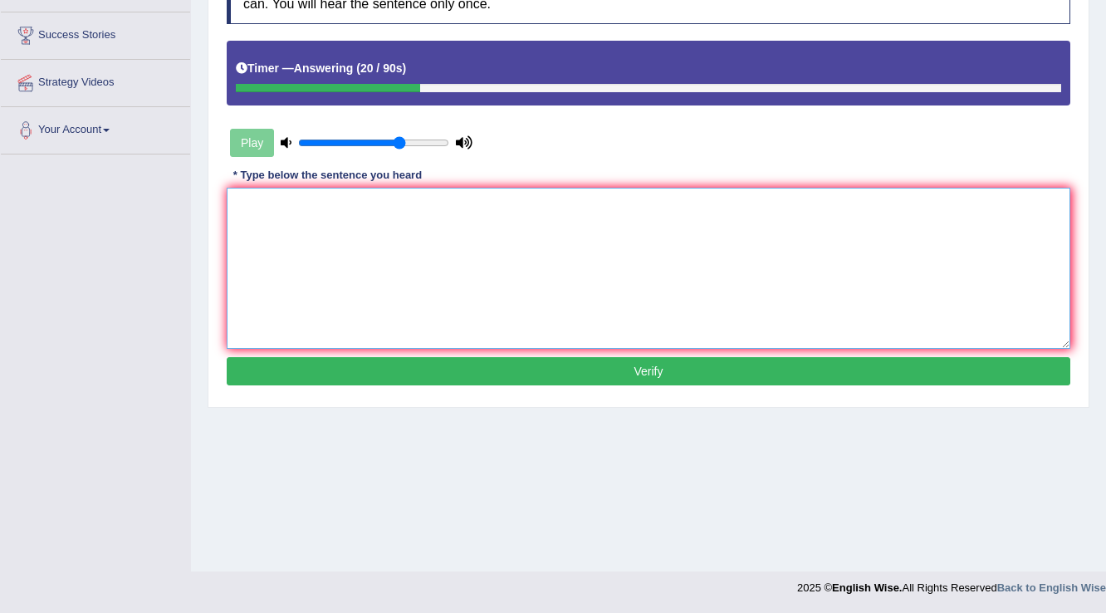
click at [369, 267] on textarea at bounding box center [649, 268] width 844 height 161
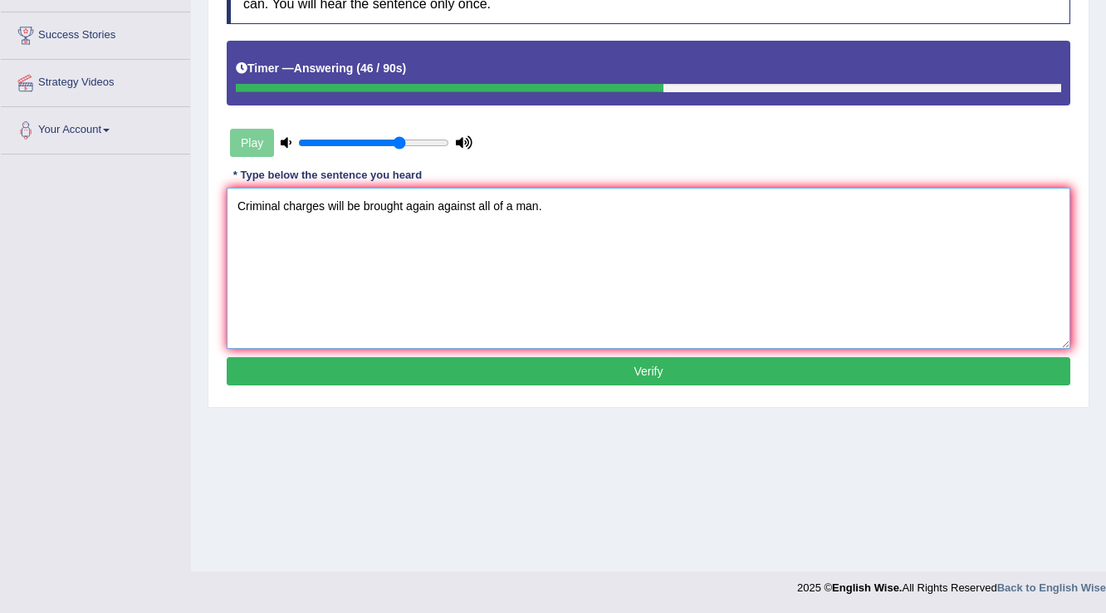
type textarea "Criminal charges will be brought again against all of a man."
click at [332, 375] on button "Verify" at bounding box center [649, 371] width 844 height 28
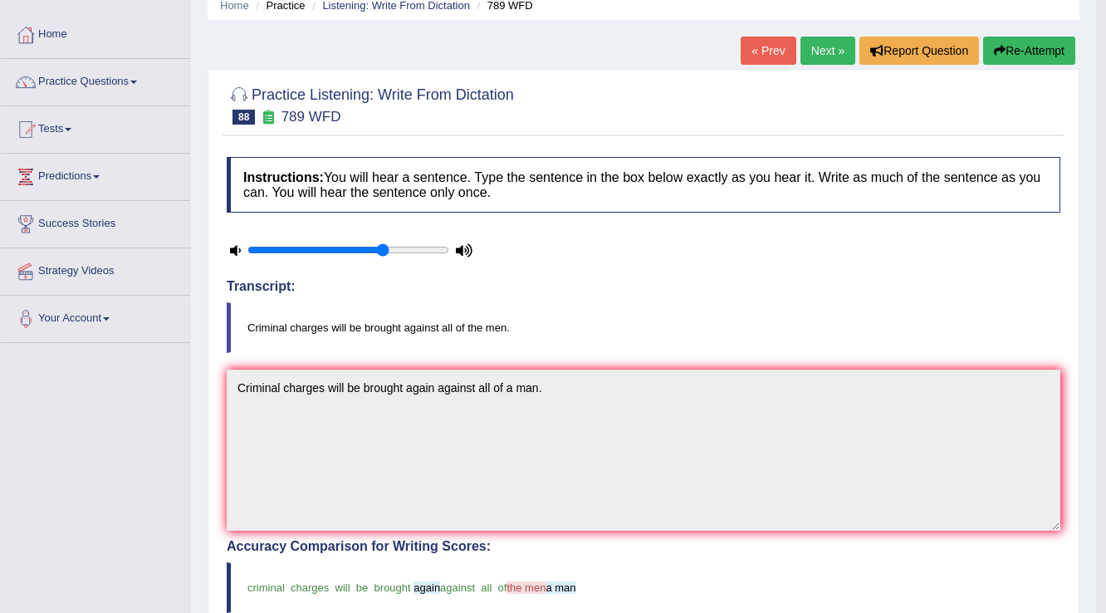
scroll to position [60, 0]
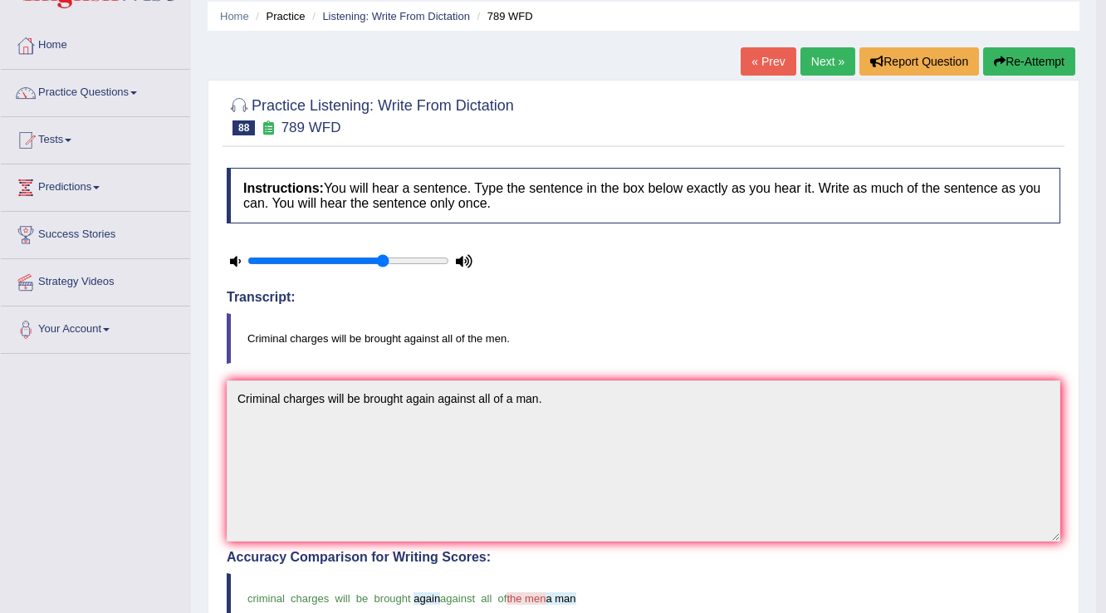
click at [819, 56] on link "Next »" at bounding box center [827, 61] width 55 height 28
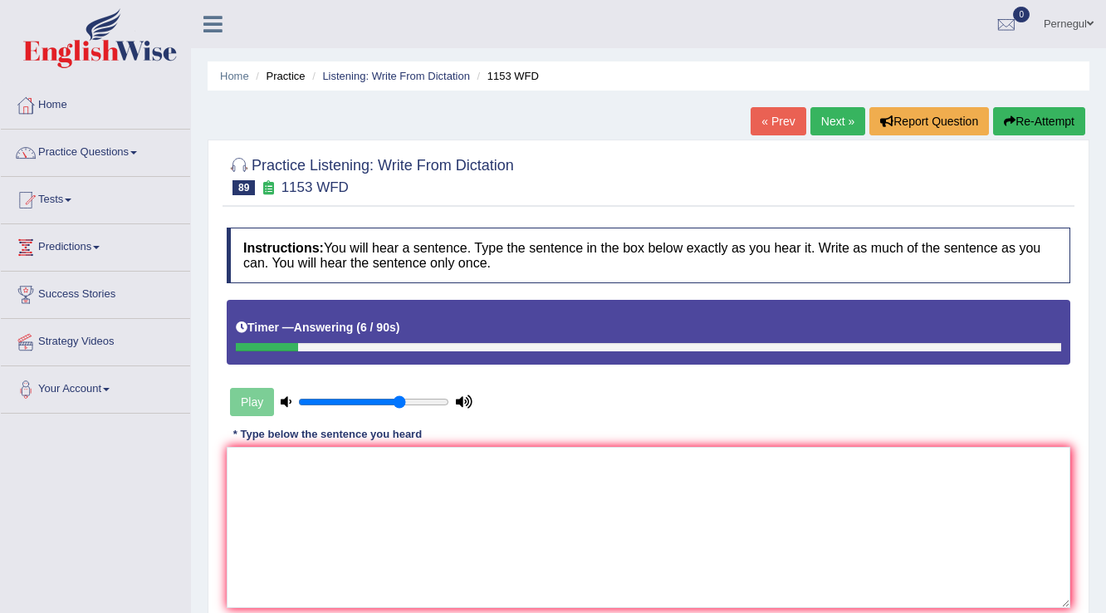
click at [295, 501] on textarea at bounding box center [649, 527] width 844 height 161
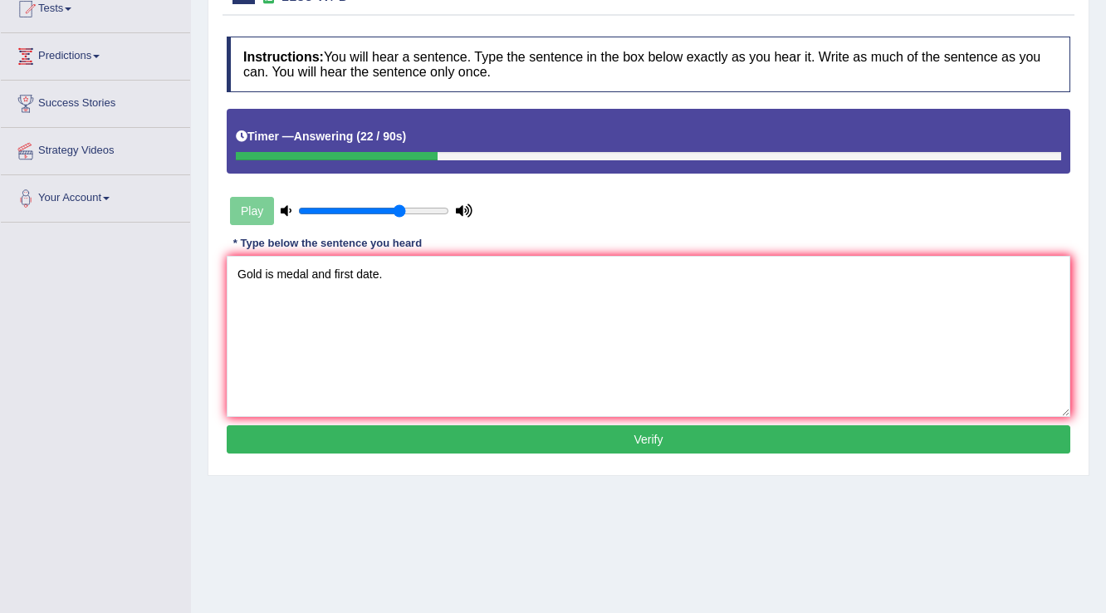
scroll to position [199, 0]
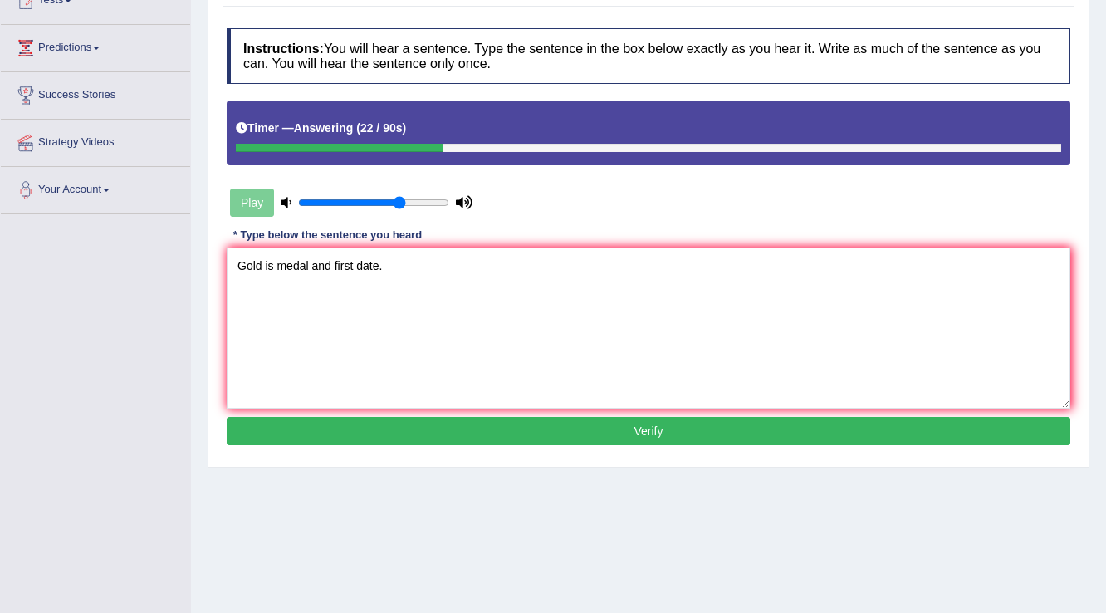
type textarea "Gold is medal and first date."
click at [484, 428] on button "Verify" at bounding box center [649, 431] width 844 height 28
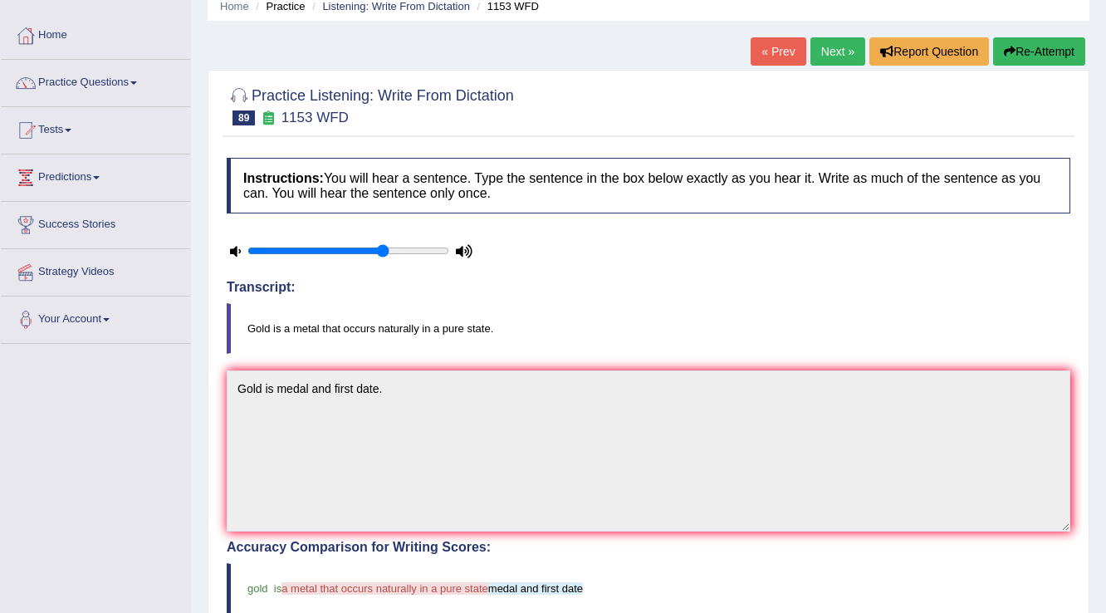
scroll to position [66, 0]
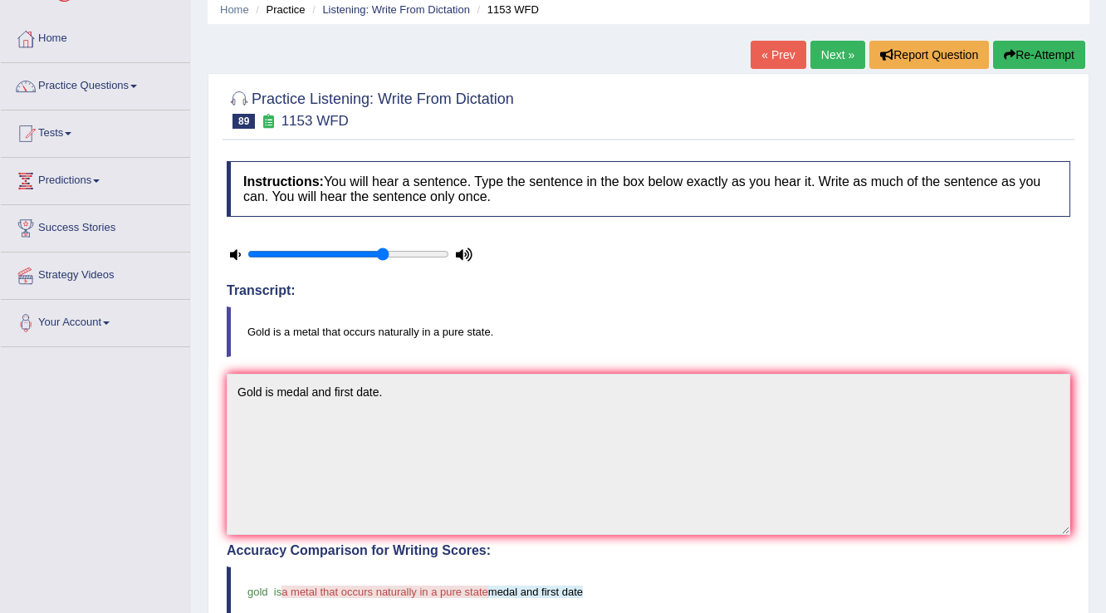
click at [819, 51] on link "Next »" at bounding box center [837, 55] width 55 height 28
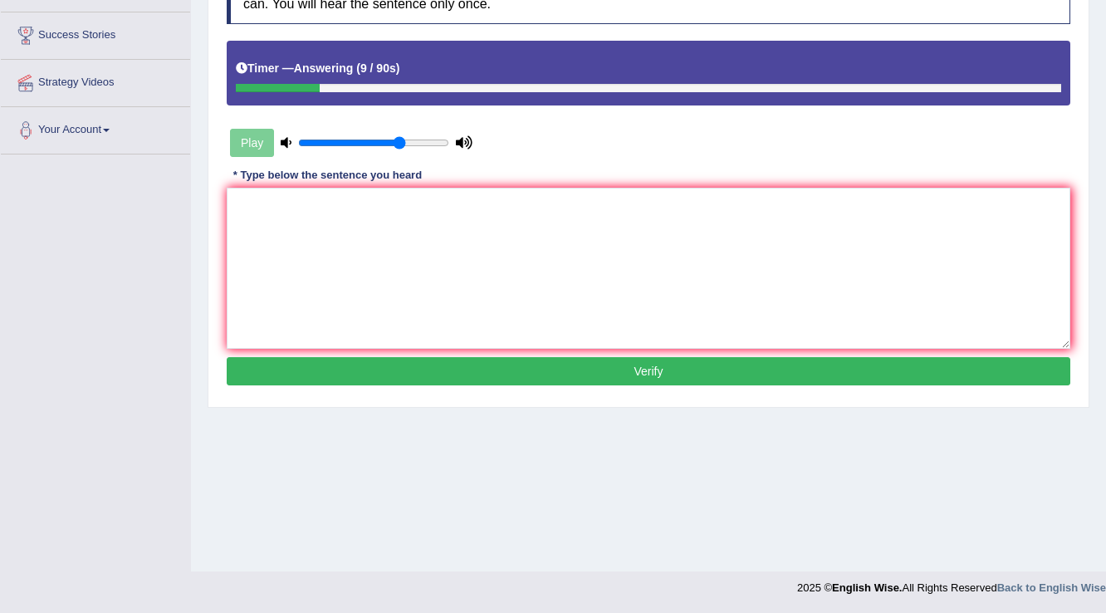
scroll to position [60, 0]
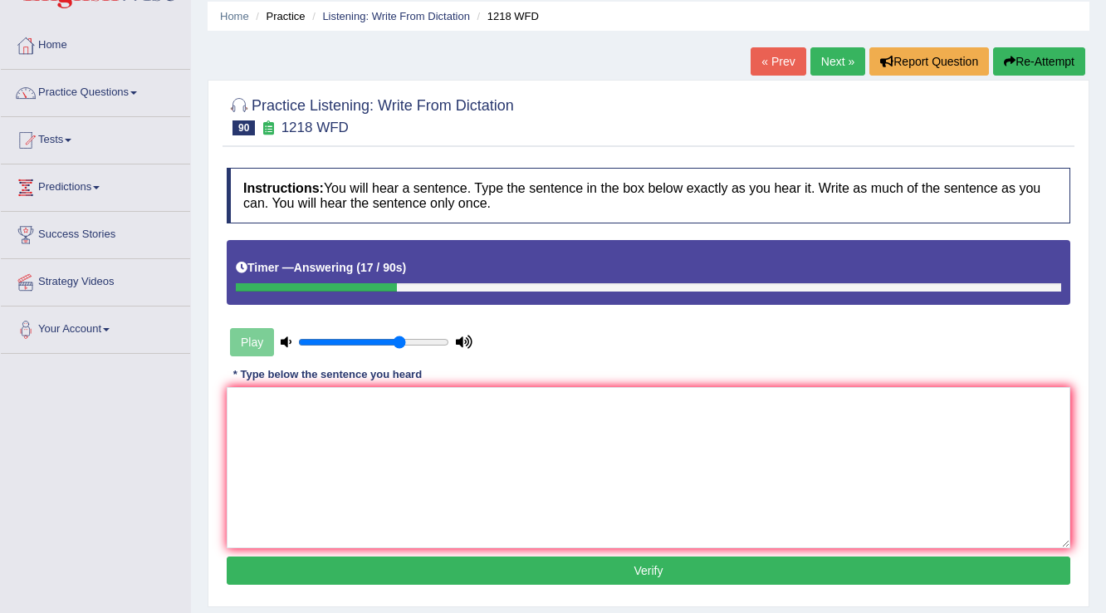
click at [1039, 50] on button "Re-Attempt" at bounding box center [1039, 61] width 92 height 28
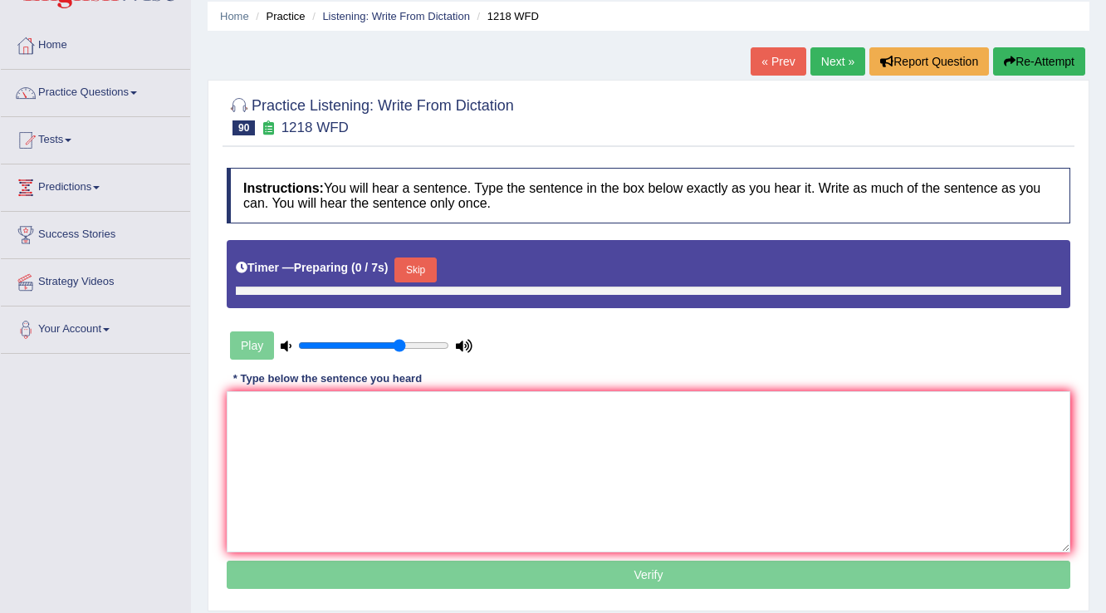
scroll to position [60, 0]
click at [285, 478] on textarea at bounding box center [649, 471] width 844 height 161
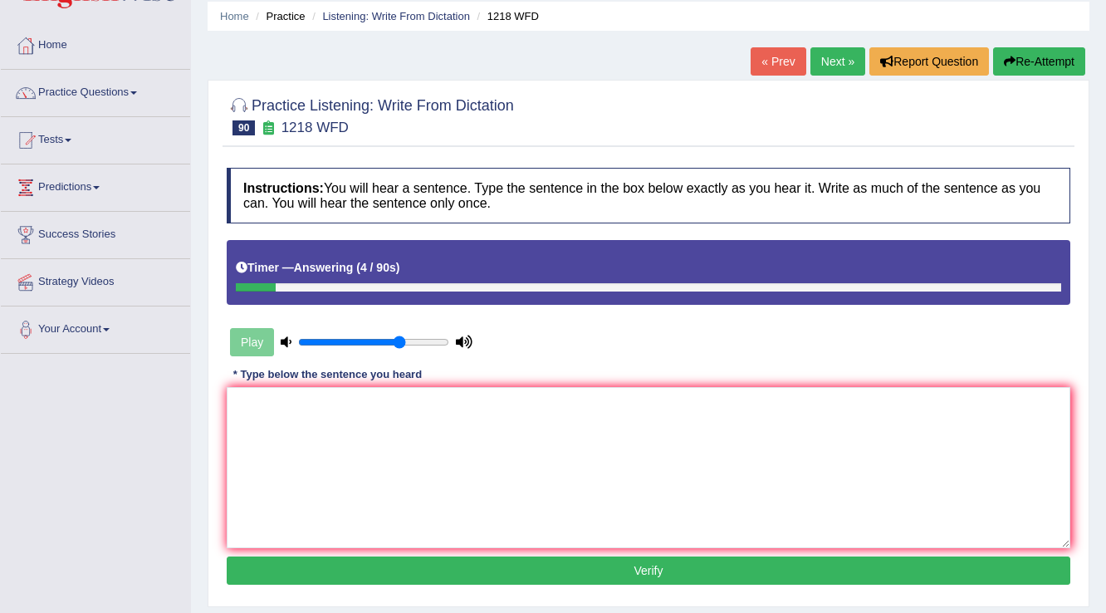
click at [1033, 59] on button "Re-Attempt" at bounding box center [1039, 61] width 92 height 28
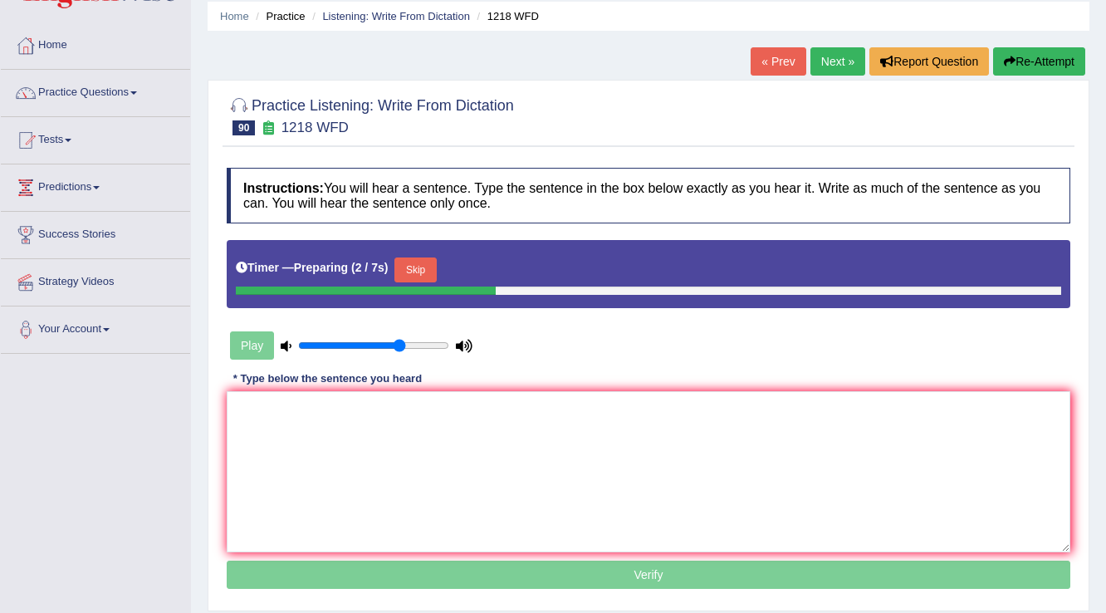
click at [419, 265] on button "Skip" at bounding box center [415, 269] width 42 height 25
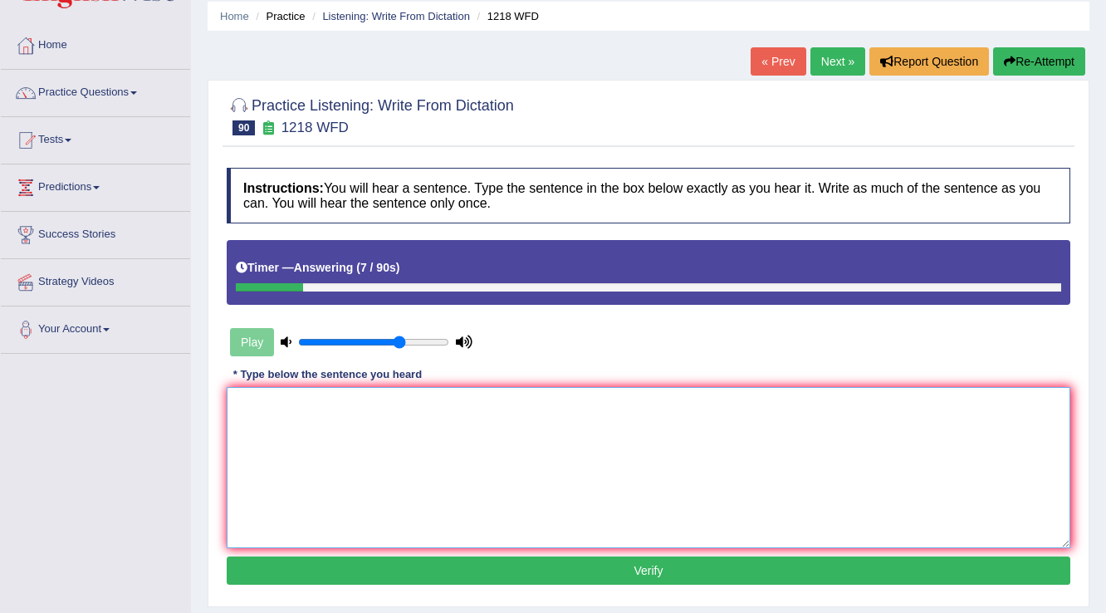
click at [351, 473] on textarea at bounding box center [649, 467] width 844 height 161
type textarea "Mental healts proffesionals talking about."
click at [1025, 56] on button "Re-Attempt" at bounding box center [1039, 61] width 92 height 28
click at [262, 456] on textarea at bounding box center [649, 467] width 844 height 161
paste textarea "Mental healts proffesionals talking about."
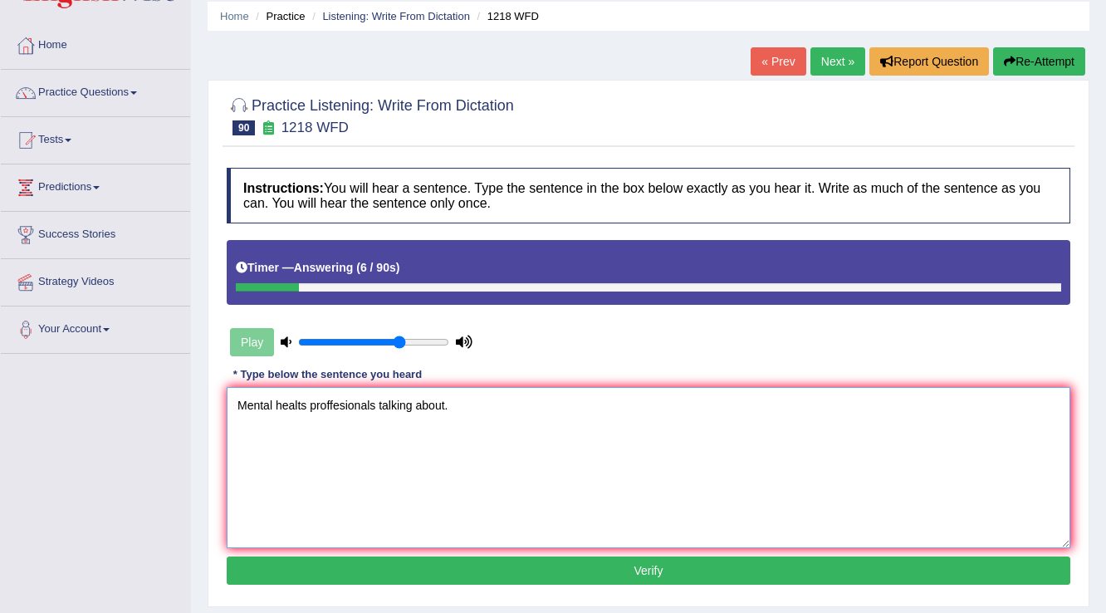
click at [375, 402] on textarea "Mental healts proffesionals talking about." at bounding box center [649, 467] width 844 height 161
click at [465, 404] on textarea "Mental healts proffesionals are talking about." at bounding box center [649, 467] width 844 height 161
type textarea "Mental healts proffesionals are talking about topic of."
click at [487, 561] on button "Verify" at bounding box center [649, 570] width 844 height 28
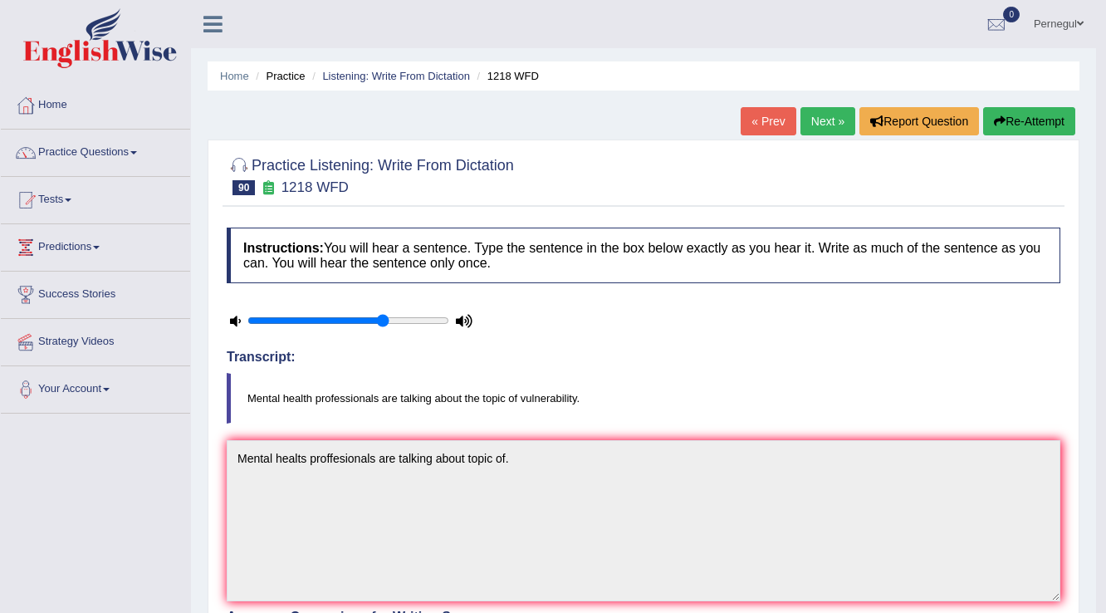
click at [814, 126] on link "Next »" at bounding box center [827, 121] width 55 height 28
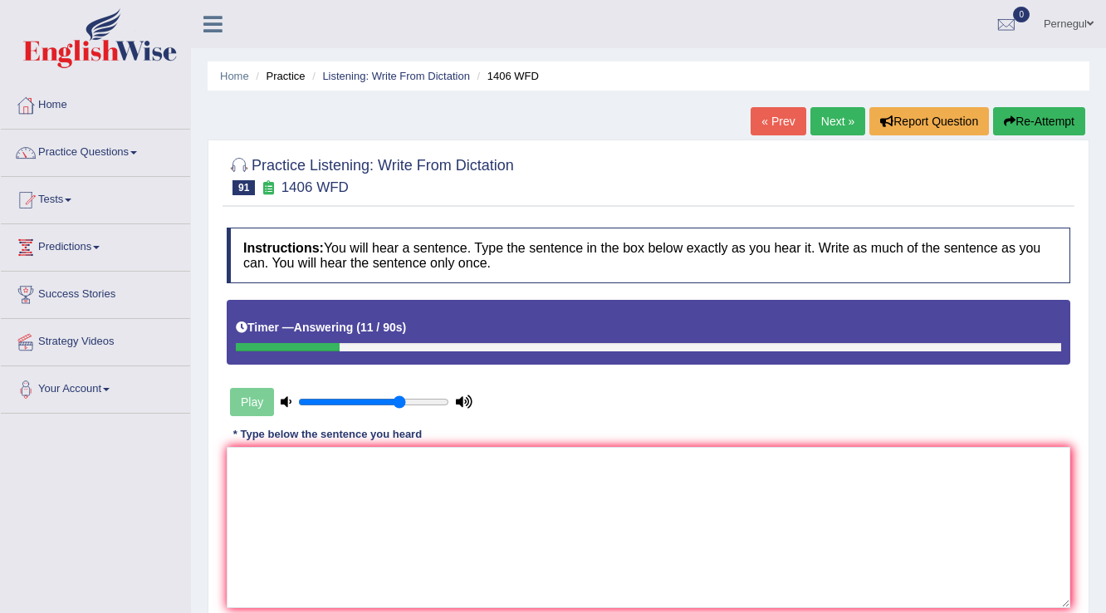
click at [1025, 116] on button "Re-Attempt" at bounding box center [1039, 121] width 92 height 28
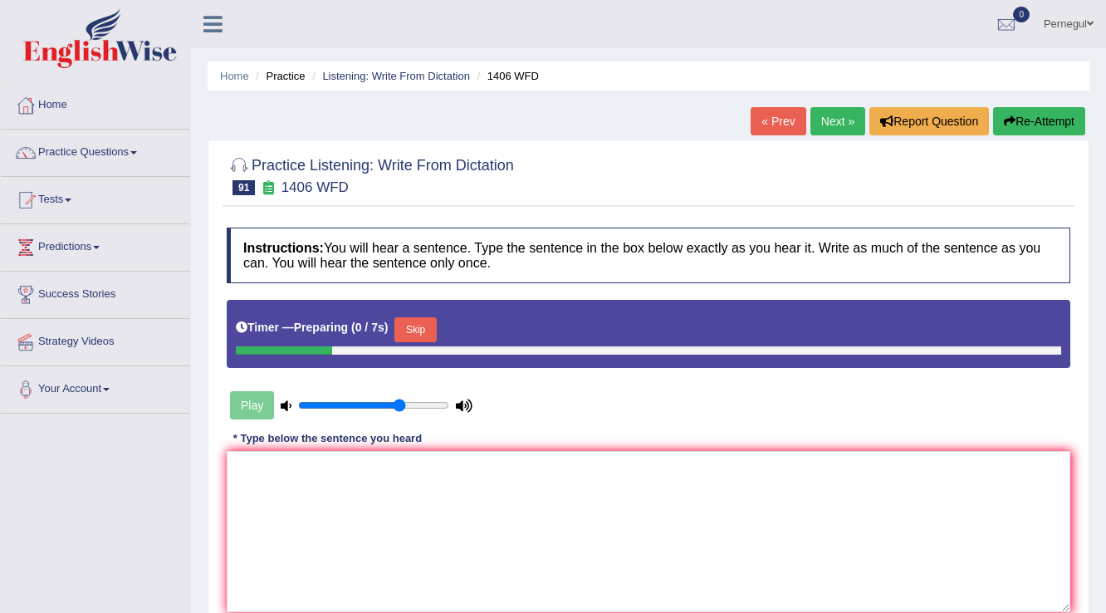
click at [432, 322] on button "Skip" at bounding box center [415, 329] width 42 height 25
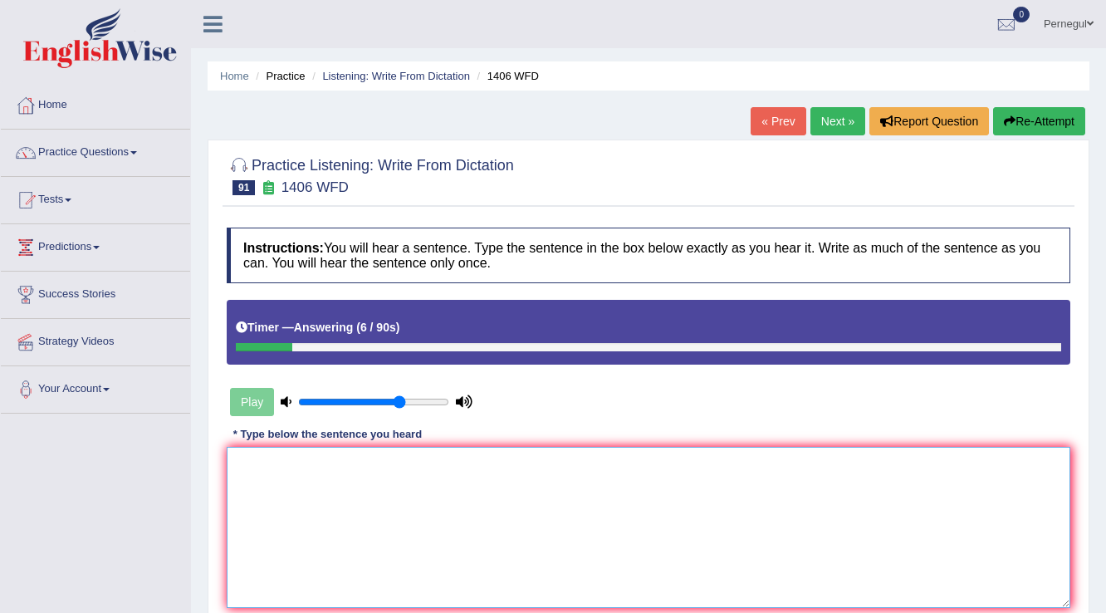
click at [312, 574] on textarea at bounding box center [649, 527] width 844 height 161
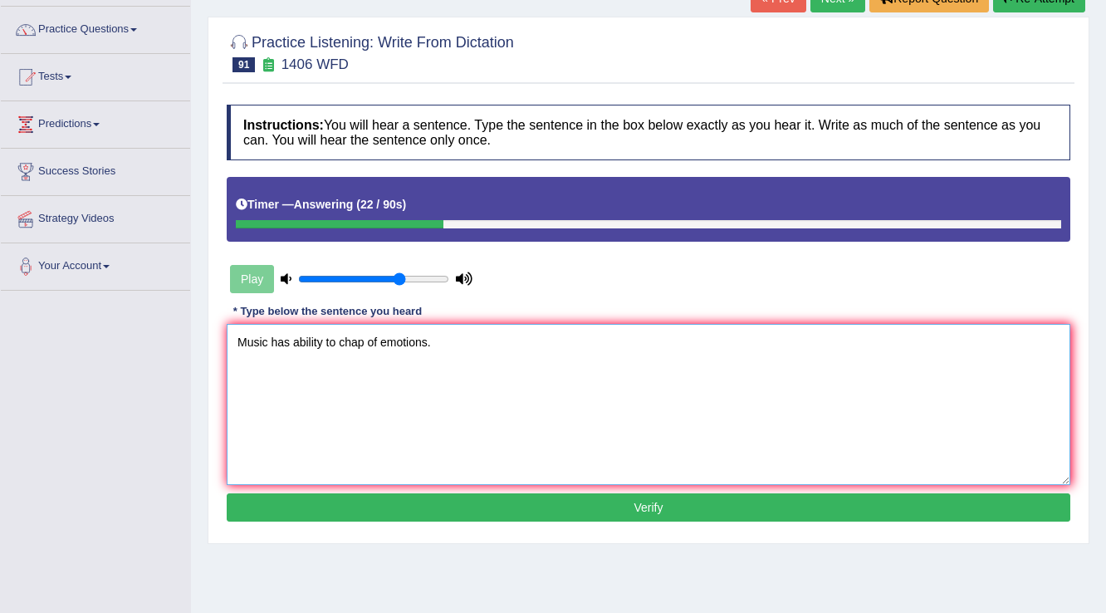
scroll to position [133, 0]
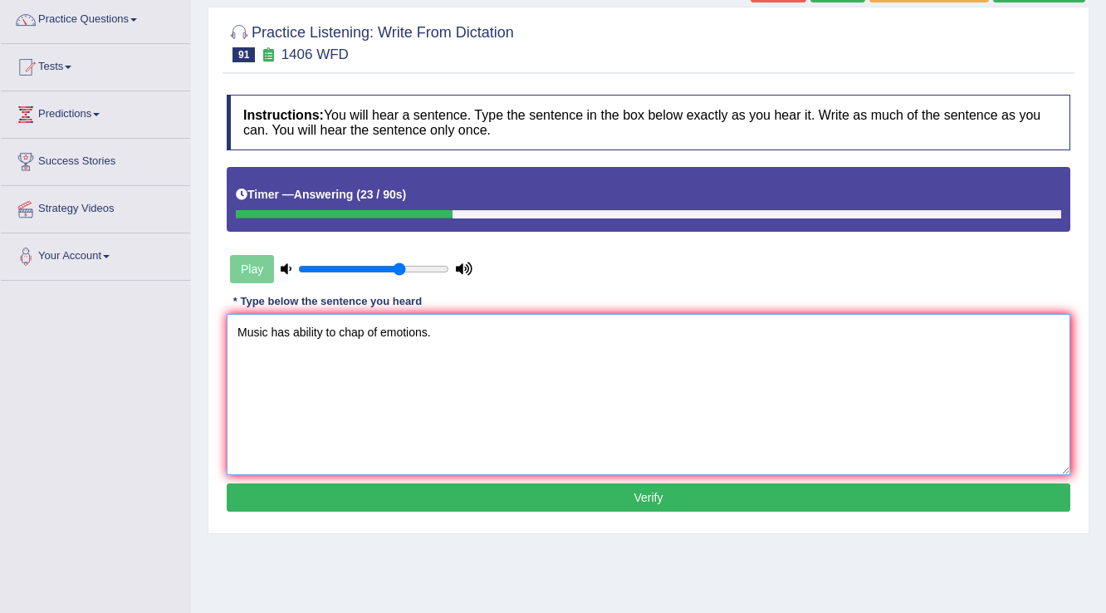
type textarea "Music has ability to chap of emotions."
click at [375, 485] on button "Verify" at bounding box center [649, 497] width 844 height 28
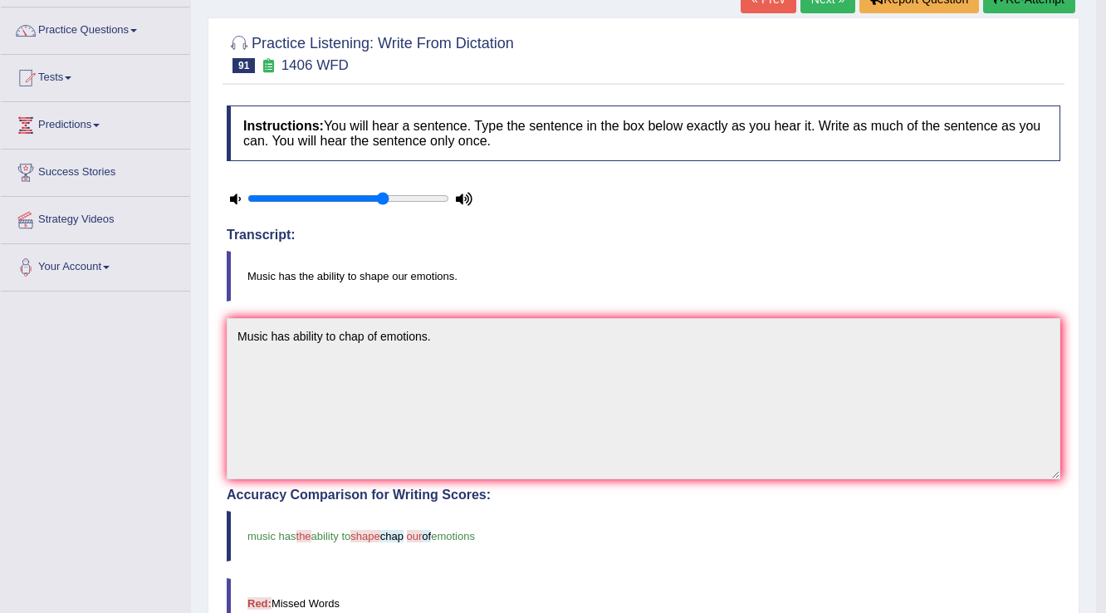
scroll to position [0, 0]
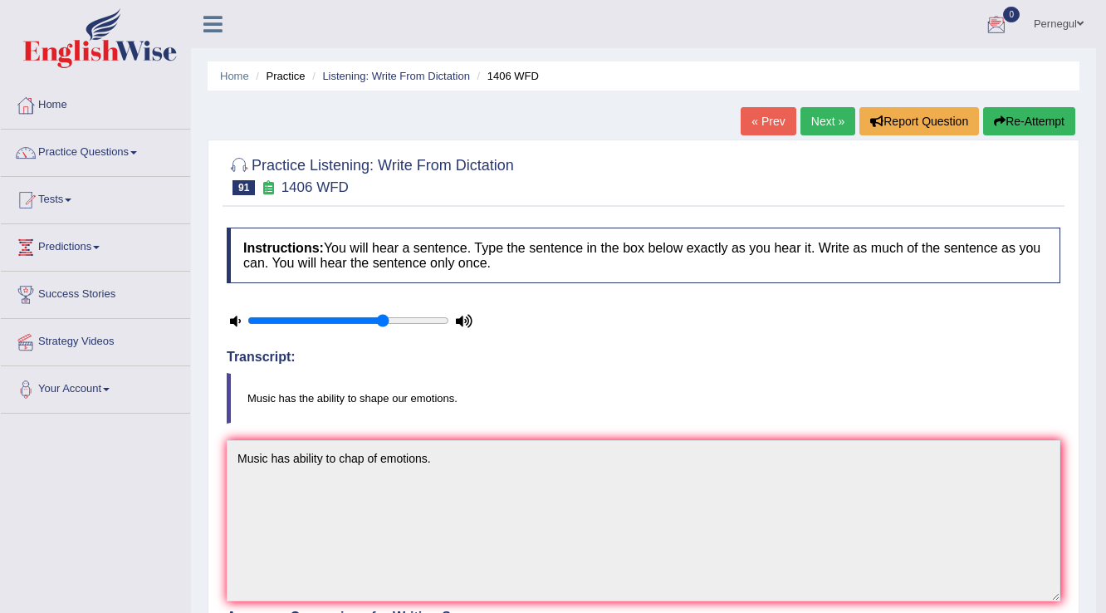
click at [823, 125] on link "Next »" at bounding box center [827, 121] width 55 height 28
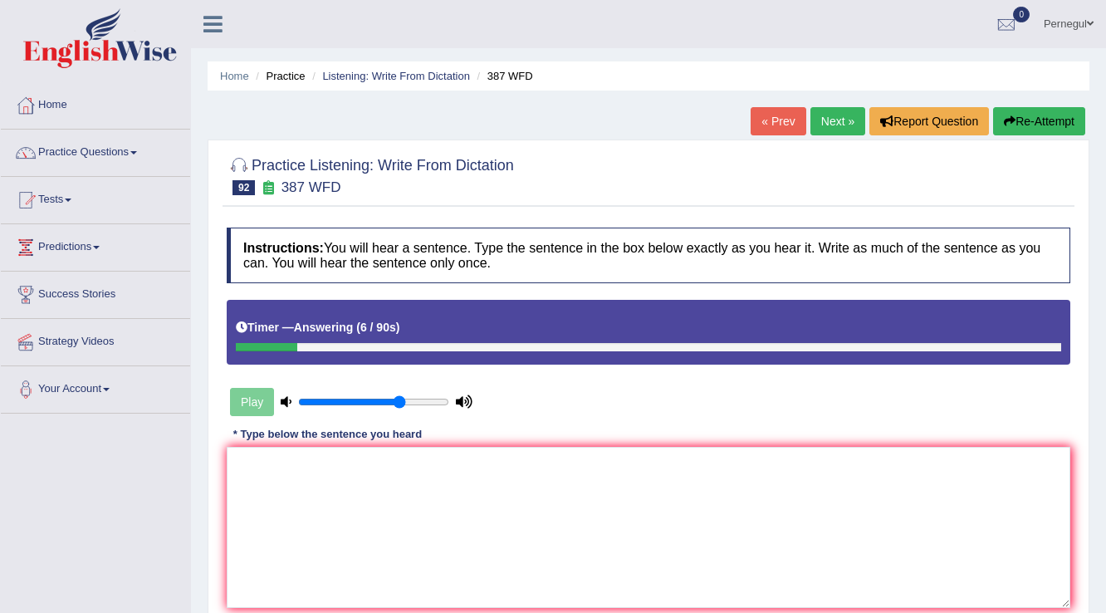
click at [1038, 120] on button "Re-Attempt" at bounding box center [1039, 121] width 92 height 28
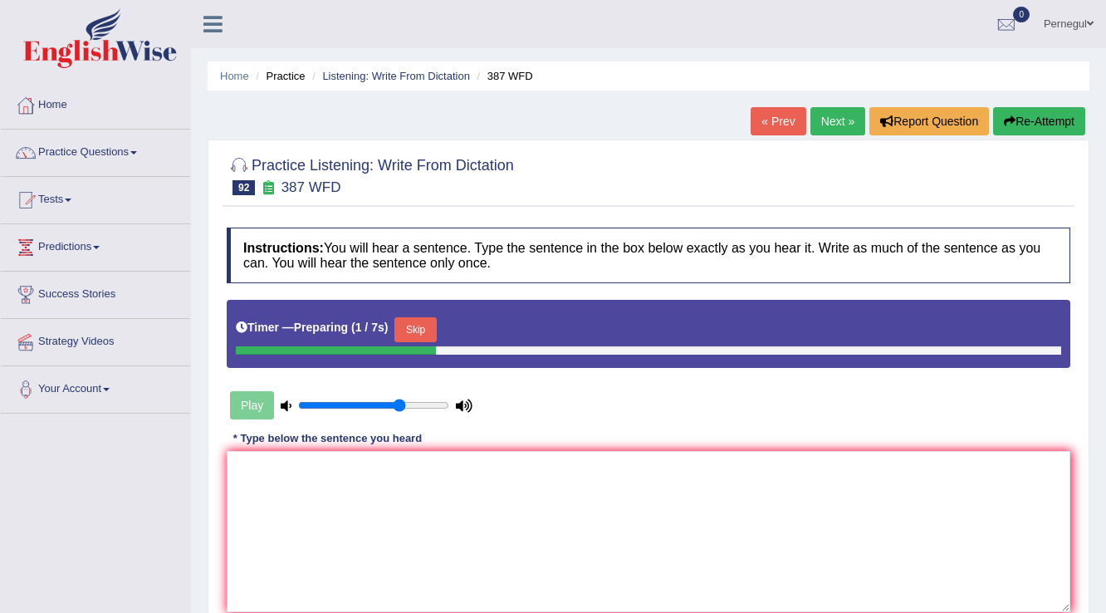
click at [413, 332] on button "Skip" at bounding box center [415, 329] width 42 height 25
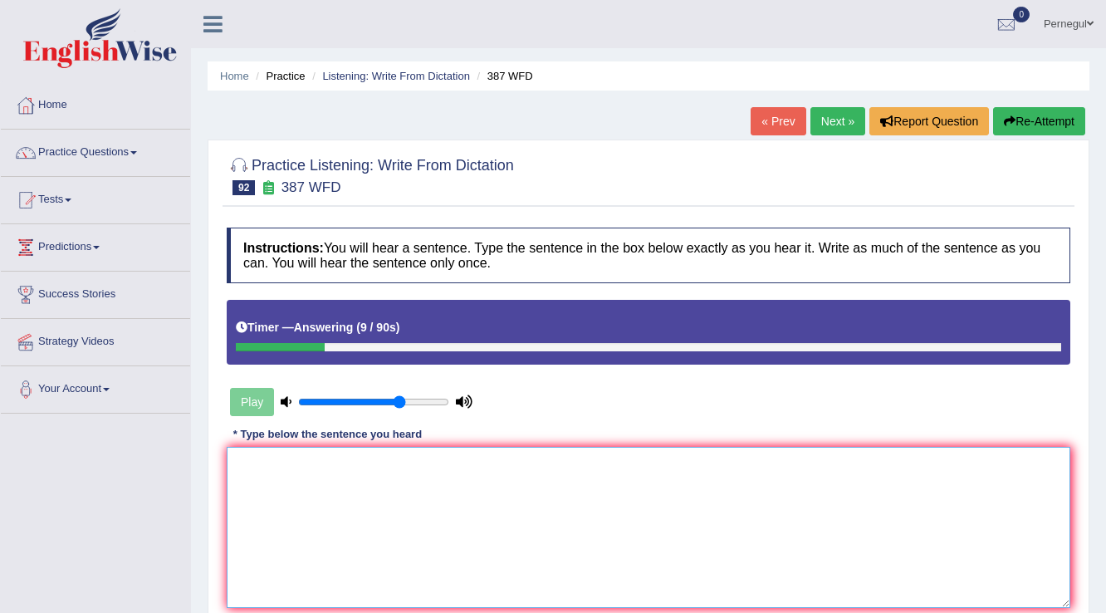
click at [364, 507] on textarea at bounding box center [649, 527] width 844 height 161
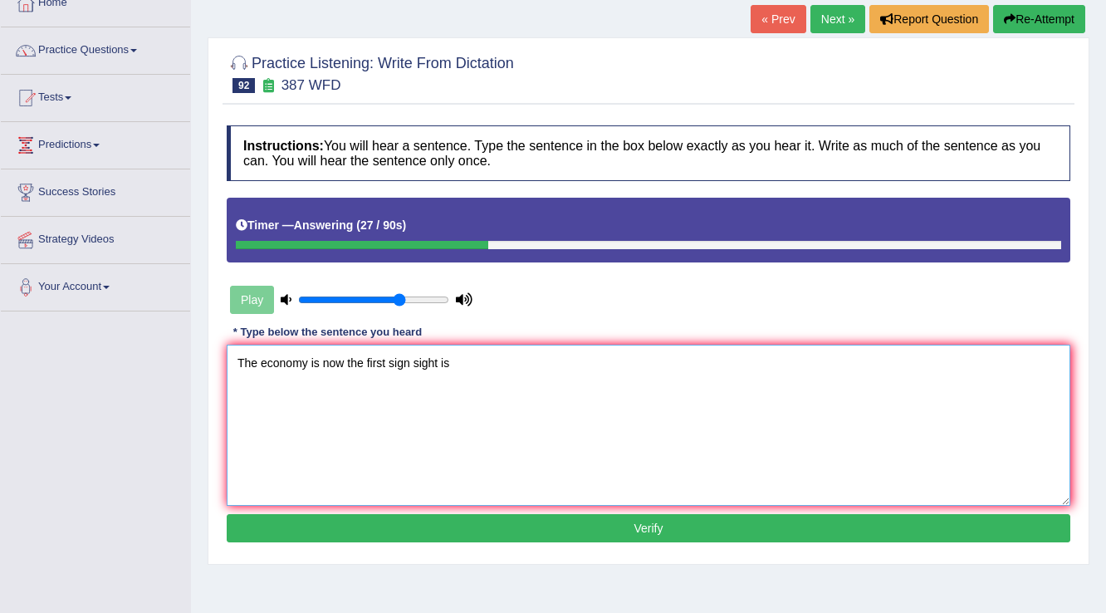
scroll to position [259, 0]
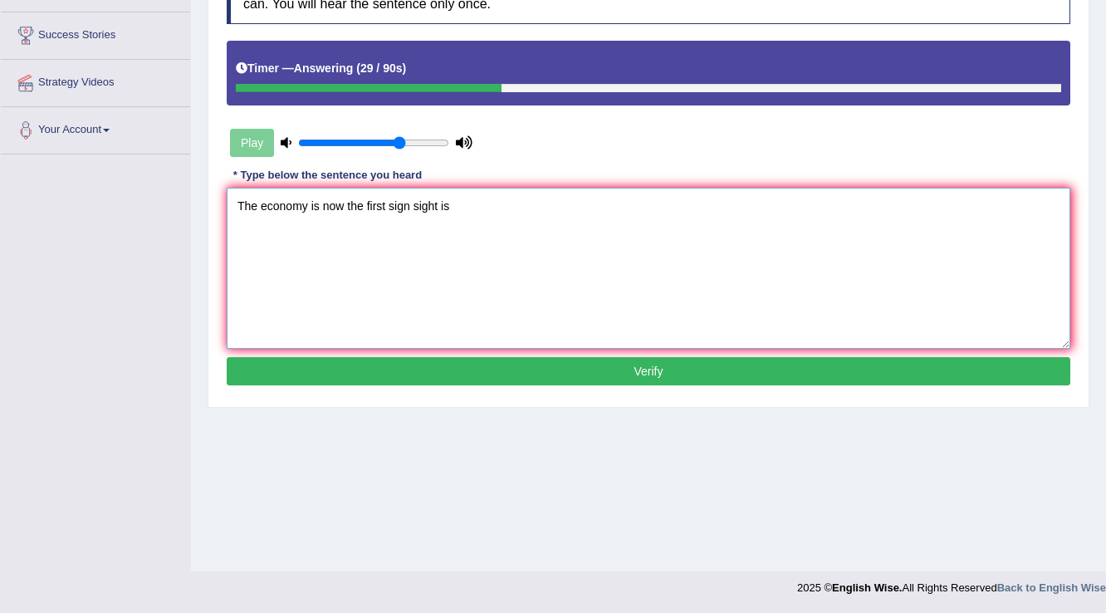
type textarea "The economy is now the first sign sight is"
click at [495, 366] on button "Verify" at bounding box center [649, 371] width 844 height 28
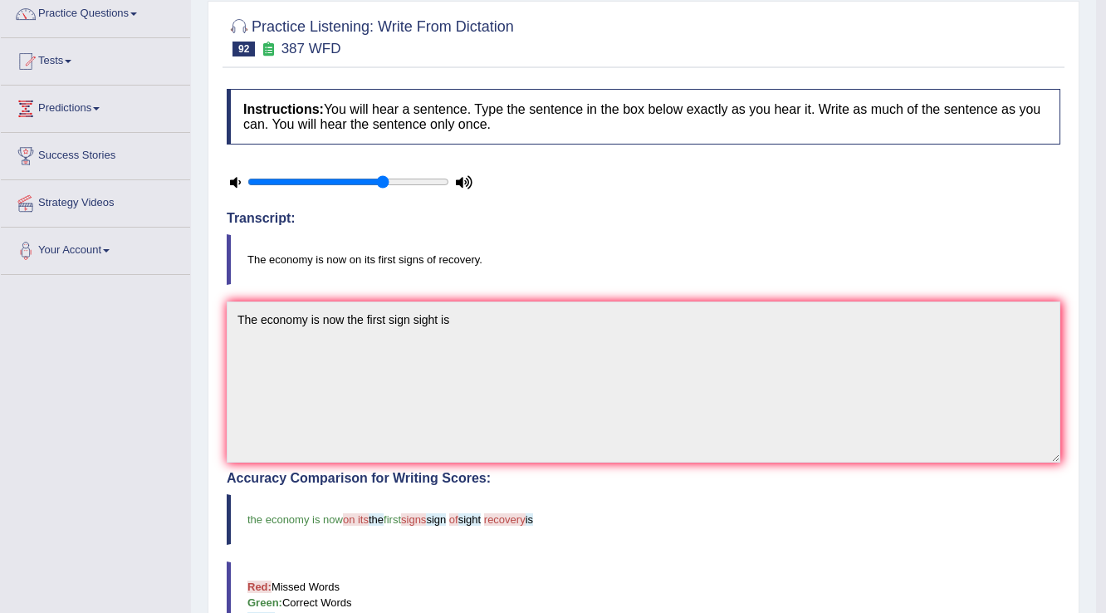
scroll to position [110, 0]
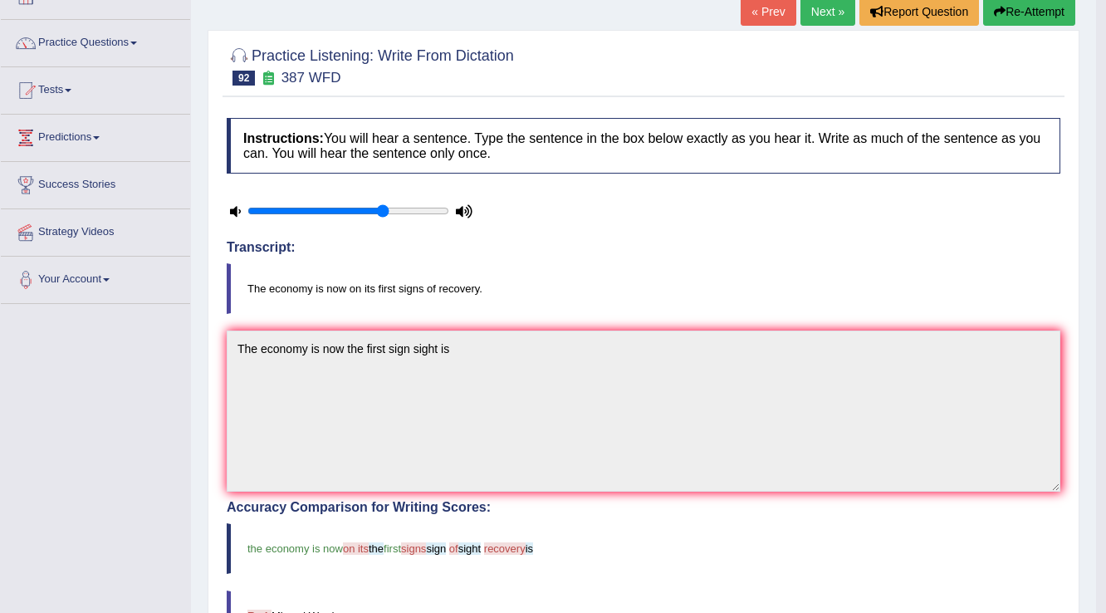
click at [804, 13] on link "Next »" at bounding box center [827, 12] width 55 height 28
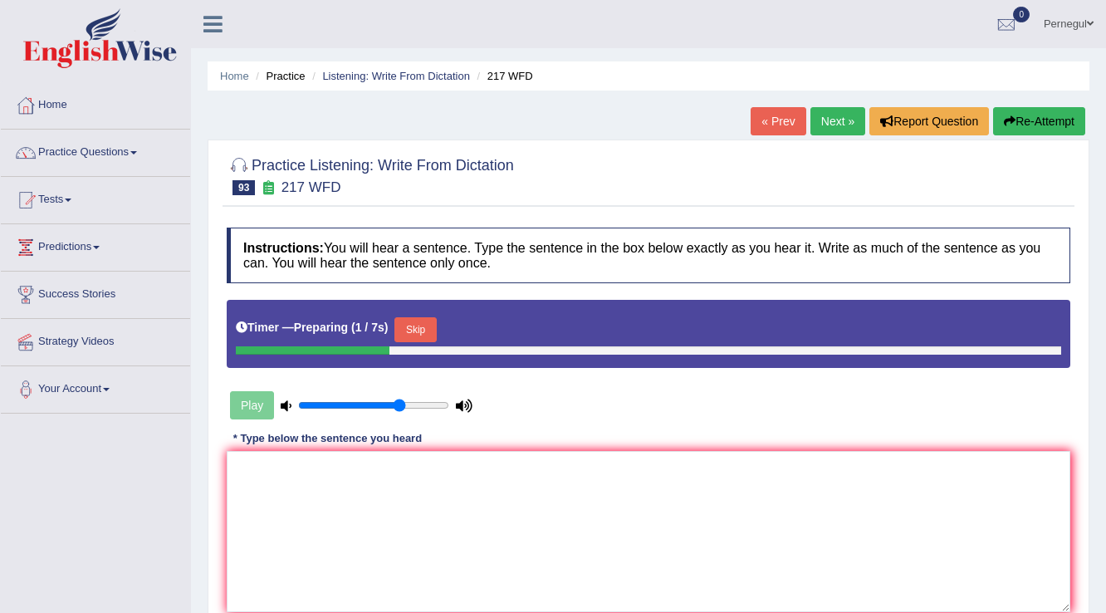
click at [407, 329] on button "Skip" at bounding box center [415, 329] width 42 height 25
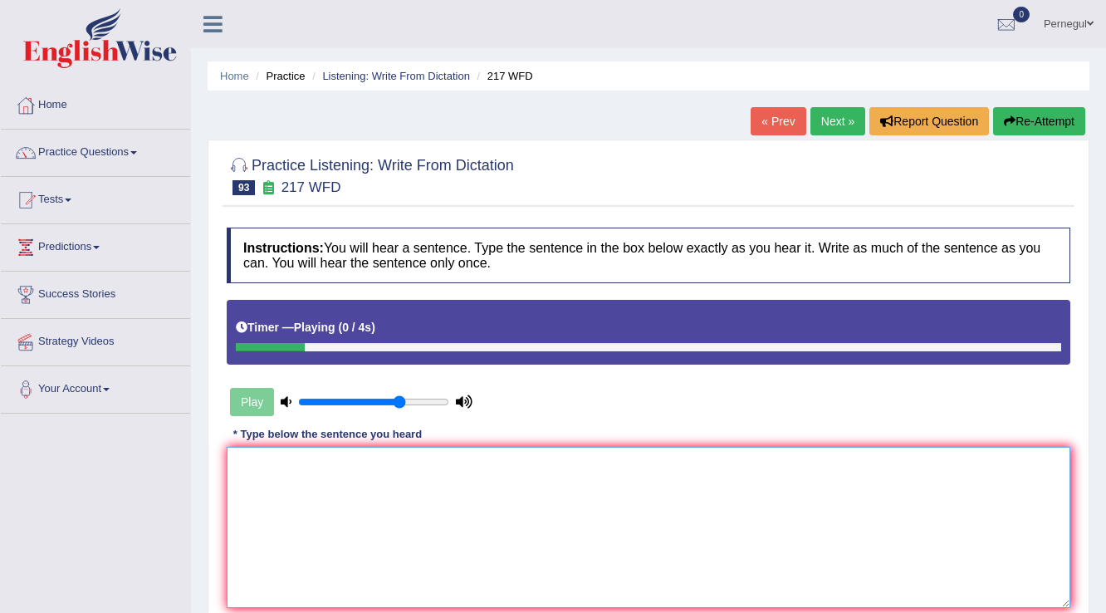
click at [399, 485] on textarea at bounding box center [649, 527] width 844 height 161
click at [1042, 117] on button "Re-Attempt" at bounding box center [1039, 121] width 92 height 28
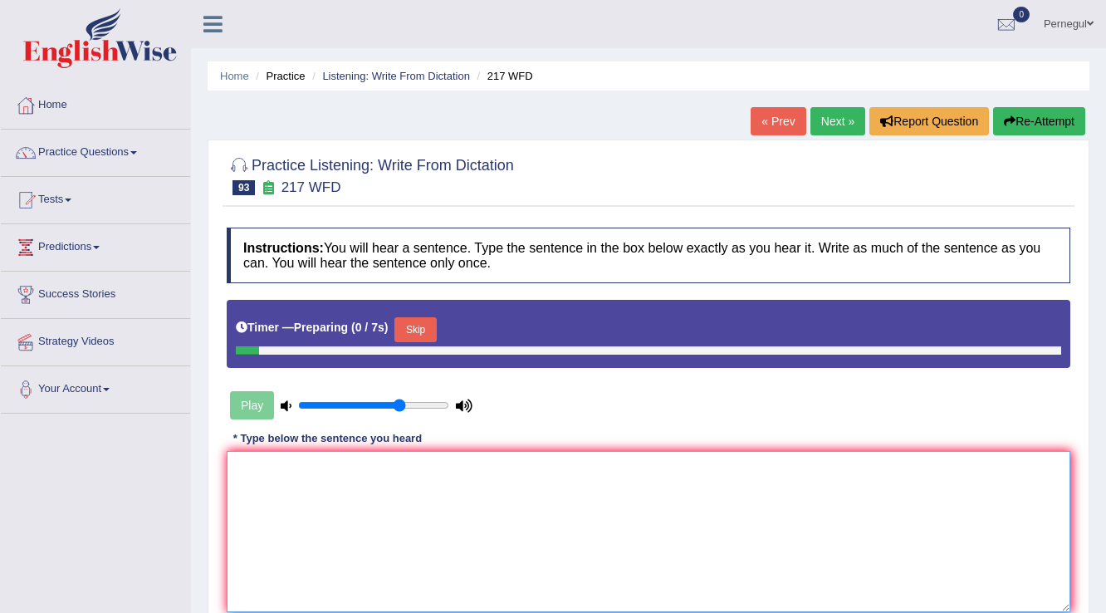
click at [358, 488] on textarea at bounding box center [649, 531] width 844 height 161
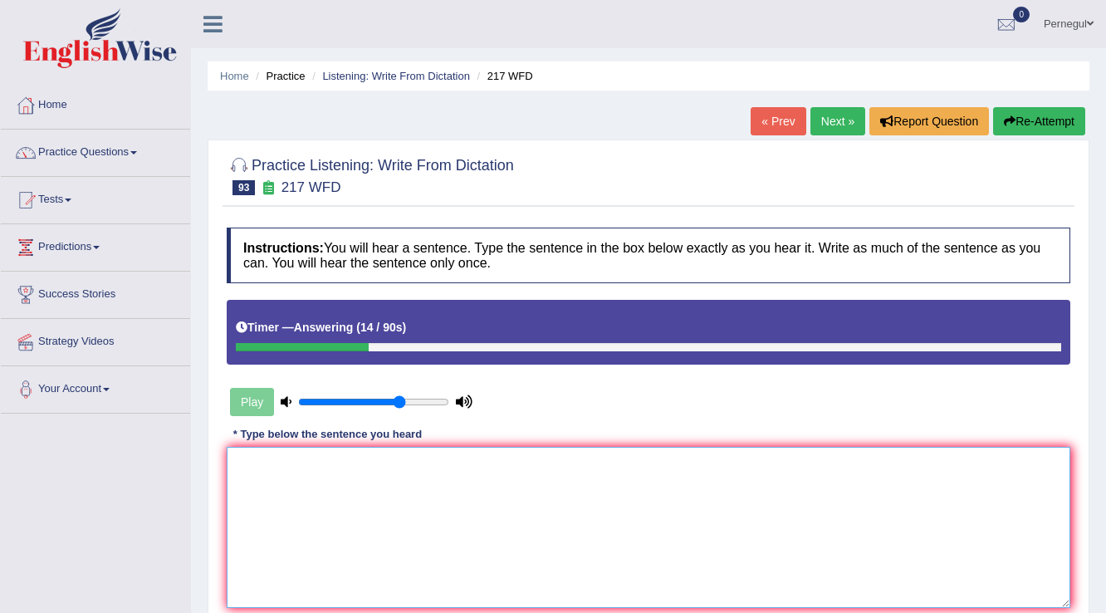
click at [360, 530] on textarea at bounding box center [649, 527] width 844 height 161
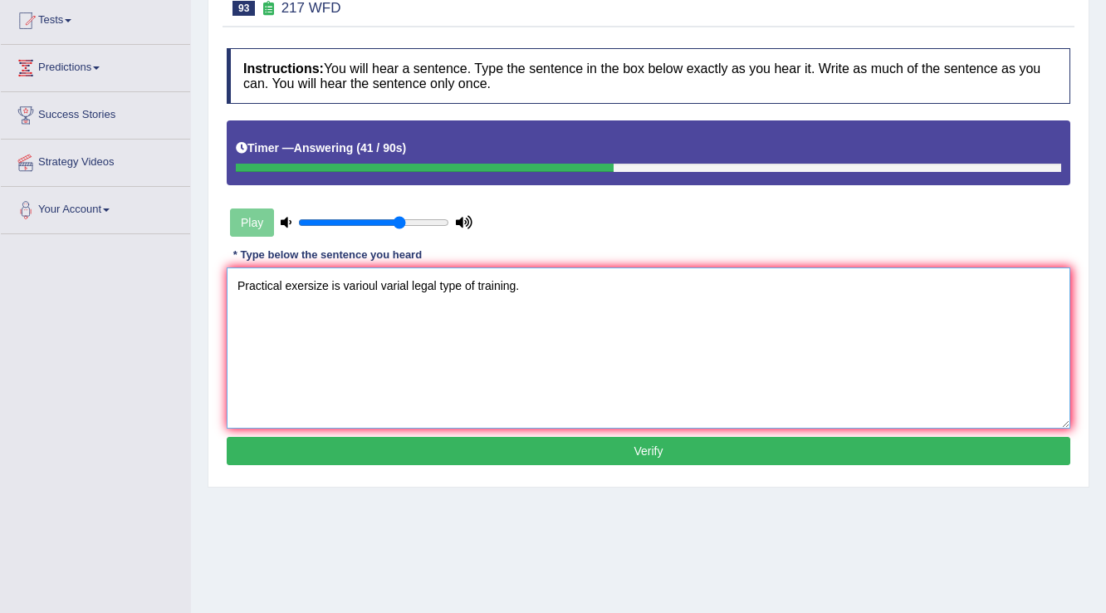
scroll to position [199, 0]
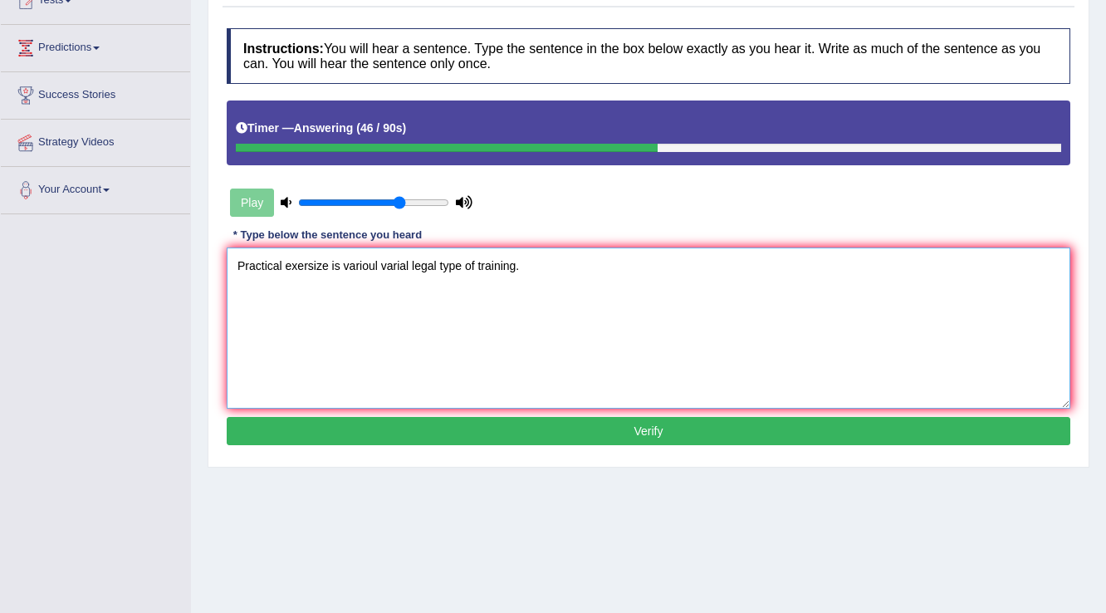
click at [329, 262] on textarea "Practical exersize is varioul varial legal type of training." at bounding box center [649, 327] width 844 height 161
type textarea "Practical exersize exersise is varioul varial legal type of training."
click at [444, 420] on button "Verify" at bounding box center [649, 431] width 844 height 28
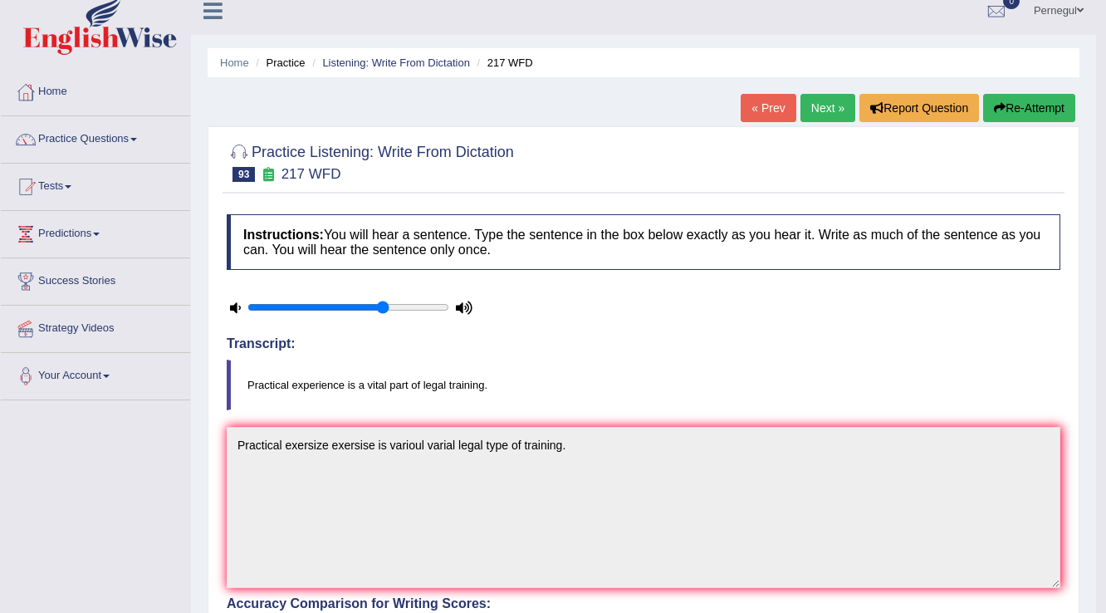
scroll to position [0, 0]
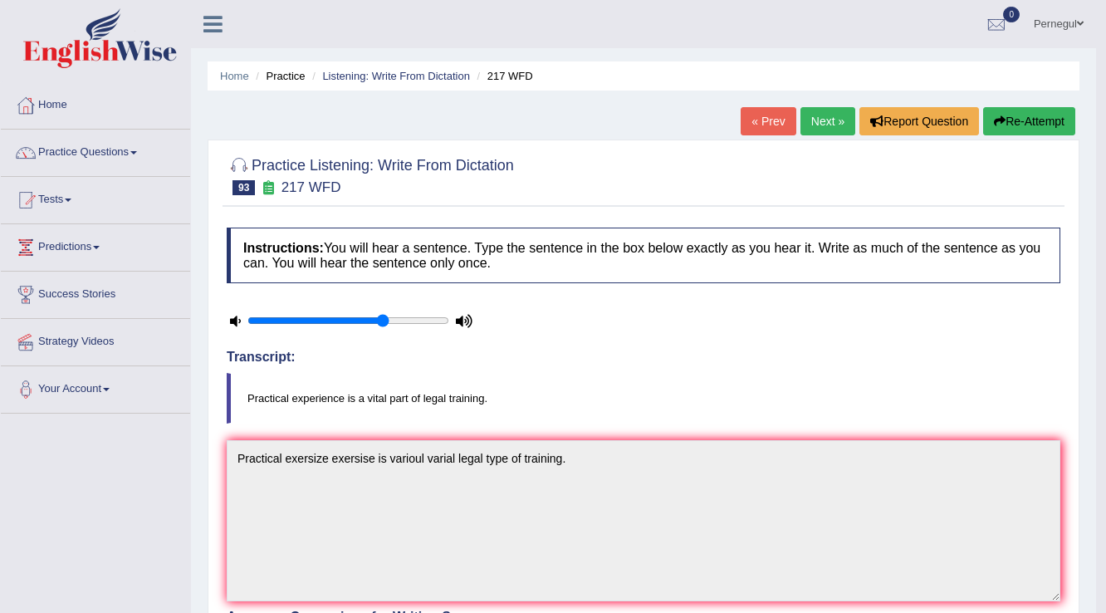
click at [800, 114] on link "Next »" at bounding box center [827, 121] width 55 height 28
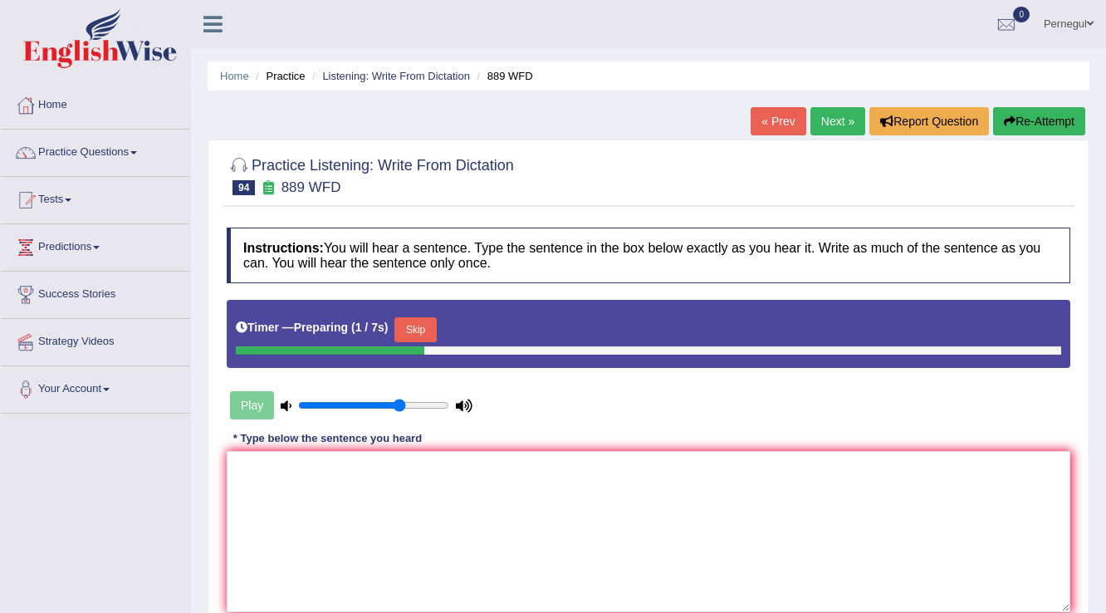
click at [428, 330] on button "Skip" at bounding box center [415, 329] width 42 height 25
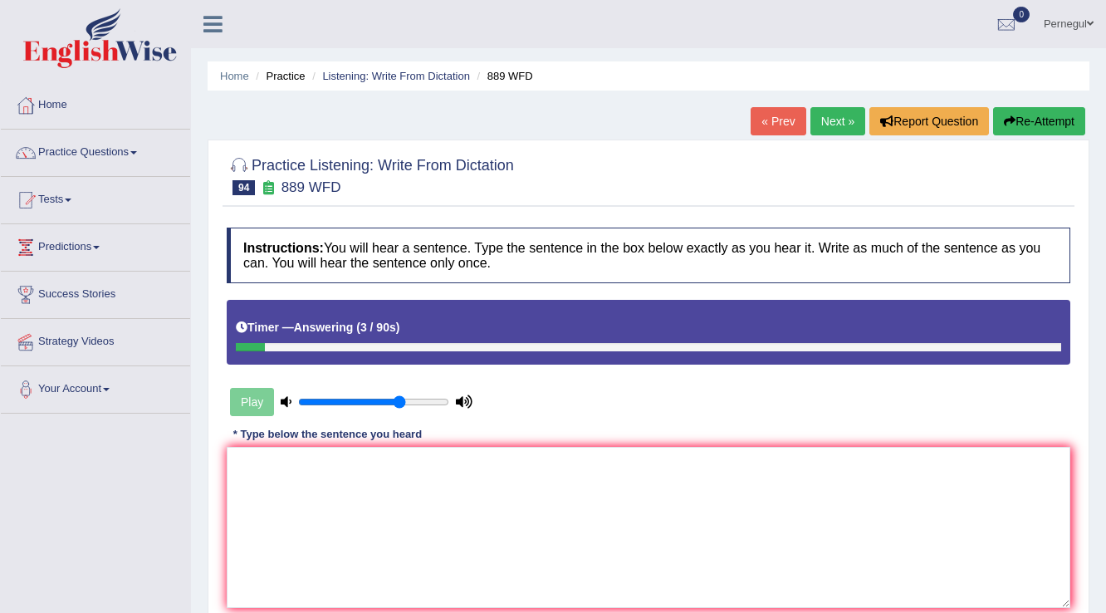
click at [1034, 116] on button "Re-Attempt" at bounding box center [1039, 121] width 92 height 28
click at [375, 474] on textarea at bounding box center [649, 527] width 844 height 161
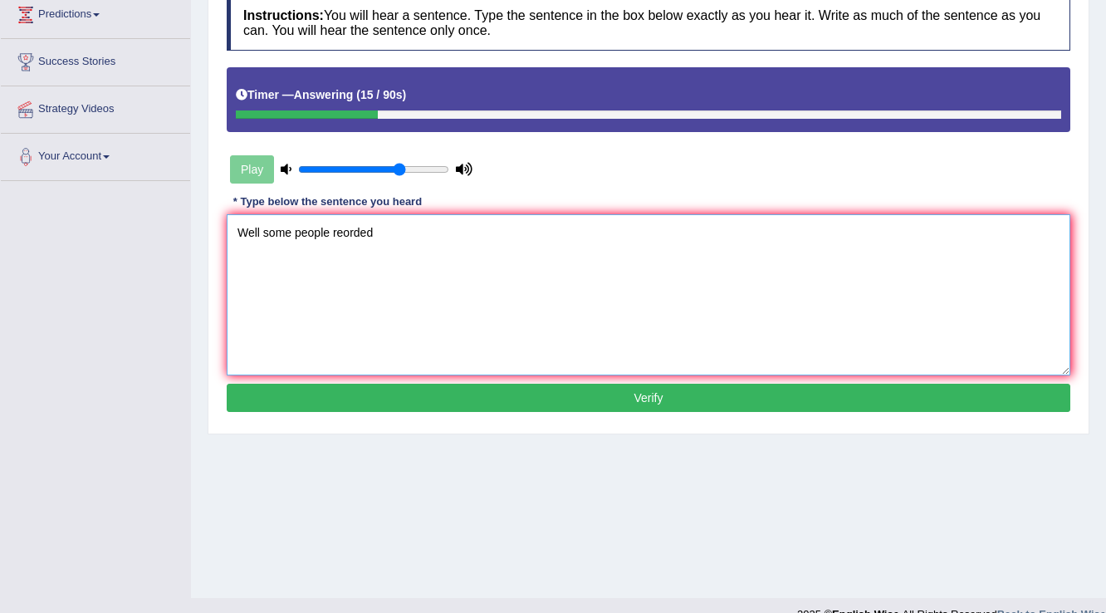
scroll to position [259, 0]
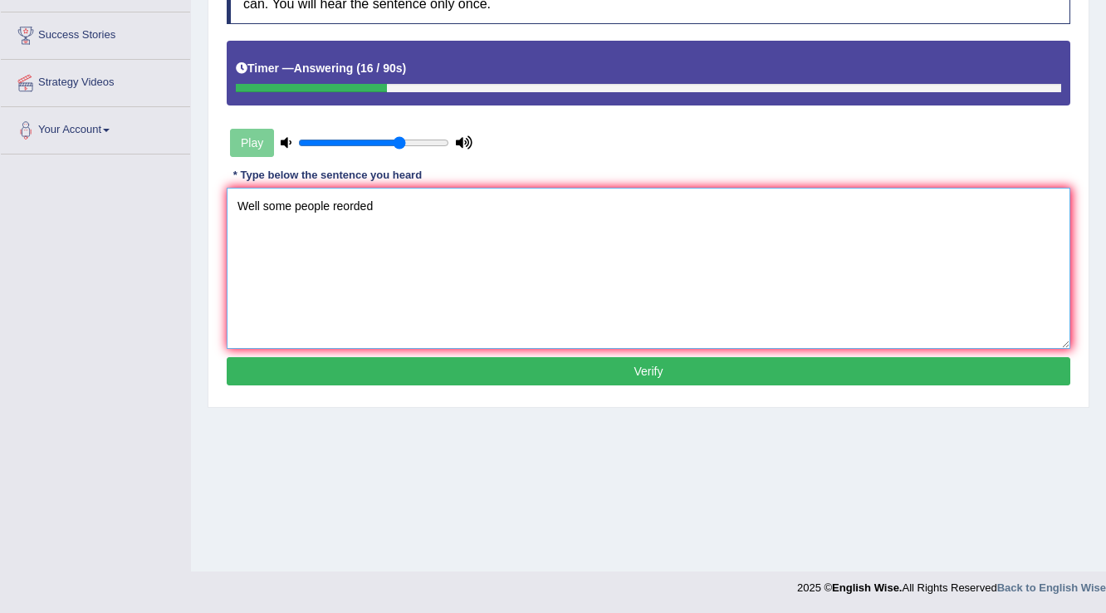
type textarea "Well some people reorded"
click at [408, 371] on button "Verify" at bounding box center [649, 371] width 844 height 28
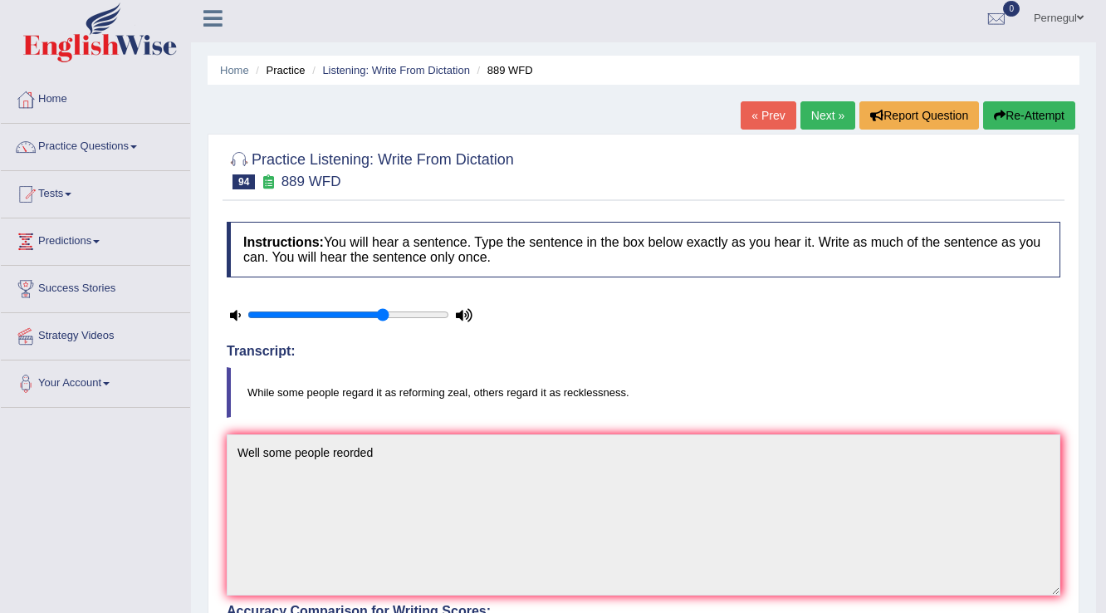
scroll to position [0, 0]
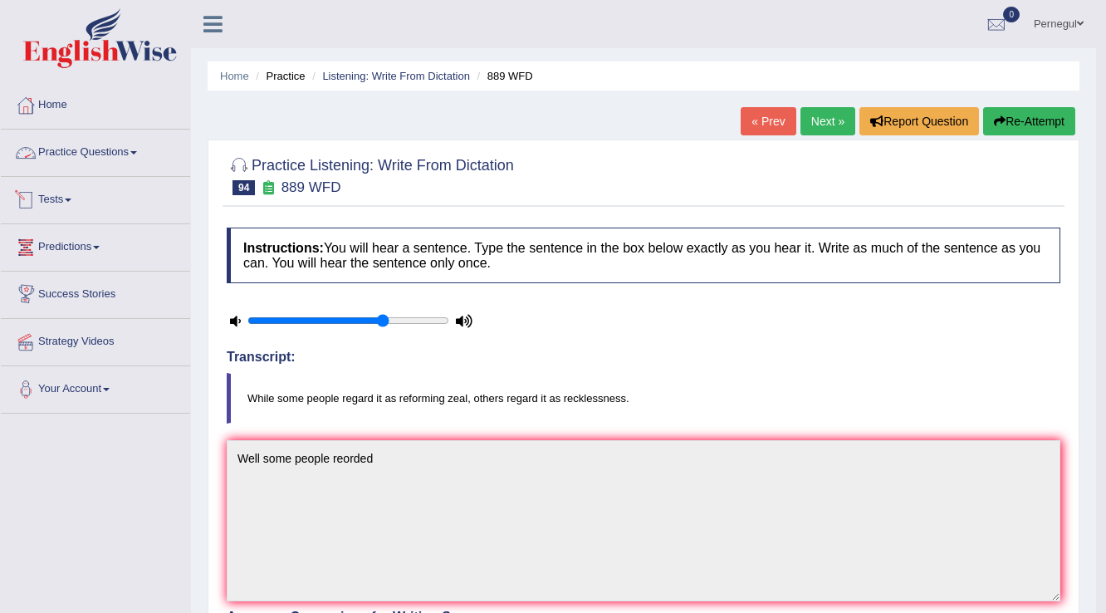
click at [60, 130] on link "Practice Questions" at bounding box center [95, 151] width 189 height 42
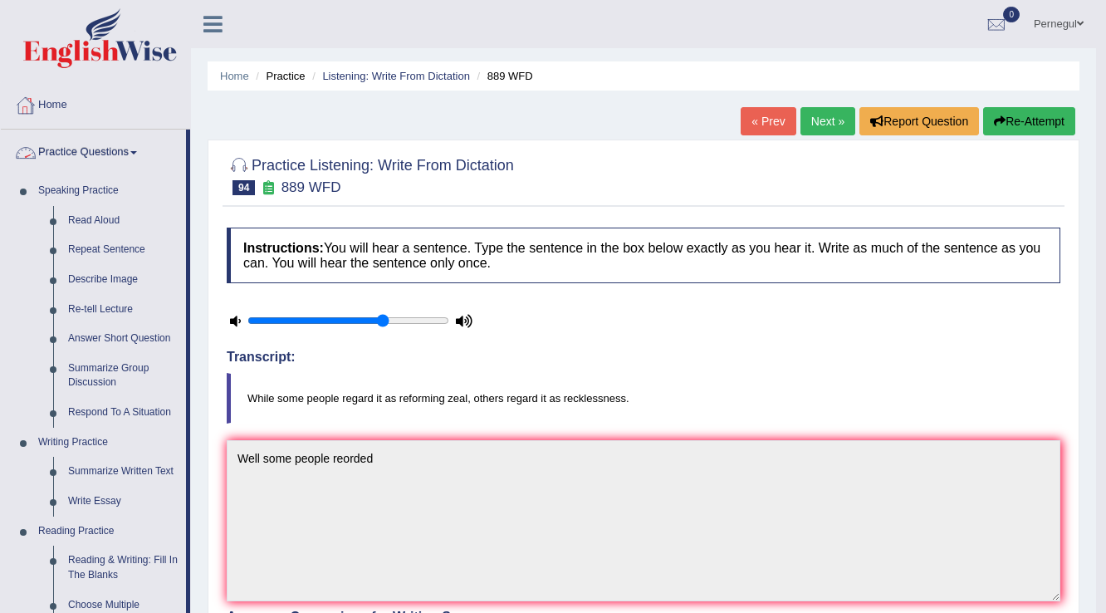
click at [55, 104] on link "Home" at bounding box center [95, 103] width 189 height 42
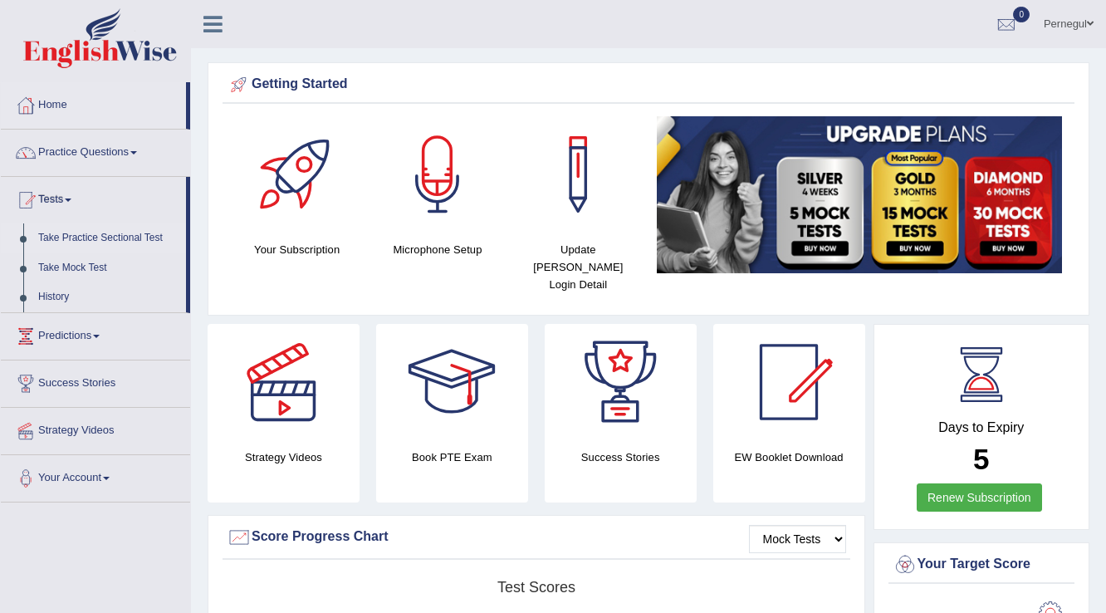
click at [54, 237] on link "Take Practice Sectional Test" at bounding box center [108, 238] width 155 height 30
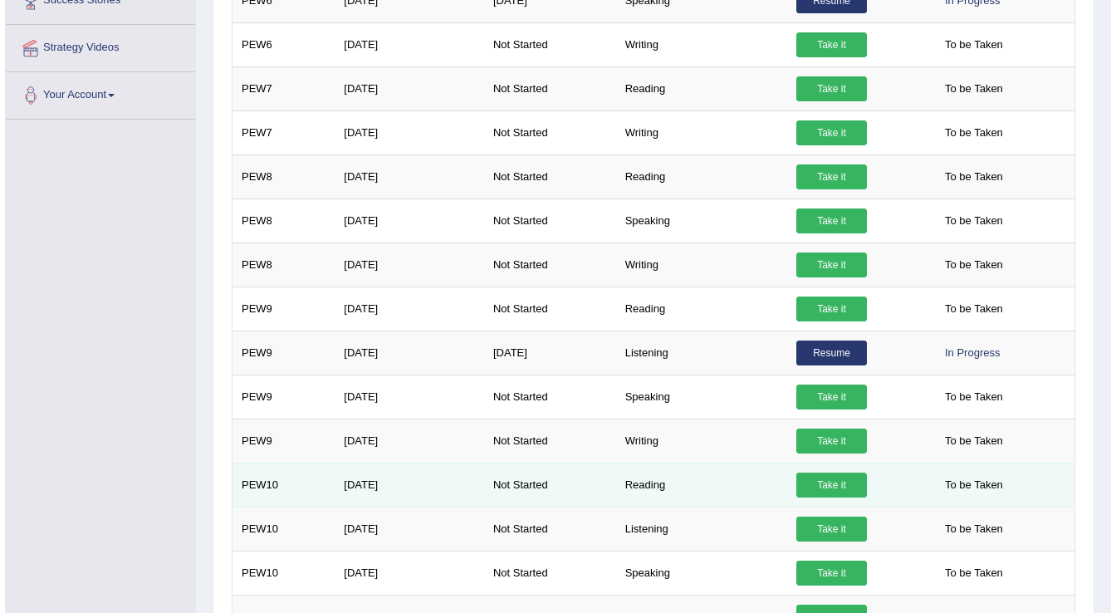
scroll to position [465, 0]
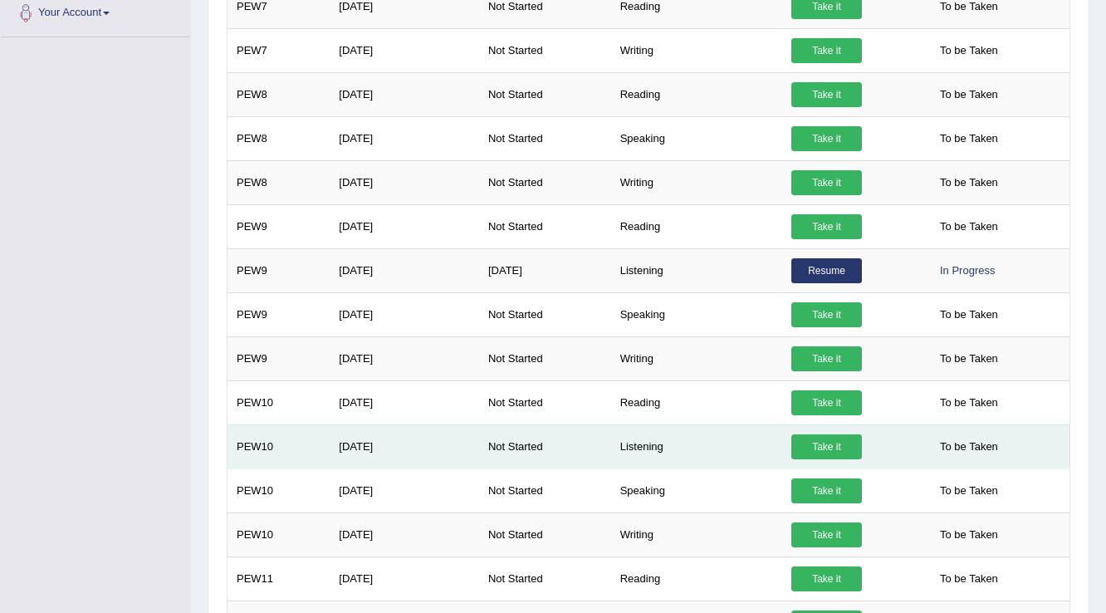
click at [806, 434] on link "Take it" at bounding box center [826, 446] width 71 height 25
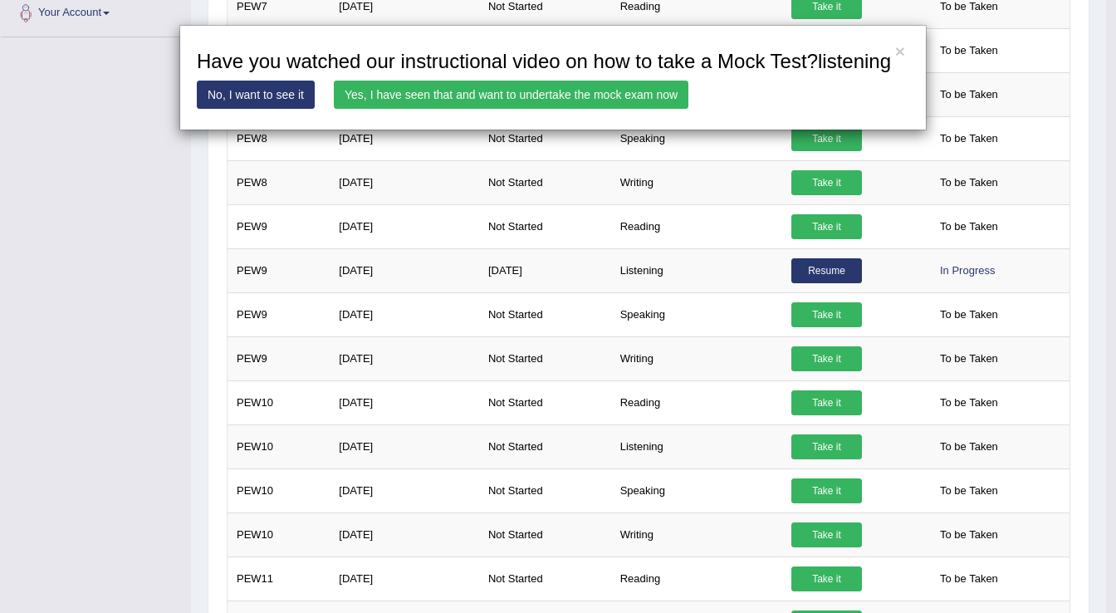
click at [450, 96] on link "Yes, I have seen that and want to undertake the mock exam now" at bounding box center [511, 95] width 355 height 28
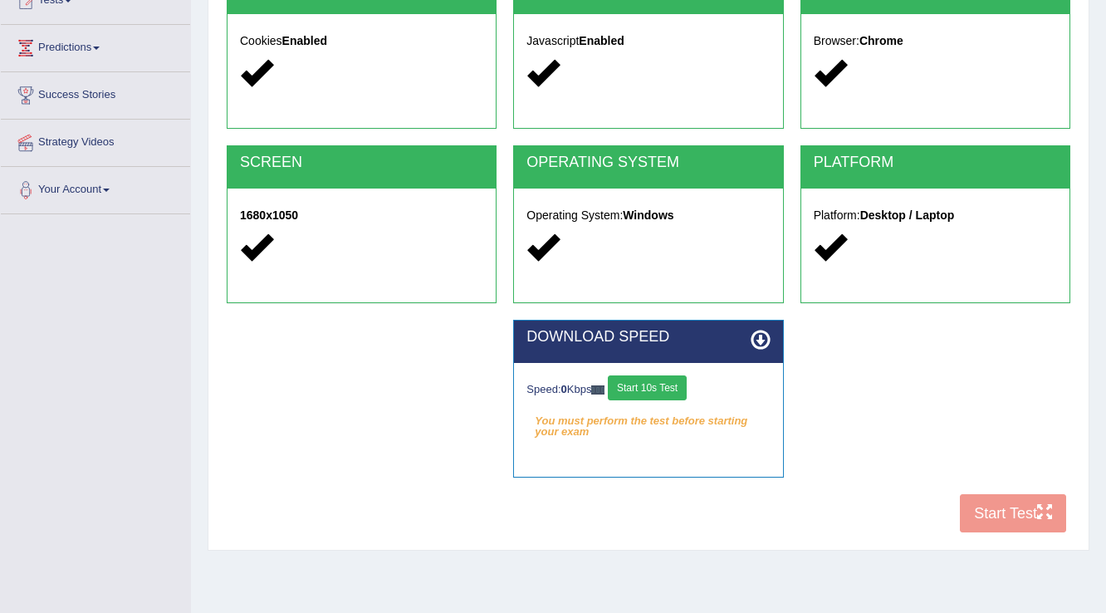
click at [651, 386] on button "Start 10s Test" at bounding box center [647, 387] width 79 height 25
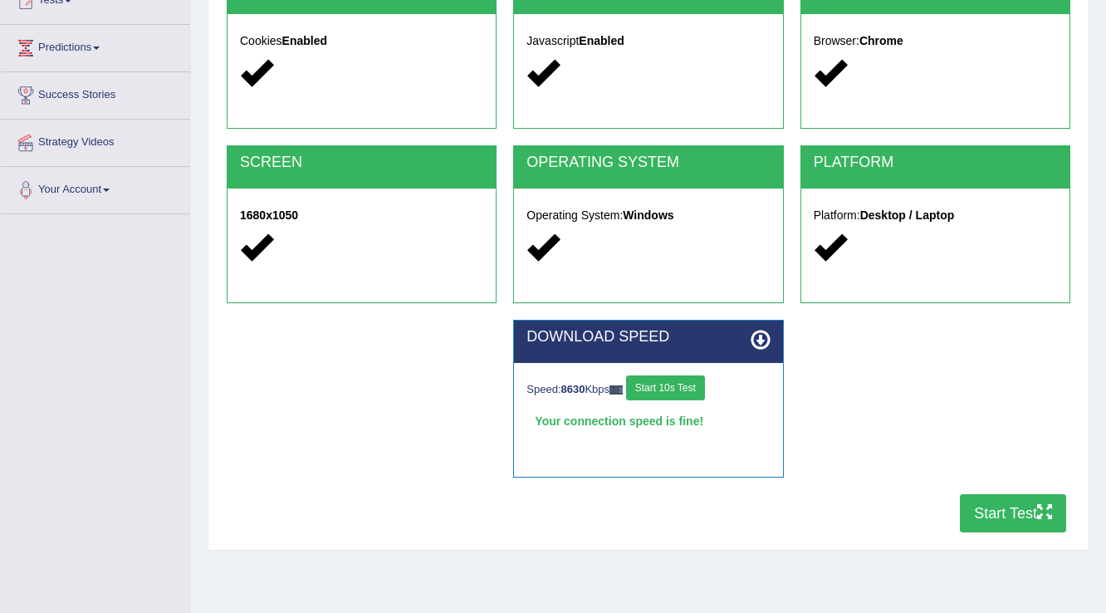
click at [990, 485] on div "DOWNLOAD SPEED Speed: 8630 Kbps Start 10s Test Your connection speed is fine! S…" at bounding box center [648, 407] width 860 height 174
click at [1000, 520] on button "Start Test" at bounding box center [1013, 513] width 106 height 38
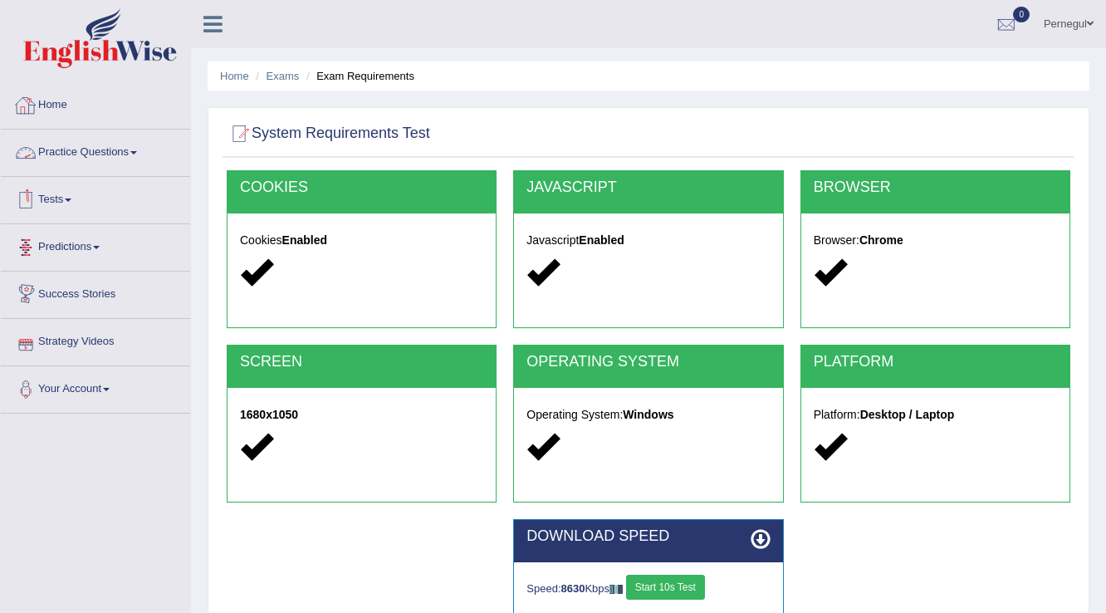
click at [63, 154] on link "Practice Questions" at bounding box center [95, 151] width 189 height 42
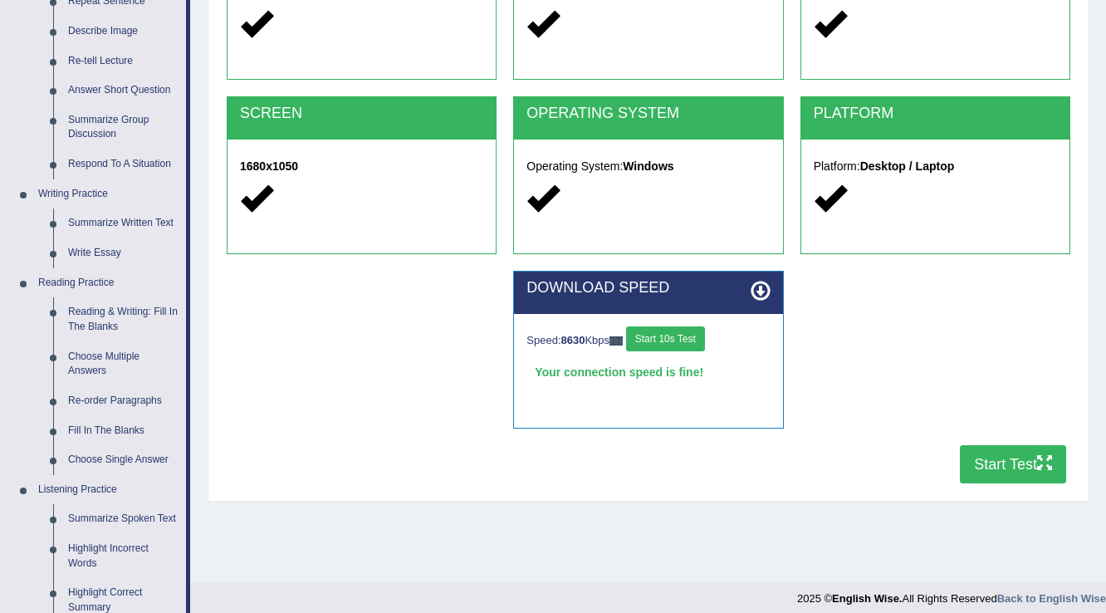
scroll to position [266, 0]
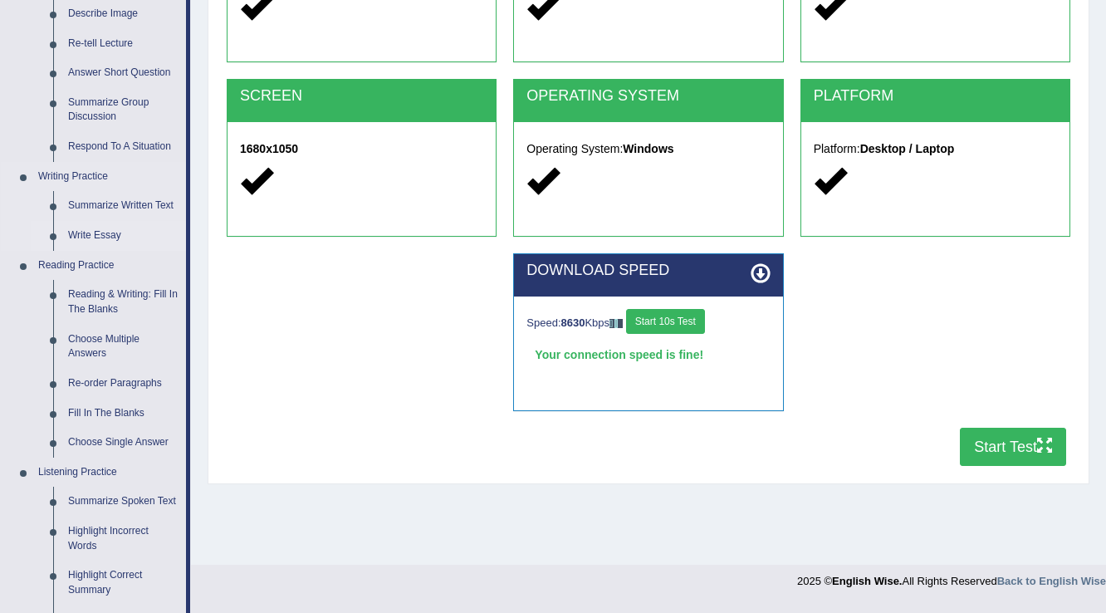
click at [84, 232] on link "Write Essay" at bounding box center [123, 236] width 125 height 30
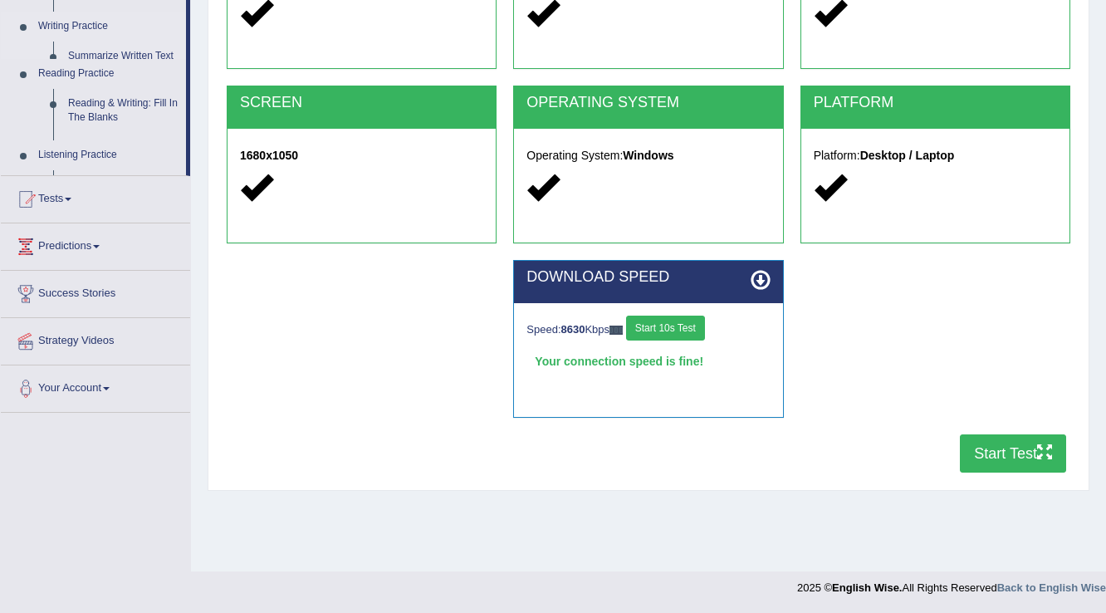
scroll to position [259, 0]
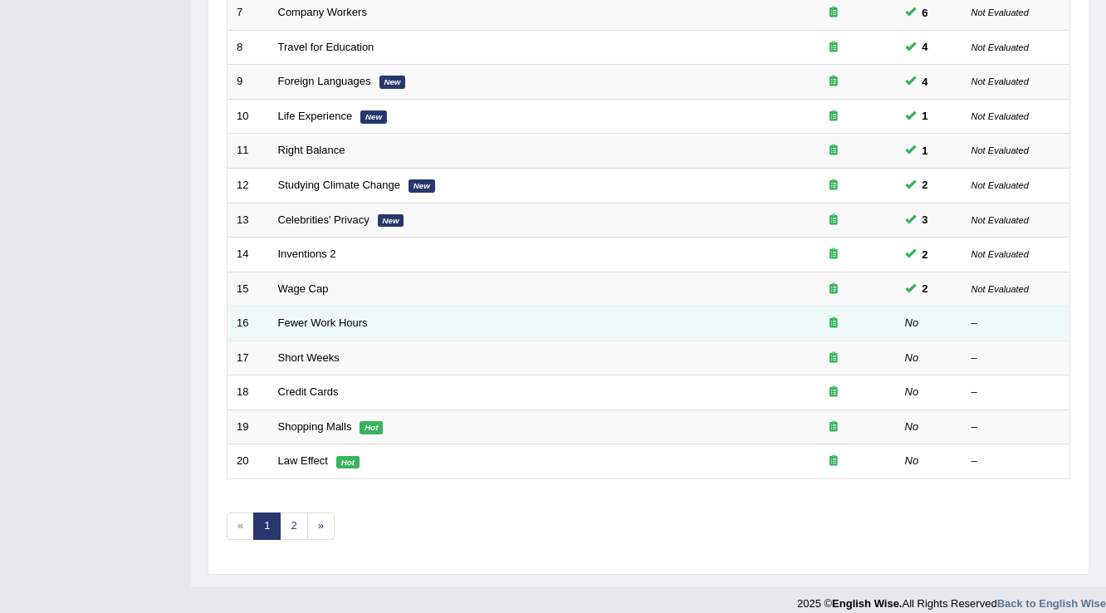
scroll to position [482, 0]
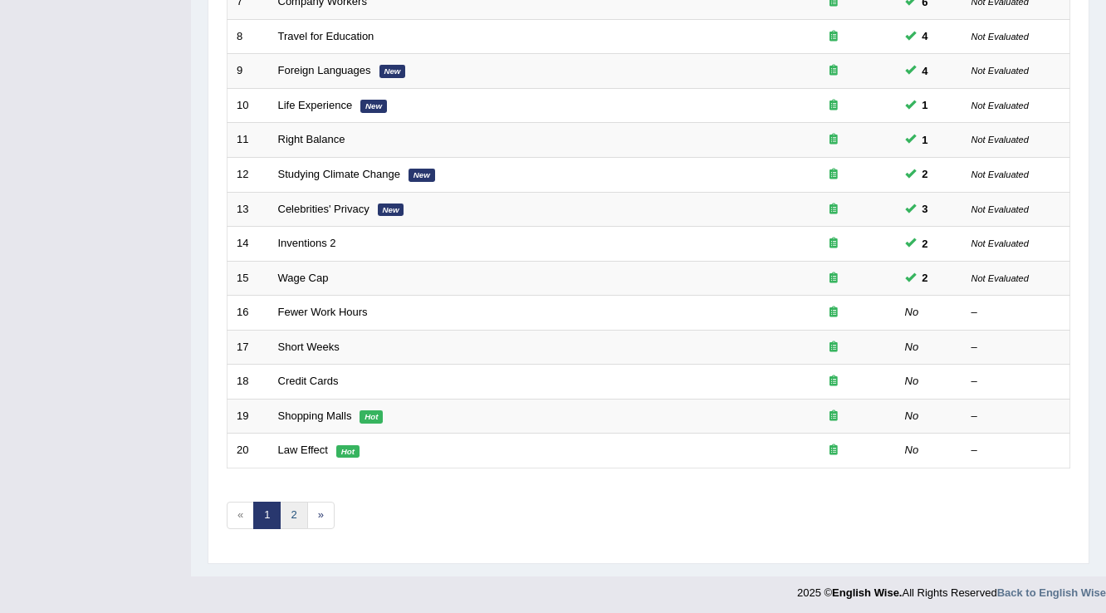
click at [291, 519] on link "2" at bounding box center [293, 514] width 27 height 27
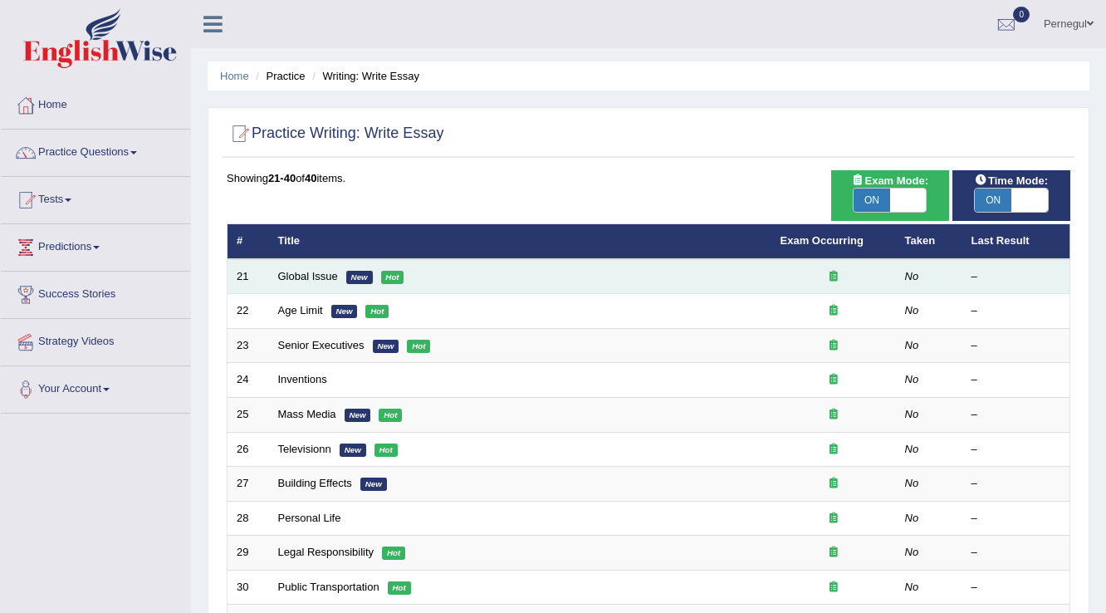
click at [297, 282] on td "Global Issue New Hot" at bounding box center [520, 276] width 502 height 35
click at [298, 274] on link "Global Issue" at bounding box center [308, 276] width 60 height 12
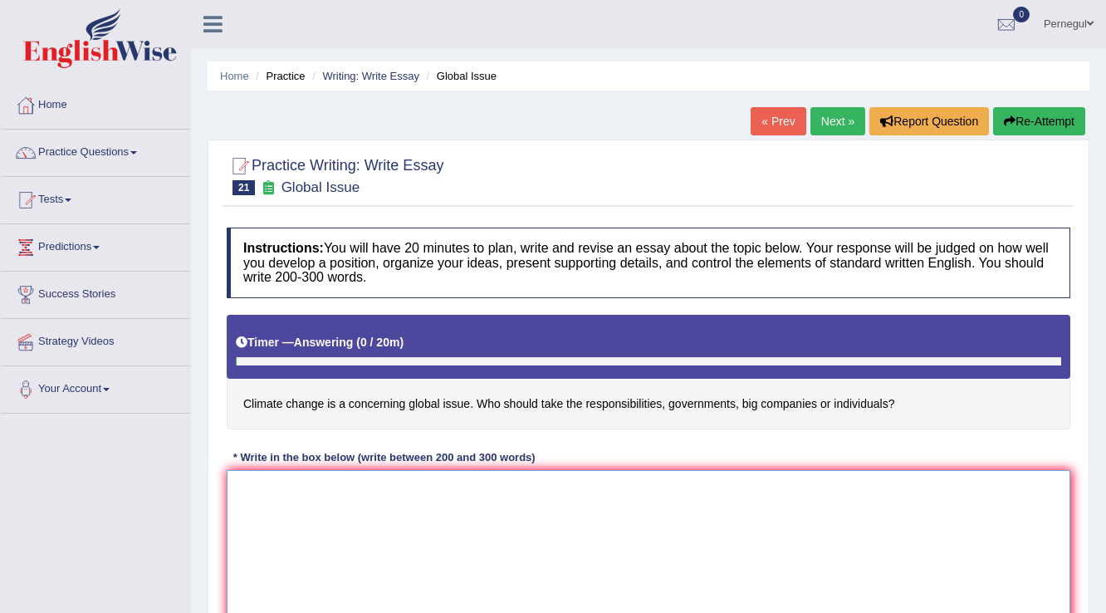
click at [403, 501] on textarea at bounding box center [649, 550] width 844 height 161
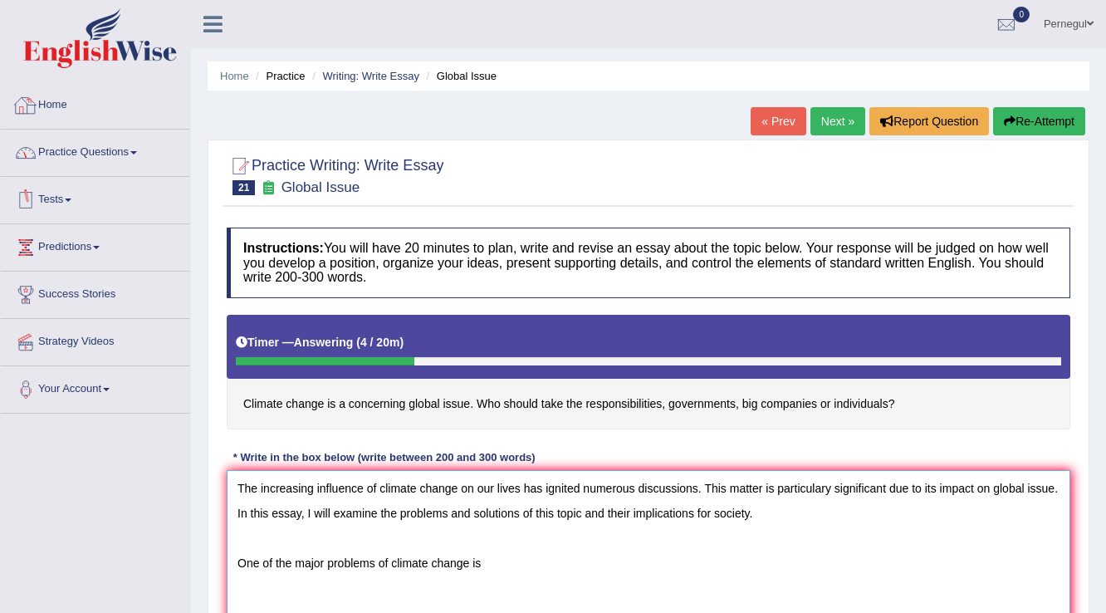
type textarea "The increasing influence of climate change on our lives has ignited numerous di…"
click at [47, 101] on link "Home" at bounding box center [95, 103] width 189 height 42
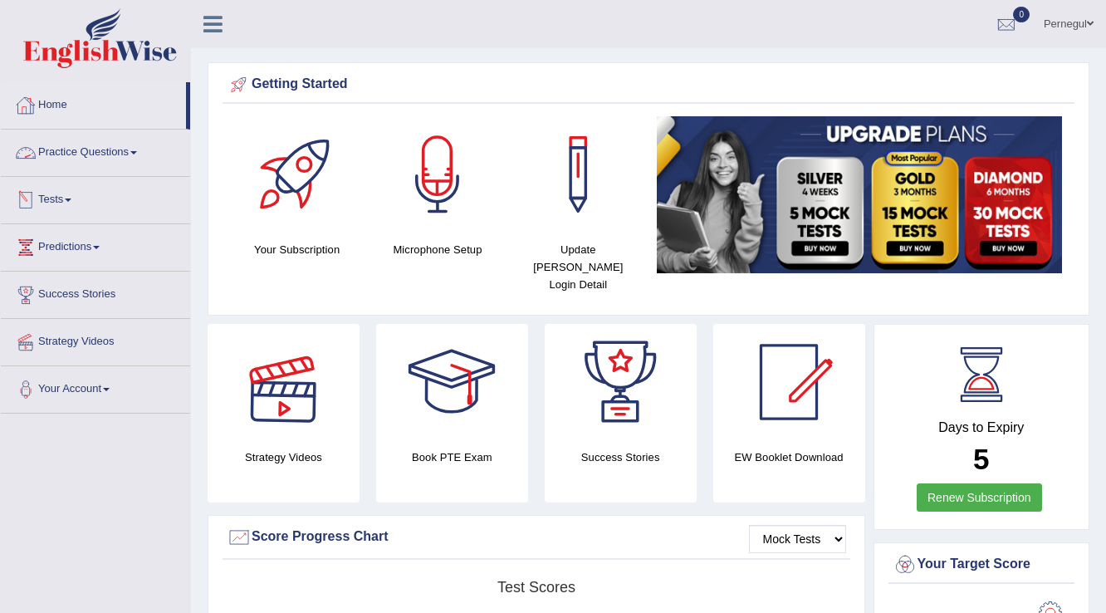
click at [56, 155] on link "Practice Questions" at bounding box center [95, 151] width 189 height 42
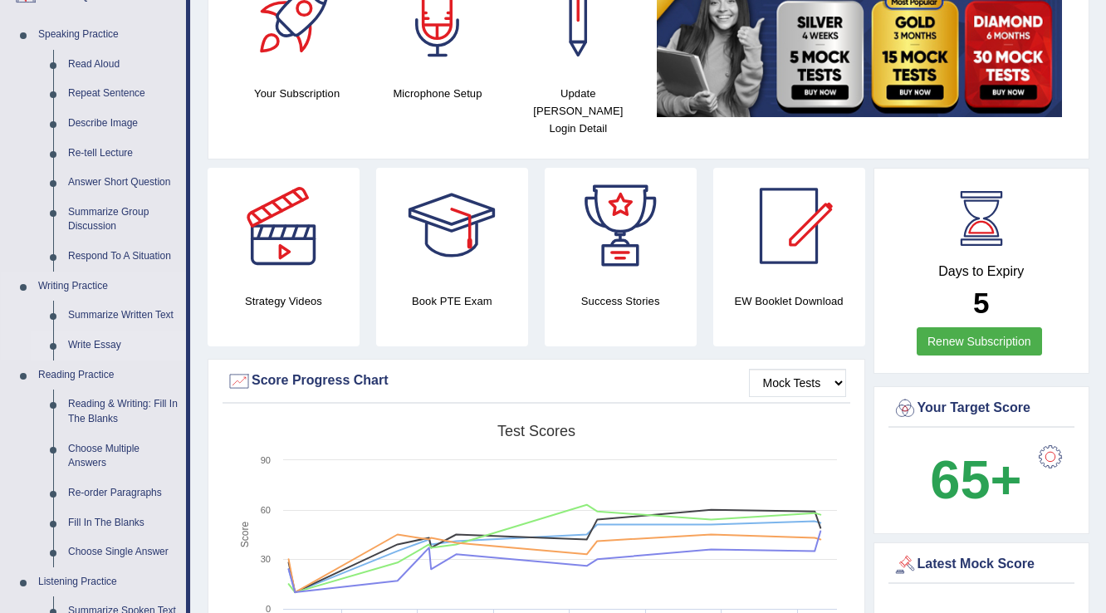
scroll to position [199, 0]
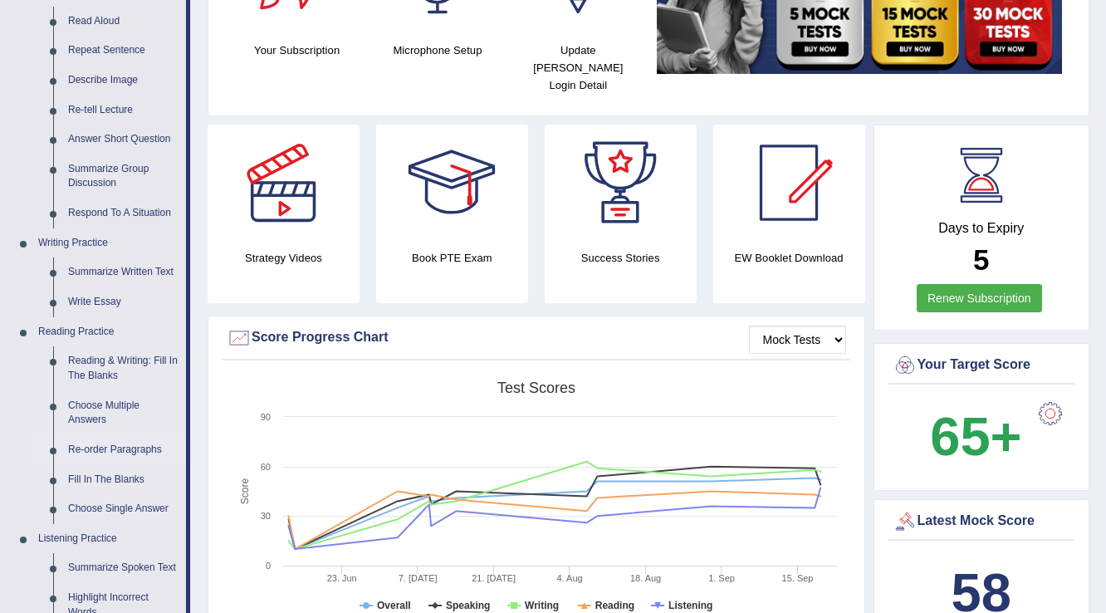
click at [110, 442] on link "Re-order Paragraphs" at bounding box center [123, 450] width 125 height 30
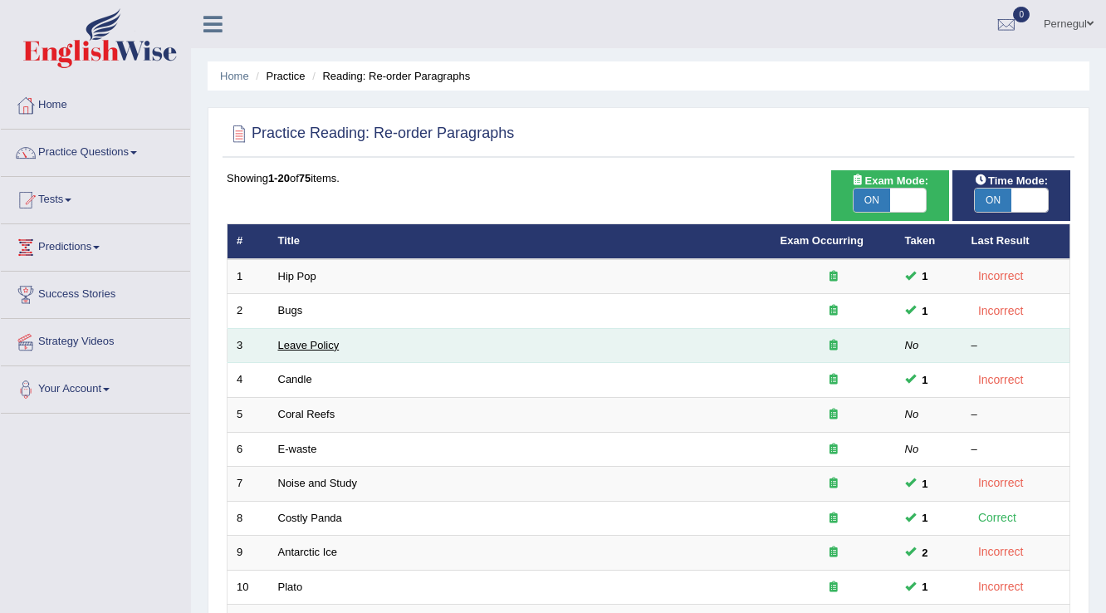
click at [299, 348] on link "Leave Policy" at bounding box center [308, 345] width 61 height 12
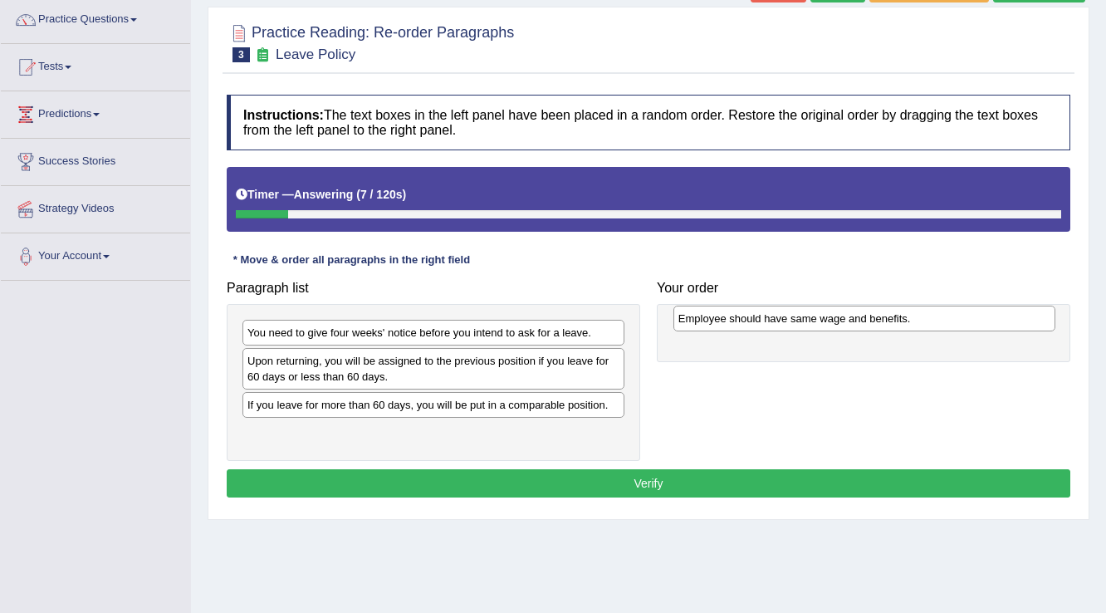
drag, startPoint x: 315, startPoint y: 404, endPoint x: 746, endPoint y: 319, distance: 439.3
click at [746, 319] on div "Employee should have same wage and benefits." at bounding box center [864, 319] width 383 height 26
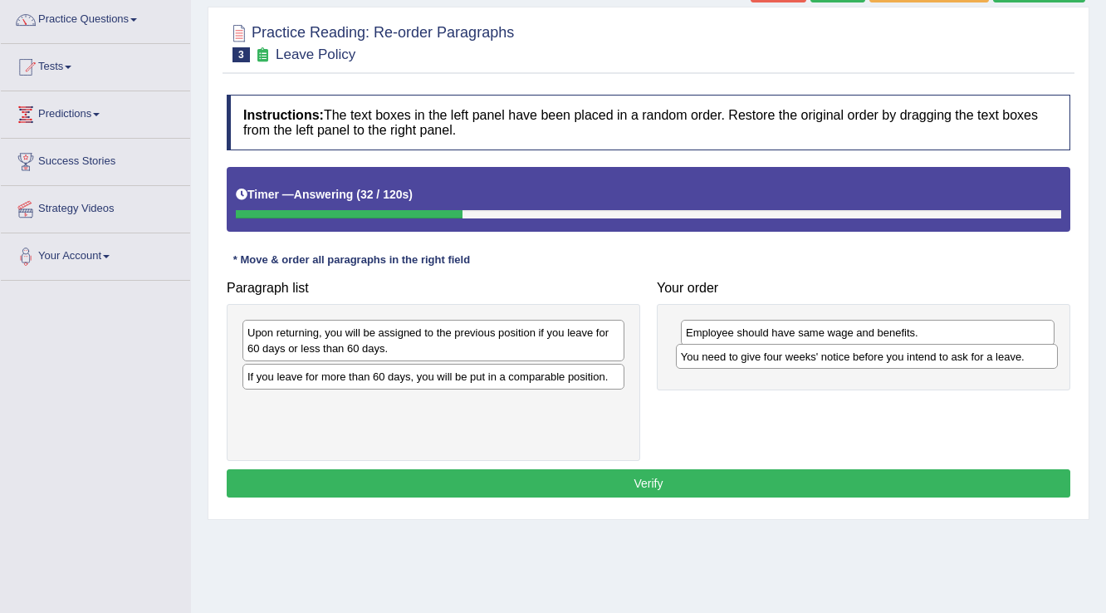
drag, startPoint x: 483, startPoint y: 335, endPoint x: 917, endPoint y: 359, distance: 434.1
click at [917, 359] on div "You need to give four weeks' notice before you intend to ask for a leave." at bounding box center [867, 357] width 383 height 26
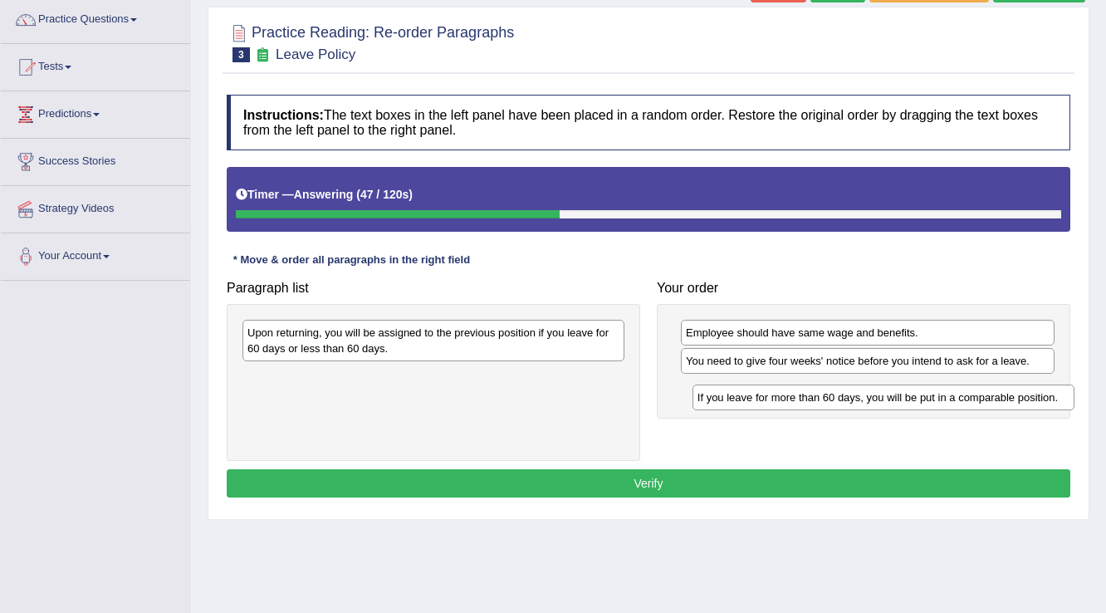
drag, startPoint x: 310, startPoint y: 379, endPoint x: 760, endPoint y: 401, distance: 450.5
click at [760, 401] on div "If you leave for more than 60 days, you will be put in a comparable position." at bounding box center [883, 397] width 383 height 26
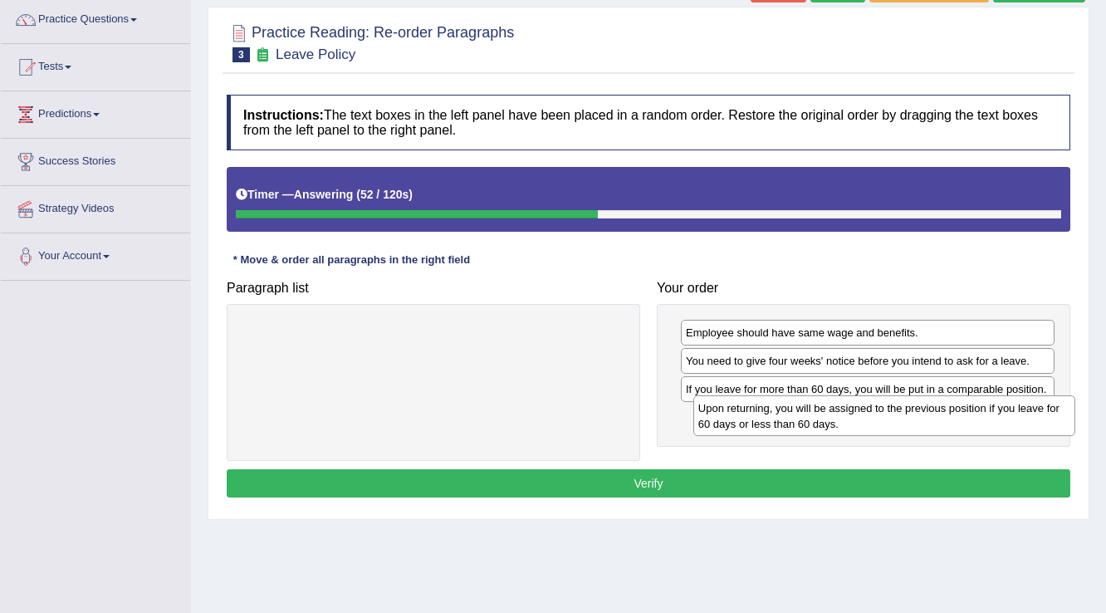
drag, startPoint x: 495, startPoint y: 342, endPoint x: 946, endPoint y: 418, distance: 457.1
click at [946, 418] on div "Upon returning, you will be assigned to the previous position if you leave for …" at bounding box center [884, 416] width 383 height 42
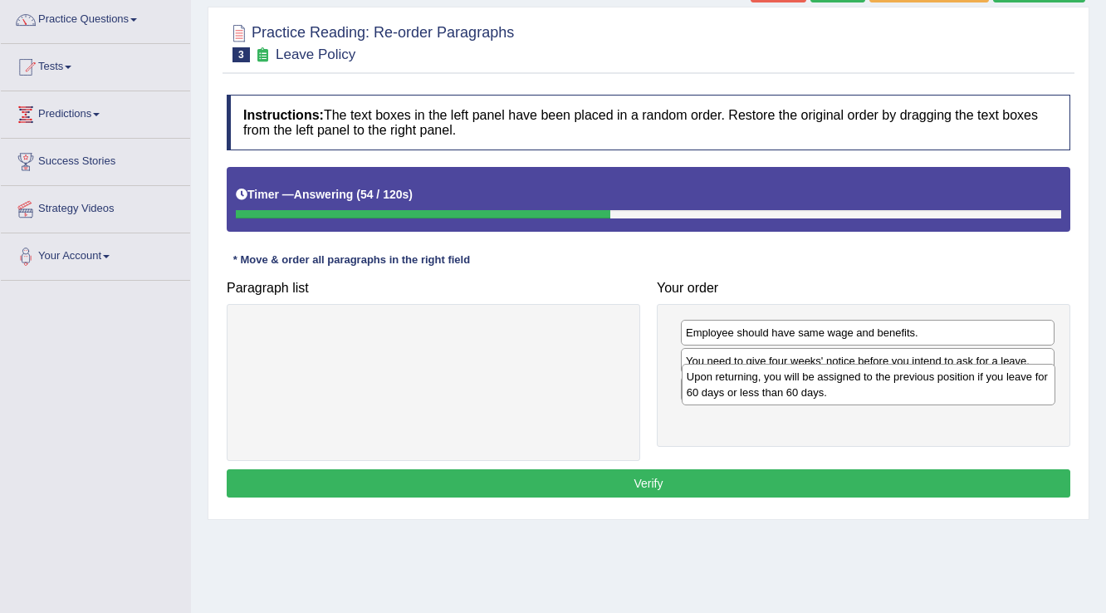
drag, startPoint x: 809, startPoint y: 432, endPoint x: 809, endPoint y: 392, distance: 39.9
click at [809, 392] on div "Upon returning, you will be assigned to the previous position if you leave for …" at bounding box center [869, 385] width 374 height 42
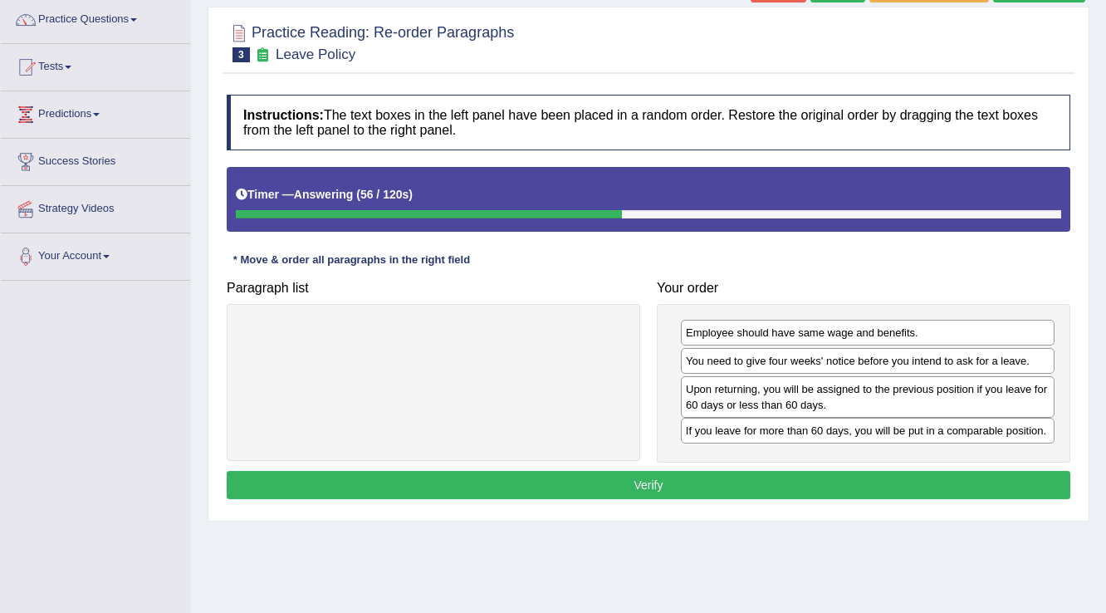
drag, startPoint x: 800, startPoint y: 385, endPoint x: 800, endPoint y: 428, distance: 42.3
click at [800, 428] on div "If you leave for more than 60 days, you will be put in a comparable position." at bounding box center [868, 431] width 374 height 26
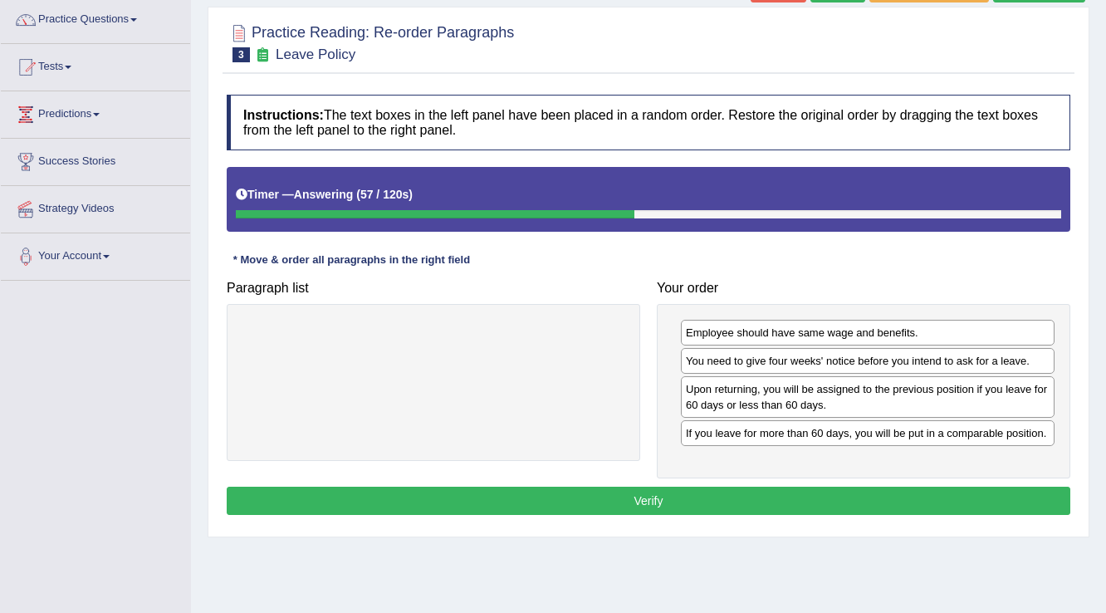
click at [787, 494] on button "Verify" at bounding box center [649, 501] width 844 height 28
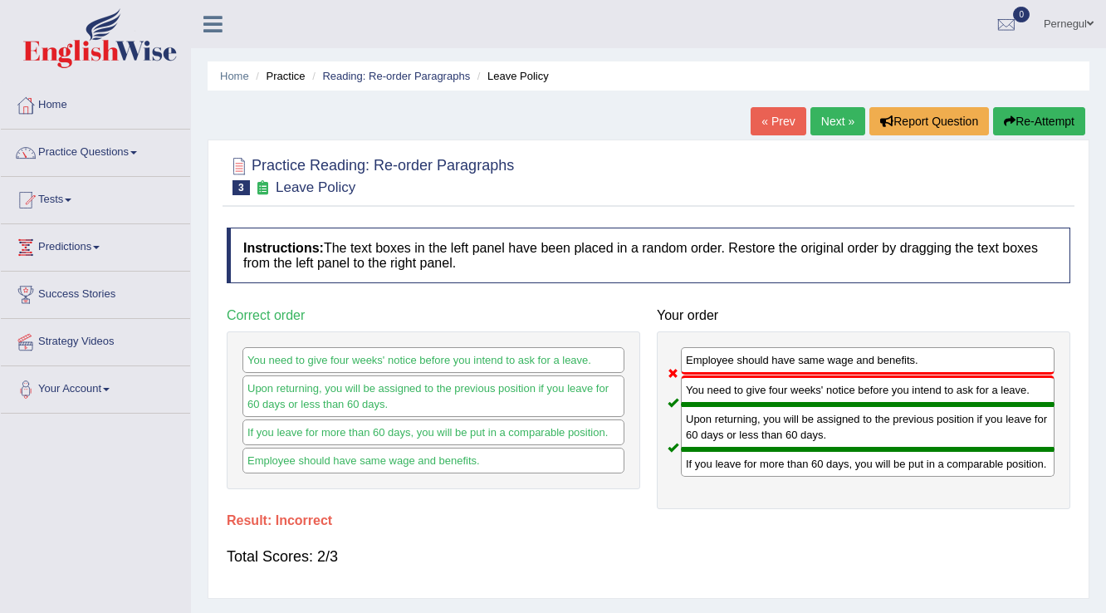
click at [848, 115] on link "Next »" at bounding box center [837, 121] width 55 height 28
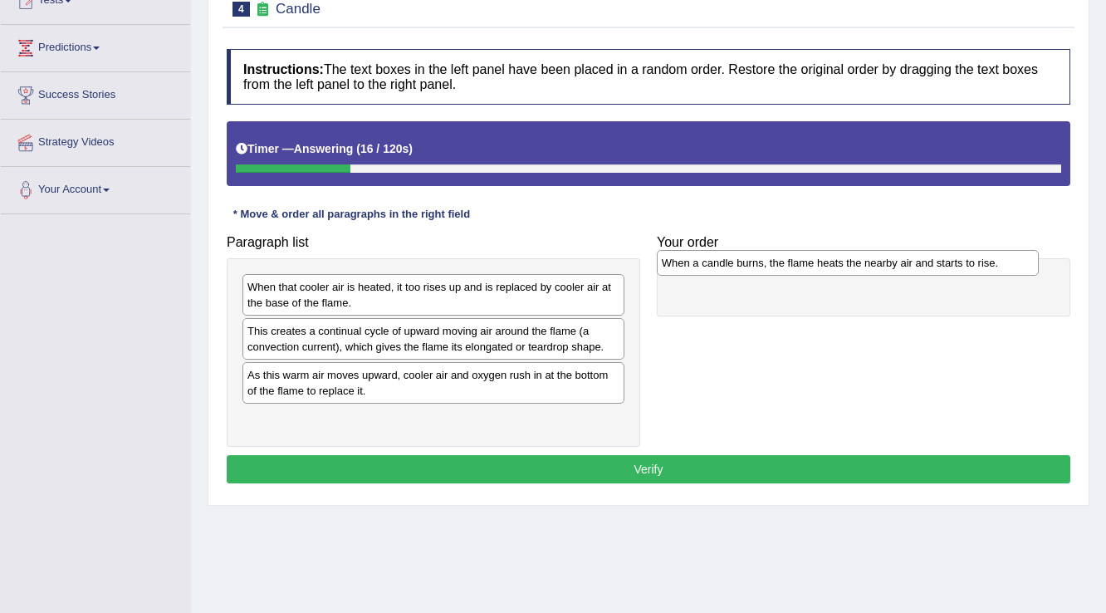
drag, startPoint x: 257, startPoint y: 332, endPoint x: 671, endPoint y: 265, distance: 419.7
click at [671, 265] on div "When a candle burns, the flame heats the nearby air and starts to rise." at bounding box center [848, 263] width 383 height 26
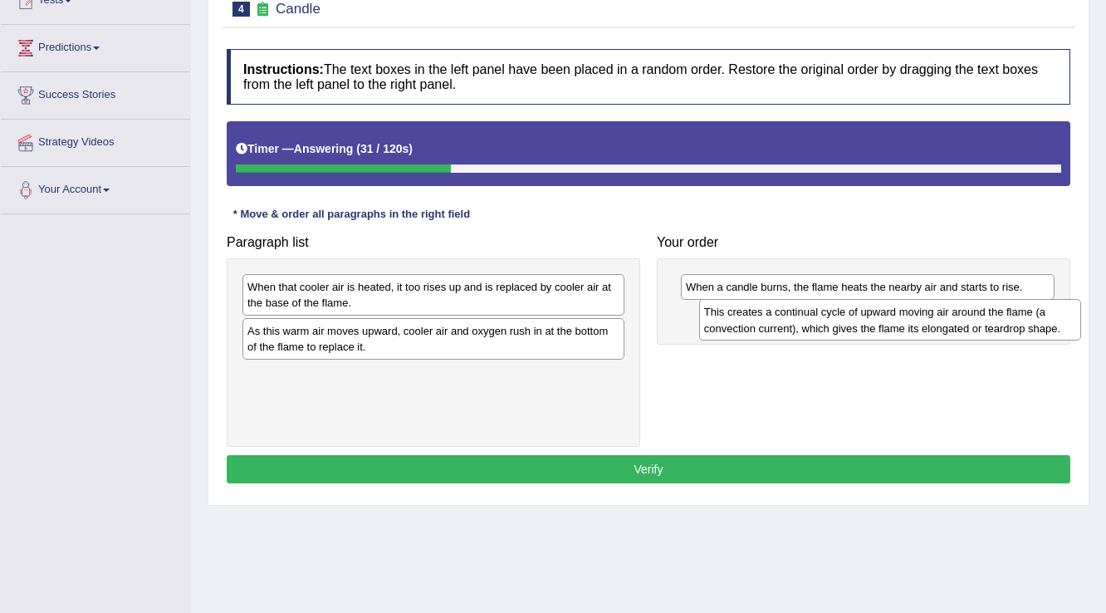
drag, startPoint x: 337, startPoint y: 349, endPoint x: 794, endPoint y: 330, distance: 457.0
click at [794, 330] on div "This creates a continual cycle of upward moving air around the flame (a convect…" at bounding box center [890, 320] width 383 height 42
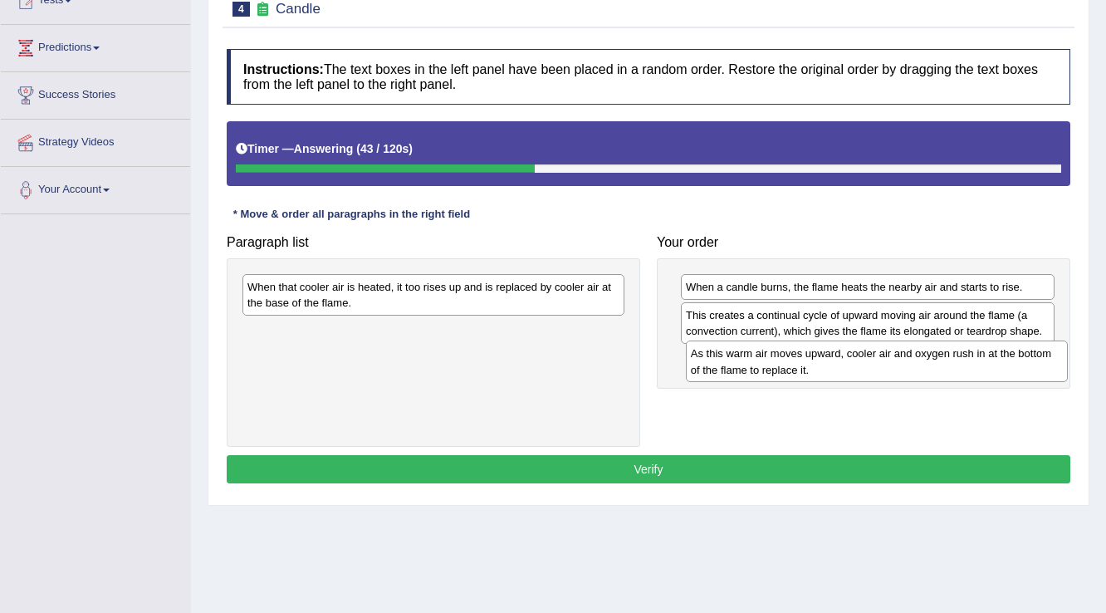
drag, startPoint x: 269, startPoint y: 343, endPoint x: 712, endPoint y: 366, distance: 444.0
click at [712, 366] on div "As this warm air moves upward, cooler air and oxygen rush in at the bottom of t…" at bounding box center [877, 361] width 383 height 42
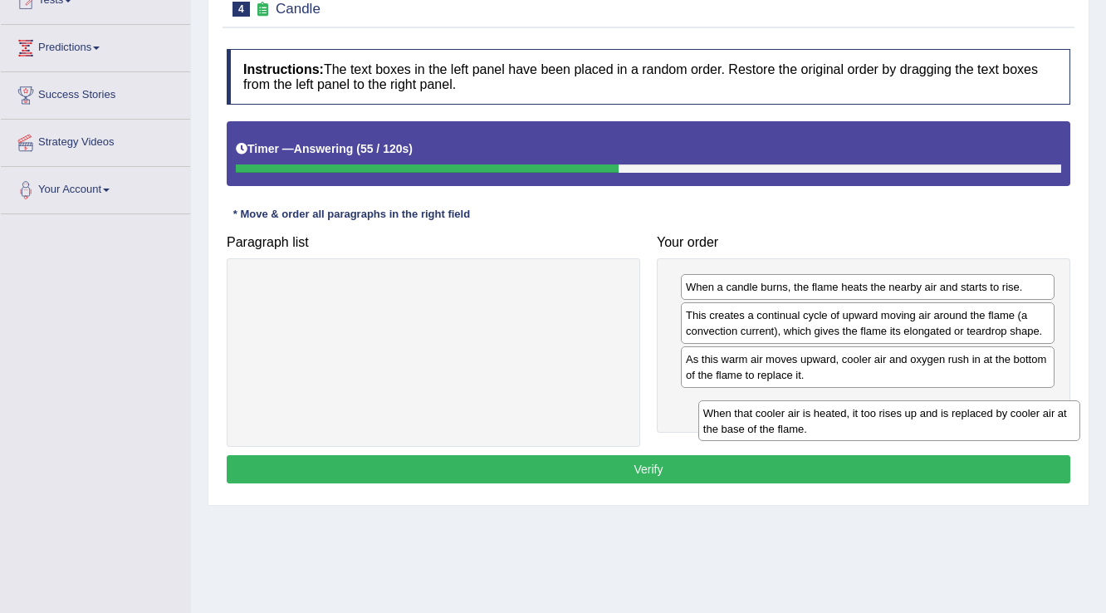
drag, startPoint x: 284, startPoint y: 292, endPoint x: 740, endPoint y: 418, distance: 472.9
click at [740, 418] on div "When that cooler air is heated, it too rises up and is replaced by cooler air a…" at bounding box center [889, 421] width 383 height 42
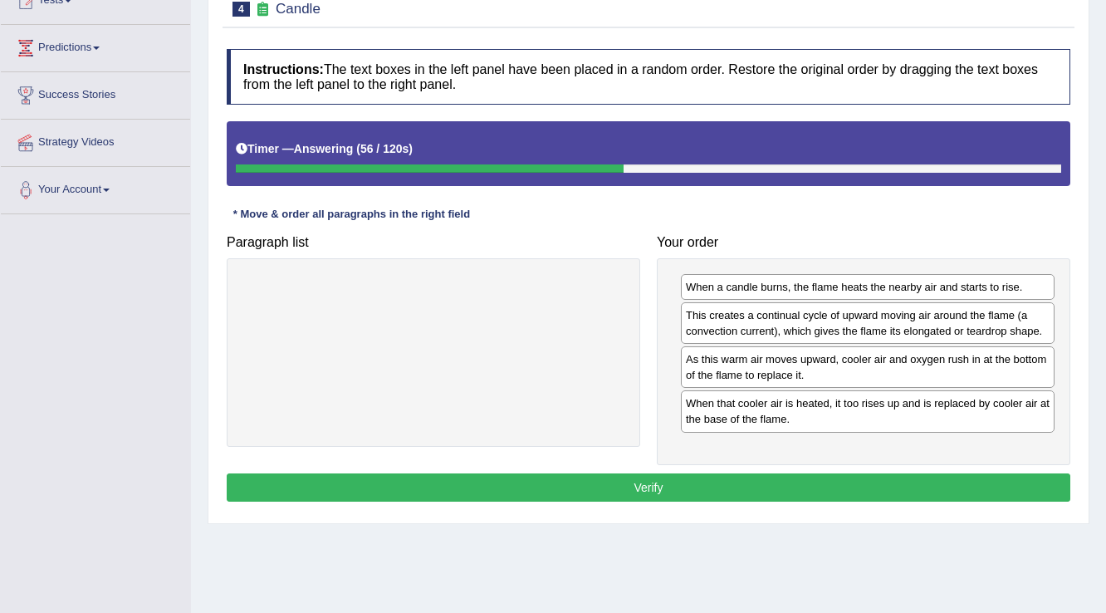
click at [695, 474] on button "Verify" at bounding box center [649, 487] width 844 height 28
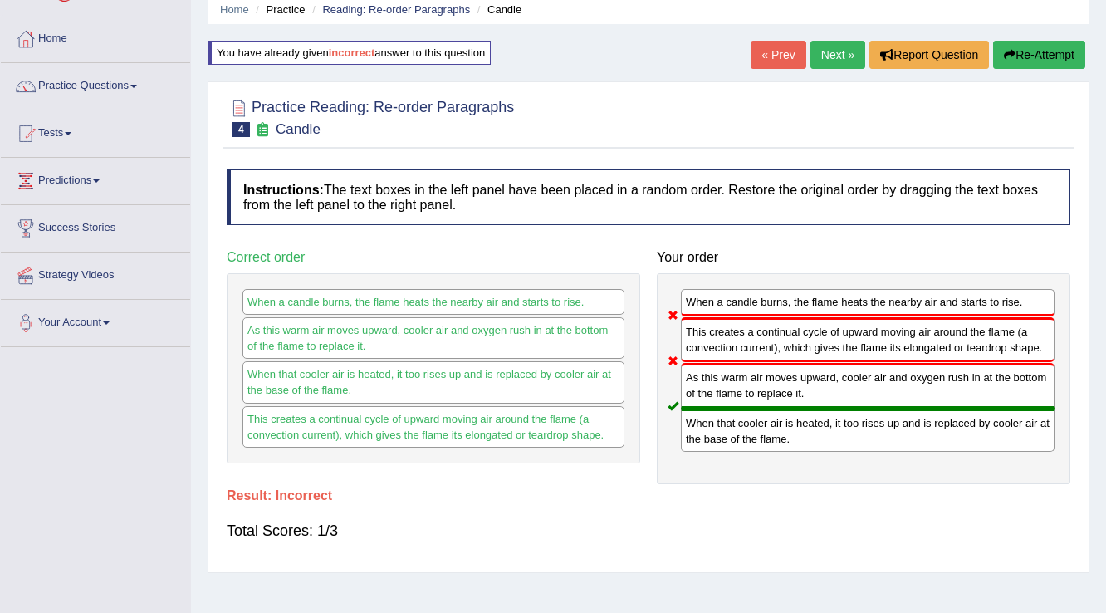
scroll to position [66, 0]
click at [823, 52] on link "Next »" at bounding box center [837, 55] width 55 height 28
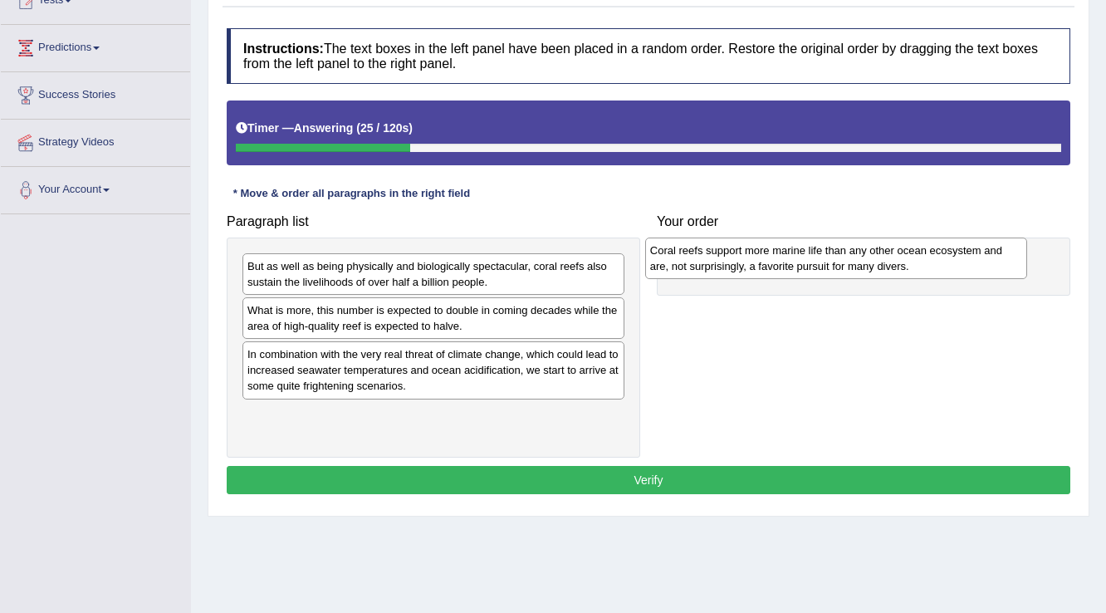
drag, startPoint x: 262, startPoint y: 362, endPoint x: 664, endPoint y: 259, distance: 415.6
click at [664, 259] on div "Coral reefs support more marine life than any other ocean ecosystem and are, no…" at bounding box center [836, 258] width 383 height 42
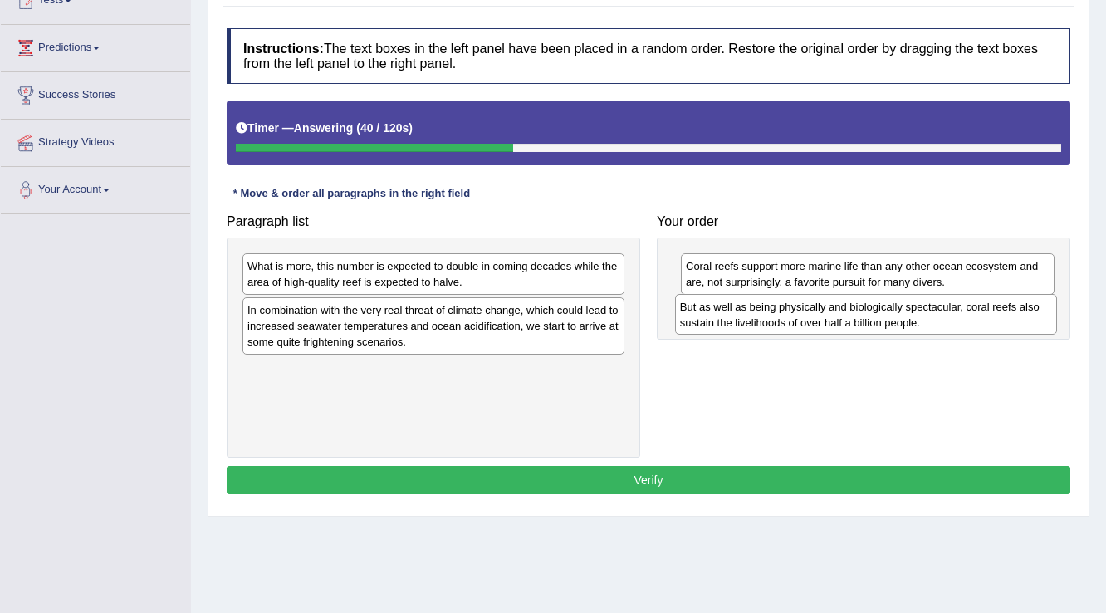
drag, startPoint x: 282, startPoint y: 286, endPoint x: 715, endPoint y: 326, distance: 434.5
click at [715, 326] on div "But as well as being physically and biologically spectacular, coral reefs also …" at bounding box center [866, 315] width 383 height 42
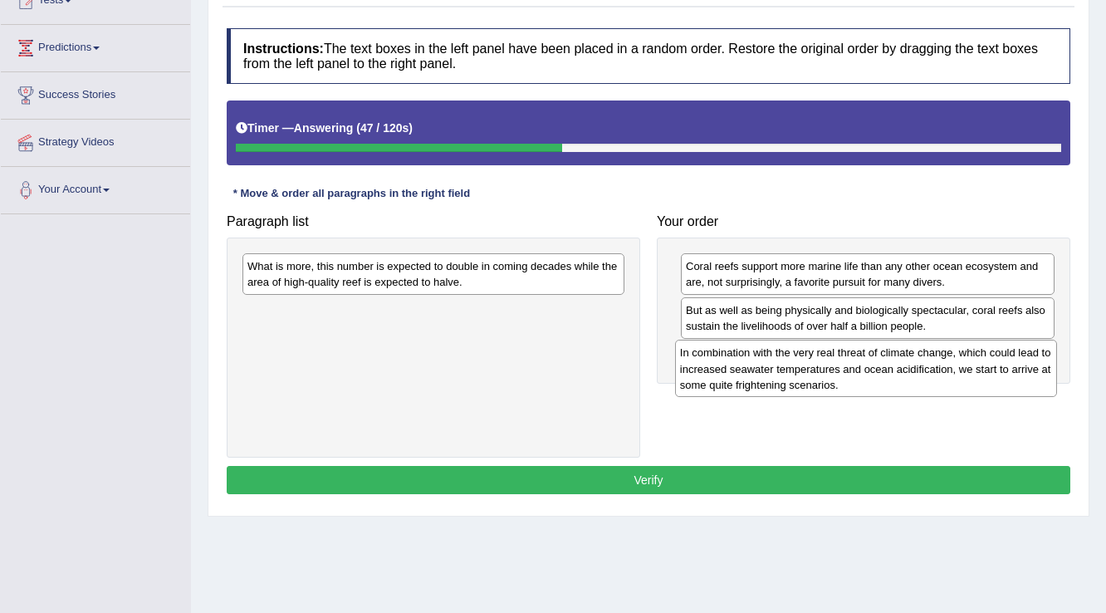
drag, startPoint x: 305, startPoint y: 329, endPoint x: 737, endPoint y: 372, distance: 434.7
click at [737, 372] on div "In combination with the very real threat of climate change, which could lead to…" at bounding box center [866, 368] width 383 height 57
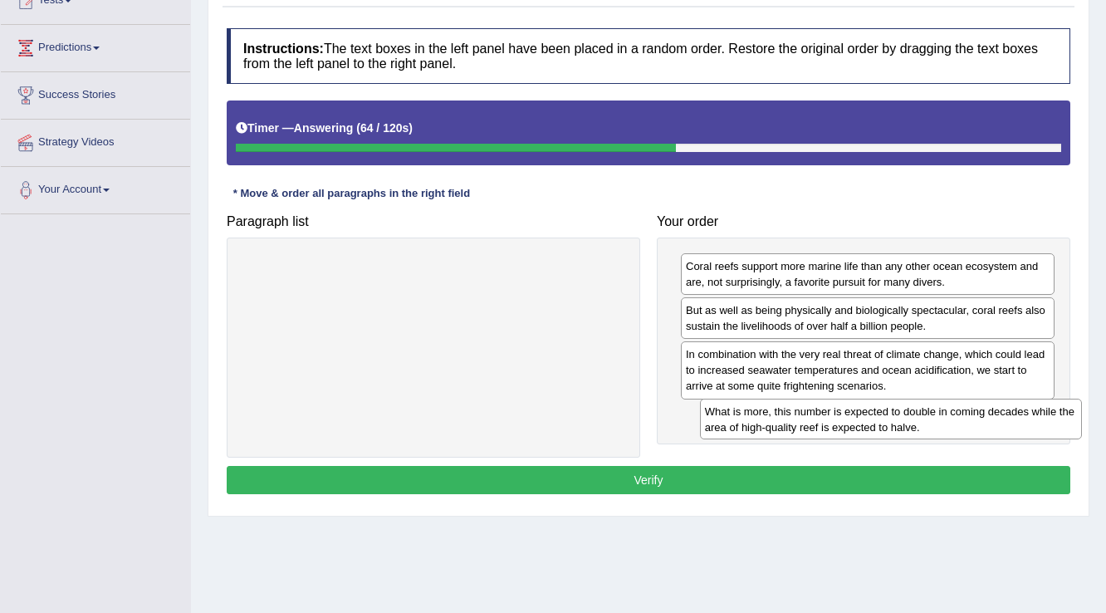
drag, startPoint x: 270, startPoint y: 284, endPoint x: 727, endPoint y: 429, distance: 480.0
click at [727, 429] on div "What is more, this number is expected to double in coming decades while the are…" at bounding box center [891, 420] width 383 height 42
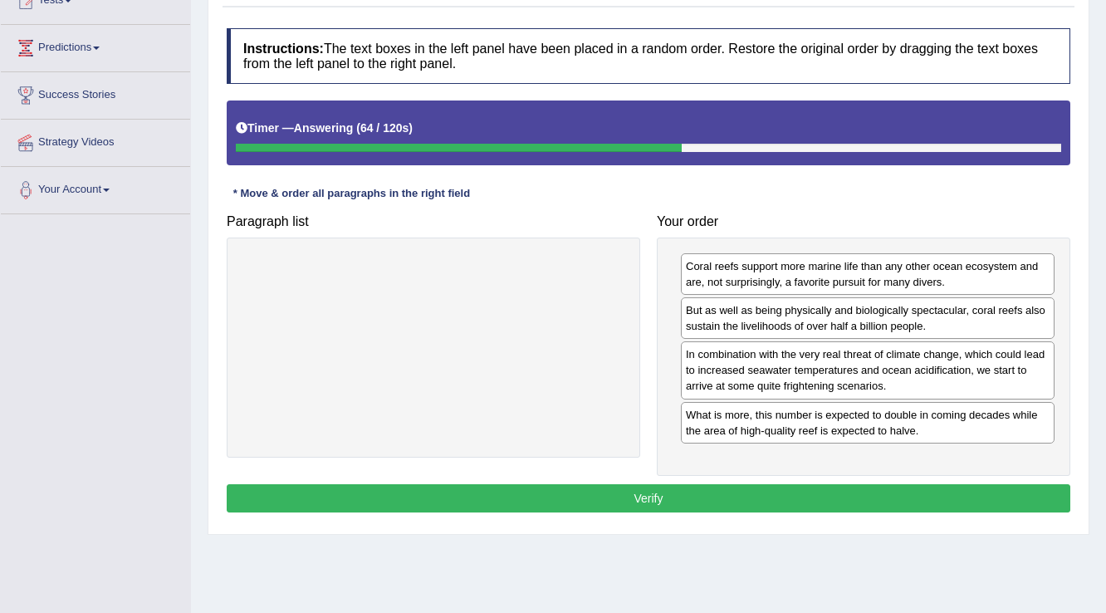
click at [675, 484] on button "Verify" at bounding box center [649, 498] width 844 height 28
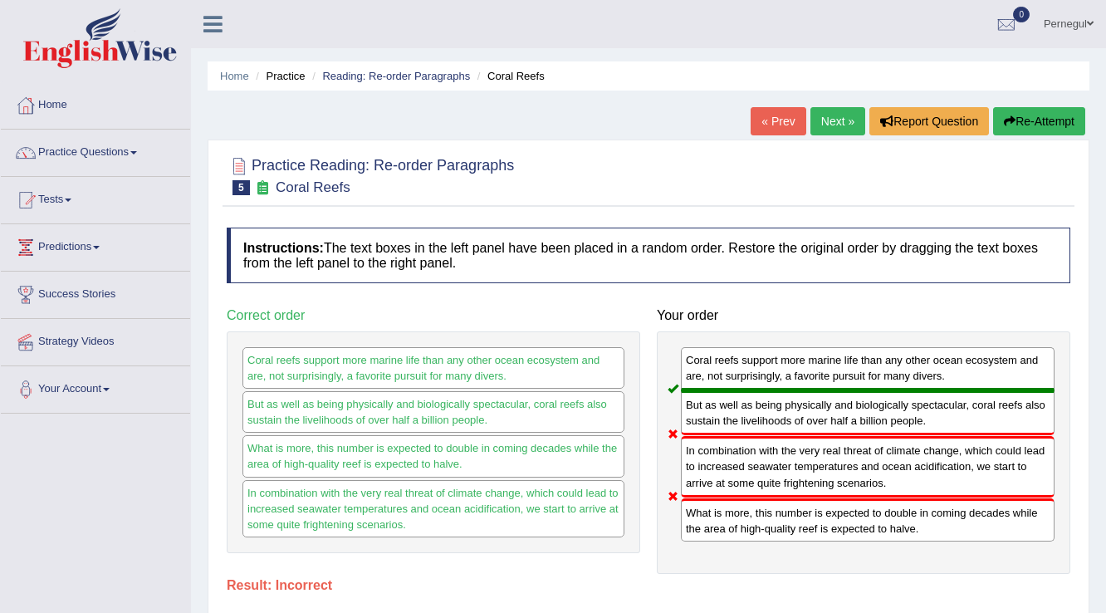
click at [827, 109] on link "Next »" at bounding box center [837, 121] width 55 height 28
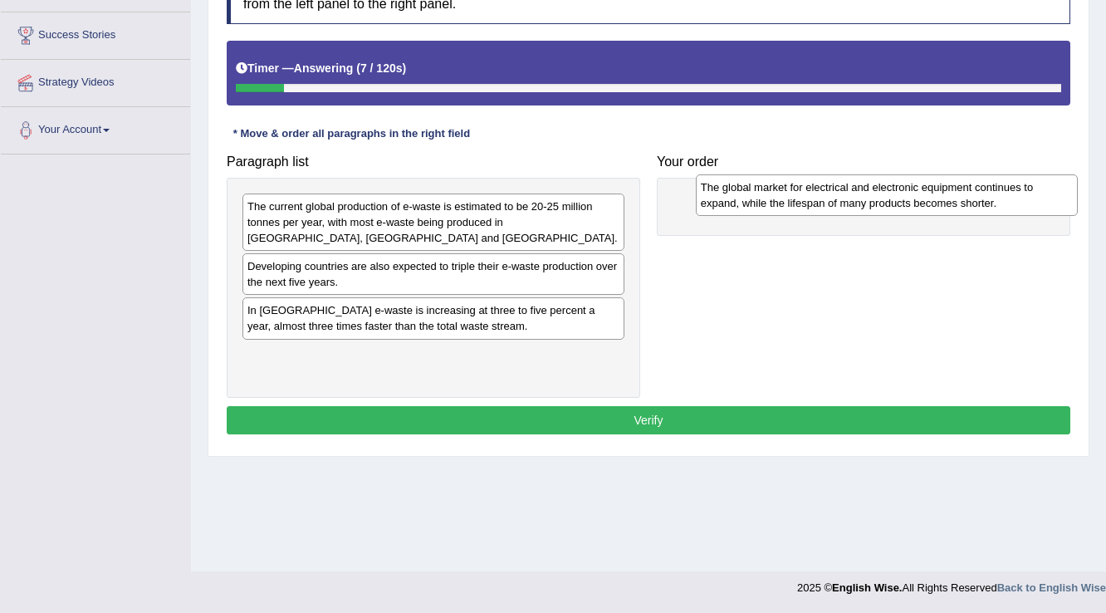
drag, startPoint x: 380, startPoint y: 372, endPoint x: 834, endPoint y: 206, distance: 482.8
click at [834, 206] on div "The global market for electrical and electronic equipment continues to expand, …" at bounding box center [887, 195] width 383 height 42
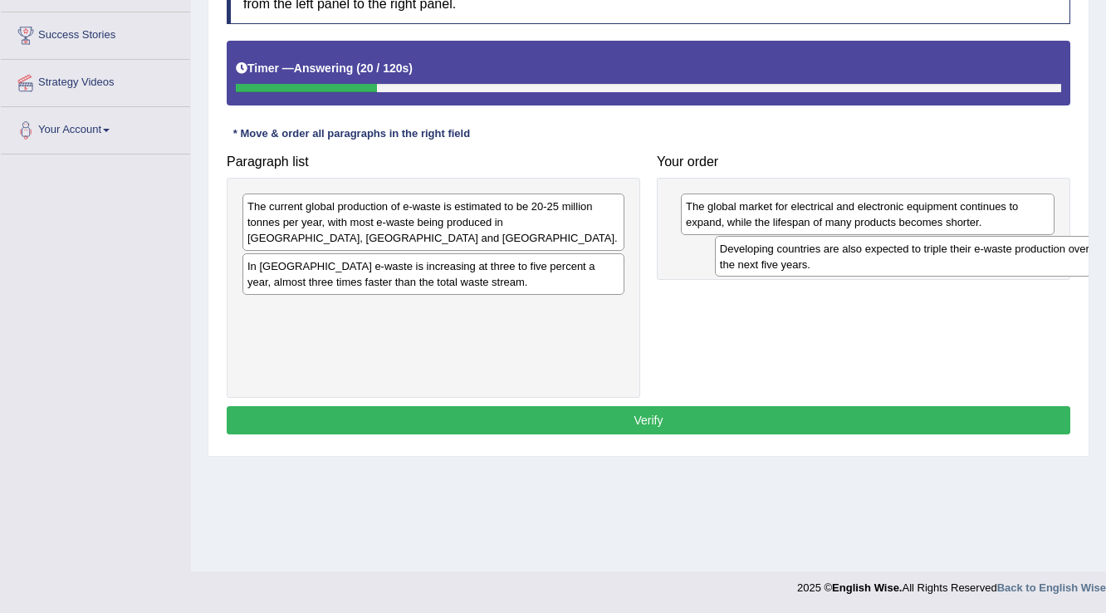
drag, startPoint x: 291, startPoint y: 276, endPoint x: 763, endPoint y: 259, distance: 472.7
click at [763, 259] on div "Developing countries are also expected to triple their e-waste production over …" at bounding box center [906, 257] width 383 height 42
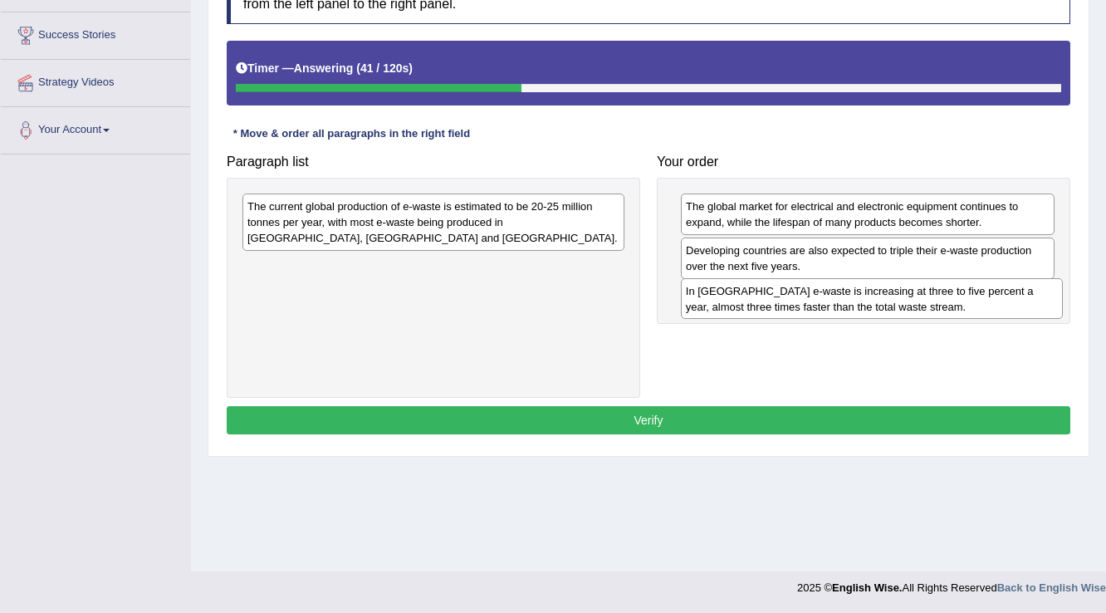
drag, startPoint x: 264, startPoint y: 282, endPoint x: 702, endPoint y: 307, distance: 439.1
click at [702, 307] on div "In [GEOGRAPHIC_DATA] e-waste is increasing at three to five percent a year, alm…" at bounding box center [872, 299] width 383 height 42
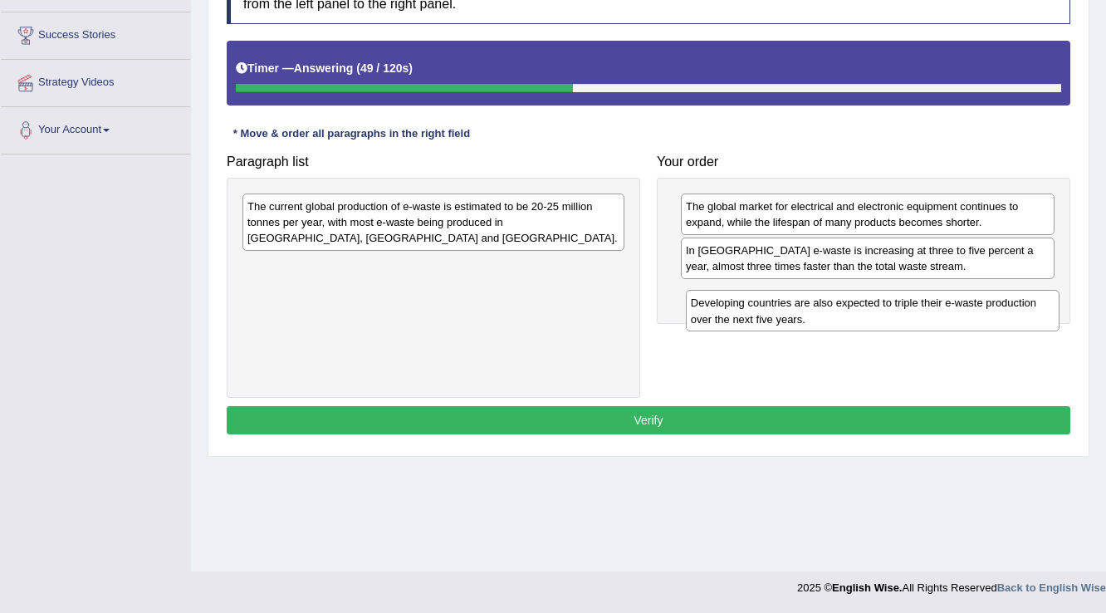
drag, startPoint x: 835, startPoint y: 252, endPoint x: 840, endPoint y: 305, distance: 53.4
click at [840, 305] on div "Developing countries are also expected to triple their e-waste production over …" at bounding box center [873, 311] width 374 height 42
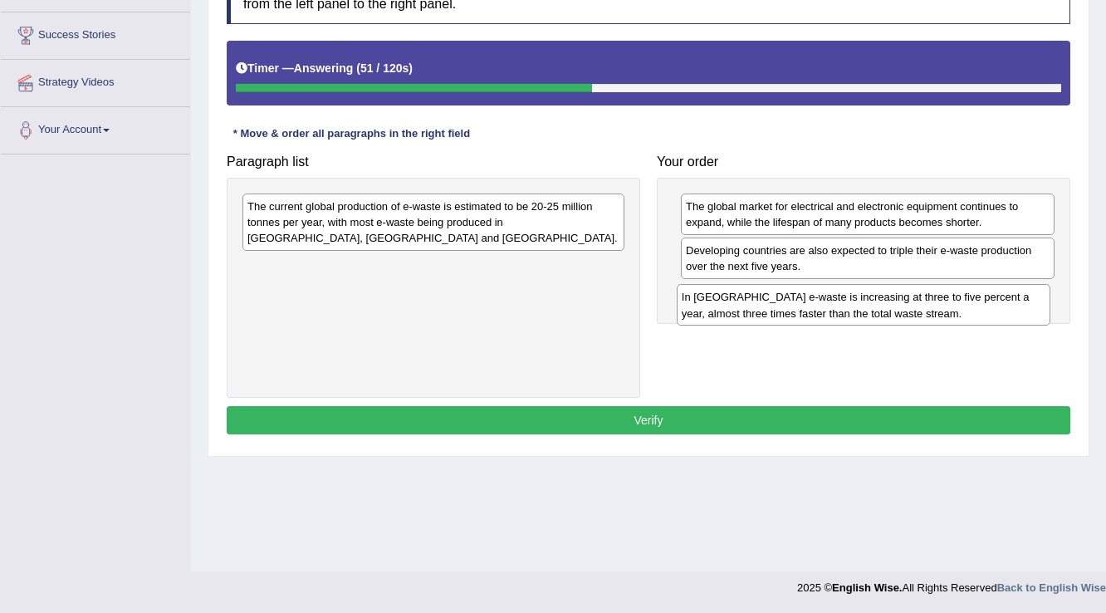
drag, startPoint x: 766, startPoint y: 255, endPoint x: 762, endPoint y: 302, distance: 47.5
click at [762, 302] on div "In [GEOGRAPHIC_DATA] e-waste is increasing at three to five percent a year, alm…" at bounding box center [864, 305] width 374 height 42
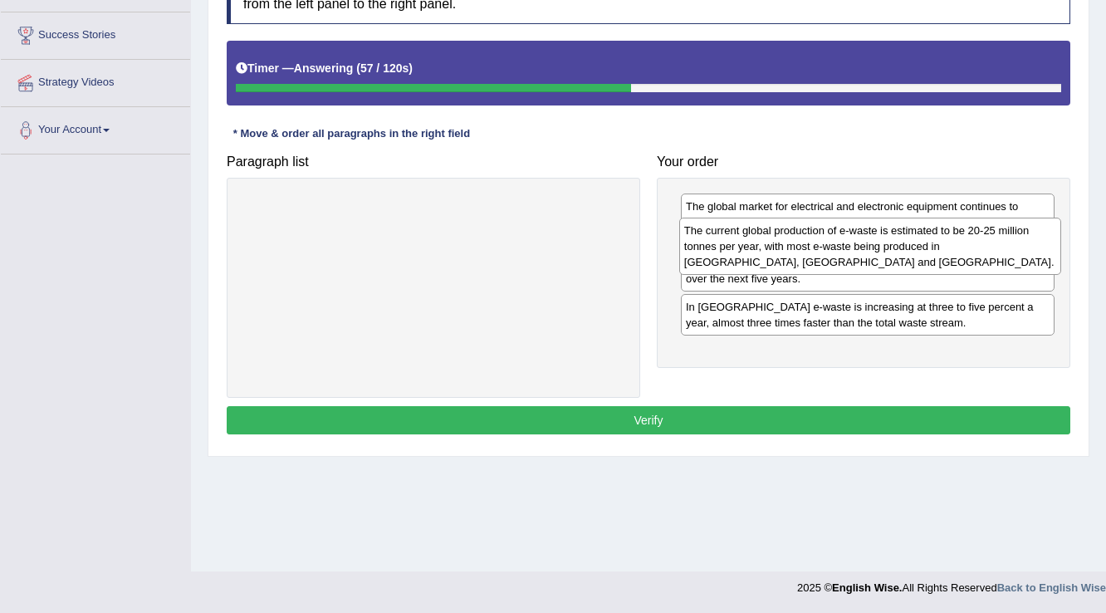
drag, startPoint x: 303, startPoint y: 229, endPoint x: 740, endPoint y: 253, distance: 437.4
click at [740, 253] on div "The current global production of e-waste is estimated to be 20-25 million tonne…" at bounding box center [870, 246] width 383 height 57
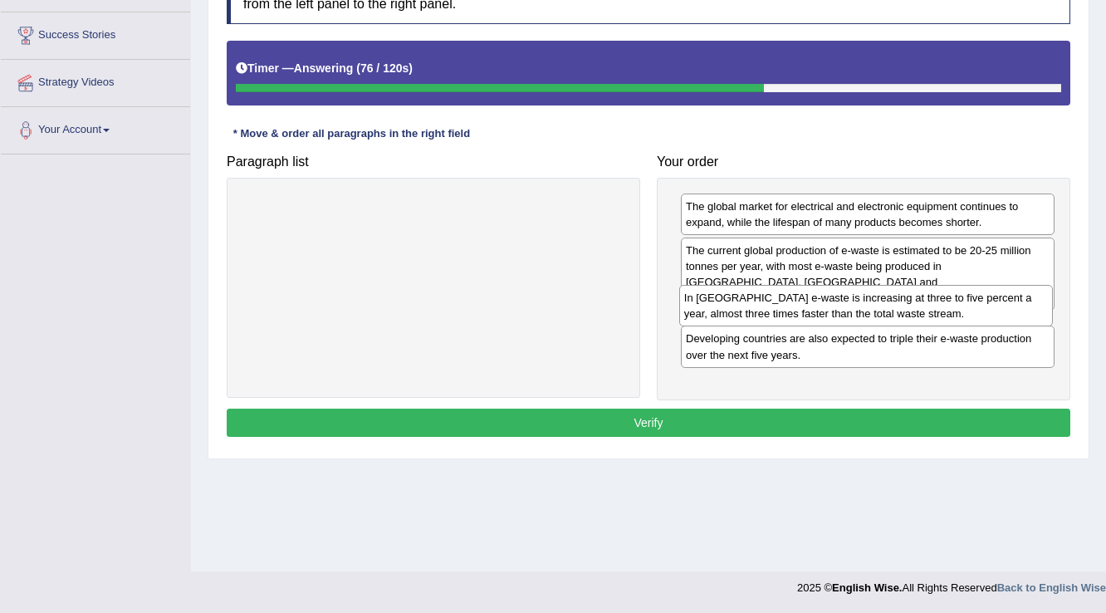
drag, startPoint x: 752, startPoint y: 355, endPoint x: 751, endPoint y: 300, distance: 55.7
click at [751, 300] on div "In [GEOGRAPHIC_DATA] e-waste is increasing at three to five percent a year, alm…" at bounding box center [866, 306] width 374 height 42
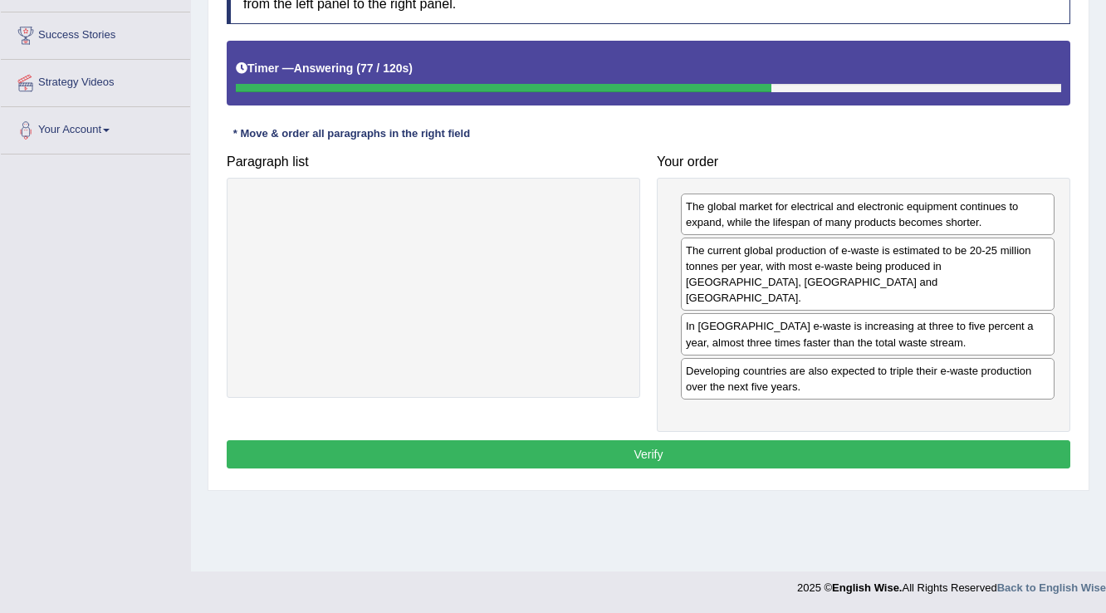
click at [721, 440] on button "Verify" at bounding box center [649, 454] width 844 height 28
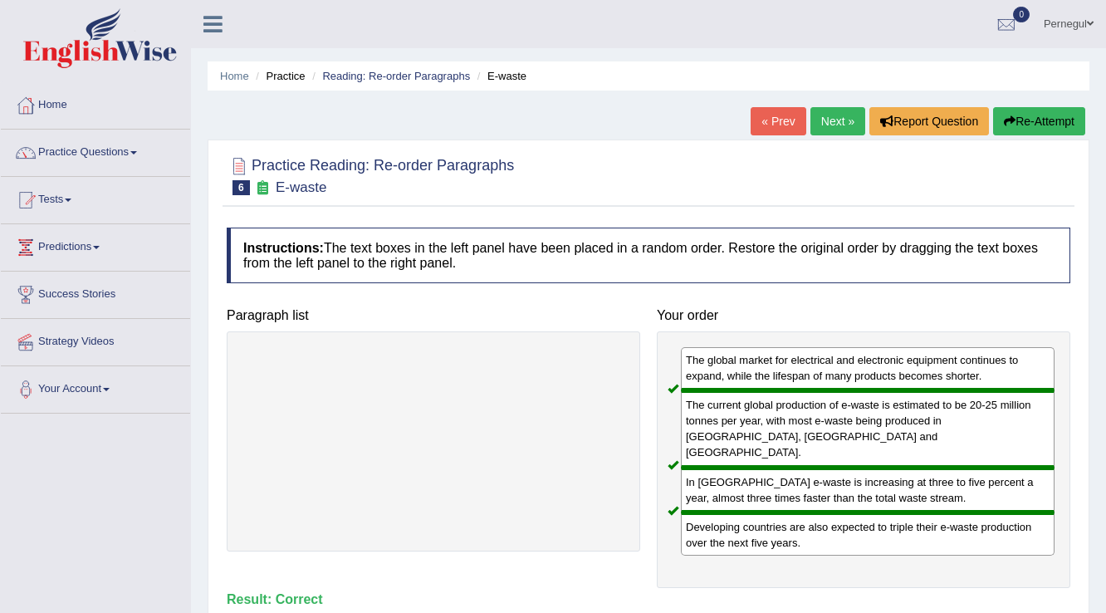
click at [810, 126] on link "Next »" at bounding box center [837, 121] width 55 height 28
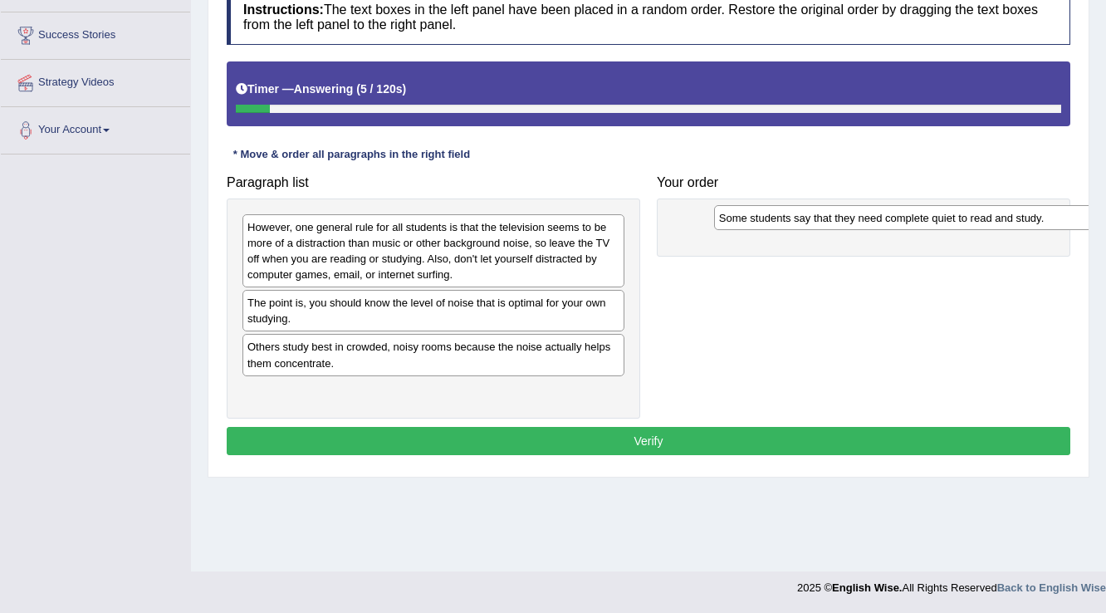
drag, startPoint x: 286, startPoint y: 310, endPoint x: 758, endPoint y: 225, distance: 479.1
click at [758, 225] on div "Some students say that they need complete quiet to read and study." at bounding box center [905, 218] width 383 height 26
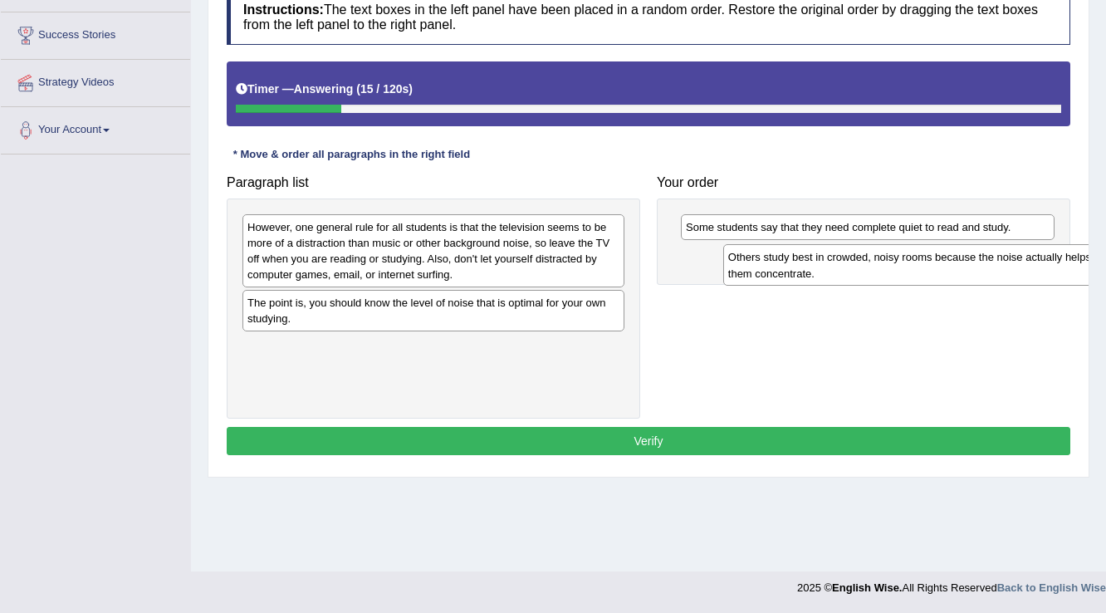
drag, startPoint x: 320, startPoint y: 365, endPoint x: 756, endPoint y: 270, distance: 447.0
click at [760, 271] on div "Others study best in crowded, noisy rooms because the noise actually helps them…" at bounding box center [914, 265] width 383 height 42
click at [756, 270] on div "Others study best in crowded, noisy rooms because the noise actually helps them…" at bounding box center [873, 262] width 383 height 42
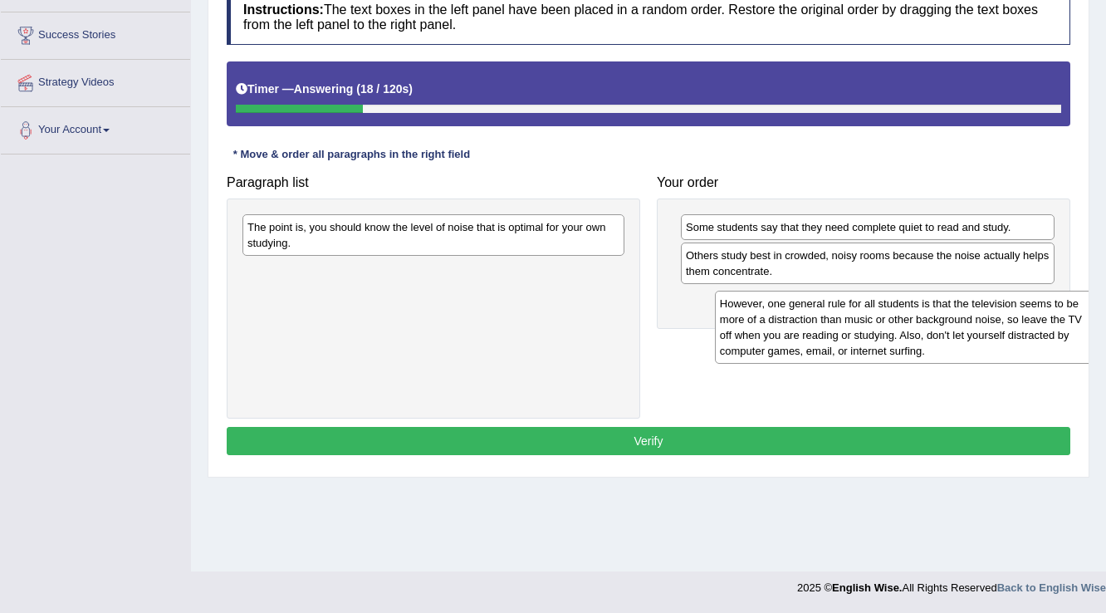
drag, startPoint x: 357, startPoint y: 251, endPoint x: 829, endPoint y: 327, distance: 478.5
click at [829, 327] on div "However, one general rule for all students is that the television seems to be m…" at bounding box center [906, 327] width 383 height 73
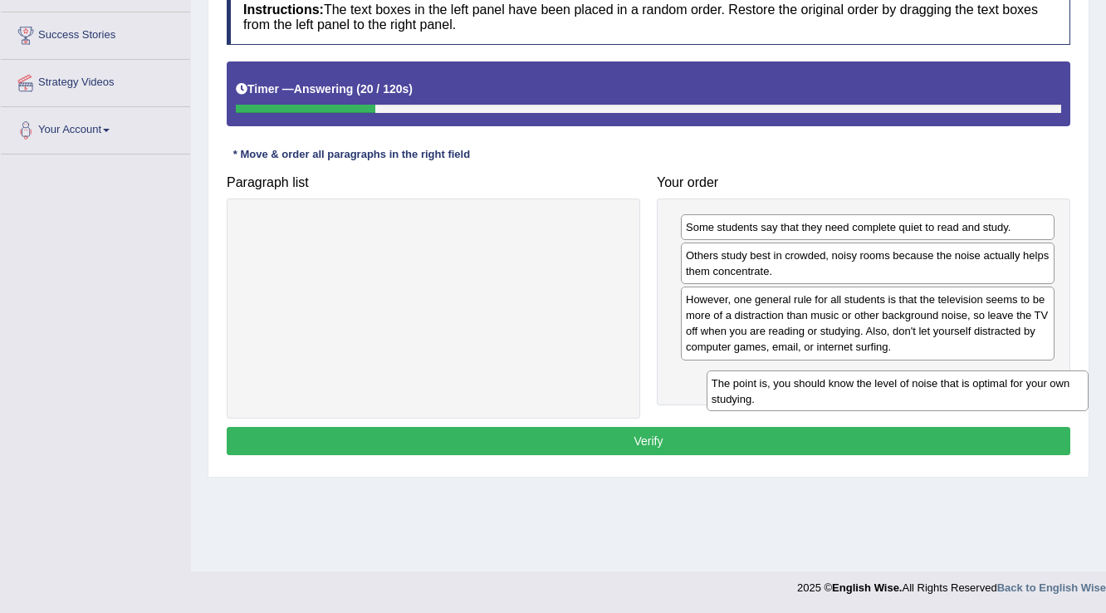
drag, startPoint x: 283, startPoint y: 229, endPoint x: 711, endPoint y: 376, distance: 452.1
click at [711, 376] on div "The point is, you should know the level of noise that is optimal for your own s…" at bounding box center [898, 391] width 383 height 42
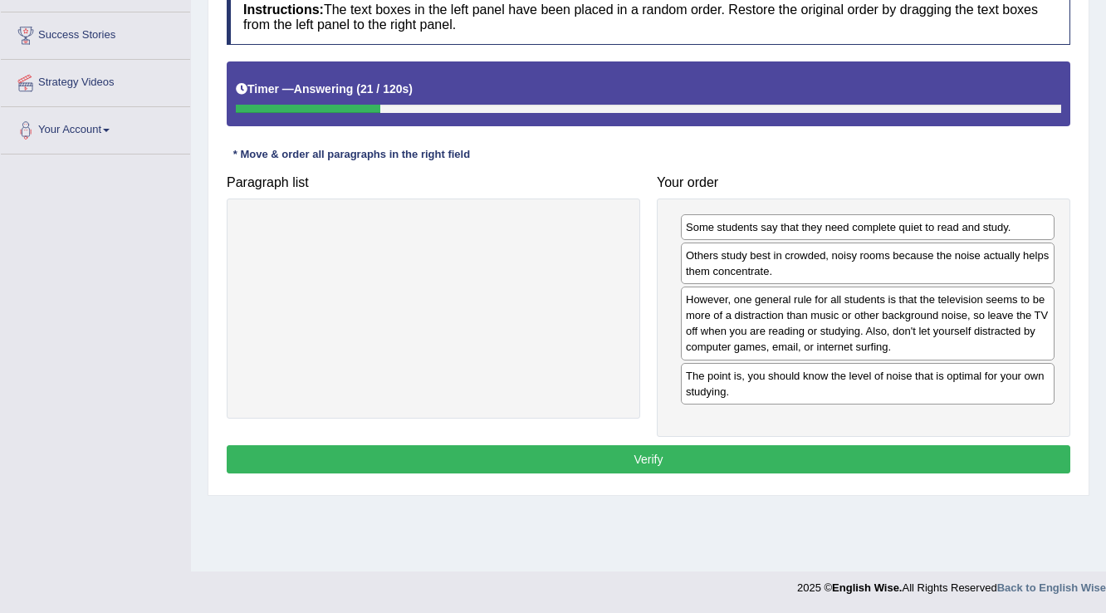
click at [684, 445] on button "Verify" at bounding box center [649, 459] width 844 height 28
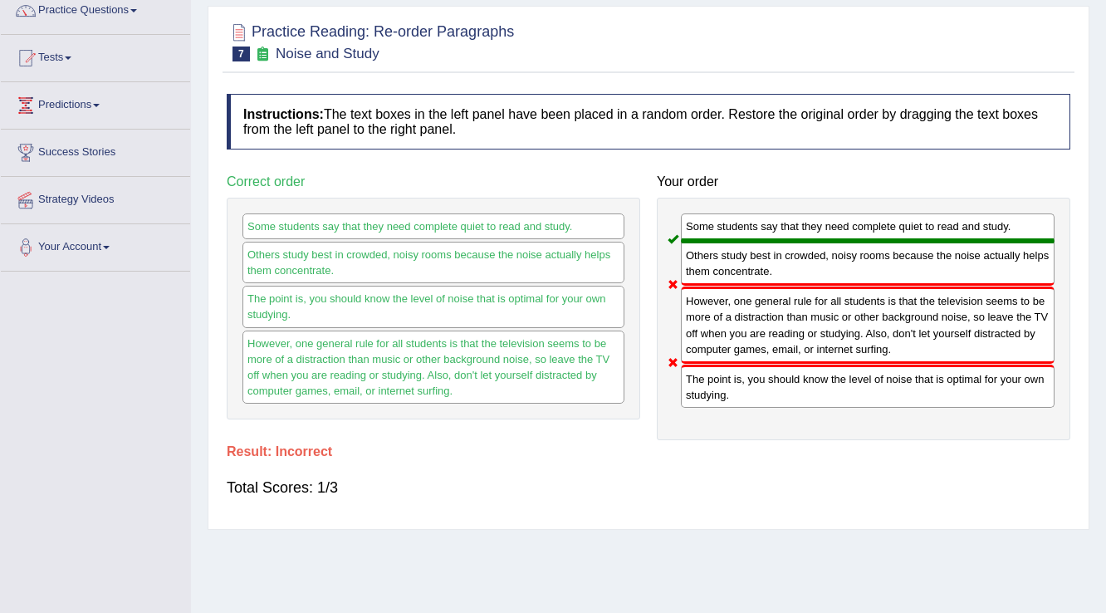
scroll to position [60, 0]
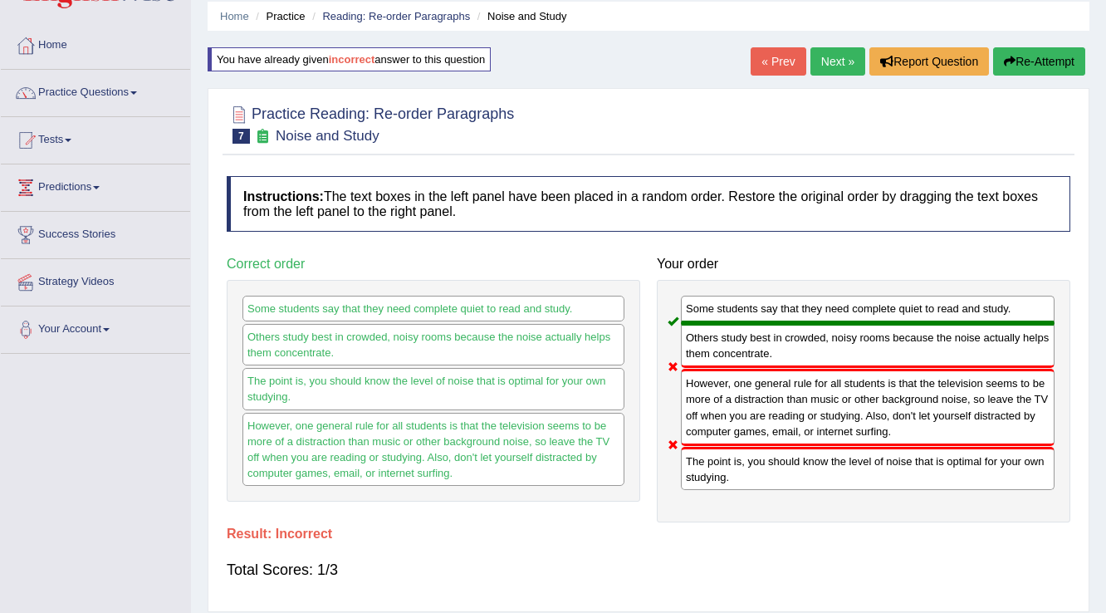
click at [836, 64] on link "Next »" at bounding box center [837, 61] width 55 height 28
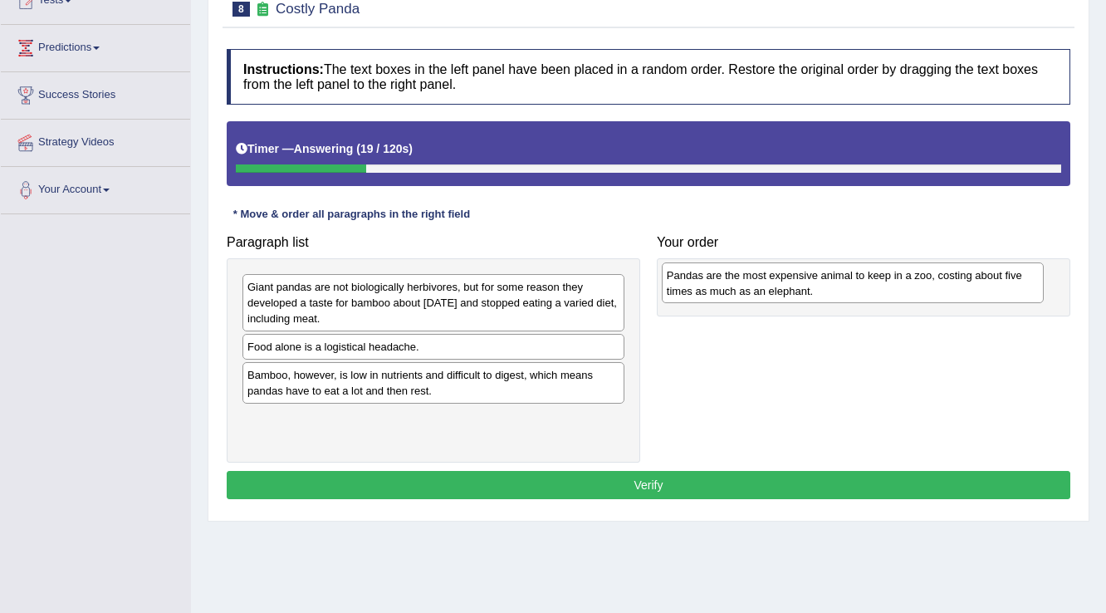
drag, startPoint x: 318, startPoint y: 351, endPoint x: 737, endPoint y: 280, distance: 425.3
click at [737, 280] on div "Pandas are the most expensive animal to keep in a zoo, costing about five times…" at bounding box center [853, 283] width 383 height 42
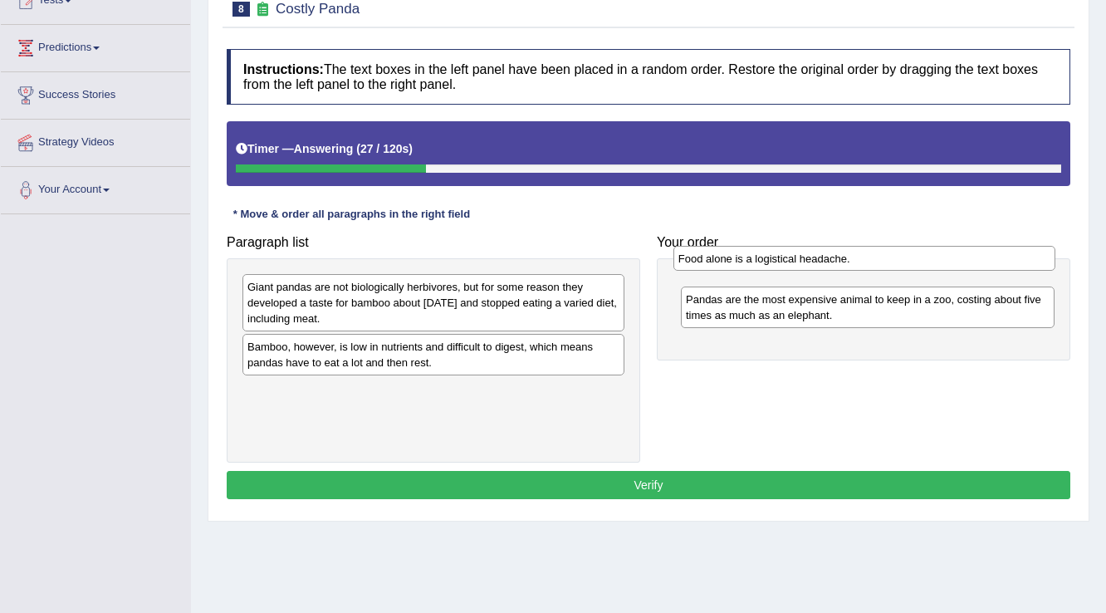
drag, startPoint x: 381, startPoint y: 348, endPoint x: 812, endPoint y: 260, distance: 439.8
click at [812, 260] on div "Food alone is a logistical headache." at bounding box center [864, 259] width 383 height 26
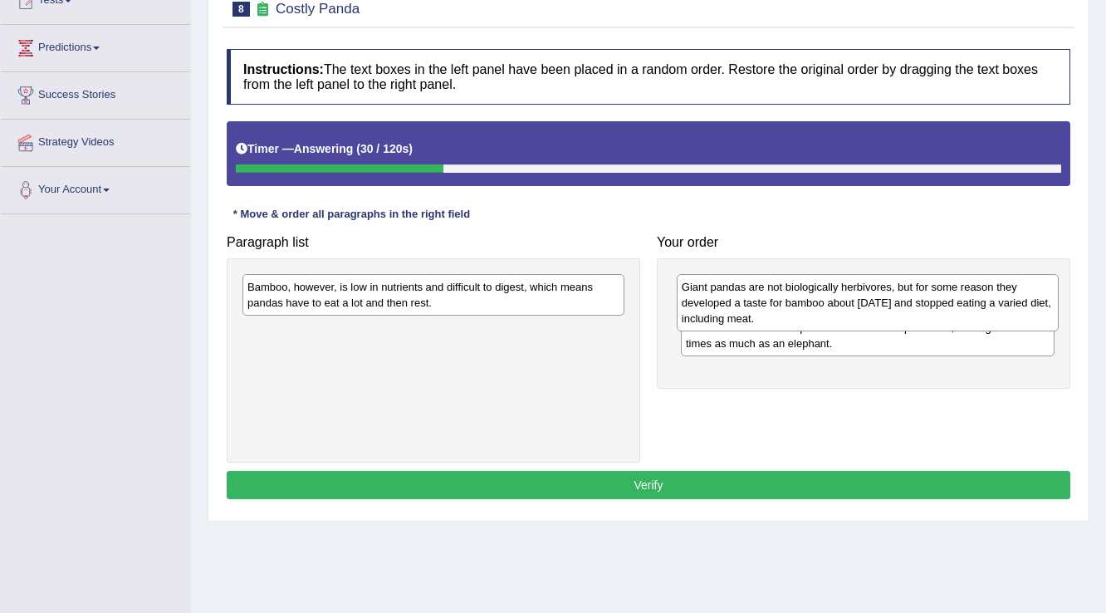
drag, startPoint x: 504, startPoint y: 292, endPoint x: 938, endPoint y: 292, distance: 434.2
click at [938, 292] on div "Giant pandas are not biologically herbivores, but for some reason they develope…" at bounding box center [868, 302] width 383 height 57
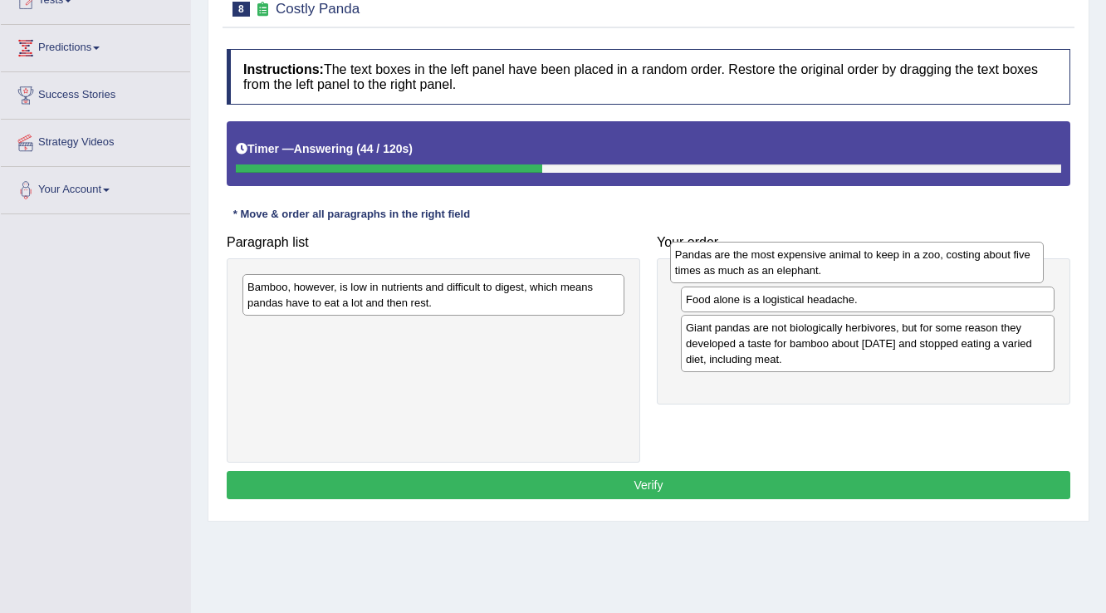
drag, startPoint x: 888, startPoint y: 389, endPoint x: 877, endPoint y: 269, distance: 120.0
click at [877, 269] on div "Pandas are the most expensive animal to keep in a zoo, costing about five times…" at bounding box center [857, 263] width 374 height 42
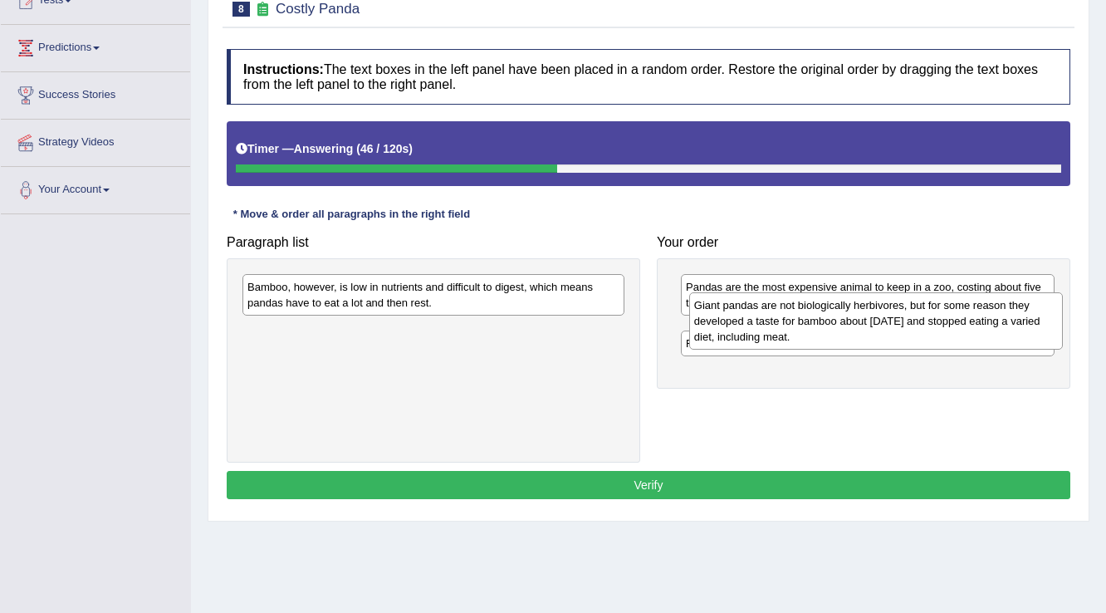
drag, startPoint x: 771, startPoint y: 379, endPoint x: 780, endPoint y: 325, distance: 53.8
click at [780, 325] on div "Giant pandas are not biologically herbivores, but for some reason they develope…" at bounding box center [876, 320] width 374 height 57
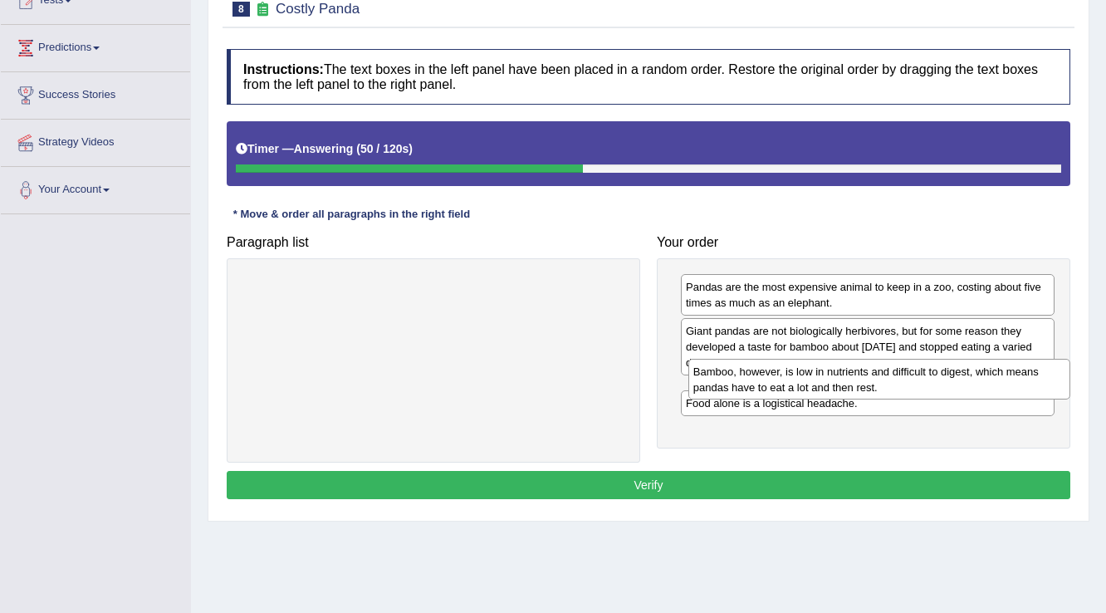
drag, startPoint x: 405, startPoint y: 289, endPoint x: 851, endPoint y: 373, distance: 453.7
click at [851, 373] on div "Bamboo, however, is low in nutrients and difficult to digest, which means panda…" at bounding box center [879, 380] width 383 height 42
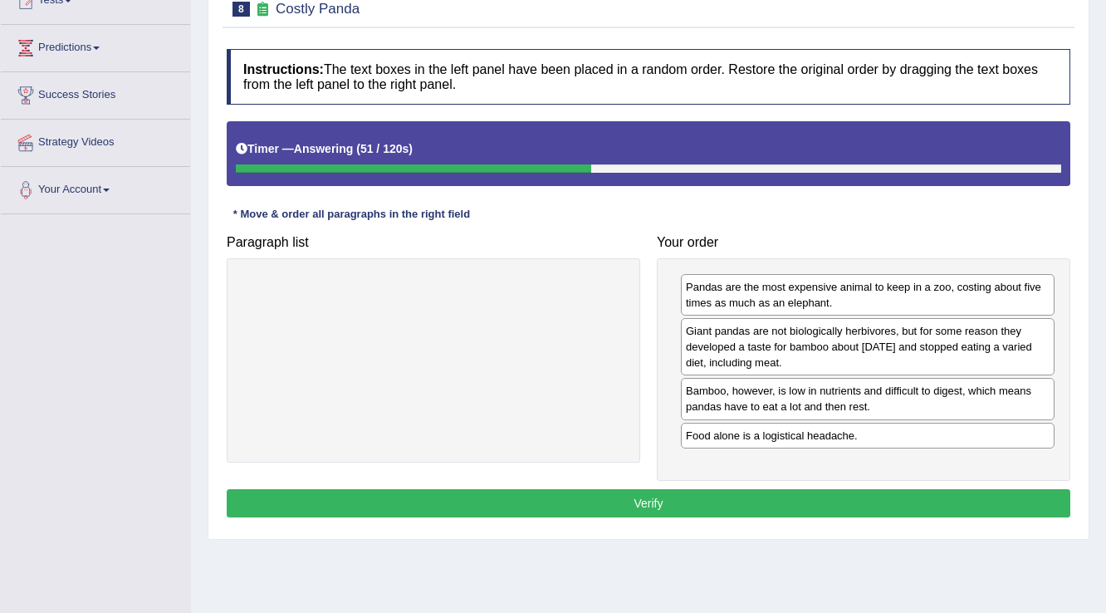
click at [769, 494] on button "Verify" at bounding box center [649, 503] width 844 height 28
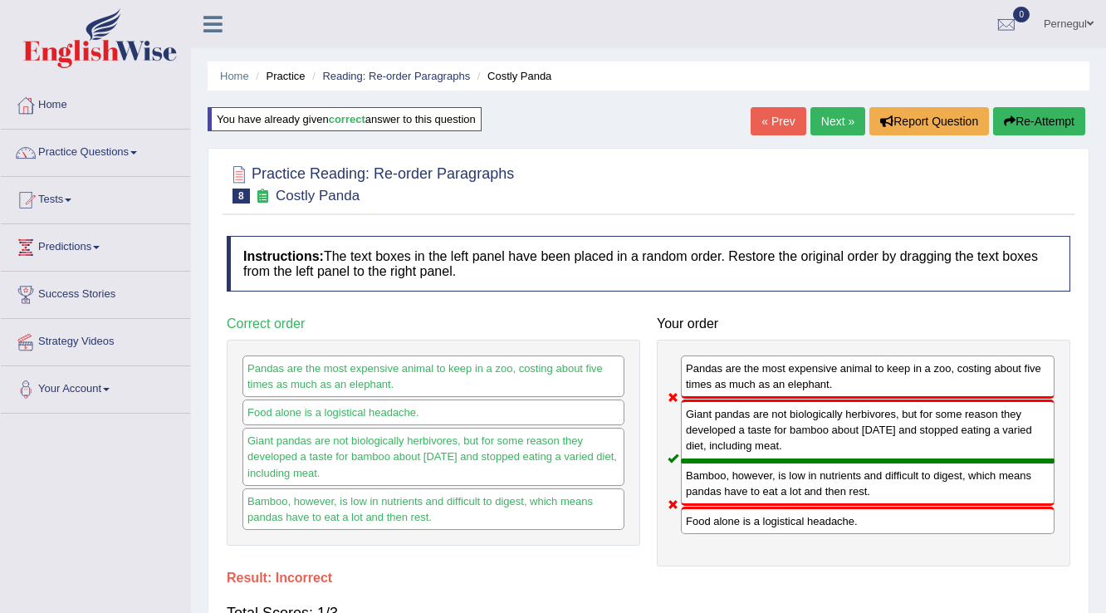
click at [823, 115] on link "Next »" at bounding box center [837, 121] width 55 height 28
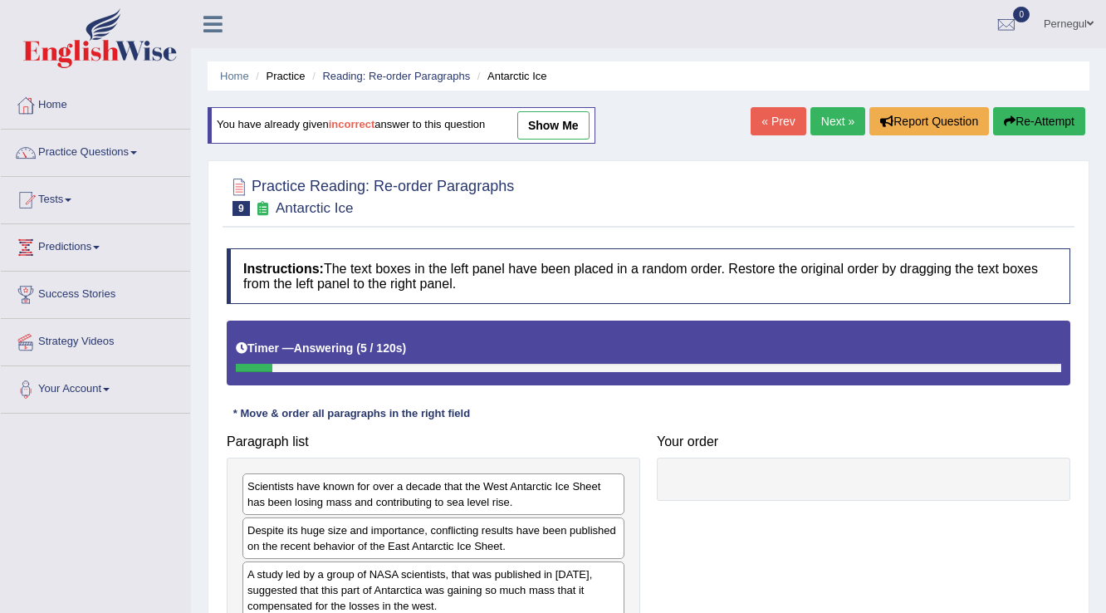
click at [1048, 19] on link "Pernegul" at bounding box center [1068, 21] width 75 height 43
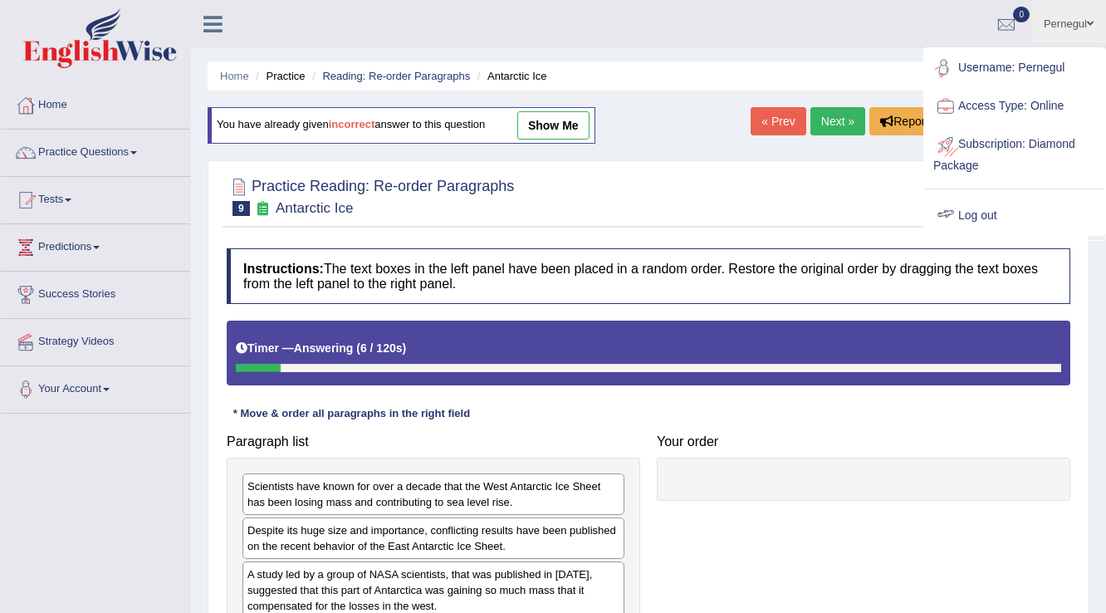
click at [986, 213] on link "Log out" at bounding box center [1014, 216] width 179 height 38
